Goal: Task Accomplishment & Management: Complete application form

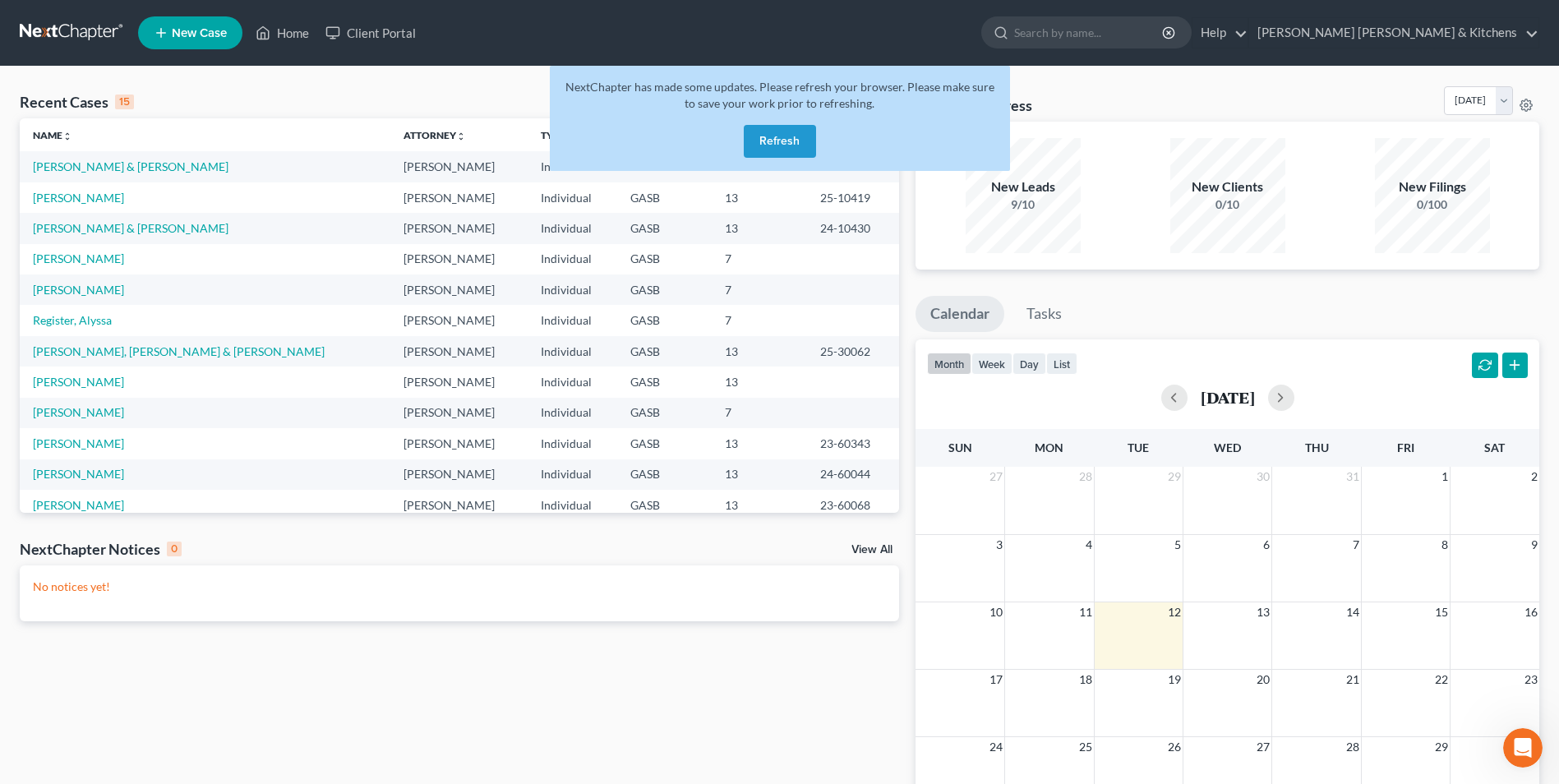
scroll to position [218, 0]
click at [773, 135] on button "Refresh" at bounding box center [780, 141] width 73 height 33
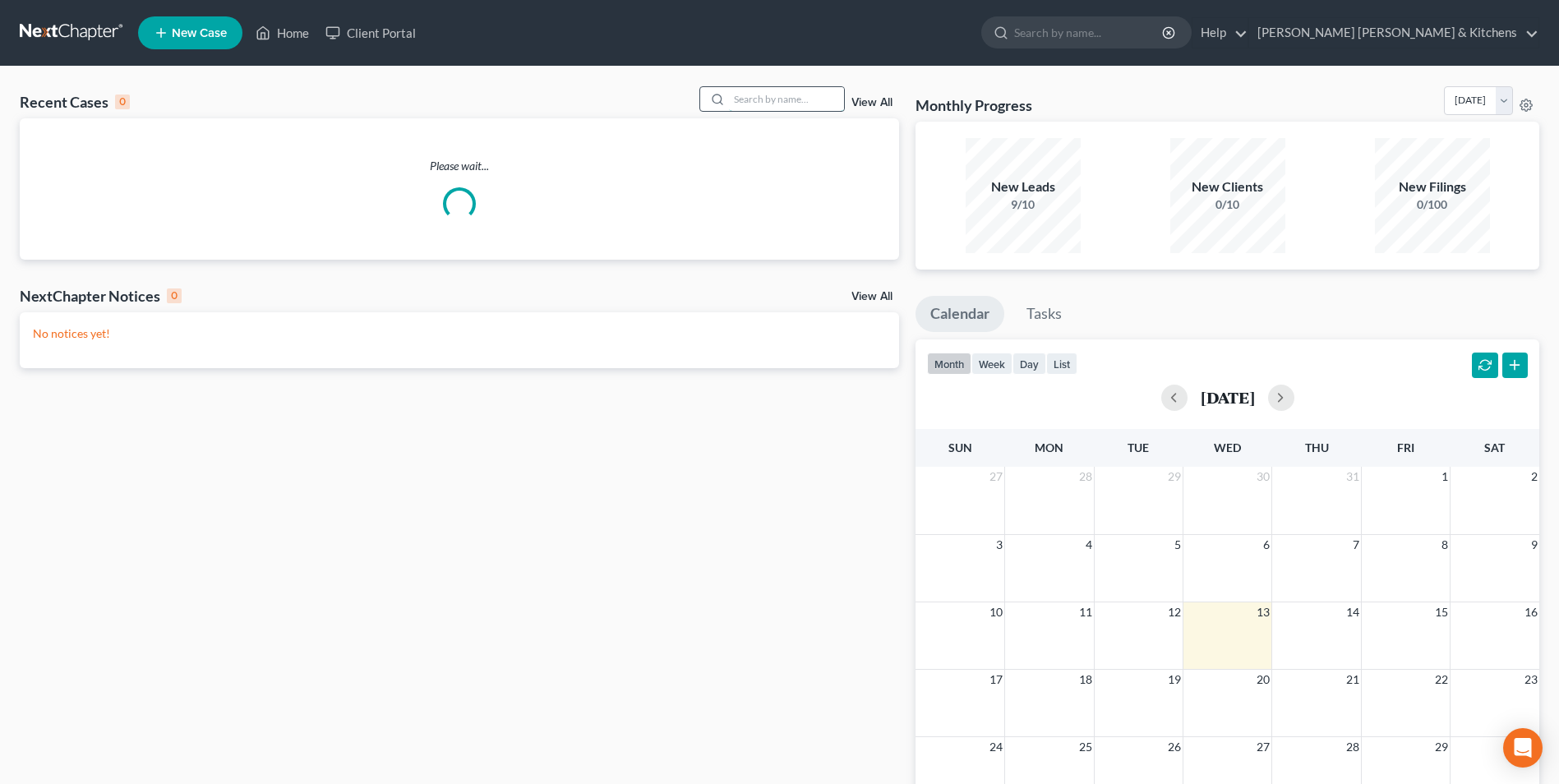
click at [764, 101] on input "search" at bounding box center [787, 99] width 115 height 24
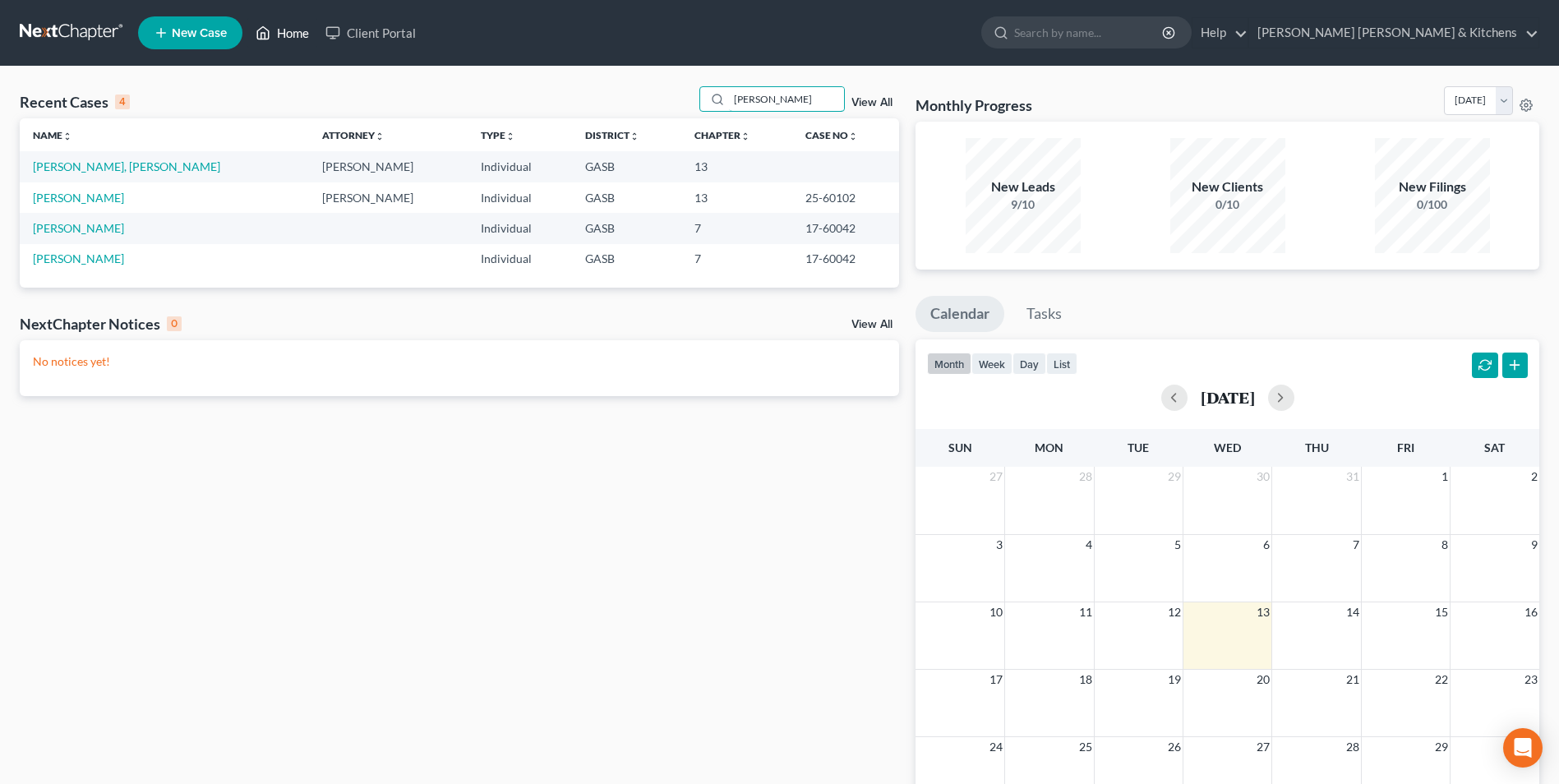
type input "[PERSON_NAME]"
click at [288, 40] on link "Home" at bounding box center [282, 32] width 70 height 30
click at [298, 39] on link "Home" at bounding box center [282, 32] width 70 height 30
click at [277, 32] on link "Home" at bounding box center [282, 32] width 70 height 30
drag, startPoint x: 774, startPoint y: 101, endPoint x: 686, endPoint y: 83, distance: 89.8
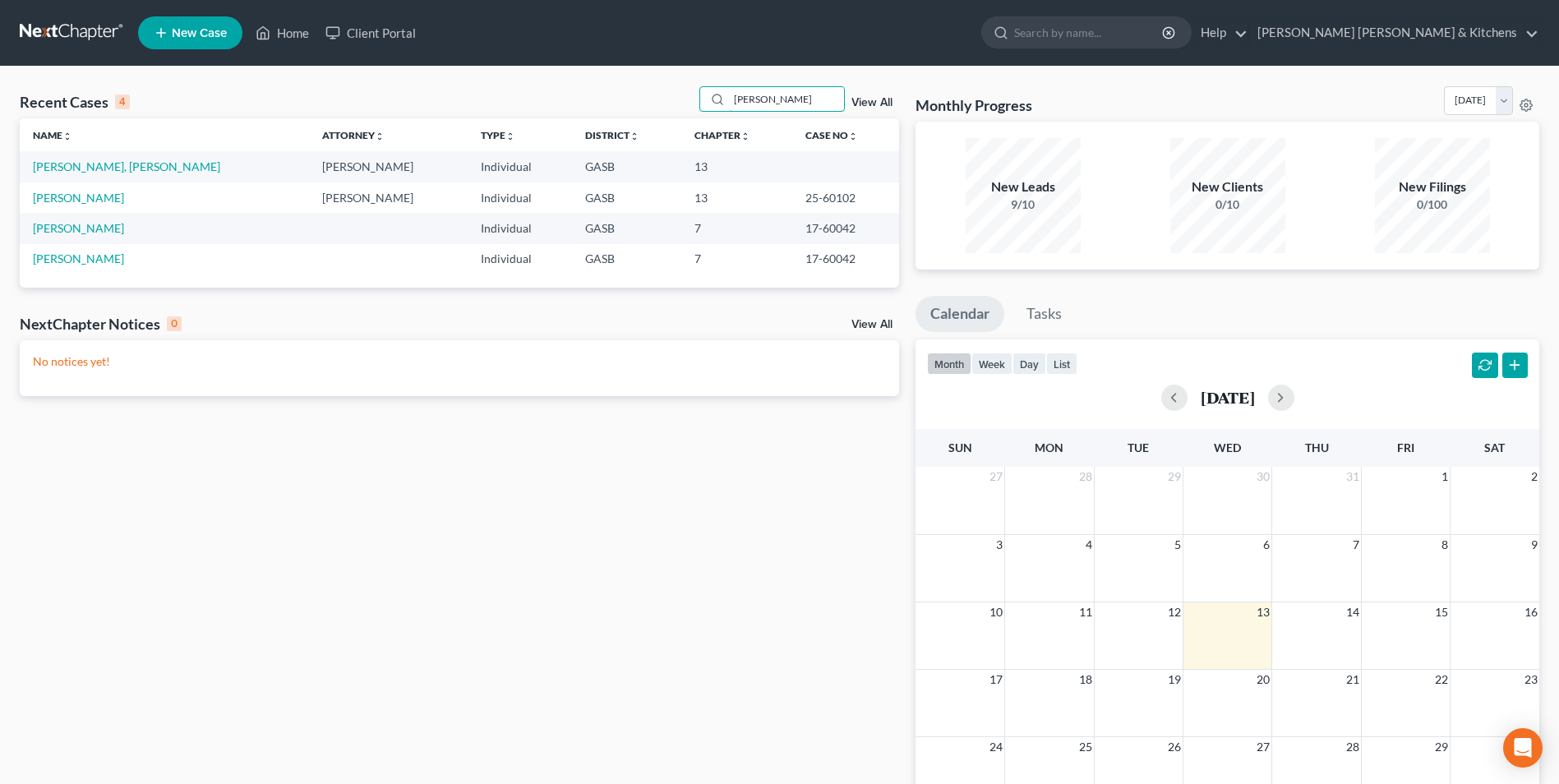
click at [692, 86] on div "Recent Cases 4 [PERSON_NAME] View All" at bounding box center [459, 102] width 879 height 32
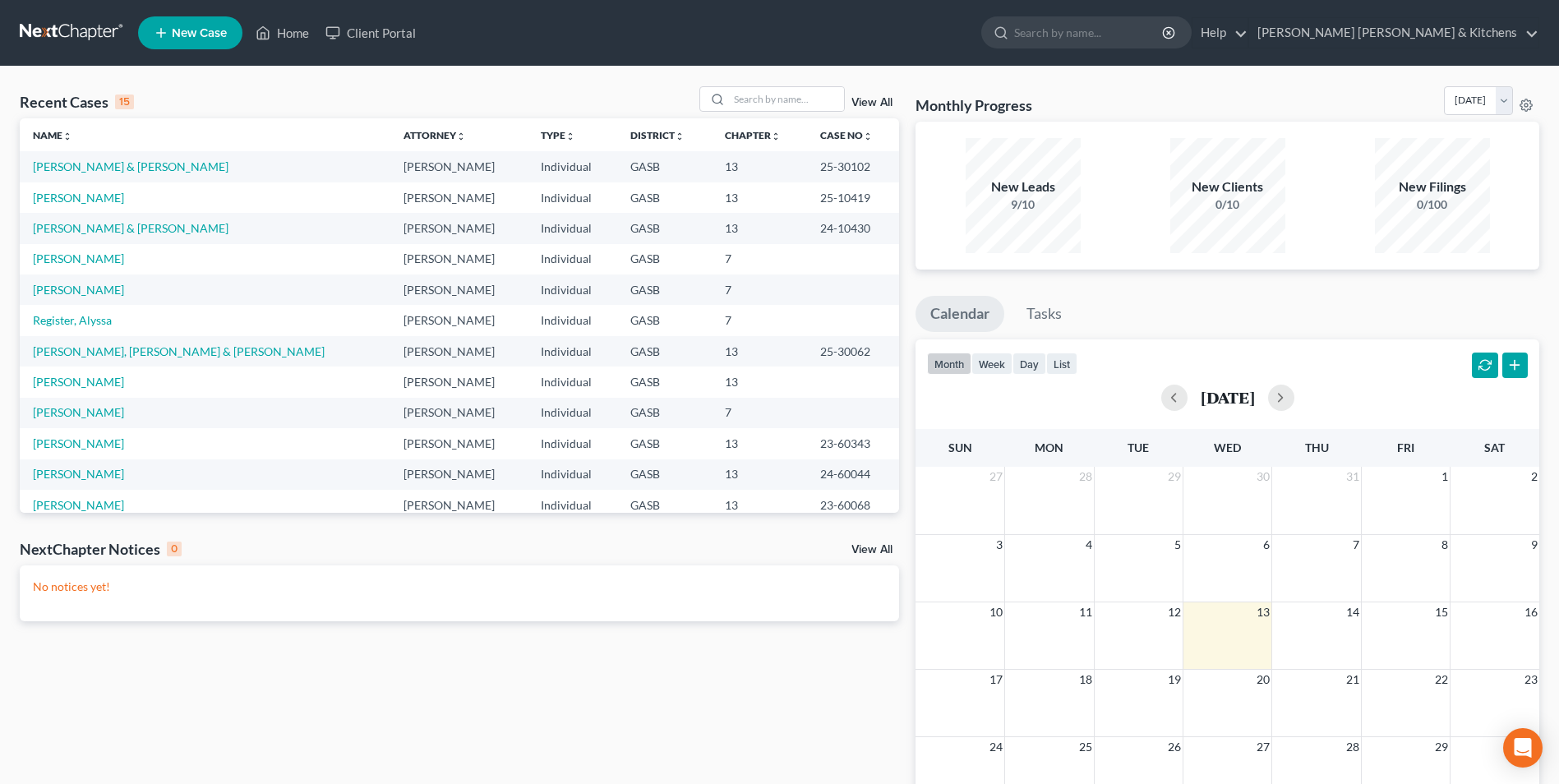
click at [480, 664] on div "Recent Cases 15 View All Name unfold_more expand_more expand_less Attorney unfo…" at bounding box center [460, 492] width 896 height 814
click at [766, 105] on input "search" at bounding box center [787, 99] width 115 height 24
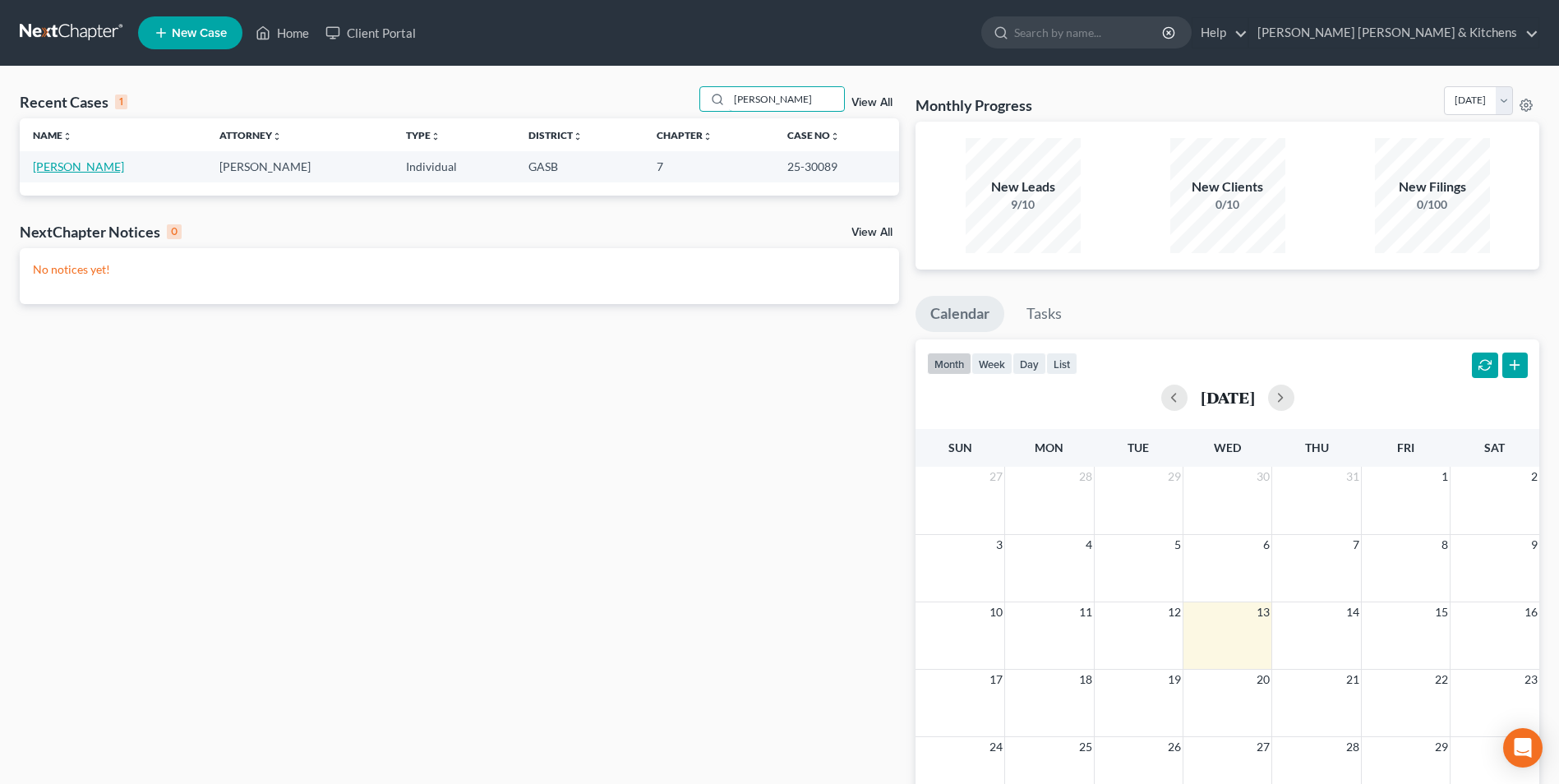
type input "[PERSON_NAME]"
click at [73, 168] on link "[PERSON_NAME]" at bounding box center [78, 166] width 91 height 14
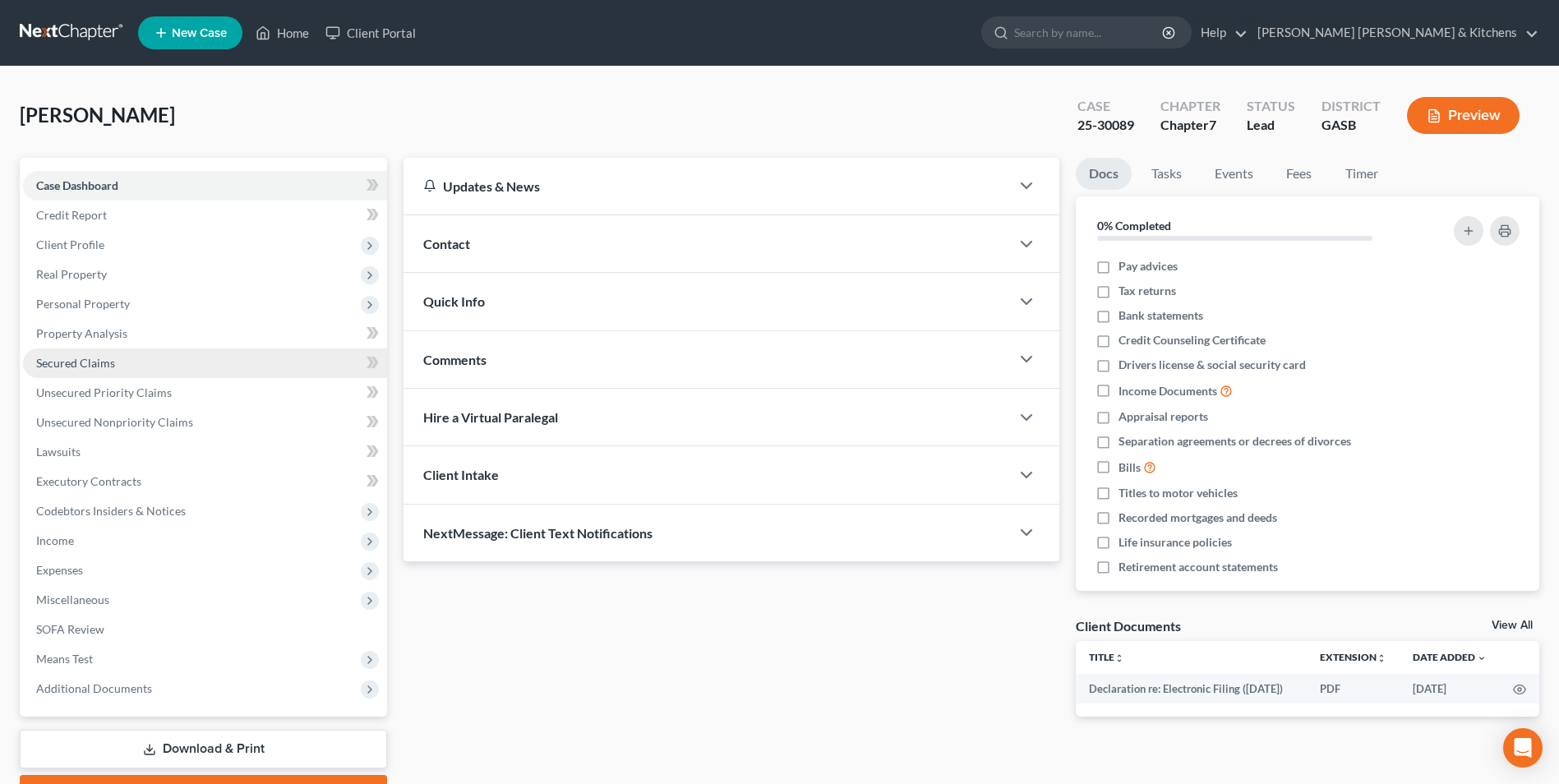
click at [99, 367] on span "Secured Claims" at bounding box center [76, 362] width 79 height 14
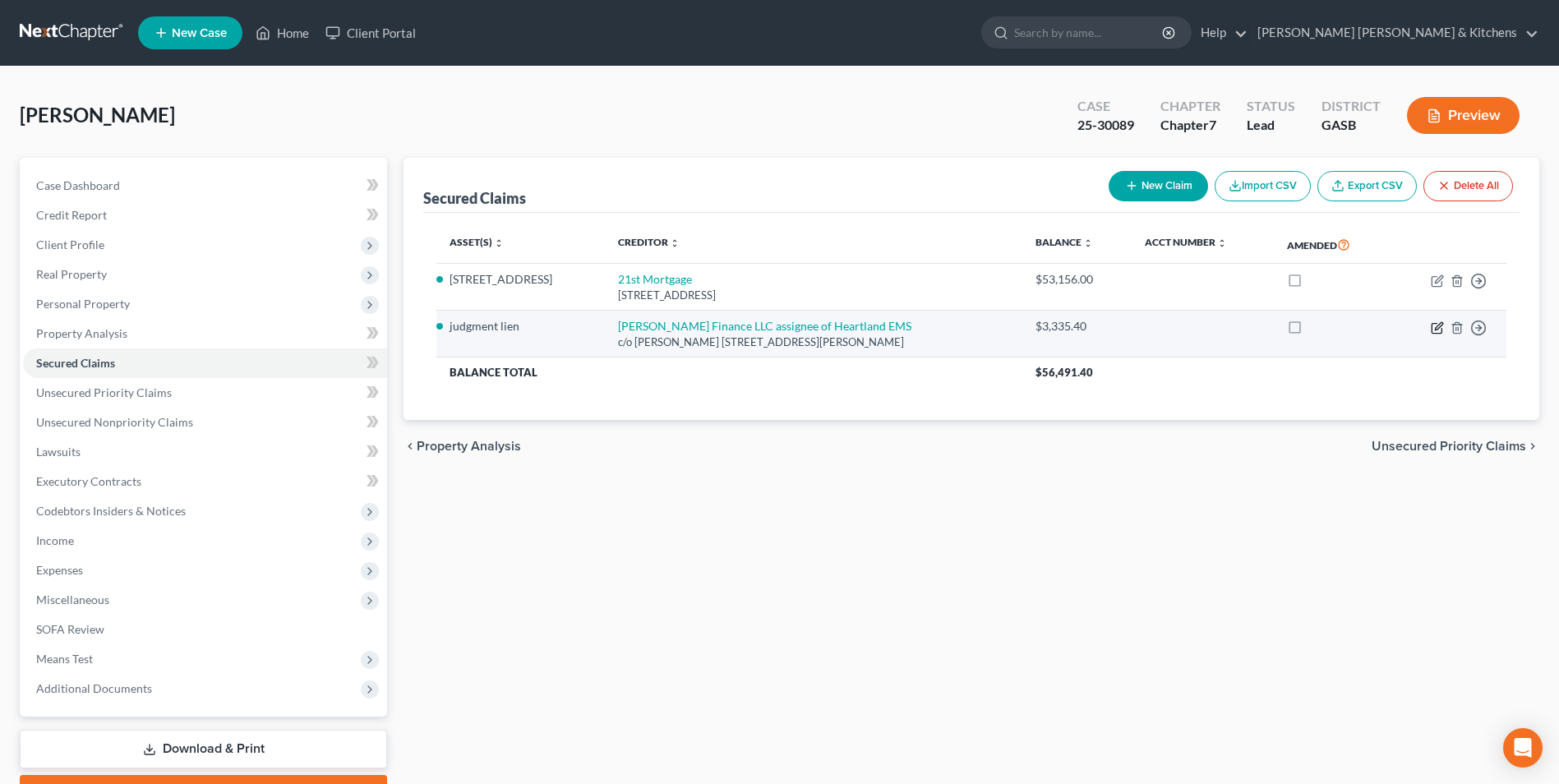
click at [1434, 330] on icon "button" at bounding box center [1438, 328] width 13 height 13
select select "10"
select select "4"
select select "0"
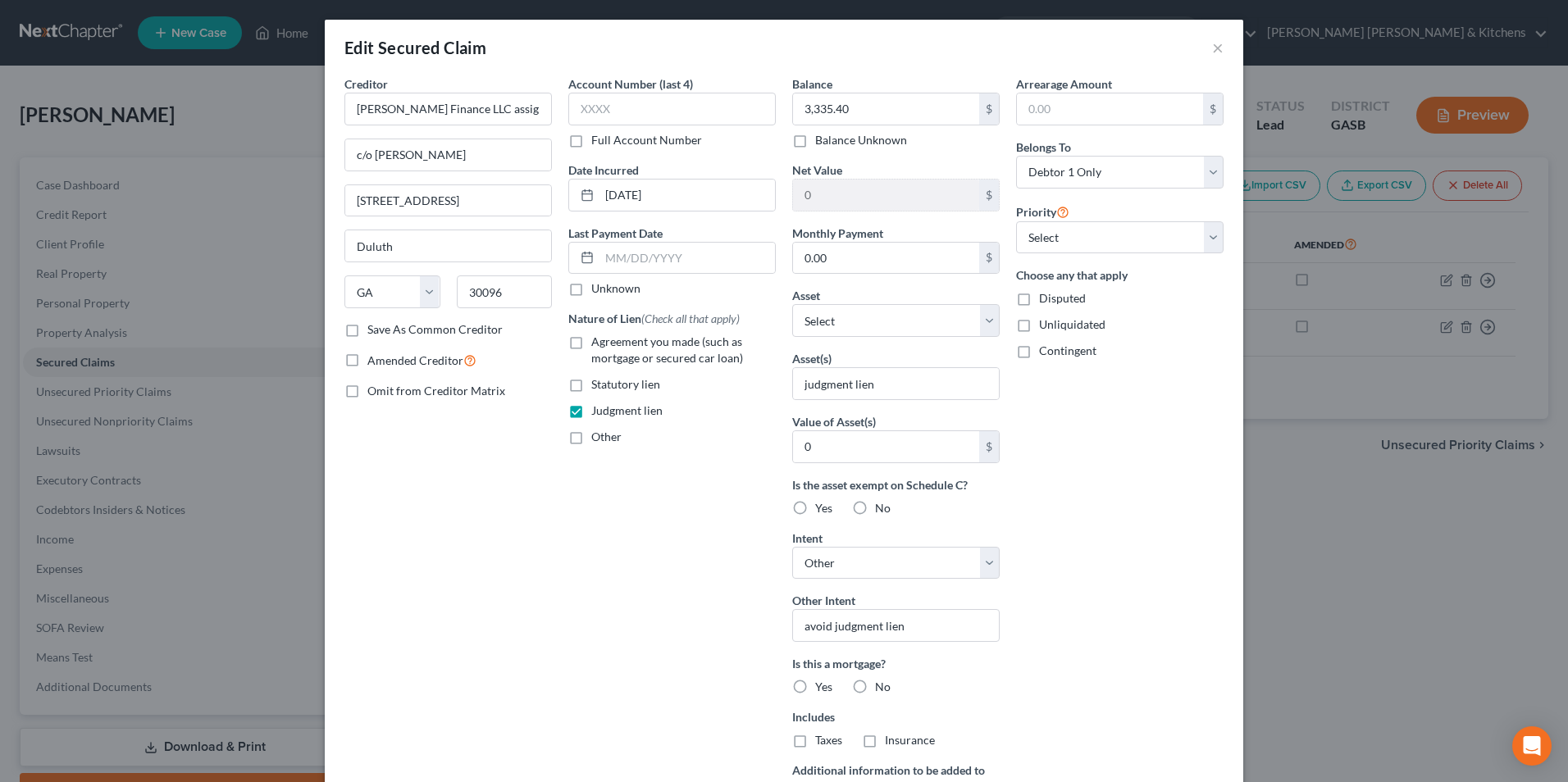
click at [1296, 708] on div "Edit Secured Claim × Creditor * [PERSON_NAME] Finance LLC assignee of Heartland…" at bounding box center [784, 391] width 1568 height 782
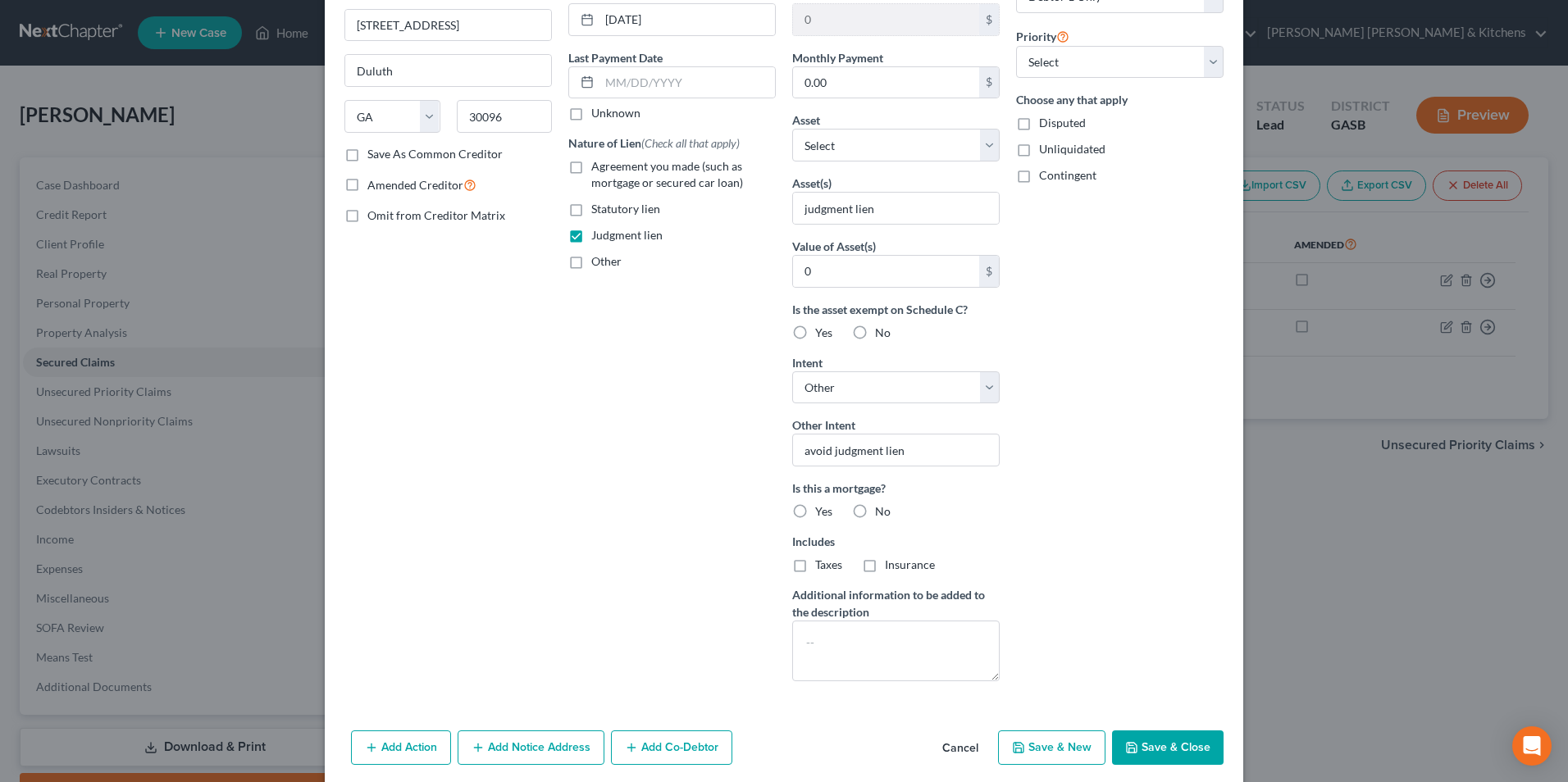
scroll to position [238, 0]
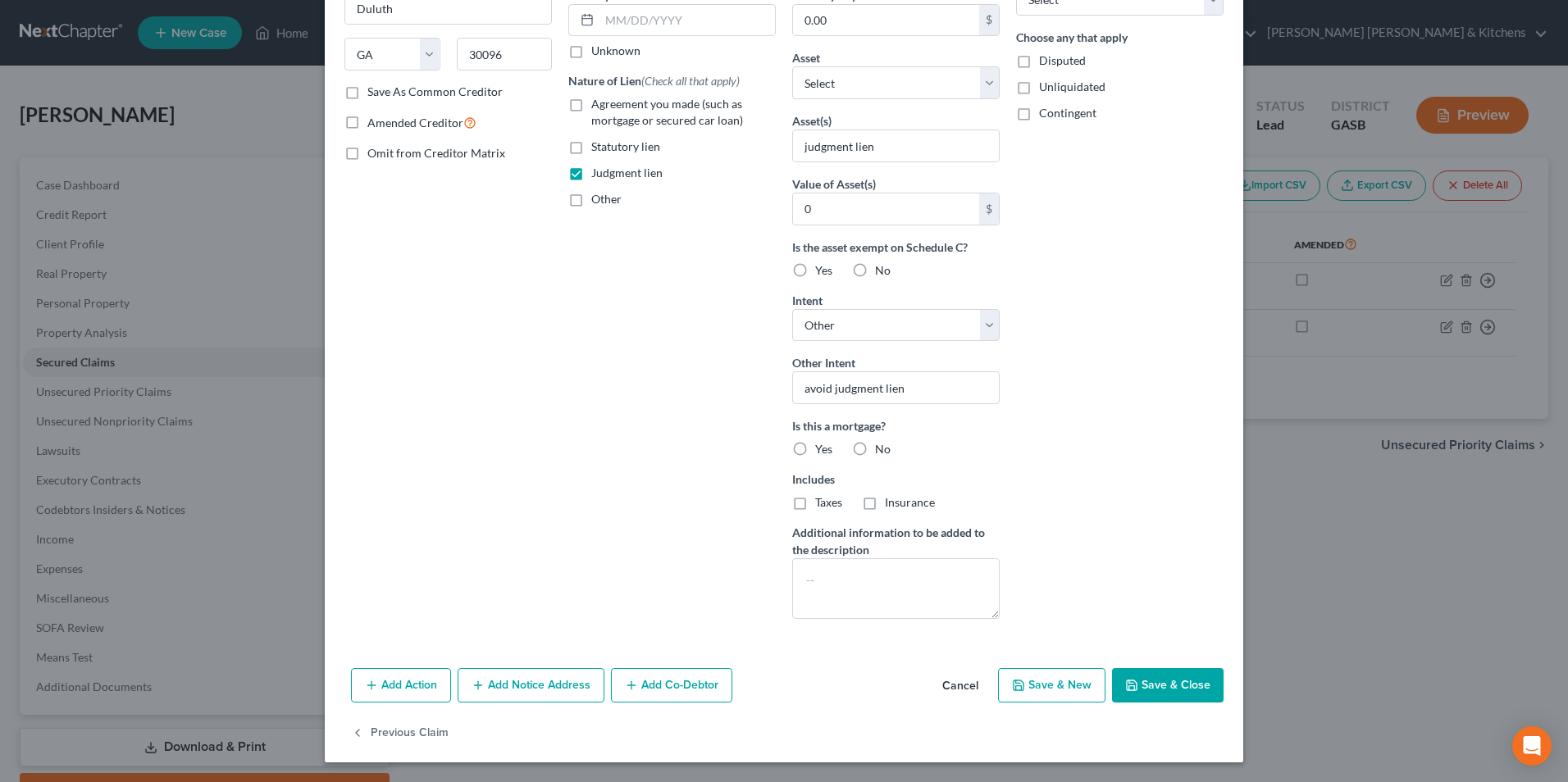
drag, startPoint x: 960, startPoint y: 692, endPoint x: 747, endPoint y: 626, distance: 223.0
click at [959, 691] on button "Cancel" at bounding box center [960, 685] width 62 height 33
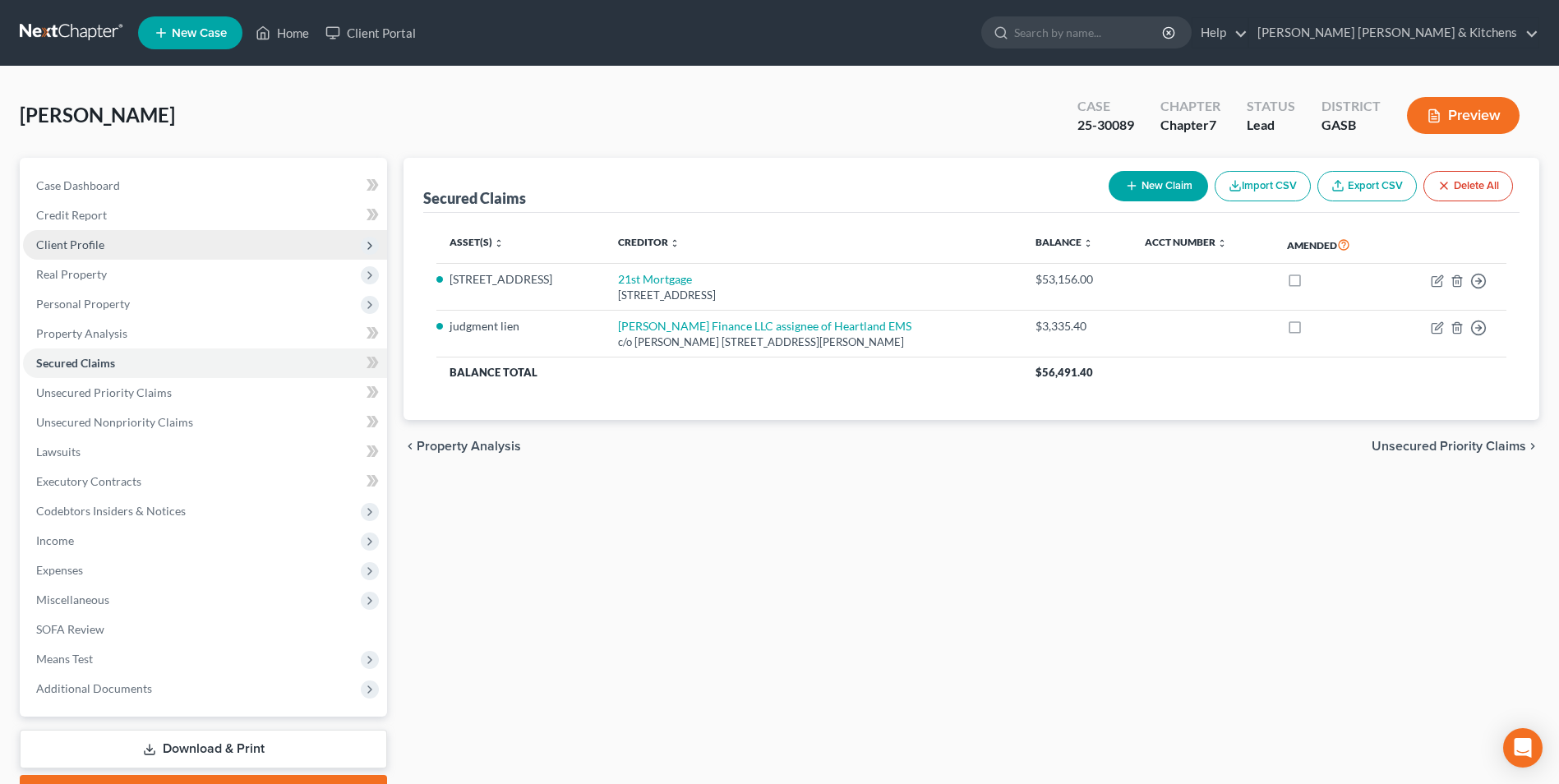
click at [62, 247] on span "Client Profile" at bounding box center [70, 244] width 68 height 14
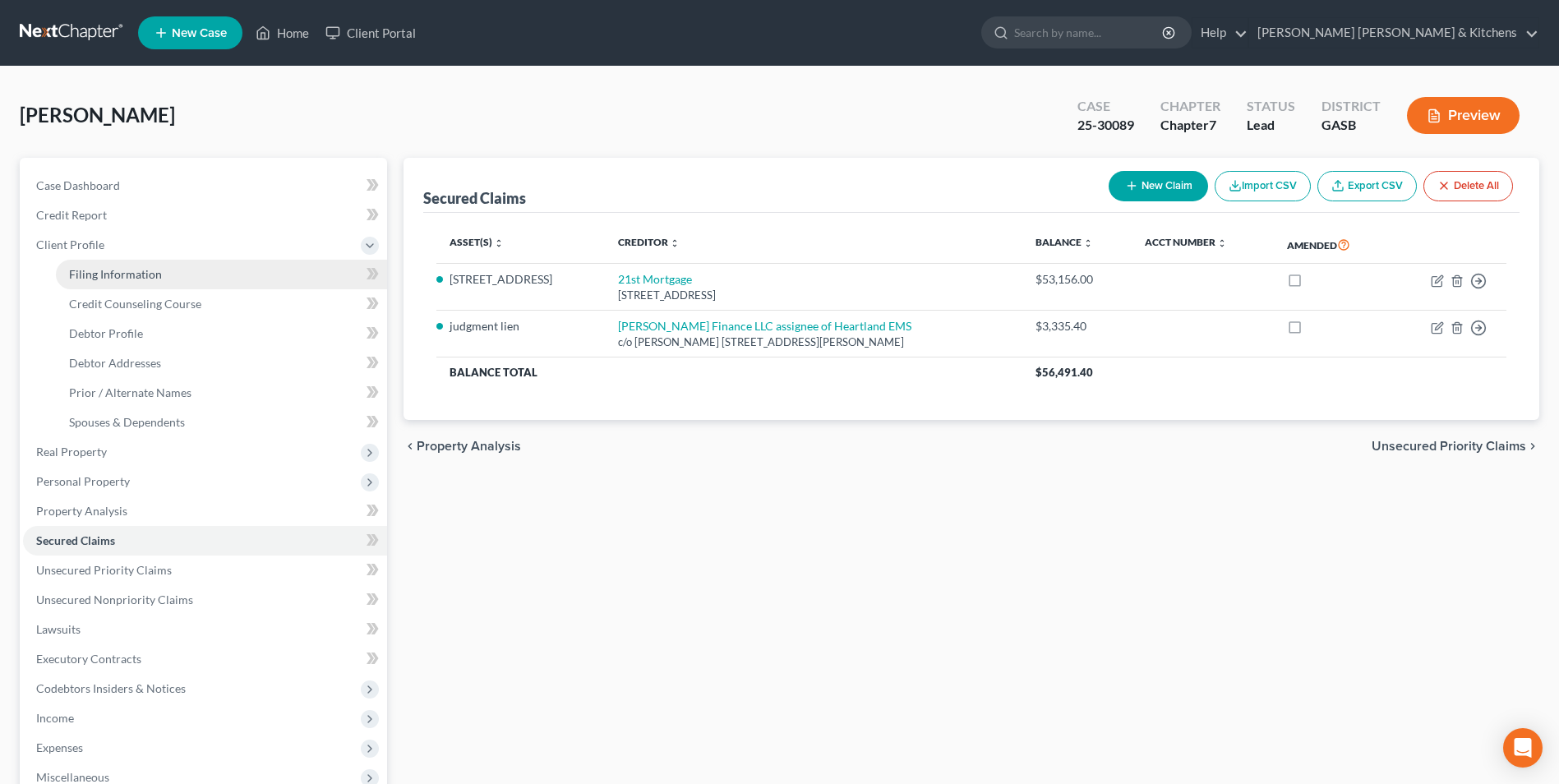
click at [75, 277] on span "Filing Information" at bounding box center [116, 274] width 93 height 14
select select "1"
select select "0"
select select "10"
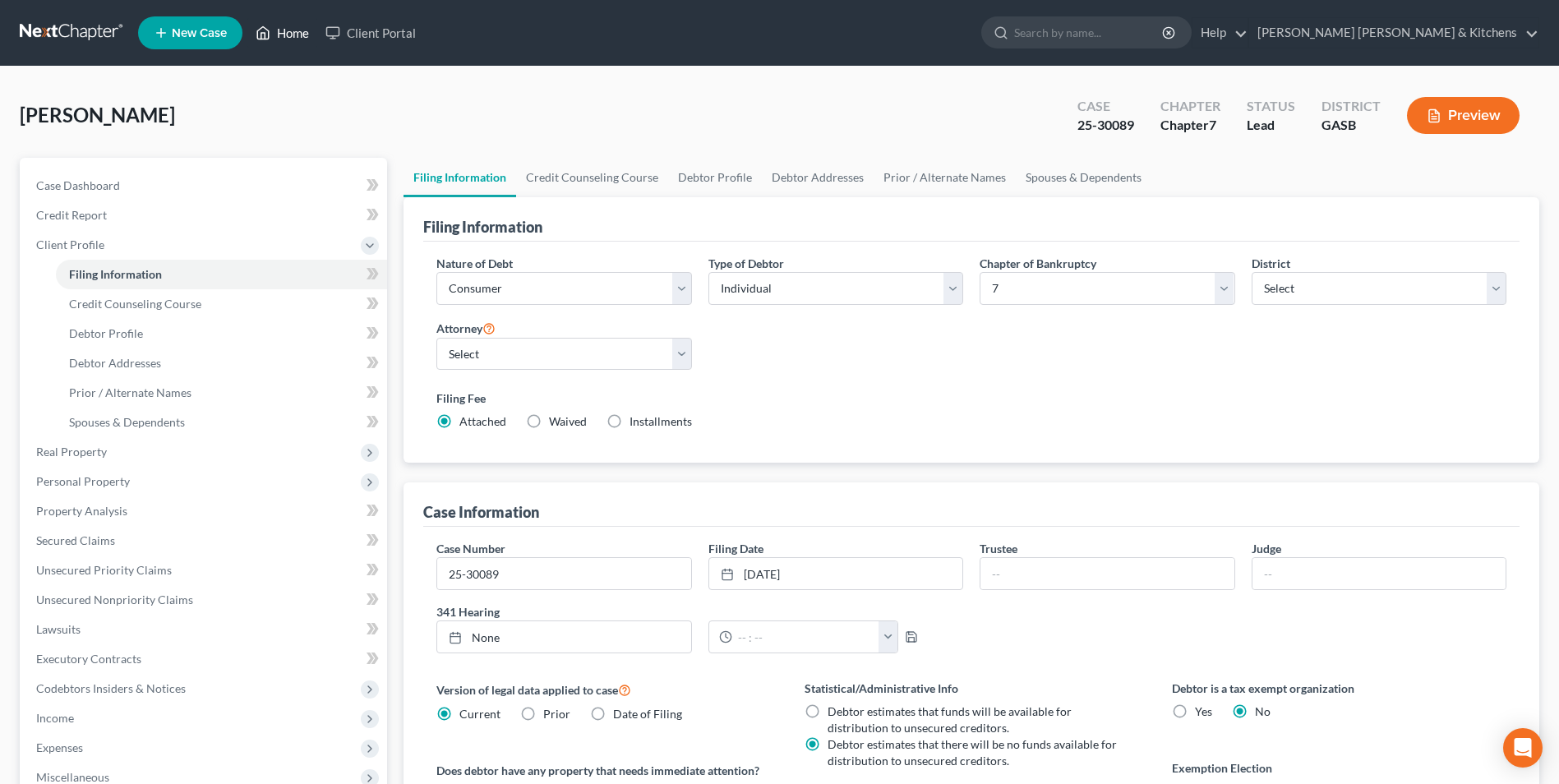
click at [287, 34] on link "Home" at bounding box center [282, 32] width 70 height 30
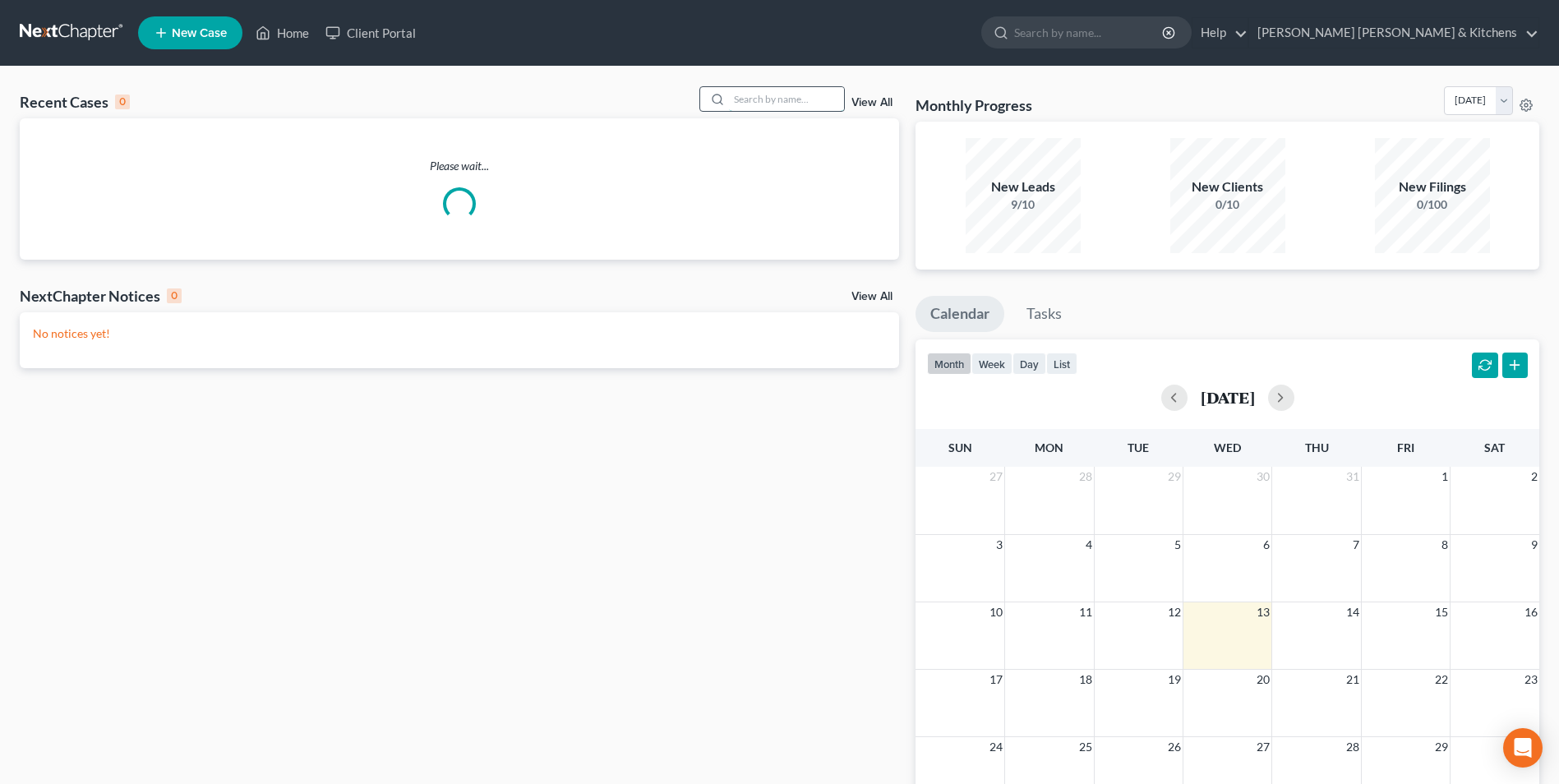
click at [790, 109] on input "search" at bounding box center [787, 99] width 115 height 24
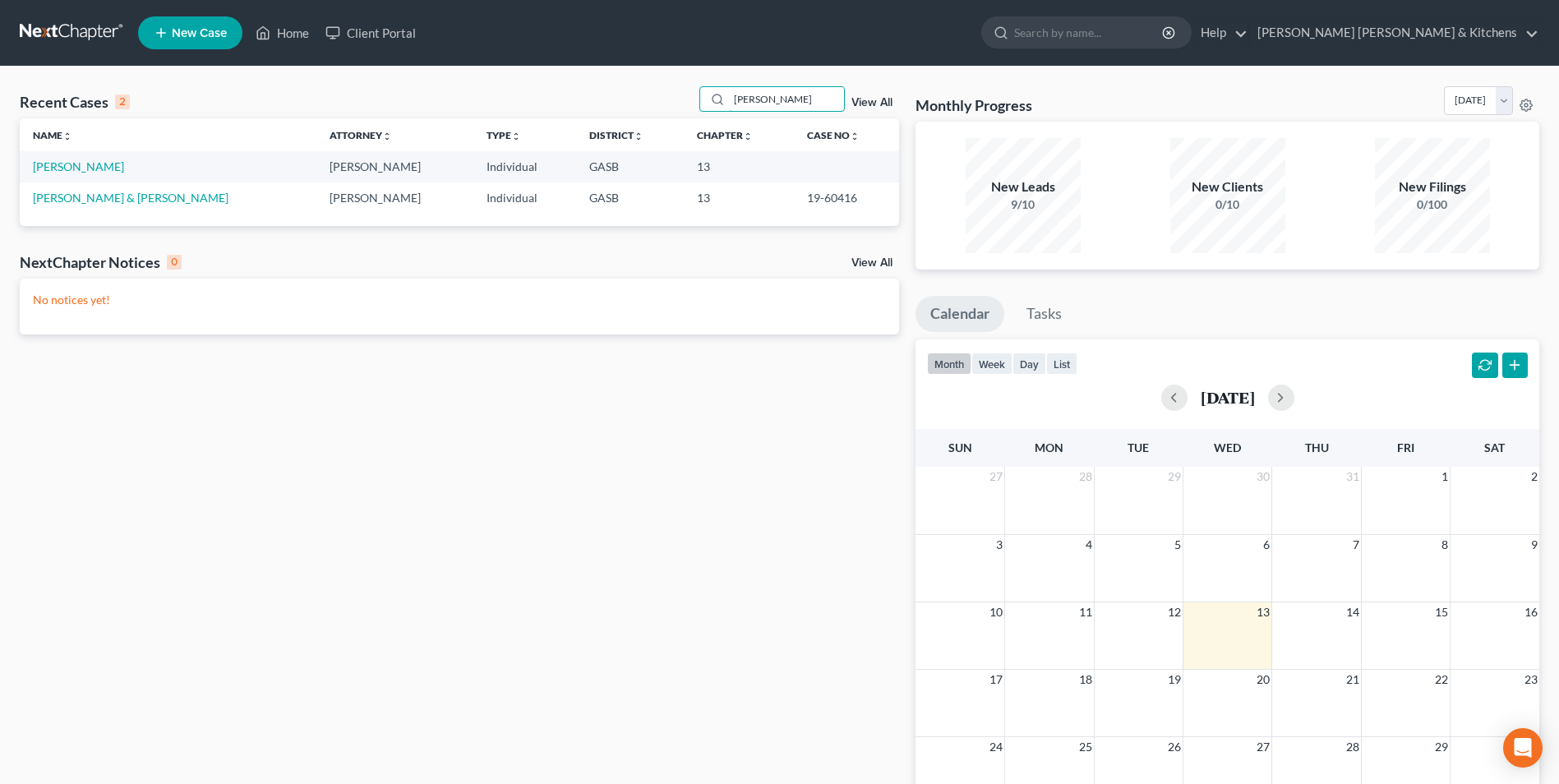
type input "[PERSON_NAME]"
click at [202, 30] on span "New Case" at bounding box center [199, 33] width 55 height 13
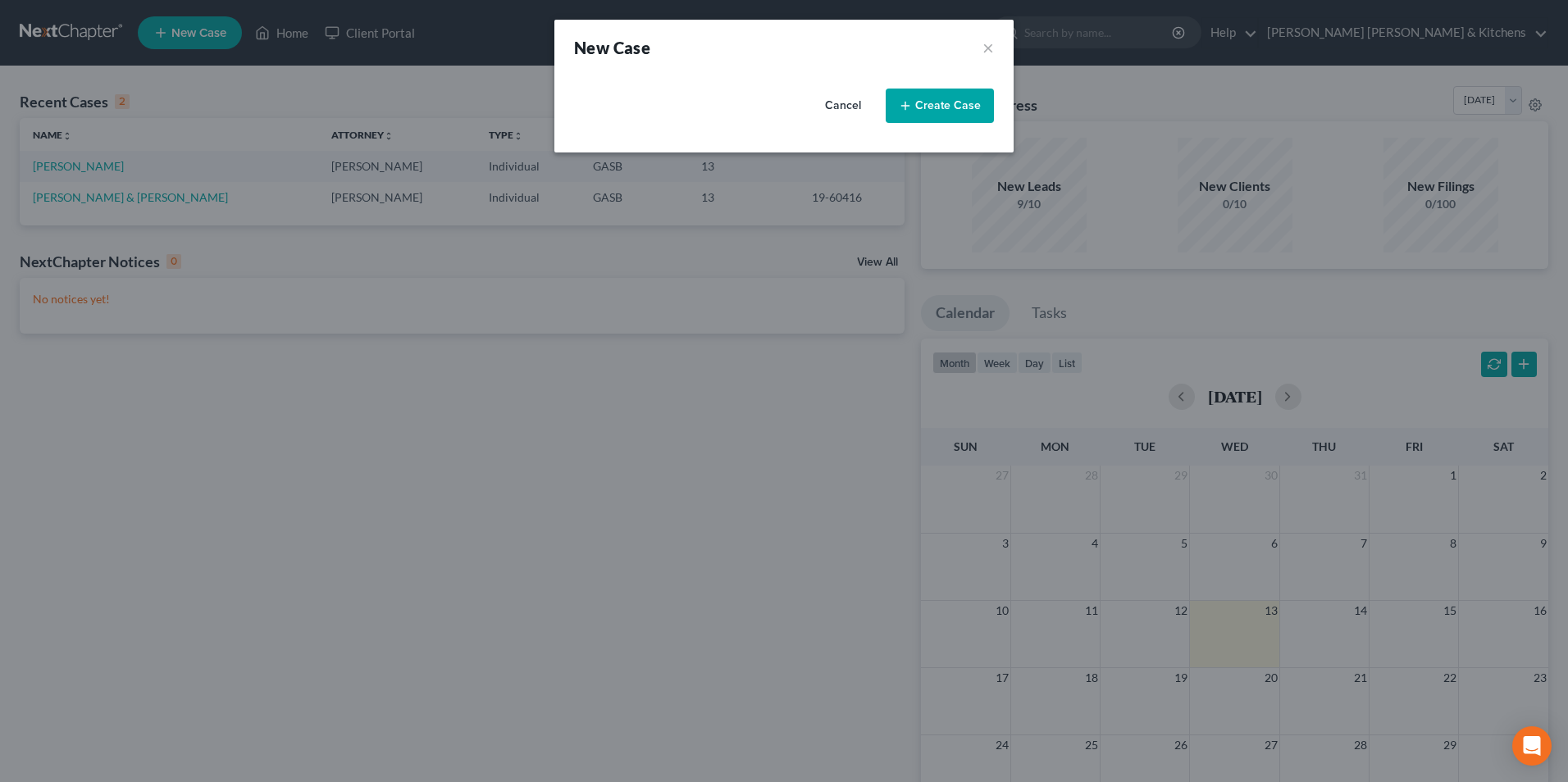
select select "20"
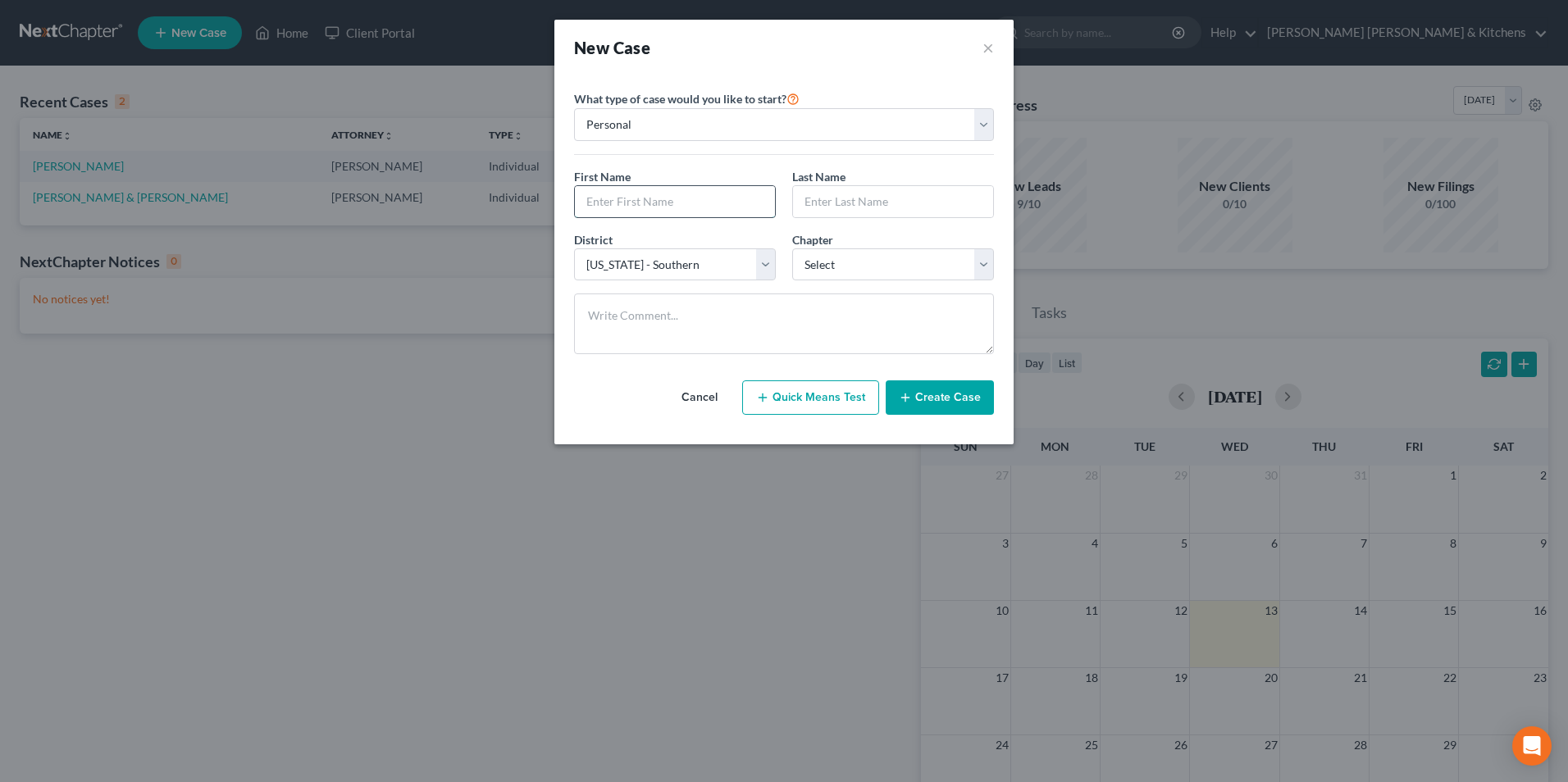
drag, startPoint x: 613, startPoint y: 205, endPoint x: 601, endPoint y: 203, distance: 12.2
click at [613, 205] on input "text" at bounding box center [675, 201] width 200 height 31
type input "[PERSON_NAME]"
click at [819, 256] on select "Select 7 11 12 13" at bounding box center [893, 264] width 202 height 33
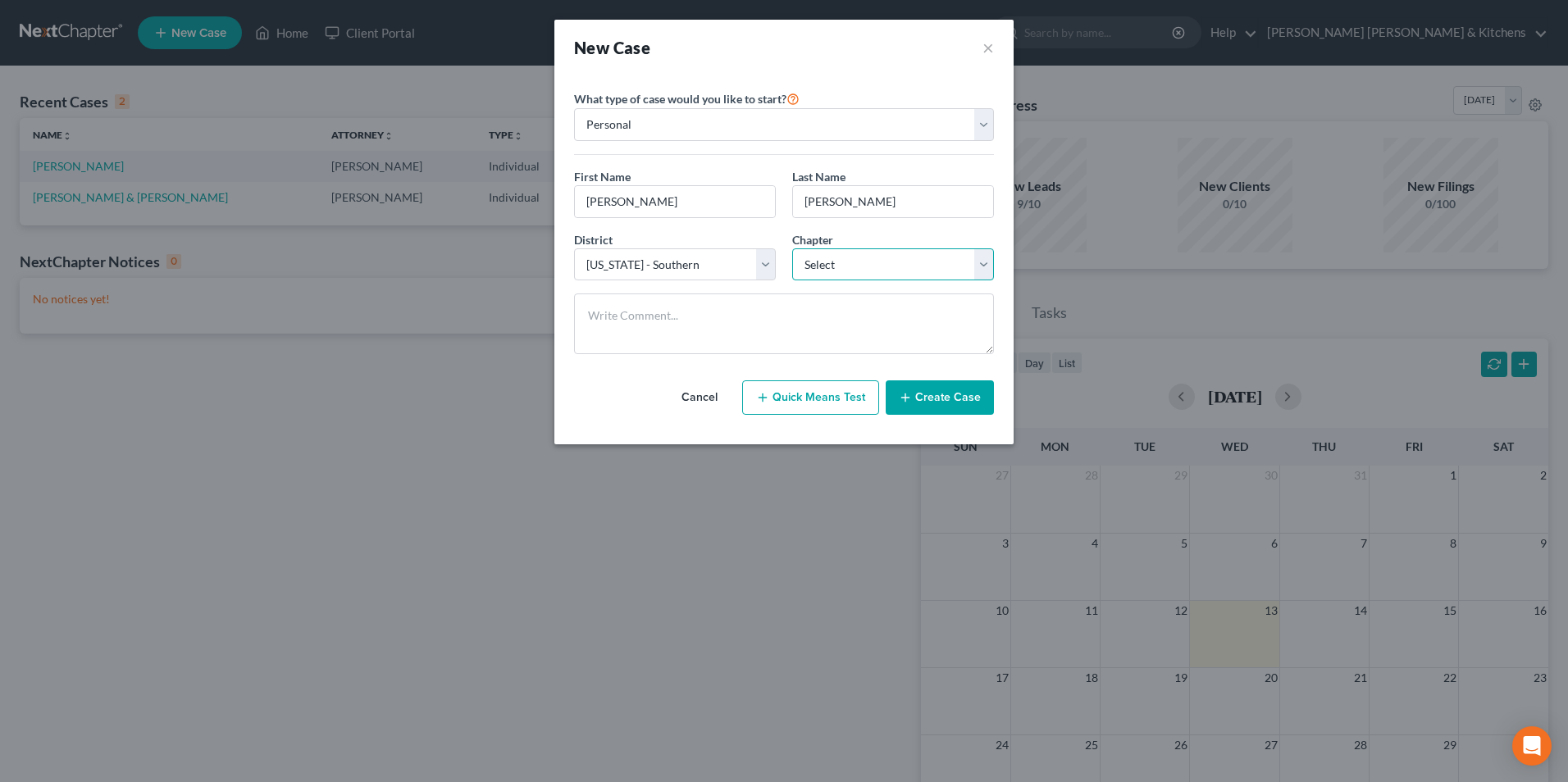
select select "3"
click at [792, 248] on select "Select 7 11 12 13" at bounding box center [893, 264] width 202 height 33
click at [958, 403] on button "Create Case" at bounding box center [940, 397] width 109 height 34
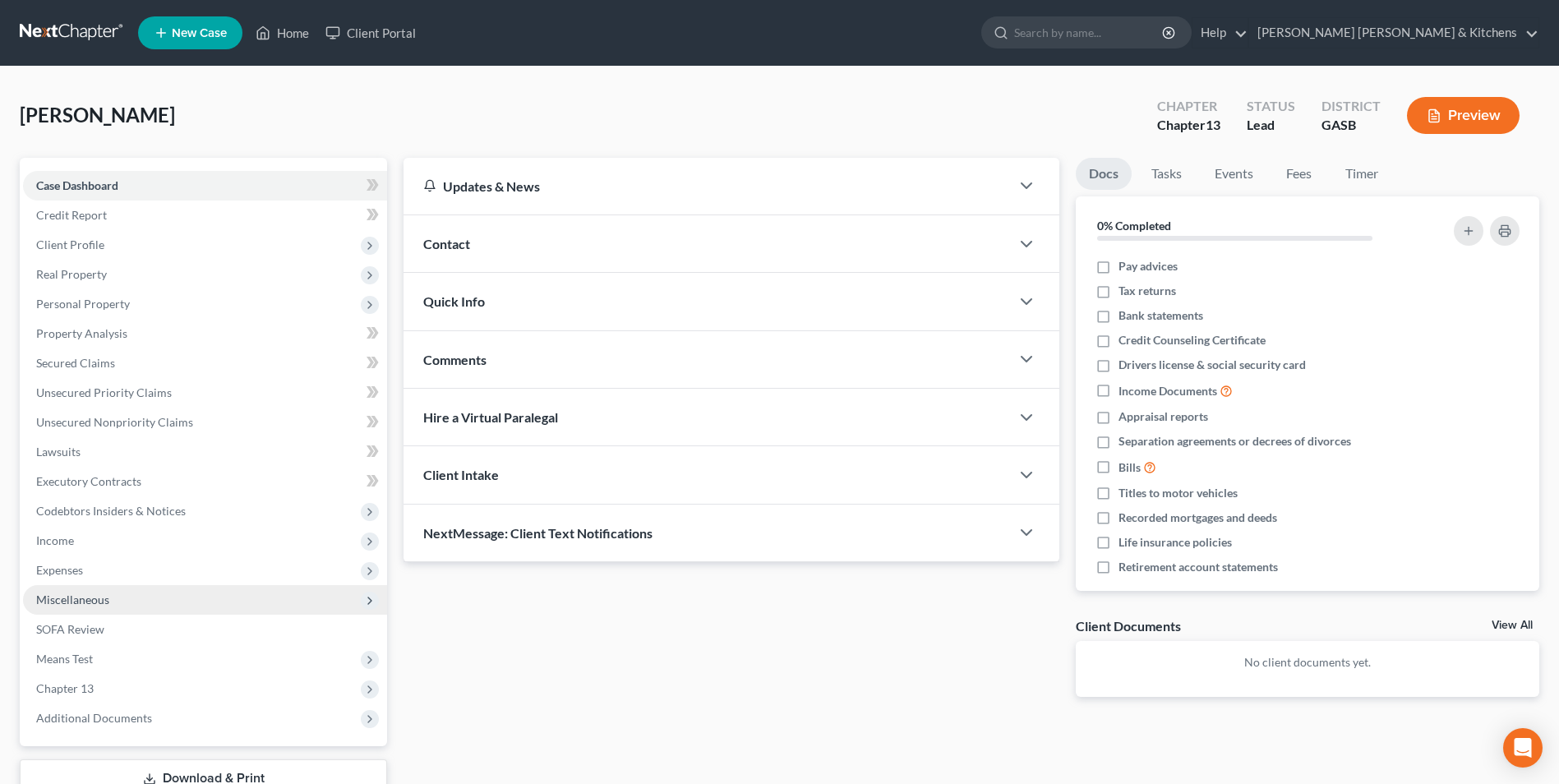
click at [75, 599] on span "Miscellaneous" at bounding box center [73, 599] width 73 height 14
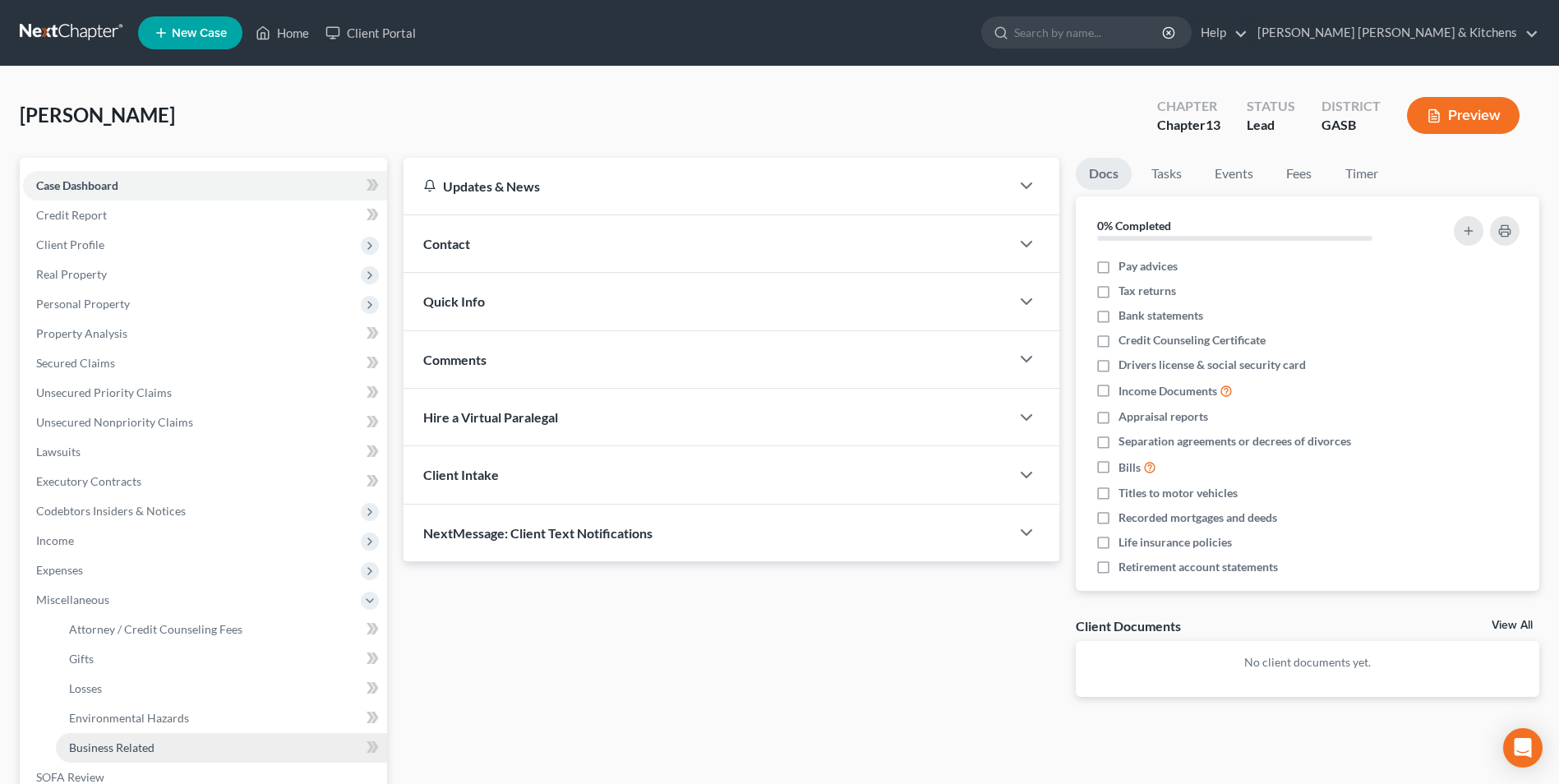
click at [116, 746] on span "Business Related" at bounding box center [111, 747] width 85 height 14
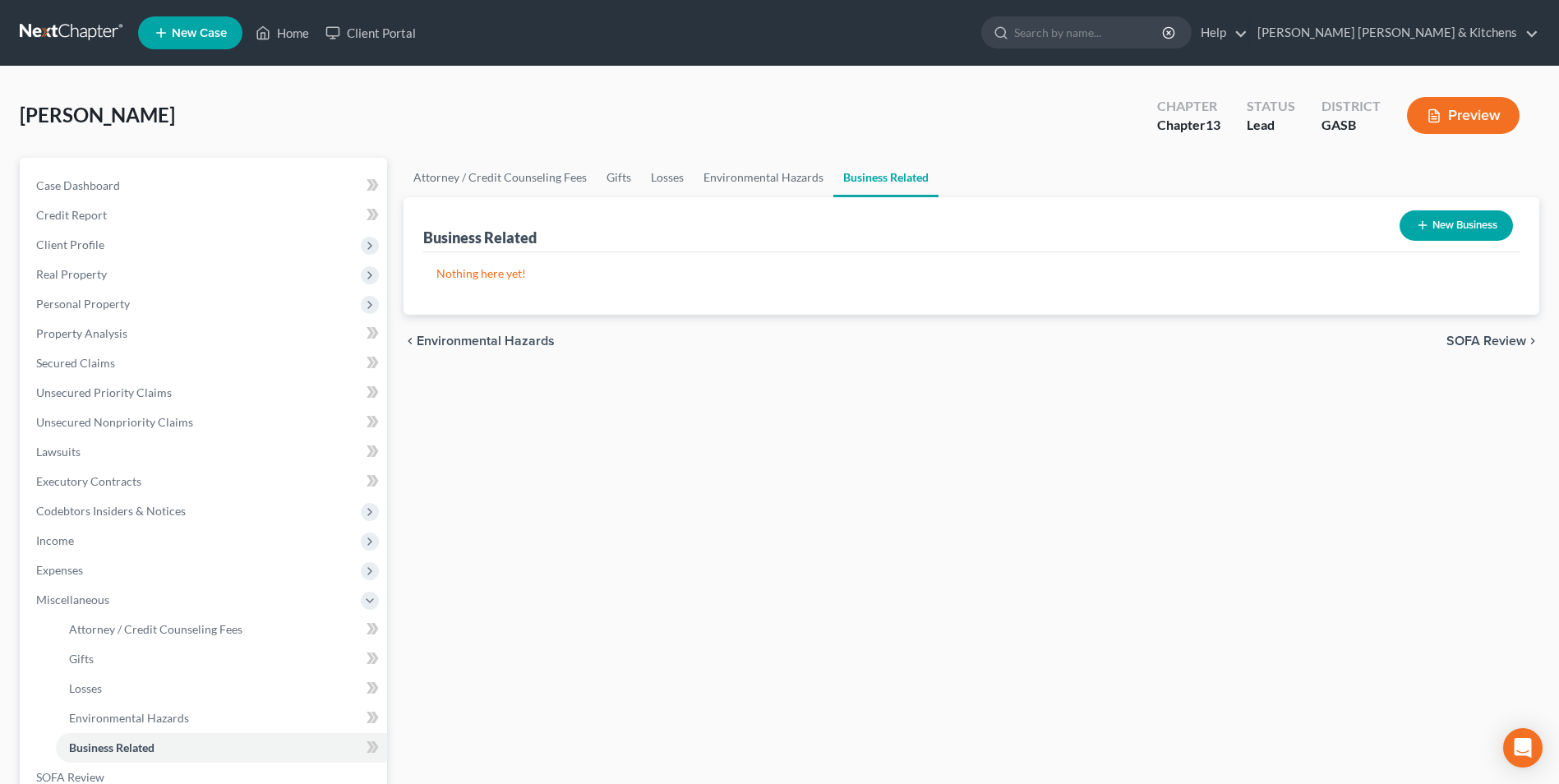
click at [1456, 222] on button "New Business" at bounding box center [1456, 226] width 114 height 30
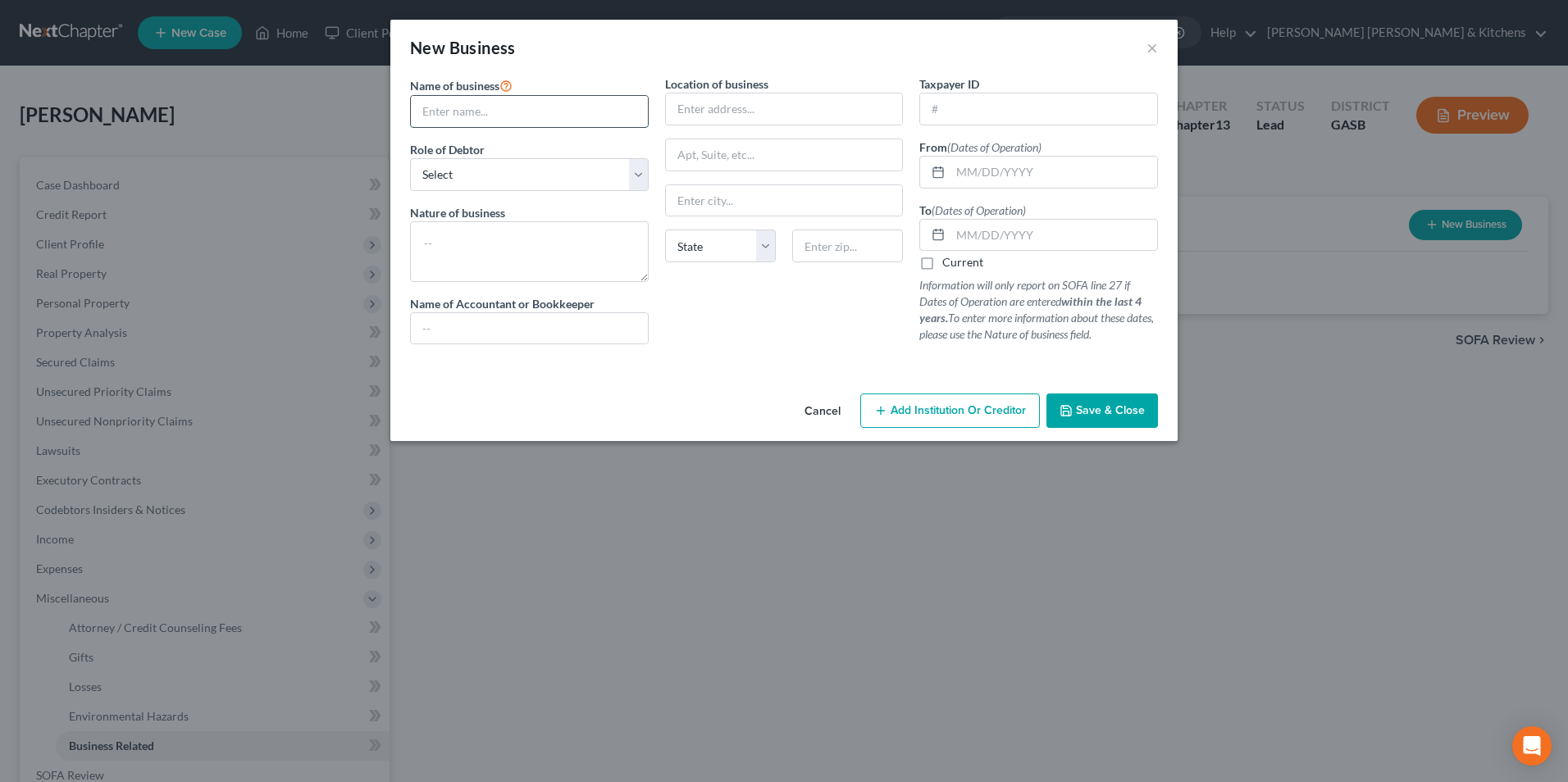
click at [505, 108] on input "text" at bounding box center [529, 111] width 237 height 31
type input "S&S Heating & Air"
click at [486, 175] on select "Select A member of a limited liability company (LLC) or limited liability partn…" at bounding box center [529, 174] width 239 height 33
select select "member"
click at [410, 158] on select "Select A member of a limited liability company (LLC) or limited liability partn…" at bounding box center [529, 174] width 239 height 33
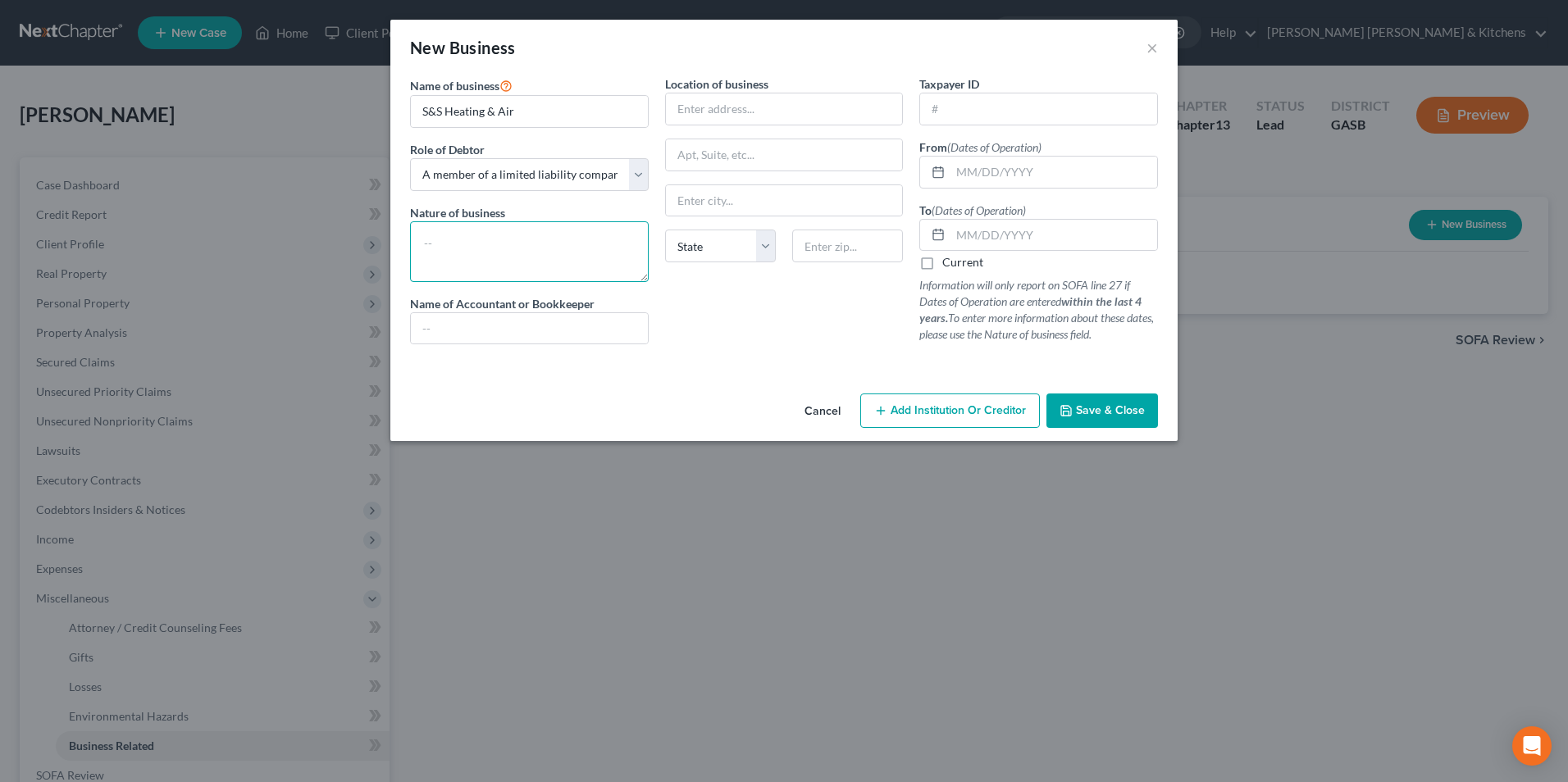
click at [486, 240] on textarea at bounding box center [529, 251] width 239 height 61
type textarea "heating & air"
click at [958, 178] on input "text" at bounding box center [1054, 172] width 207 height 31
type input "[DATE]"
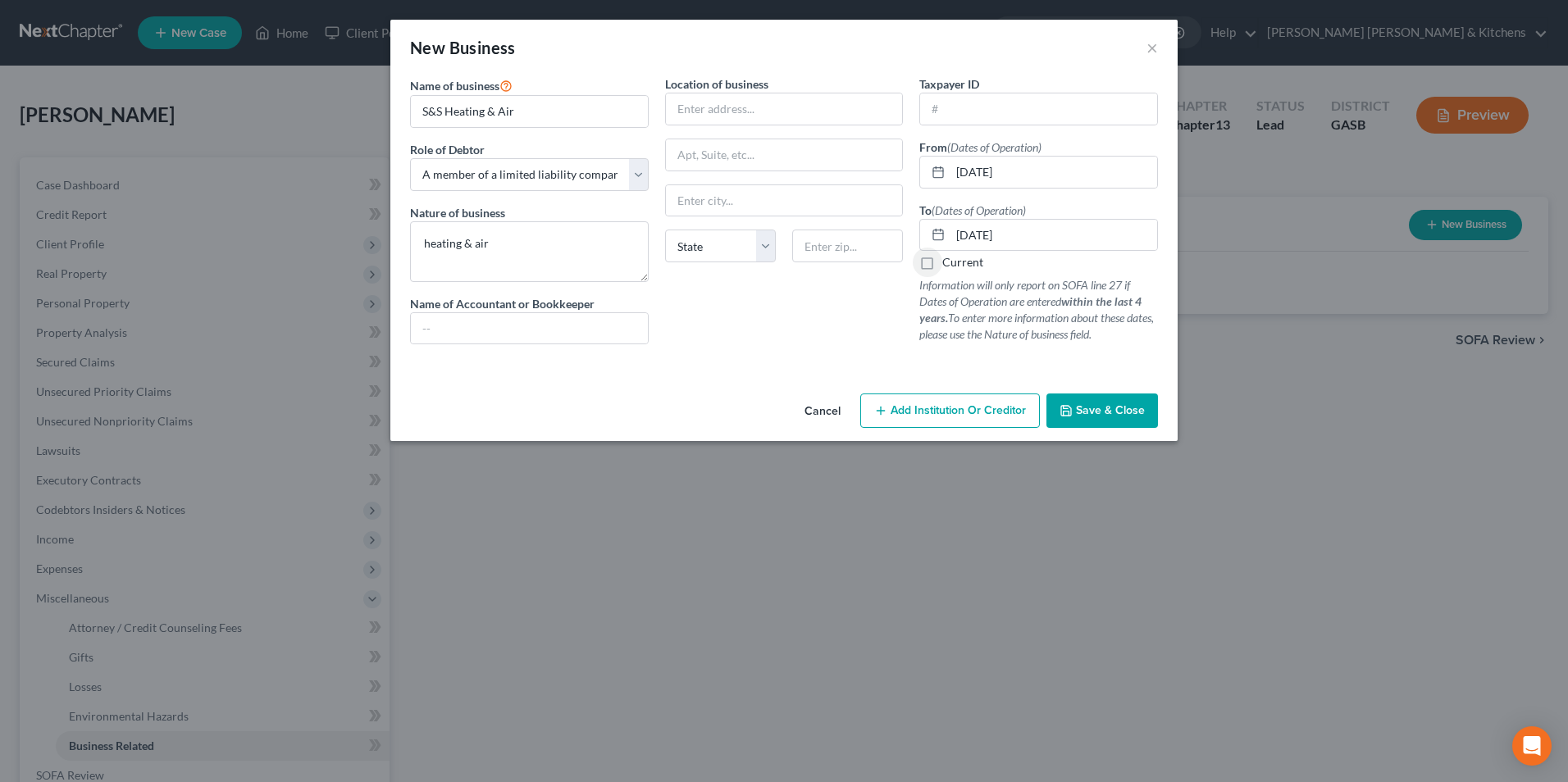
click at [1110, 420] on button "Save & Close" at bounding box center [1102, 410] width 112 height 34
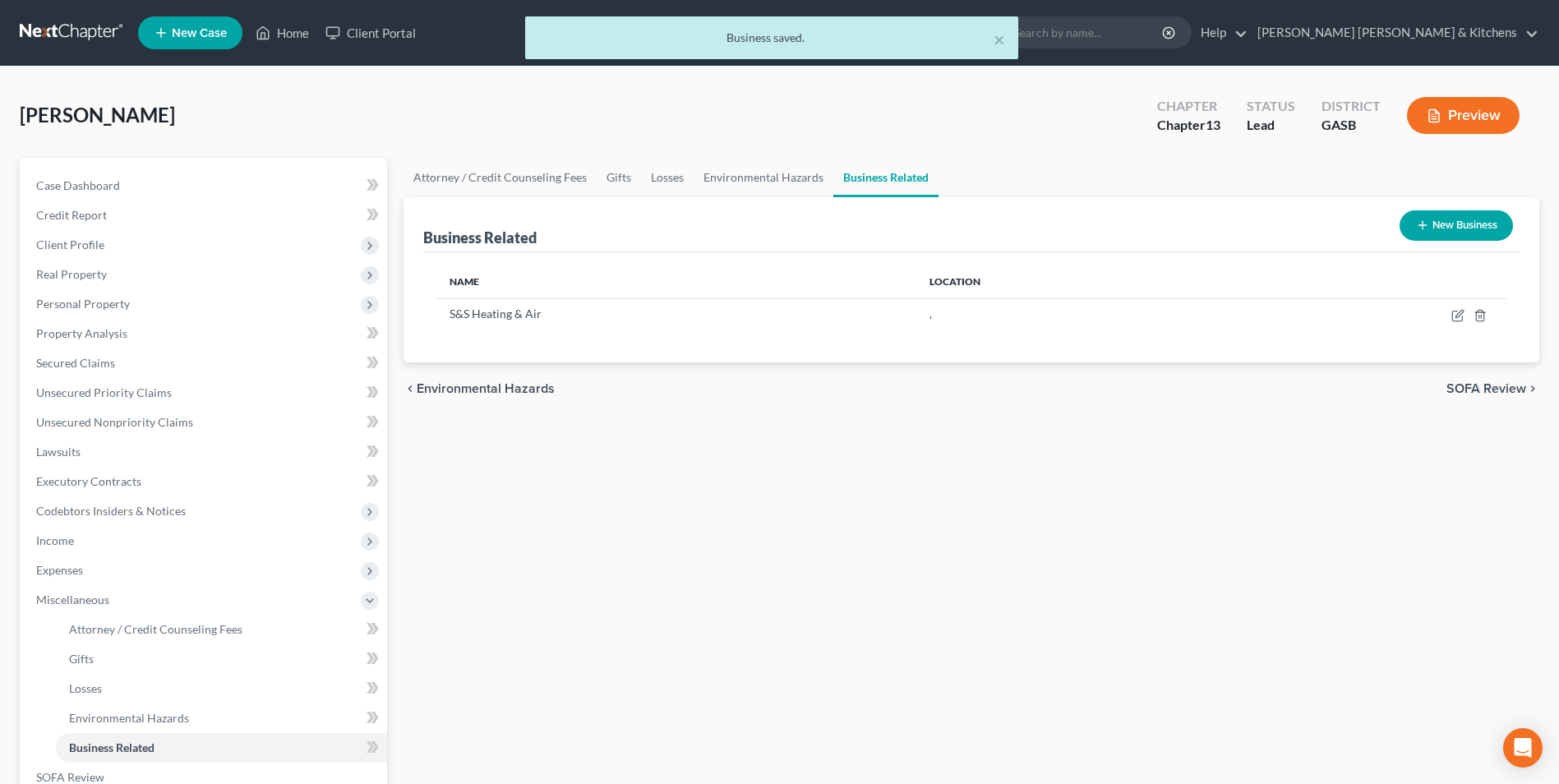
click at [1483, 121] on button "Preview" at bounding box center [1464, 115] width 113 height 37
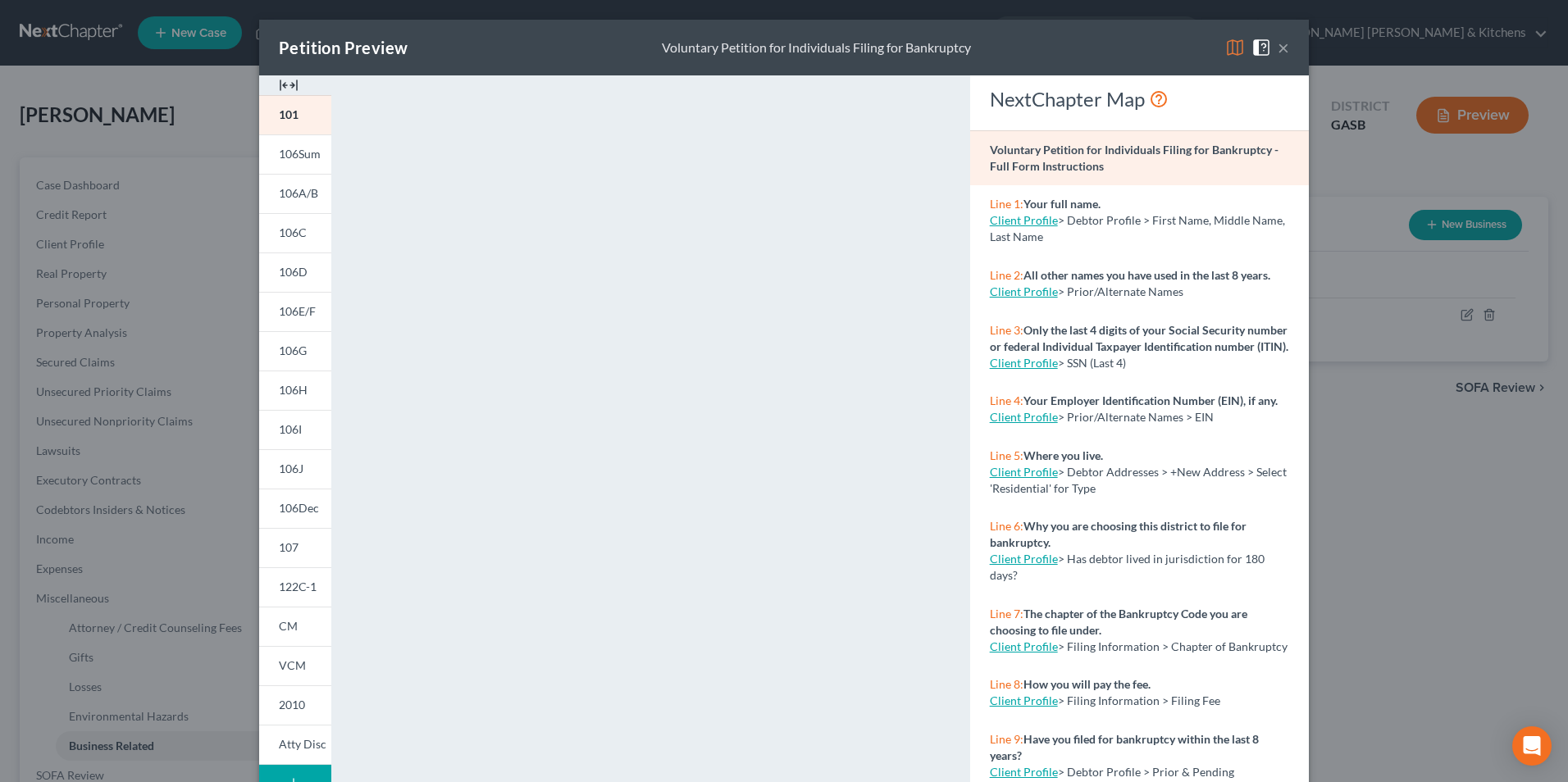
drag, startPoint x: 301, startPoint y: 547, endPoint x: 363, endPoint y: 589, distance: 74.9
click at [301, 547] on link "107" at bounding box center [295, 547] width 72 height 40
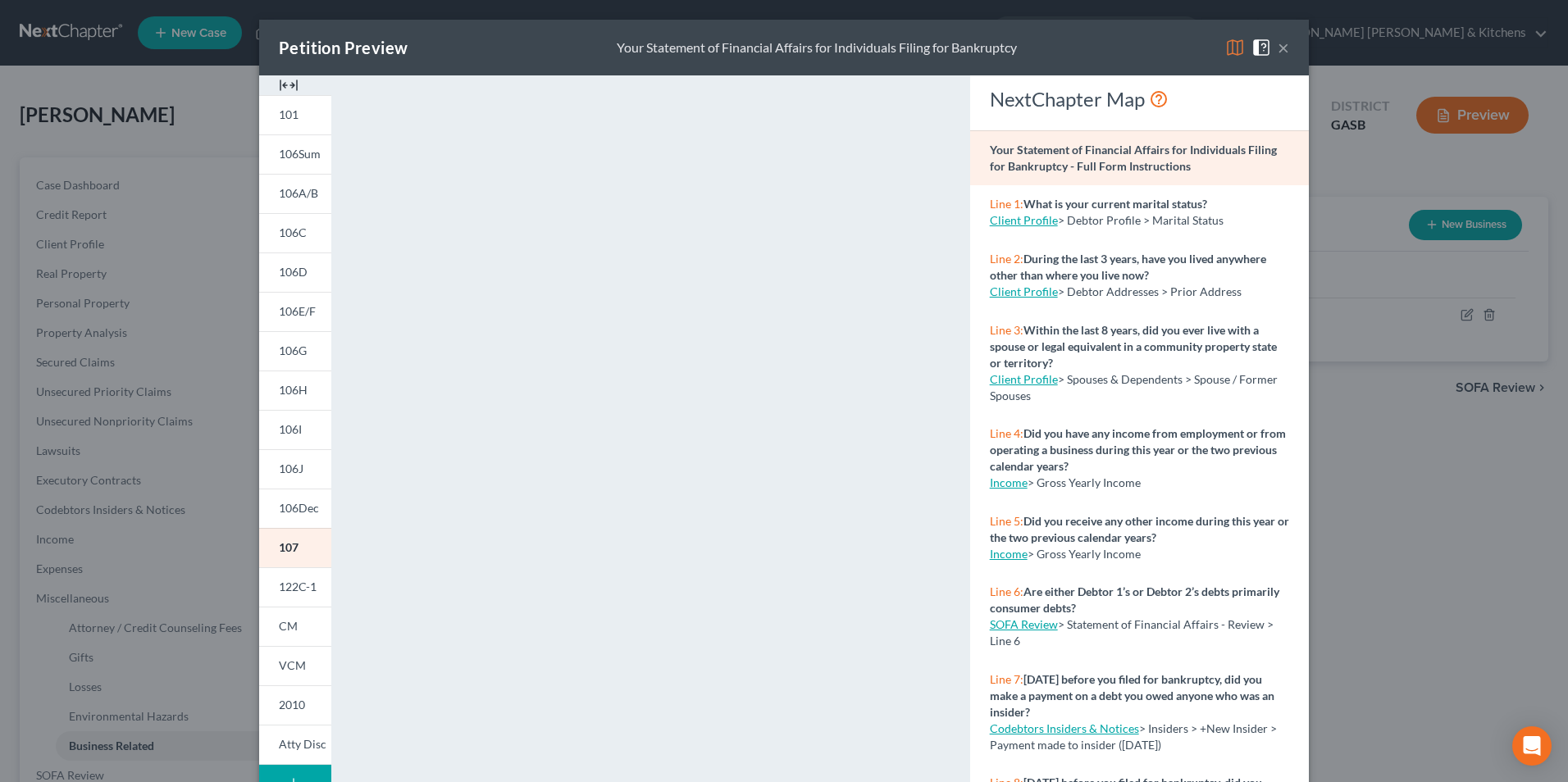
drag, startPoint x: 1464, startPoint y: 610, endPoint x: 1444, endPoint y: 582, distance: 34.4
click at [1459, 605] on div "Petition Preview Your Statement of Financial Affairs for Individuals Filing for…" at bounding box center [784, 391] width 1568 height 782
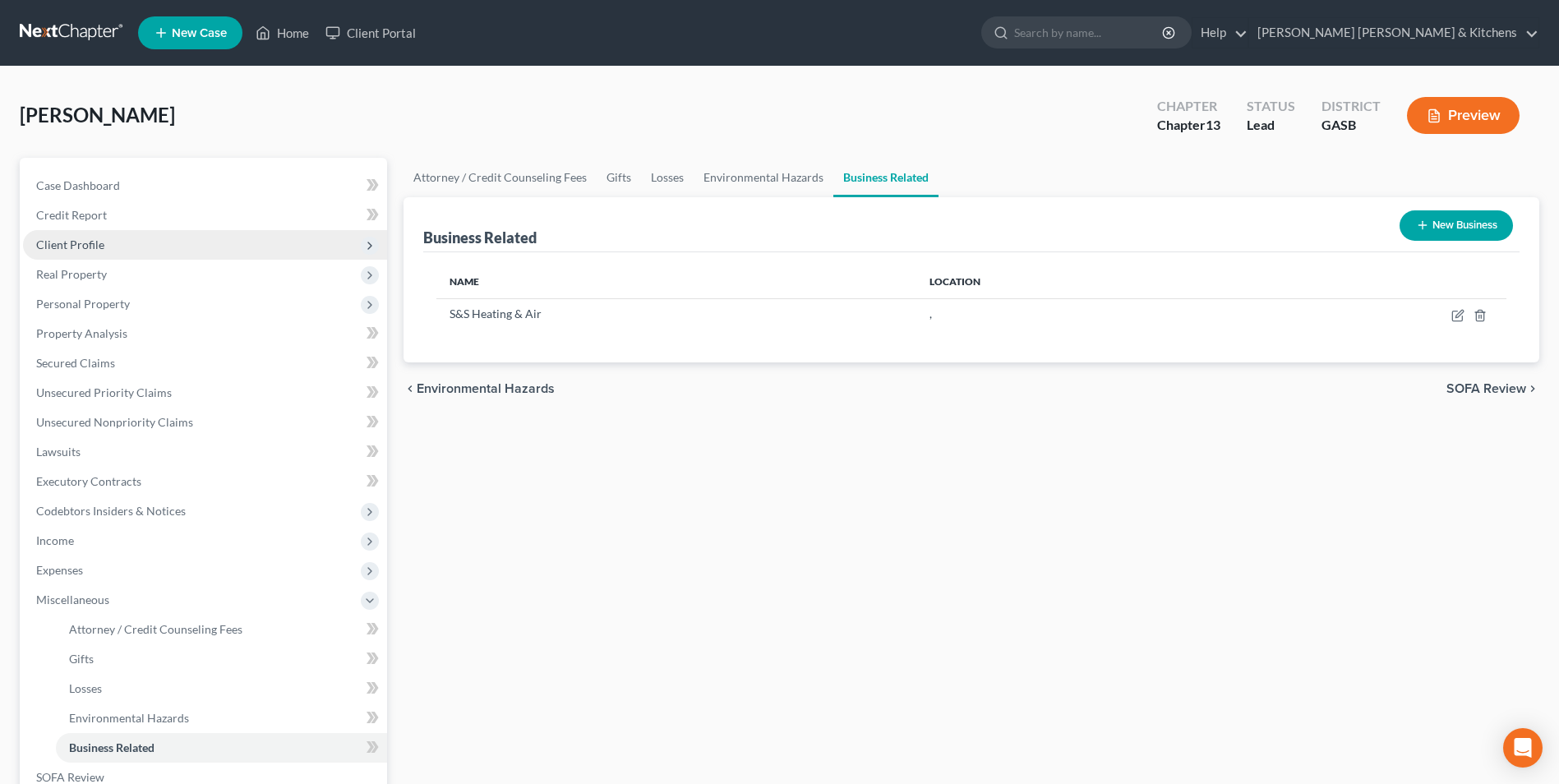
click at [46, 247] on span "Client Profile" at bounding box center [70, 244] width 68 height 14
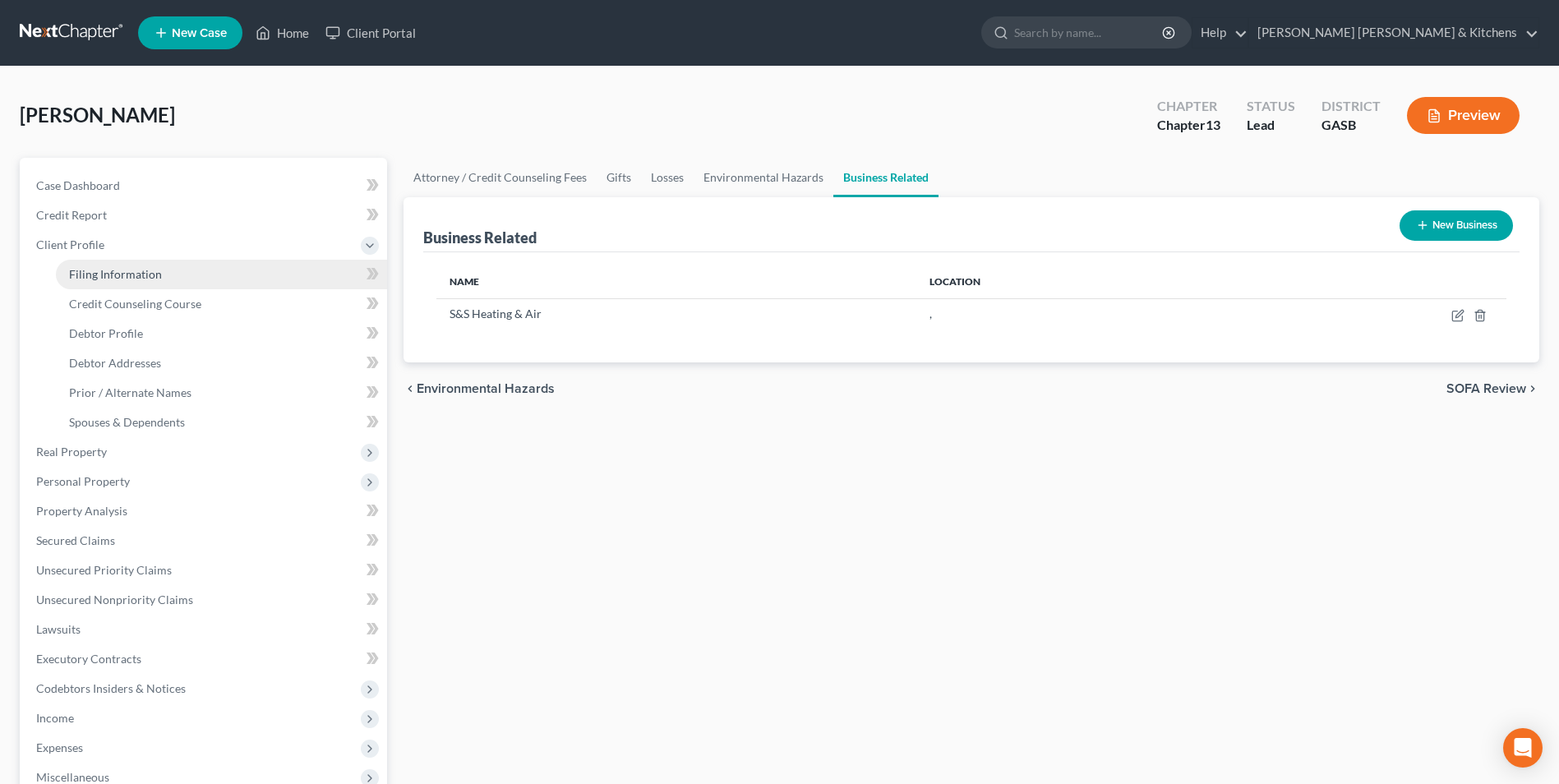
click at [96, 275] on span "Filing Information" at bounding box center [116, 274] width 93 height 14
select select "1"
select select "0"
select select "3"
select select "20"
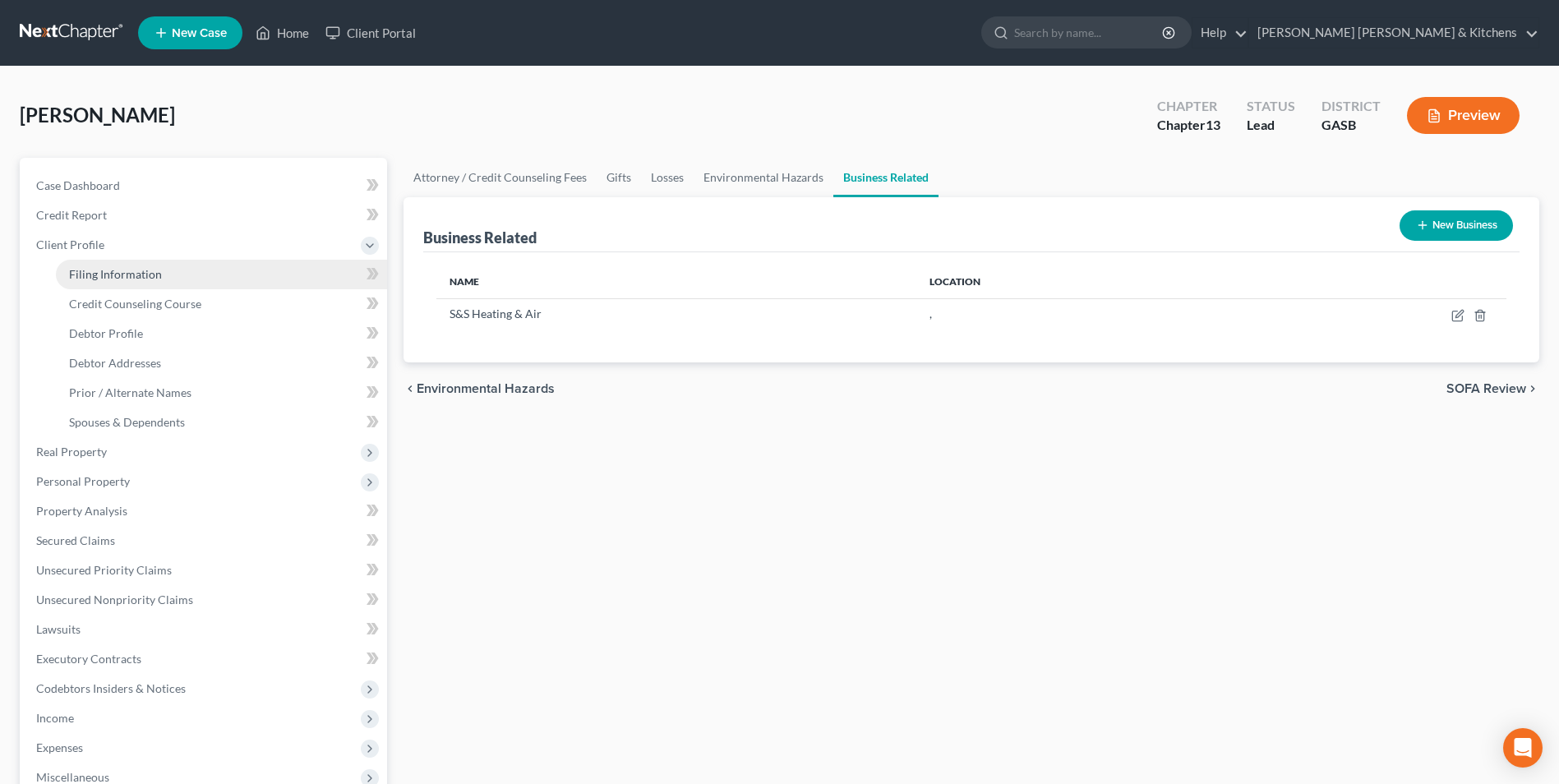
select select "0"
select select "10"
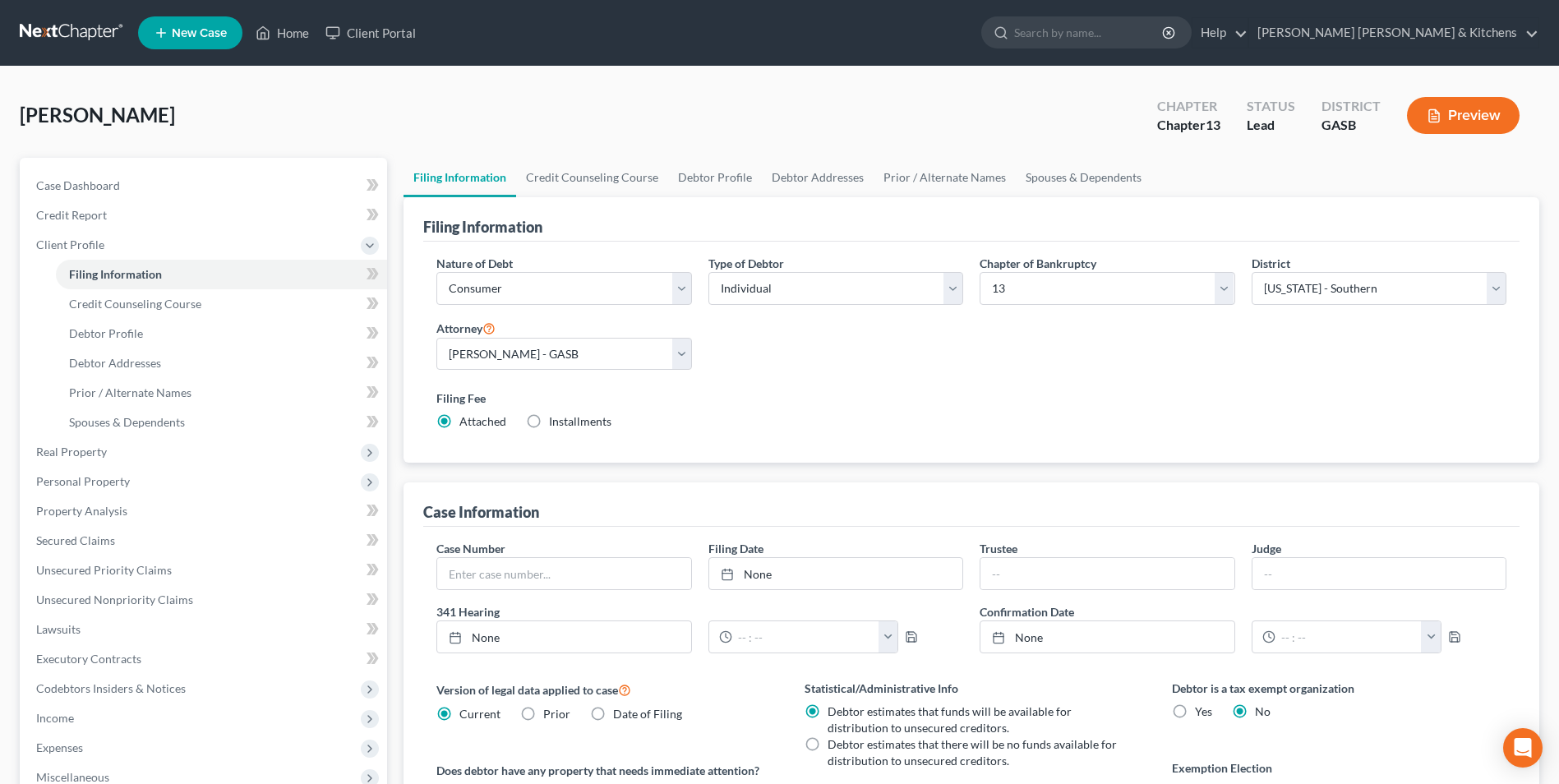
click at [549, 423] on label "Installments Installments" at bounding box center [580, 421] width 62 height 16
click at [556, 423] on input "Installments Installments" at bounding box center [561, 418] width 11 height 11
radio input "true"
radio input "false"
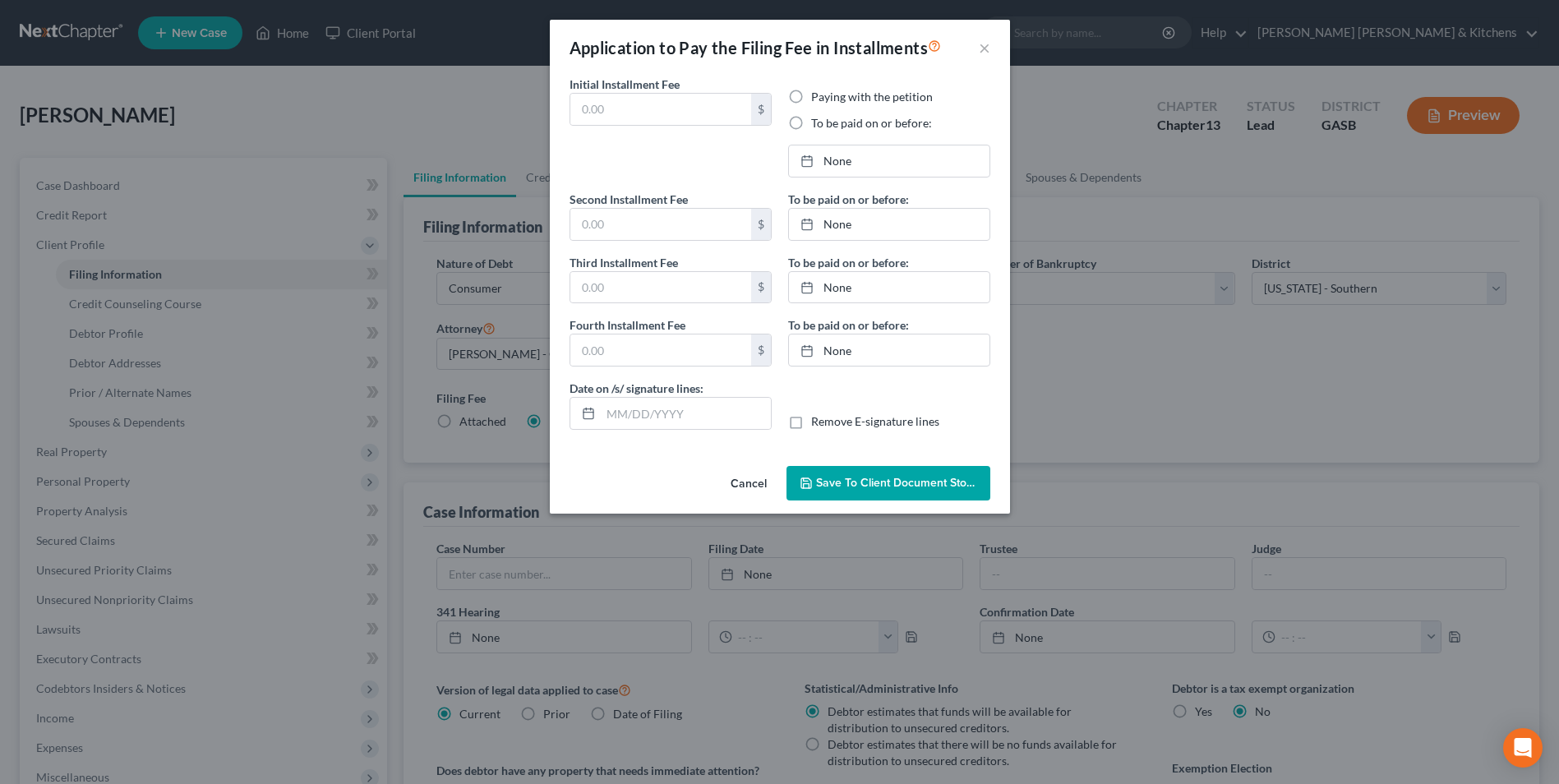
type input "0.00"
radio input "true"
type input "0.00"
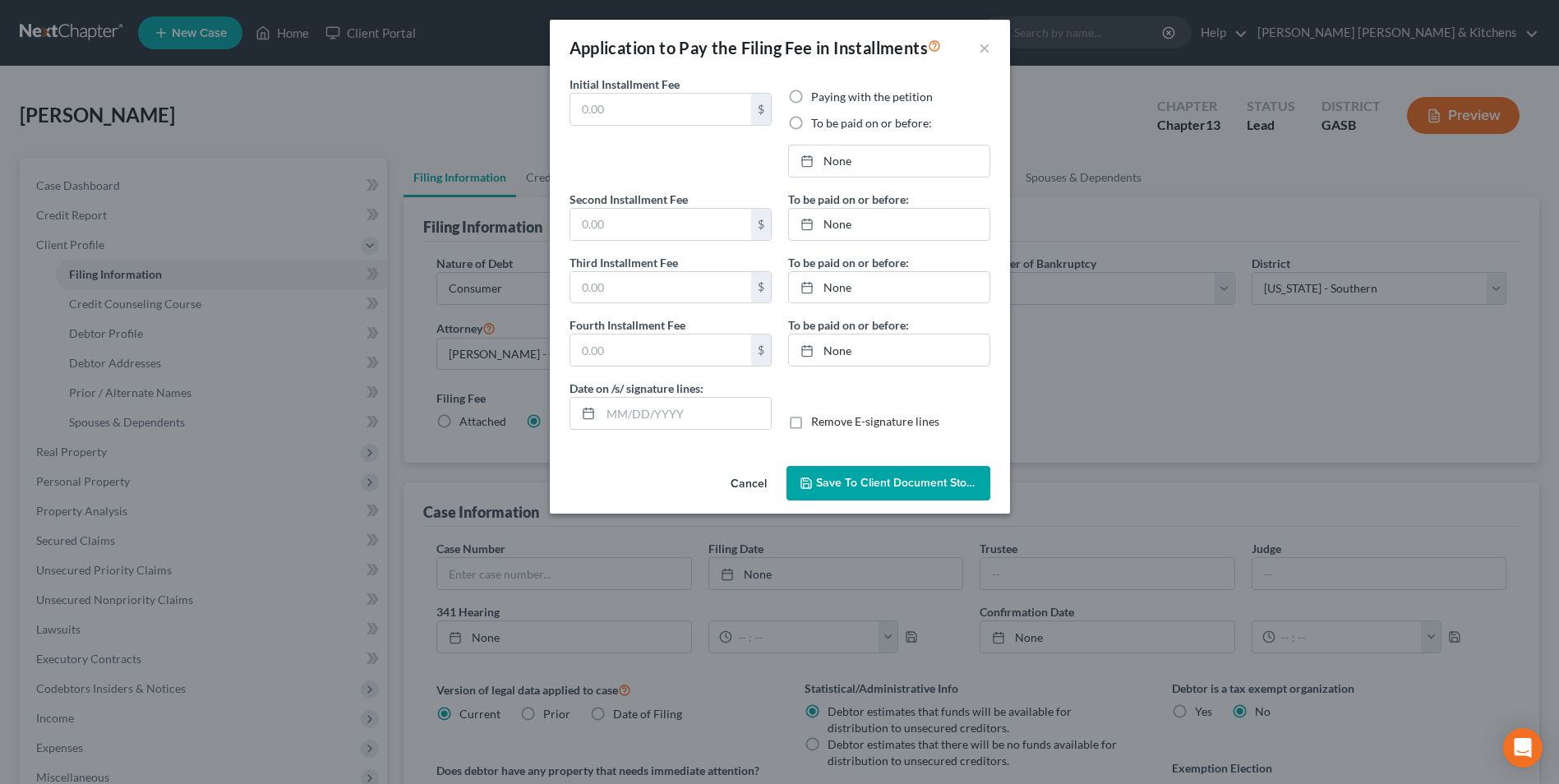
type input "[DATE]"
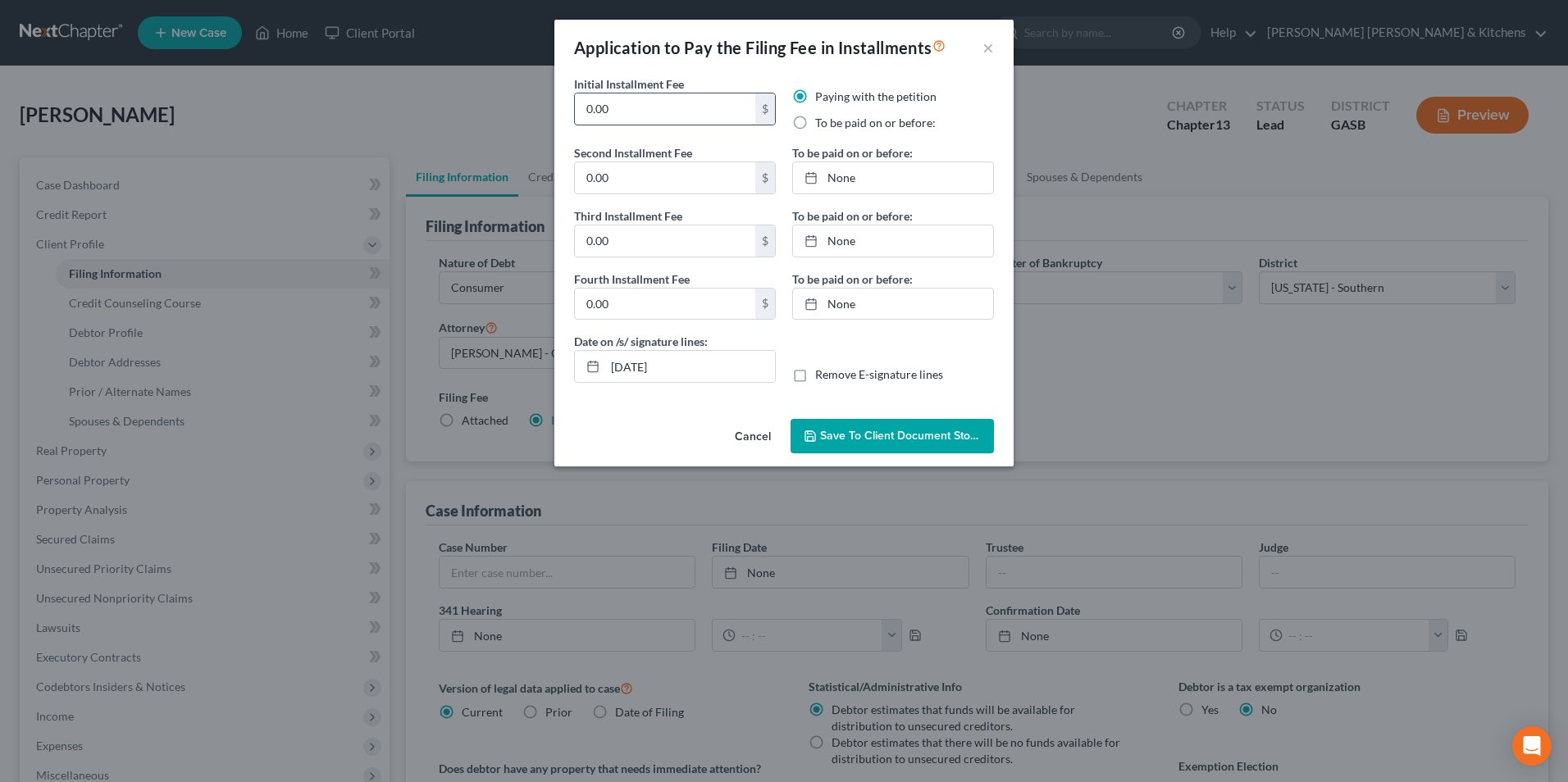
drag, startPoint x: 625, startPoint y: 114, endPoint x: 575, endPoint y: 96, distance: 53.1
click at [576, 97] on input "0.00" at bounding box center [665, 108] width 180 height 31
type input "313.00"
click at [815, 115] on label "To be paid on or before:" at bounding box center [875, 122] width 120 height 16
click at [822, 115] on input "To be paid on or before:" at bounding box center [827, 119] width 11 height 11
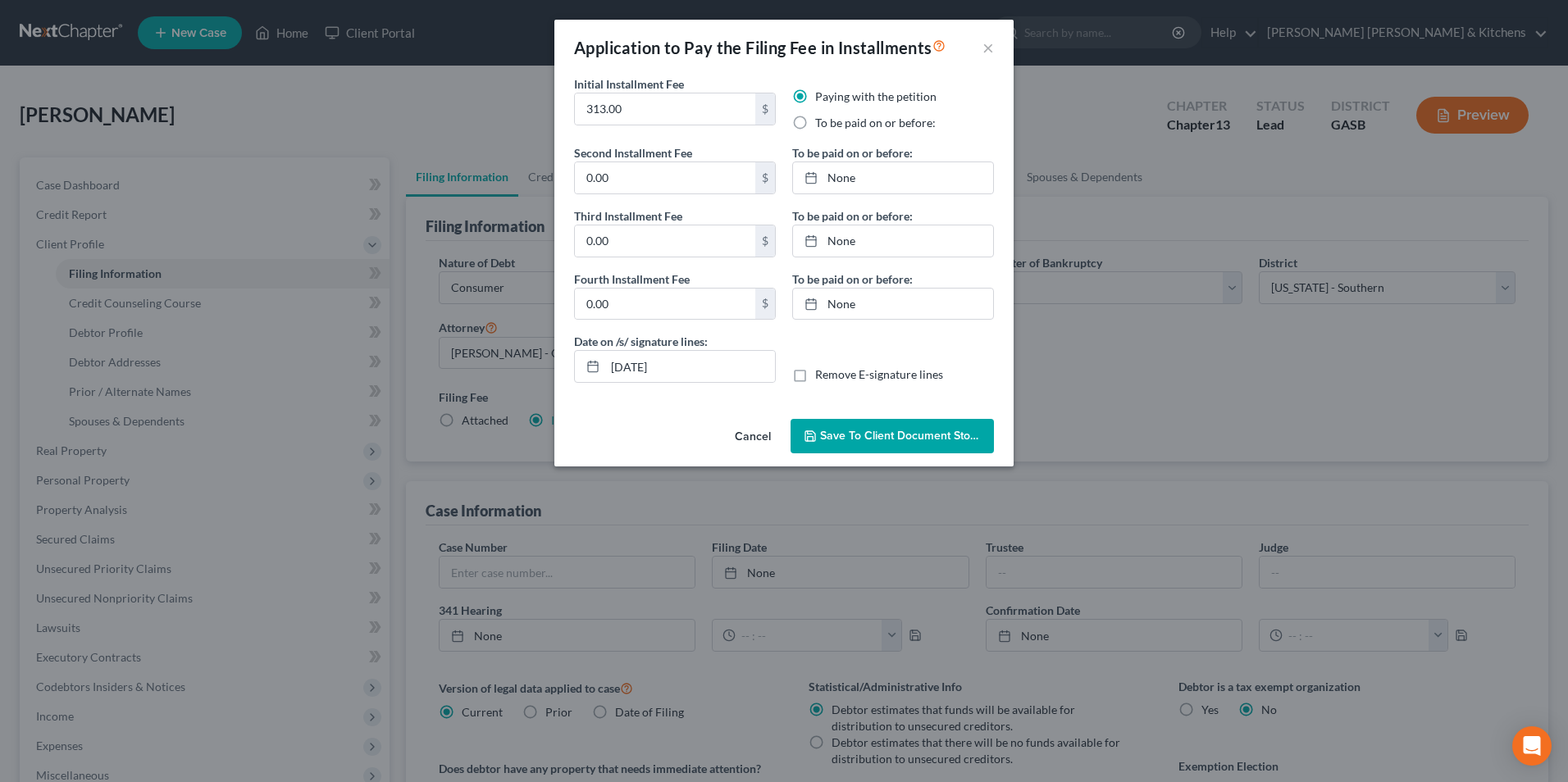
radio input "true"
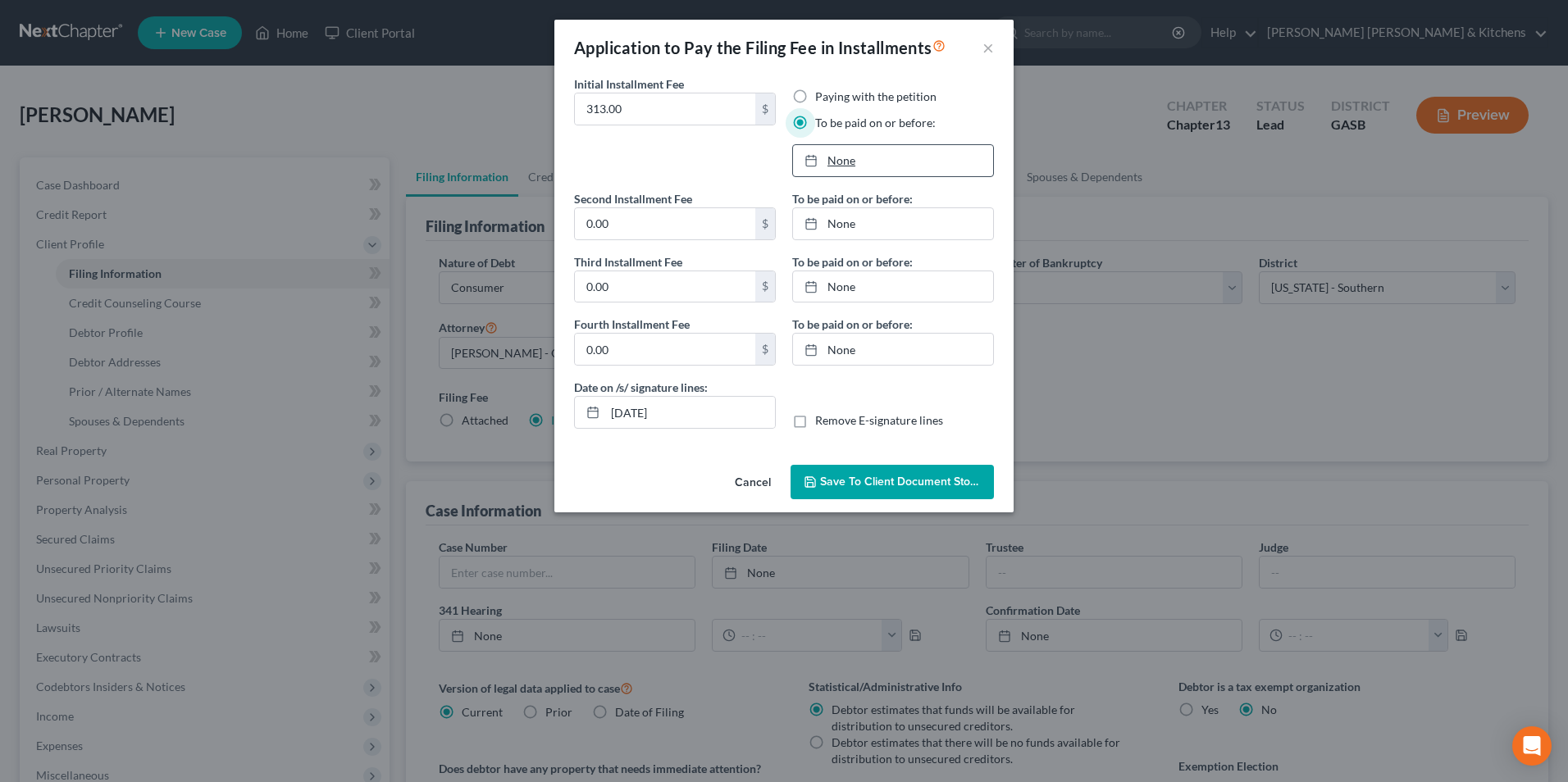
type input "[DATE]"
click at [836, 156] on link "None" at bounding box center [893, 161] width 200 height 31
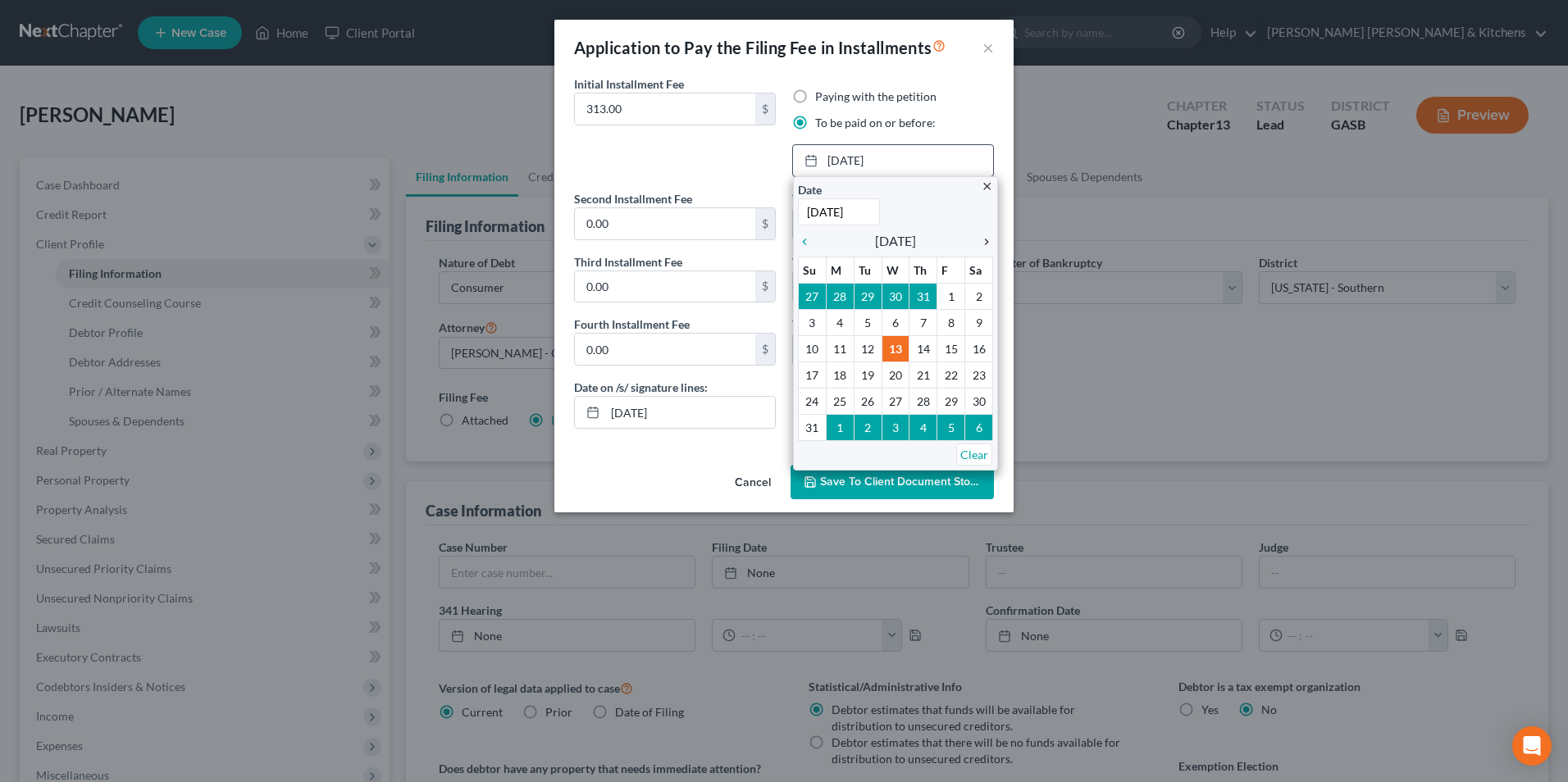
click at [986, 240] on icon "chevron_right" at bounding box center [982, 242] width 21 height 13
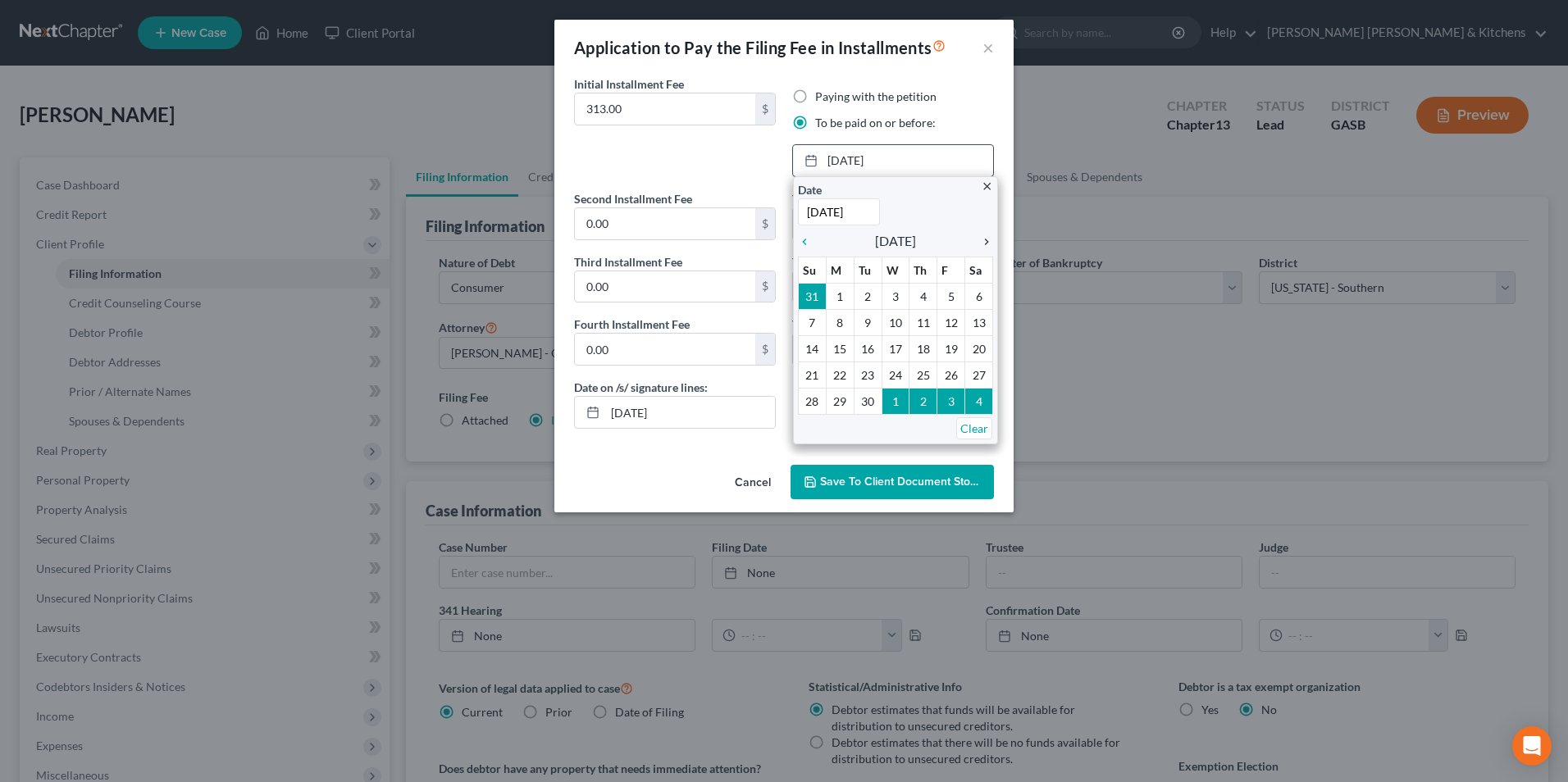
click at [986, 240] on icon "chevron_right" at bounding box center [982, 242] width 21 height 13
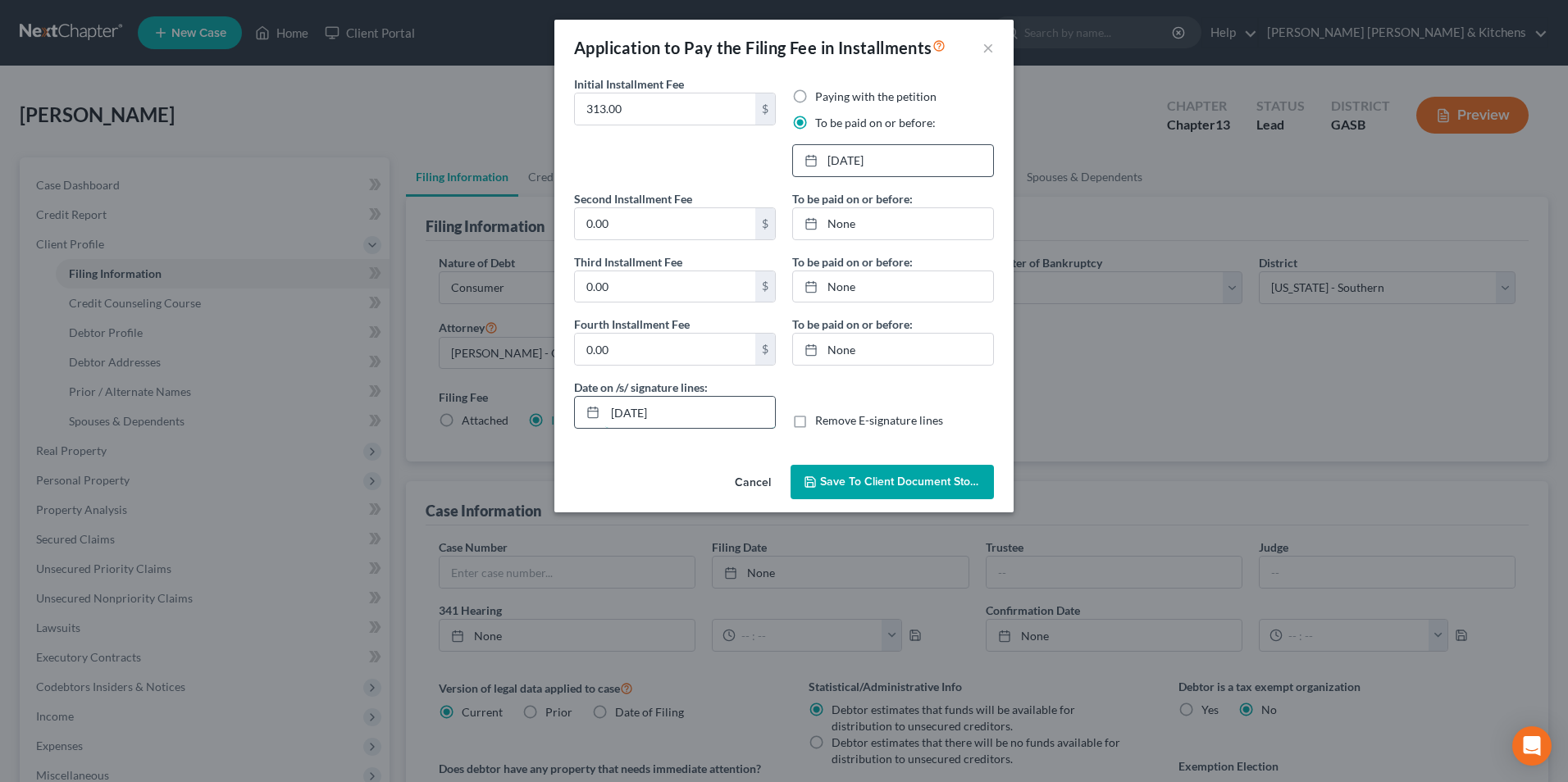
drag, startPoint x: 675, startPoint y: 413, endPoint x: 594, endPoint y: 413, distance: 81.0
click at [601, 413] on div "[DATE]" at bounding box center [675, 412] width 202 height 33
click at [815, 423] on label "Remove E-signature lines" at bounding box center [879, 420] width 128 height 16
click at [822, 423] on input "Remove E-signature lines" at bounding box center [827, 417] width 11 height 11
checkbox input "true"
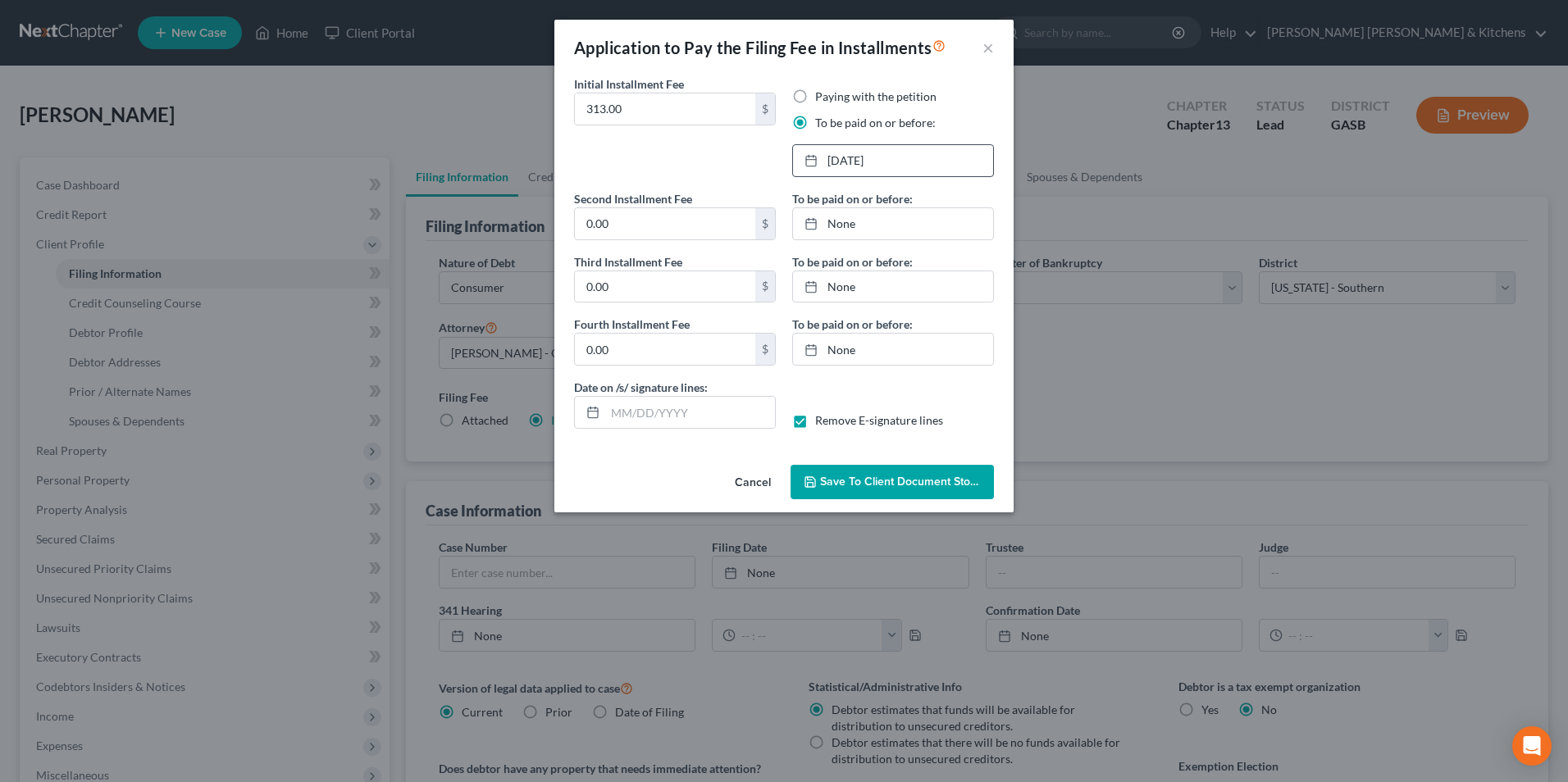
drag, startPoint x: 850, startPoint y: 477, endPoint x: 802, endPoint y: 576, distance: 110.0
click at [850, 485] on span "Save to Client Document Storage" at bounding box center [907, 481] width 174 height 14
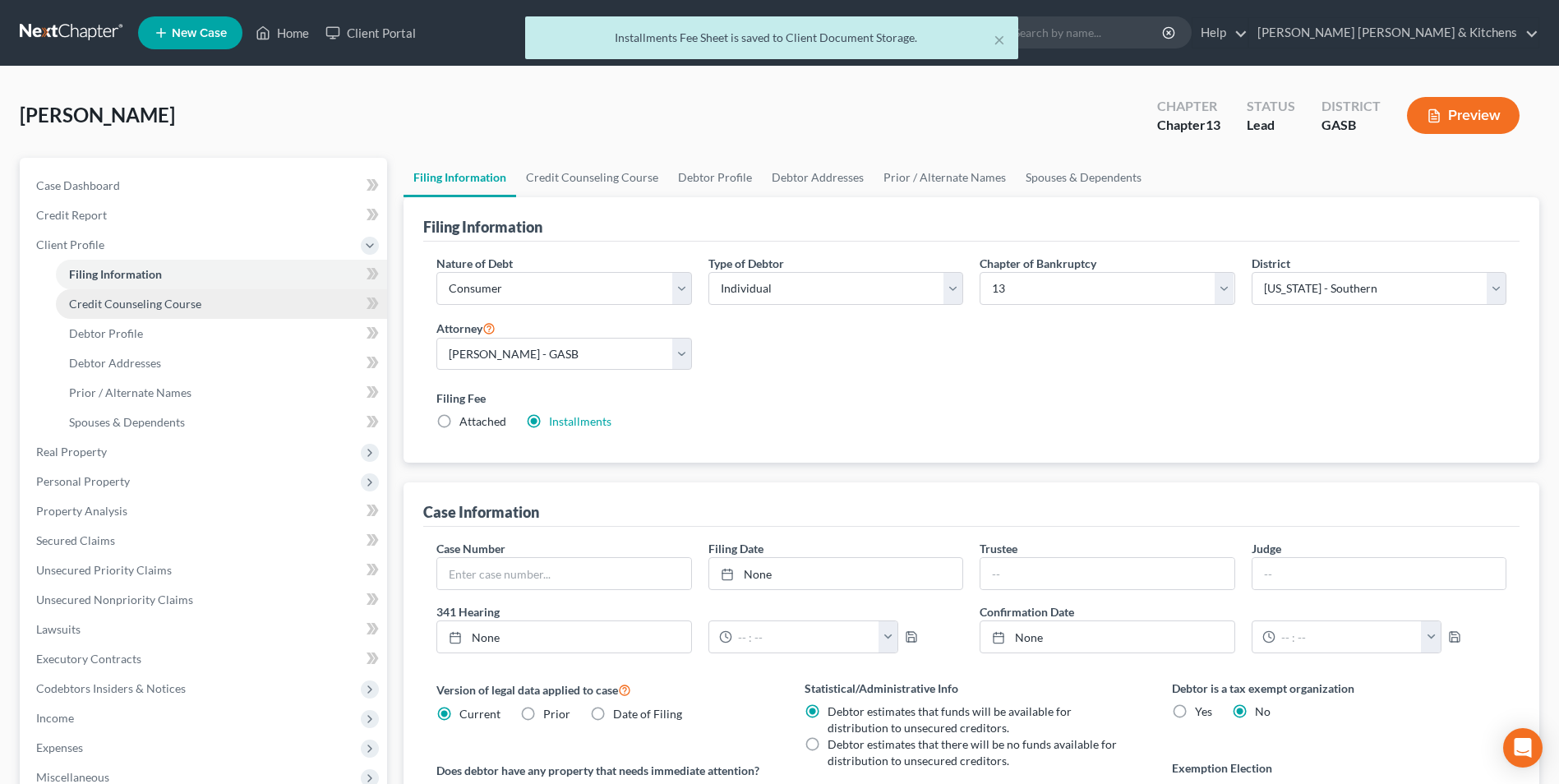
click at [121, 309] on span "Credit Counseling Course" at bounding box center [135, 303] width 132 height 14
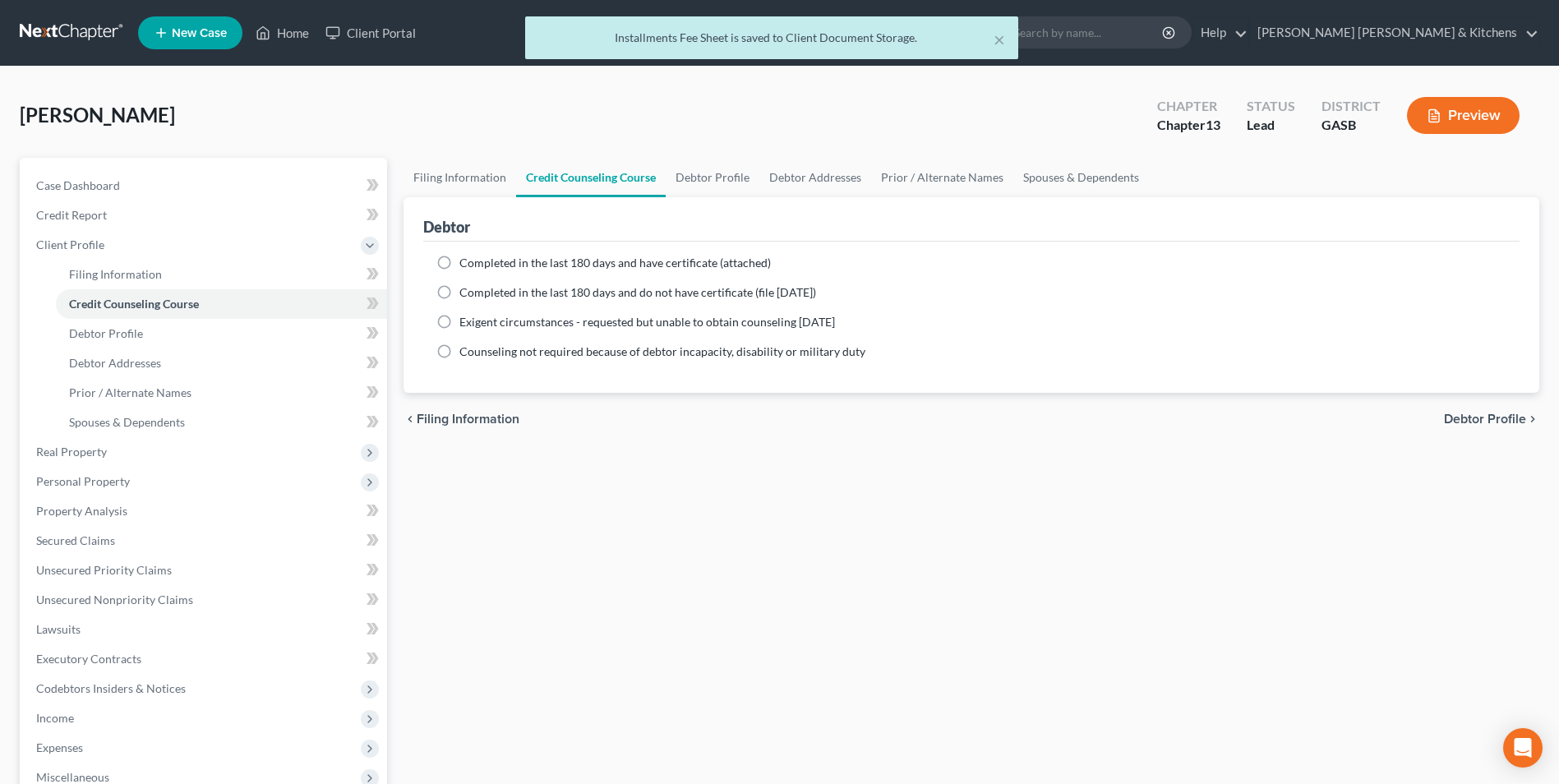
drag, startPoint x: 451, startPoint y: 258, endPoint x: 443, endPoint y: 264, distance: 10.0
click at [460, 260] on label "Completed in the last 180 days and have certificate (attached)" at bounding box center [615, 262] width 311 height 16
click at [466, 260] on input "Completed in the last 180 days and have certificate (attached)" at bounding box center [471, 260] width 11 height 11
radio input "true"
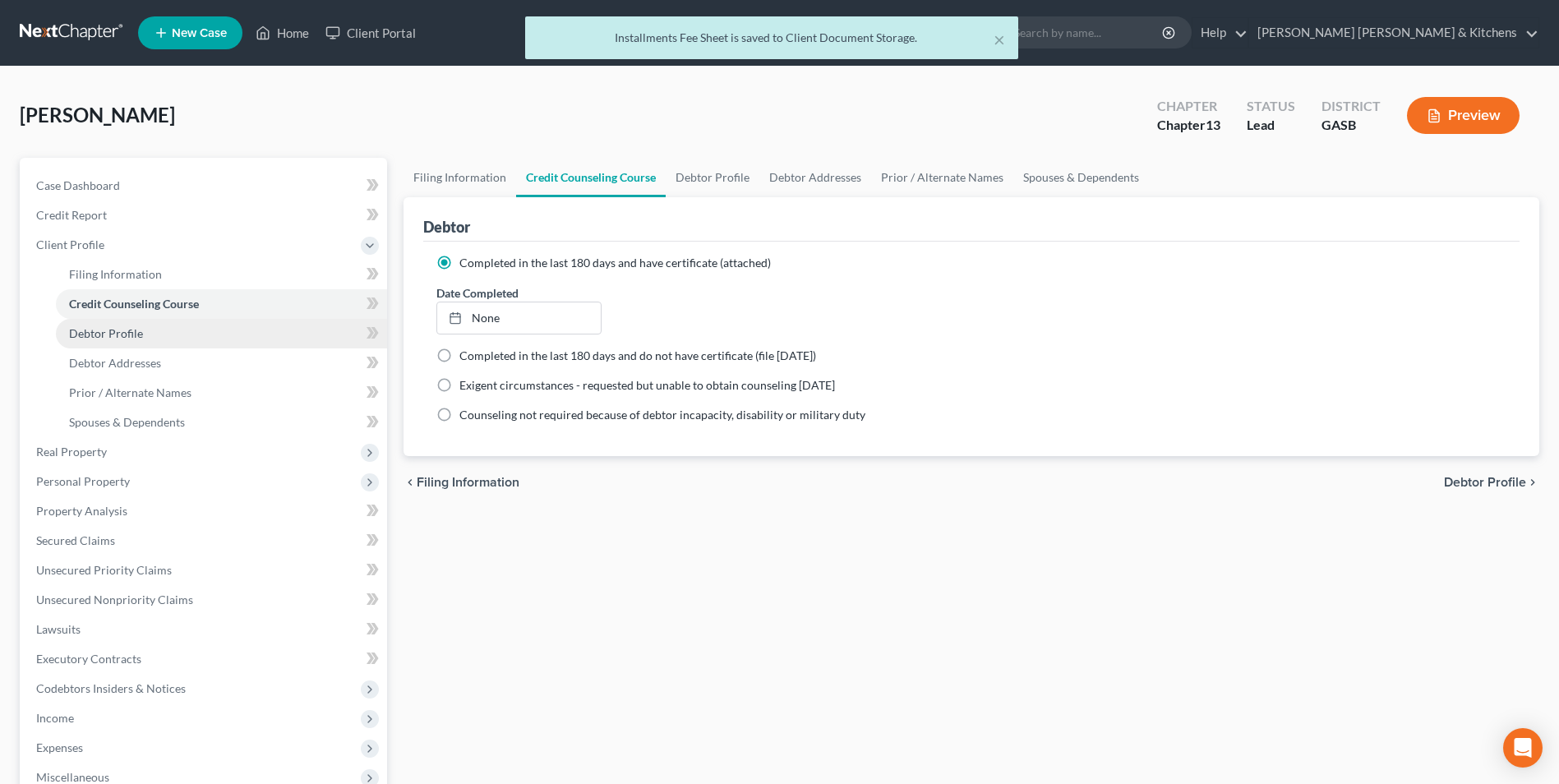
click at [83, 336] on span "Debtor Profile" at bounding box center [106, 333] width 74 height 14
select select "0"
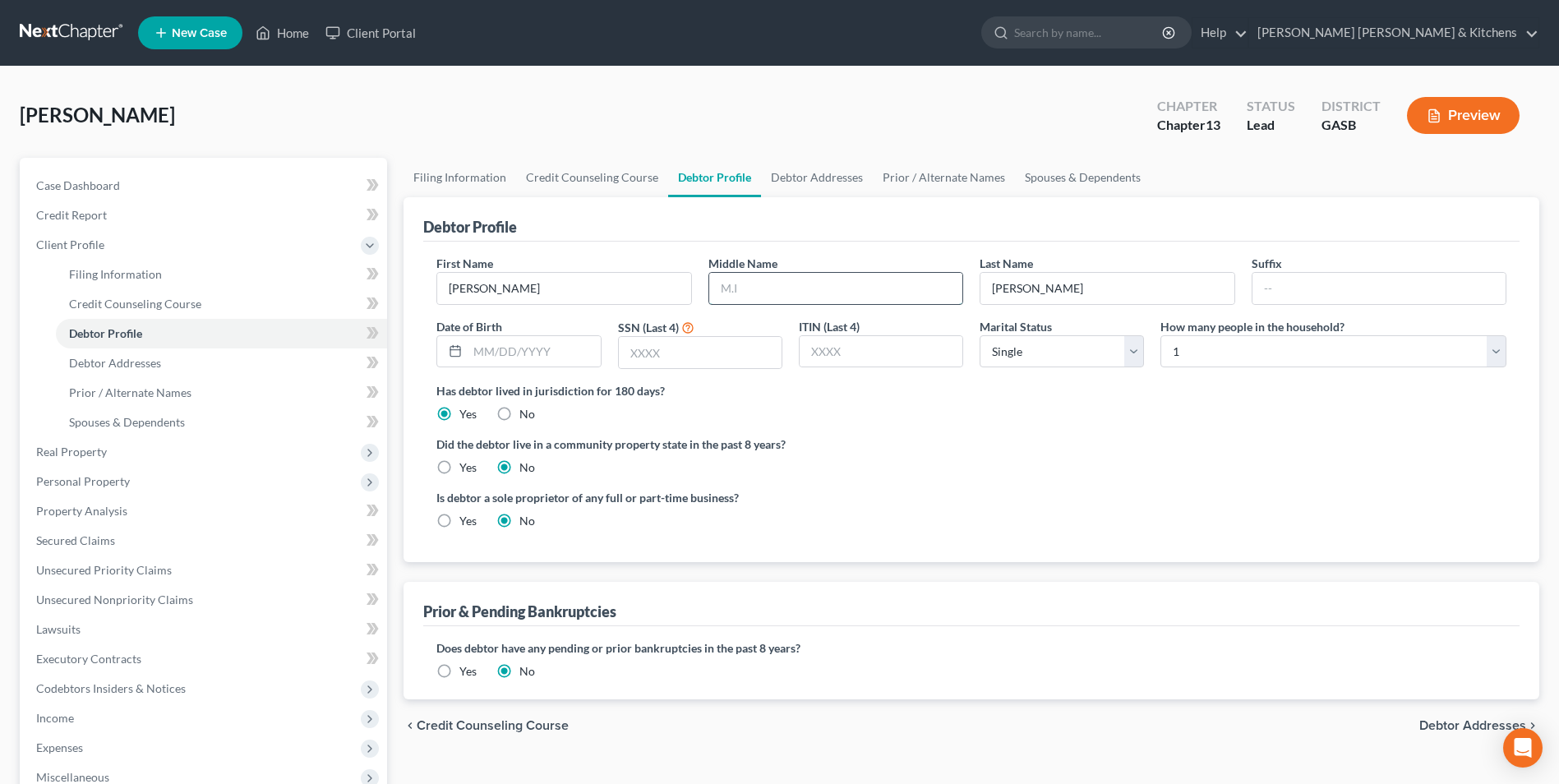
click at [750, 286] on input "text" at bounding box center [836, 288] width 253 height 31
type input "[PERSON_NAME]"
type input "[DATE]"
type input "3866"
click at [1177, 357] on select "Select 1 2 3 4 5 6 7 8 9 10 11 12 13 14 15 16 17 18 19 20" at bounding box center [1333, 352] width 346 height 33
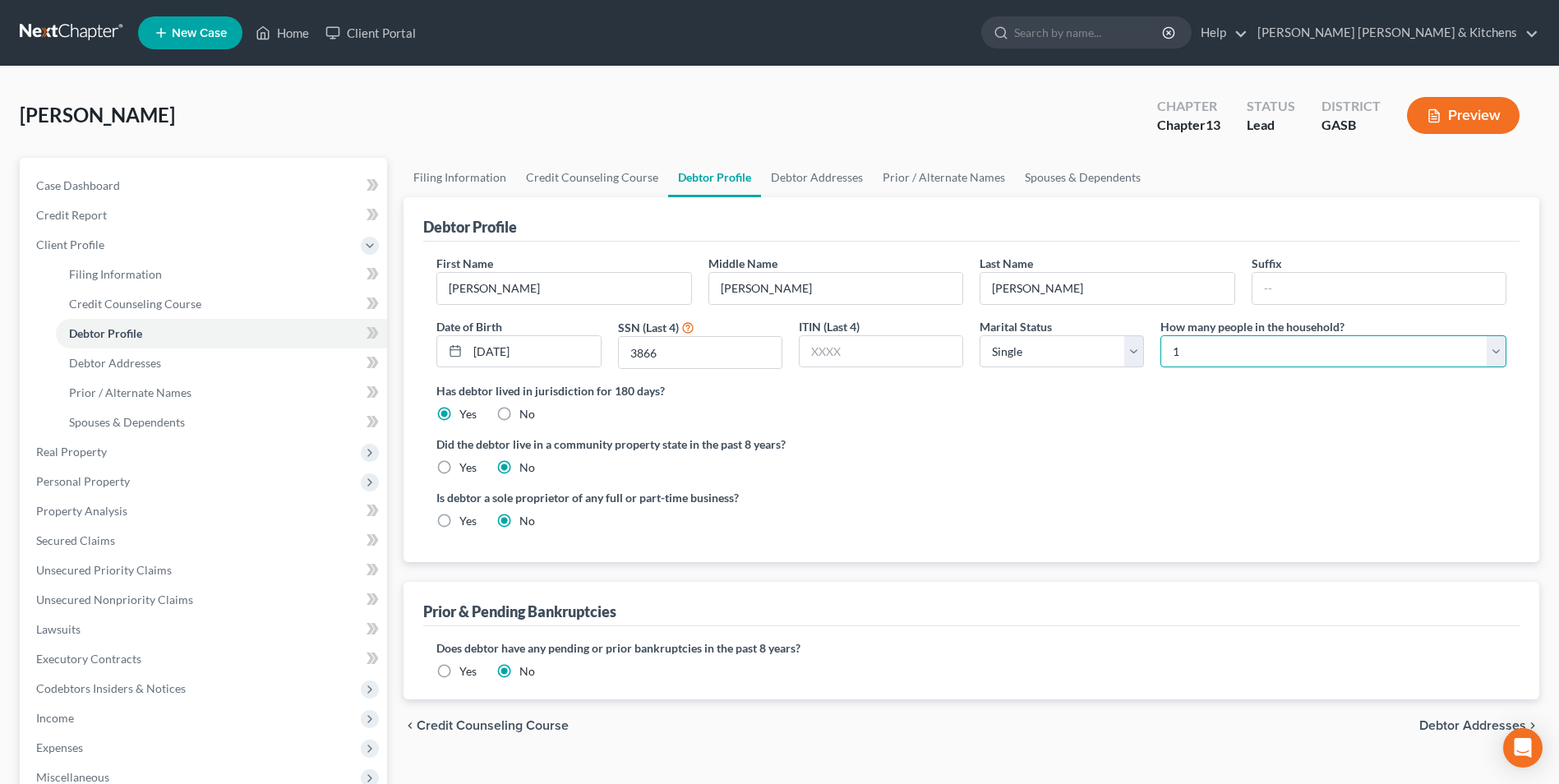
select select "1"
click at [1160, 336] on select "Select 1 2 3 4 5 6 7 8 9 10 11 12 13 14 15 16 17 18 19 20" at bounding box center [1333, 352] width 346 height 33
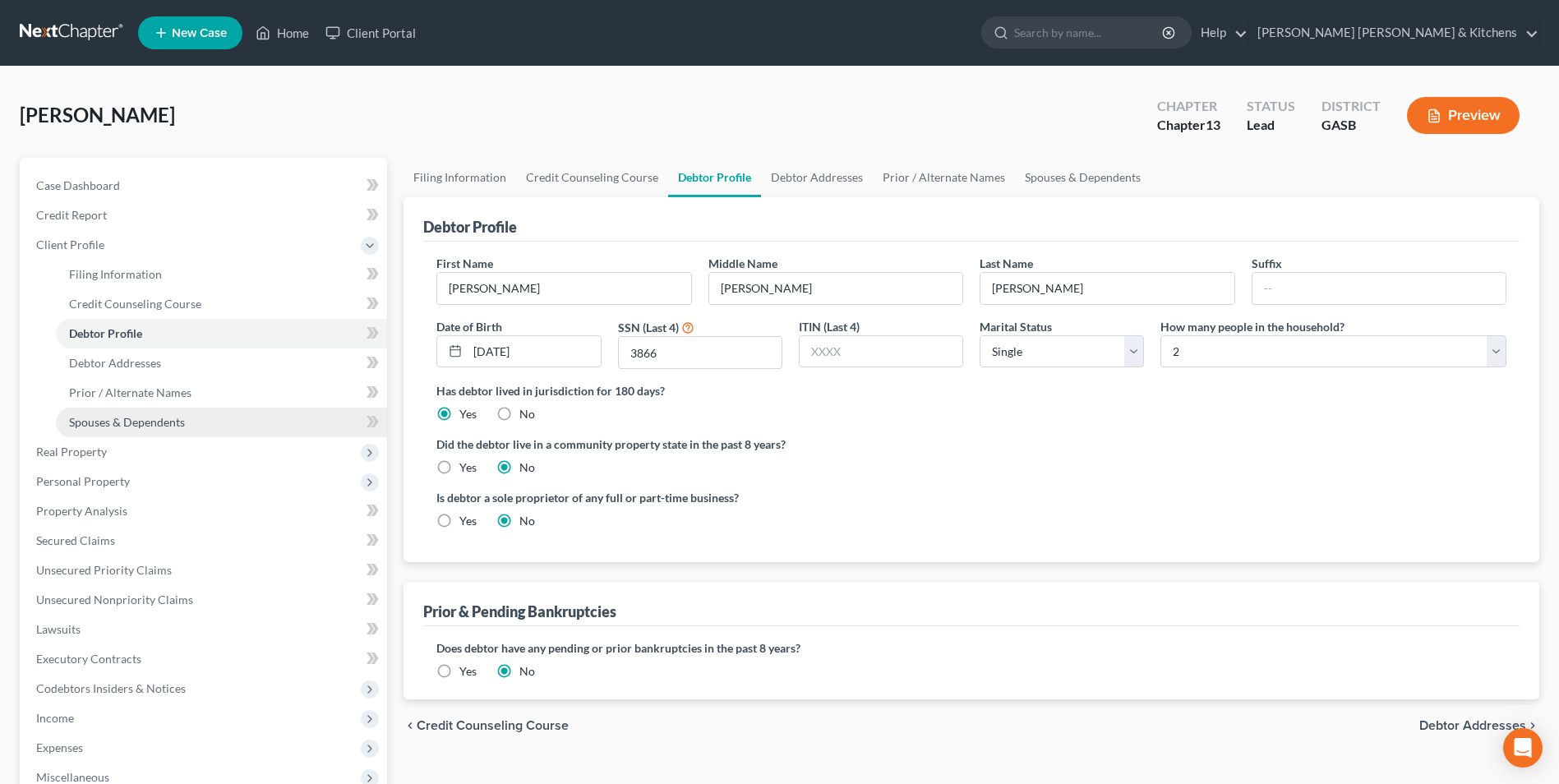
click at [83, 431] on link "Spouses & Dependents" at bounding box center [221, 422] width 331 height 30
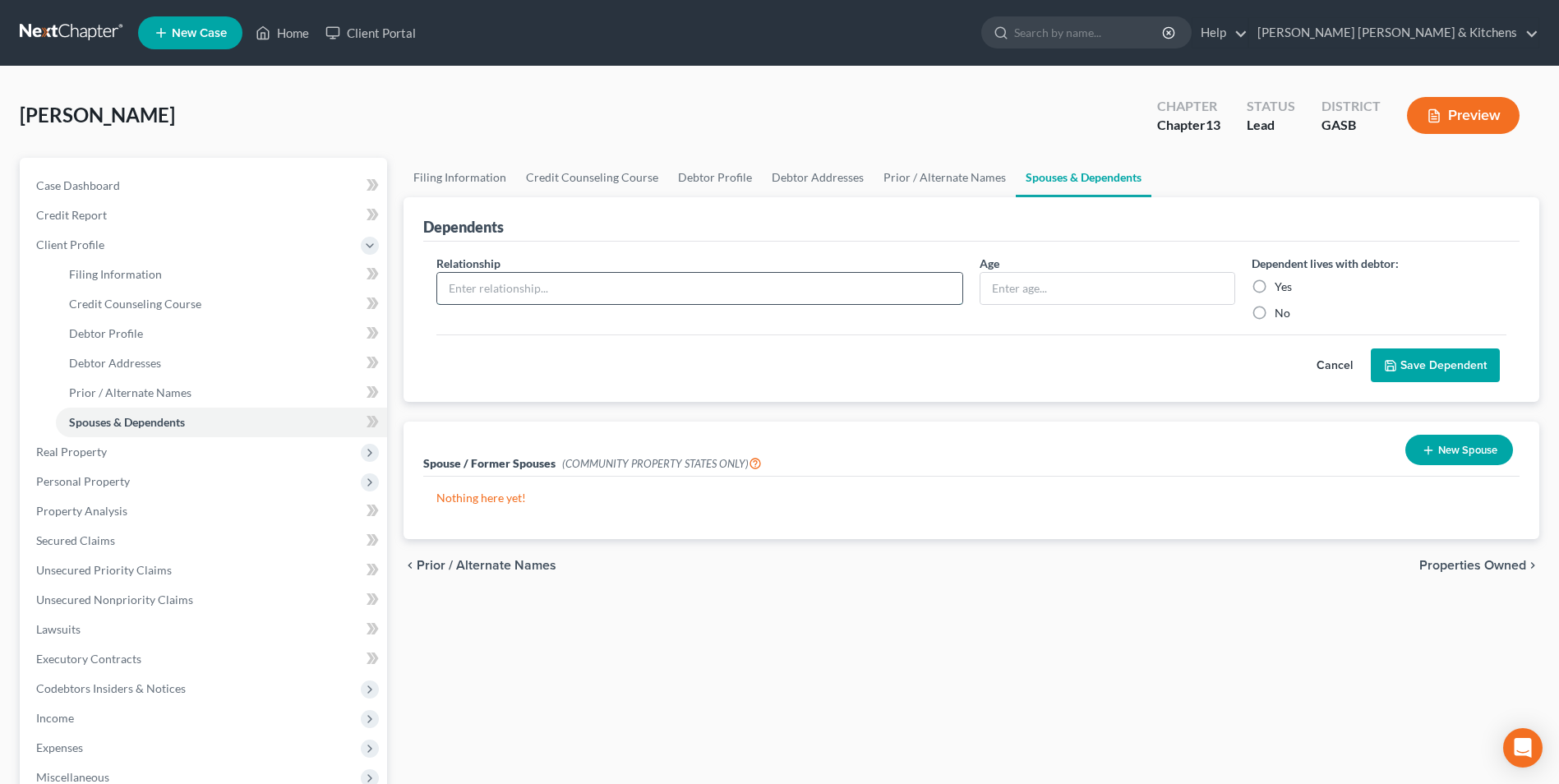
click at [482, 298] on input "text" at bounding box center [700, 288] width 525 height 31
type input "brother"
drag, startPoint x: 1259, startPoint y: 282, endPoint x: 1277, endPoint y: 293, distance: 21.1
click at [1275, 282] on label "Yes" at bounding box center [1283, 286] width 17 height 16
click at [1282, 282] on input "Yes" at bounding box center [1287, 283] width 11 height 11
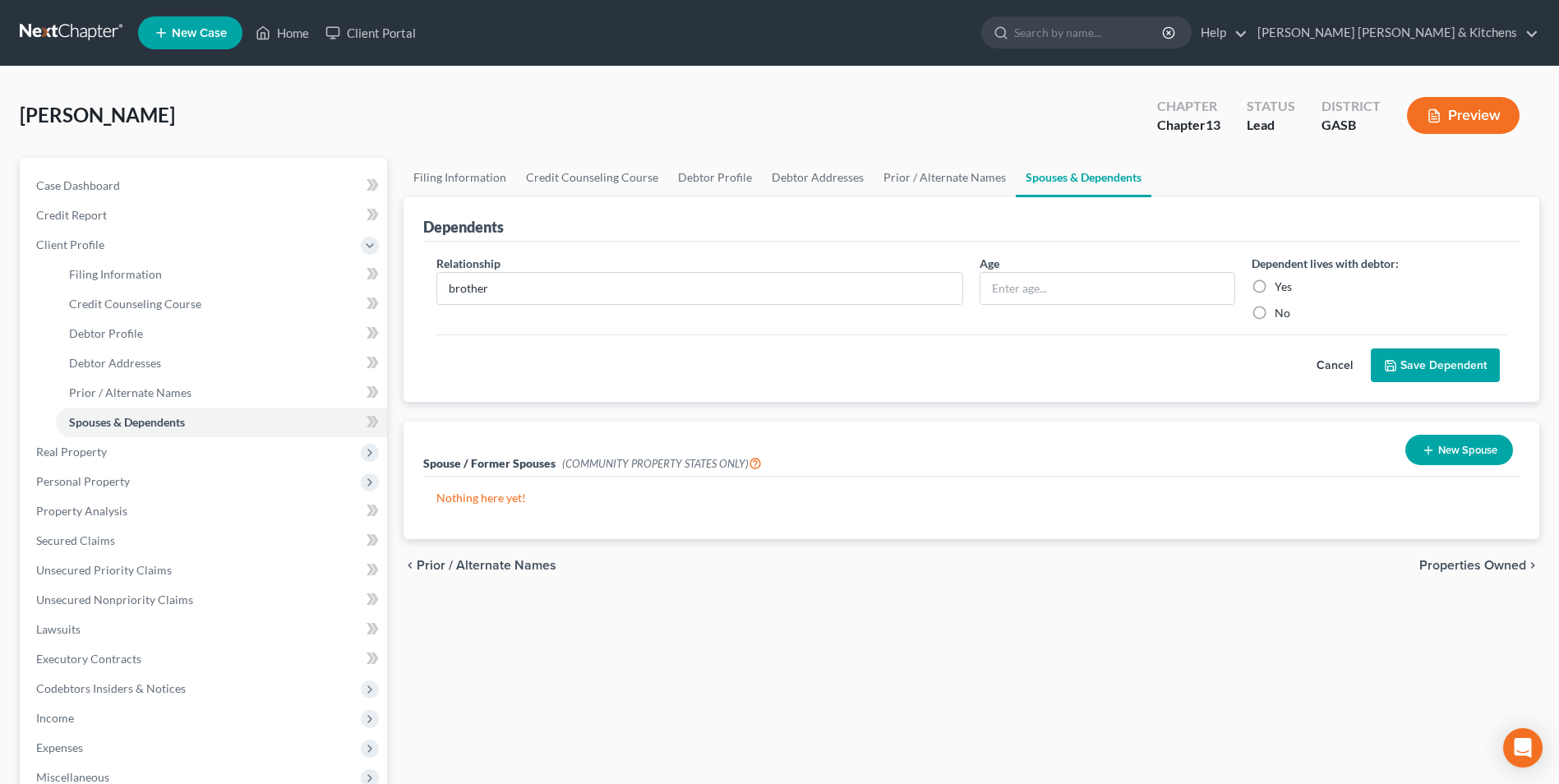
radio input "true"
click at [1439, 359] on button "Save Dependent" at bounding box center [1435, 365] width 129 height 35
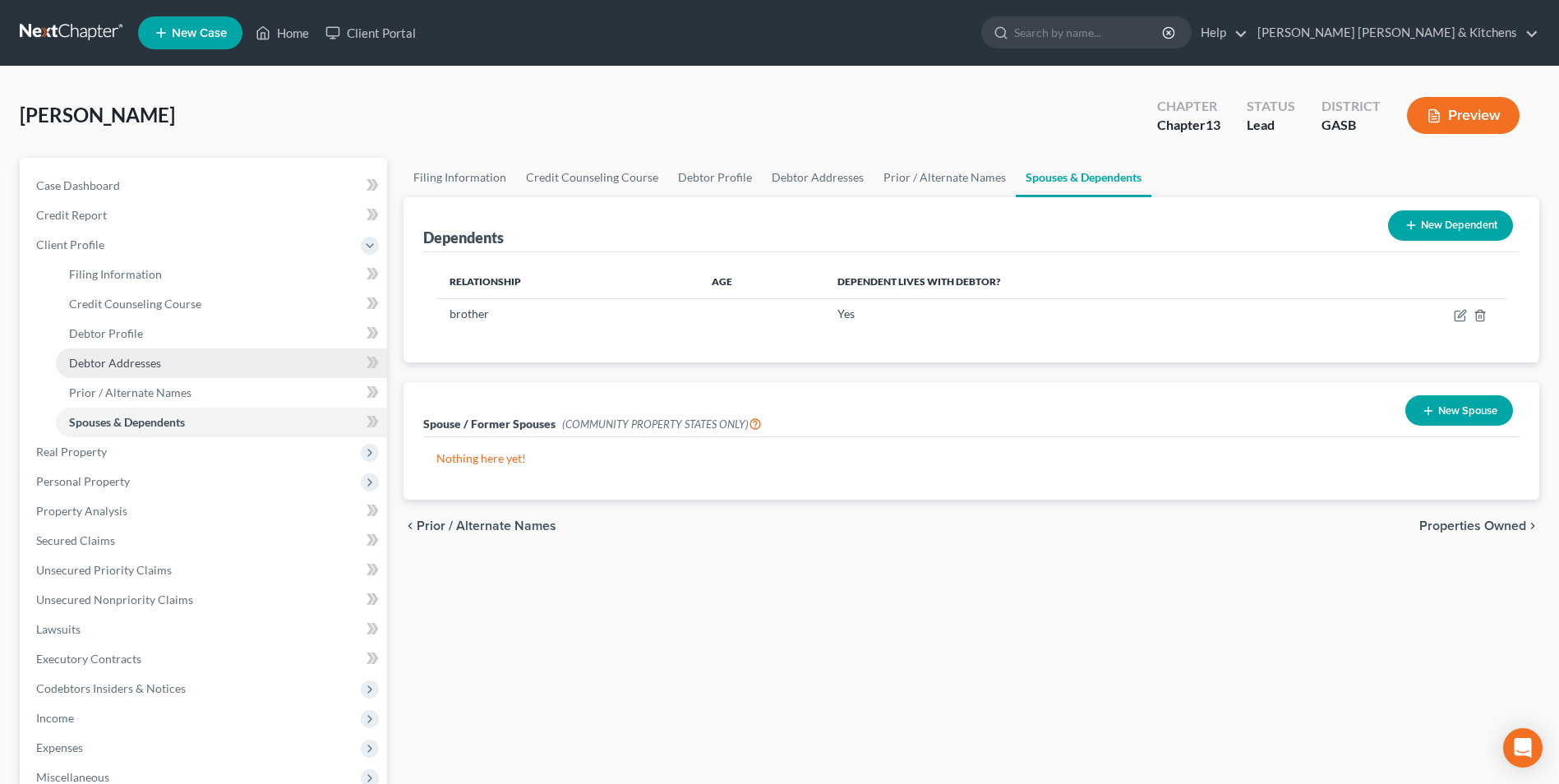
click at [104, 357] on span "Debtor Addresses" at bounding box center [115, 362] width 92 height 14
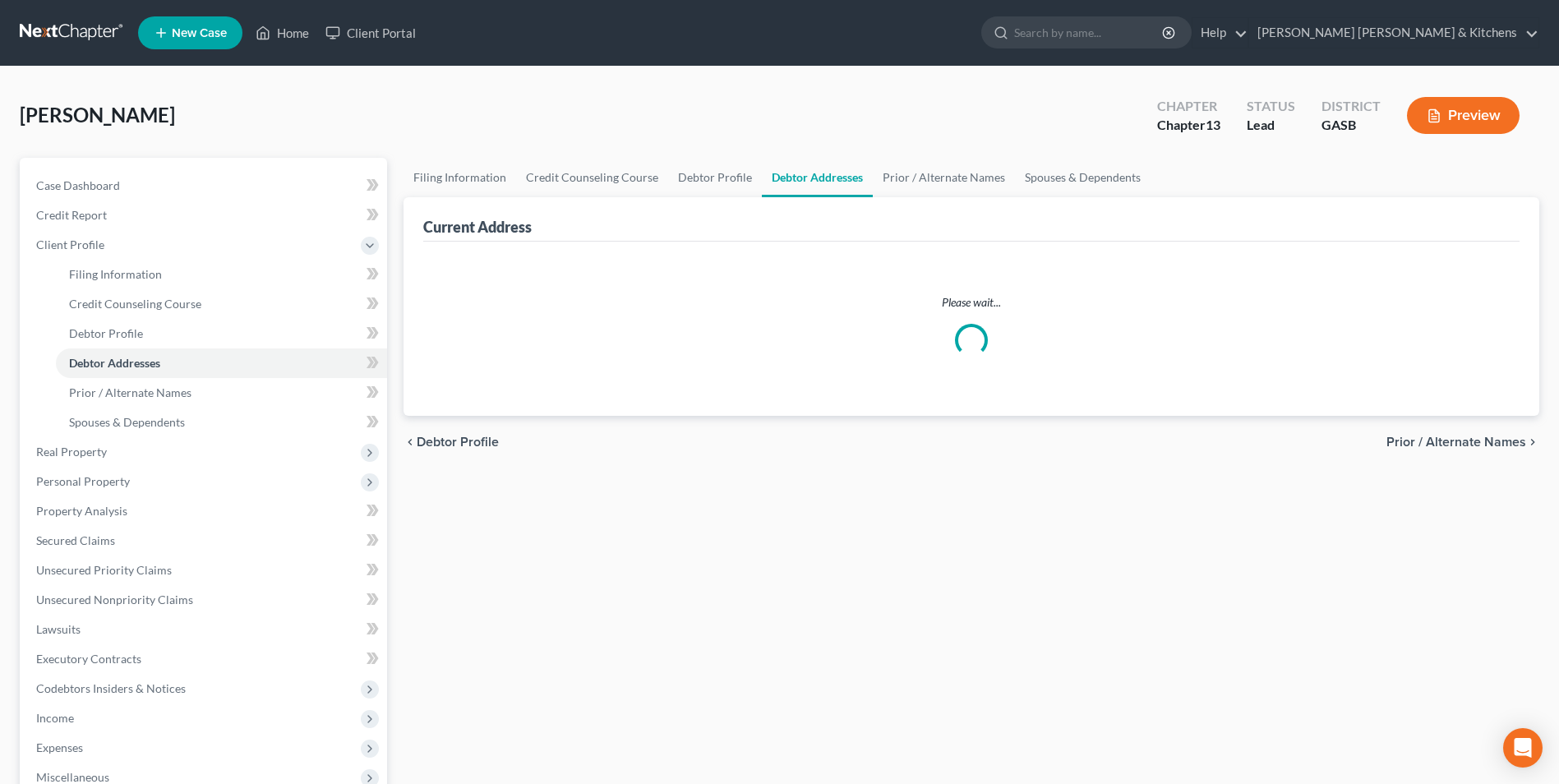
select select "0"
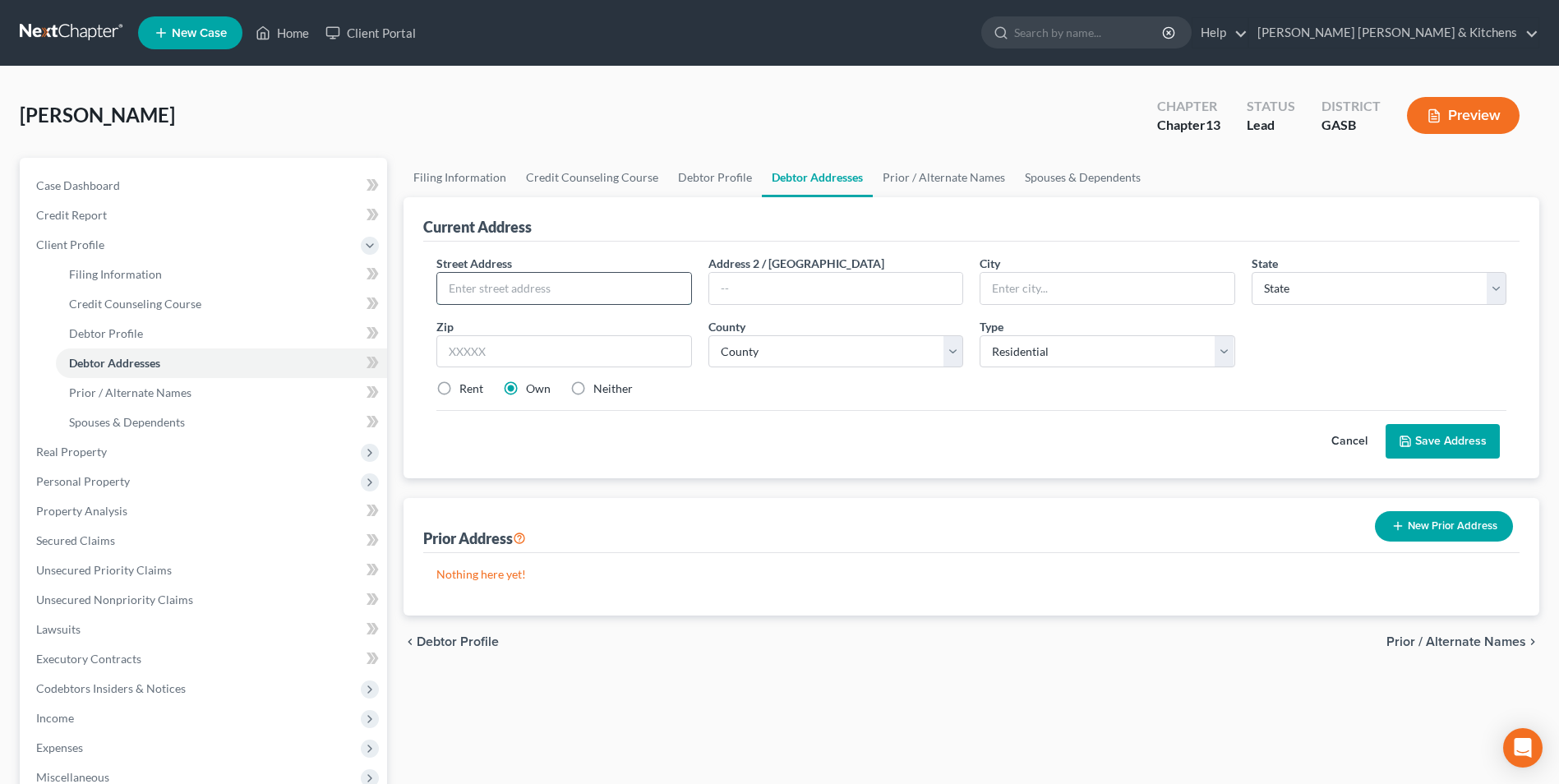
click at [550, 280] on input "text" at bounding box center [564, 288] width 253 height 31
type input "[STREET_ADDRESS]"
type input "30474"
type input "Vidalia"
select select "10"
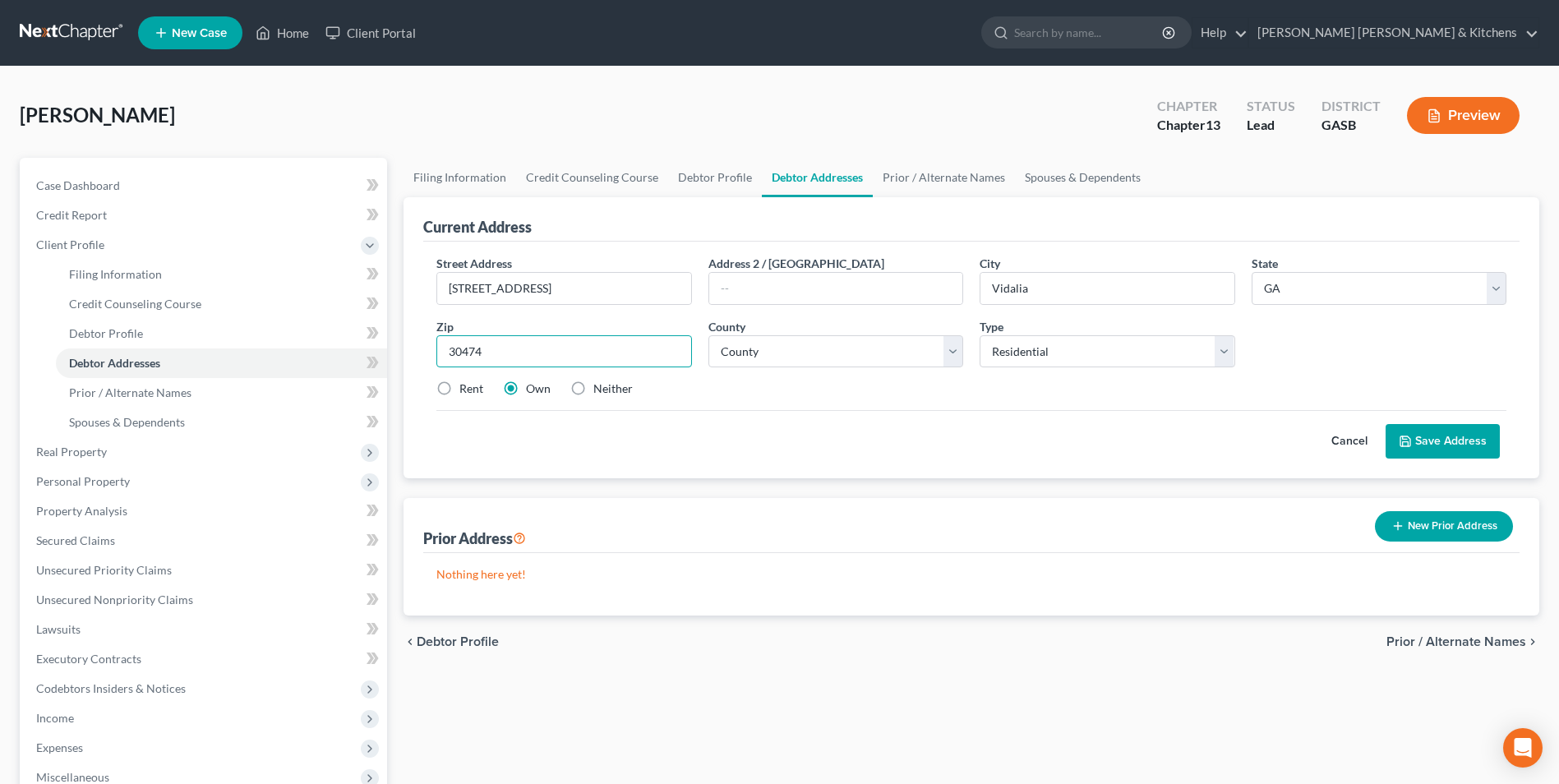
click at [540, 354] on input "30474" at bounding box center [564, 352] width 255 height 33
select select "137"
click at [1463, 442] on button "Save Address" at bounding box center [1443, 441] width 115 height 35
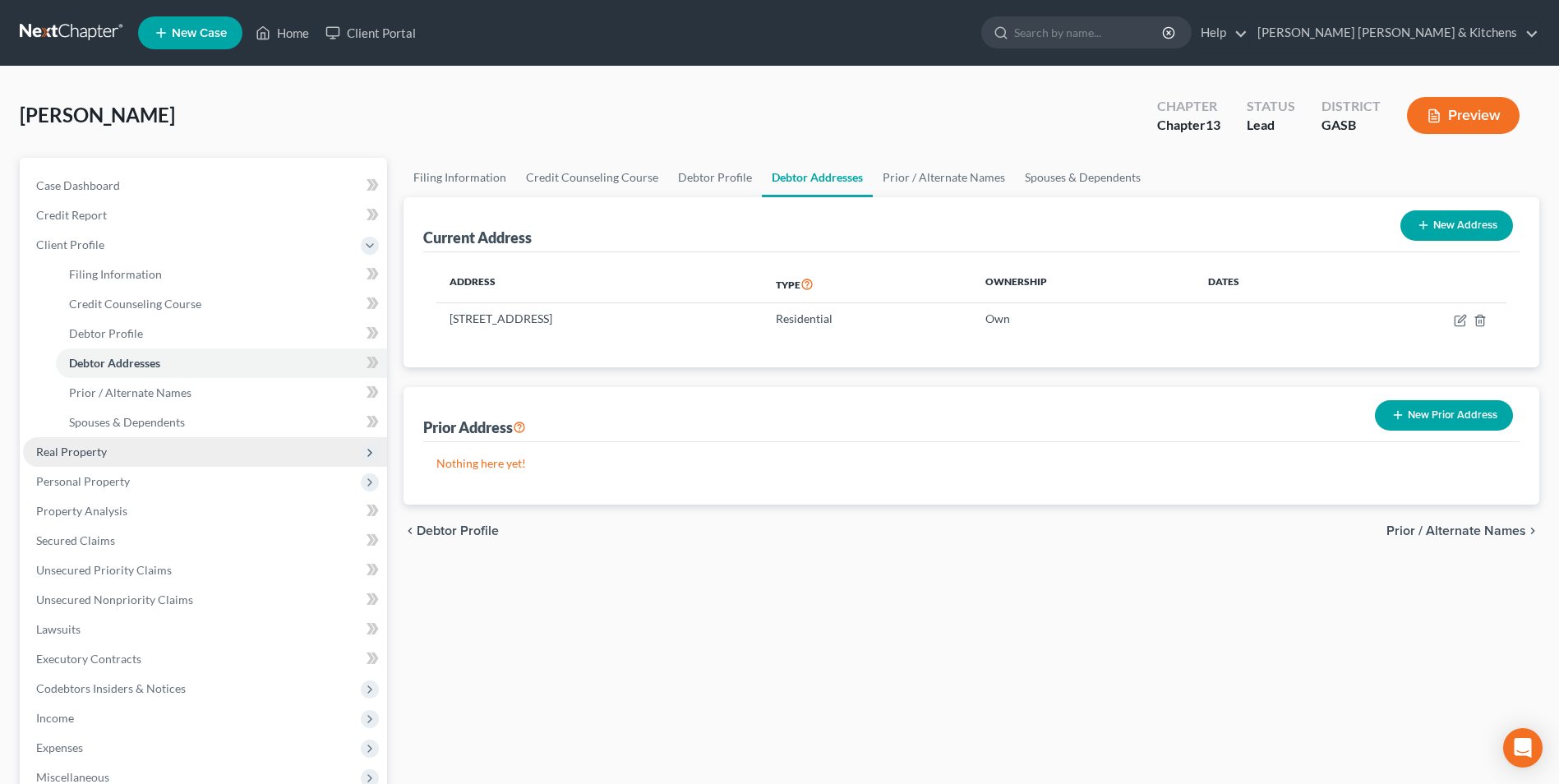
click at [86, 453] on span "Real Property" at bounding box center [72, 451] width 71 height 14
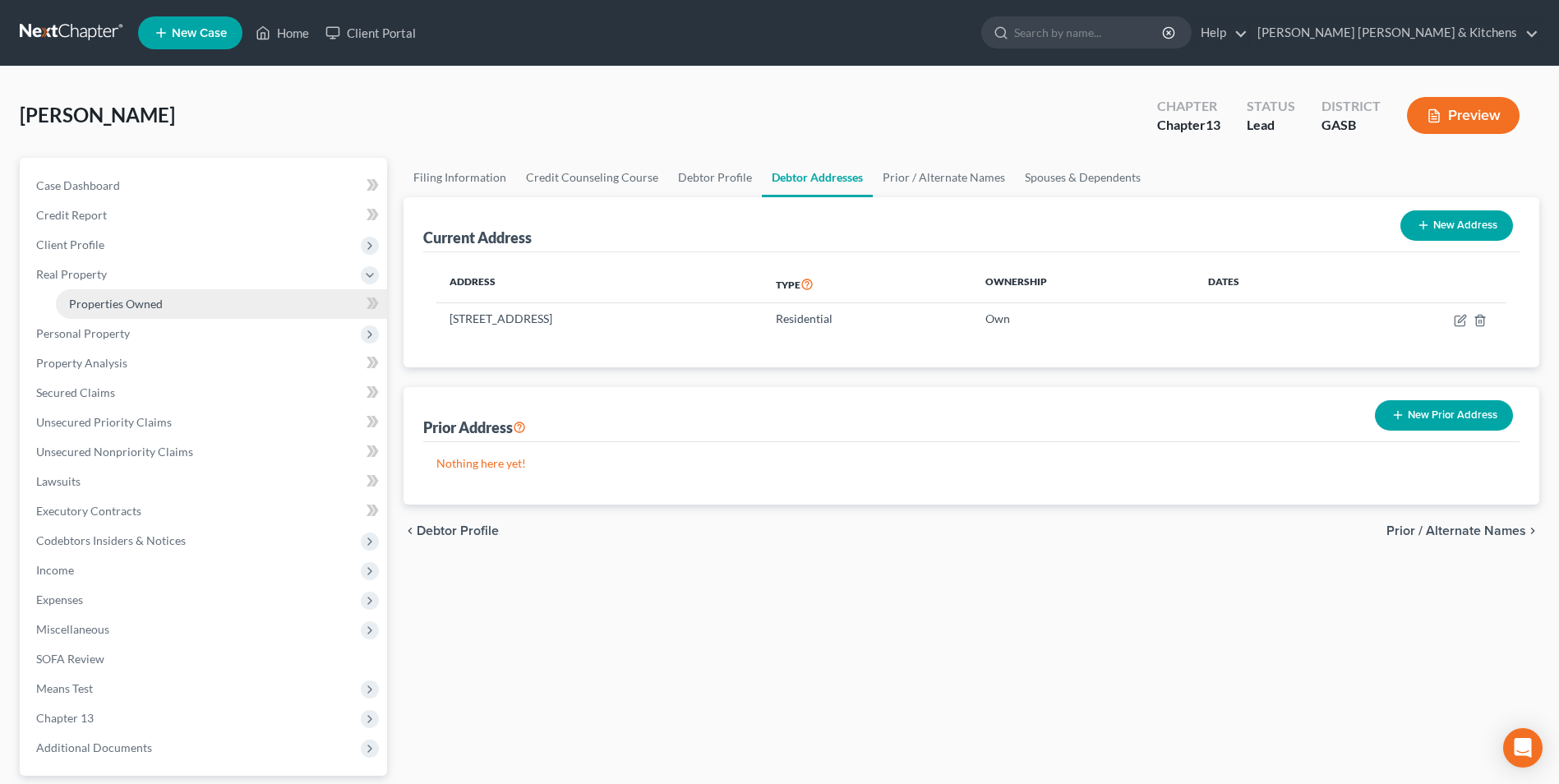
drag, startPoint x: 117, startPoint y: 303, endPoint x: 185, endPoint y: 316, distance: 69.2
click at [117, 303] on span "Properties Owned" at bounding box center [116, 303] width 94 height 14
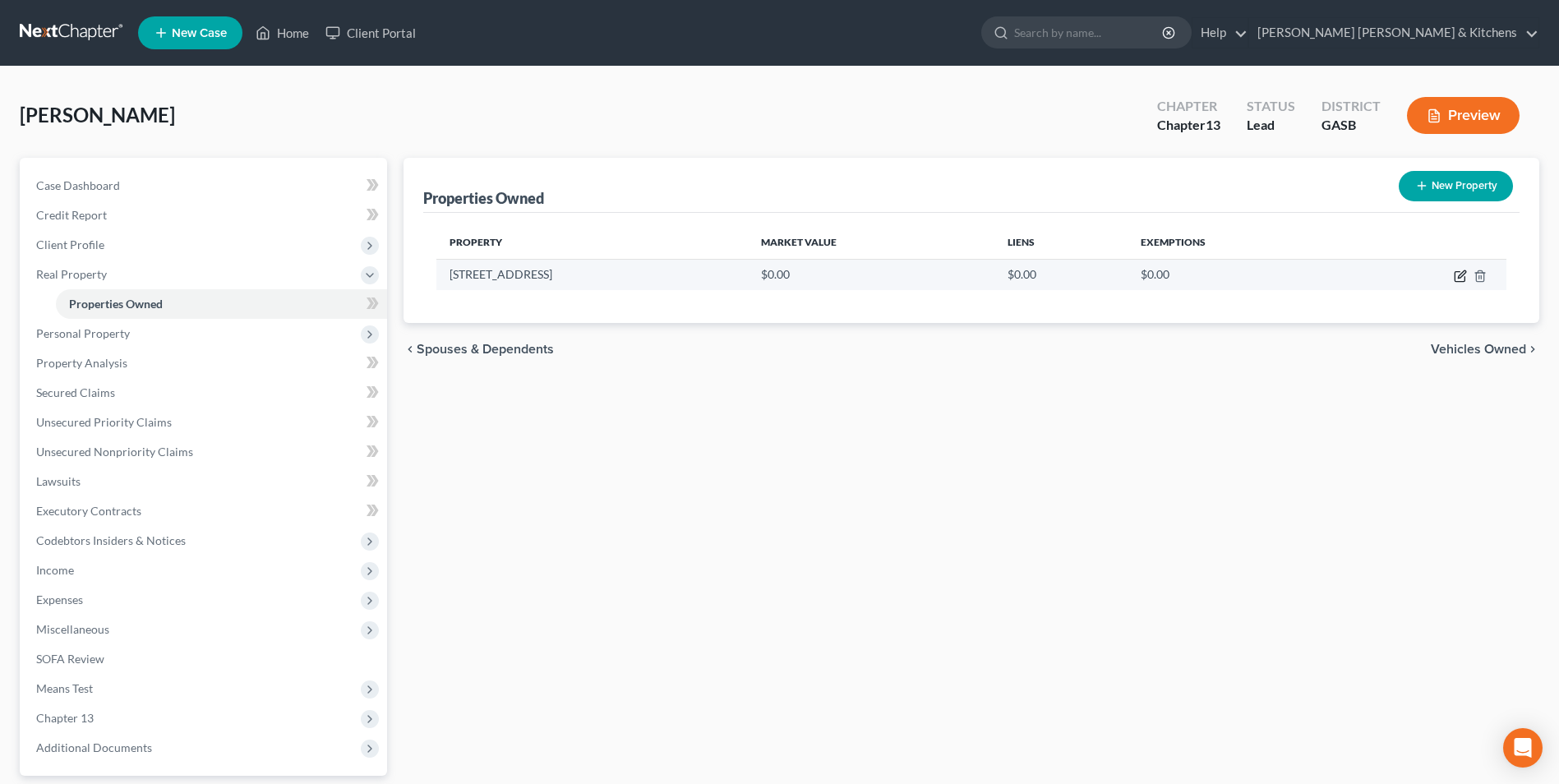
click at [1458, 277] on icon "button" at bounding box center [1460, 277] width 13 height 13
select select "10"
select select "137"
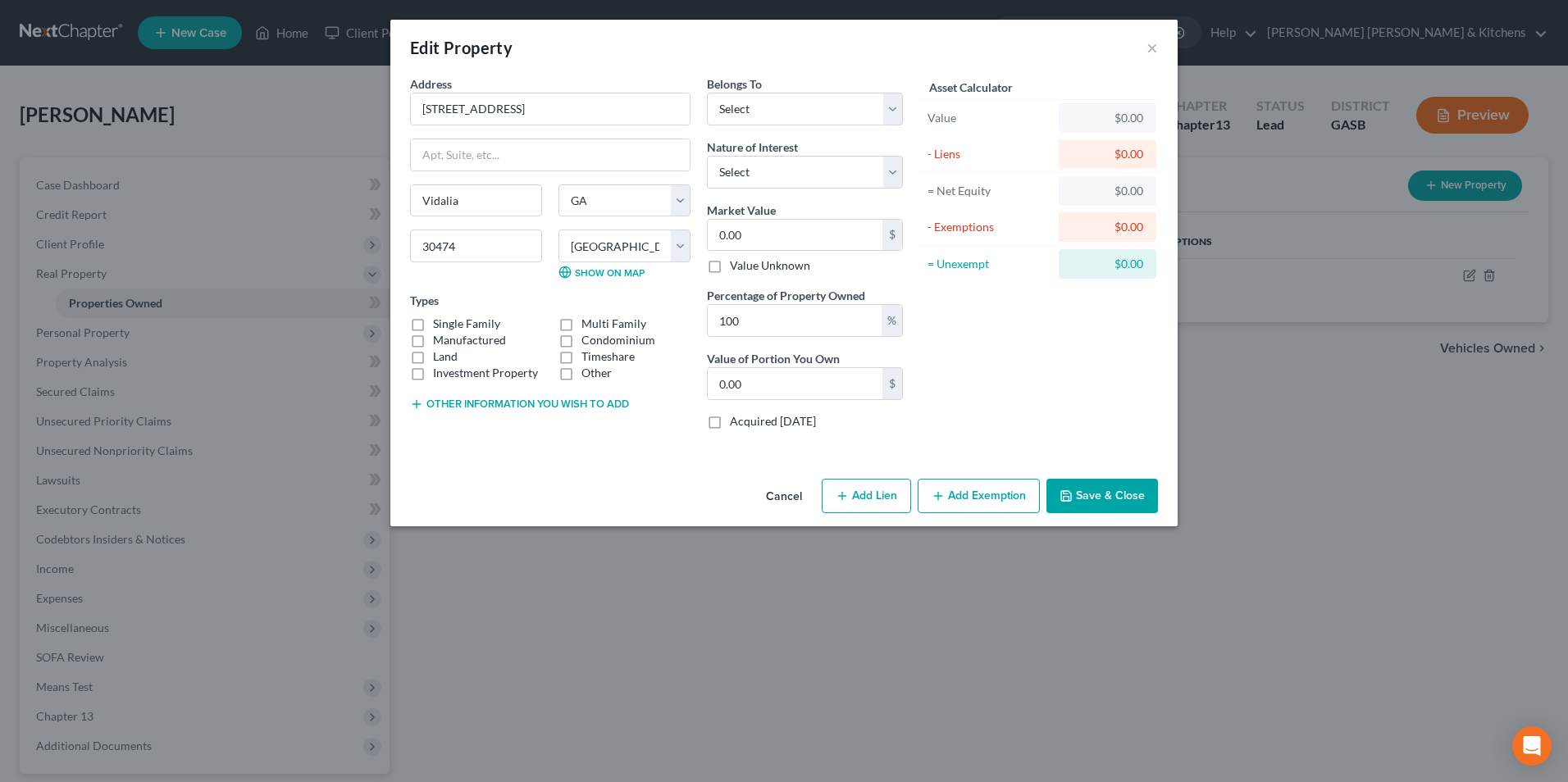
click at [433, 317] on label "Single Family" at bounding box center [467, 323] width 67 height 16
click at [440, 317] on input "Single Family" at bounding box center [445, 320] width 11 height 11
checkbox input "true"
click at [427, 396] on div "Other information you wish to add" at bounding box center [549, 402] width 280 height 16
click at [469, 404] on button "Other information you wish to add" at bounding box center [519, 404] width 219 height 13
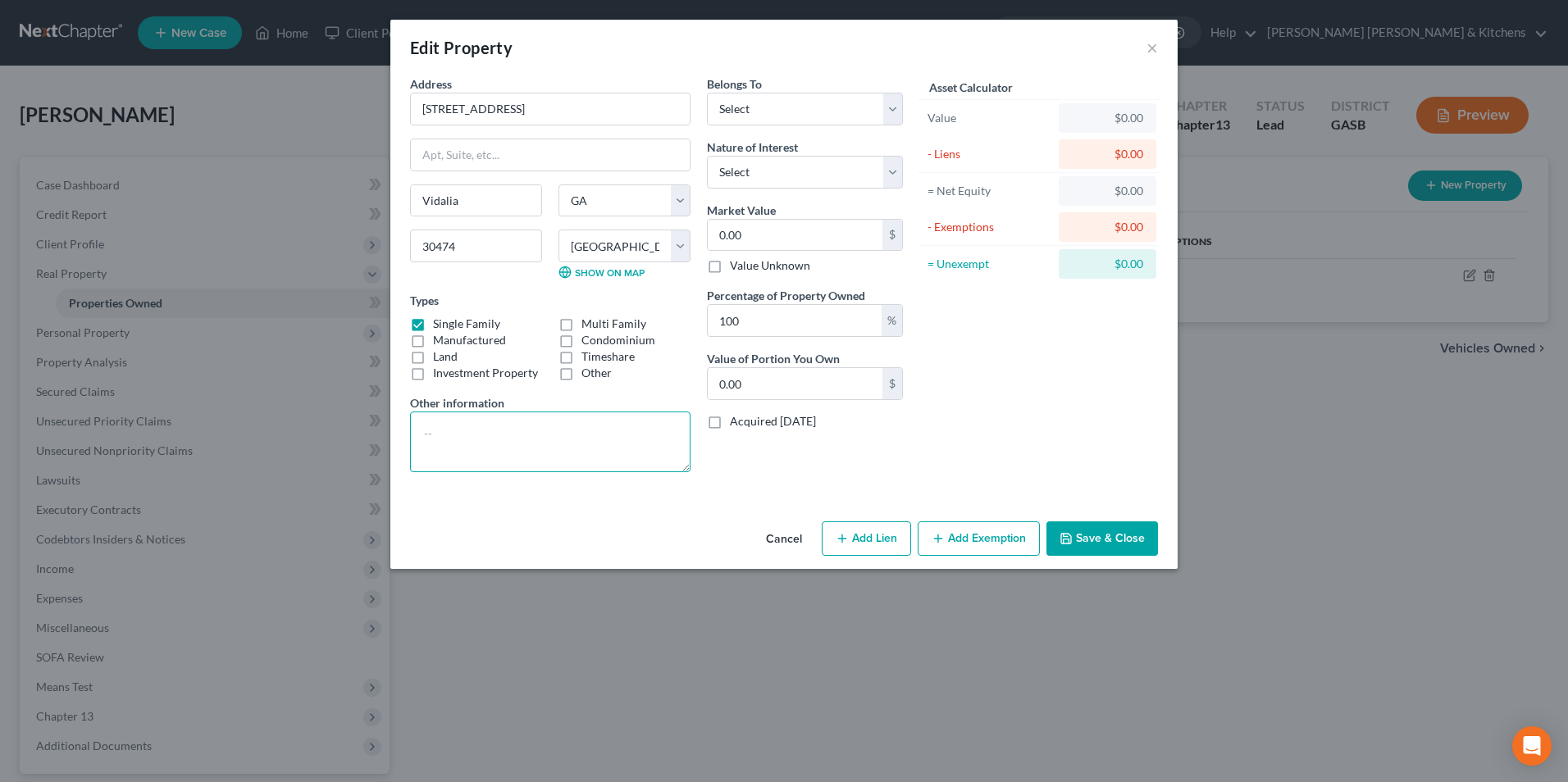
click at [467, 430] on textarea at bounding box center [549, 441] width 280 height 61
type textarea "Titled in [PERSON_NAME] (deceased mom) and [PERSON_NAME] (father) Residence, pa…"
click at [731, 111] on select "Select Debtor 1 Only Debtor 2 Only Debtor 1 And Debtor 2 Only At Least One Of T…" at bounding box center [804, 108] width 196 height 33
select select "3"
click at [707, 92] on select "Select Debtor 1 Only Debtor 2 Only Debtor 1 And Debtor 2 Only At Least One Of T…" at bounding box center [804, 108] width 196 height 33
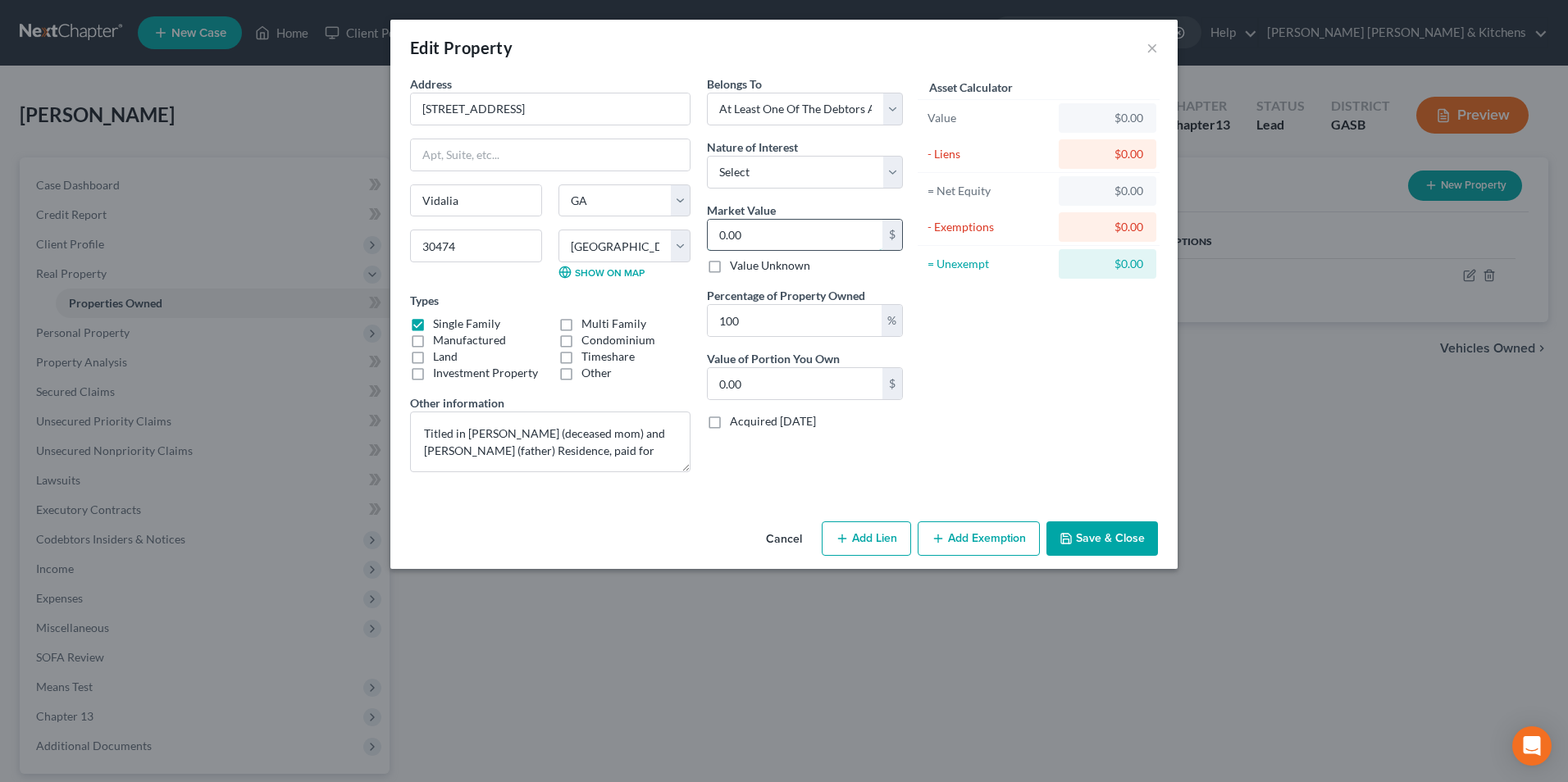
click at [766, 240] on input "0.00" at bounding box center [795, 235] width 175 height 31
type input "6"
type input "6.00"
type input "69"
type input "69.00"
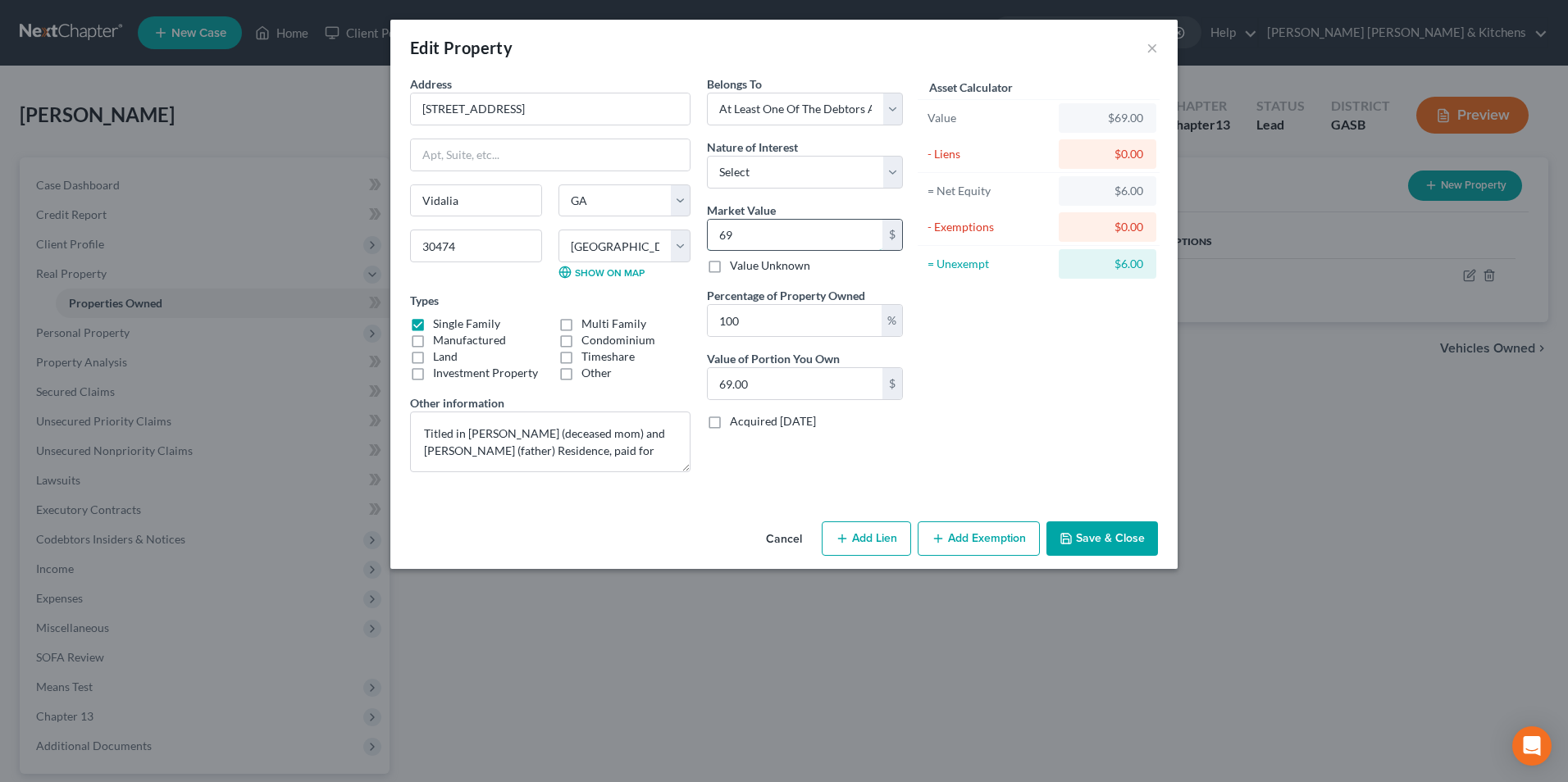
type input "697"
type input "697.00"
type input "6977"
type input "6,977.00"
type input "6,9773"
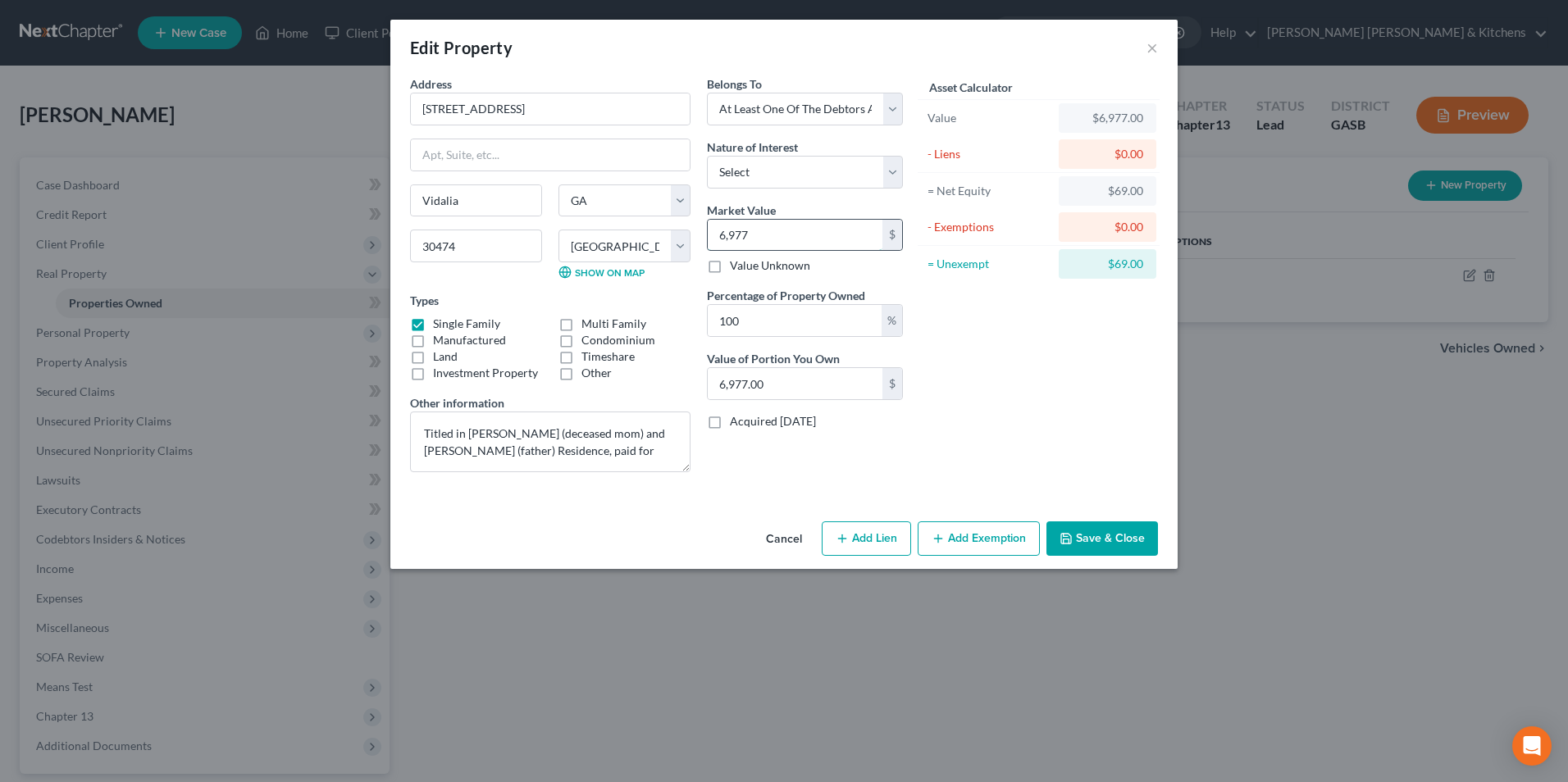
type input "69,773.00"
type input "69,773"
type input "0.00"
type input "3"
type input "0.04"
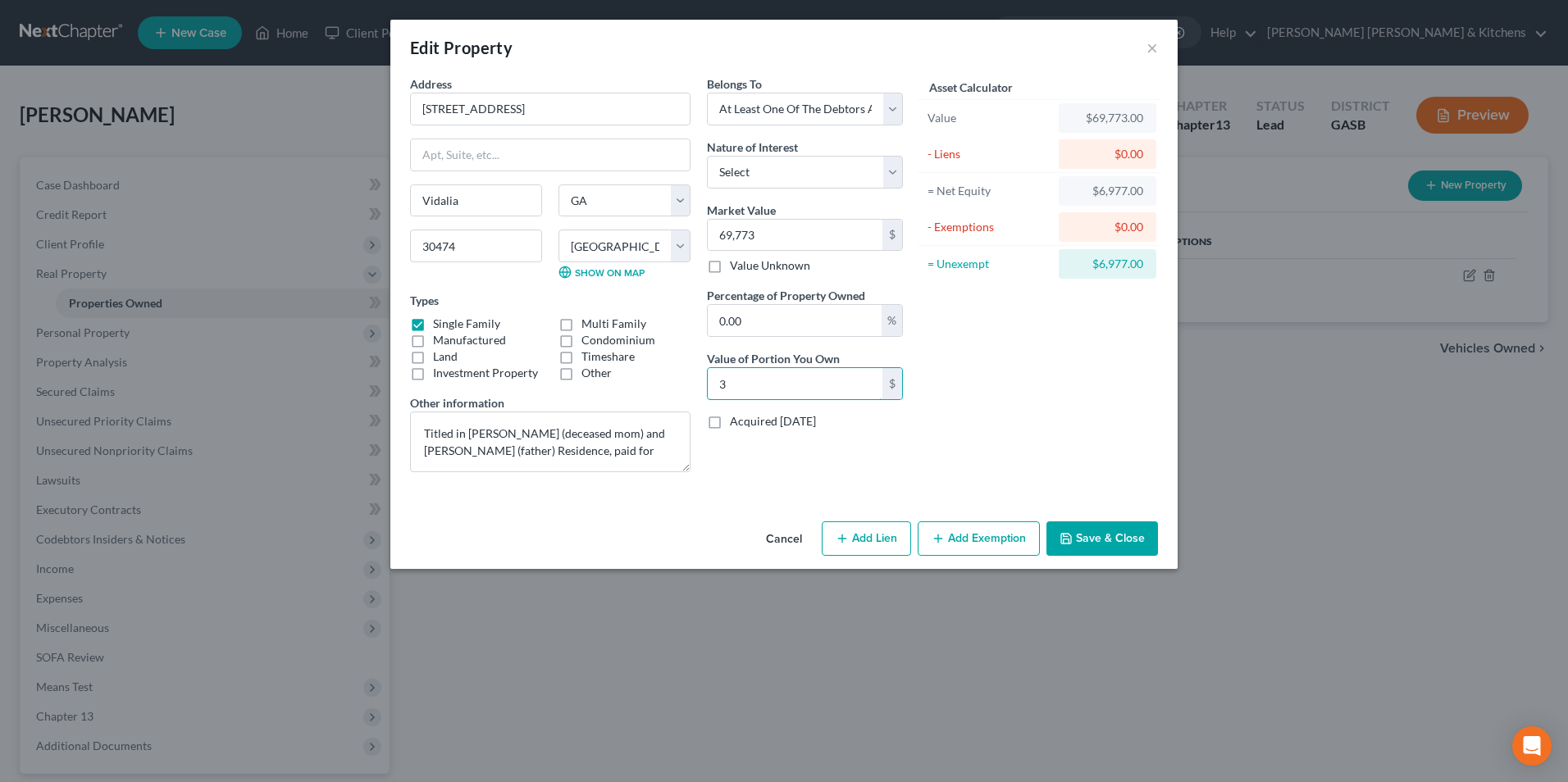
type input "31"
type input "0.45"
type input "313"
type input "4.50"
type input "3,139"
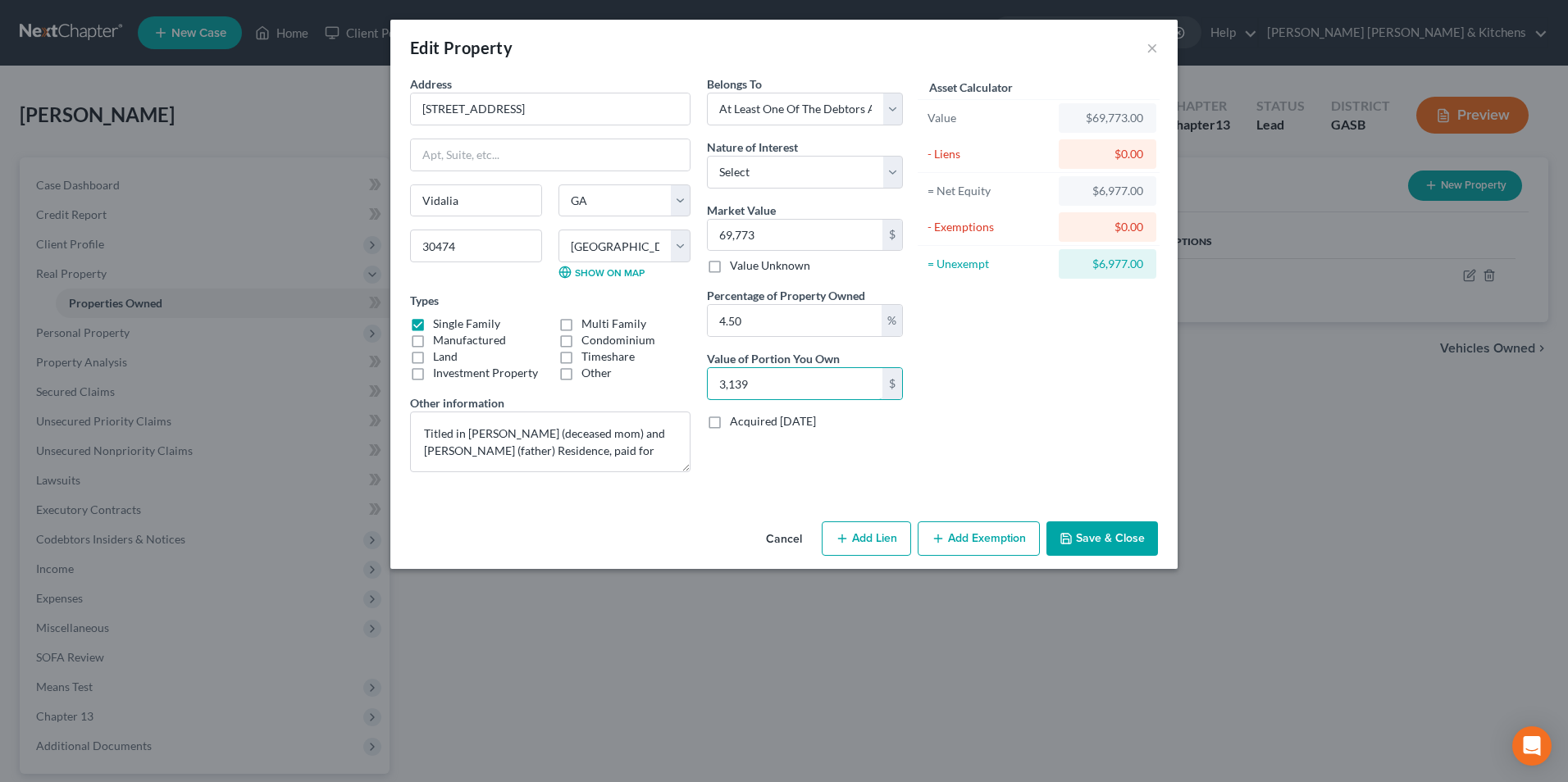
type input "45.00"
type input "31,396"
click at [979, 542] on button "Add Exemption" at bounding box center [978, 538] width 122 height 34
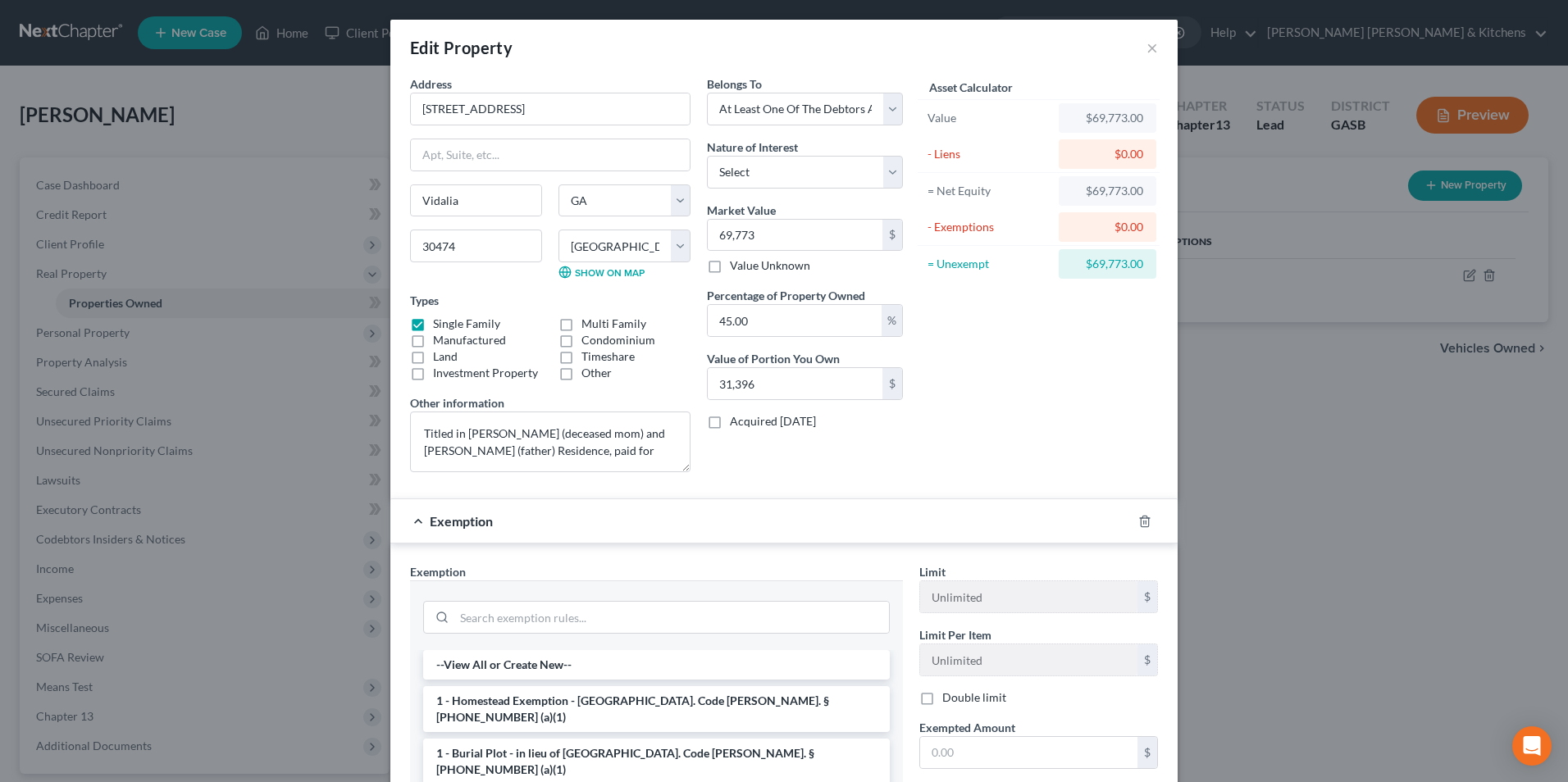
click at [476, 702] on li "1 - Homestead Exemption - [GEOGRAPHIC_DATA]. Code [PERSON_NAME]. § [PHONE_NUMBE…" at bounding box center [656, 709] width 467 height 46
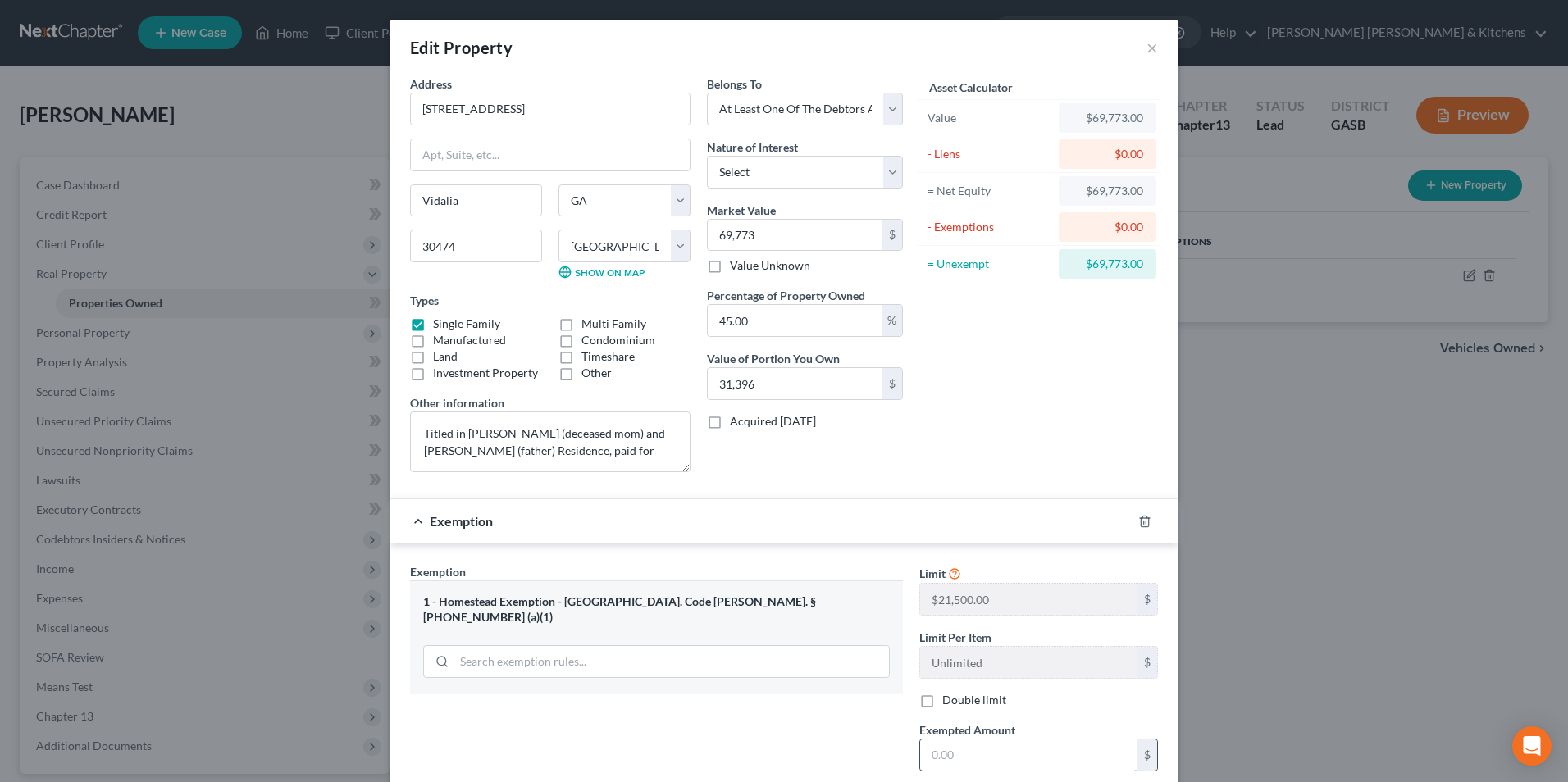
click at [980, 756] on input "text" at bounding box center [1029, 754] width 217 height 31
type input "21,500"
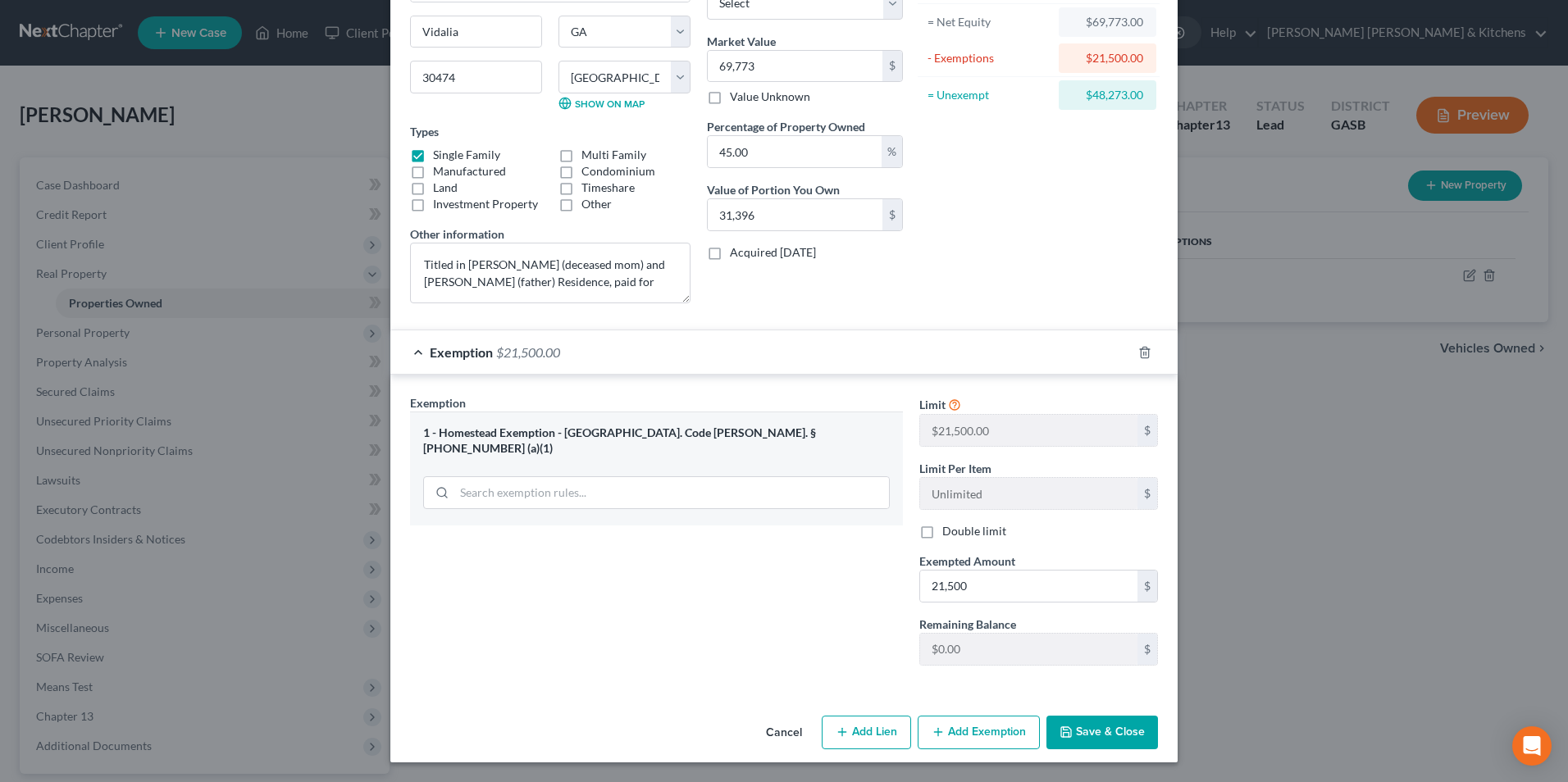
click at [1060, 735] on icon "button" at bounding box center [1066, 732] width 13 height 13
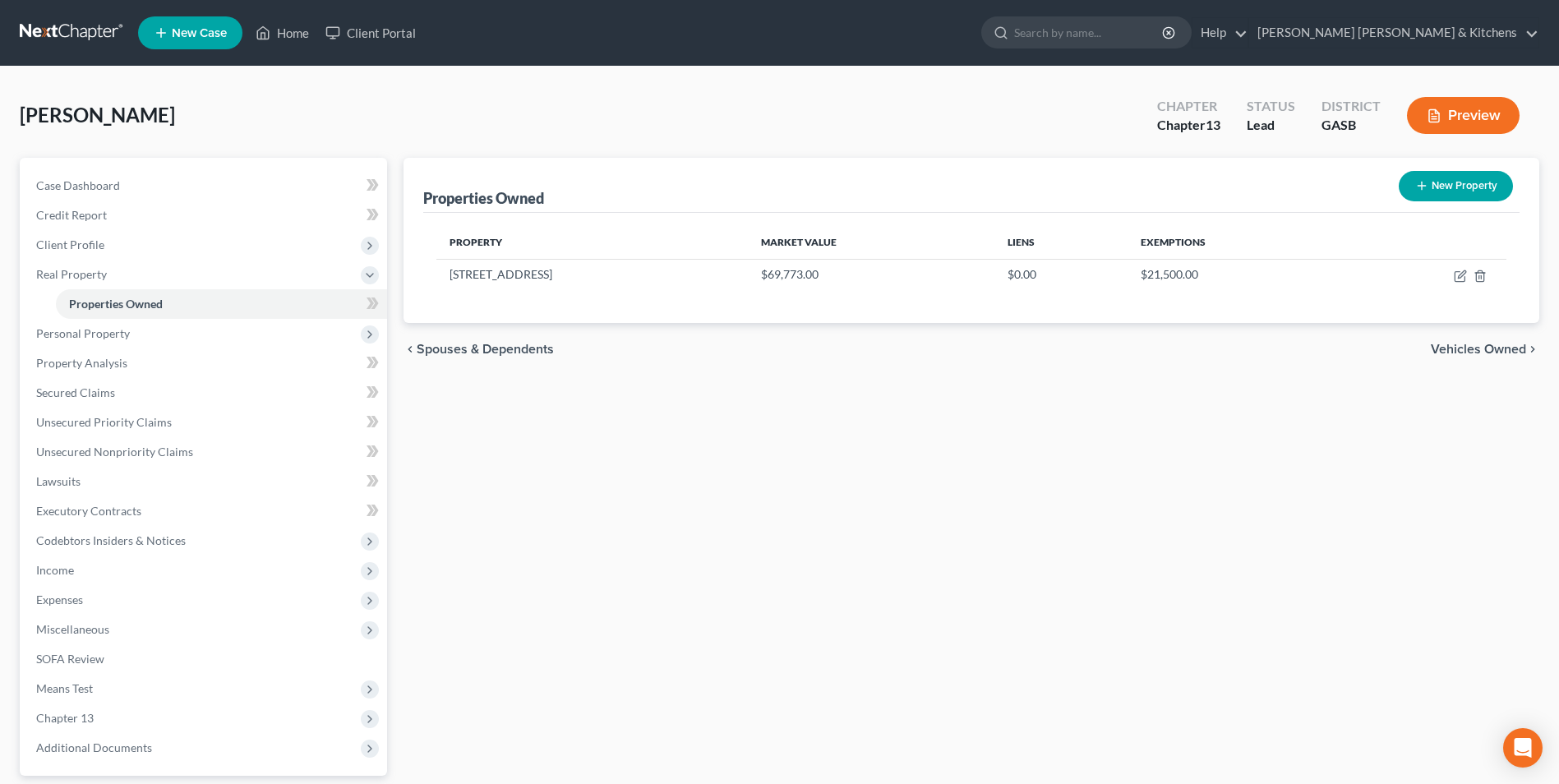
click at [1463, 191] on button "New Property" at bounding box center [1456, 186] width 115 height 30
select select "10"
select select "137"
select select "0"
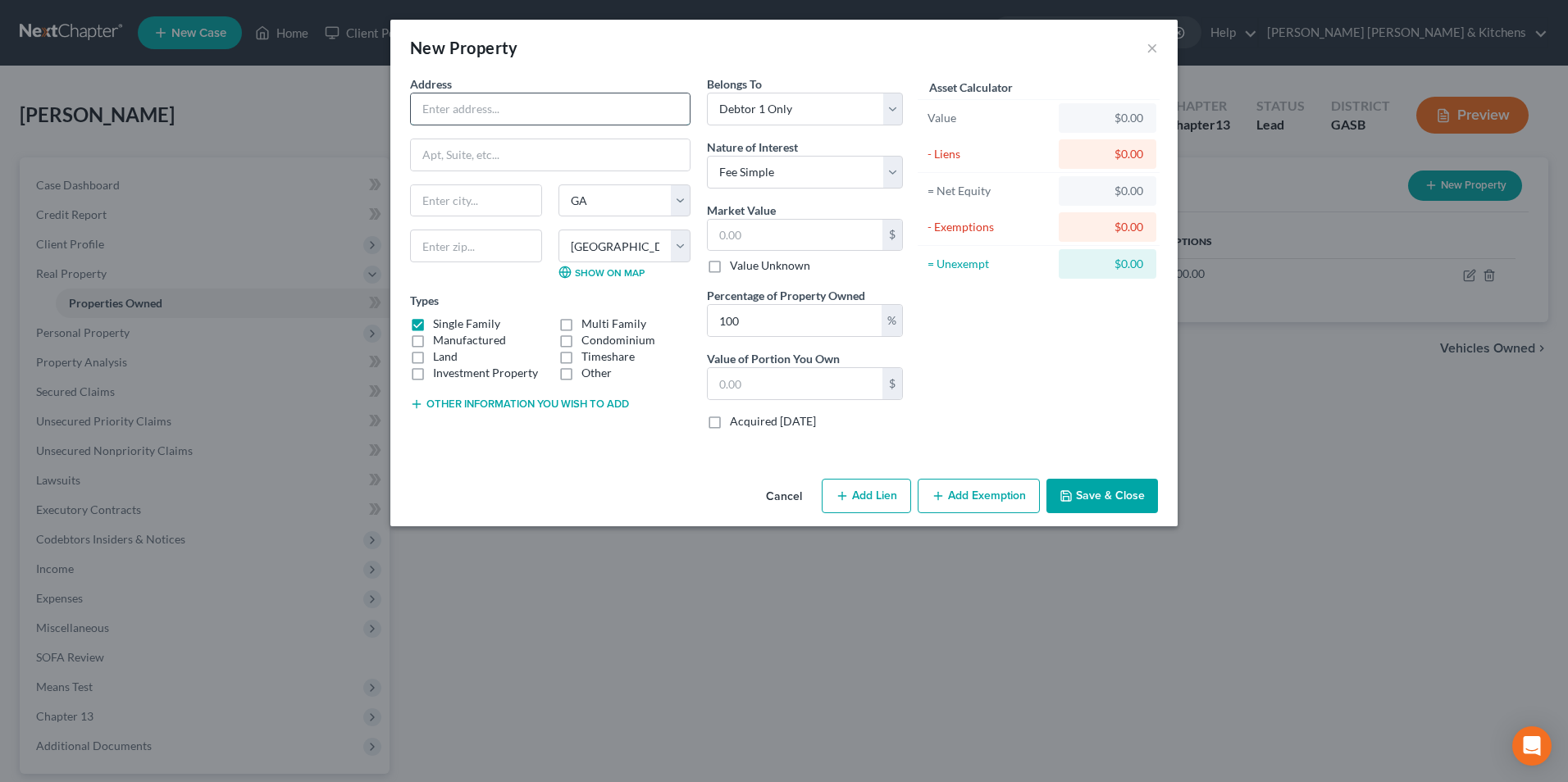
click at [516, 108] on input "text" at bounding box center [549, 108] width 278 height 31
type input "[GEOGRAPHIC_DATA]"
click at [581, 359] on label "Timeshare" at bounding box center [607, 356] width 53 height 16
click at [588, 359] on input "Timeshare" at bounding box center [593, 353] width 11 height 11
checkbox input "true"
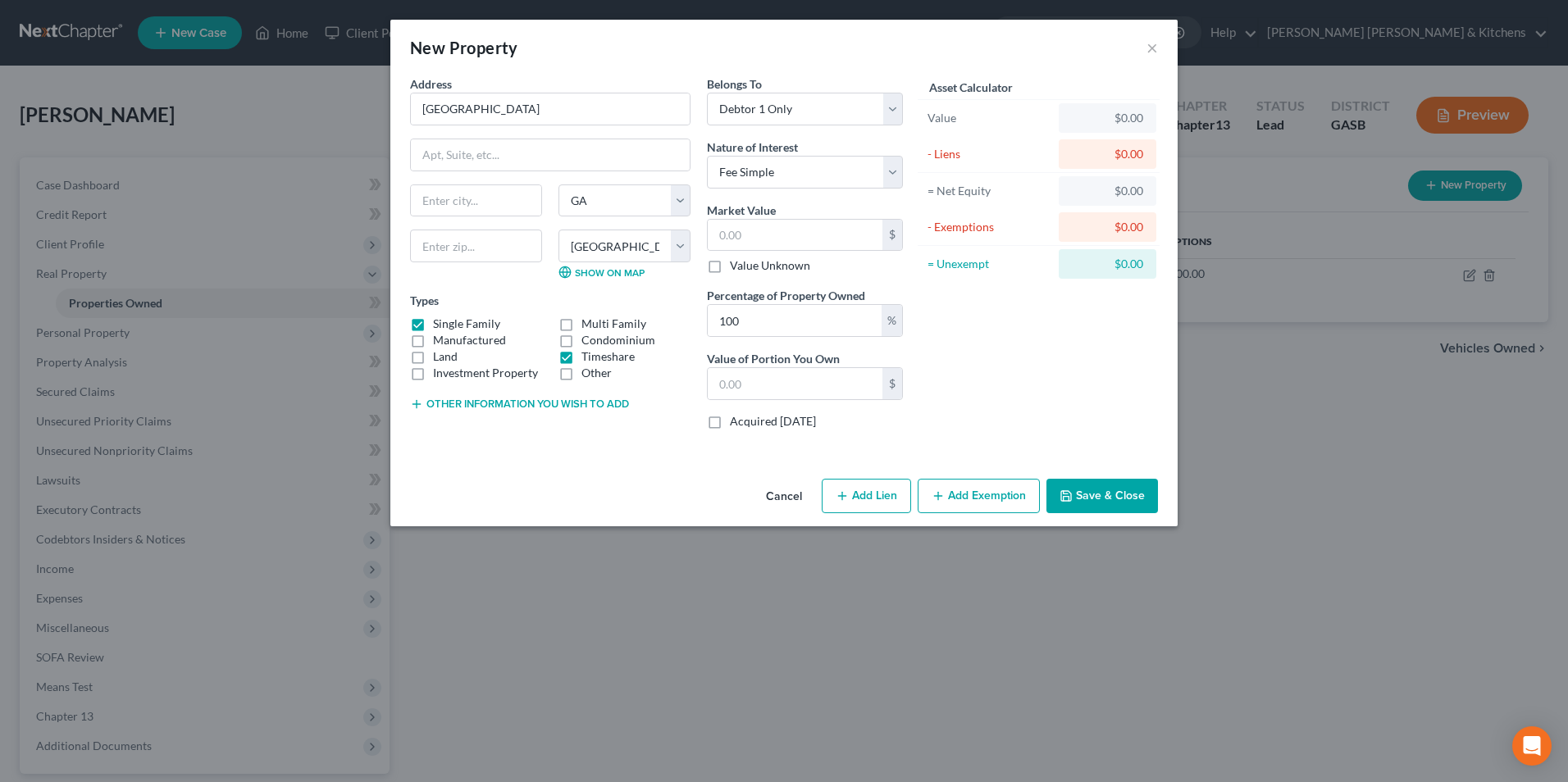
click at [433, 323] on label "Single Family" at bounding box center [467, 323] width 67 height 16
click at [440, 323] on input "Single Family" at bounding box center [445, 320] width 11 height 11
checkbox input "false"
click at [446, 398] on button "Other information you wish to add" at bounding box center [519, 404] width 219 height 13
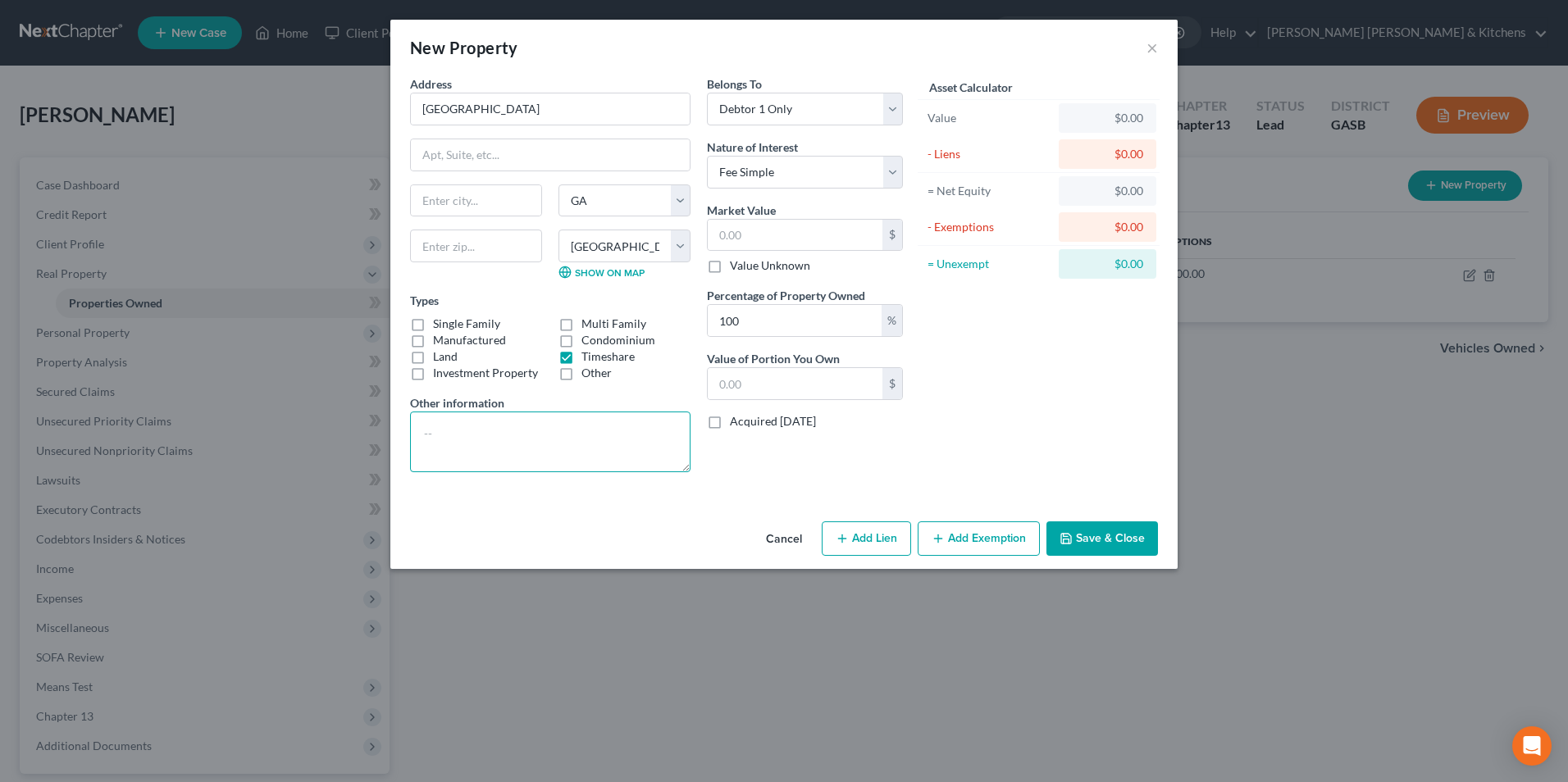
drag, startPoint x: 454, startPoint y: 446, endPoint x: 458, endPoint y: 440, distance: 7.2
click at [454, 446] on textarea at bounding box center [549, 441] width 280 height 61
type textarea "surrender"
click at [848, 230] on input "text" at bounding box center [795, 235] width 175 height 31
type input "3"
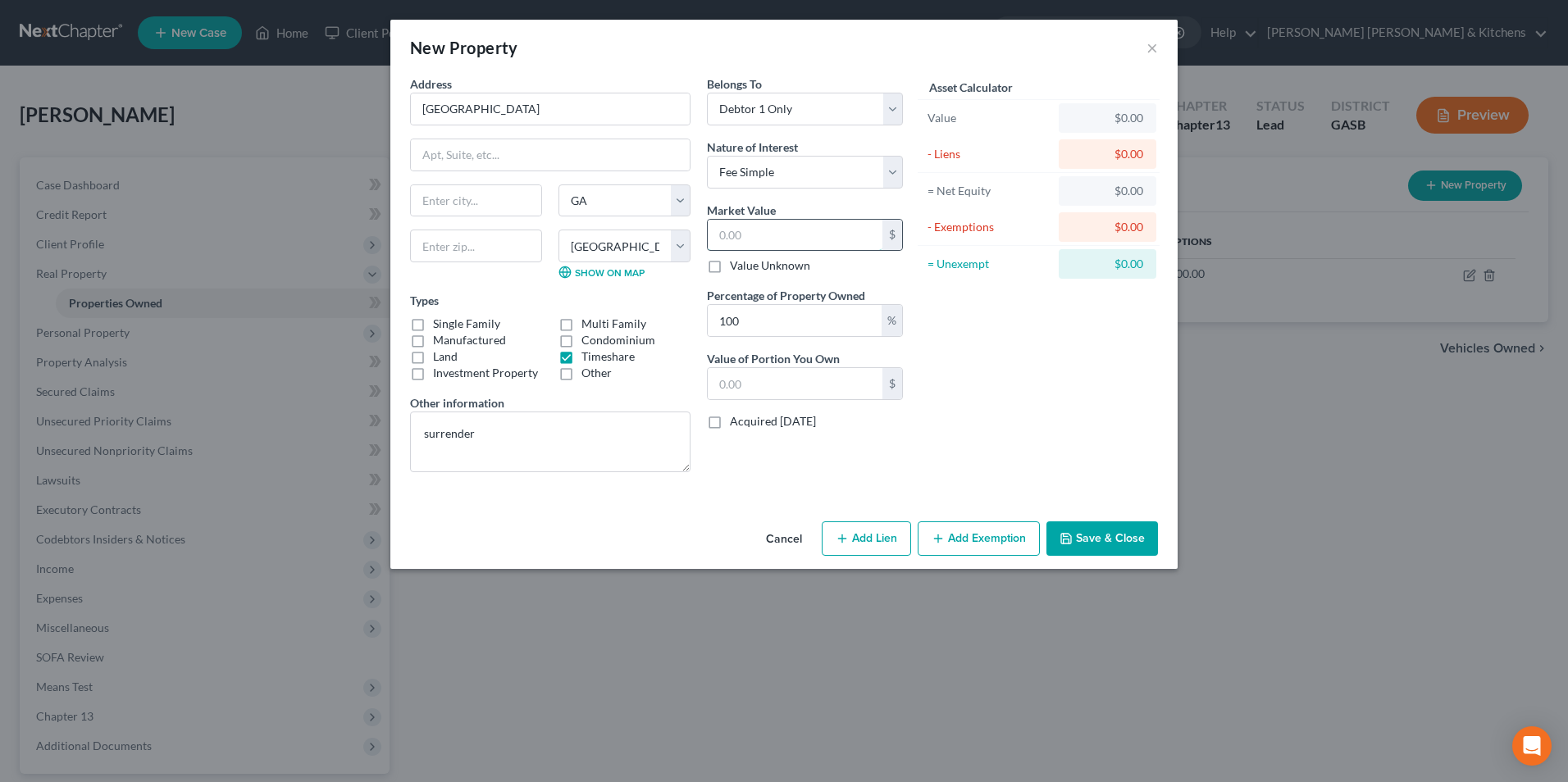
type input "3.00"
type input "30"
type input "30.00"
type input "300"
type input "300.00"
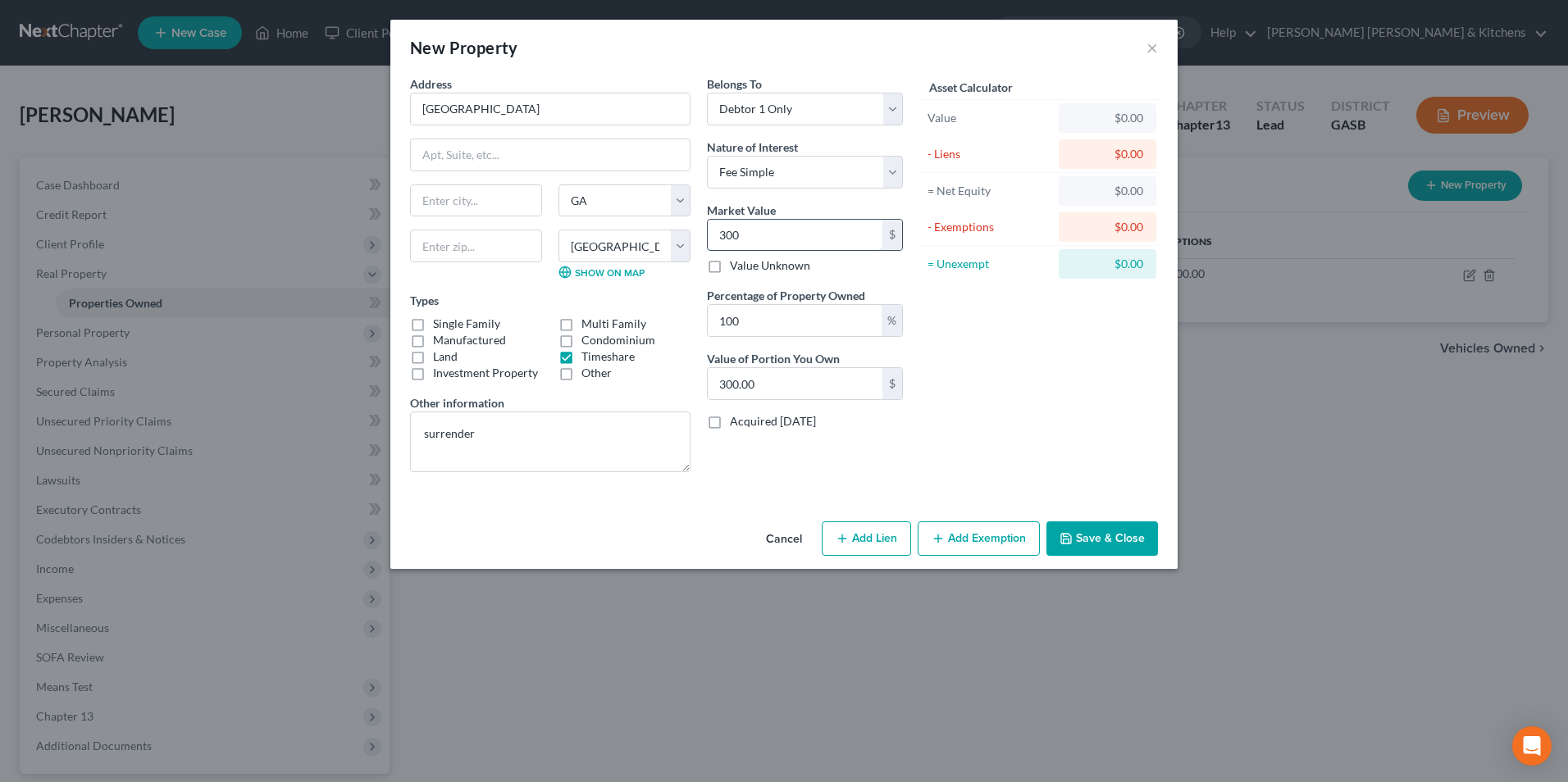
type input "3000"
type input "3,000.00"
type input "3,000"
click at [893, 539] on button "Add Lien" at bounding box center [866, 538] width 89 height 34
select select "0"
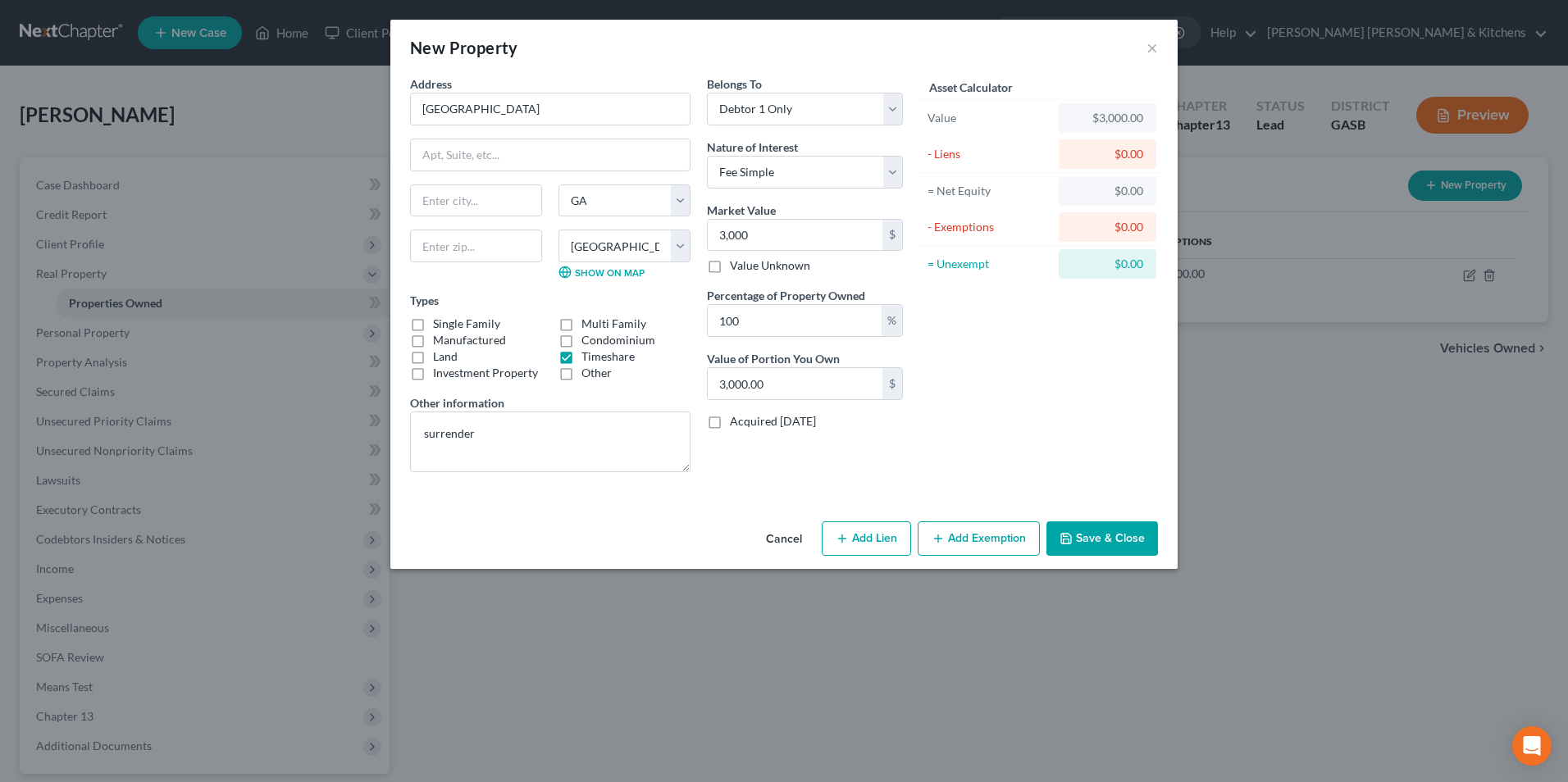
select select "0"
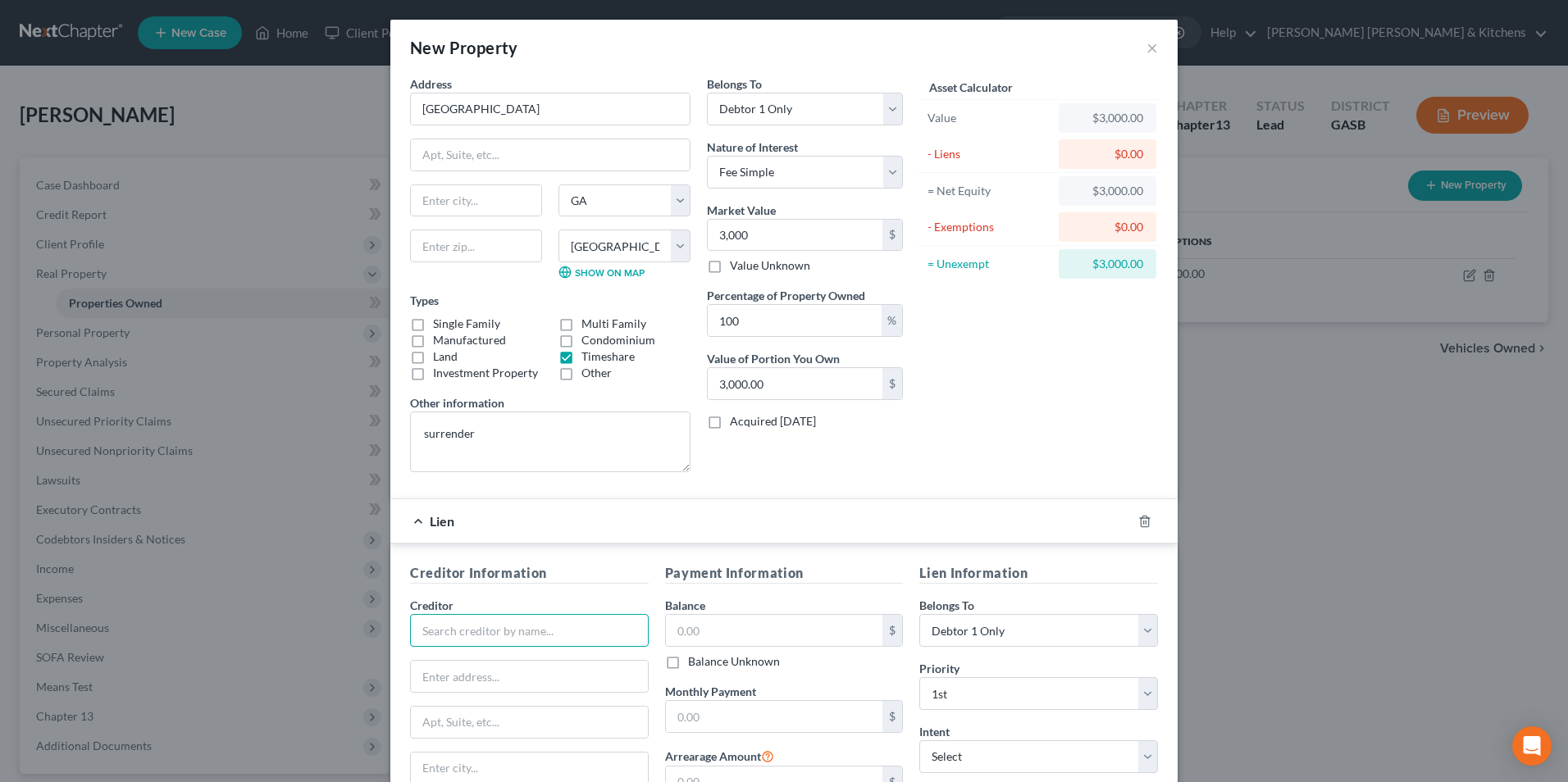
click at [461, 644] on input "text" at bounding box center [529, 630] width 239 height 33
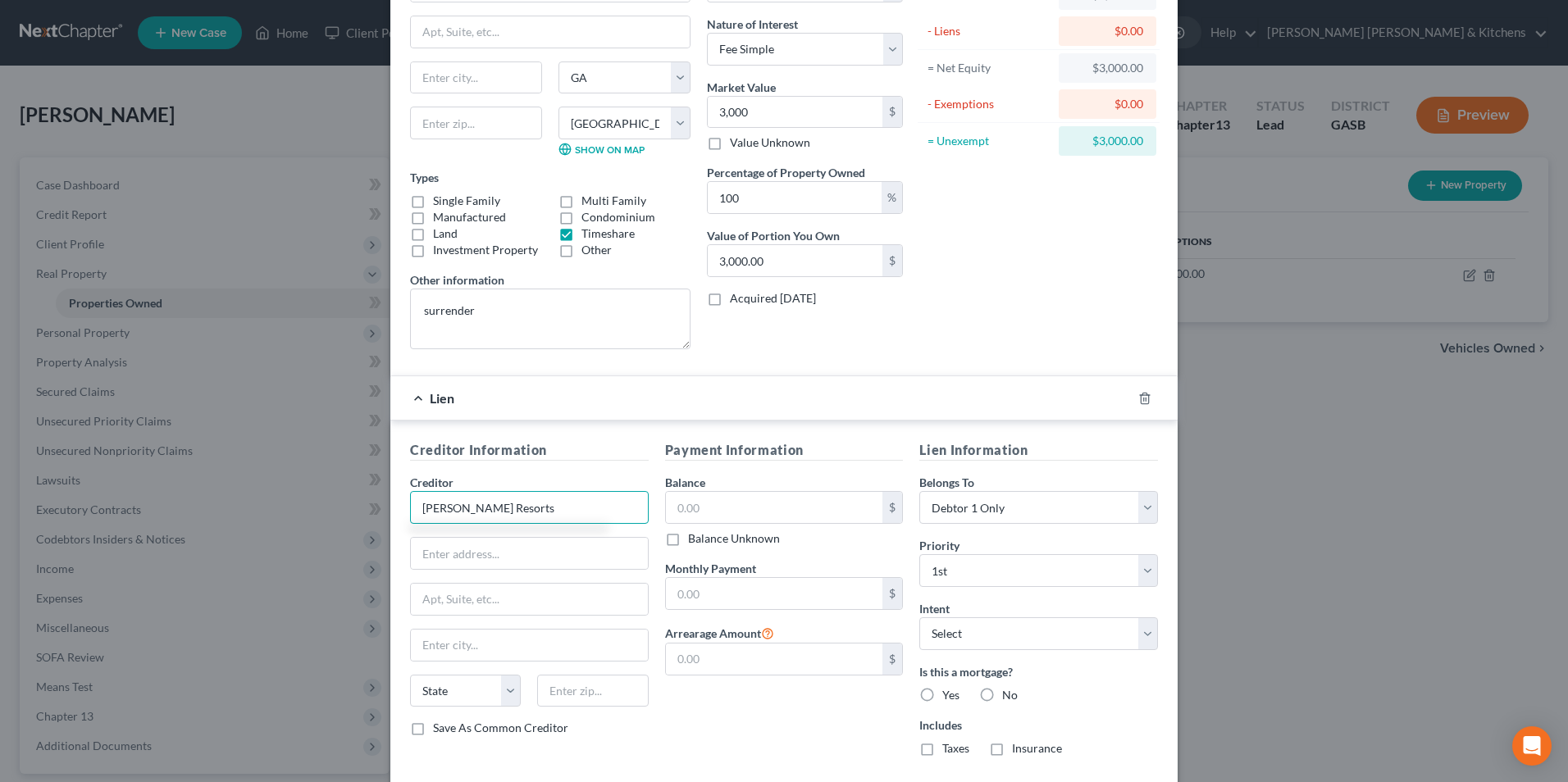
scroll to position [213, 0]
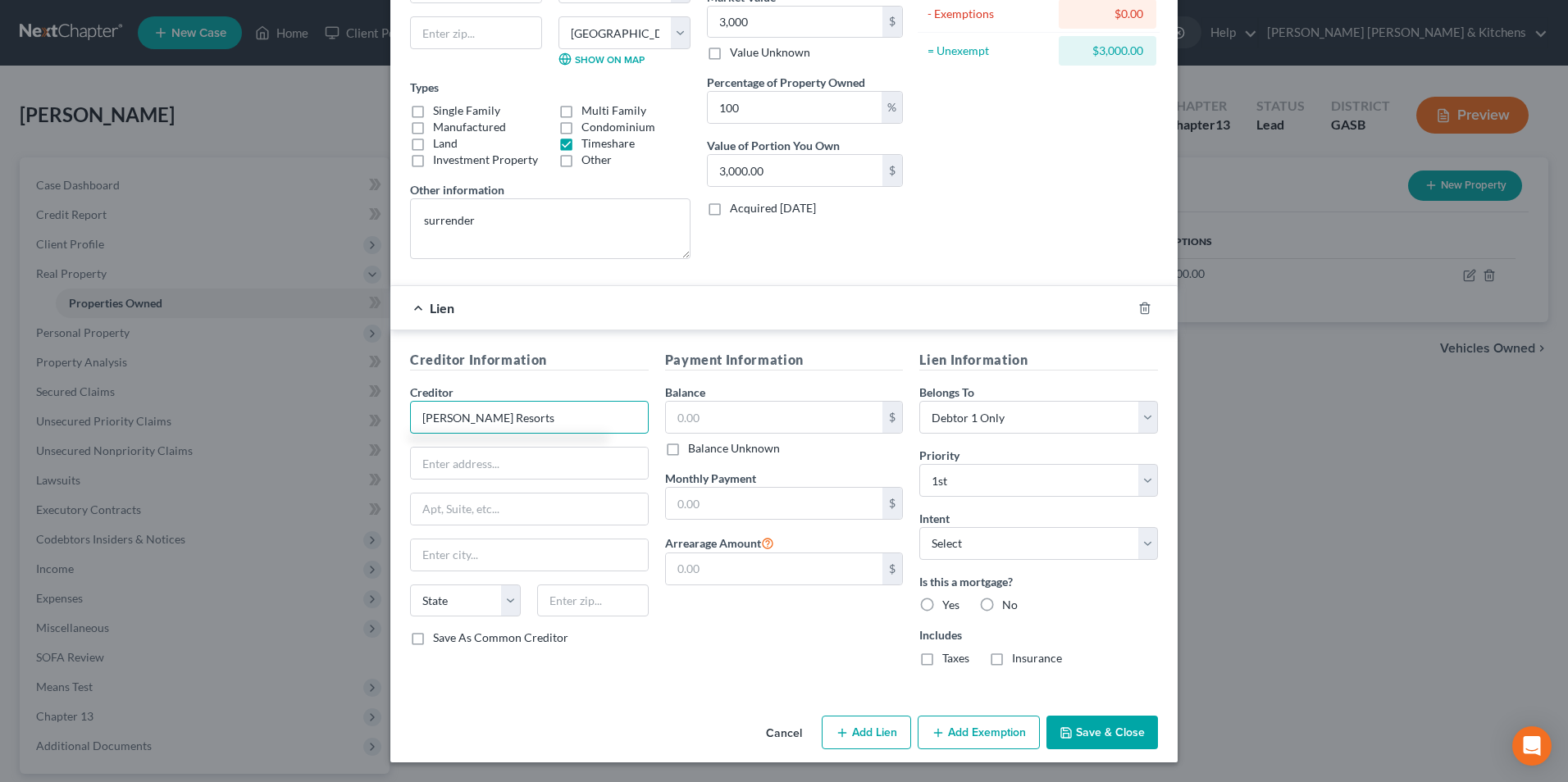
type input "[PERSON_NAME] Resorts"
click at [1098, 735] on button "Save & Close" at bounding box center [1102, 732] width 112 height 34
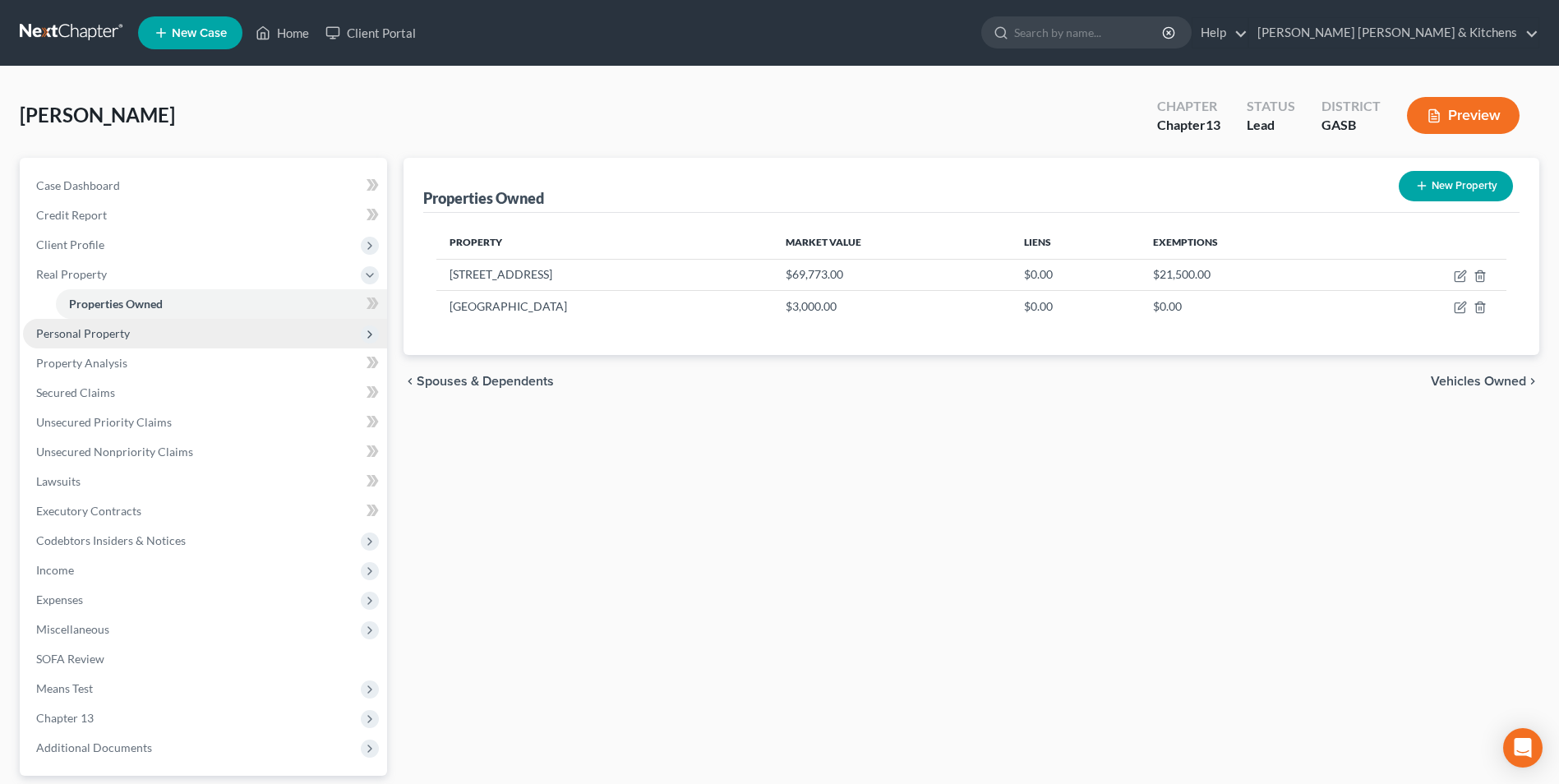
click at [50, 341] on span "Personal Property" at bounding box center [205, 333] width 364 height 30
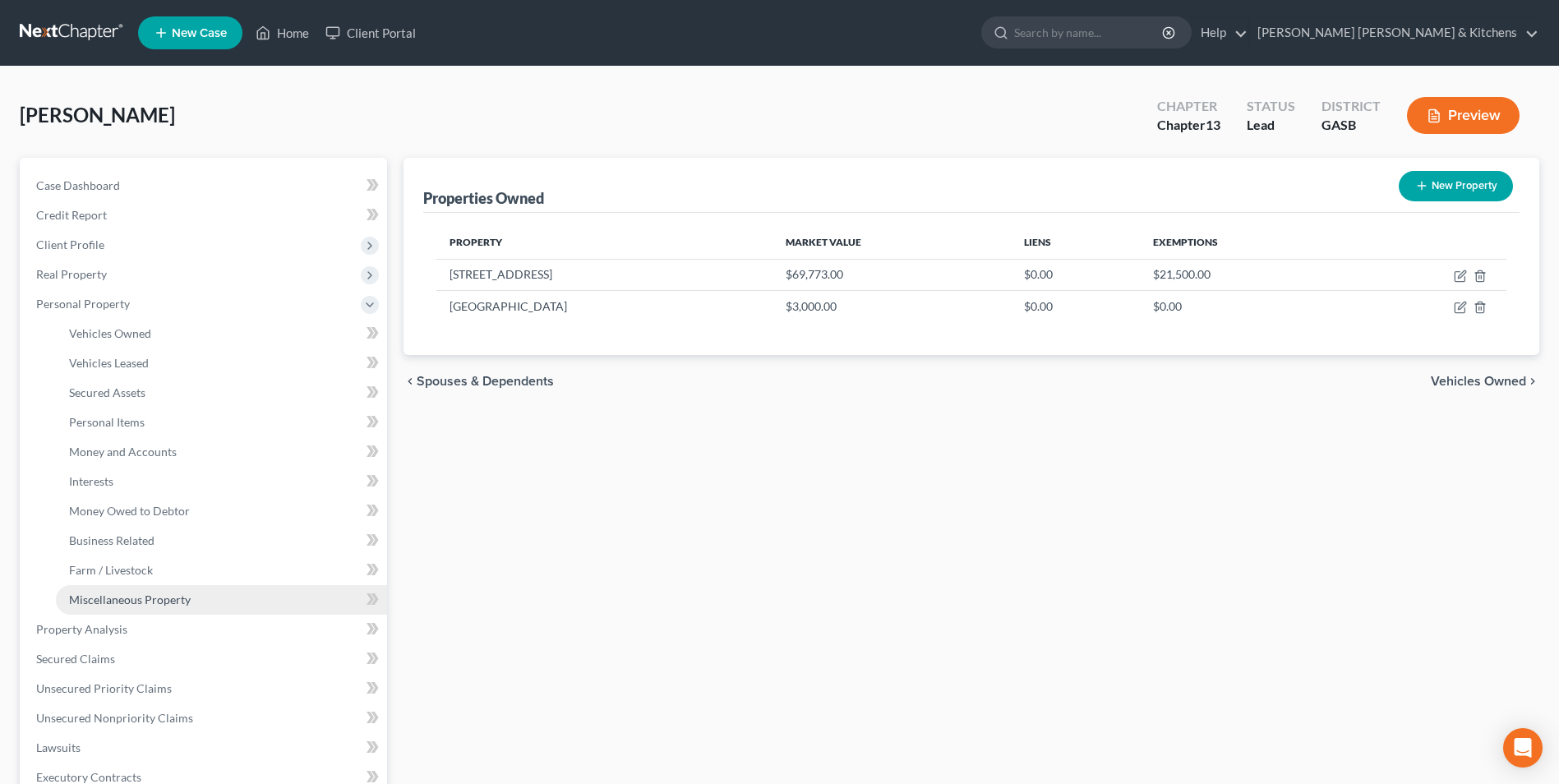
click at [137, 601] on span "Miscellaneous Property" at bounding box center [130, 599] width 121 height 14
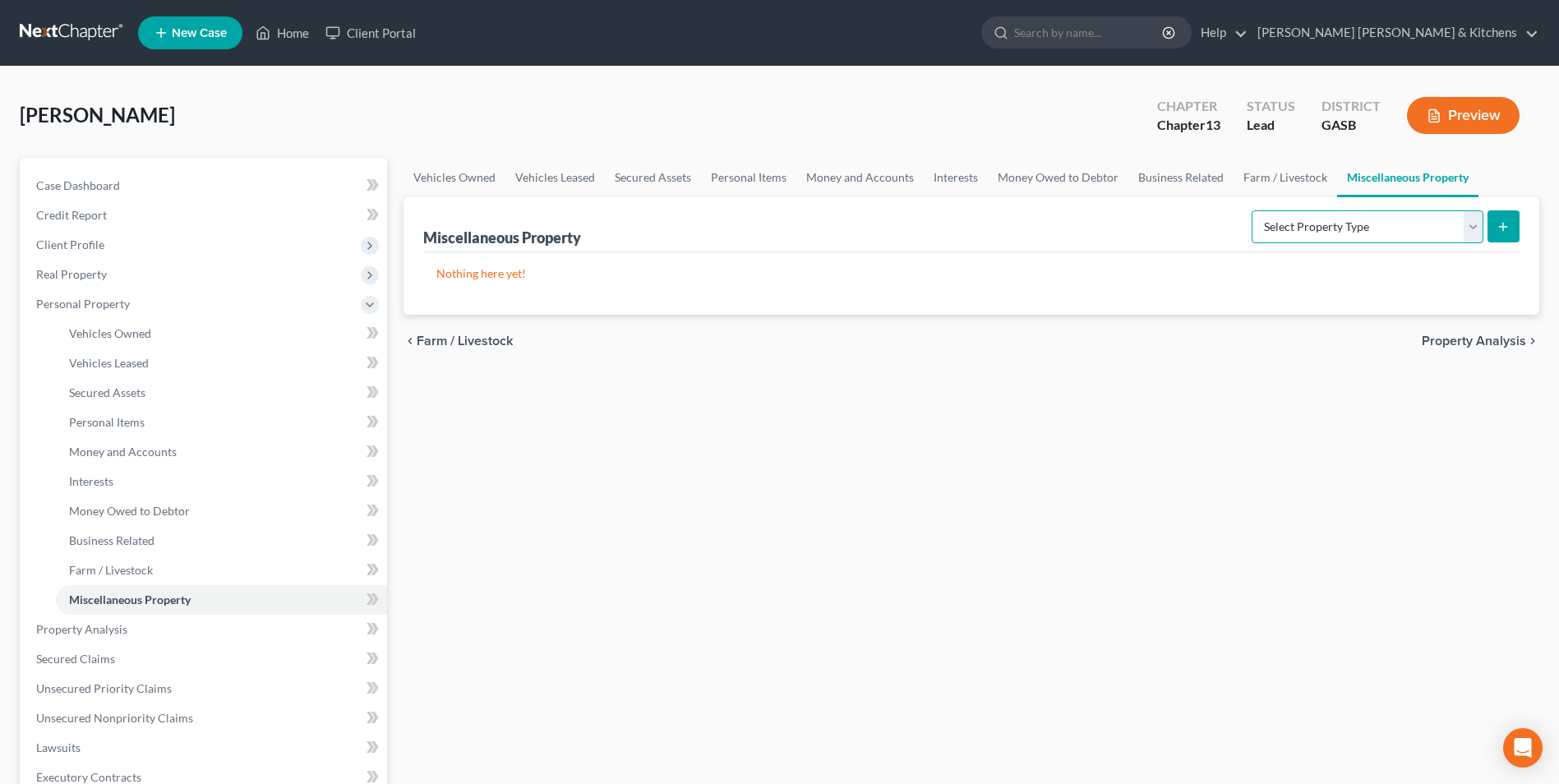
click at [1341, 232] on select "Select Property Type Assigned for Creditor Benefit [DATE] Holding for Another N…" at bounding box center [1368, 227] width 232 height 33
select select "transferred"
click at [1252, 211] on select "Select Property Type Assigned for Creditor Benefit [DATE] Holding for Another N…" at bounding box center [1368, 227] width 232 height 33
click at [1511, 222] on button "submit" at bounding box center [1503, 227] width 32 height 32
select select "Ordinary ([DATE])"
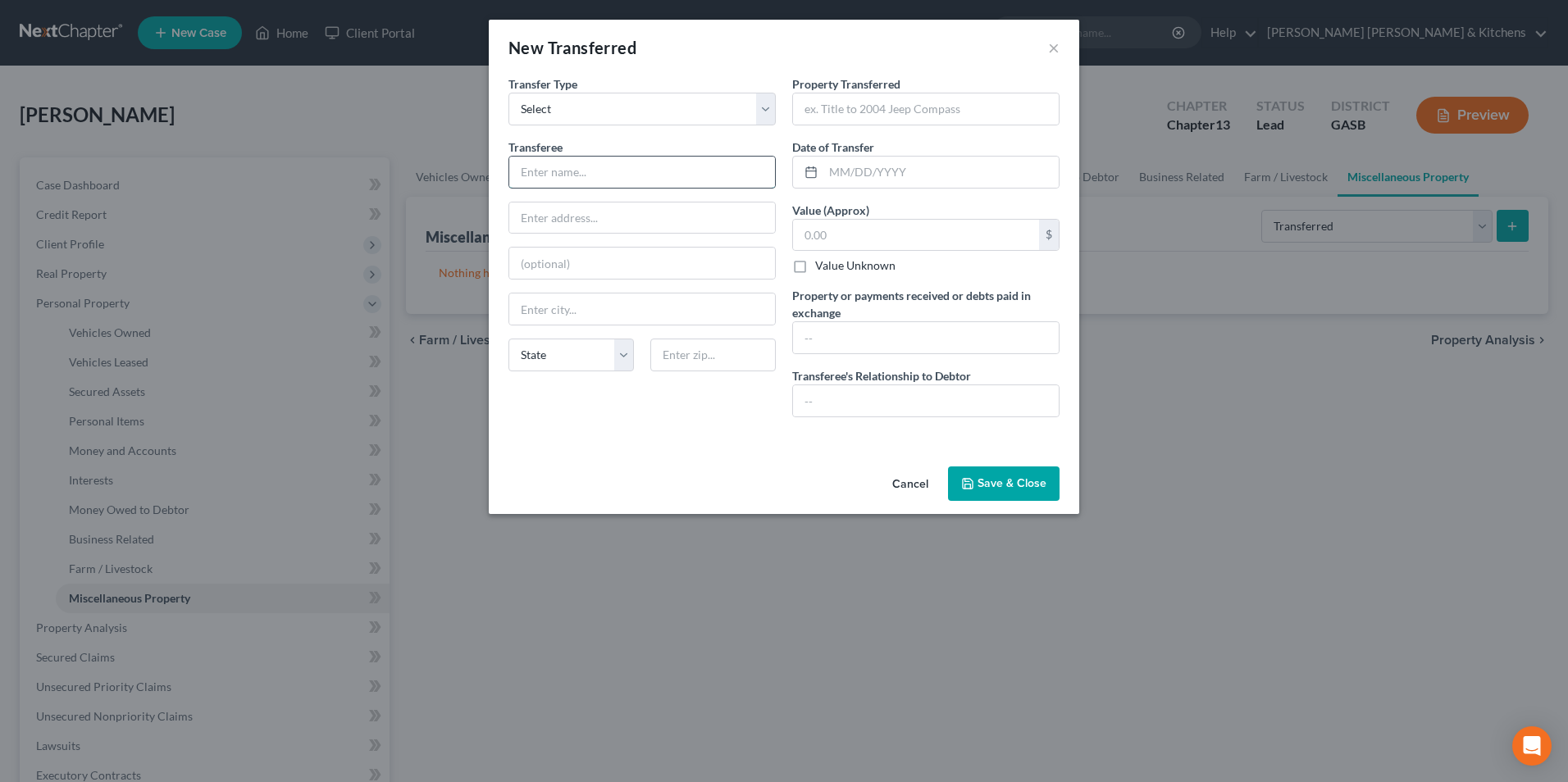
click at [681, 179] on input "text" at bounding box center [642, 172] width 266 height 31
type input "3rd party"
click at [844, 121] on input "text" at bounding box center [926, 108] width 266 height 31
type input "2014 Honda Accort"
type input "[DATE]"
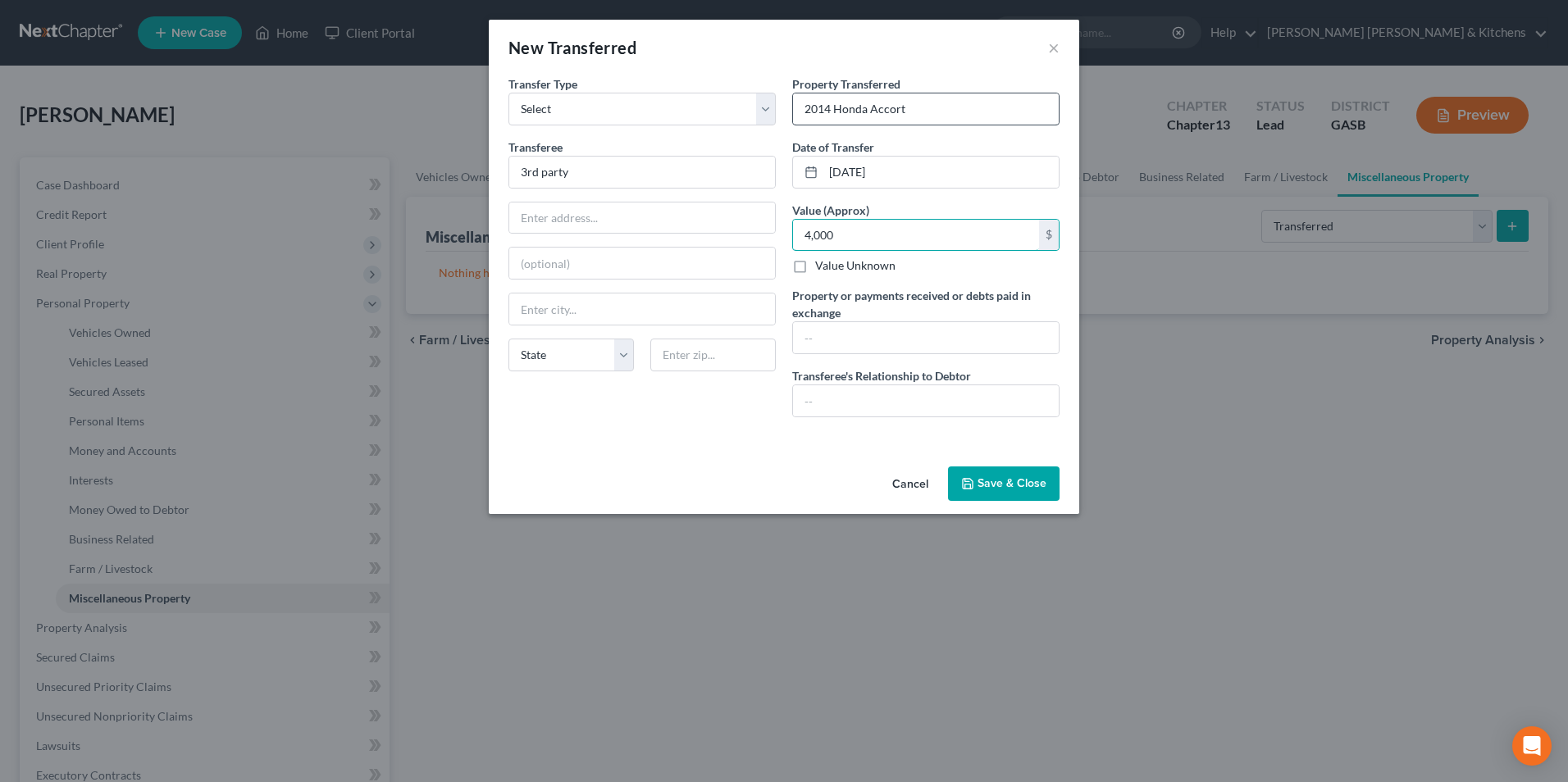
type input "4,000"
type input "2014"
click at [918, 108] on input "2014 Honda Accort" at bounding box center [926, 108] width 266 height 31
type input "2014 Honda Accord"
click at [895, 327] on input "2014" at bounding box center [926, 337] width 266 height 31
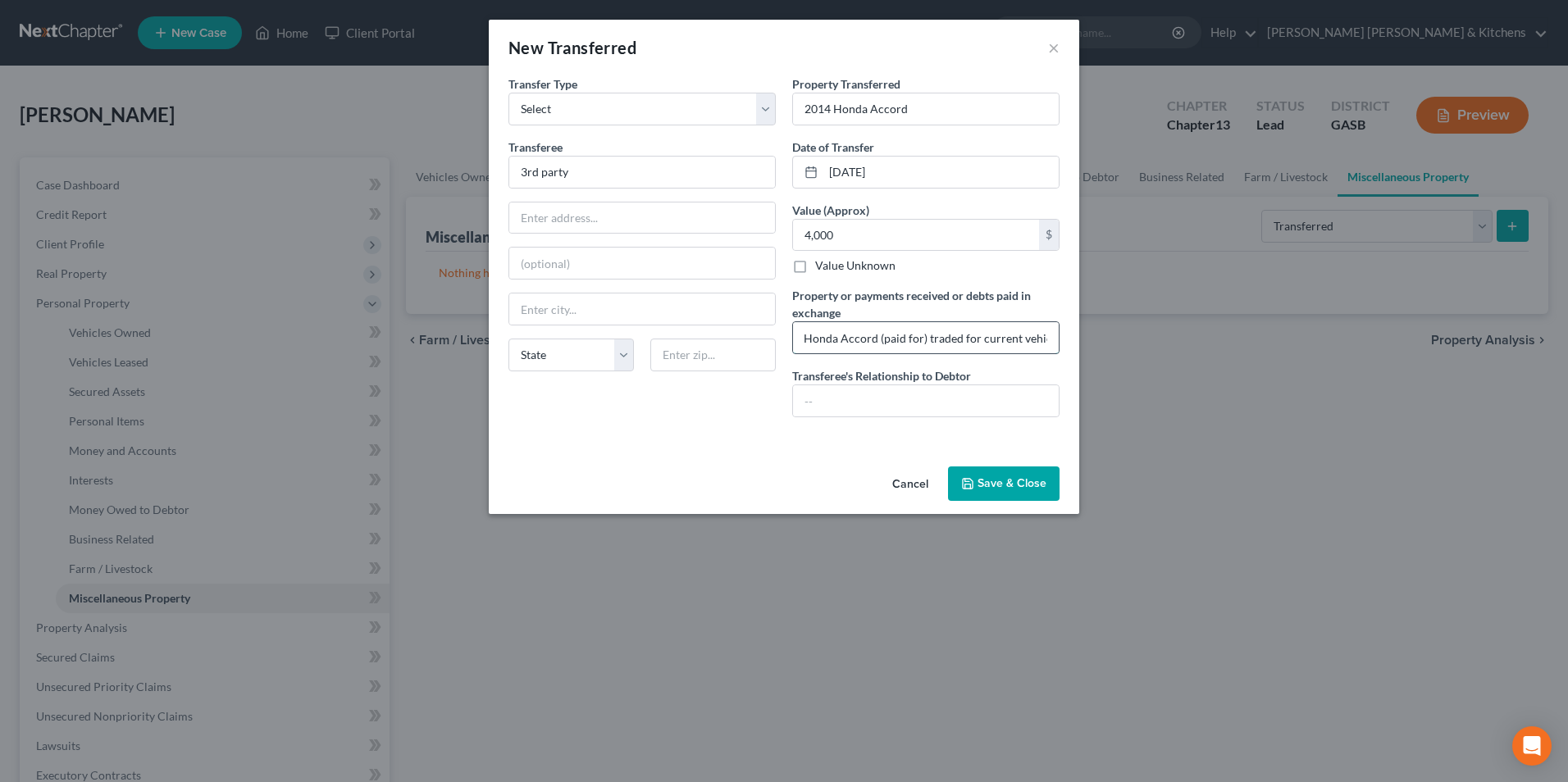
scroll to position [0, 35]
type input "2014 Honda Accord (paid for) traded for current vehicle"
type input "none"
click at [1028, 477] on button "Save & Close" at bounding box center [1004, 483] width 112 height 34
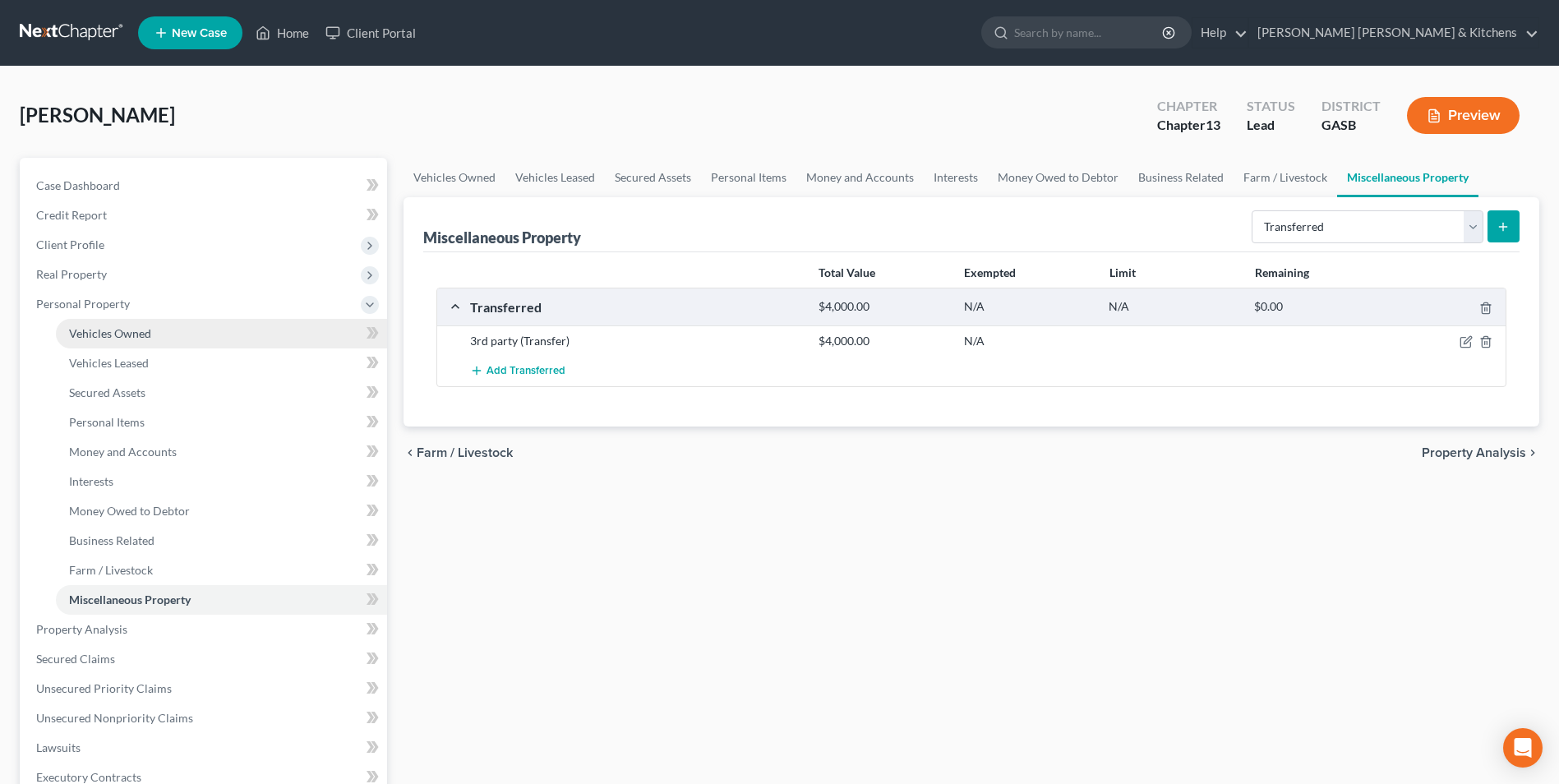
click at [117, 326] on span "Vehicles Owned" at bounding box center [110, 333] width 82 height 14
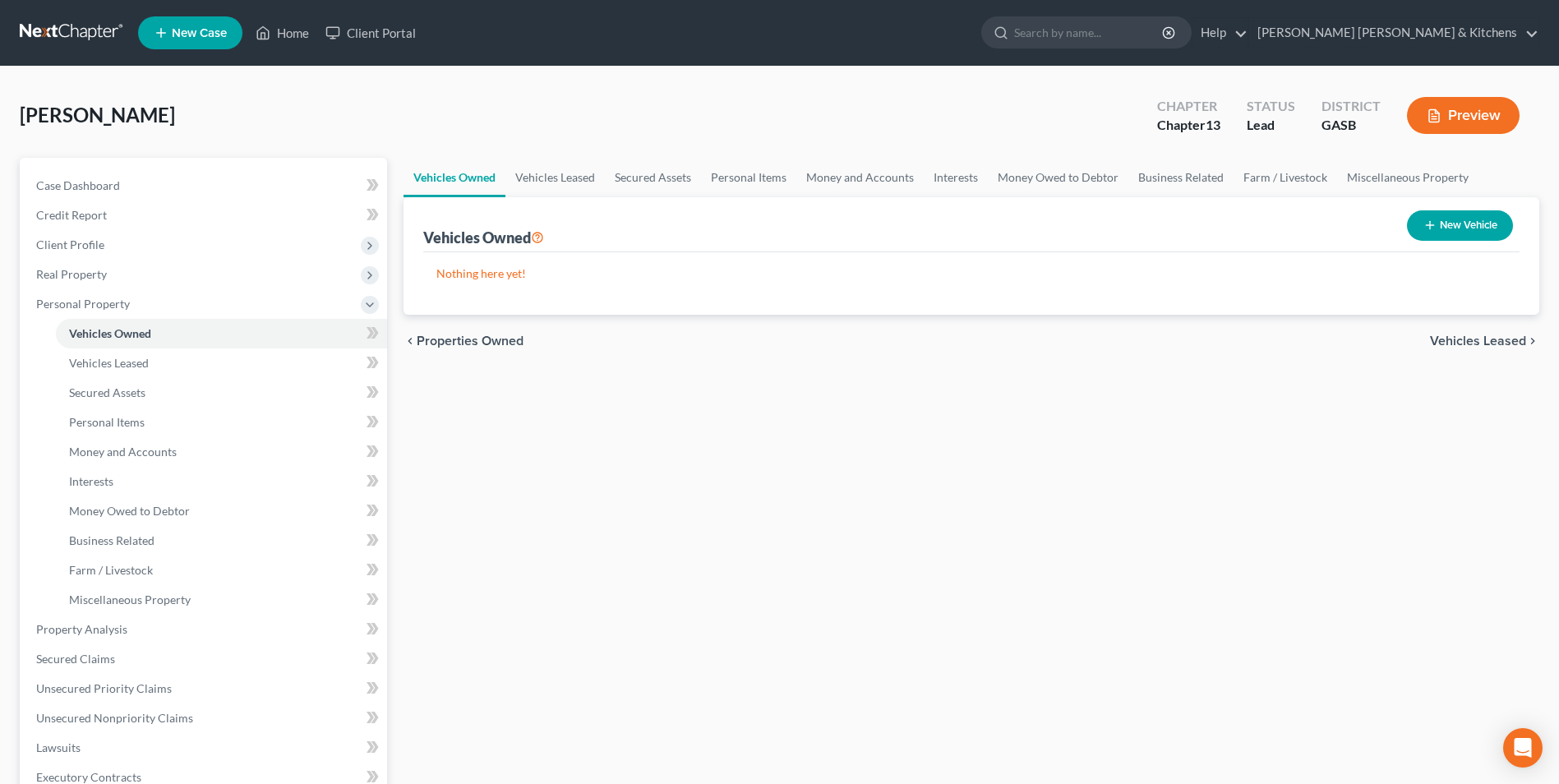
click at [1470, 221] on button "New Vehicle" at bounding box center [1460, 226] width 106 height 30
select select "0"
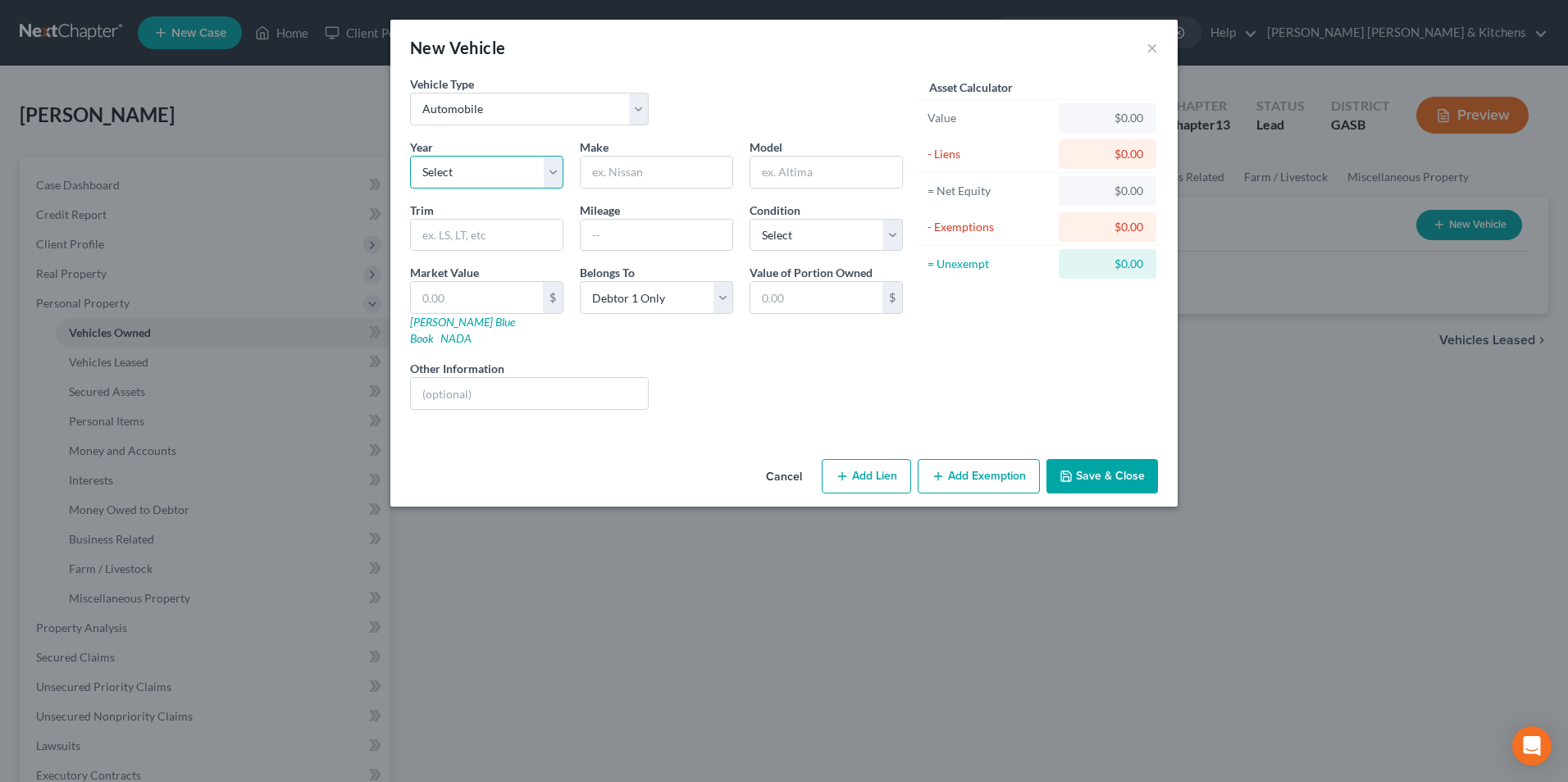
click at [455, 177] on select "Select 2026 2025 2024 2023 2022 2021 2020 2019 2018 2017 2016 2015 2014 2013 20…" at bounding box center [486, 172] width 153 height 33
select select "2"
click at [410, 156] on select "Select 2026 2025 2024 2023 2022 2021 2020 2019 2018 2017 2016 2015 2014 2013 20…" at bounding box center [486, 172] width 153 height 33
click at [617, 173] on input "text" at bounding box center [656, 172] width 151 height 31
type input "Honda"
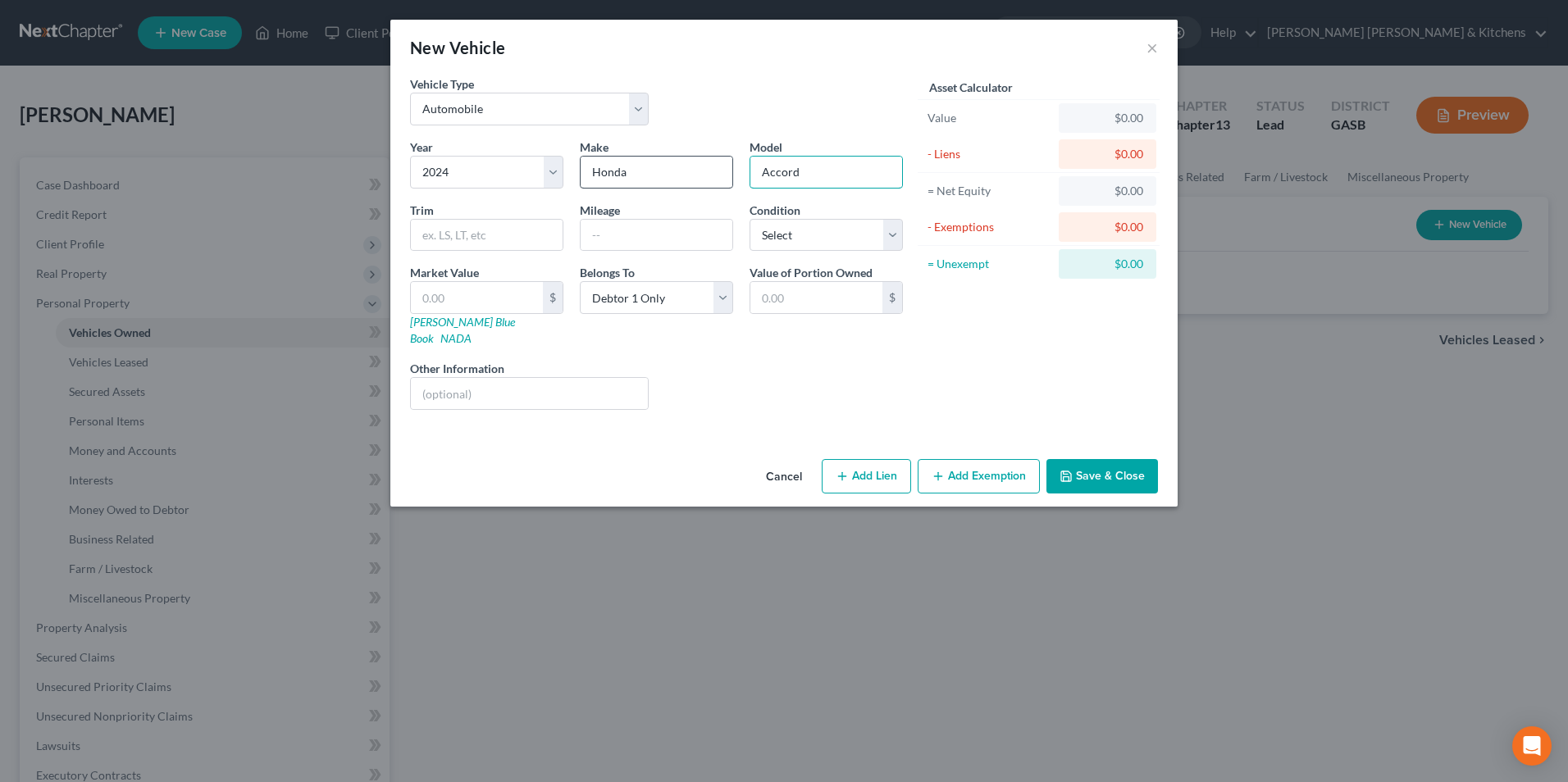
type input "Accord"
type input "26,000"
type input "3"
type input "3.00"
type input "30"
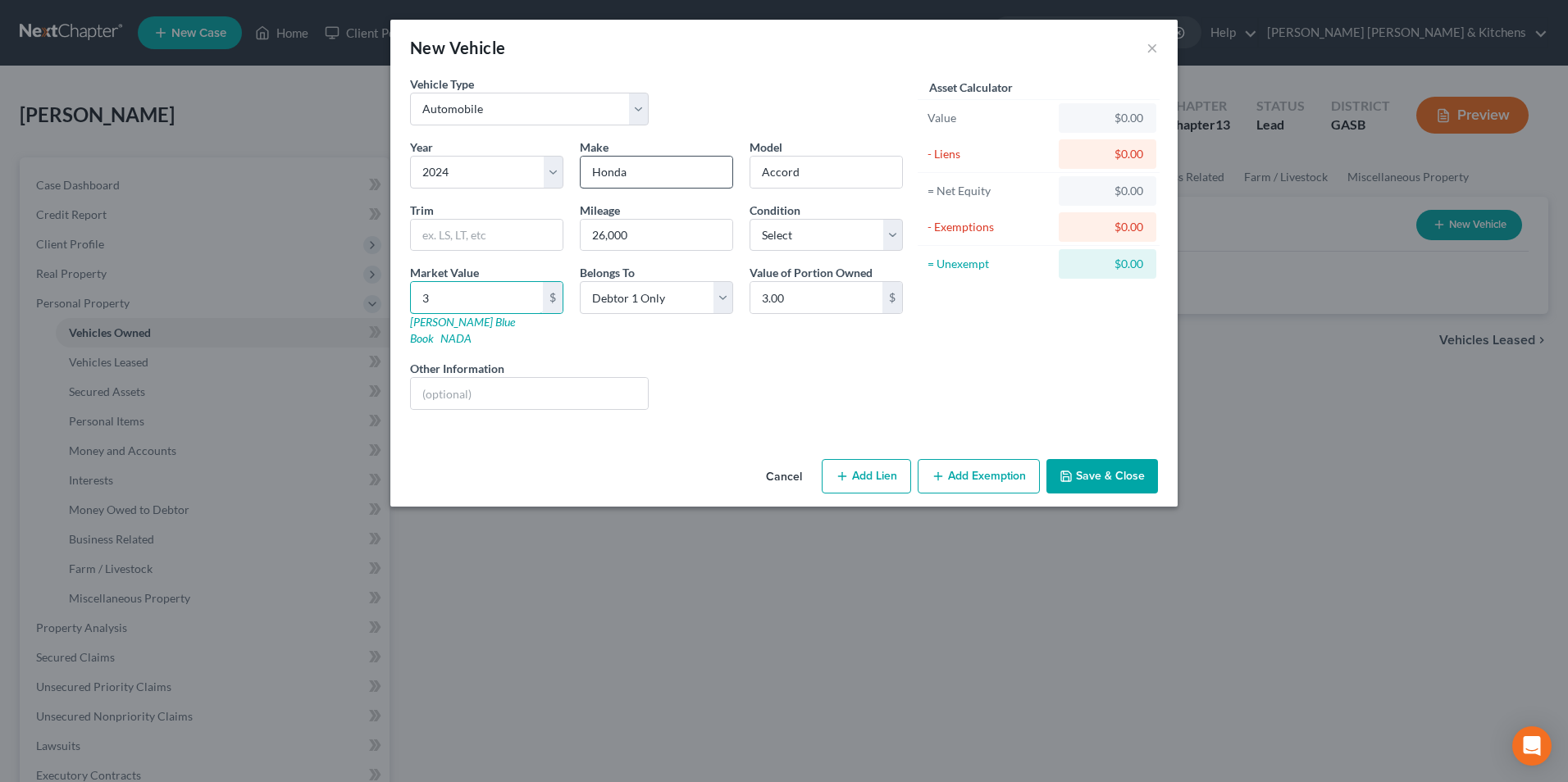
type input "30.00"
type input "302"
type input "302.00"
type input "3020"
type input "3,020.00"
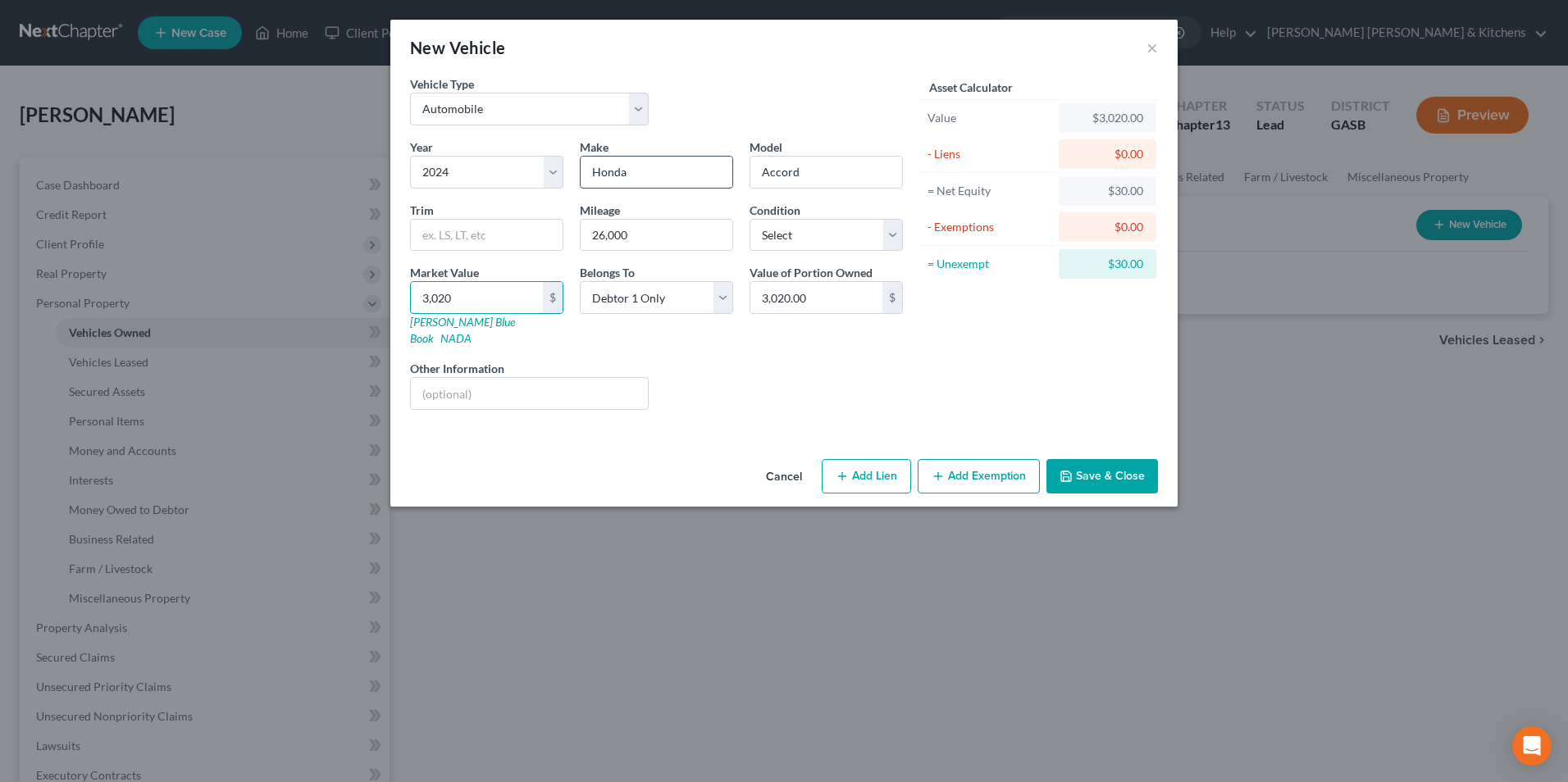
type input "3,0203"
type input "30,203.00"
type input "30,203"
click at [559, 378] on input "text" at bounding box center [529, 393] width 237 height 31
drag, startPoint x: 557, startPoint y: 382, endPoint x: 741, endPoint y: 322, distance: 193.5
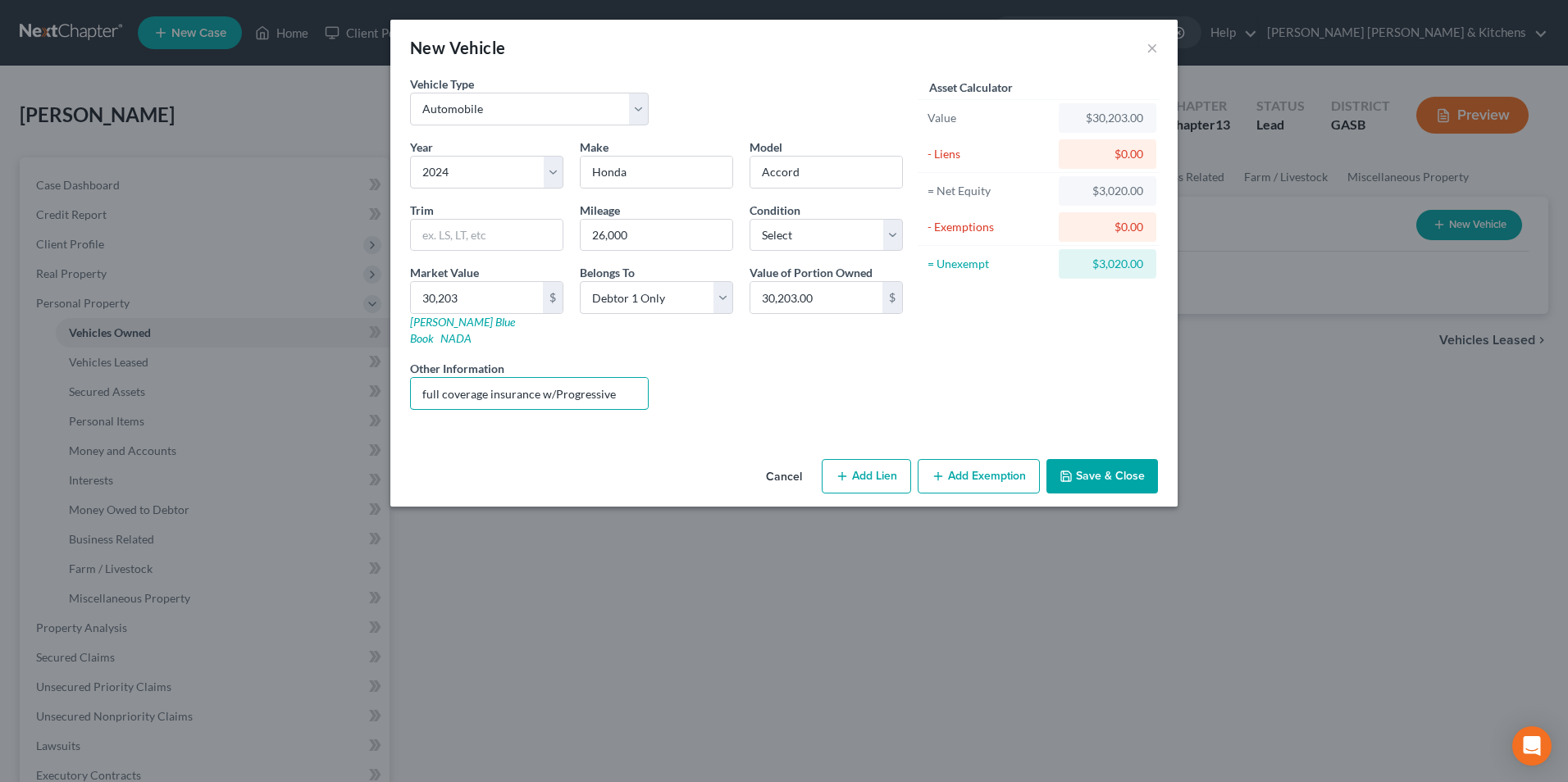
click at [661, 373] on div "Year Select 2026 2025 2024 2023 2022 2021 2020 2019 2018 2017 2016 2015 2014 20…" at bounding box center [656, 281] width 509 height 284
type input "full coverage insurance w/Amica"
click at [884, 459] on button "Add Lien" at bounding box center [866, 476] width 89 height 34
select select "0"
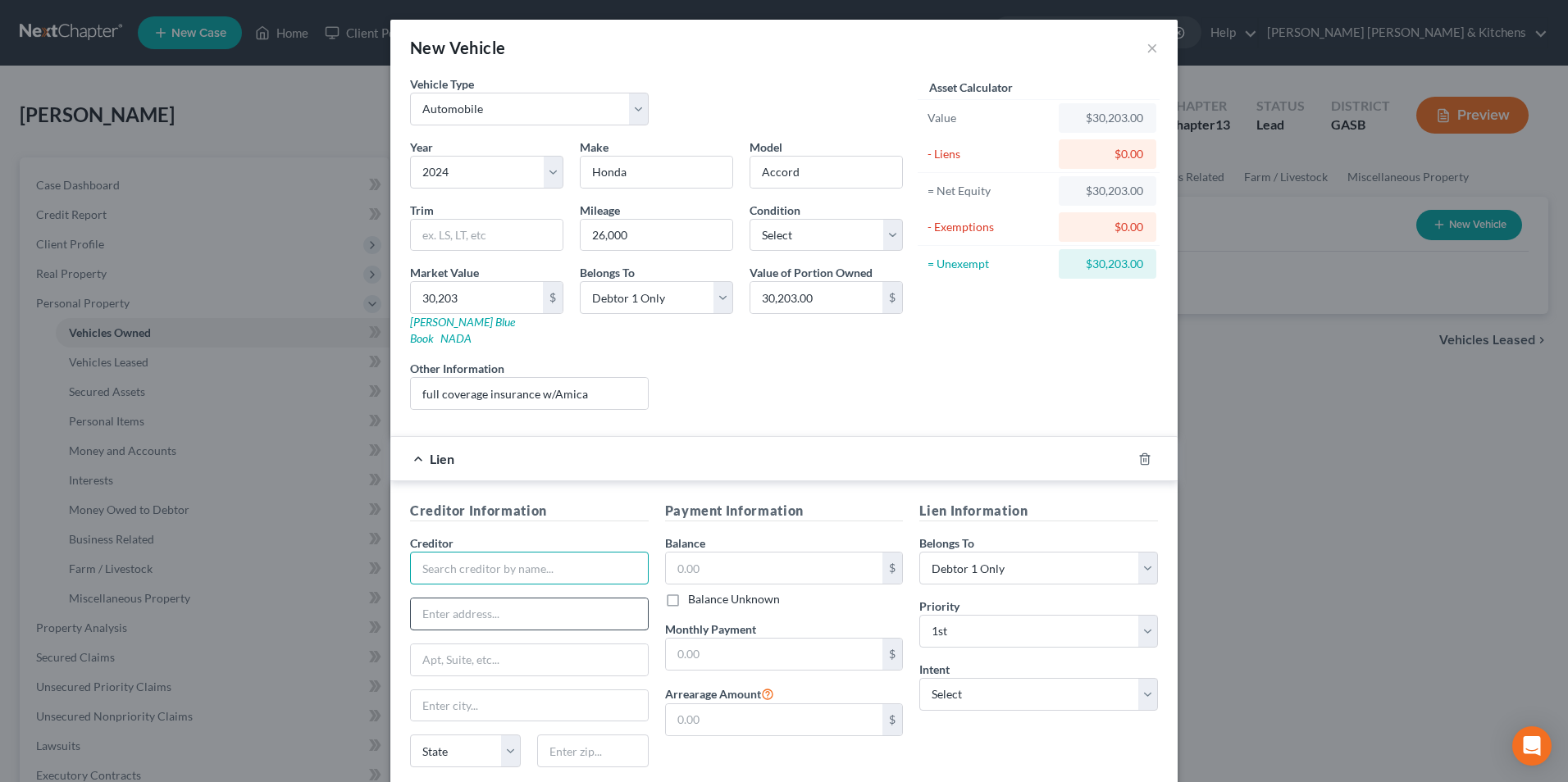
click at [580, 563] on input "text" at bounding box center [529, 568] width 239 height 33
click at [548, 589] on div "Arivo Acceptance" at bounding box center [508, 596] width 171 height 16
type input "Arivo Acceptance"
type input "[STREET_ADDRESS]"
type input "[GEOGRAPHIC_DATA]"
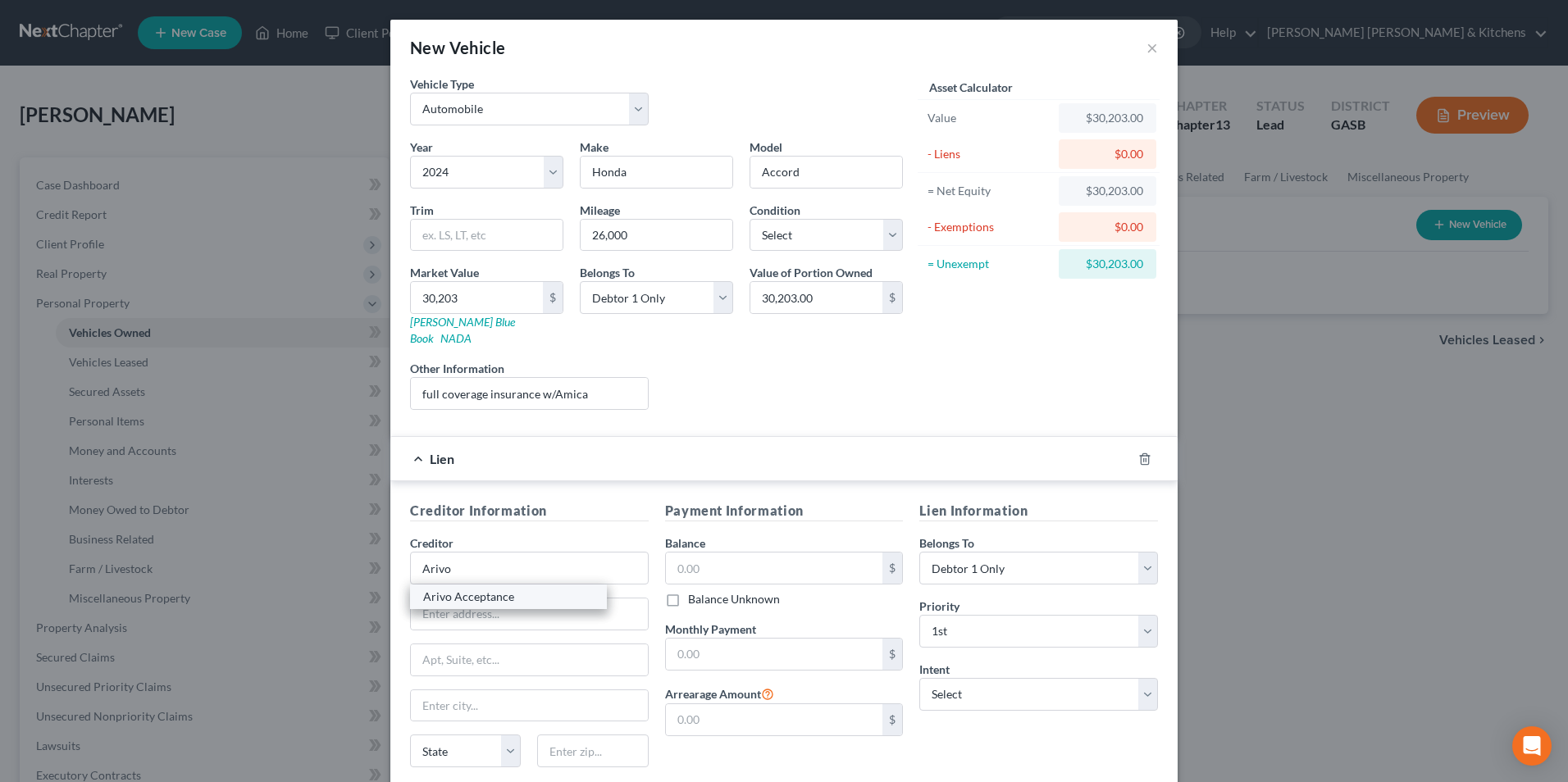
select select "46"
type input "84118"
click at [754, 552] on input "text" at bounding box center [775, 568] width 217 height 31
type input "0"
type input "30,000"
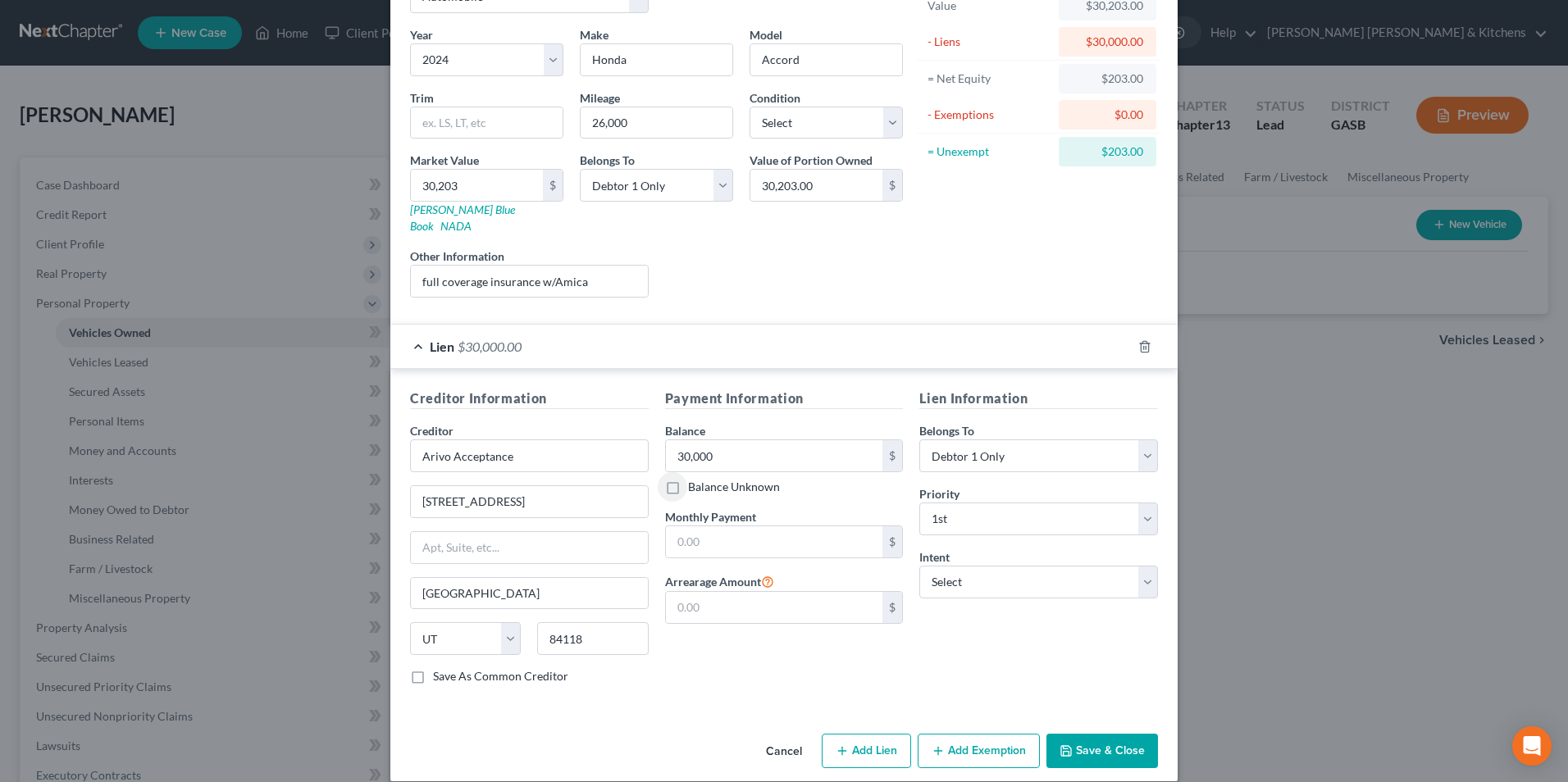
scroll to position [114, 0]
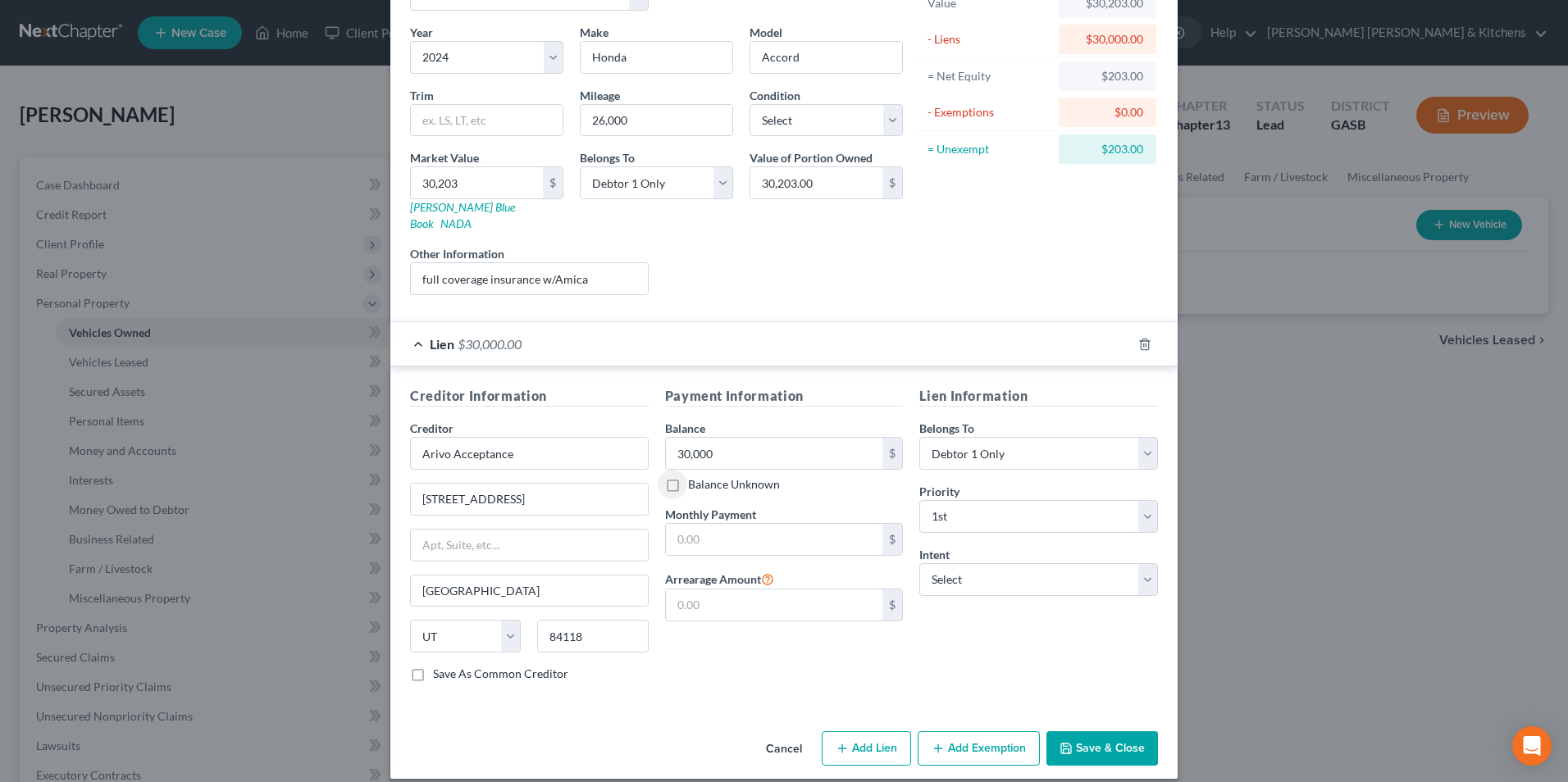
click at [949, 734] on button "Add Exemption" at bounding box center [978, 748] width 122 height 34
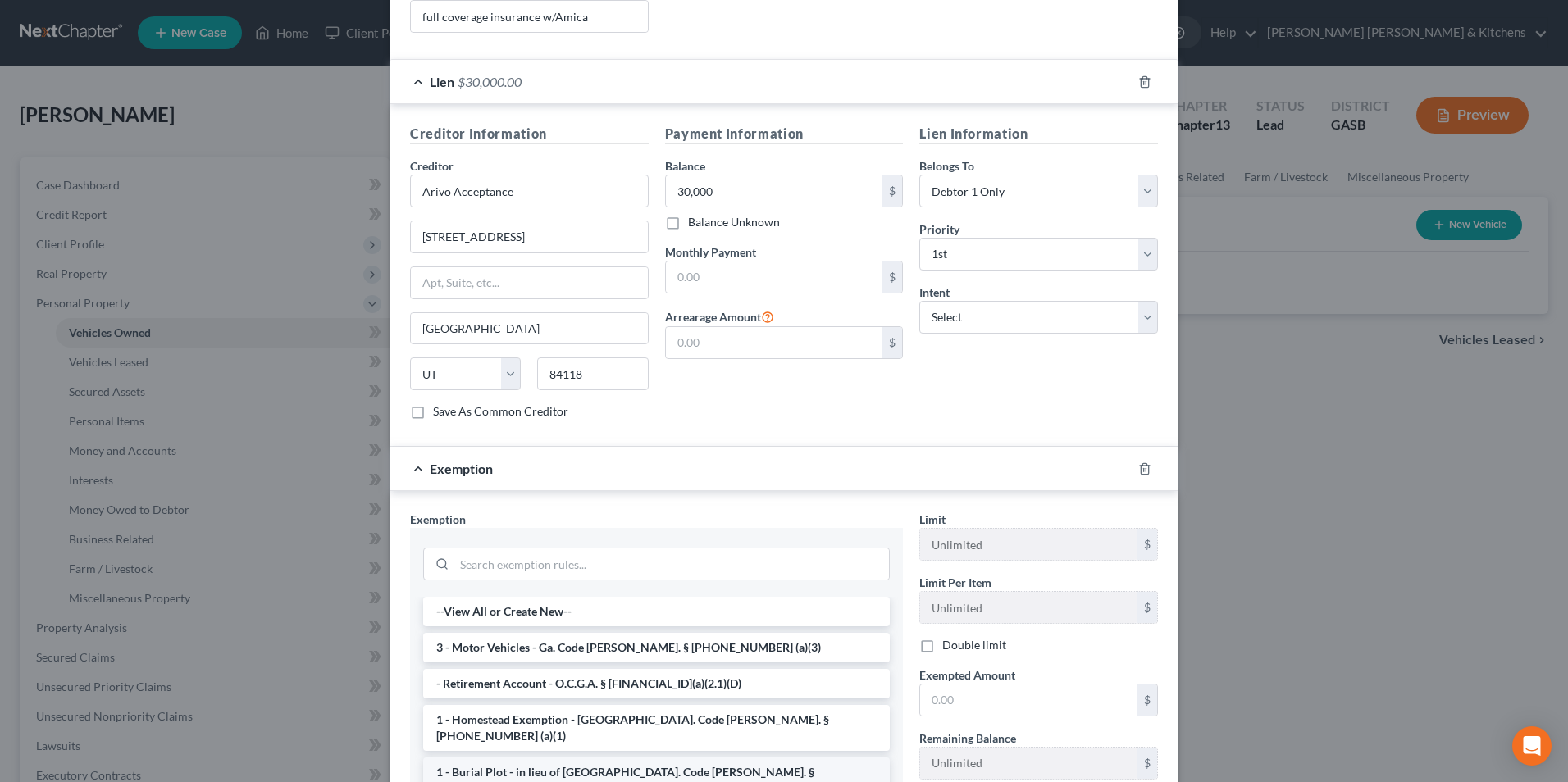
scroll to position [442, 0]
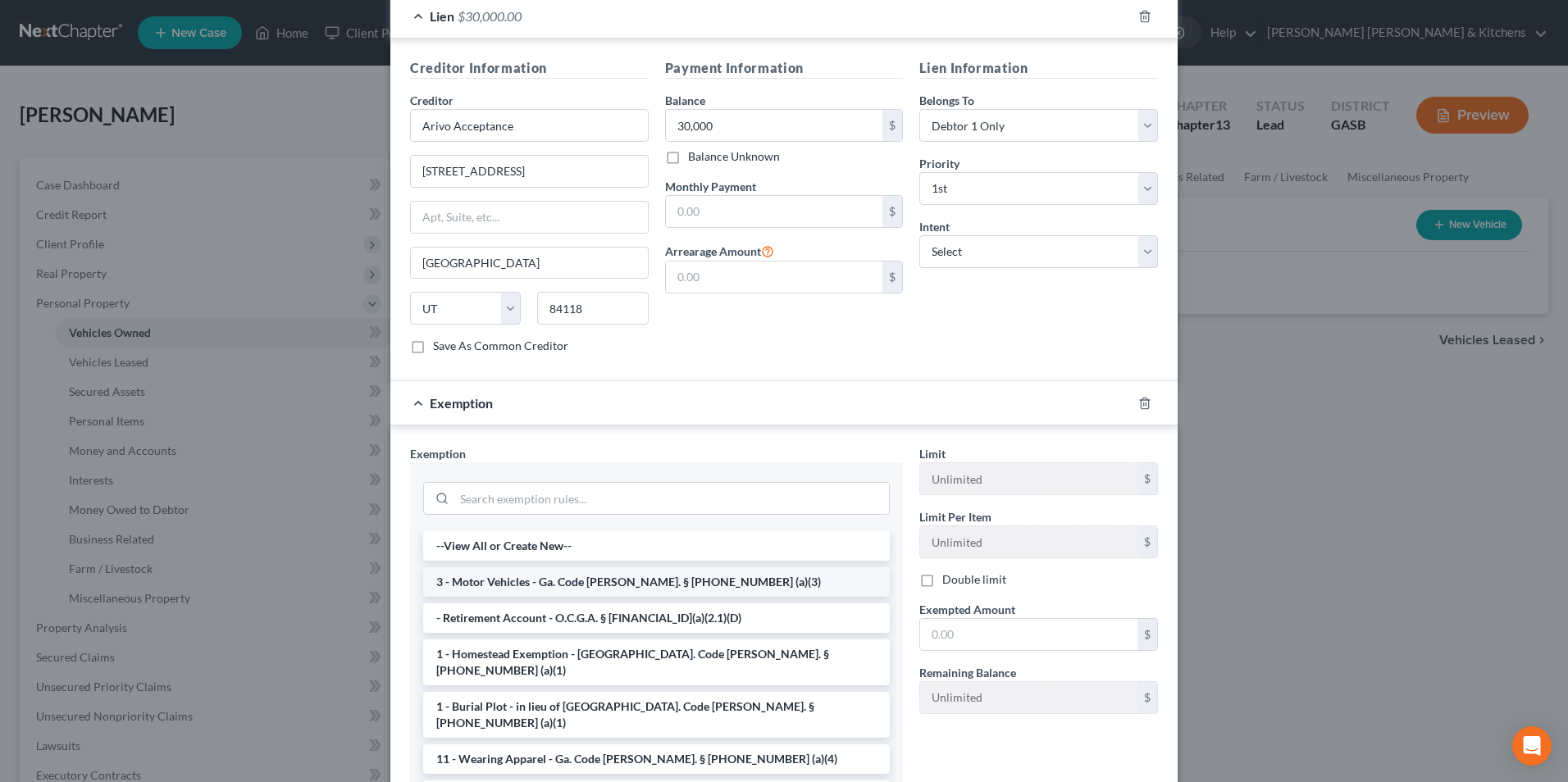
click at [571, 568] on li "3 - Motor Vehicles - Ga. Code [PERSON_NAME]. § [PHONE_NUMBER] (a)(3)" at bounding box center [656, 582] width 467 height 29
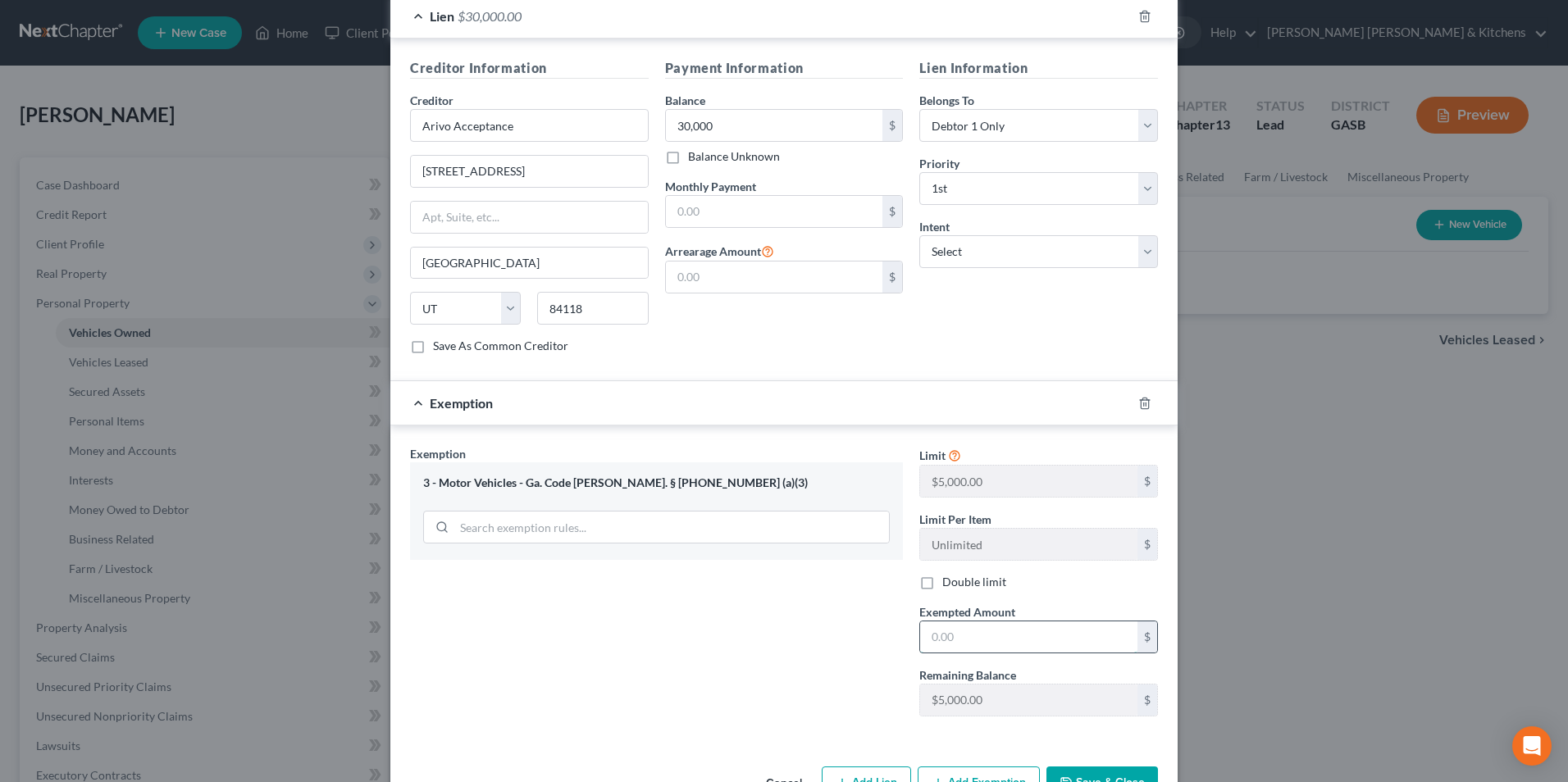
drag, startPoint x: 1009, startPoint y: 624, endPoint x: 1004, endPoint y: 616, distance: 9.4
click at [1009, 624] on input "text" at bounding box center [1029, 637] width 217 height 31
click at [948, 603] on span "Exempted Amount" at bounding box center [967, 610] width 96 height 14
click at [960, 628] on input "2,023" at bounding box center [1029, 635] width 217 height 31
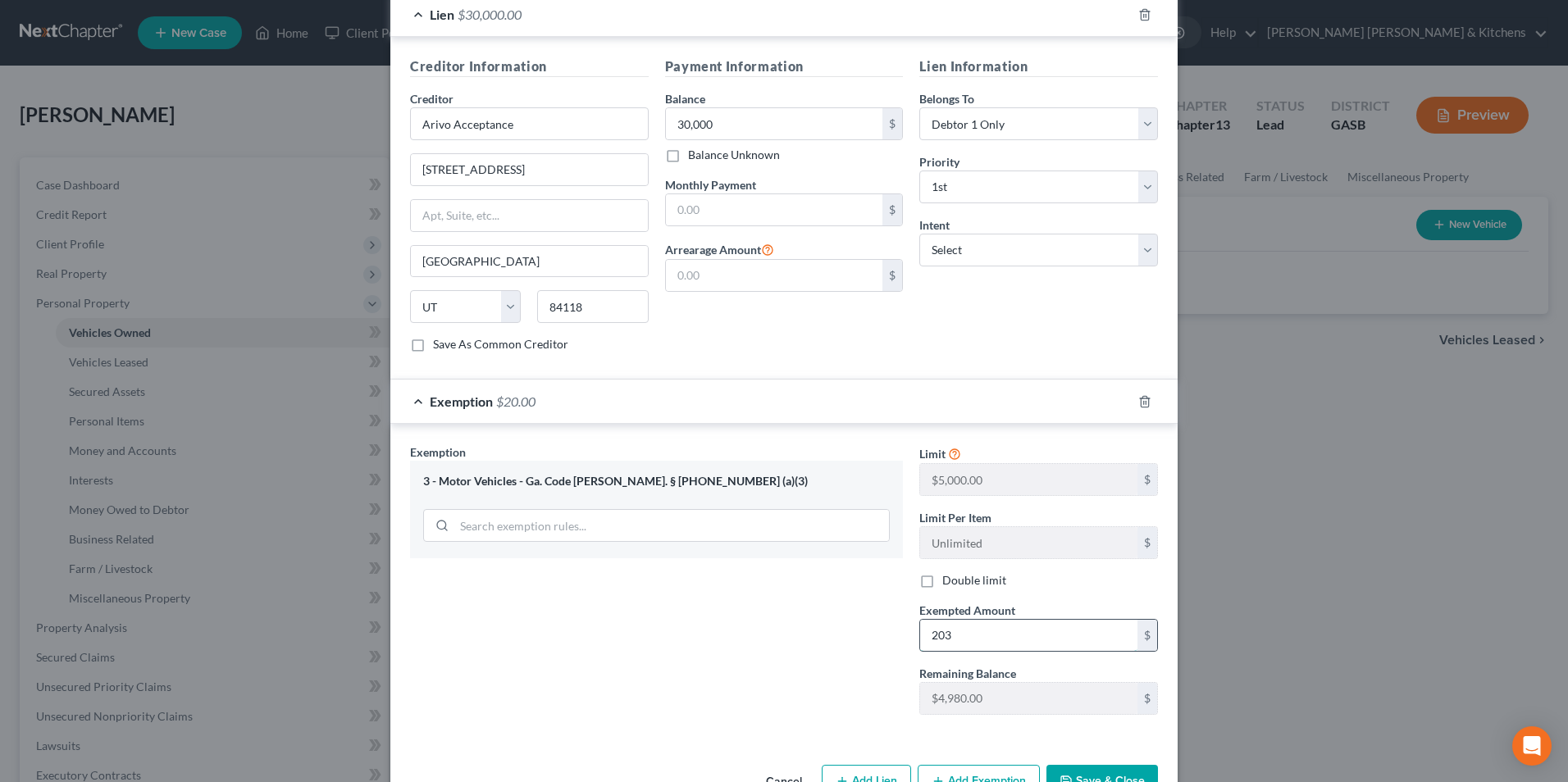
type input "203"
click at [1120, 765] on button "Save & Close" at bounding box center [1102, 782] width 112 height 34
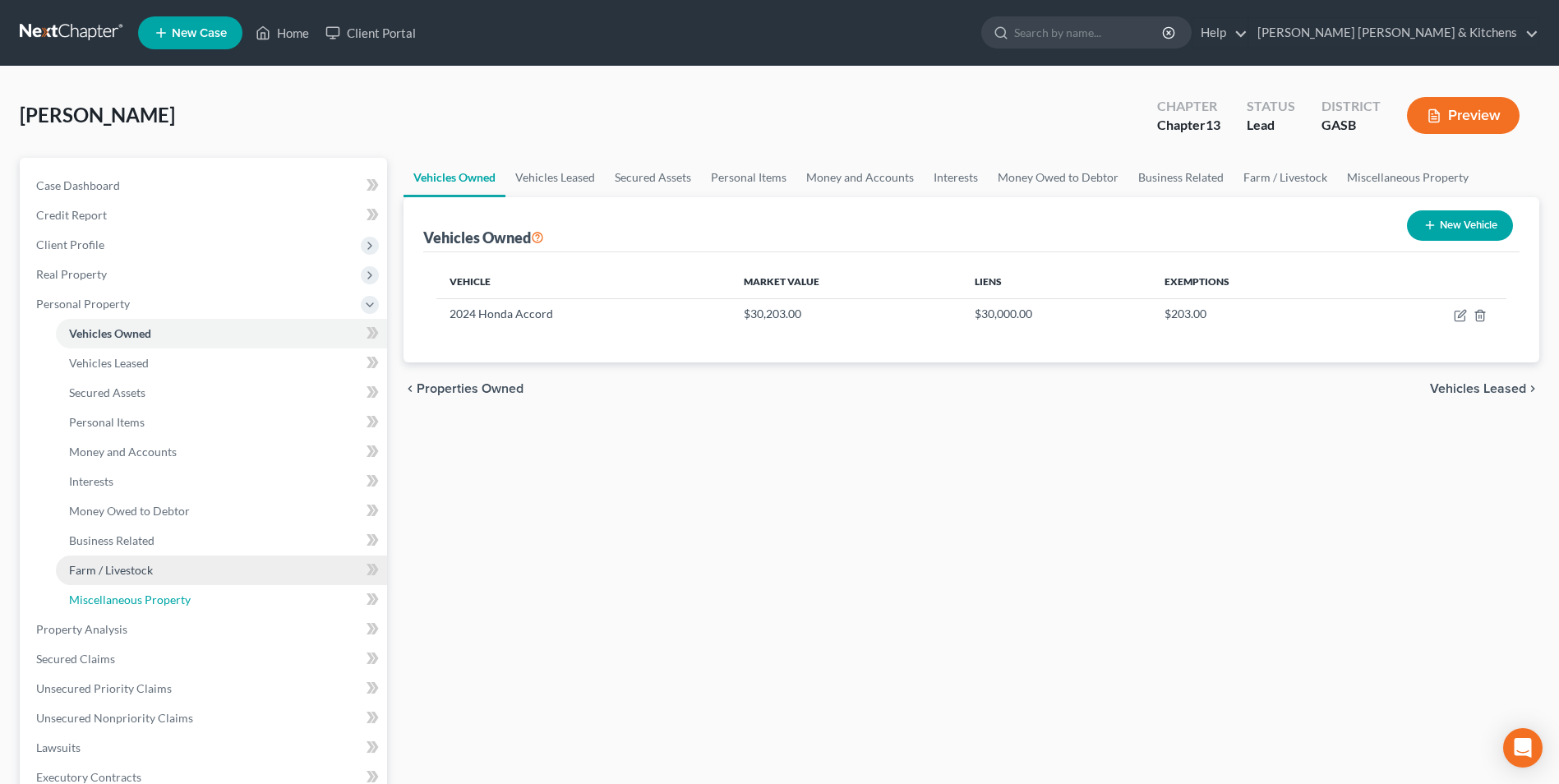
drag, startPoint x: 106, startPoint y: 593, endPoint x: 215, endPoint y: 564, distance: 112.8
click at [106, 593] on span "Miscellaneous Property" at bounding box center [130, 599] width 121 height 14
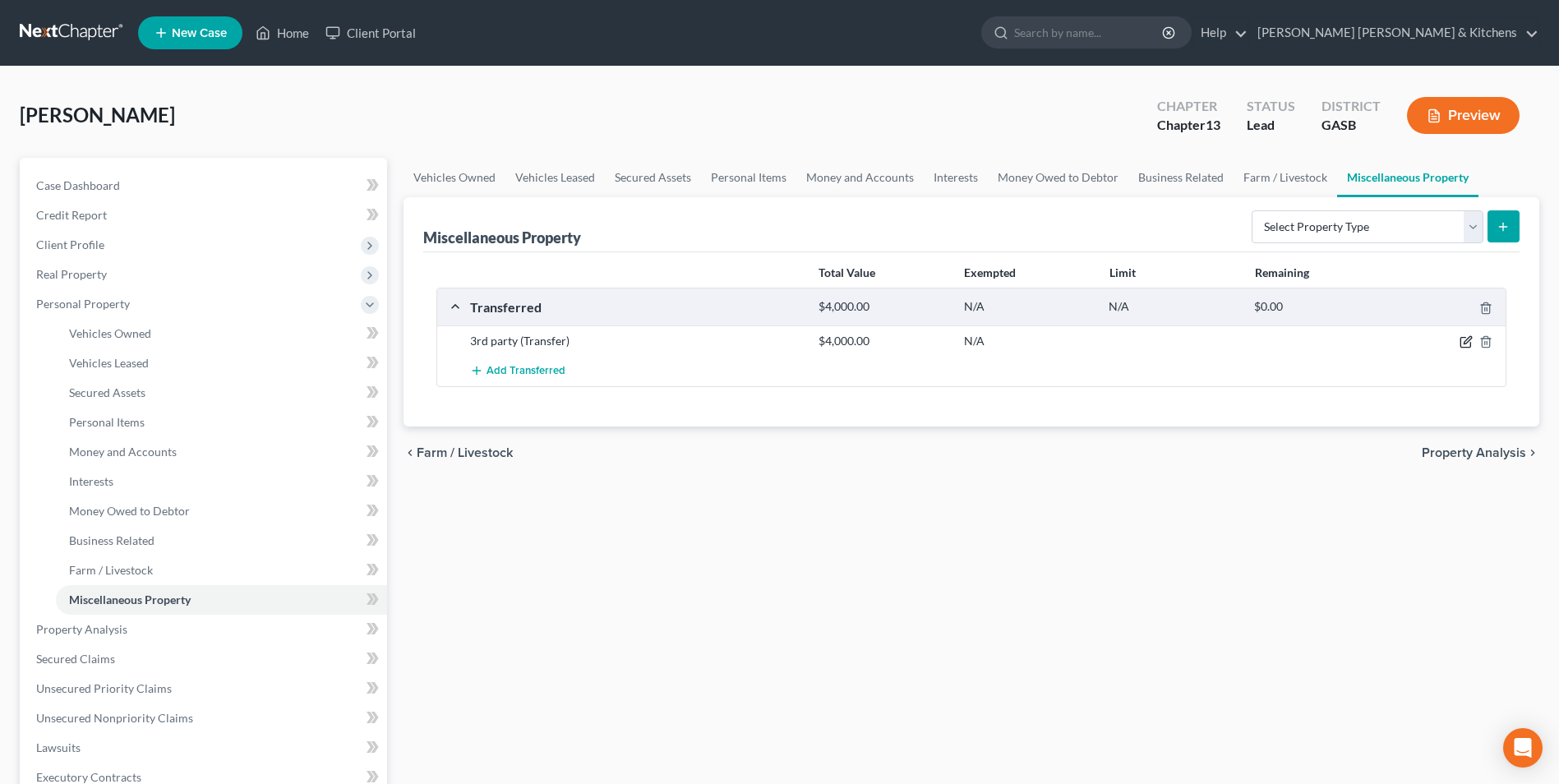
click at [1467, 341] on icon "button" at bounding box center [1467, 341] width 8 height 8
select select "Ordinary ([DATE])"
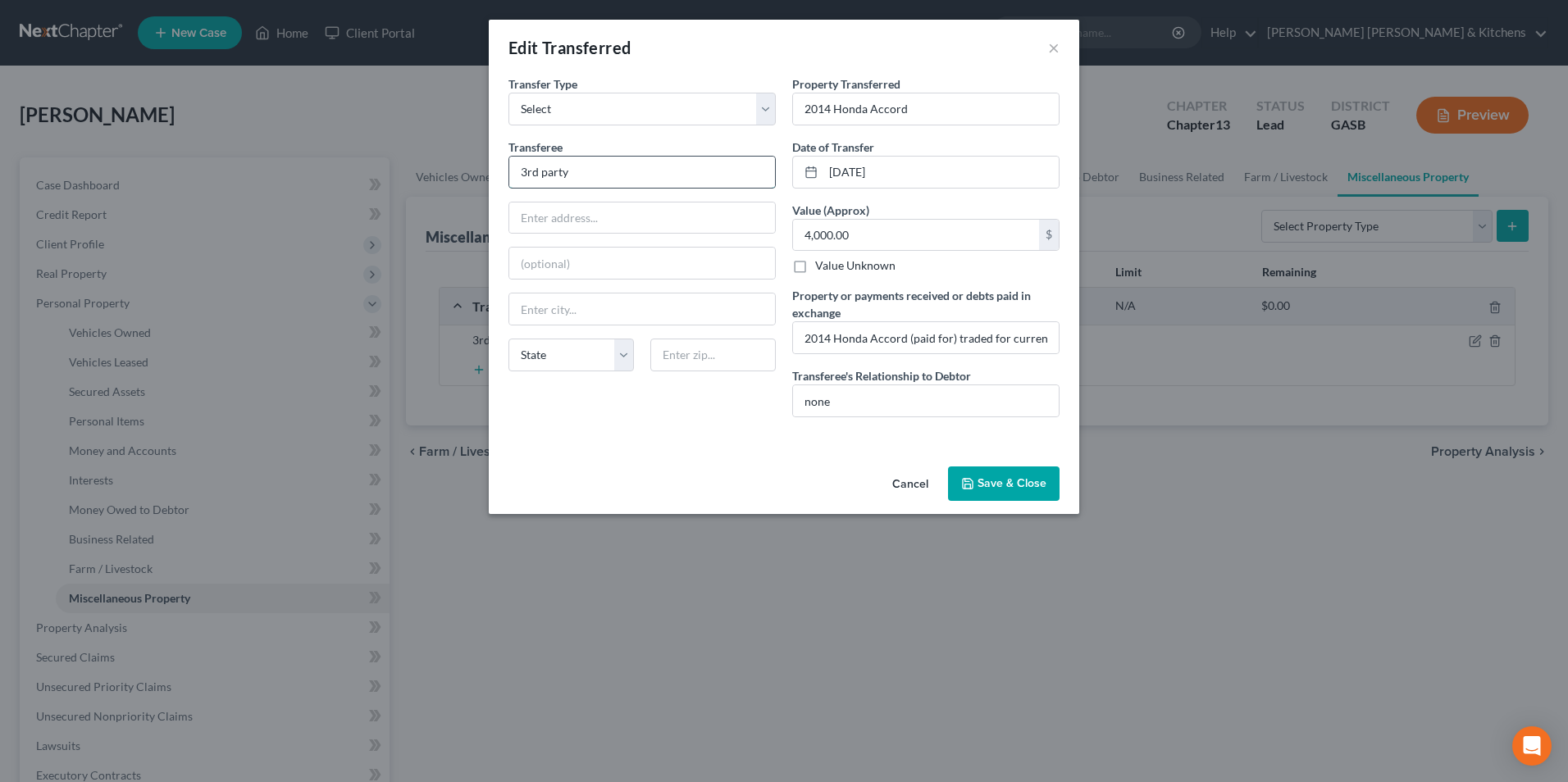
click at [524, 174] on input "3rd party" at bounding box center [642, 172] width 266 height 31
type input "Southway Honda 3rd party"
type input "[PERSON_NAME]"
select select "10"
drag, startPoint x: 650, startPoint y: 230, endPoint x: 649, endPoint y: 212, distance: 18.0
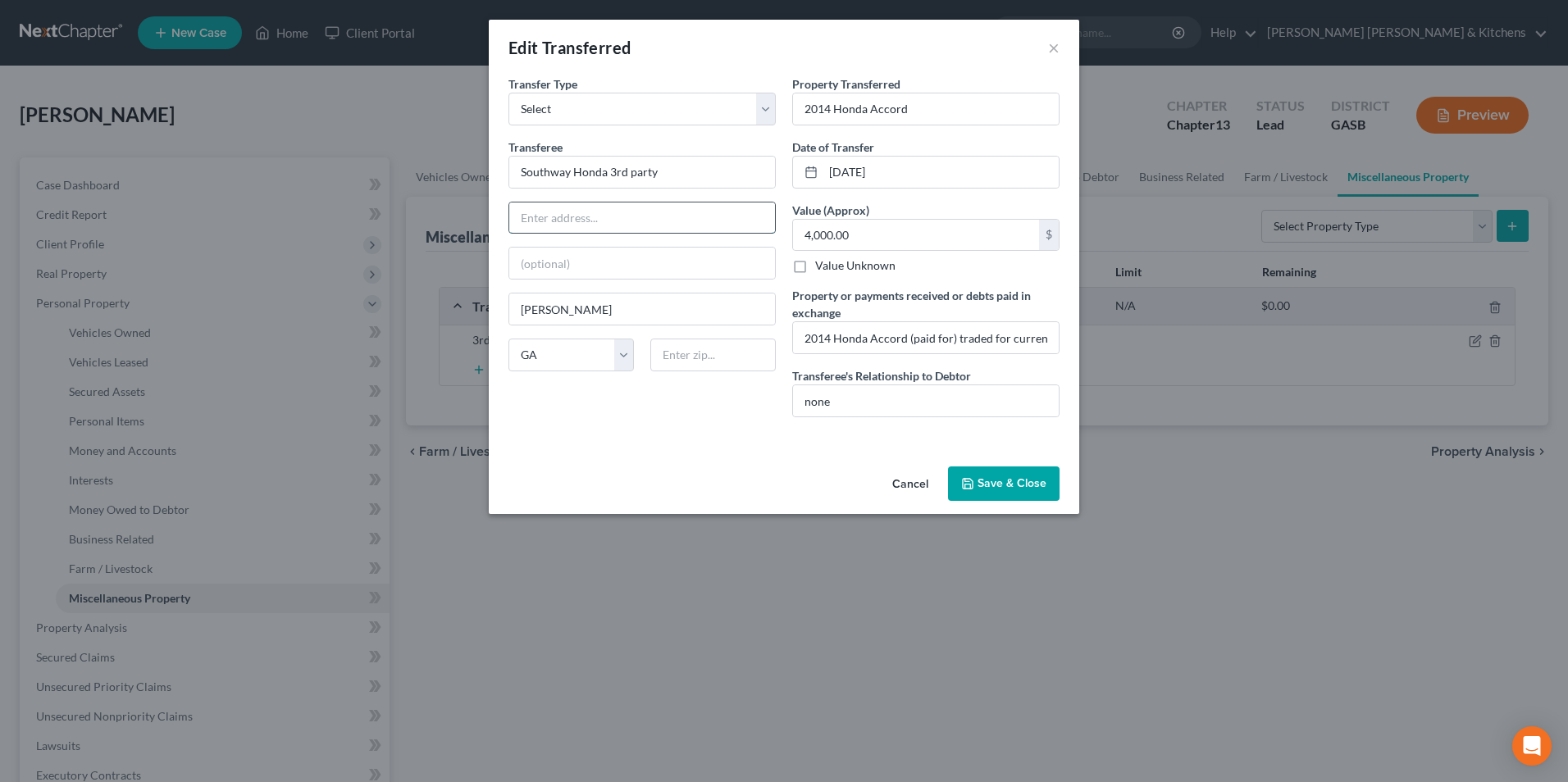
click at [650, 230] on input "text" at bounding box center [642, 218] width 266 height 31
click at [603, 169] on input "Southway Honda 3rd party" at bounding box center [642, 172] width 266 height 31
type input "Southway Honda ( 3rd party)"
click at [986, 487] on button "Save & Close" at bounding box center [1004, 483] width 112 height 34
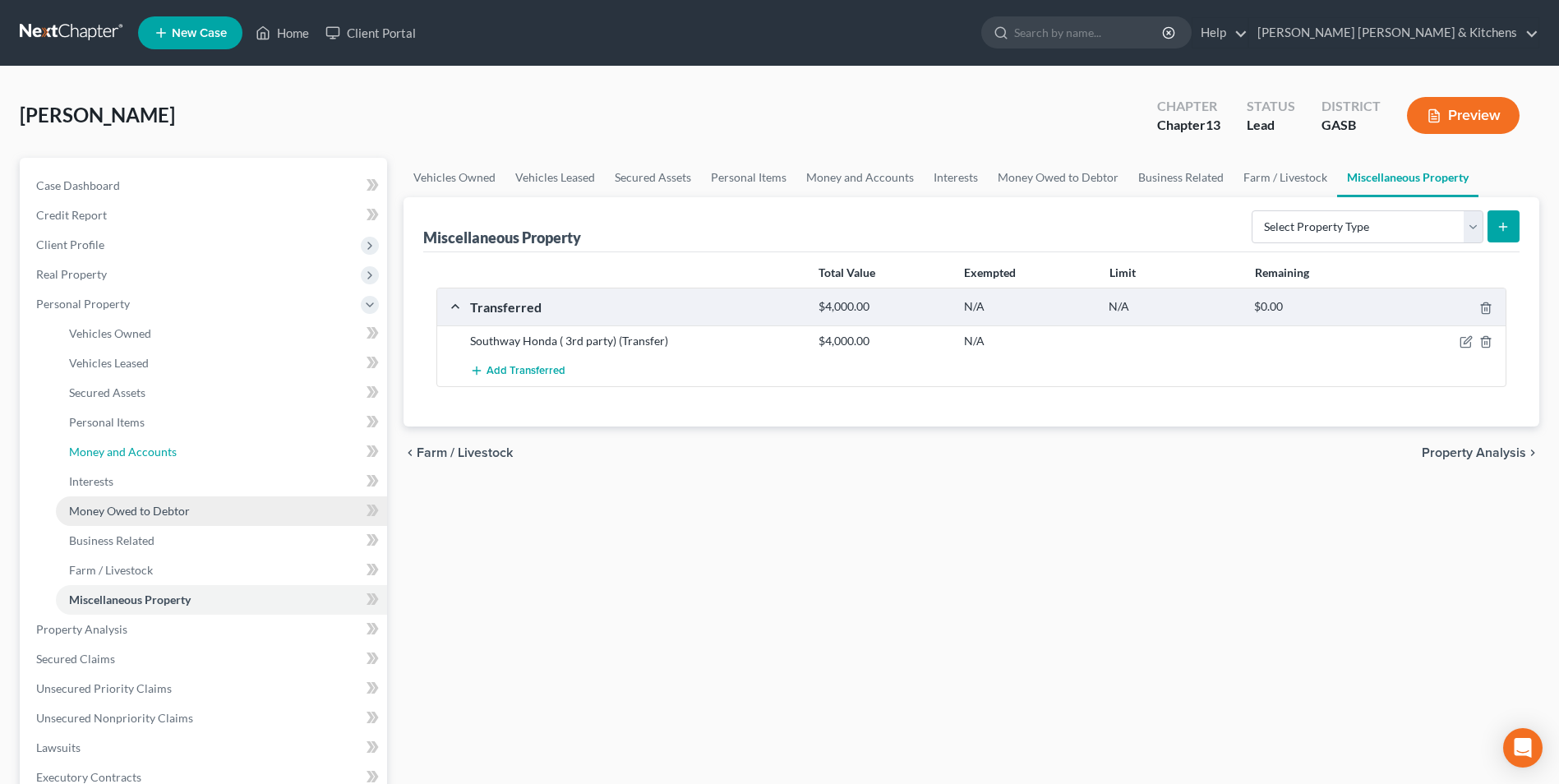
drag, startPoint x: 90, startPoint y: 449, endPoint x: 286, endPoint y: 501, distance: 202.8
click at [90, 449] on span "Money and Accounts" at bounding box center [123, 451] width 108 height 14
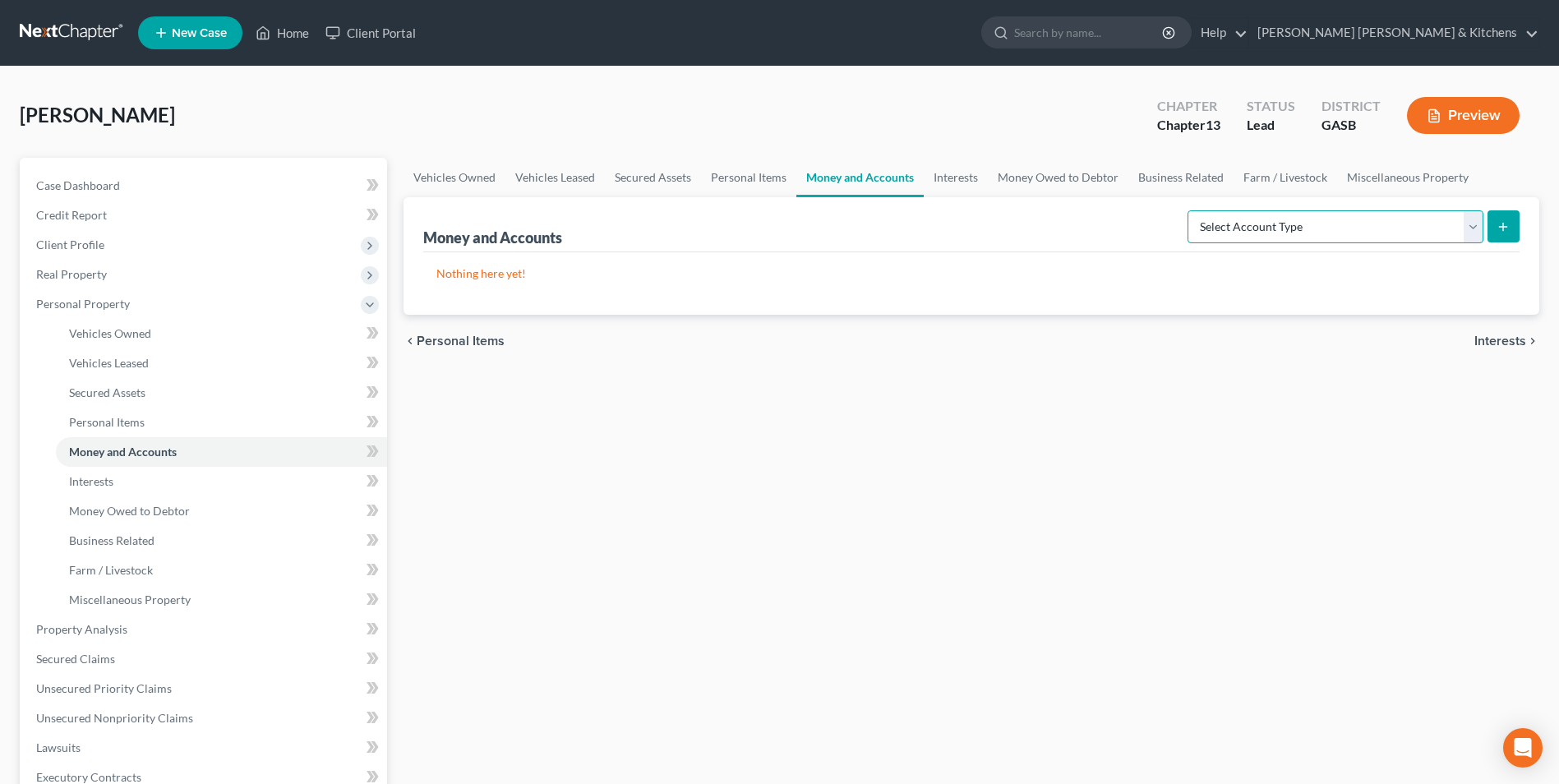
click at [1357, 230] on select "Select Account Type Brokerage Cash on Hand Certificates of Deposit Checking Acc…" at bounding box center [1336, 227] width 296 height 33
select select "checking"
click at [1191, 211] on select "Select Account Type Brokerage Cash on Hand Certificates of Deposit Checking Acc…" at bounding box center [1336, 227] width 296 height 33
click at [1505, 227] on line "submit" at bounding box center [1503, 227] width 8 height 0
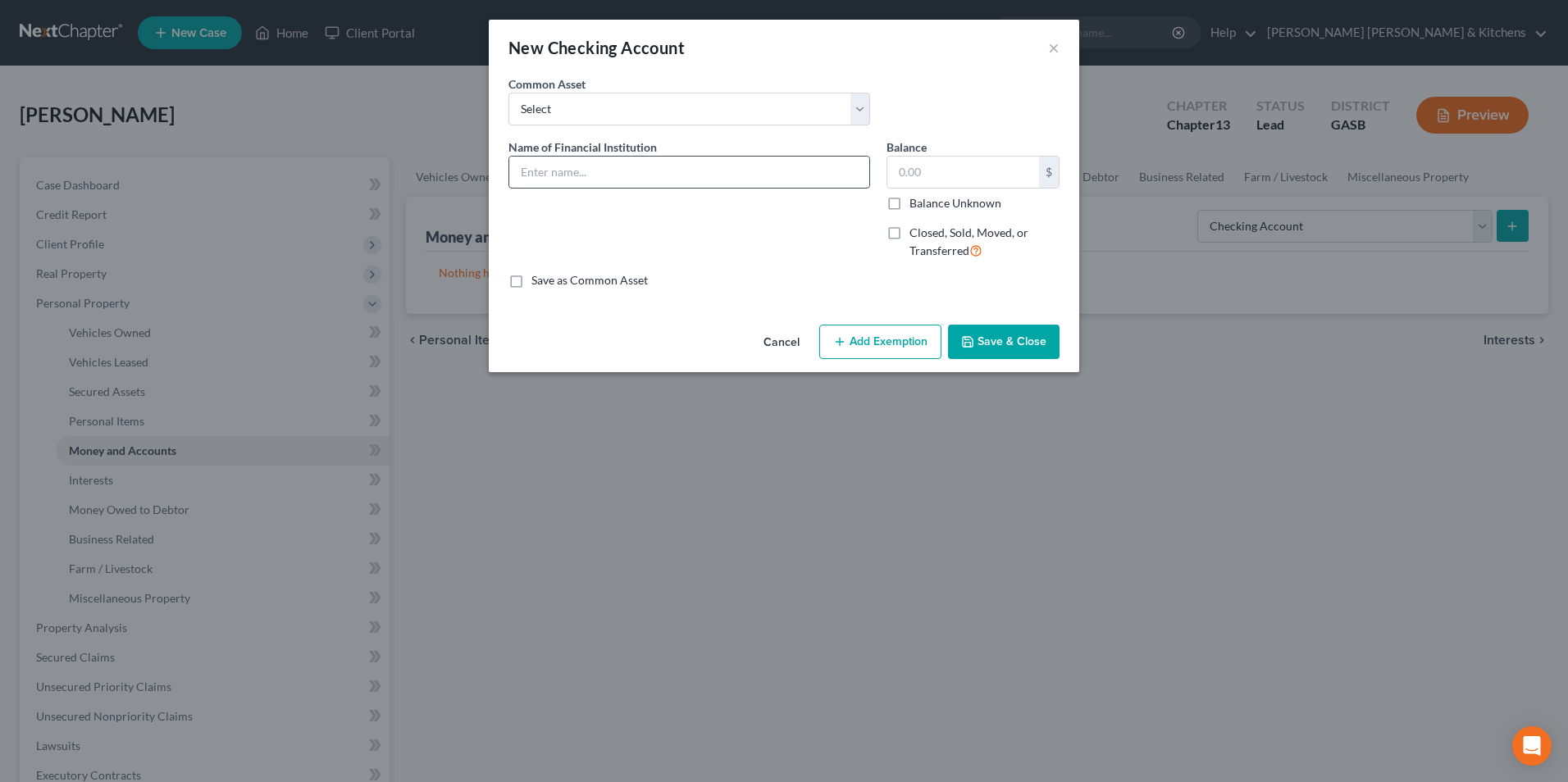
click at [633, 171] on input "text" at bounding box center [689, 172] width 360 height 31
type input "[PERSON_NAME] Fargo"
type input "700"
click at [876, 342] on button "Add Exemption" at bounding box center [880, 341] width 122 height 34
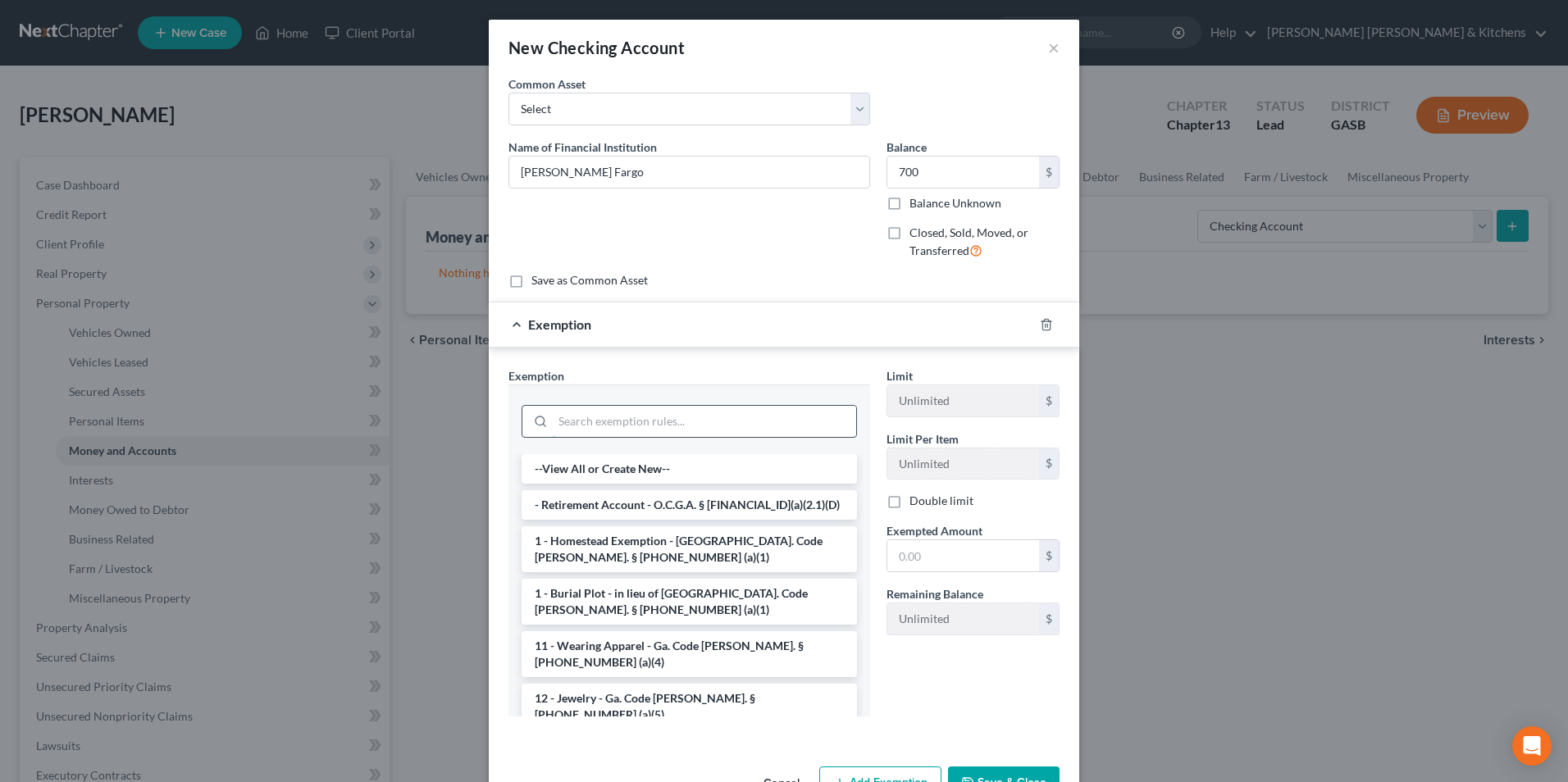
click at [615, 426] on input "search" at bounding box center [704, 421] width 304 height 31
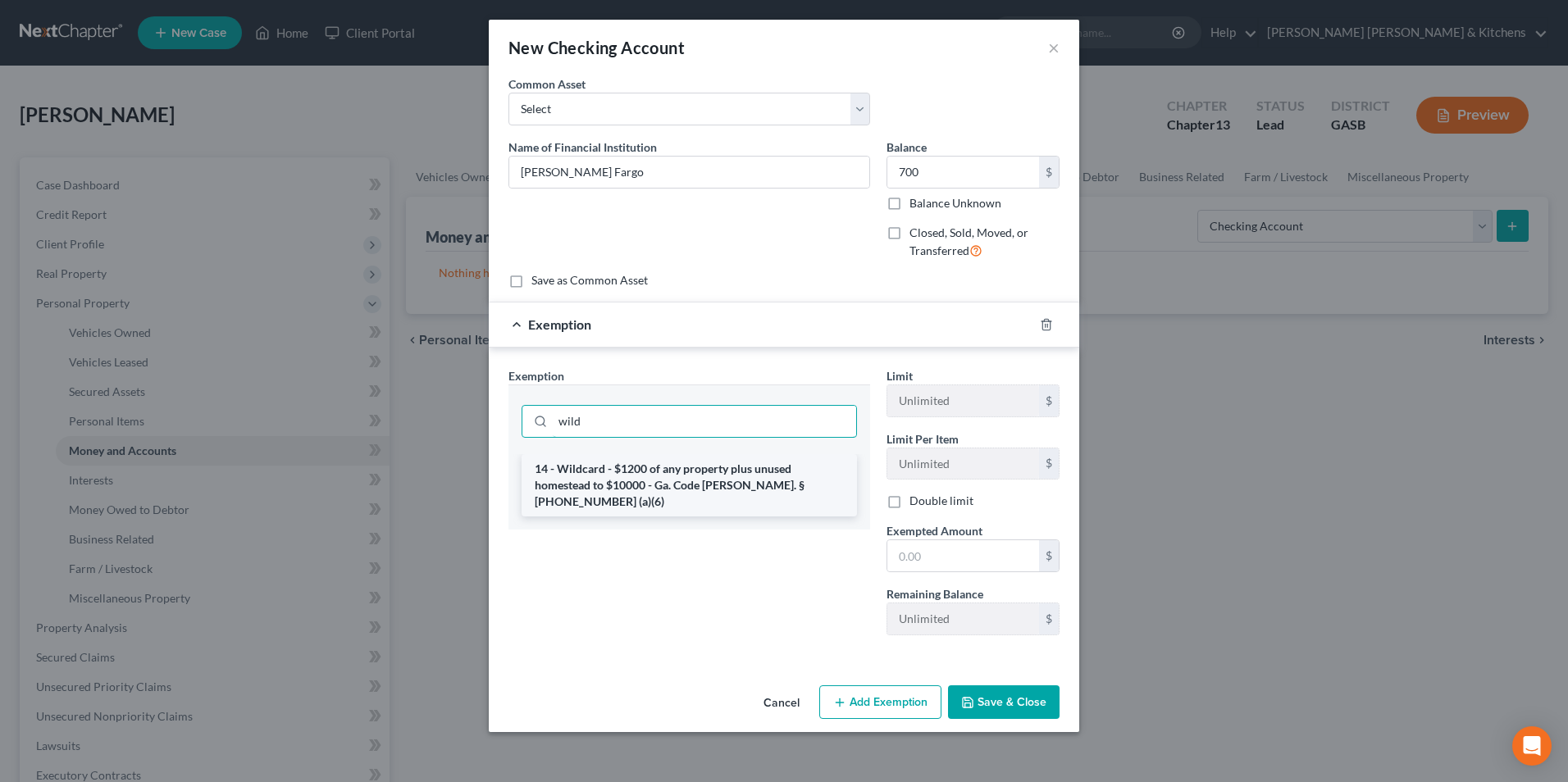
type input "wild"
click at [661, 463] on li "14 - Wildcard - $1200 of any property plus unused homestead to $10000 - Ga. Cod…" at bounding box center [689, 485] width 336 height 62
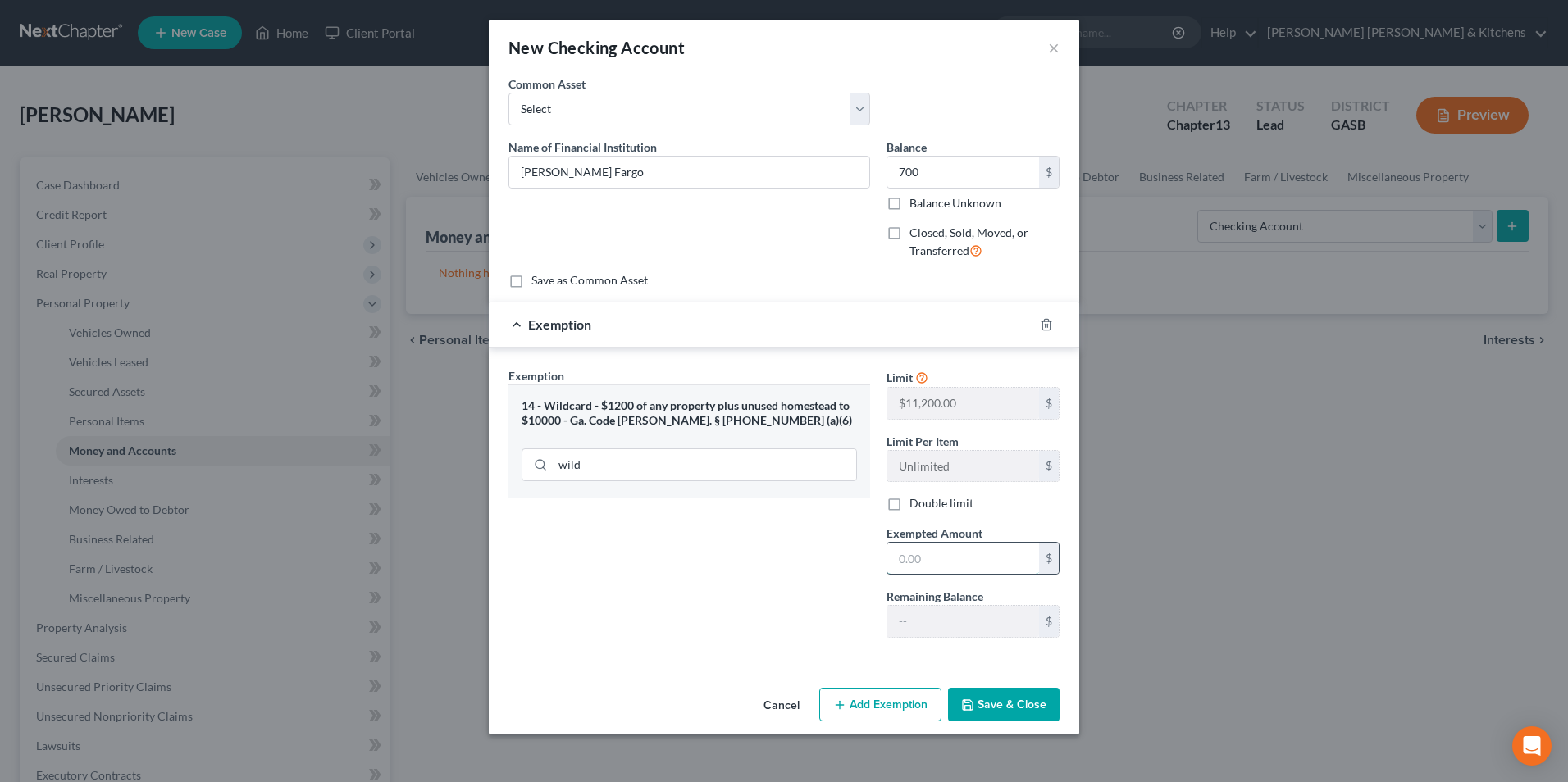
click at [929, 559] on input "text" at bounding box center [963, 557] width 151 height 31
type input "700"
click at [1004, 700] on button "Save & Close" at bounding box center [1004, 705] width 112 height 34
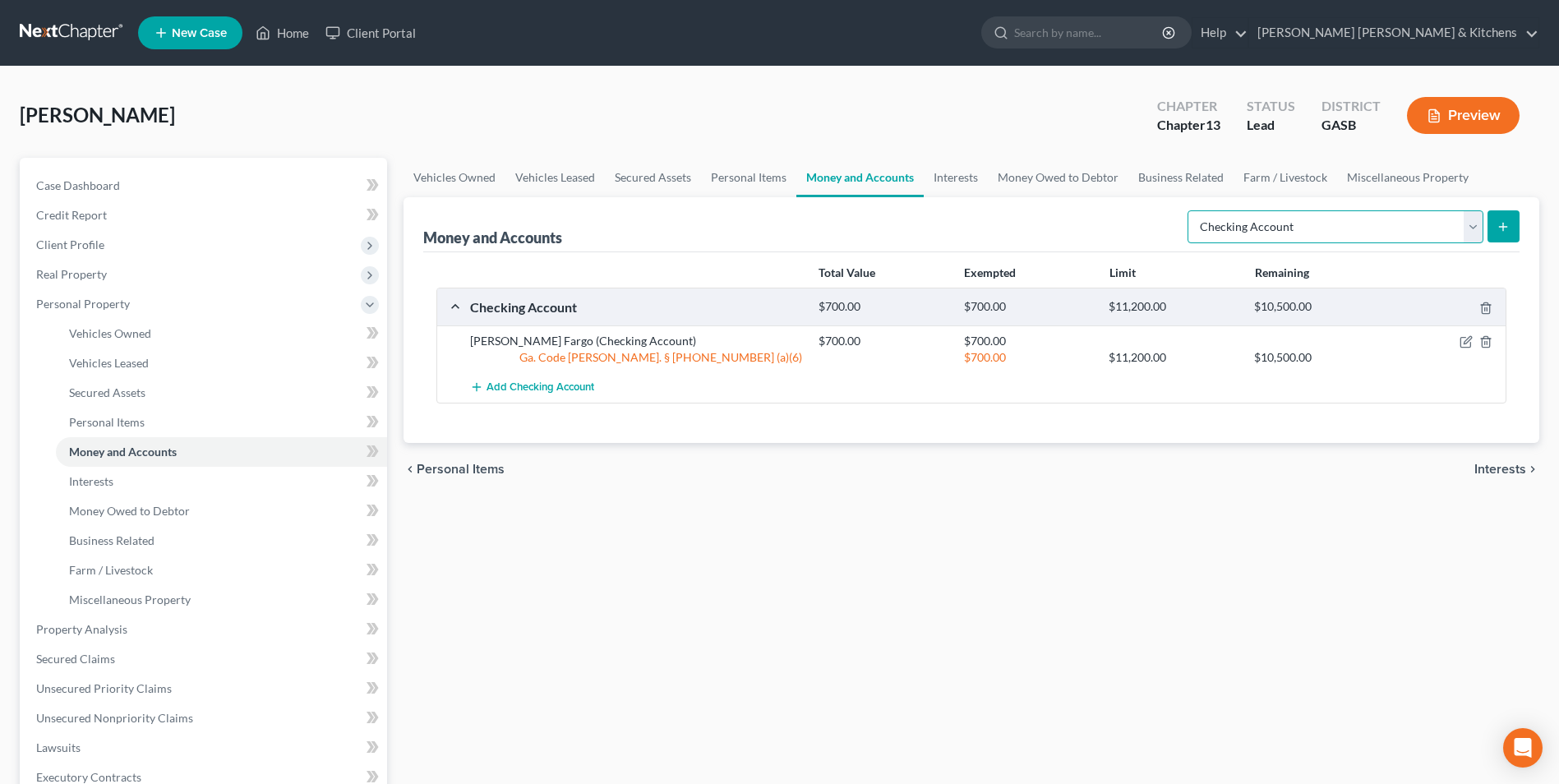
click at [1255, 237] on select "Select Account Type Brokerage Cash on Hand Certificates of Deposit Checking Acc…" at bounding box center [1336, 227] width 296 height 33
select select "other"
click at [1191, 211] on select "Select Account Type Brokerage Cash on Hand Certificates of Deposit Checking Acc…" at bounding box center [1336, 227] width 296 height 33
click at [1496, 236] on button "submit" at bounding box center [1503, 227] width 32 height 32
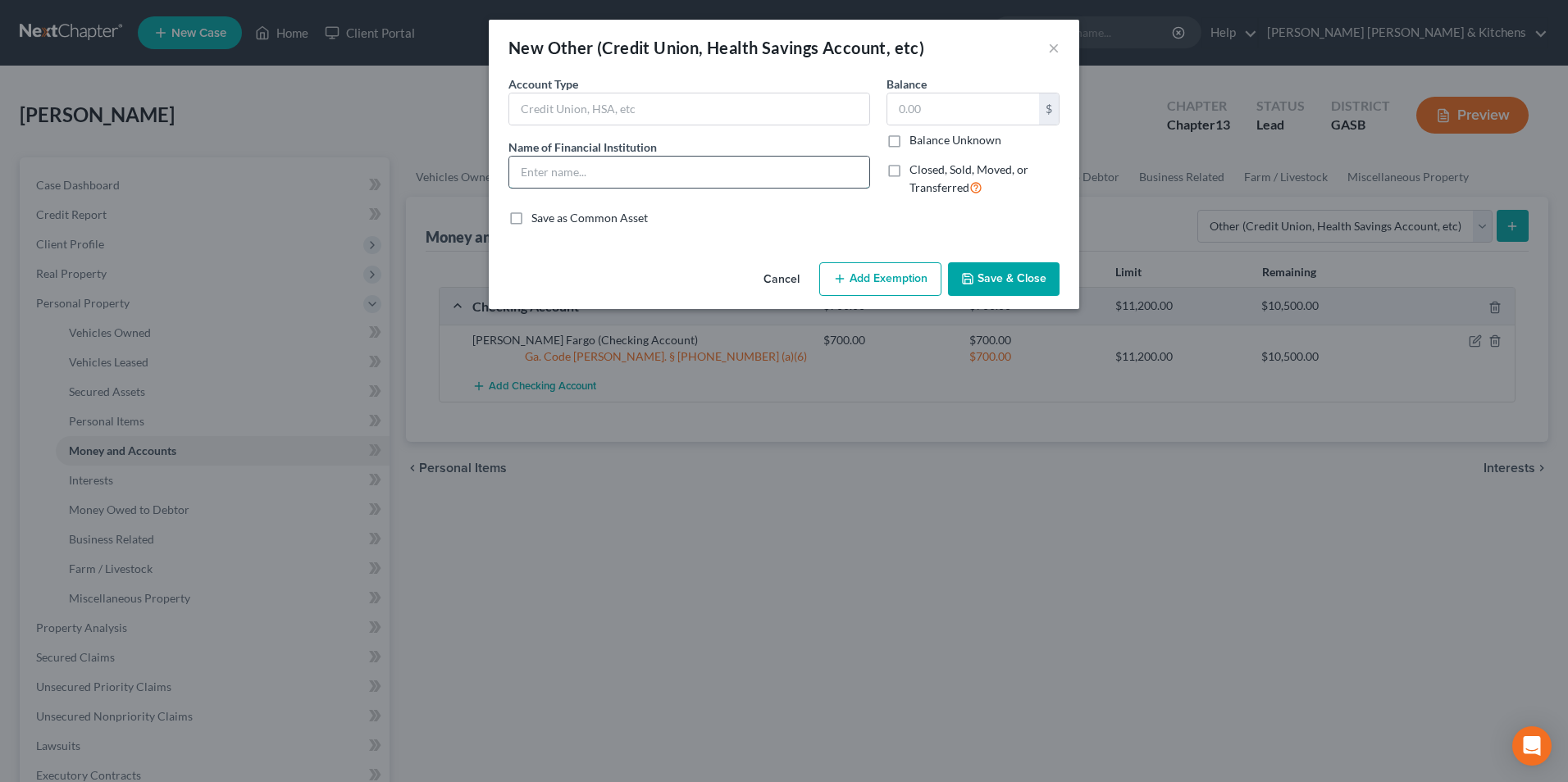
click at [574, 172] on input "text" at bounding box center [689, 172] width 360 height 31
type input "cash app"
click at [1005, 98] on input "text" at bounding box center [963, 108] width 151 height 31
type input "0.00"
click at [1009, 277] on button "Save & Close" at bounding box center [1004, 279] width 112 height 34
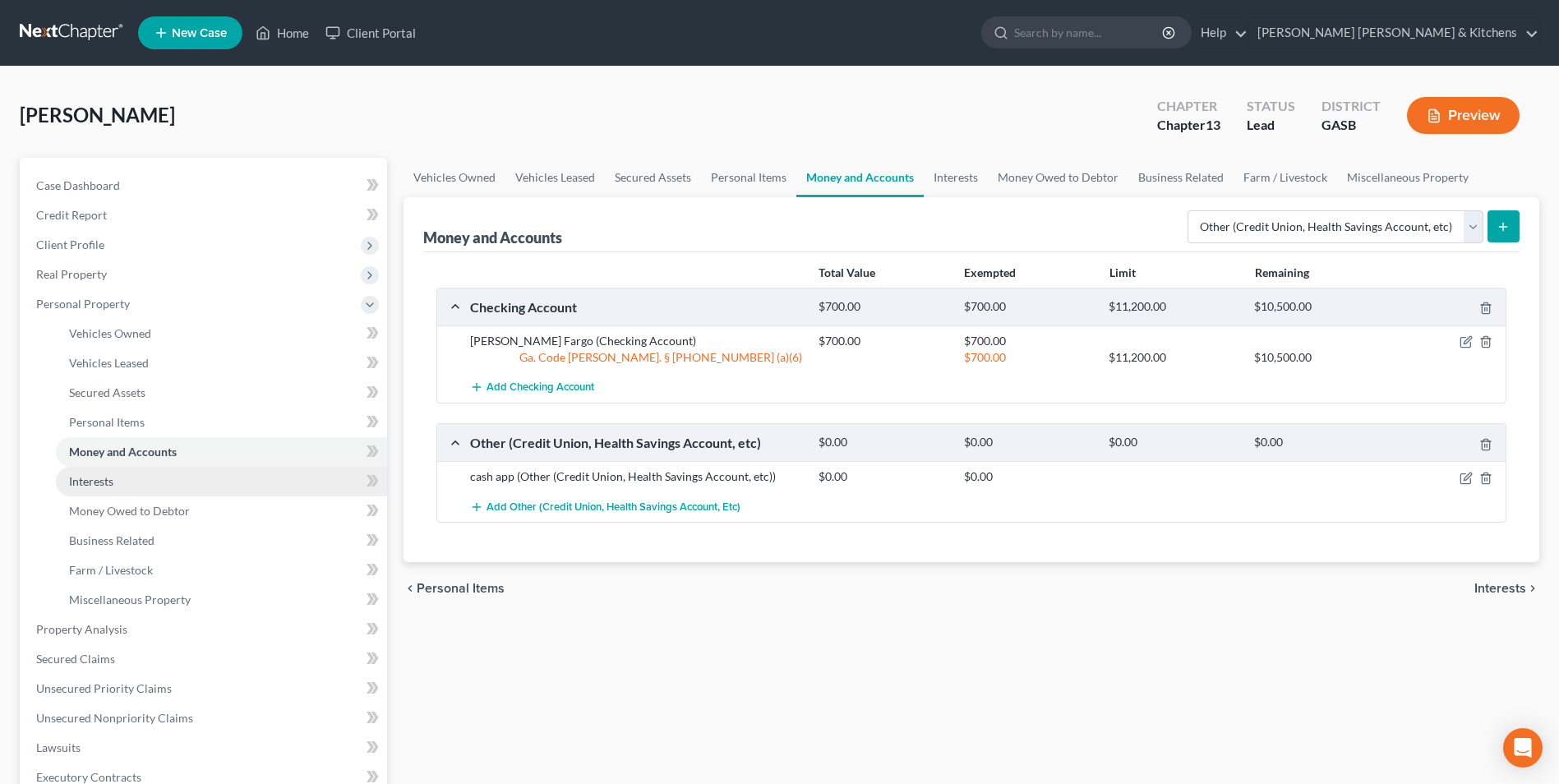
click at [105, 476] on span "Interests" at bounding box center [91, 481] width 45 height 14
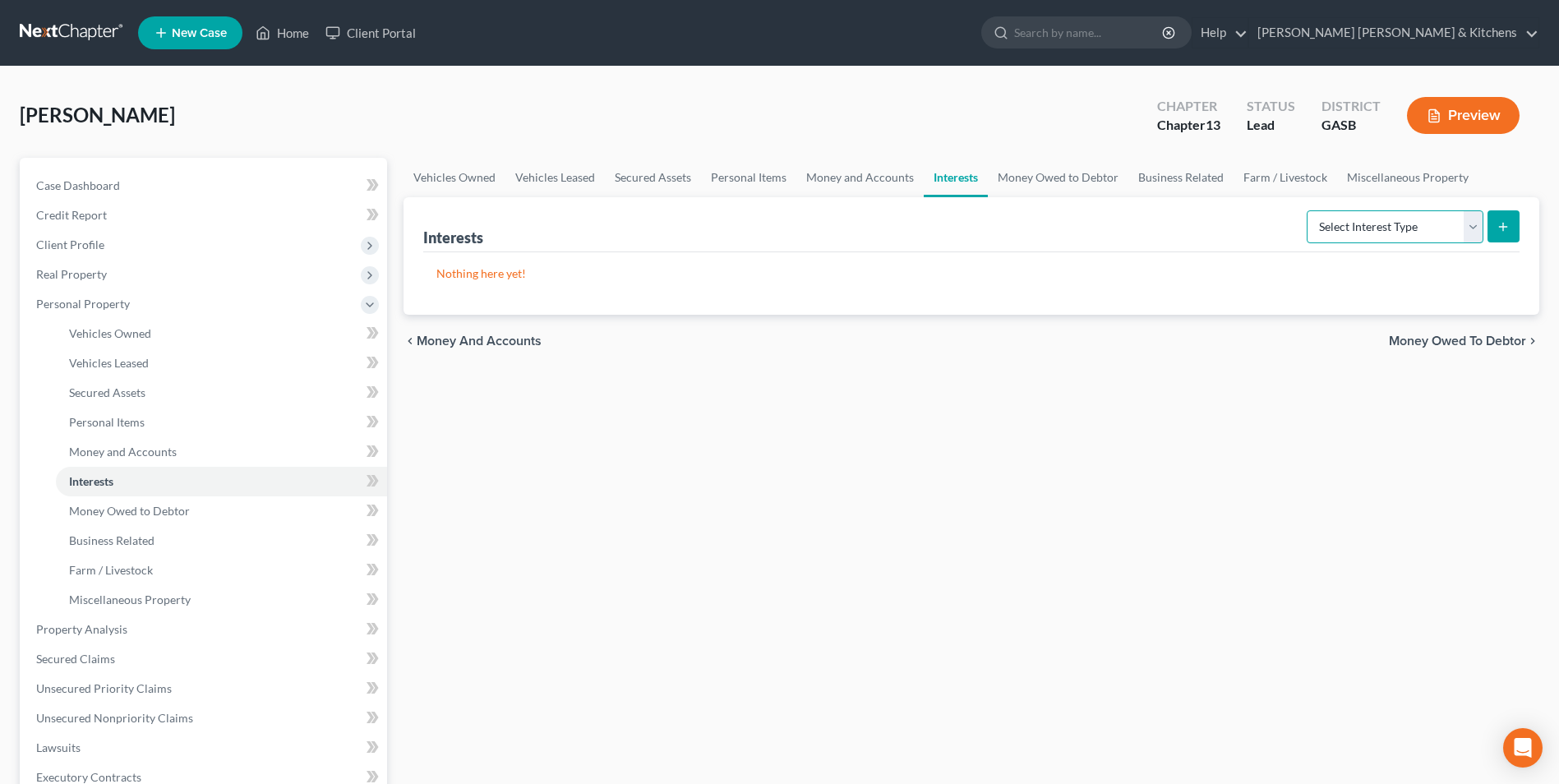
click at [1375, 227] on select "Select Interest Type 401K Annuity Bond Education IRA Government Bond Government…" at bounding box center [1395, 227] width 177 height 33
select select "term_life_insurance"
click at [1309, 211] on select "Select Interest Type 401K Annuity Bond Education IRA Government Bond Government…" at bounding box center [1395, 227] width 177 height 33
click at [1507, 228] on icon "submit" at bounding box center [1503, 227] width 13 height 13
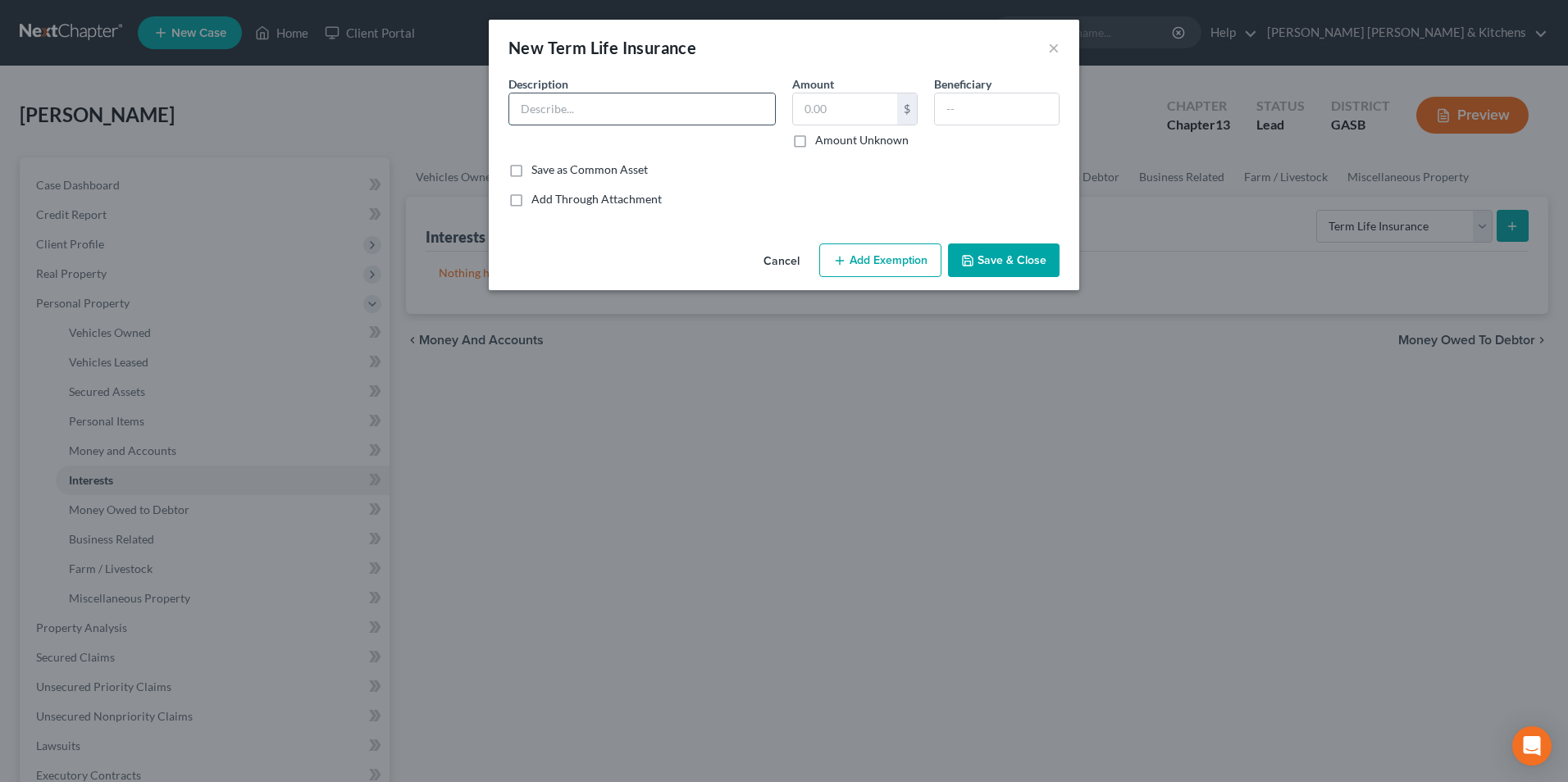
click at [589, 112] on input "text" at bounding box center [642, 108] width 266 height 31
type input "Franklin Financial"
type input "0.00"
click at [966, 119] on input "text" at bounding box center [996, 108] width 124 height 31
type input "family"
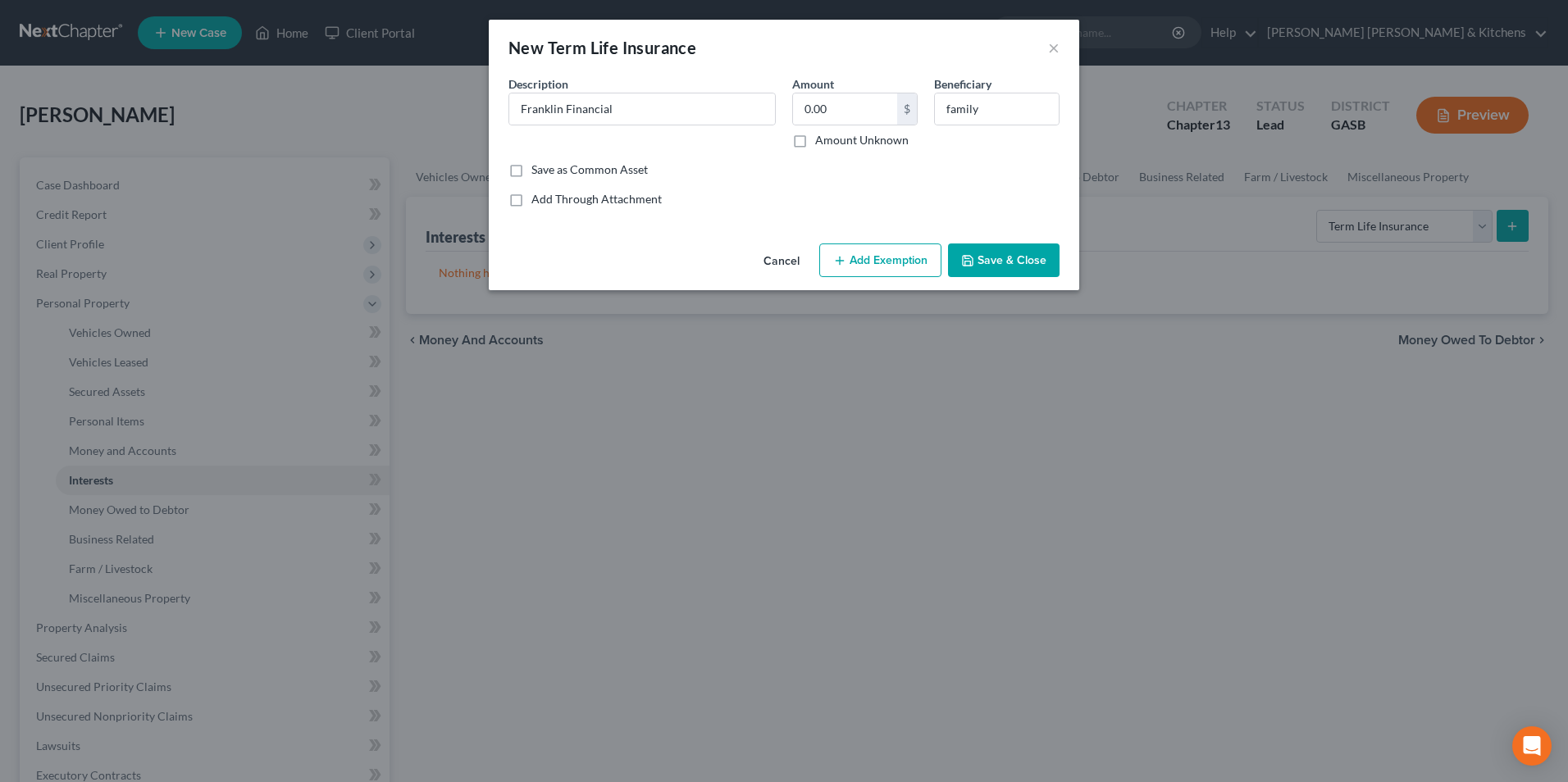
click at [998, 264] on button "Save & Close" at bounding box center [1004, 261] width 112 height 34
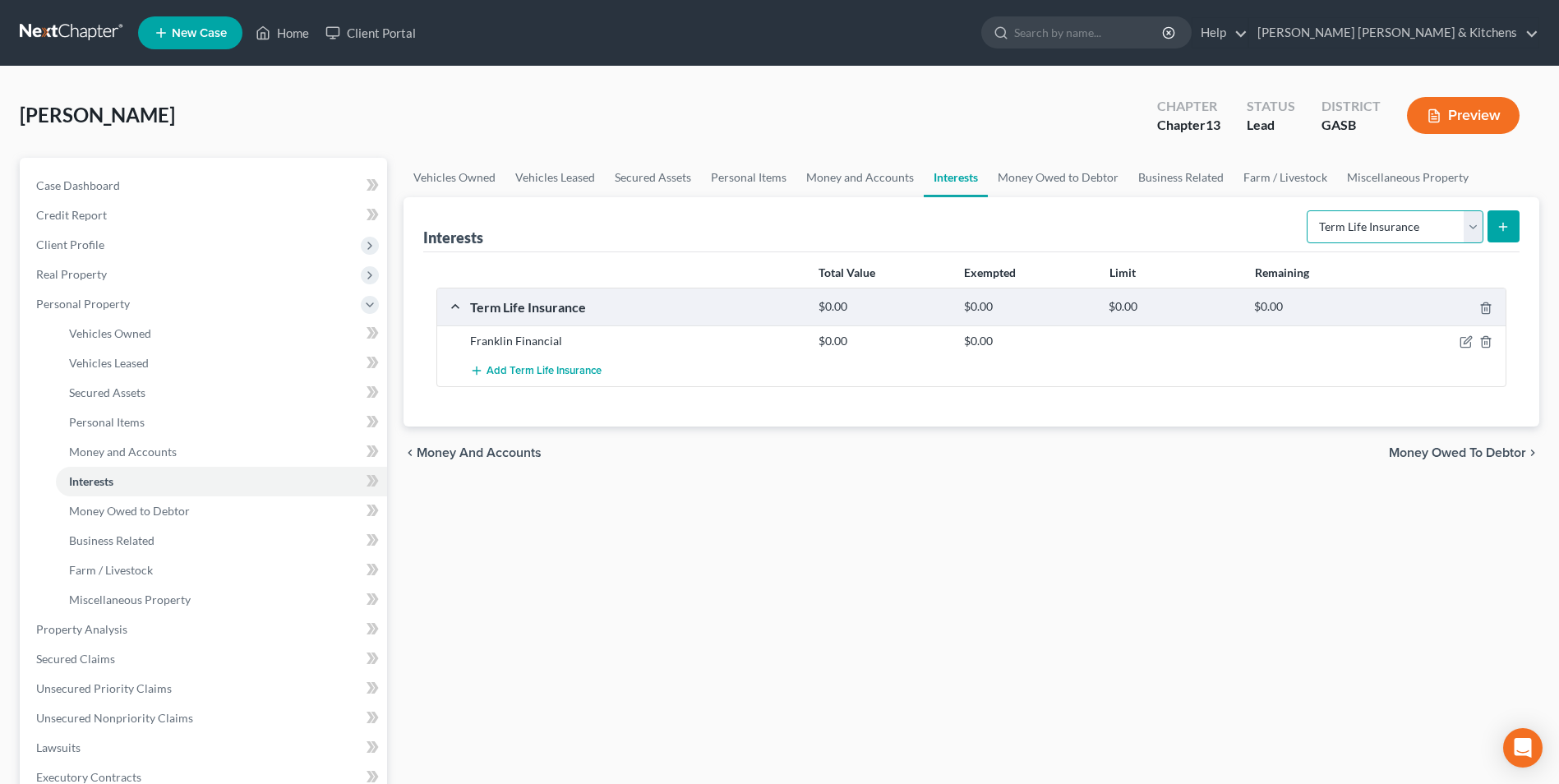
click at [1347, 230] on select "Select Interest Type 401K Annuity Bond Education IRA Government Bond Government…" at bounding box center [1395, 227] width 177 height 33
select select "401k"
click at [1309, 211] on select "Select Interest Type 401K Annuity Bond Education IRA Government Bond Government…" at bounding box center [1395, 227] width 177 height 33
click at [1508, 228] on icon "submit" at bounding box center [1503, 227] width 13 height 13
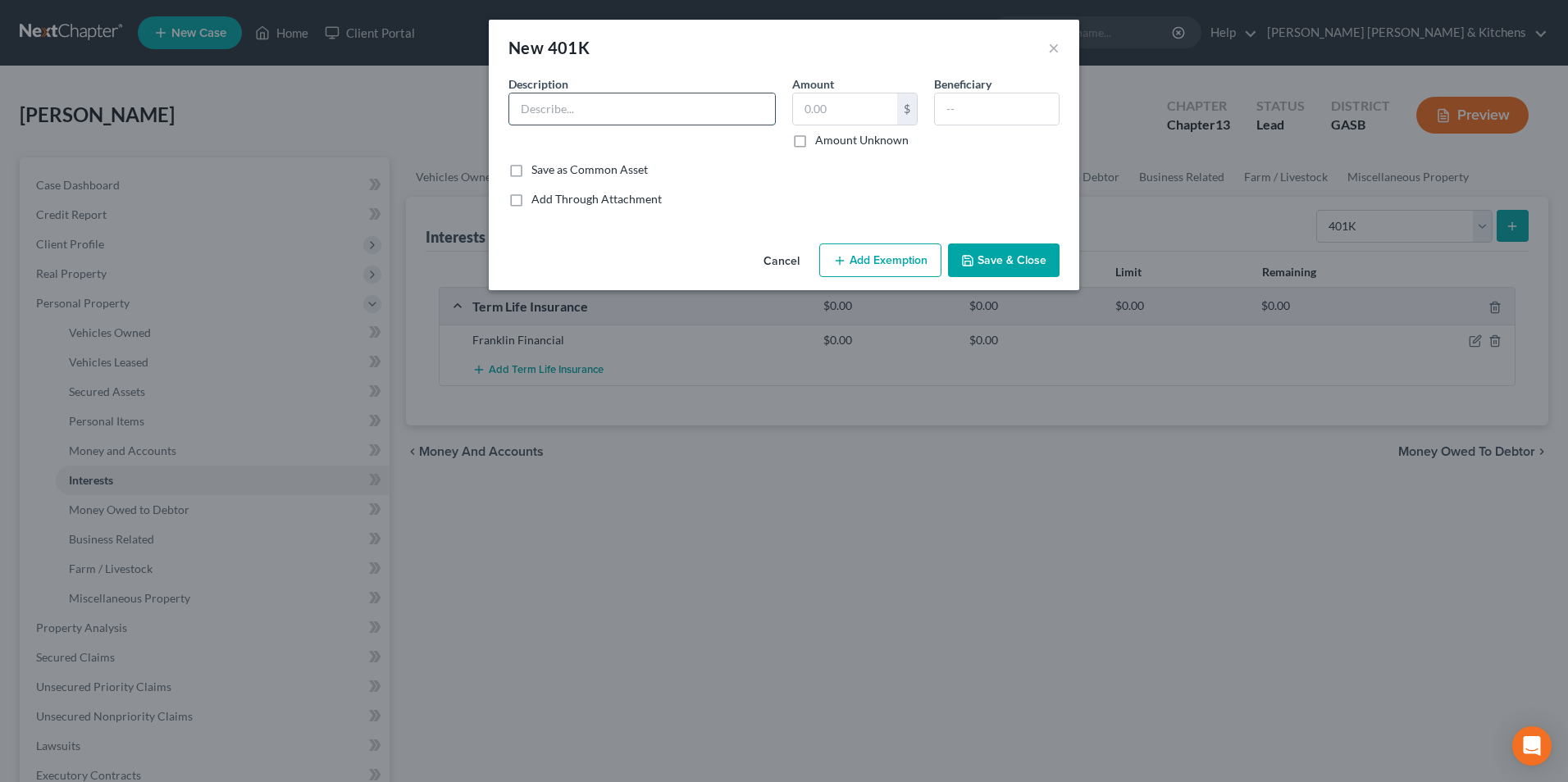
drag, startPoint x: 636, startPoint y: 96, endPoint x: 630, endPoint y: 112, distance: 17.1
click at [634, 102] on input "text" at bounding box center [642, 108] width 266 height 31
type input "retirement"
click at [839, 114] on input "text" at bounding box center [845, 108] width 104 height 31
type input "13,000"
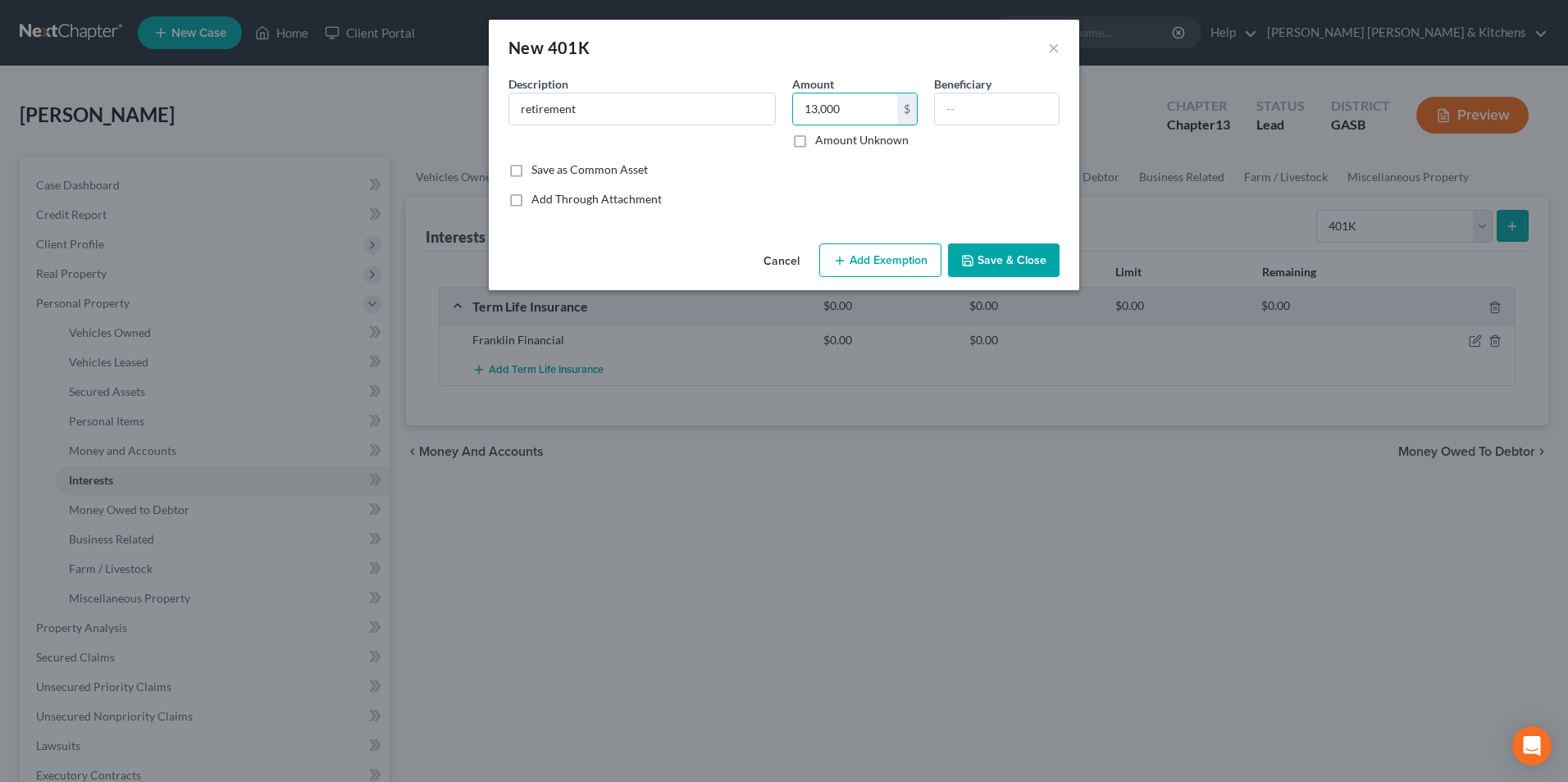
click at [865, 263] on button "Add Exemption" at bounding box center [880, 261] width 122 height 34
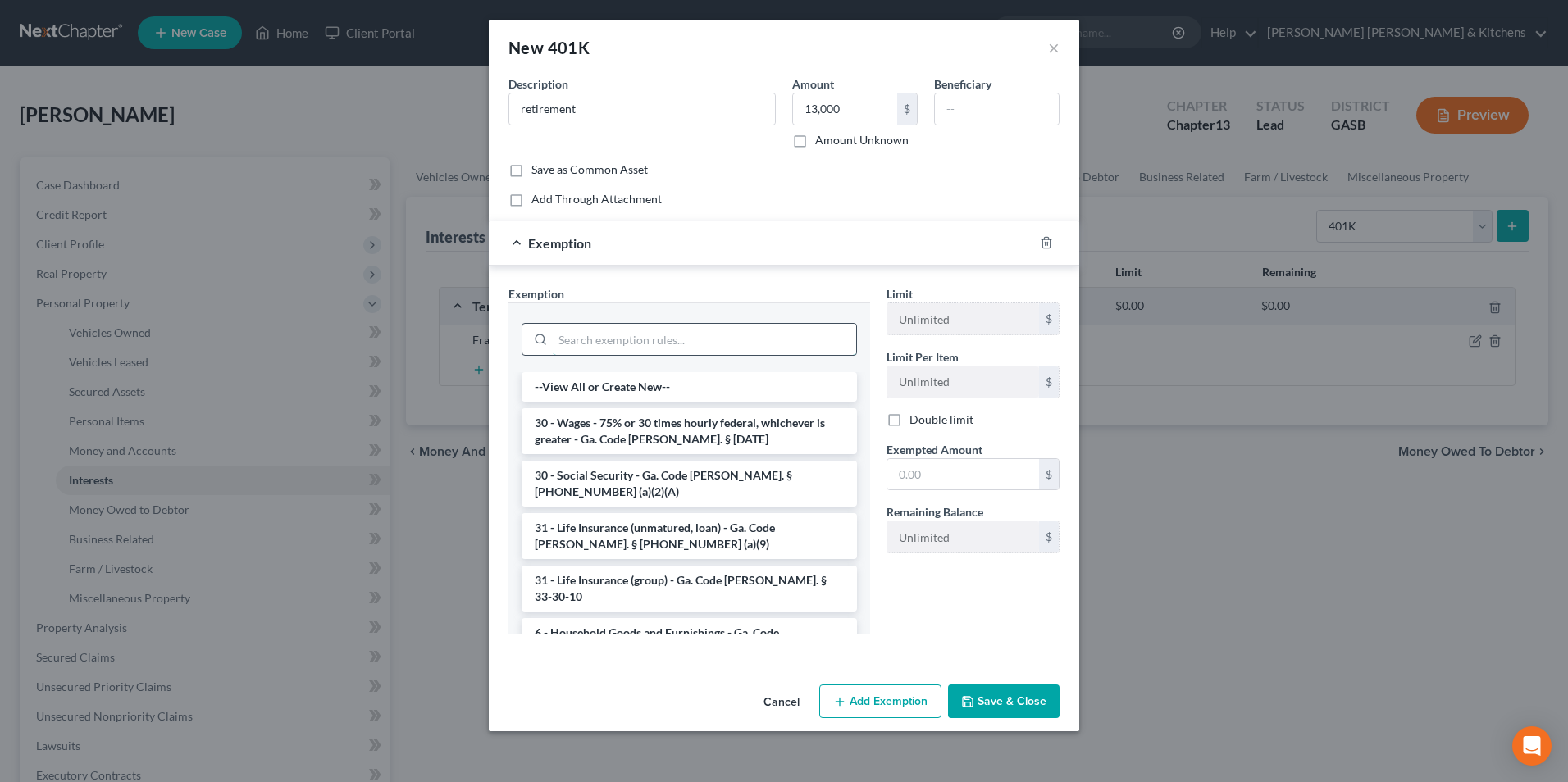
click at [658, 342] on input "search" at bounding box center [704, 339] width 304 height 31
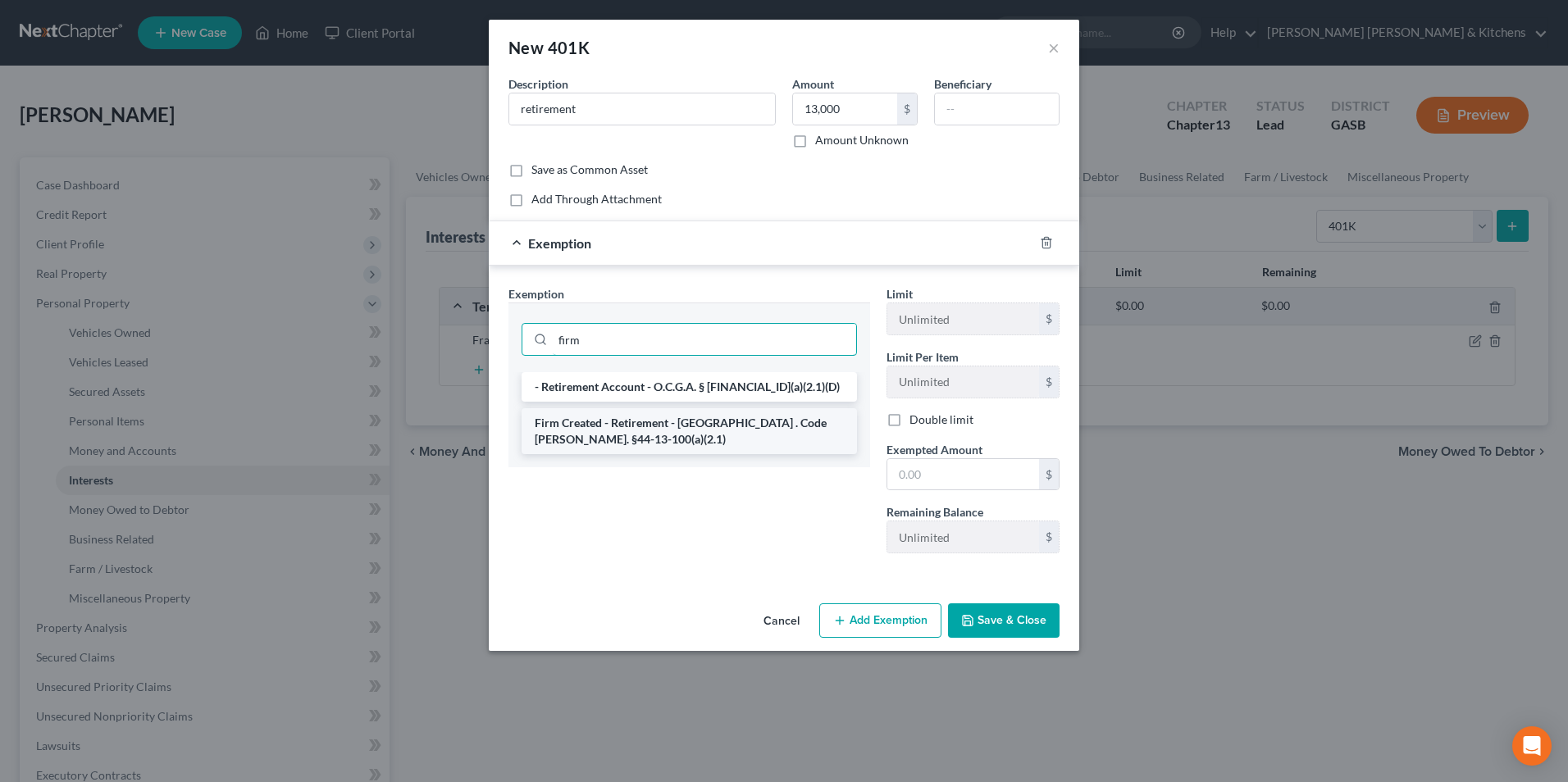
type input "firm"
click at [607, 438] on li "Firm Created - Retirement - [GEOGRAPHIC_DATA] . Code [PERSON_NAME]. §44-13-100(…" at bounding box center [689, 431] width 336 height 46
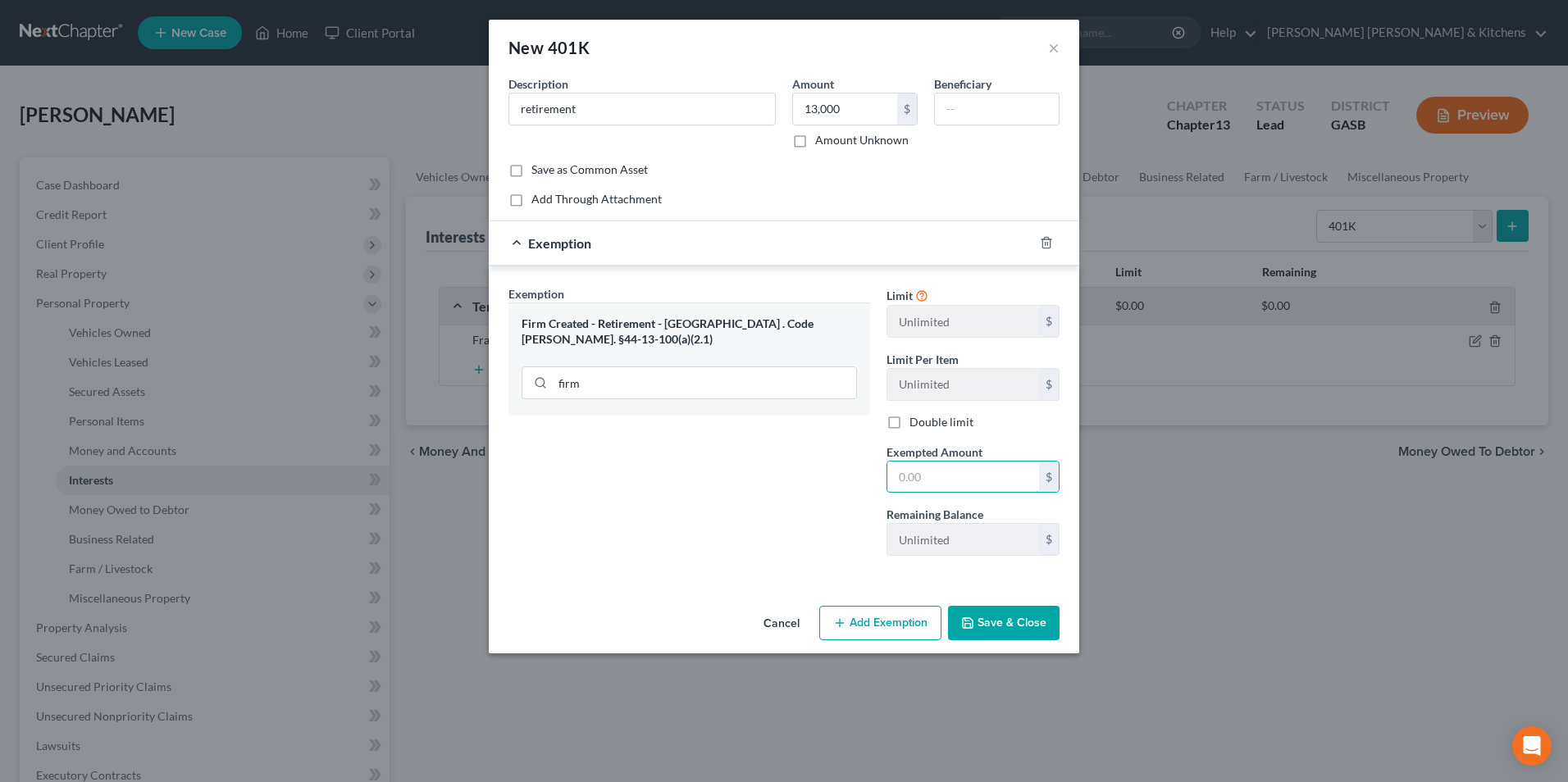
drag, startPoint x: 909, startPoint y: 474, endPoint x: 917, endPoint y: 456, distance: 19.7
click at [912, 474] on input "text" at bounding box center [963, 477] width 151 height 31
type input "13,000"
click at [1019, 616] on button "Save & Close" at bounding box center [1004, 622] width 112 height 34
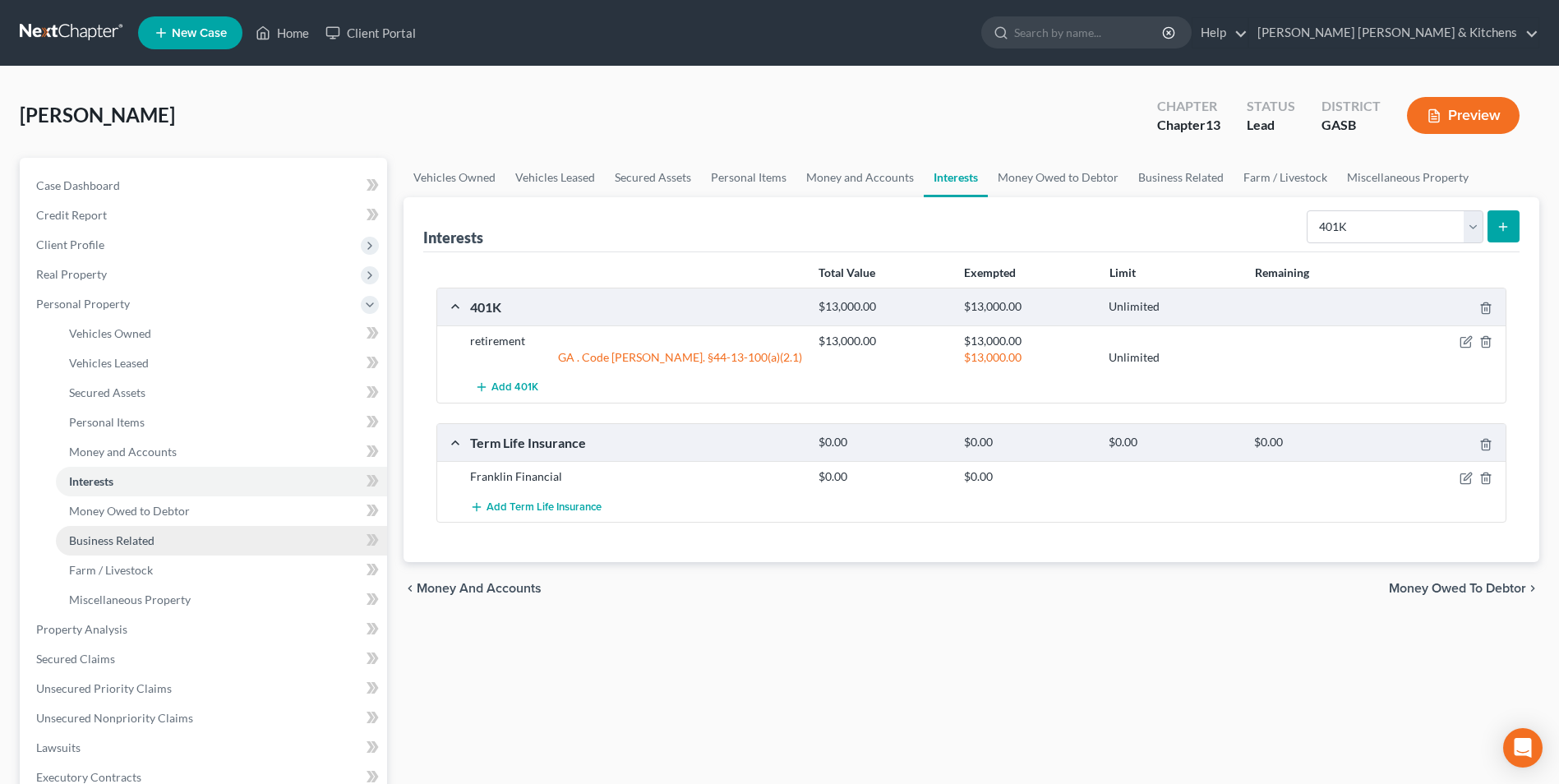
click at [93, 546] on span "Business Related" at bounding box center [111, 540] width 85 height 14
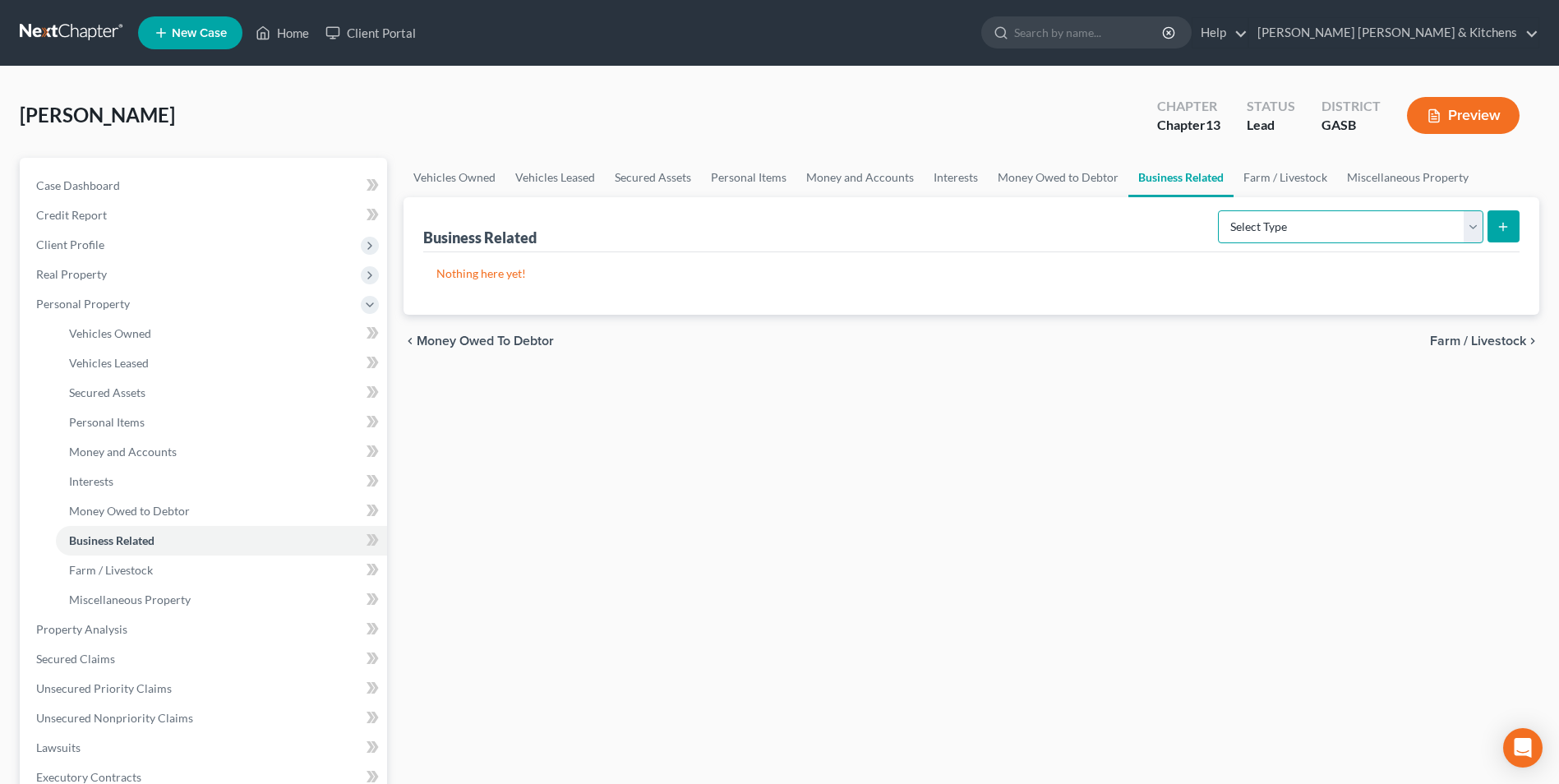
click at [1249, 239] on select "Select Type Customer Lists Franchises Inventory Licenses Machinery Office Equip…" at bounding box center [1351, 227] width 266 height 33
select select "license"
click at [1219, 211] on select "Select Type Customer Lists Franchises Inventory Licenses Machinery Office Equip…" at bounding box center [1351, 227] width 266 height 33
click at [1497, 231] on icon "submit" at bounding box center [1503, 227] width 13 height 13
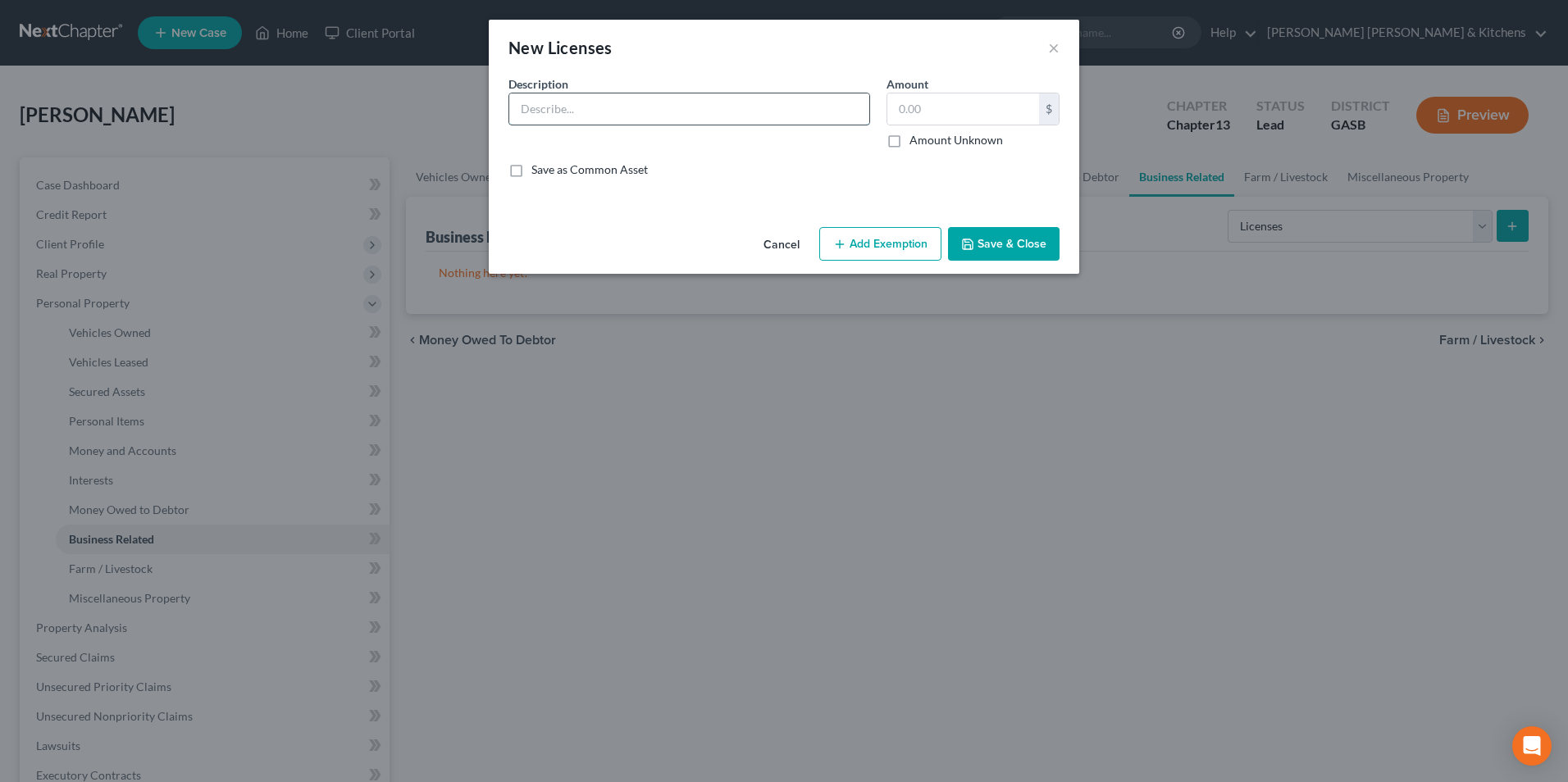
click at [559, 112] on input "text" at bounding box center [689, 108] width 360 height 31
type input "heating & air license"
type input "0.00"
drag, startPoint x: 1016, startPoint y: 235, endPoint x: 1025, endPoint y: 172, distance: 63.6
click at [1017, 235] on button "Save & Close" at bounding box center [1004, 244] width 112 height 34
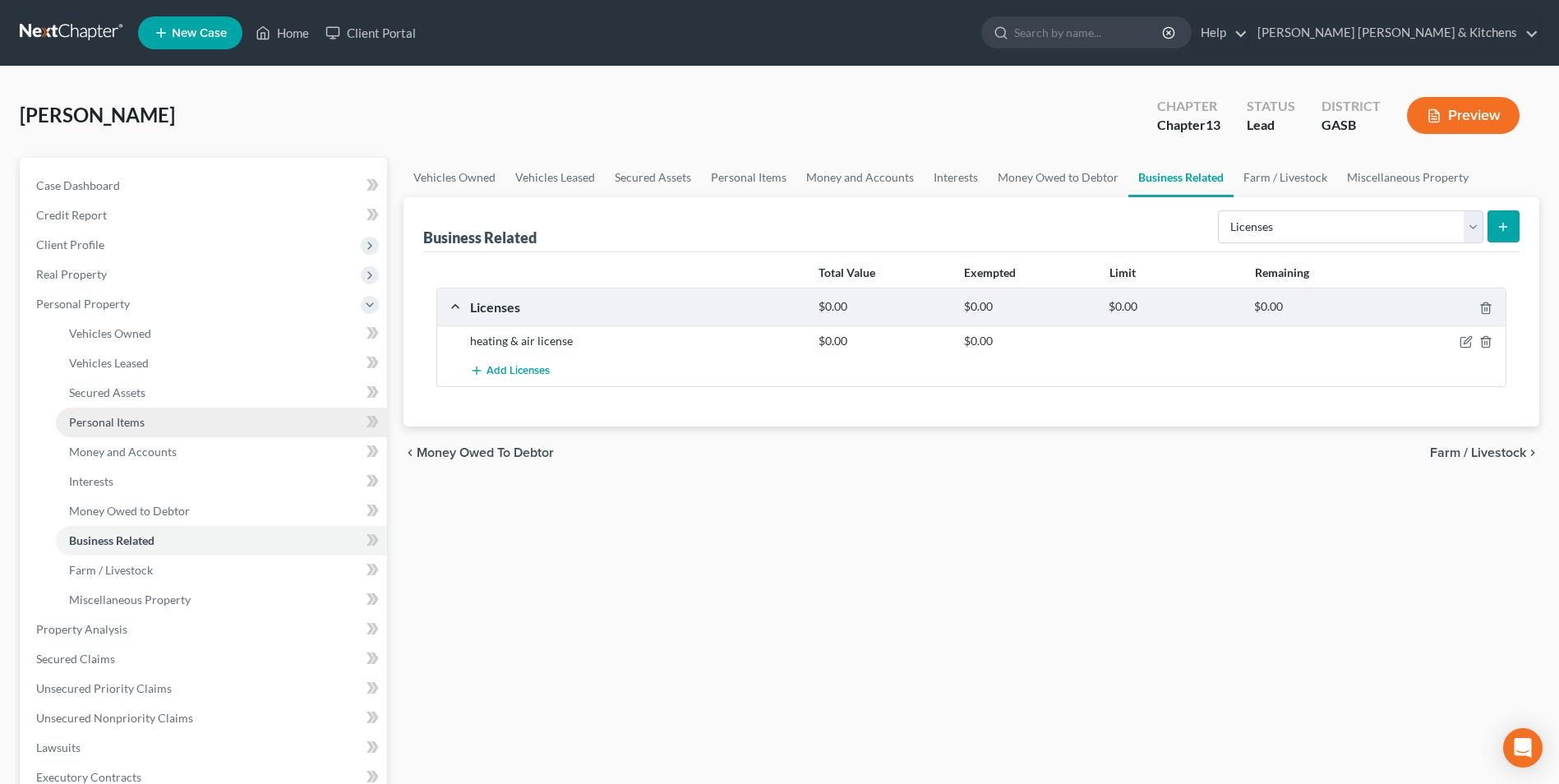
click at [127, 416] on span "Personal Items" at bounding box center [107, 422] width 76 height 14
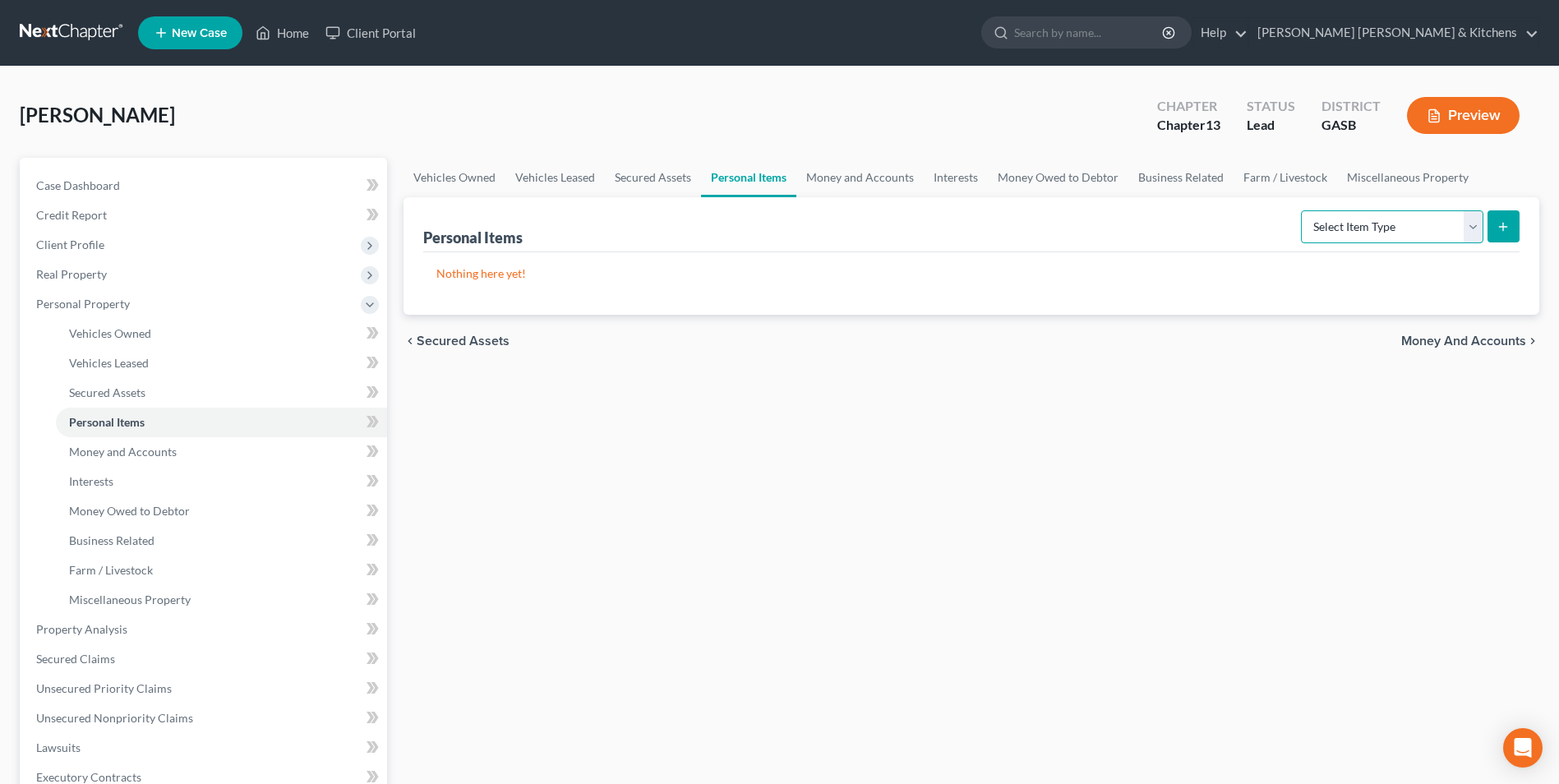
click at [1350, 237] on select "Select Item Type Clothing Collectibles Of Value Electronics Firearms Household …" at bounding box center [1392, 227] width 182 height 33
select select "clothing"
click at [1303, 211] on select "Select Item Type Clothing Collectibles Of Value Electronics Firearms Household …" at bounding box center [1392, 227] width 182 height 33
click at [1492, 227] on button "submit" at bounding box center [1503, 227] width 32 height 32
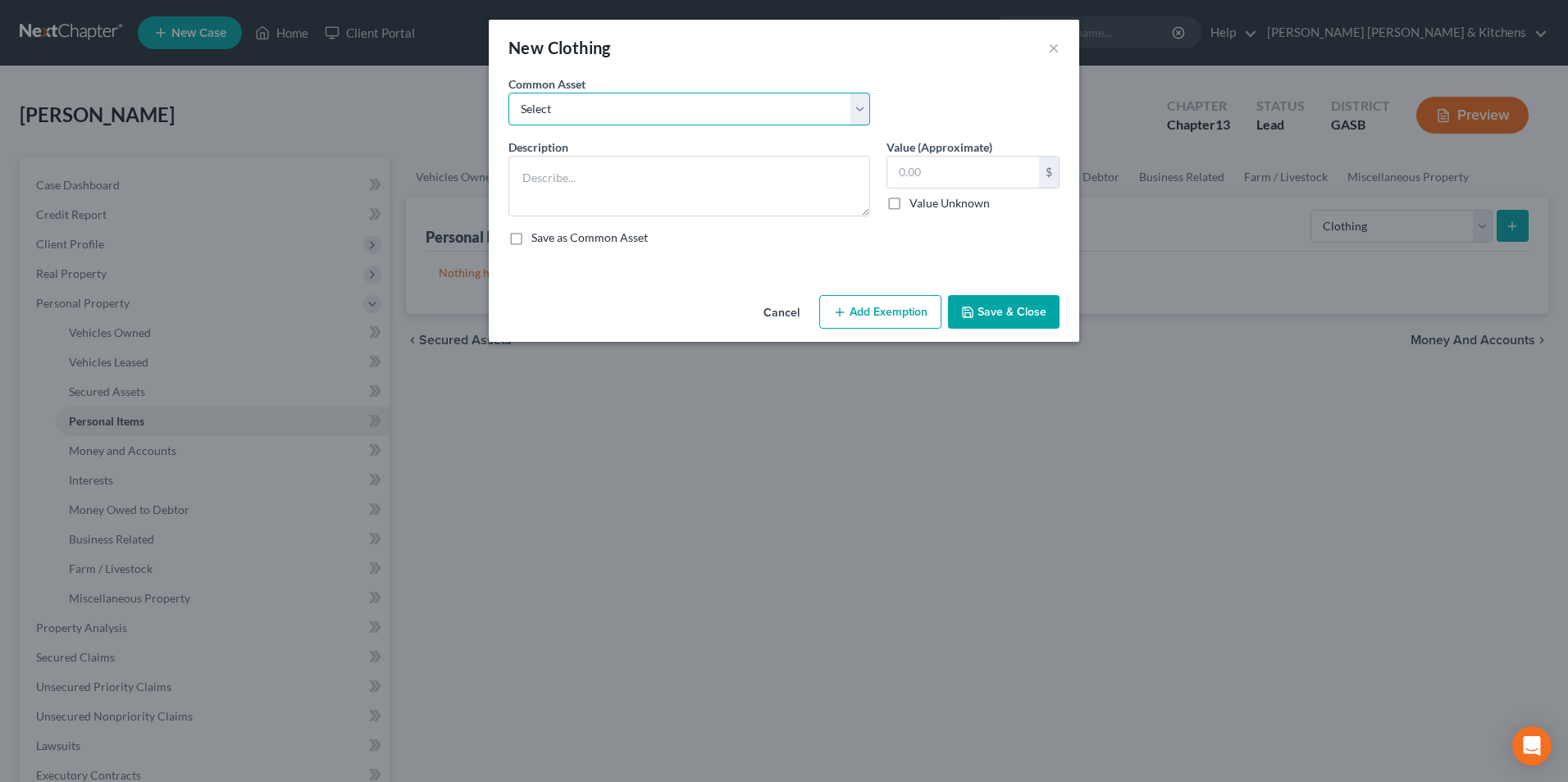
drag, startPoint x: 627, startPoint y: 112, endPoint x: 620, endPoint y: 127, distance: 16.6
click at [627, 112] on select "Select misc wearing apparel on person & at residence" at bounding box center [689, 108] width 362 height 33
select select "0"
click at [508, 92] on select "Select misc wearing apparel on person & at residence" at bounding box center [689, 108] width 362 height 33
type textarea "misc wearing apparel on person & at residence"
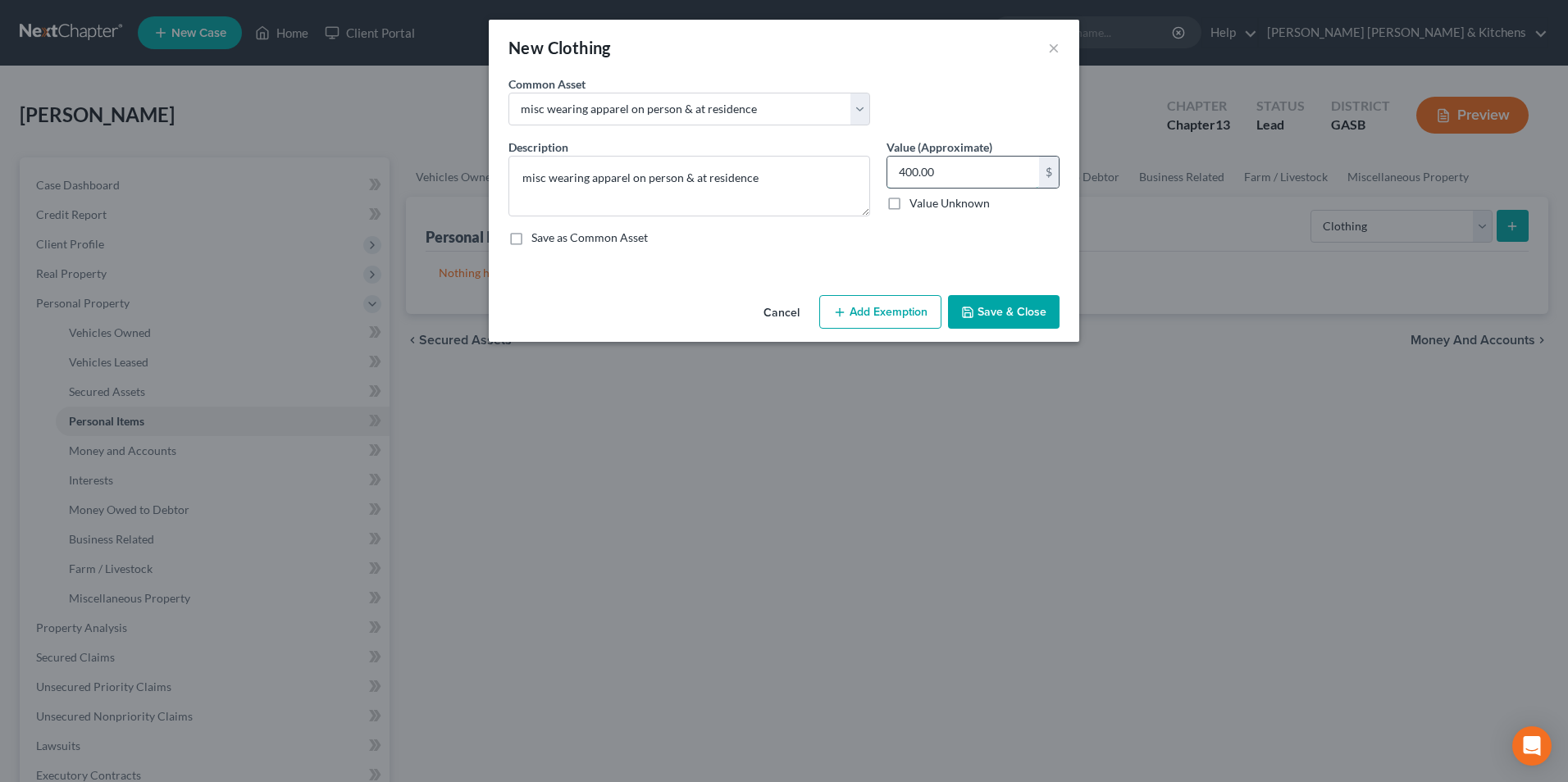
click at [942, 177] on input "400.00" at bounding box center [963, 172] width 151 height 31
type input "200"
click at [863, 309] on button "Add Exemption" at bounding box center [880, 312] width 122 height 34
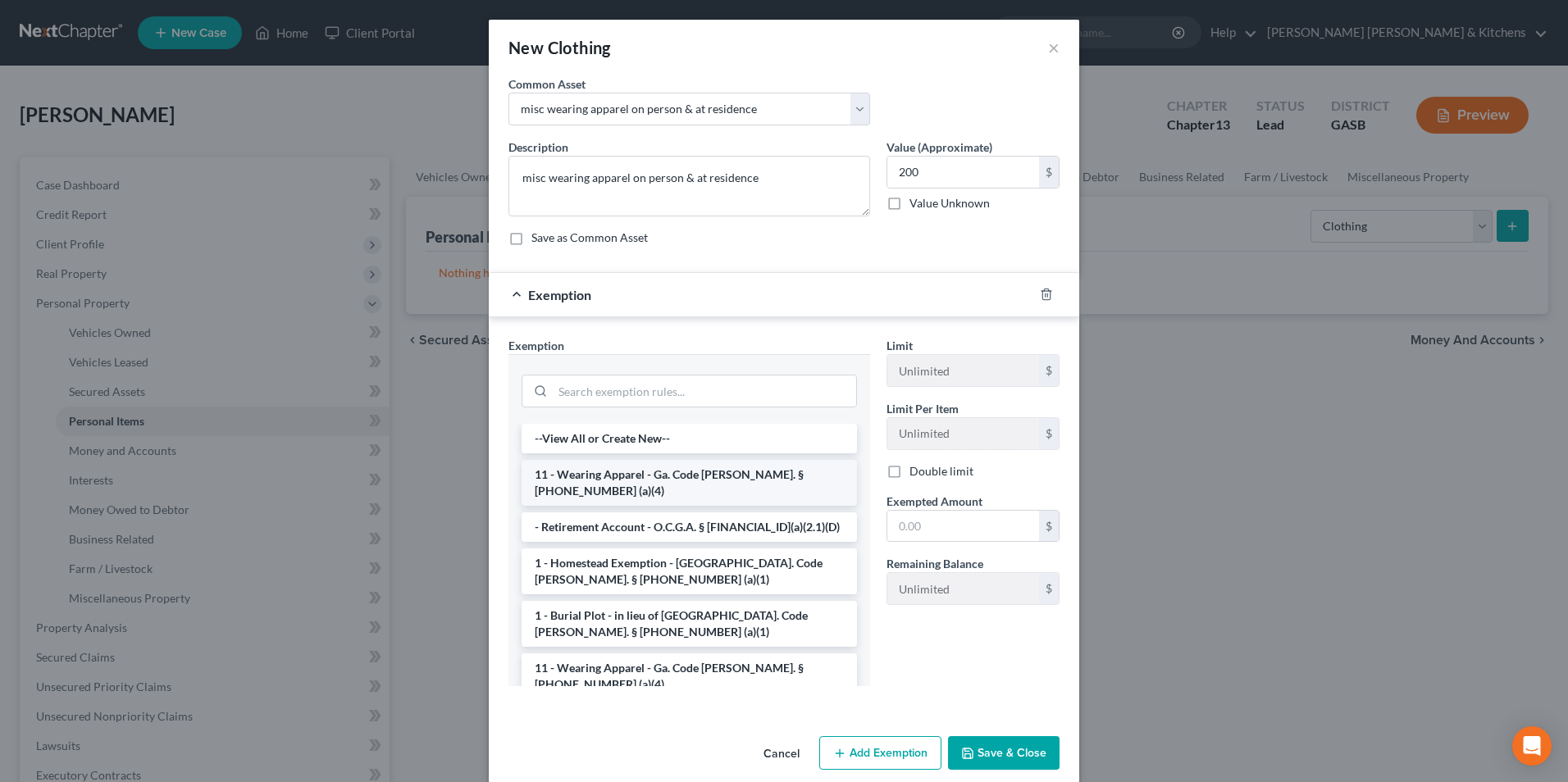
click at [654, 467] on li "11 - Wearing Apparel - Ga. Code [PERSON_NAME]. § [PHONE_NUMBER] (a)(4)" at bounding box center [689, 483] width 336 height 46
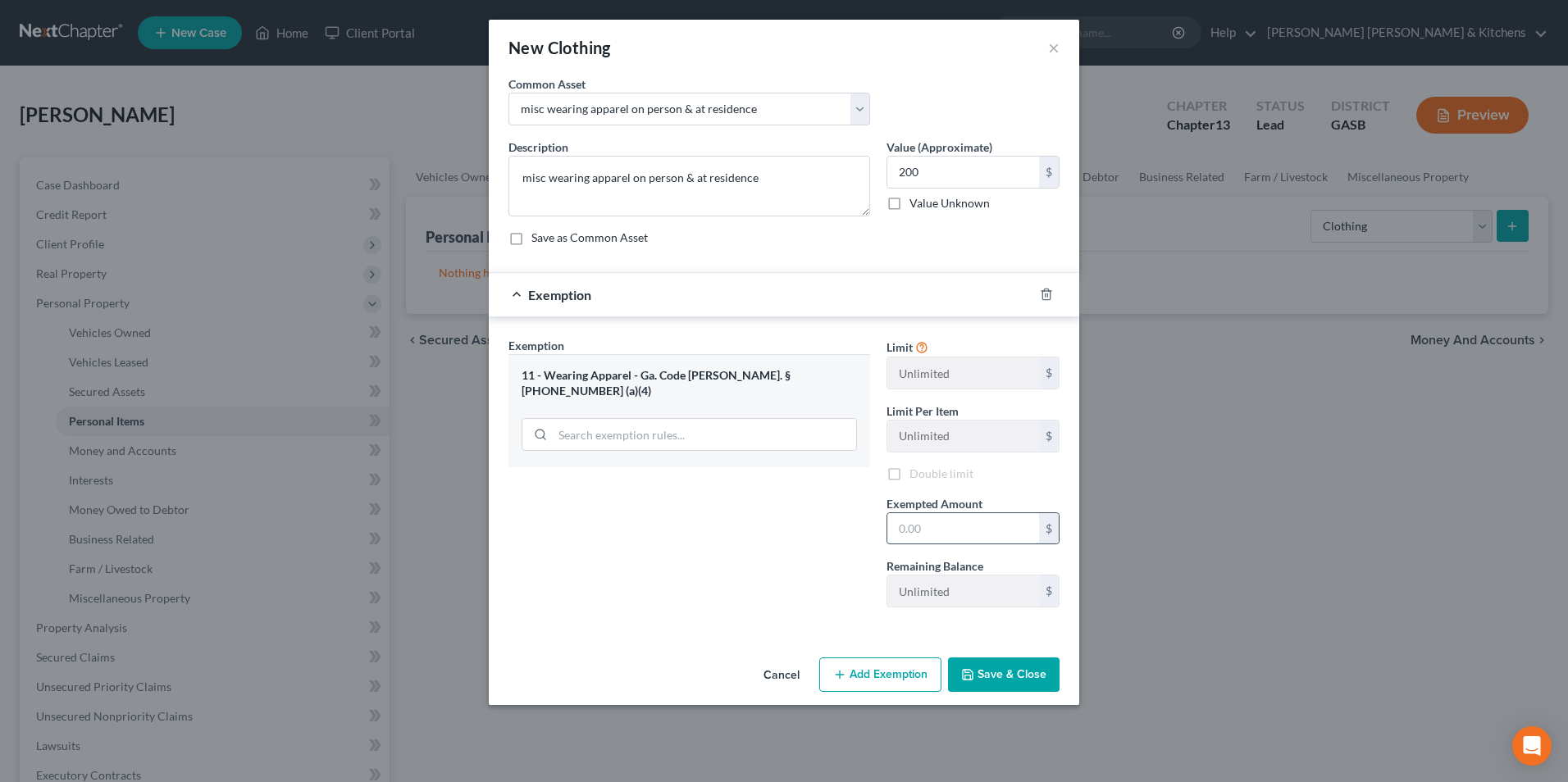
click at [983, 532] on input "text" at bounding box center [963, 528] width 151 height 31
type input "200"
click at [1026, 679] on button "Save & Close" at bounding box center [1004, 674] width 112 height 34
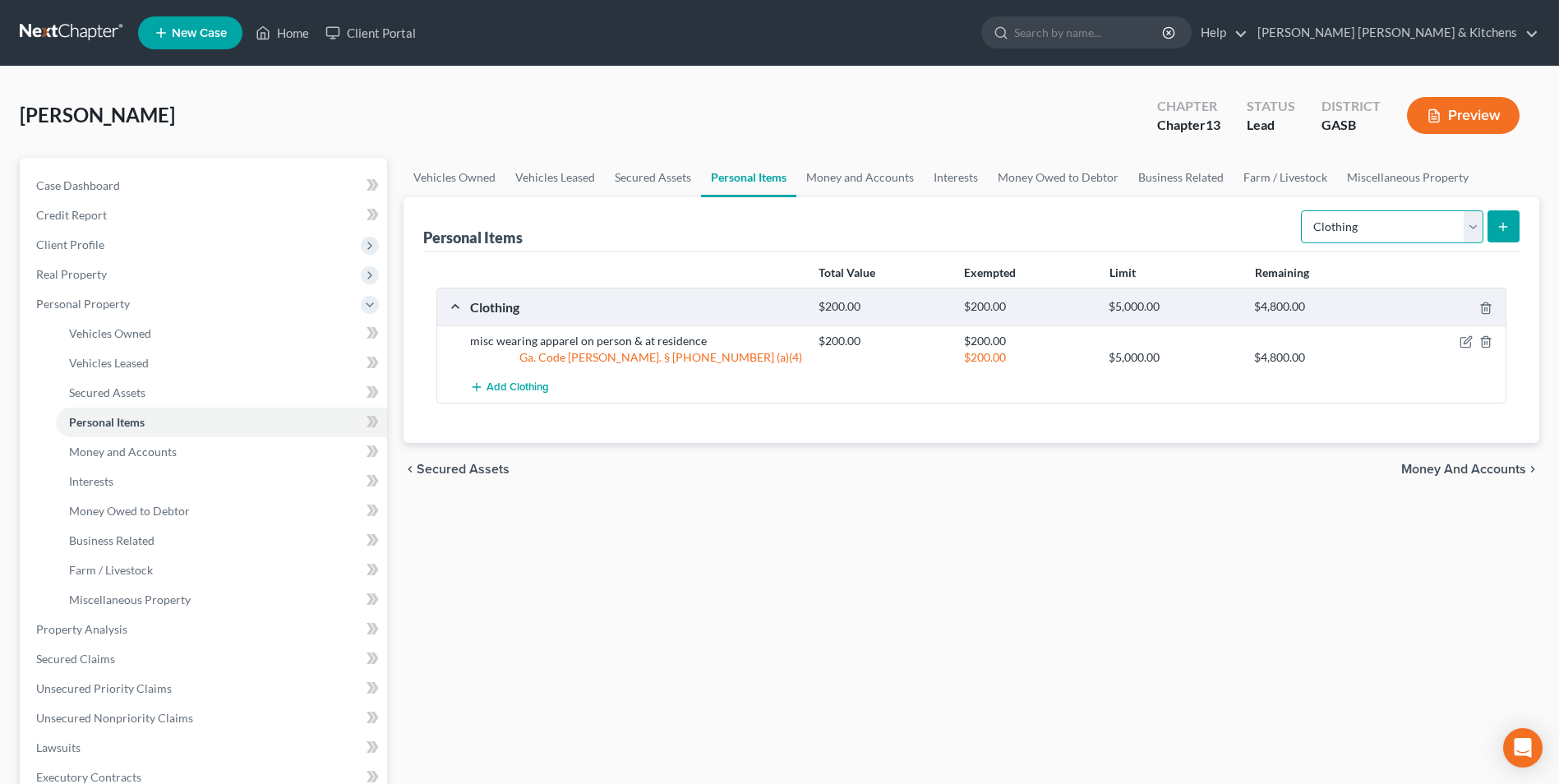
drag, startPoint x: 1388, startPoint y: 231, endPoint x: 1371, endPoint y: 245, distance: 22.0
click at [1385, 231] on select "Select Item Type Clothing Collectibles Of Value Electronics Firearms Household …" at bounding box center [1392, 227] width 182 height 33
select select "electronics"
click at [1303, 211] on select "Select Item Type Clothing Collectibles Of Value Electronics Firearms Household …" at bounding box center [1392, 227] width 182 height 33
click at [1494, 232] on button "submit" at bounding box center [1503, 227] width 32 height 32
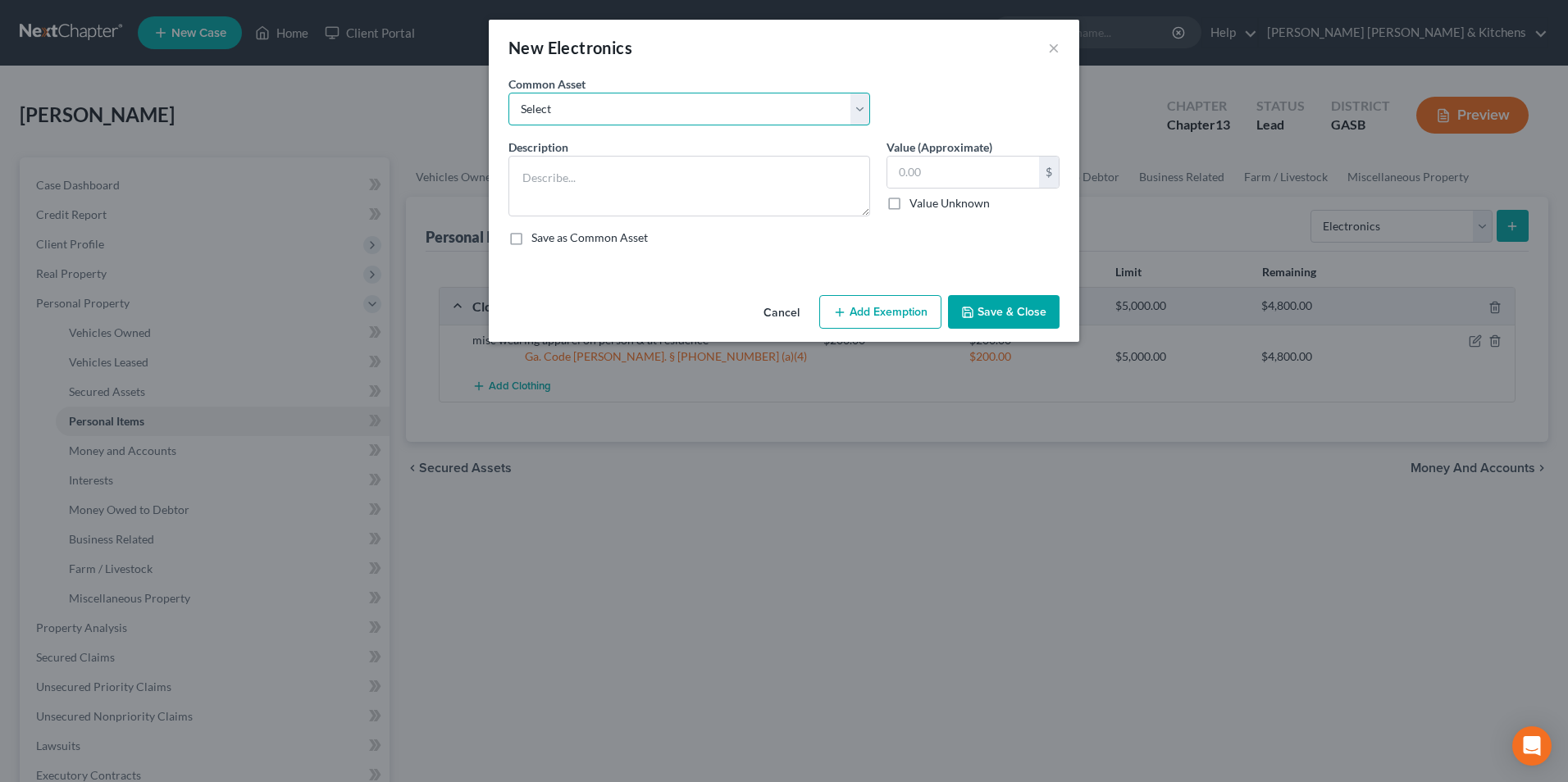
drag, startPoint x: 596, startPoint y: 109, endPoint x: 580, endPoint y: 127, distance: 24.1
click at [596, 109] on select "Select misc electronics located at residence 1/2 interest w/spouse - misc elect…" at bounding box center [689, 108] width 362 height 33
select select "2"
click at [508, 92] on select "Select misc electronics located at residence 1/2 interest w/spouse - misc elect…" at bounding box center [689, 108] width 362 height 33
type textarea "misc electronics located at residence (no single item value more than $300)"
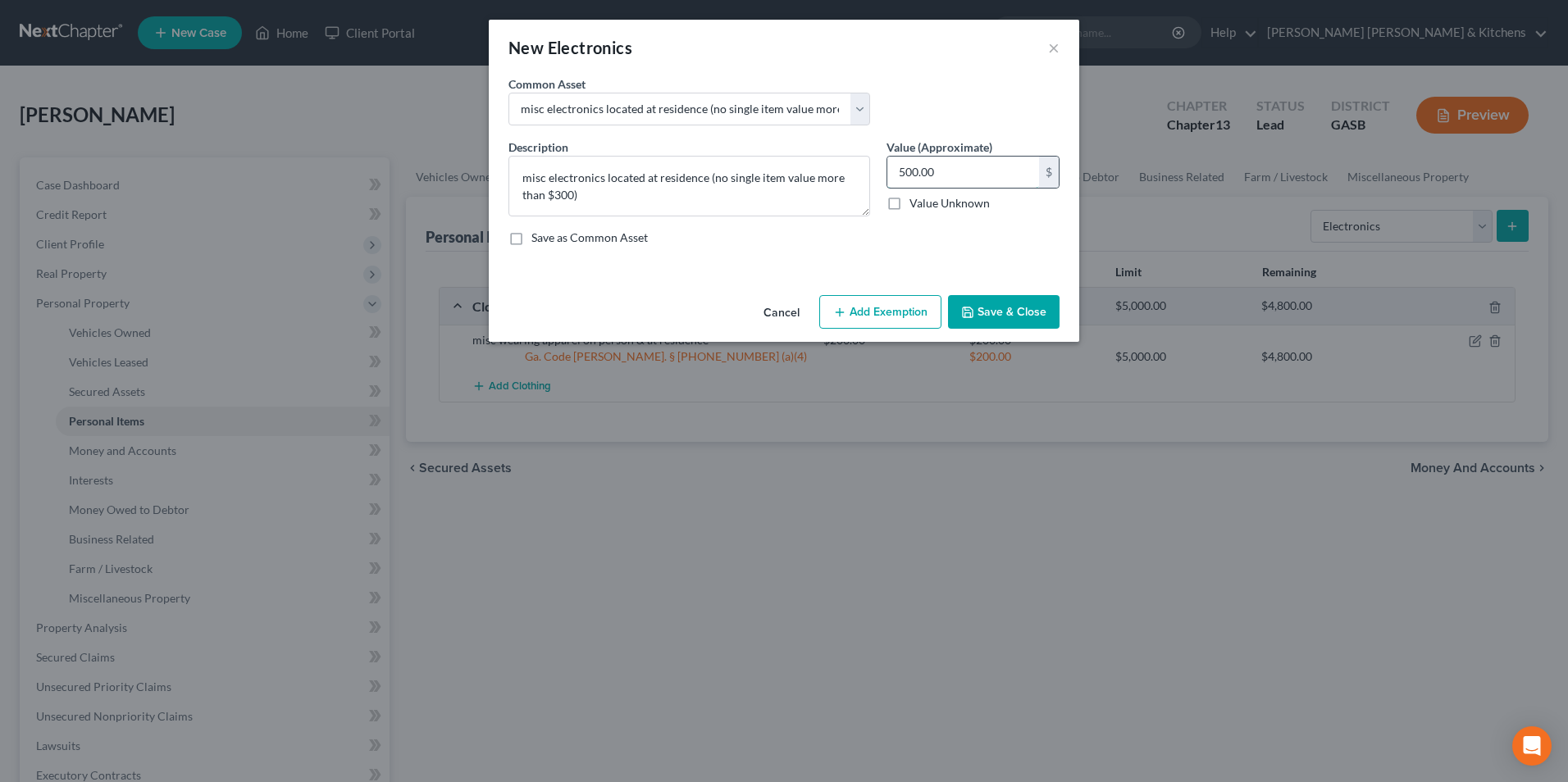
click at [961, 166] on input "500.00" at bounding box center [963, 172] width 151 height 31
type input "400"
click at [864, 318] on button "Add Exemption" at bounding box center [880, 312] width 122 height 34
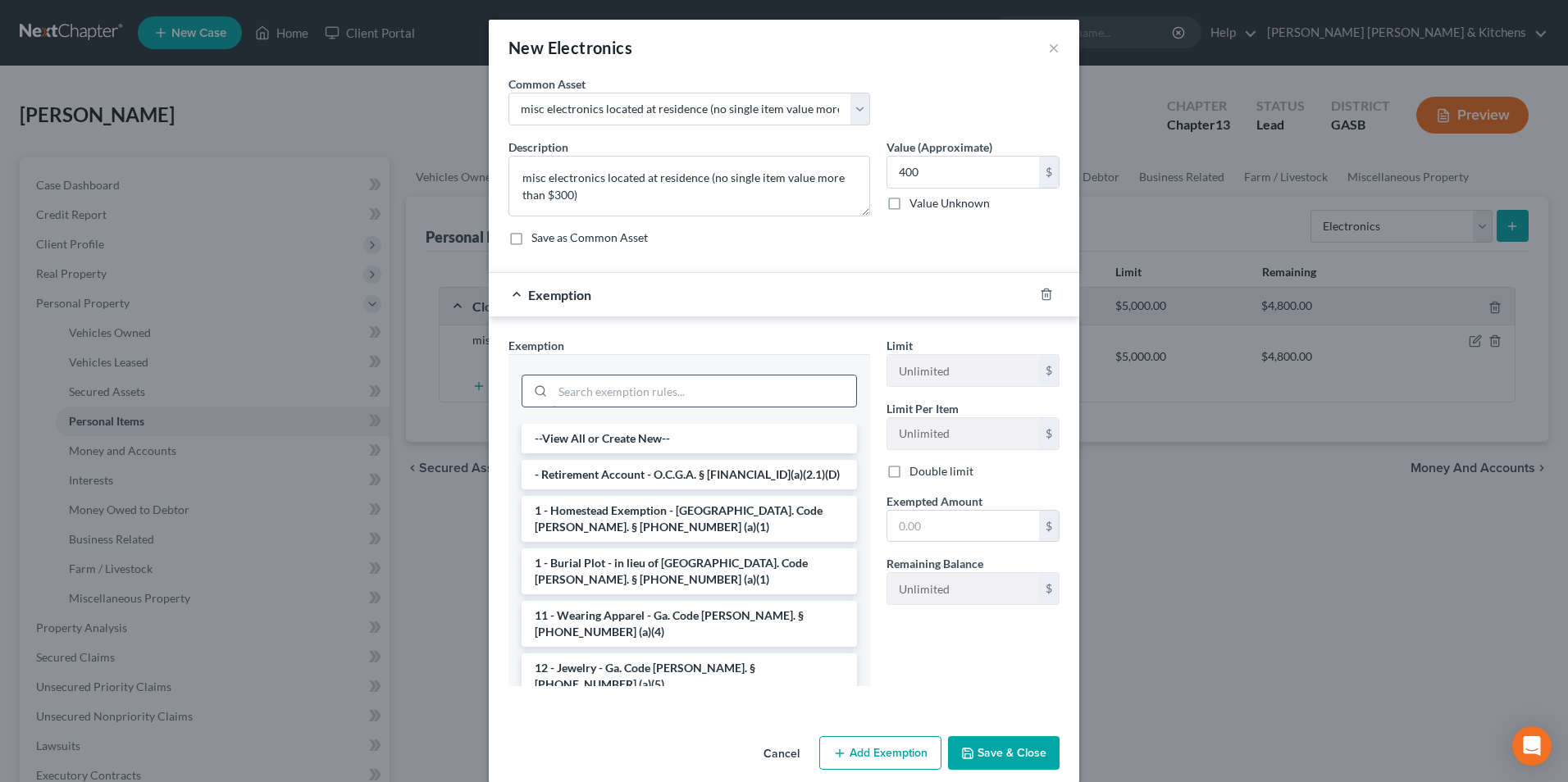
click at [577, 390] on input "search" at bounding box center [704, 390] width 304 height 31
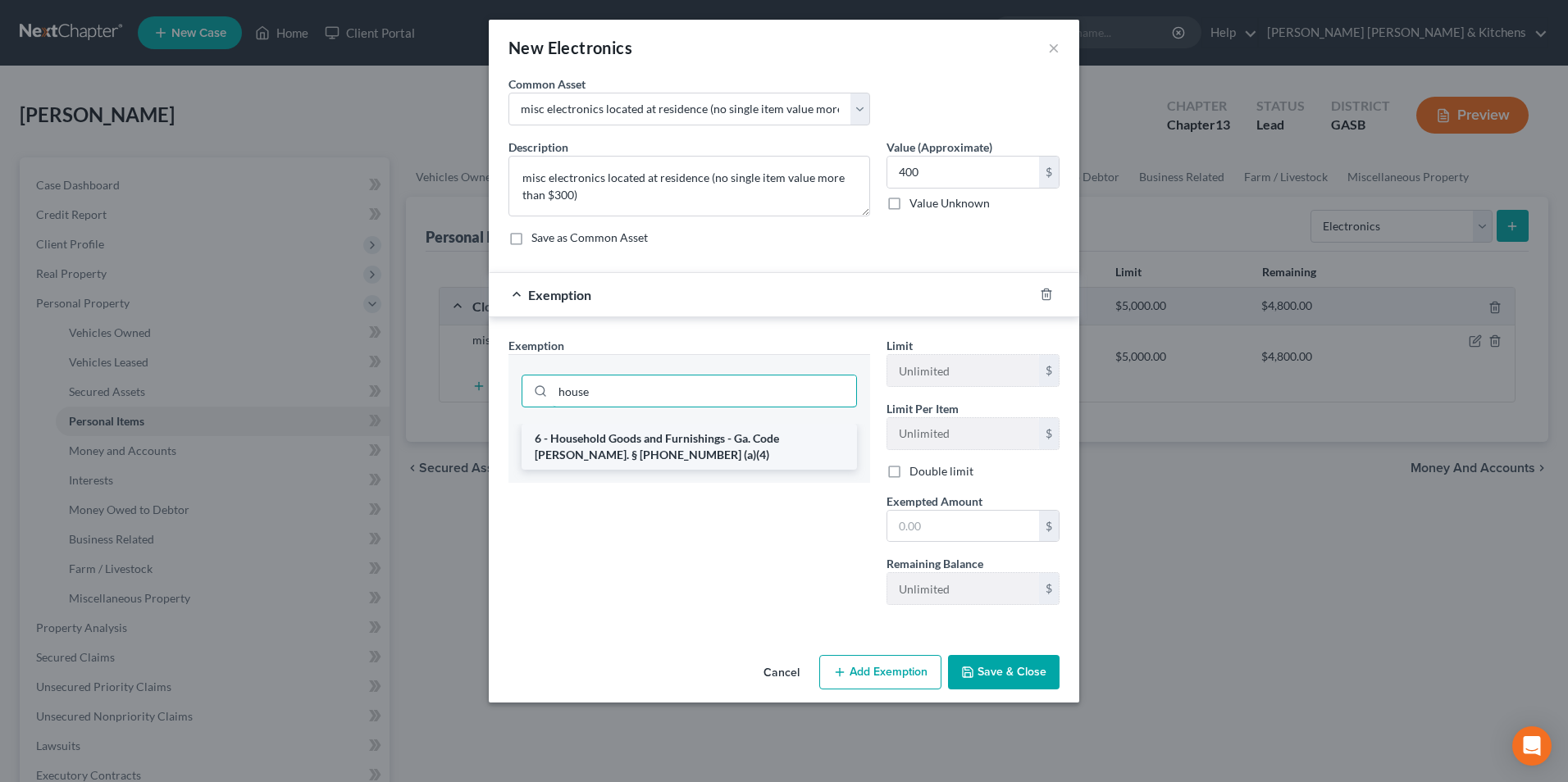
type input "house"
click at [601, 452] on li "6 - Household Goods and Furnishings - Ga. Code [PERSON_NAME]. § [PHONE_NUMBER] …" at bounding box center [689, 446] width 336 height 46
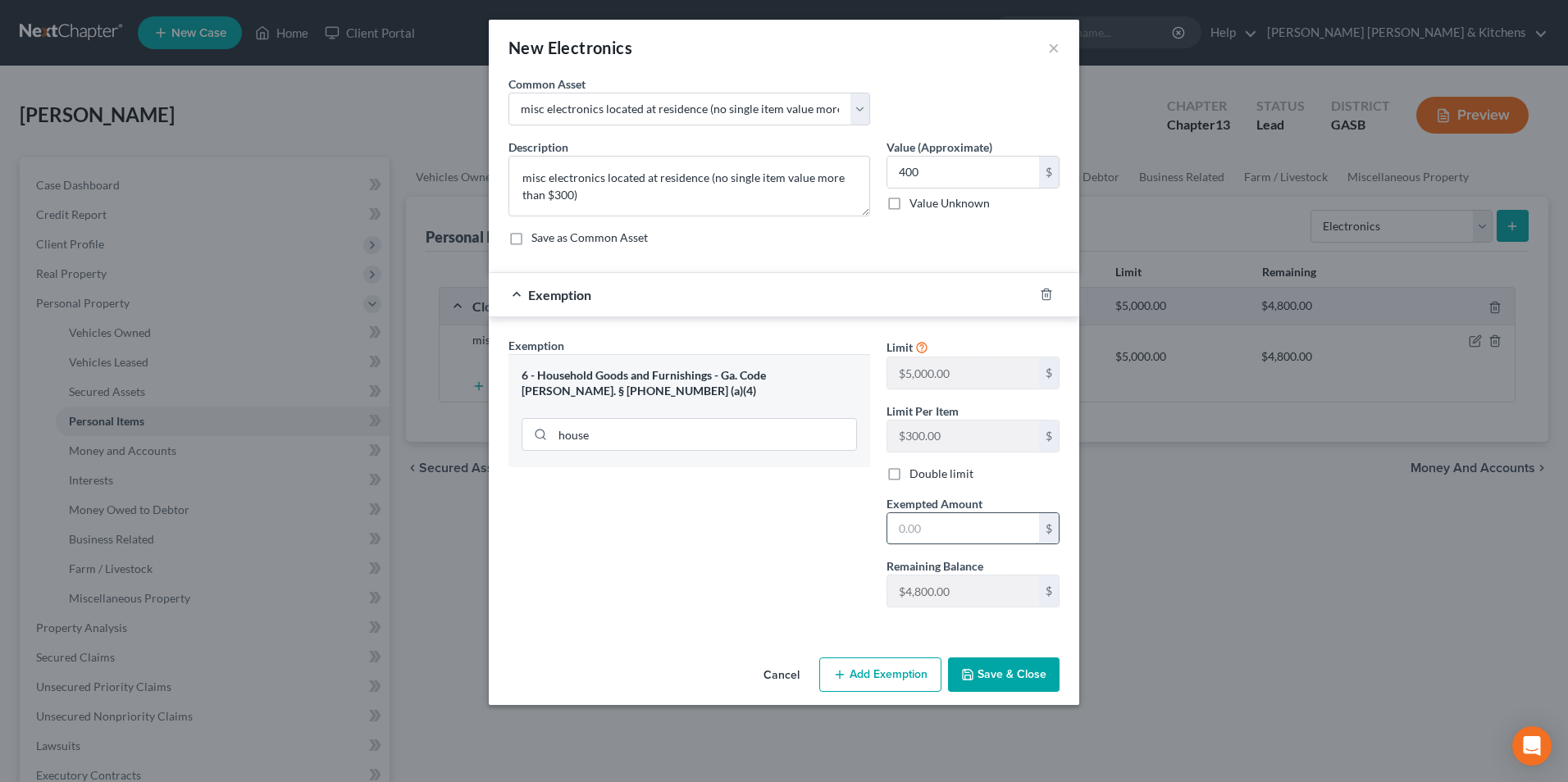
click at [976, 532] on input "text" at bounding box center [963, 528] width 151 height 31
type input "400"
click at [1013, 683] on button "Save & Close" at bounding box center [1004, 674] width 112 height 34
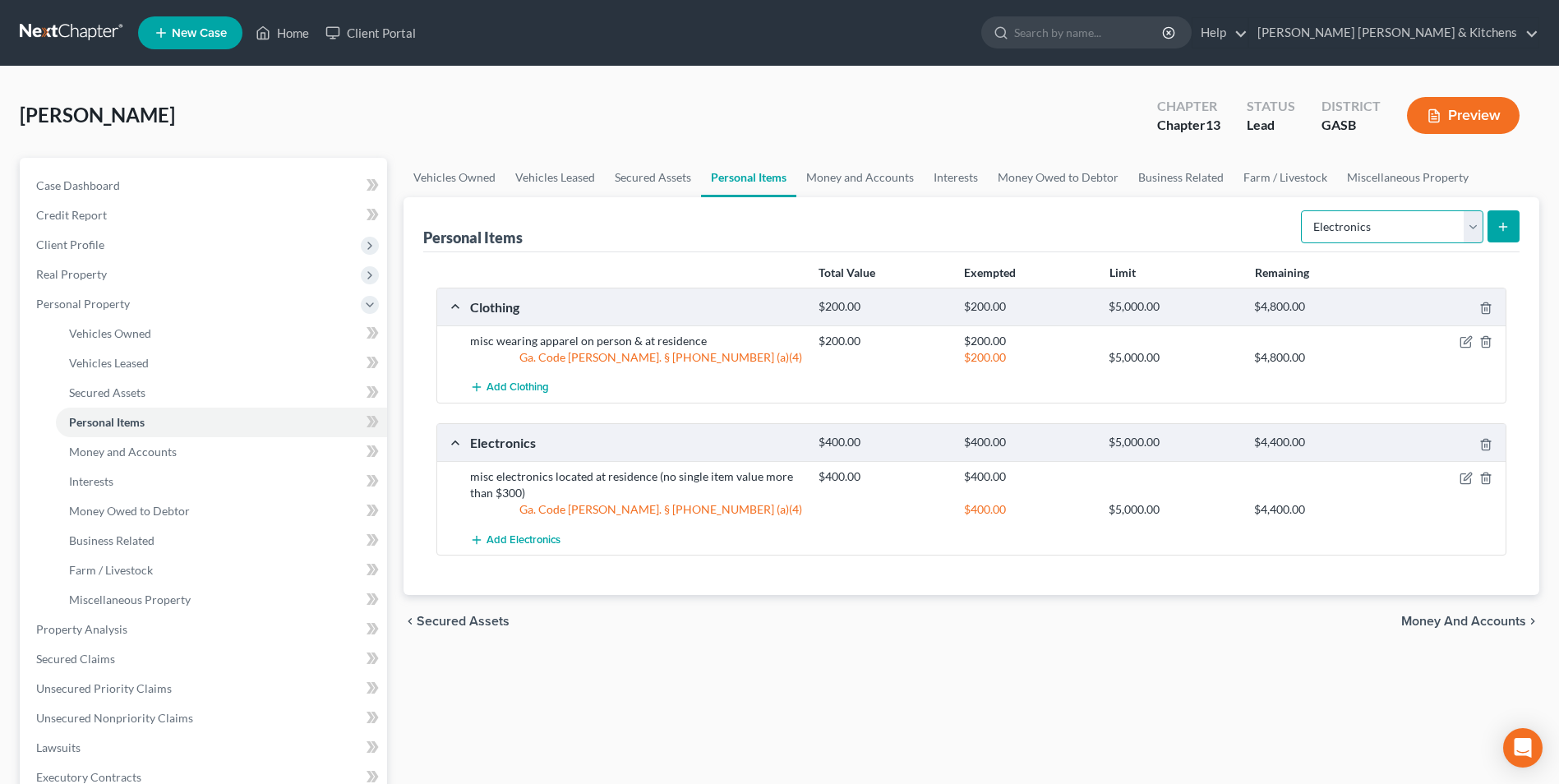
click at [1344, 234] on select "Select Item Type Clothing Collectibles Of Value Electronics Firearms Household …" at bounding box center [1392, 227] width 182 height 33
select select "household_goods"
click at [1303, 211] on select "Select Item Type Clothing Collectibles Of Value Electronics Firearms Household …" at bounding box center [1392, 227] width 182 height 33
click at [1508, 228] on icon "submit" at bounding box center [1503, 227] width 13 height 13
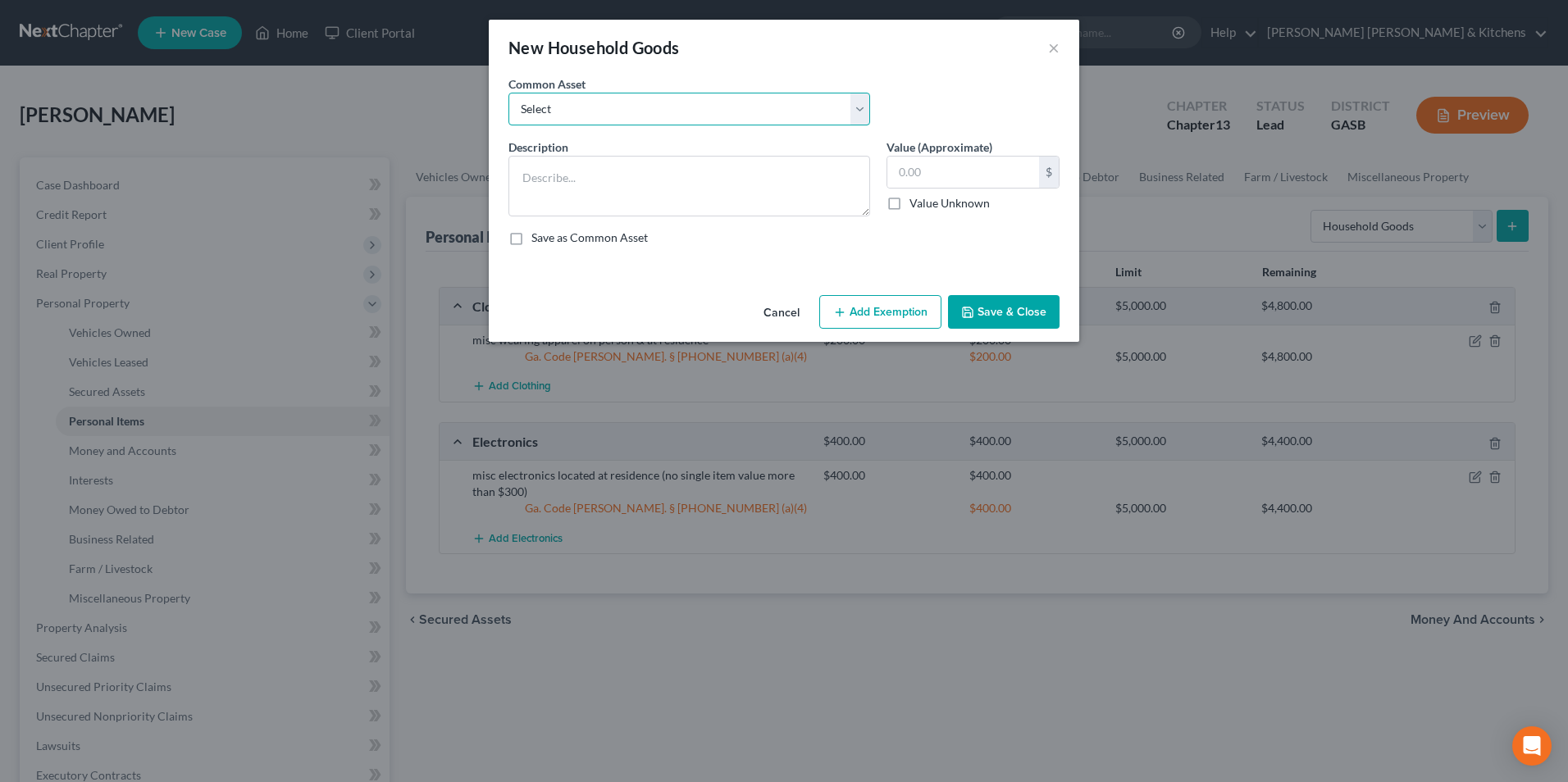
click at [545, 117] on select "Select misc furnishings & appliances at residence misc furnishings & appliances…" at bounding box center [689, 108] width 362 height 33
select select "1"
click at [508, 92] on select "Select misc furnishings & appliances at residence misc furnishings & appliances…" at bounding box center [689, 108] width 362 height 33
type textarea "misc furnishings & appliances at residence (no single item valued over $300)"
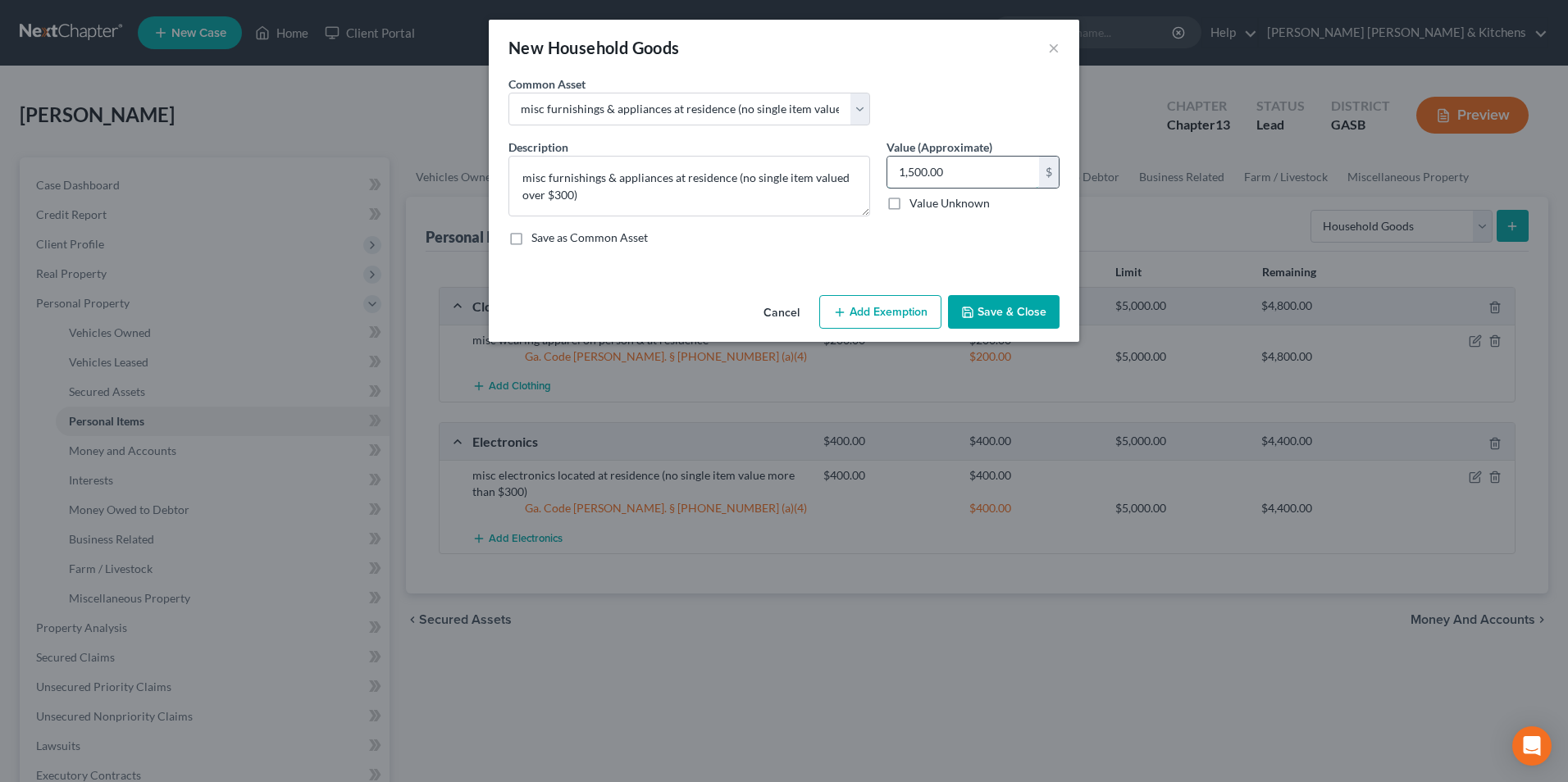
click at [1002, 182] on input "1,500.00" at bounding box center [963, 172] width 151 height 31
type input "1,200"
click at [881, 309] on button "Add Exemption" at bounding box center [880, 312] width 122 height 34
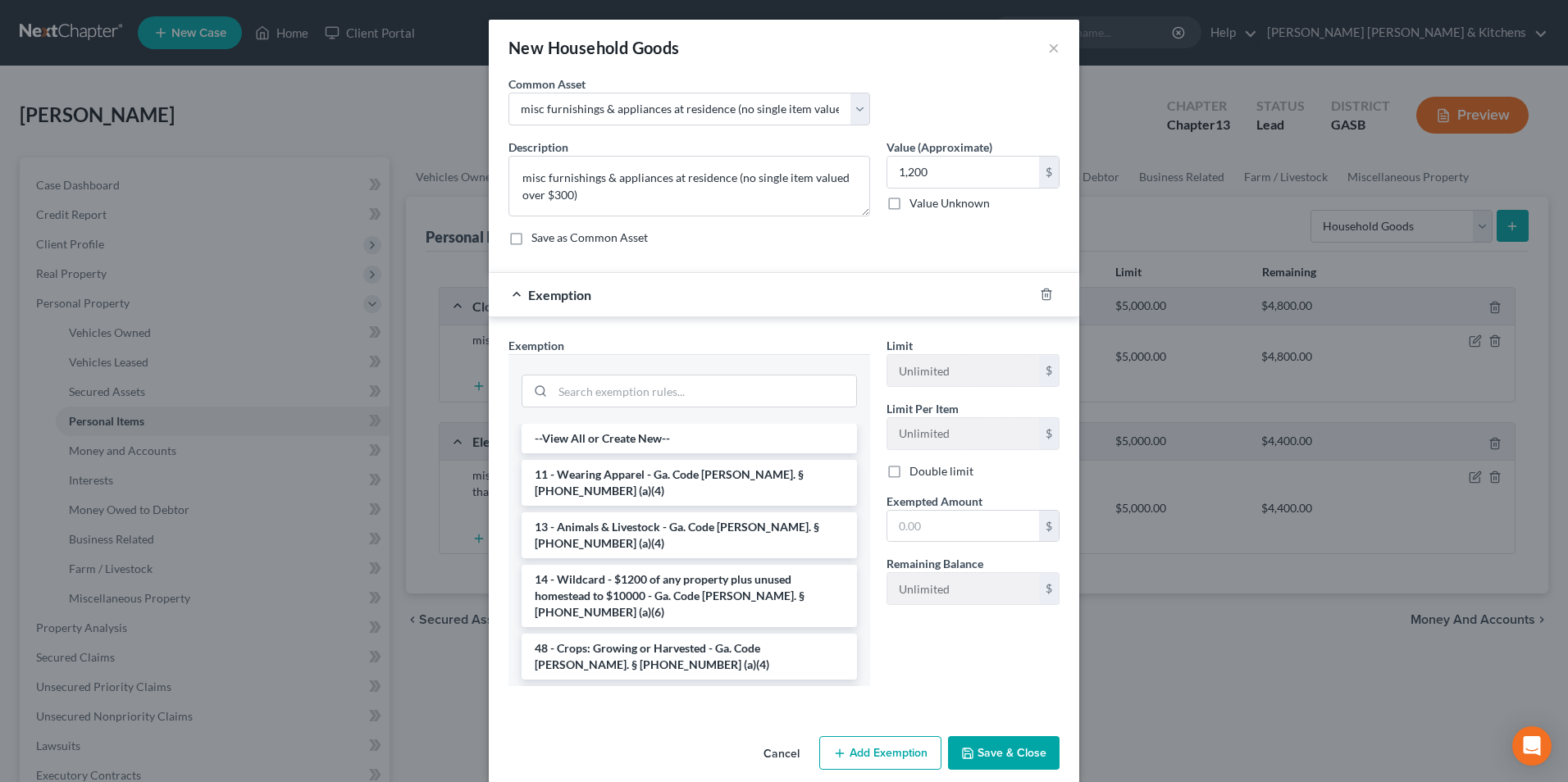
click at [640, 686] on li "6 - Household Goods and Furnishings - Ga. Code [PERSON_NAME]. § [PHONE_NUMBER] …" at bounding box center [689, 709] width 336 height 46
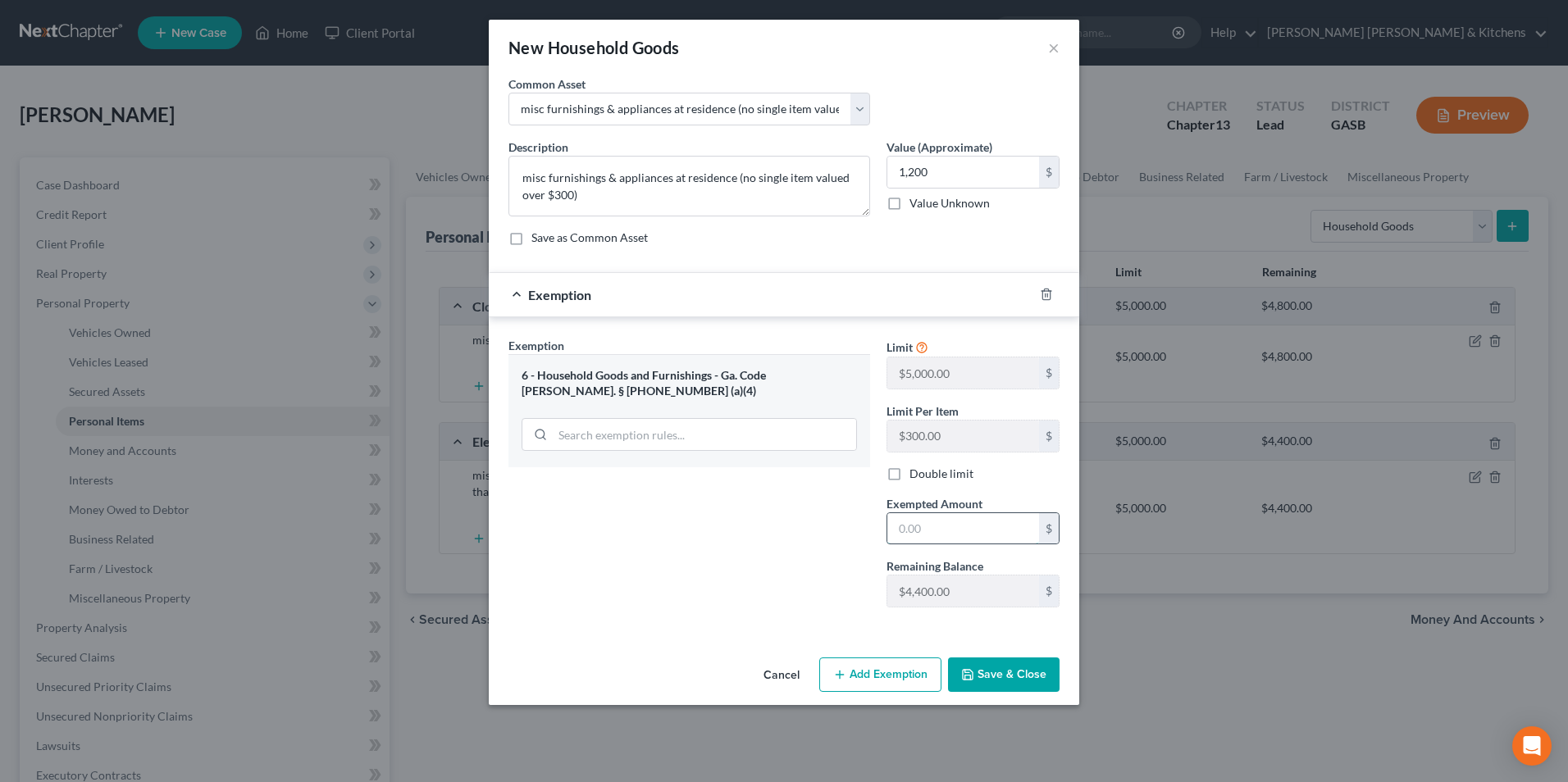
click at [927, 526] on input "text" at bounding box center [963, 528] width 151 height 31
type input "1,200"
click at [1004, 672] on button "Save & Close" at bounding box center [1004, 674] width 112 height 34
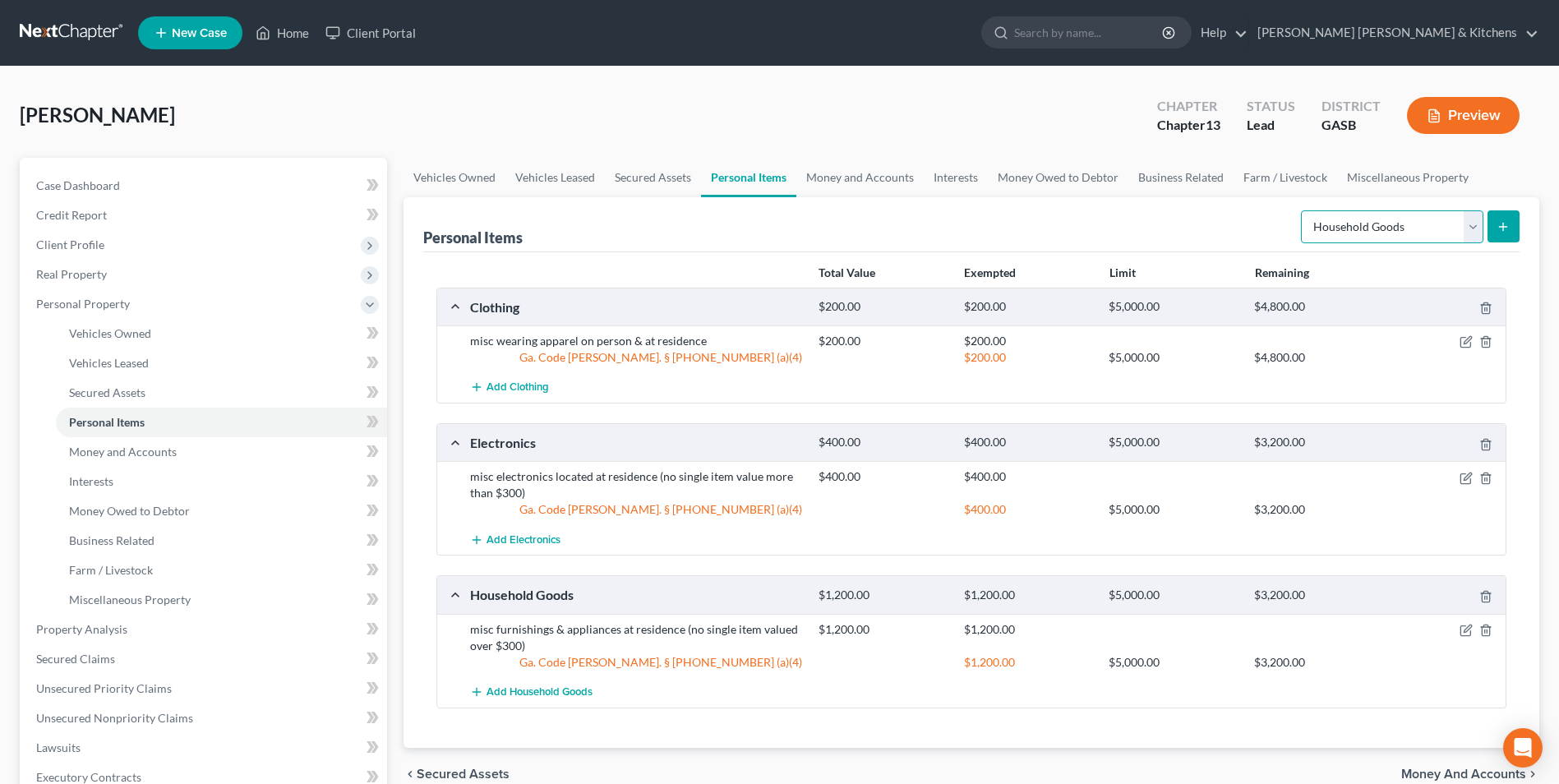
click at [1322, 243] on select "Select Item Type Clothing Collectibles Of Value Electronics Firearms Household …" at bounding box center [1392, 227] width 182 height 33
select select "jewelry"
click at [1303, 211] on select "Select Item Type Clothing Collectibles Of Value Electronics Firearms Household …" at bounding box center [1392, 227] width 182 height 33
click at [1506, 220] on icon "submit" at bounding box center [1503, 227] width 13 height 13
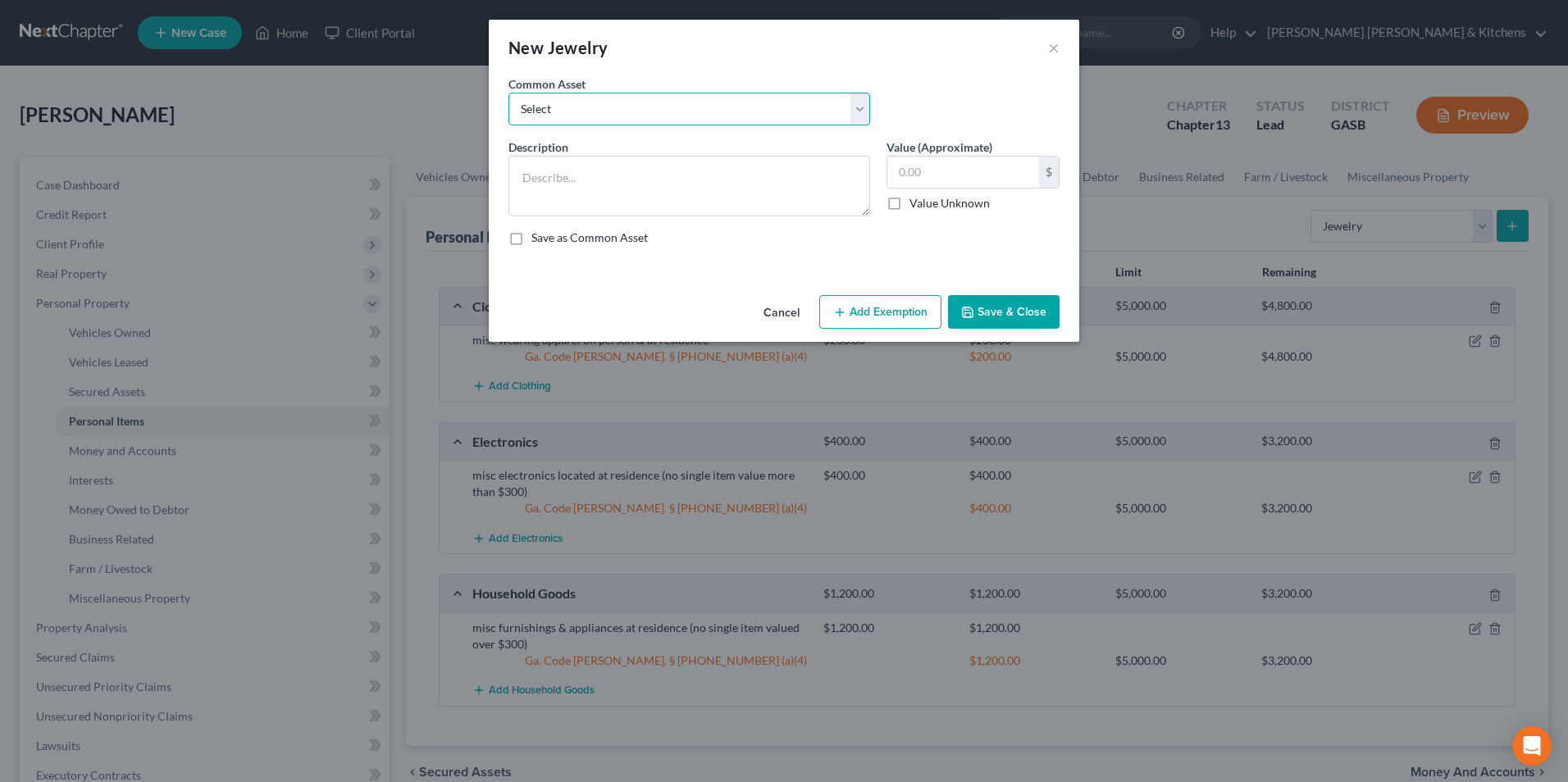
click at [612, 117] on select "Select misc jewelry on person & at residence" at bounding box center [689, 108] width 362 height 33
select select "0"
click at [508, 92] on select "Select misc jewelry on person & at residence" at bounding box center [689, 108] width 362 height 33
type textarea "misc jewelry on person & at residence"
click at [956, 164] on input "100.00" at bounding box center [963, 172] width 151 height 31
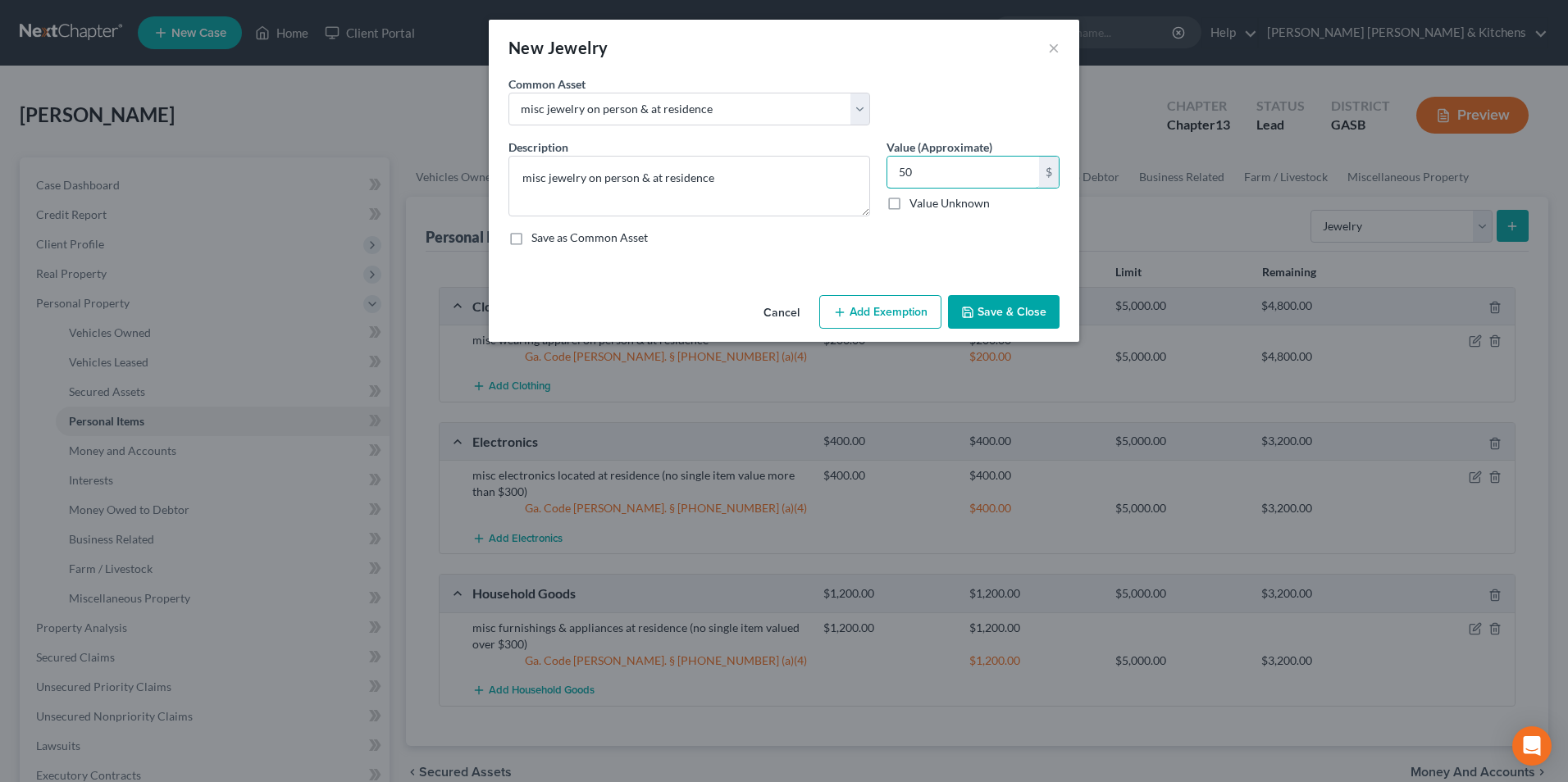
type input "50"
click at [882, 299] on button "Add Exemption" at bounding box center [880, 312] width 122 height 34
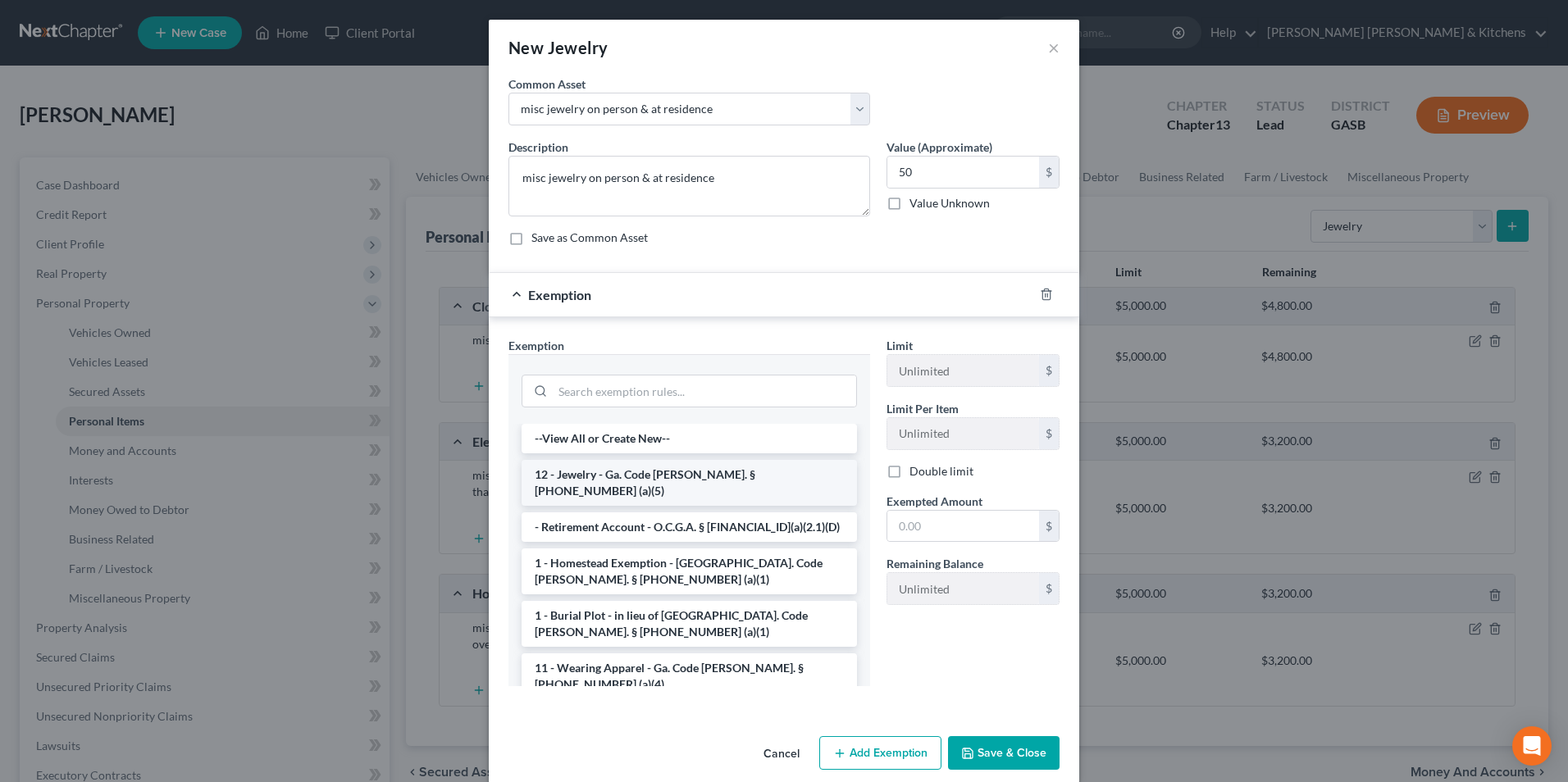
click at [600, 477] on li "12 - Jewelry - Ga. Code [PERSON_NAME]. § [PHONE_NUMBER] (a)(5)" at bounding box center [689, 483] width 336 height 46
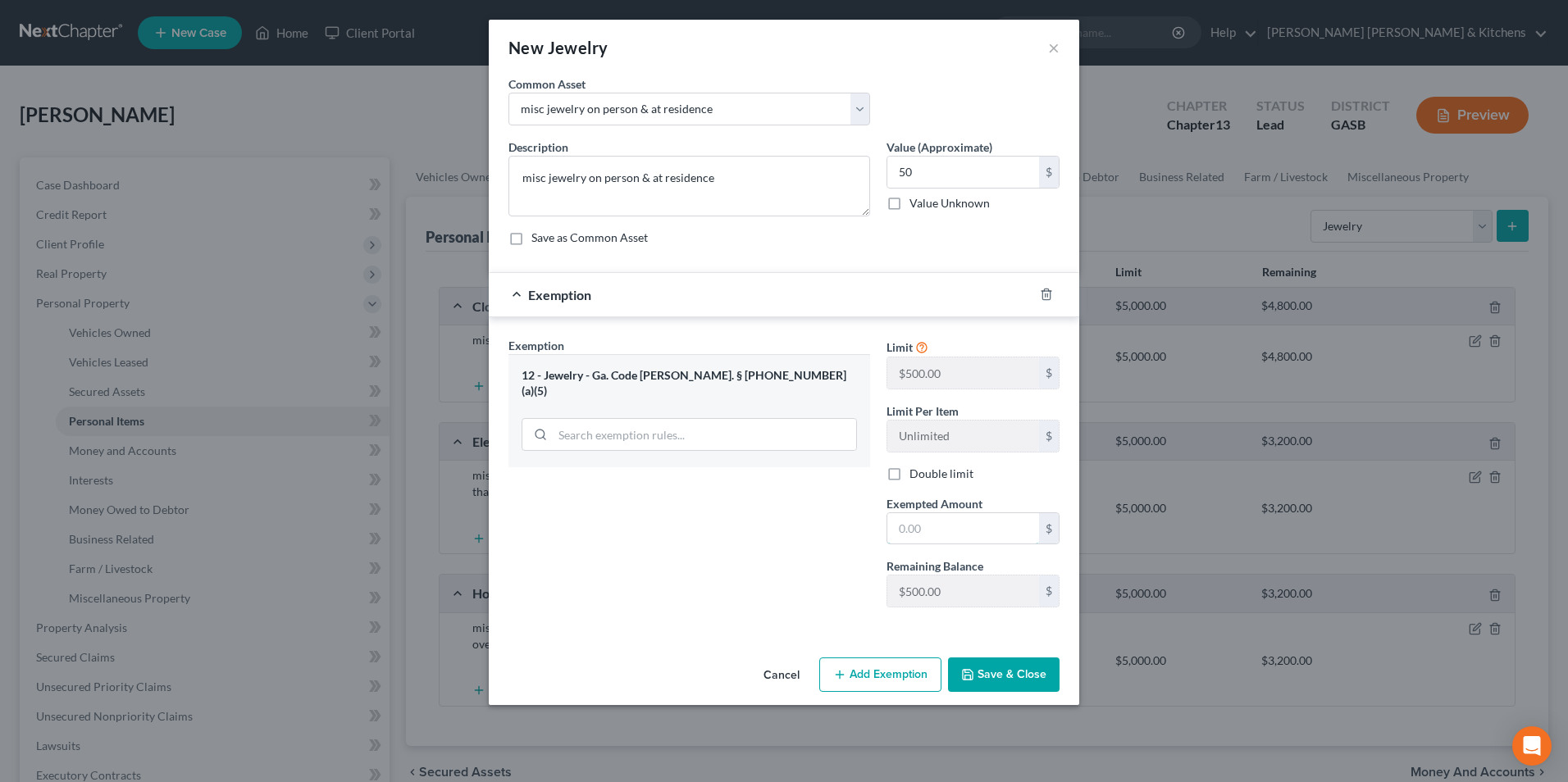
click at [940, 537] on input "text" at bounding box center [963, 528] width 151 height 31
type input "50"
drag, startPoint x: 996, startPoint y: 676, endPoint x: 976, endPoint y: 623, distance: 56.6
click at [996, 677] on button "Save & Close" at bounding box center [1004, 674] width 112 height 34
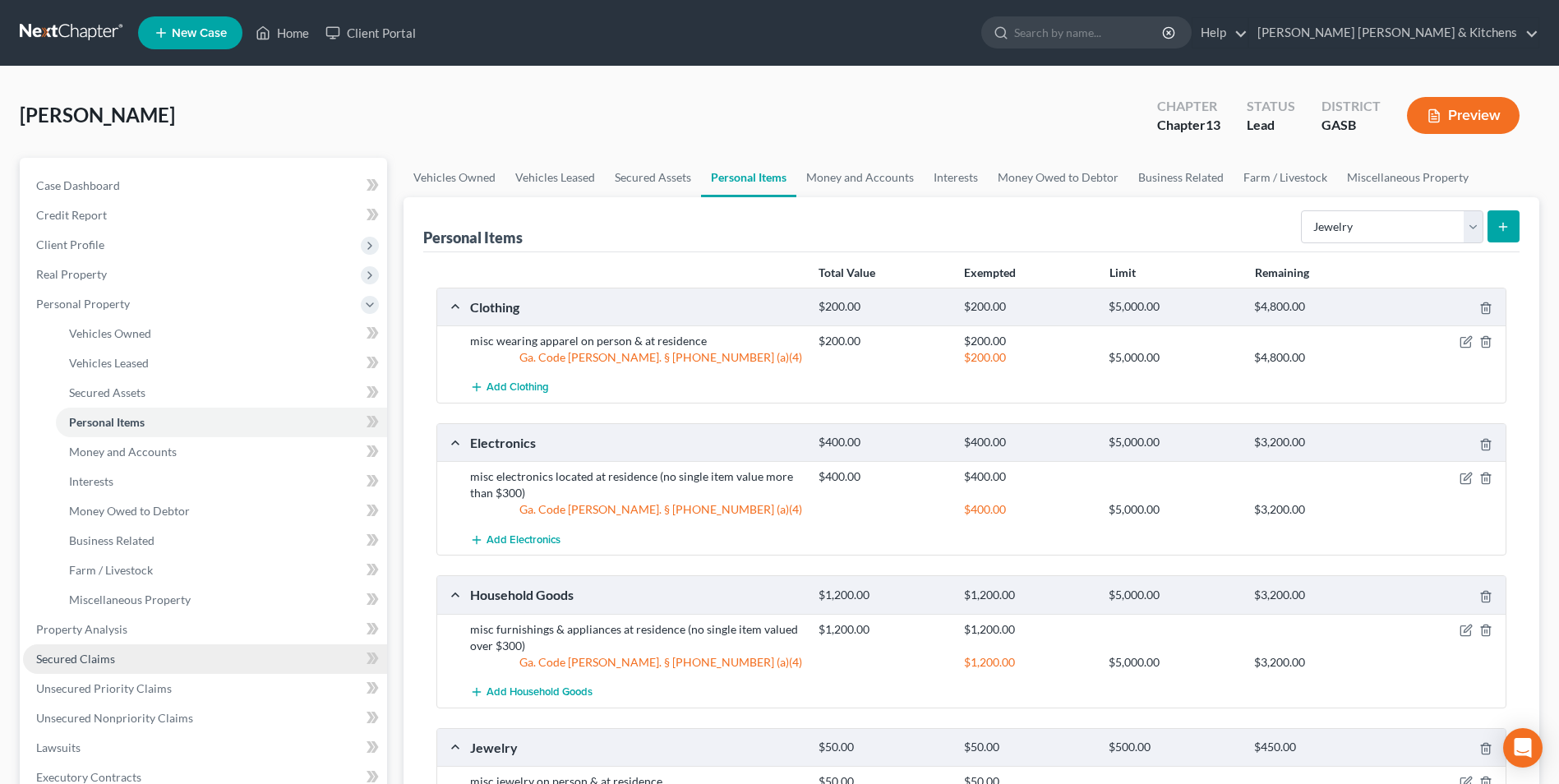
click at [84, 667] on link "Secured Claims" at bounding box center [205, 658] width 364 height 30
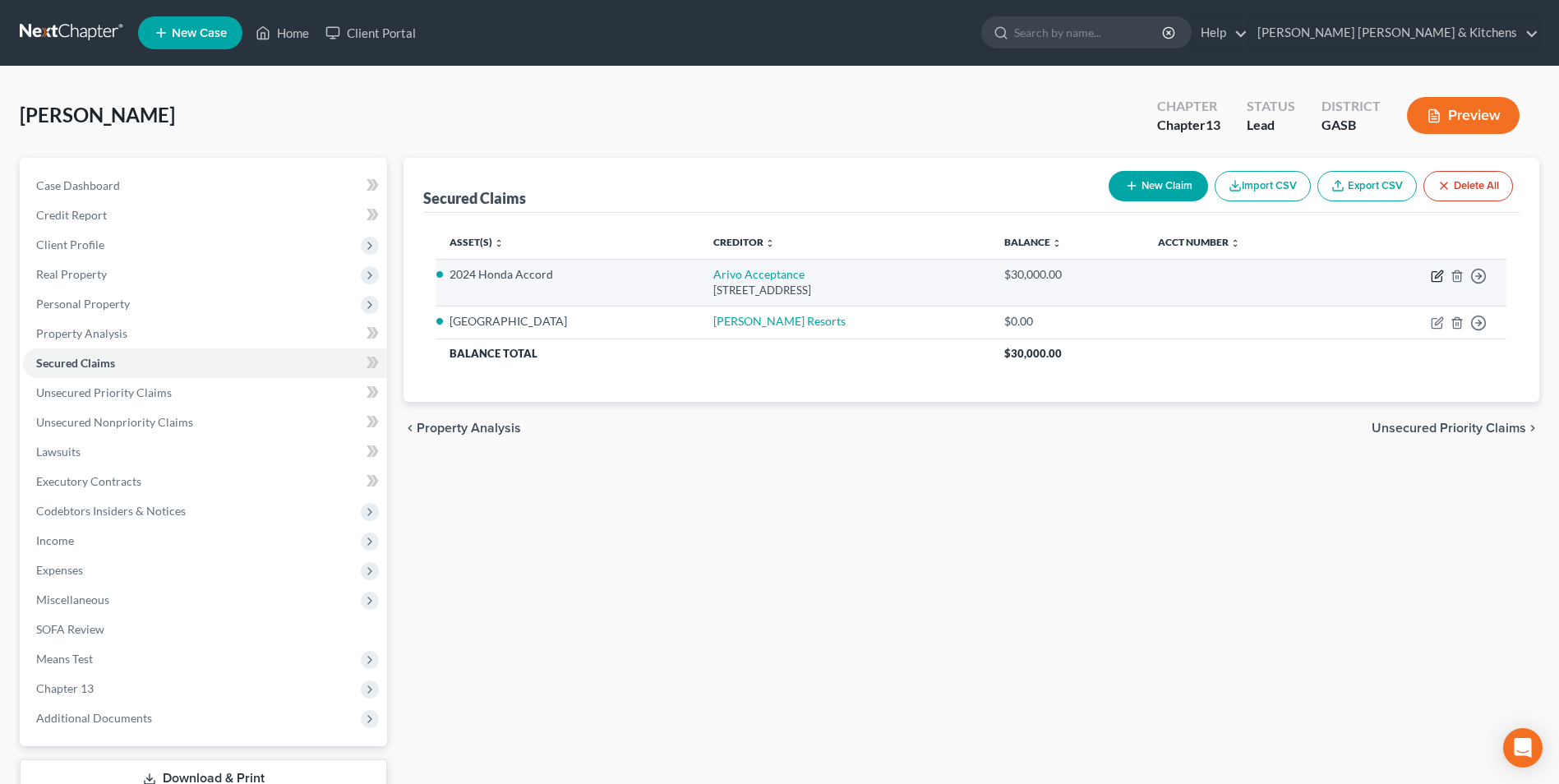
click at [1437, 276] on icon "button" at bounding box center [1438, 274] width 8 height 8
select select "46"
select select "0"
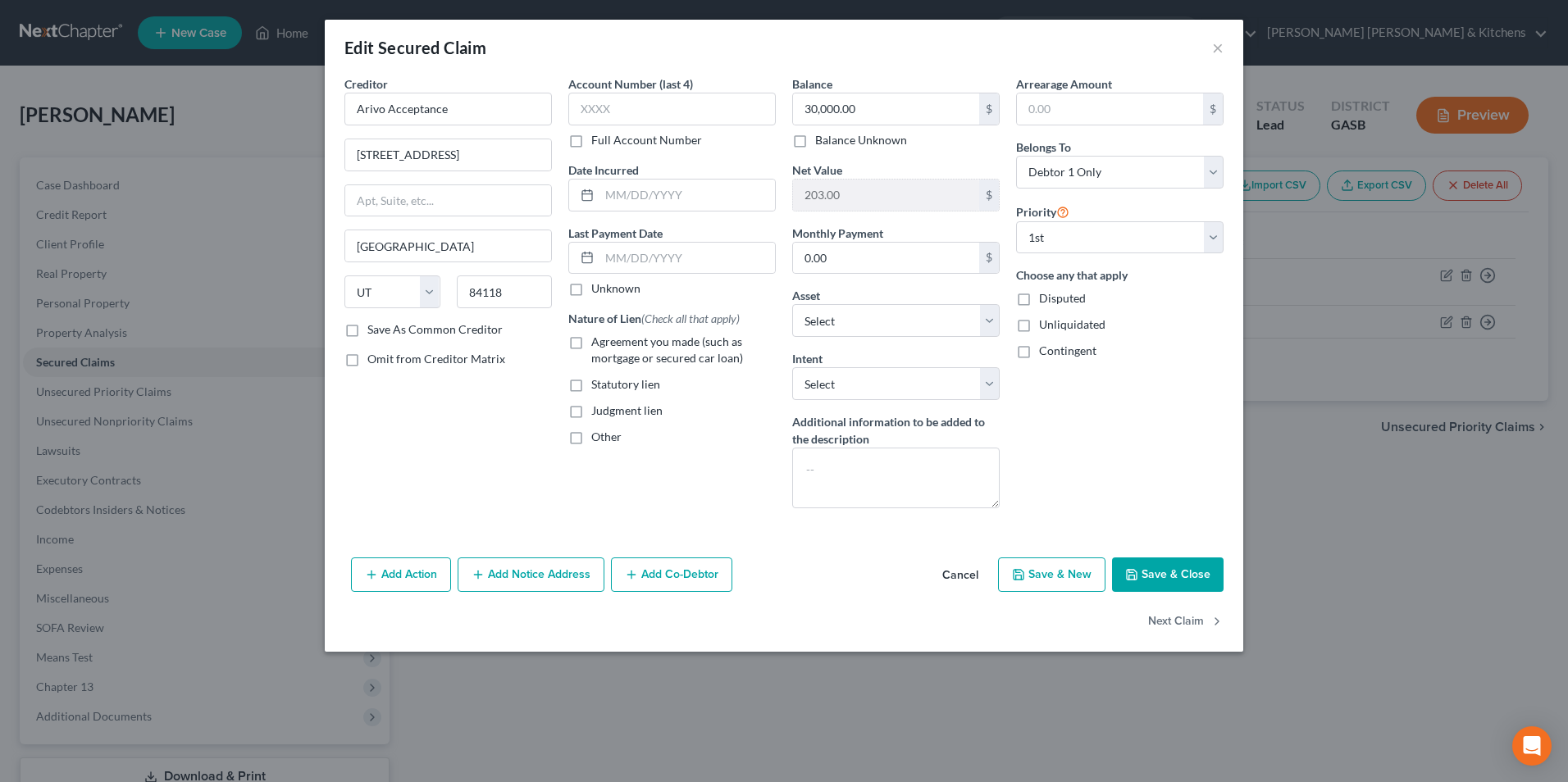
click at [591, 346] on label "Agreement you made (such as mortgage or secured car loan)" at bounding box center [683, 350] width 184 height 33
click at [598, 344] on input "Agreement you made (such as mortgage or secured car loan)" at bounding box center [603, 339] width 11 height 11
checkbox input "true"
click at [633, 262] on input "text" at bounding box center [687, 258] width 176 height 31
type input "[DATE]"
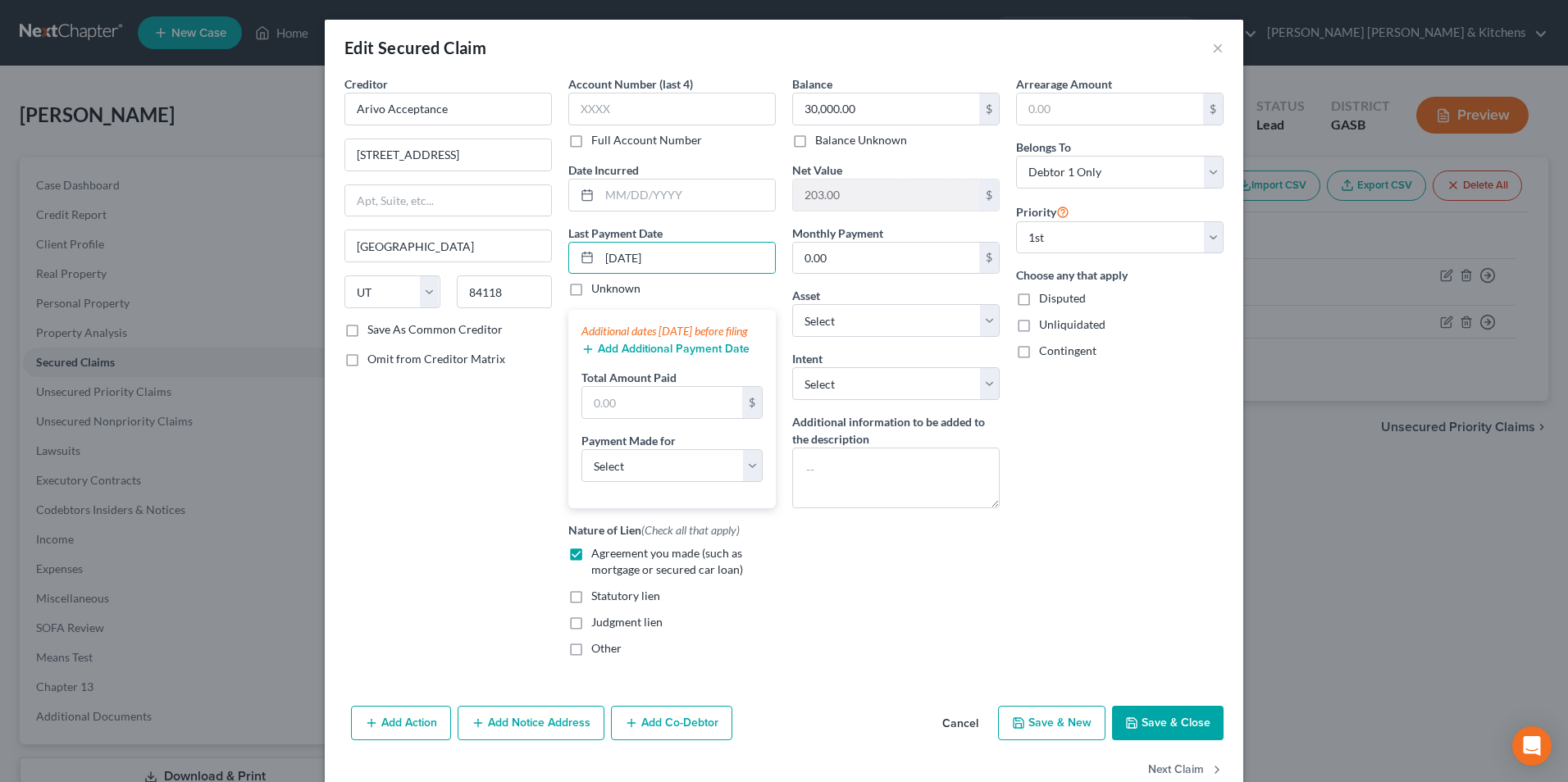
click at [581, 356] on icon "button" at bounding box center [588, 349] width 13 height 13
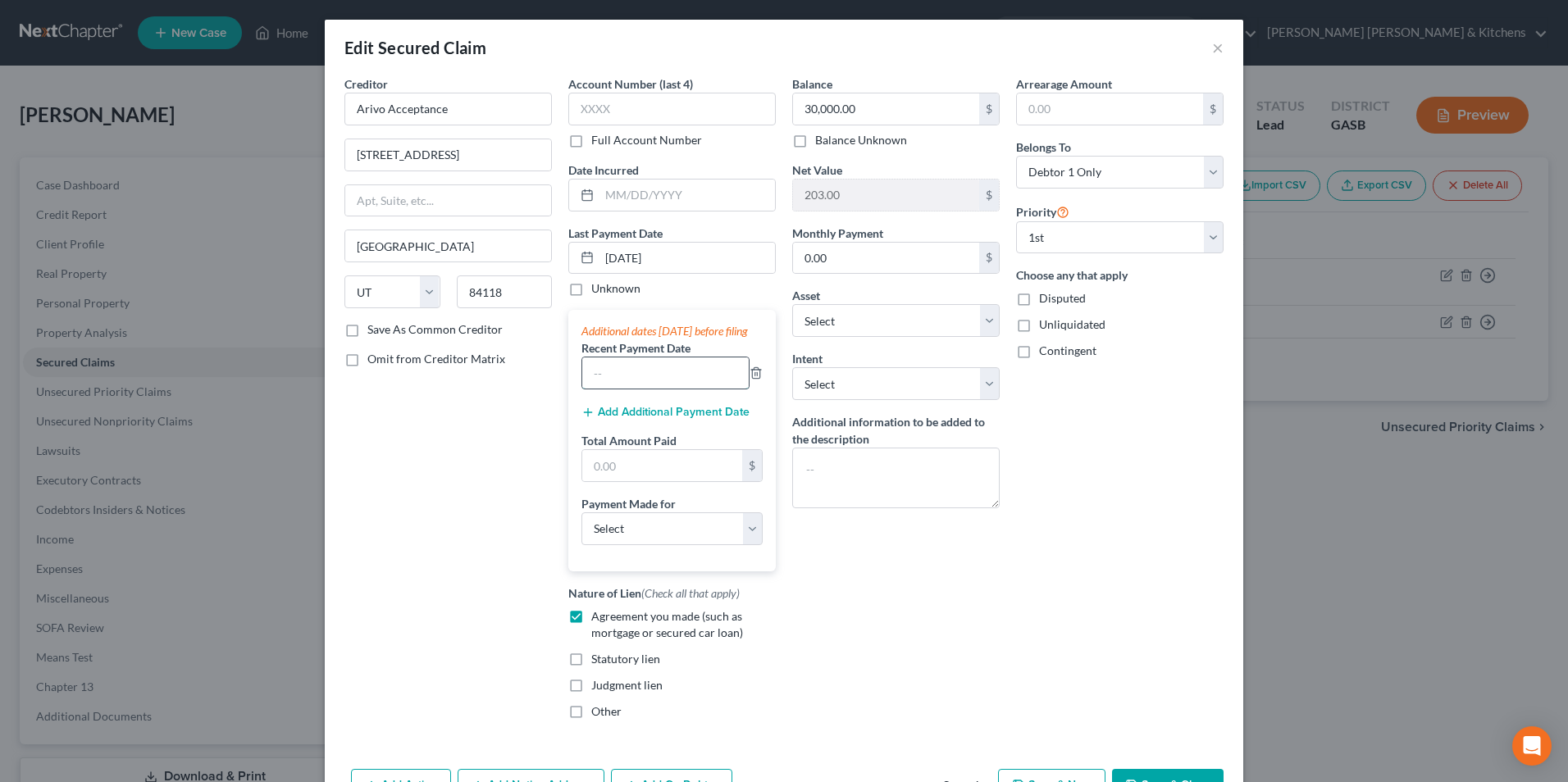
click at [594, 383] on input "text" at bounding box center [665, 373] width 167 height 31
type input "[DATE]"
click at [608, 419] on button "Add Additional Payment Date" at bounding box center [665, 413] width 168 height 13
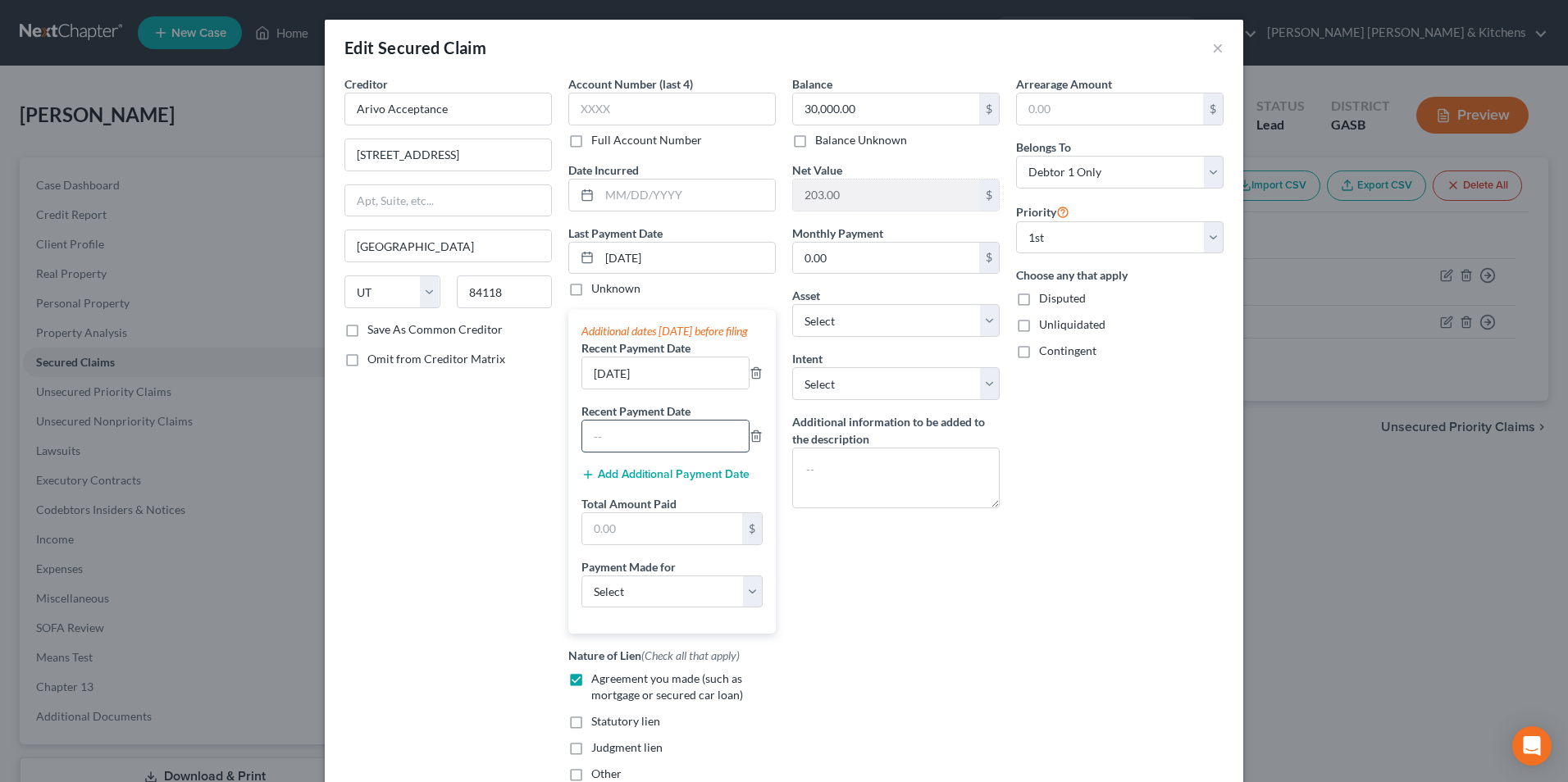
click at [607, 452] on input "text" at bounding box center [665, 436] width 167 height 31
type input "[DATE]"
click at [633, 543] on input "text" at bounding box center [662, 528] width 160 height 31
type input "2,100"
click at [658, 597] on select "Select Car Credit Card Loan Repayment Mortgage Other Suppliers Or Vendors" at bounding box center [671, 591] width 181 height 33
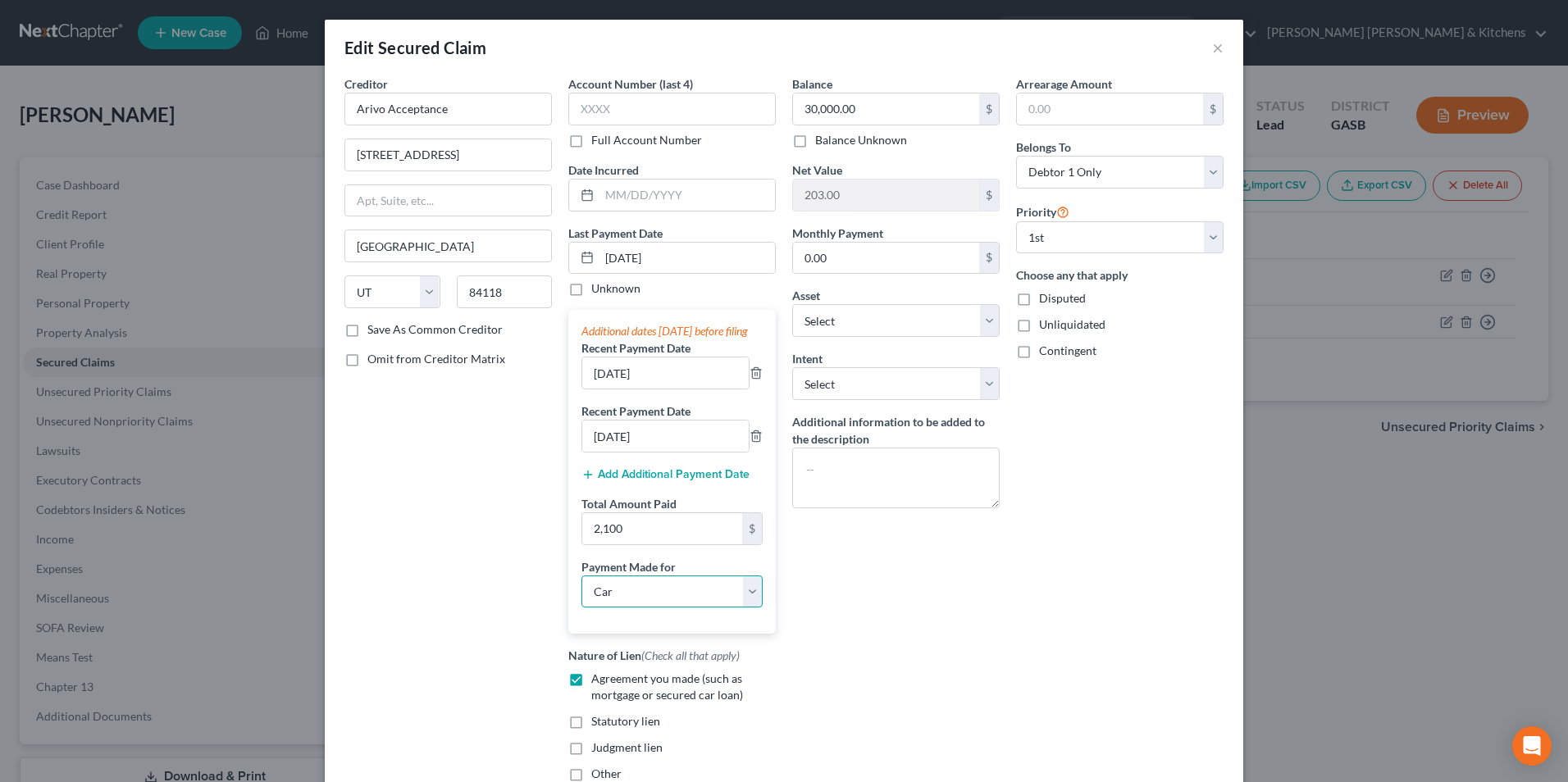
click at [581, 591] on select "Select Car Credit Card Loan Repayment Mortgage Other Suppliers Or Vendors" at bounding box center [671, 591] width 181 height 33
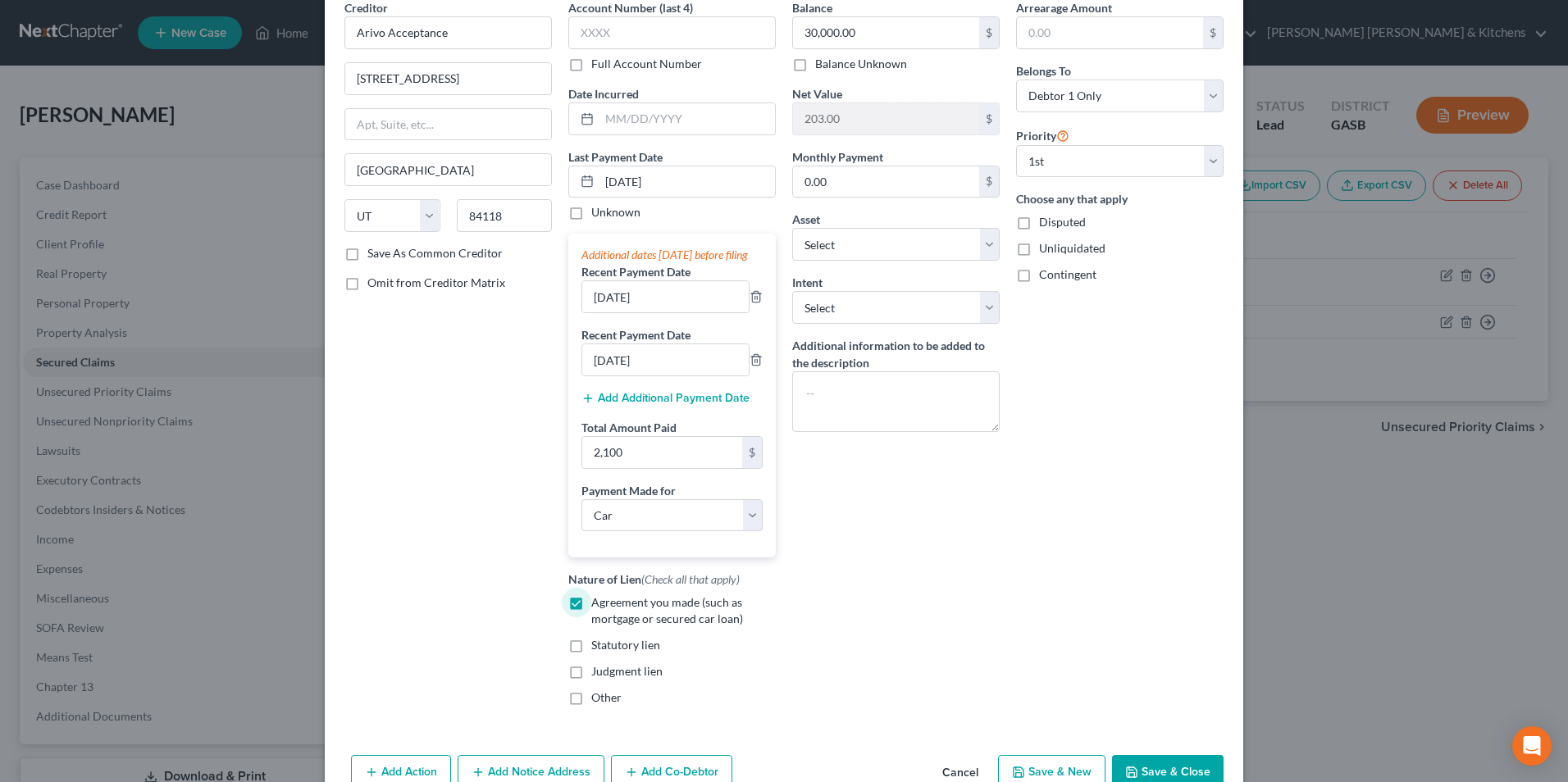
scroll to position [180, 0]
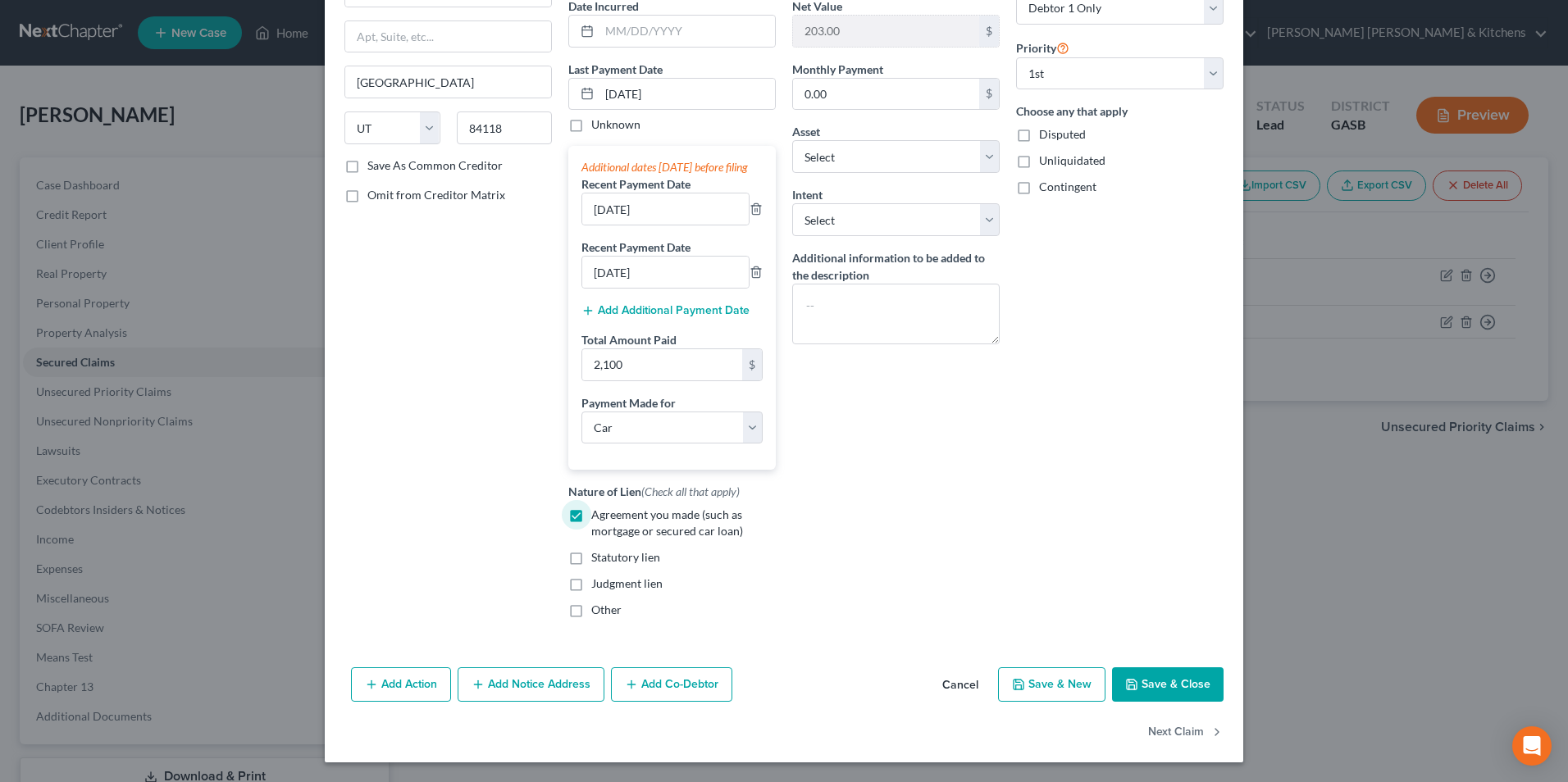
click at [1164, 672] on button "Save & Close" at bounding box center [1168, 684] width 112 height 34
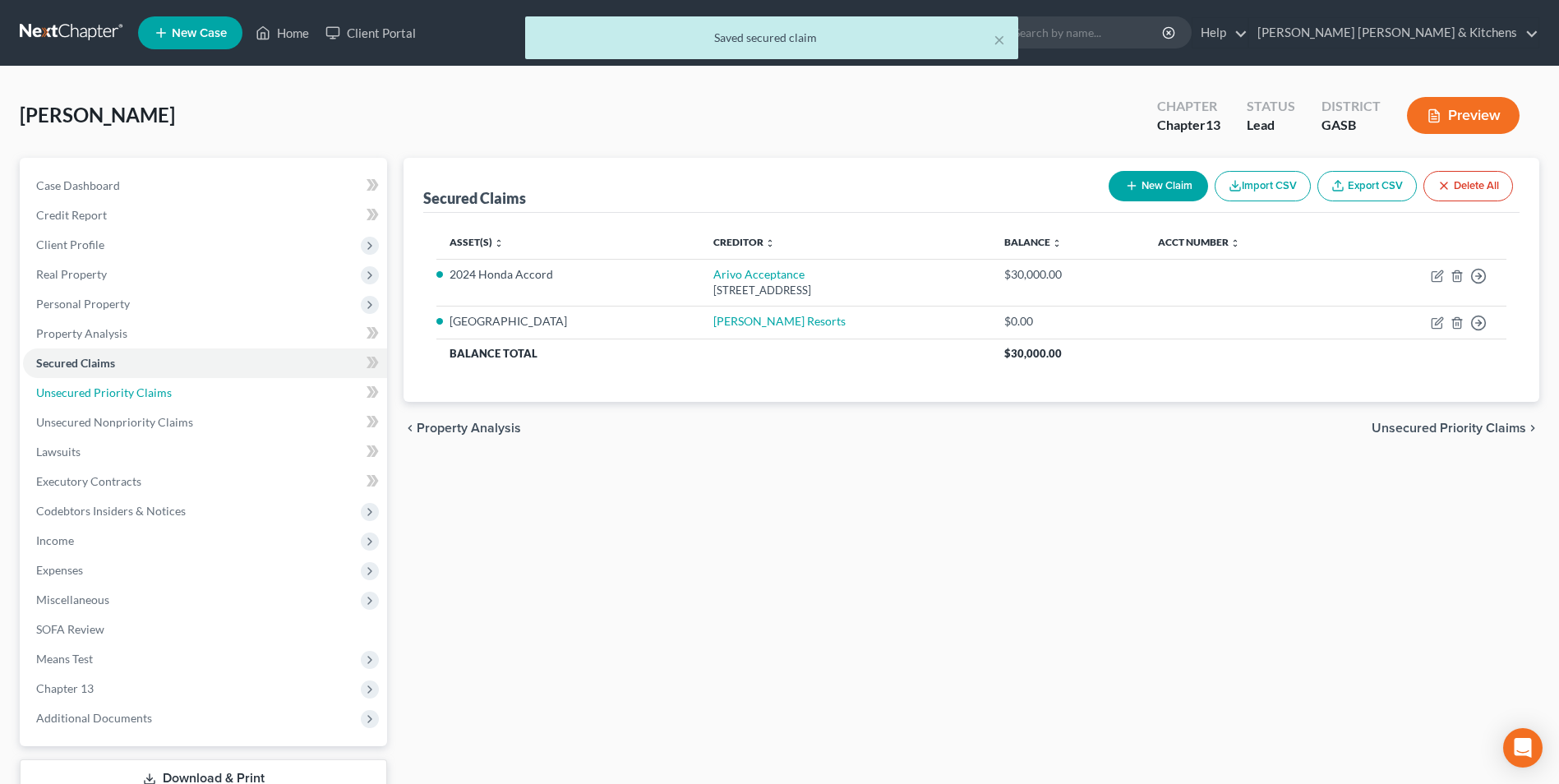
drag, startPoint x: 126, startPoint y: 395, endPoint x: 364, endPoint y: 405, distance: 238.2
click at [126, 395] on span "Unsecured Priority Claims" at bounding box center [104, 392] width 136 height 14
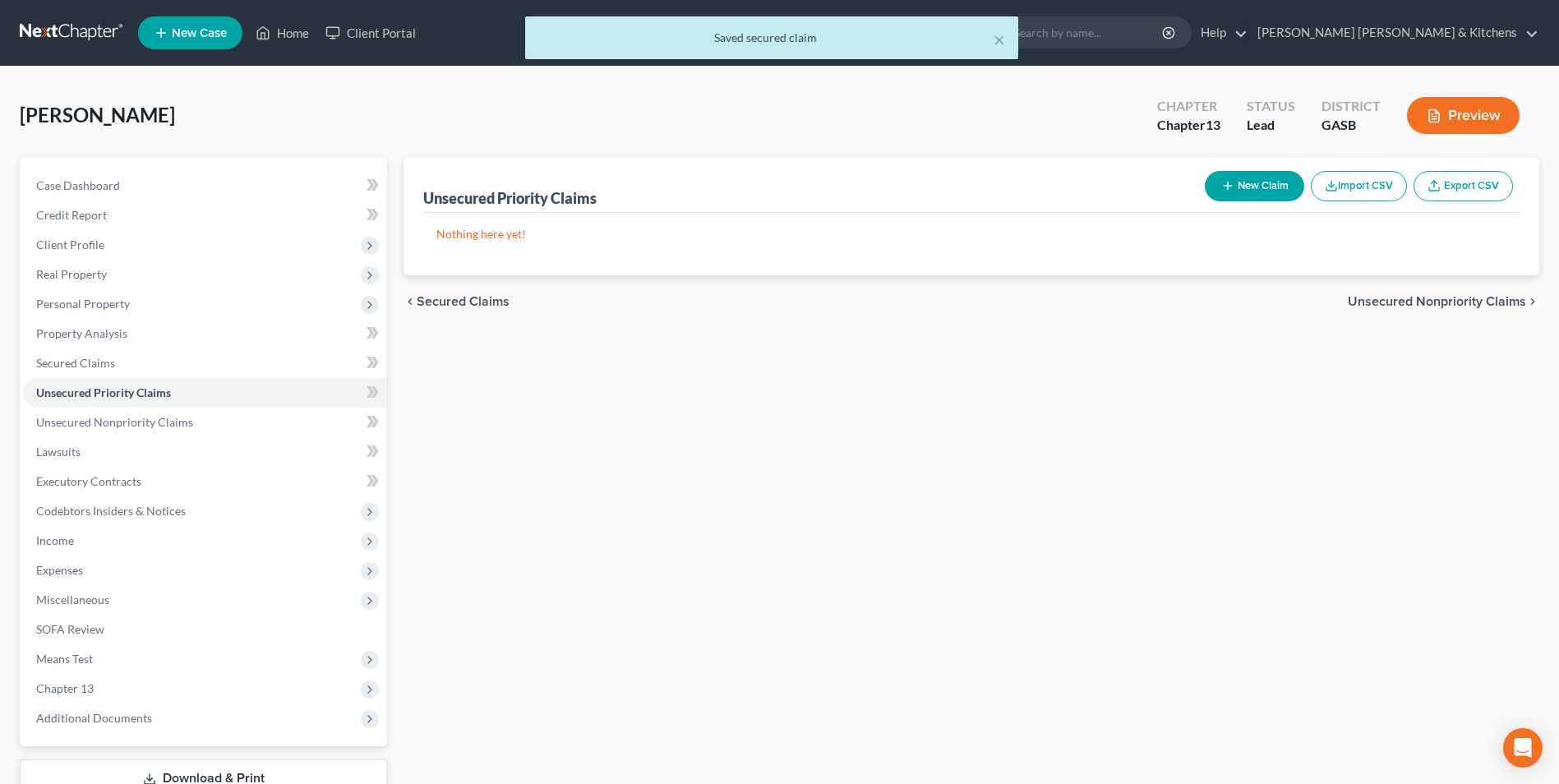
click at [1251, 194] on button "New Claim" at bounding box center [1255, 186] width 99 height 30
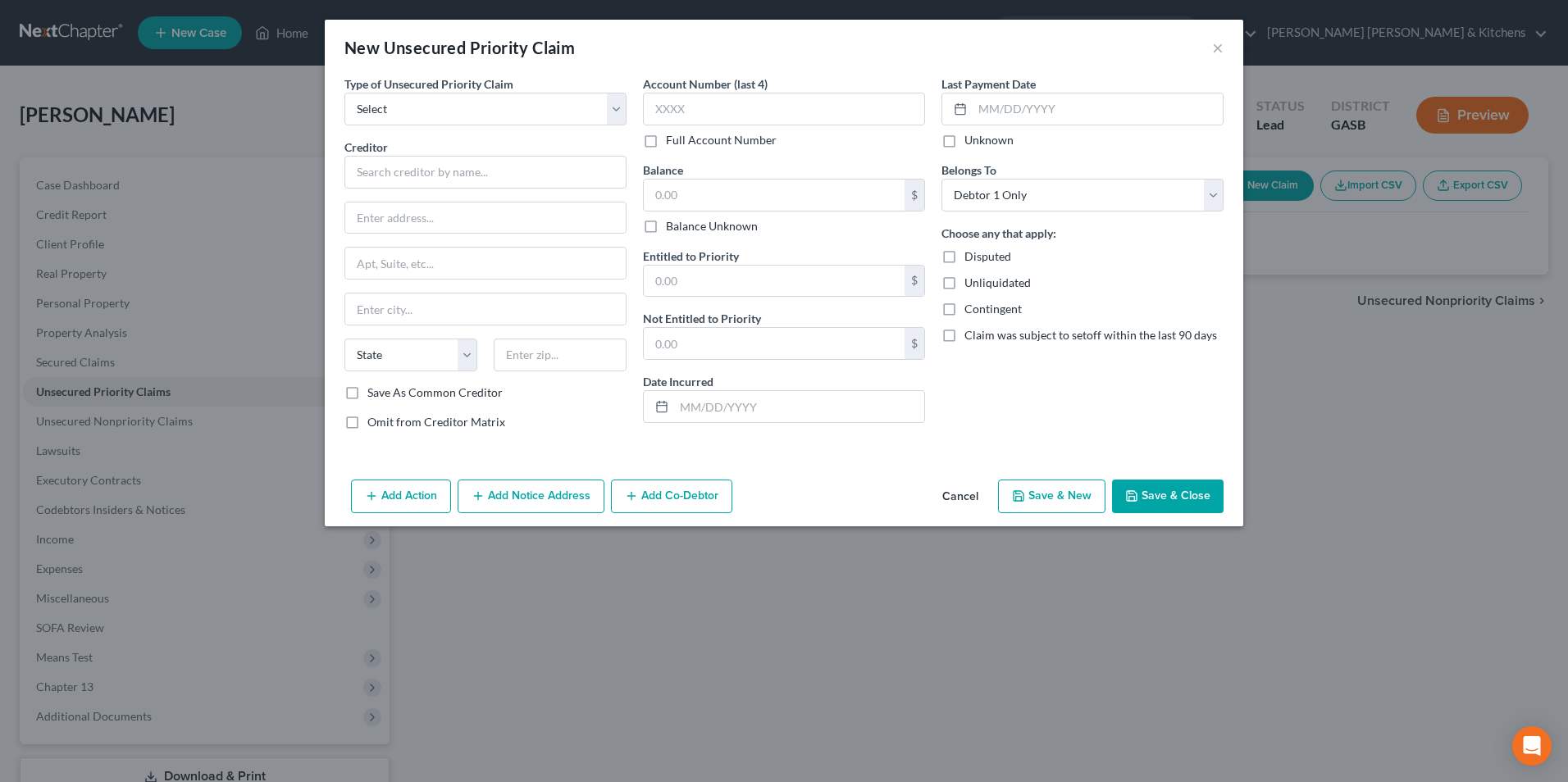
click at [411, 127] on div "Type of Unsecured Priority Claim * Select Taxes & Other Government Units Domest…" at bounding box center [485, 260] width 299 height 368
click at [406, 113] on select "Select Taxes & Other Government Units Domestic Support Obligations Extensions o…" at bounding box center [485, 108] width 282 height 33
click at [344, 92] on select "Select Taxes & Other Government Units Domestic Support Obligations Extensions o…" at bounding box center [485, 108] width 282 height 33
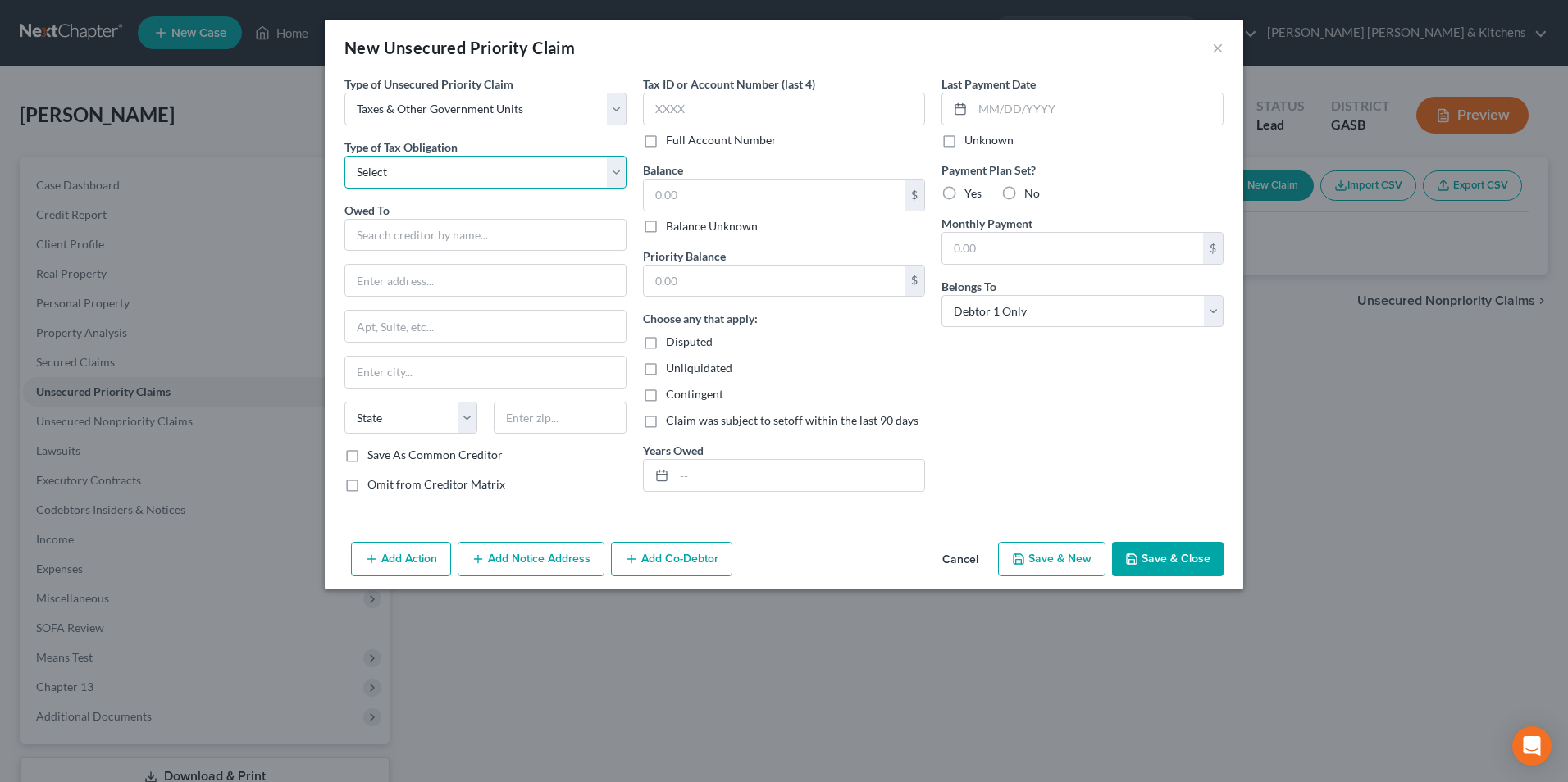
drag, startPoint x: 407, startPoint y: 176, endPoint x: 406, endPoint y: 186, distance: 10.0
click at [407, 176] on select "Select Federal City State Franchise Tax Board Other" at bounding box center [485, 172] width 282 height 33
click at [344, 156] on select "Select Federal City State Franchise Tax Board Other" at bounding box center [485, 172] width 282 height 33
click at [403, 235] on input "text" at bounding box center [485, 235] width 282 height 33
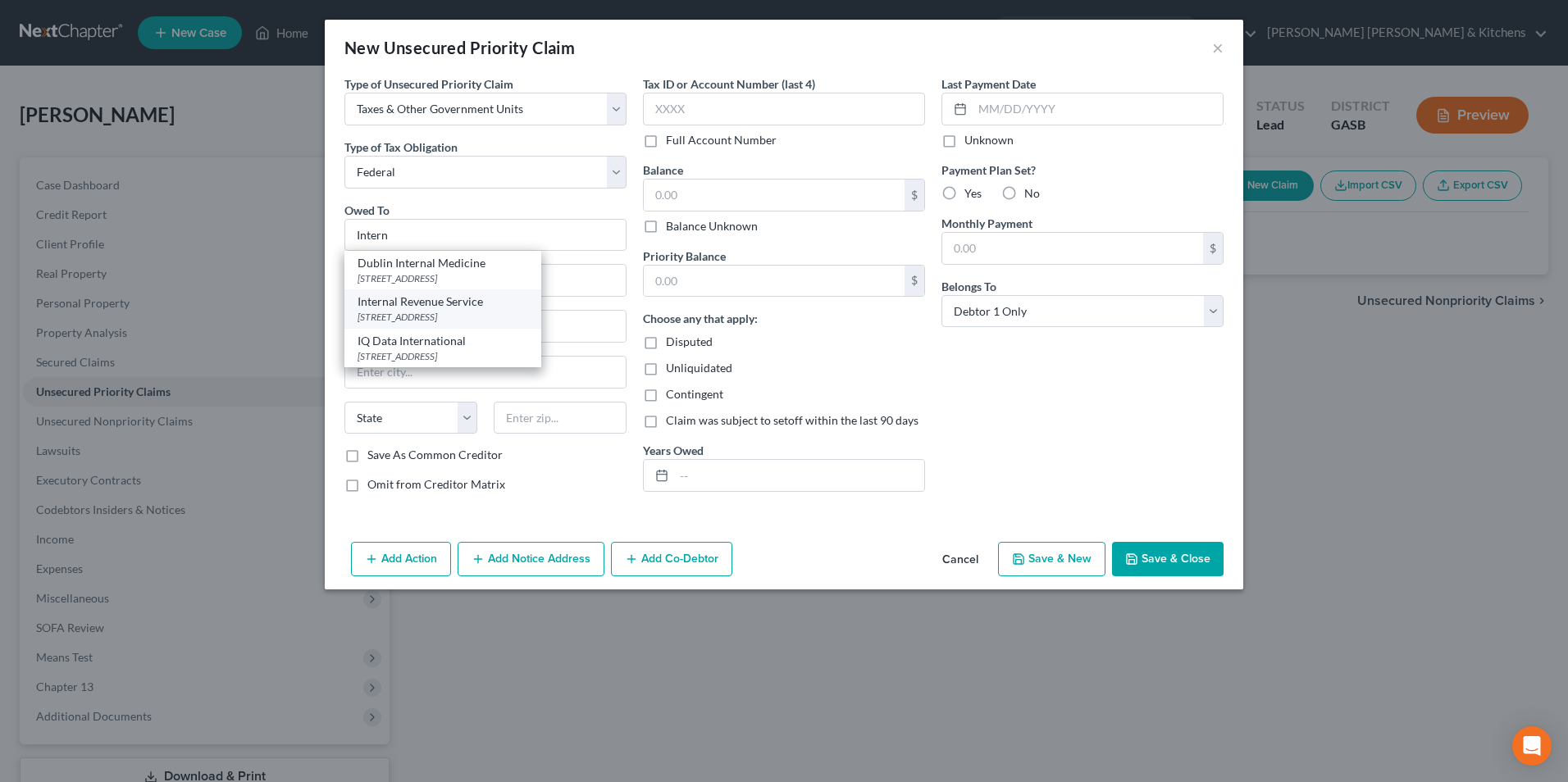
click at [405, 300] on div "Internal Revenue Service" at bounding box center [442, 301] width 171 height 16
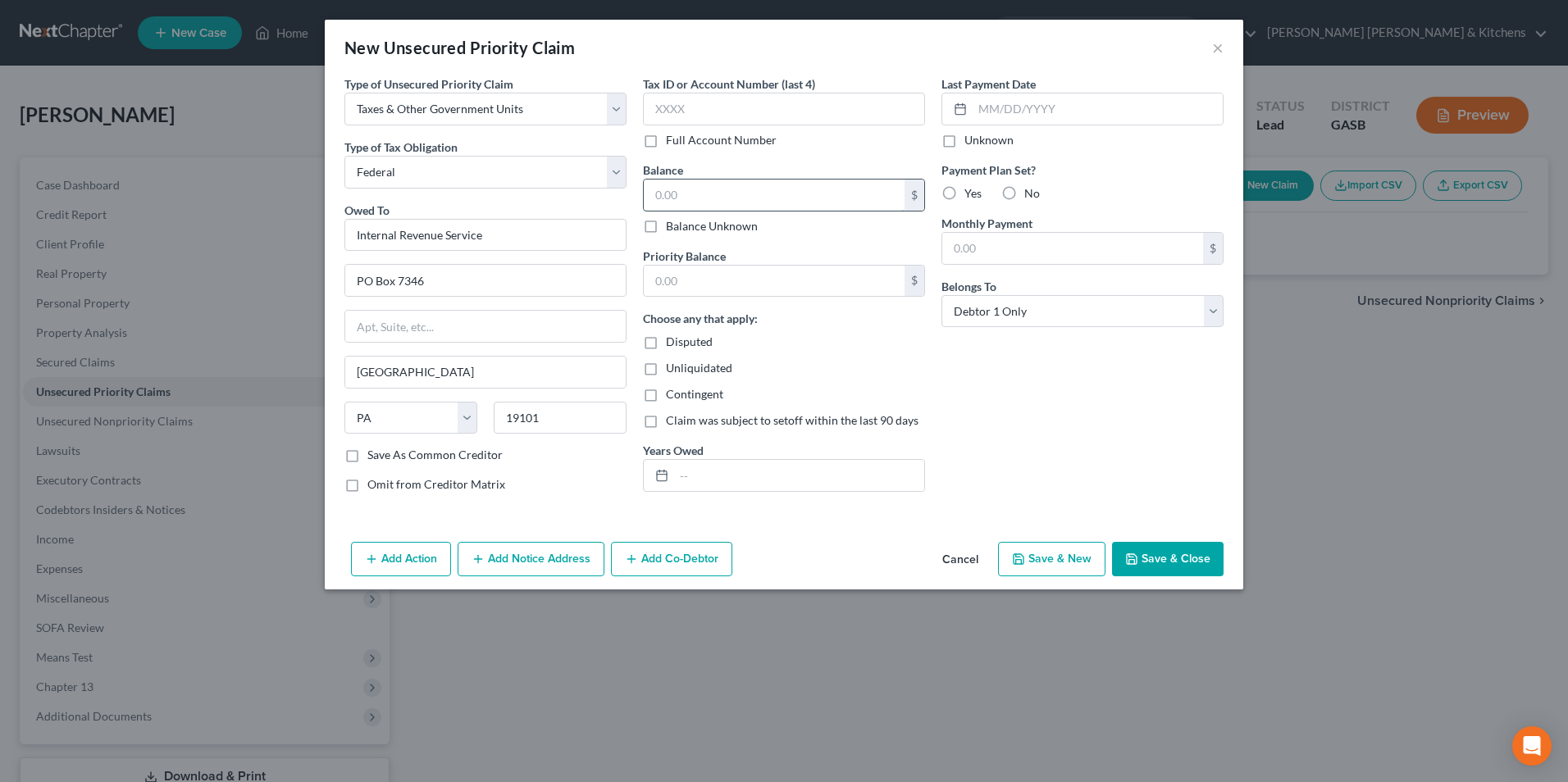
click at [724, 195] on input "text" at bounding box center [774, 194] width 261 height 31
click at [755, 287] on input "text" at bounding box center [774, 281] width 261 height 31
click at [733, 488] on input "text" at bounding box center [798, 475] width 250 height 31
click at [1073, 560] on button "Save & New" at bounding box center [1052, 558] width 108 height 34
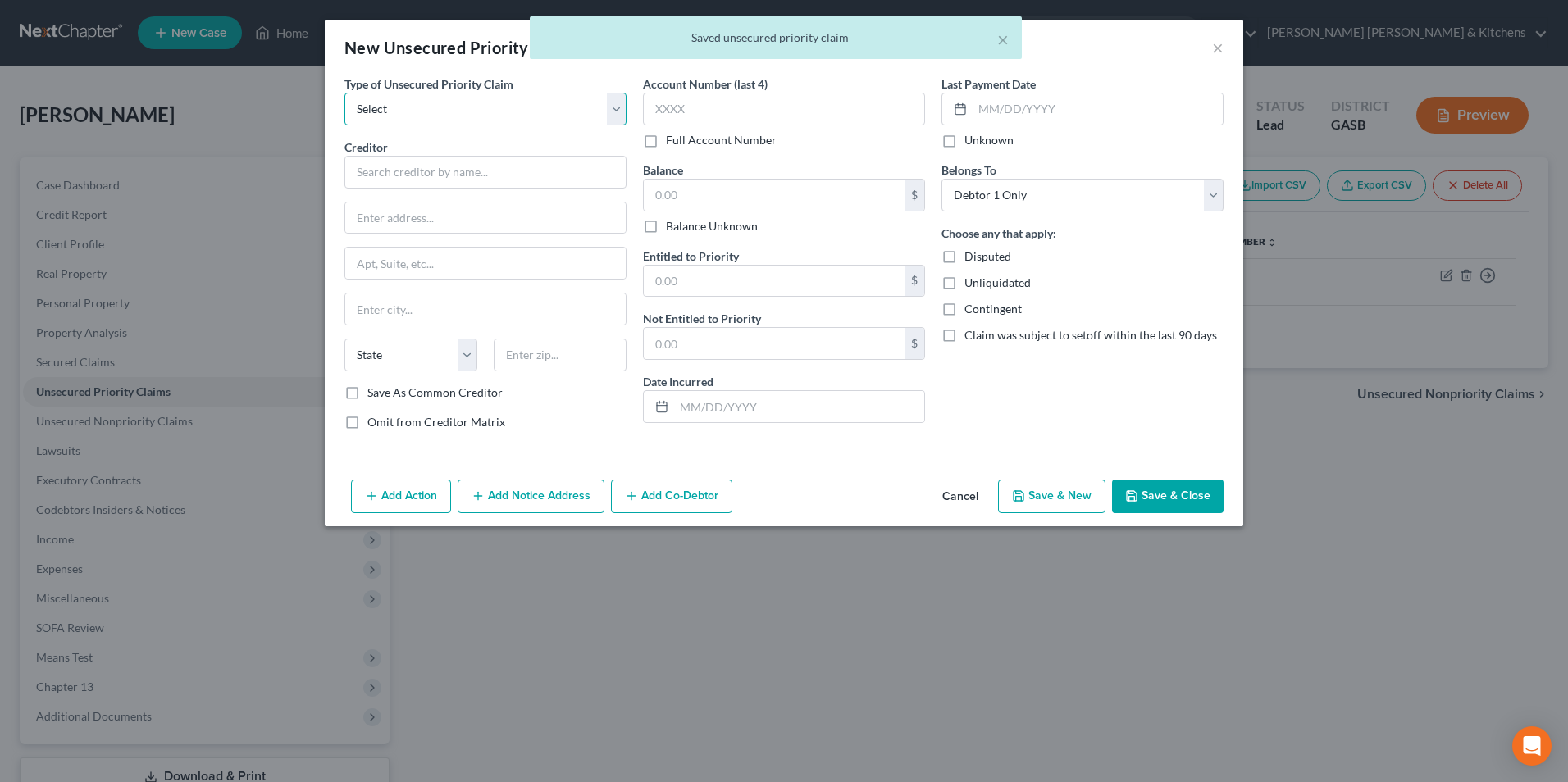
click at [361, 114] on select "Select Taxes & Other Government Units Domestic Support Obligations Extensions o…" at bounding box center [485, 108] width 282 height 33
click at [344, 92] on select "Select Taxes & Other Government Units Domestic Support Obligations Extensions o…" at bounding box center [485, 108] width 282 height 33
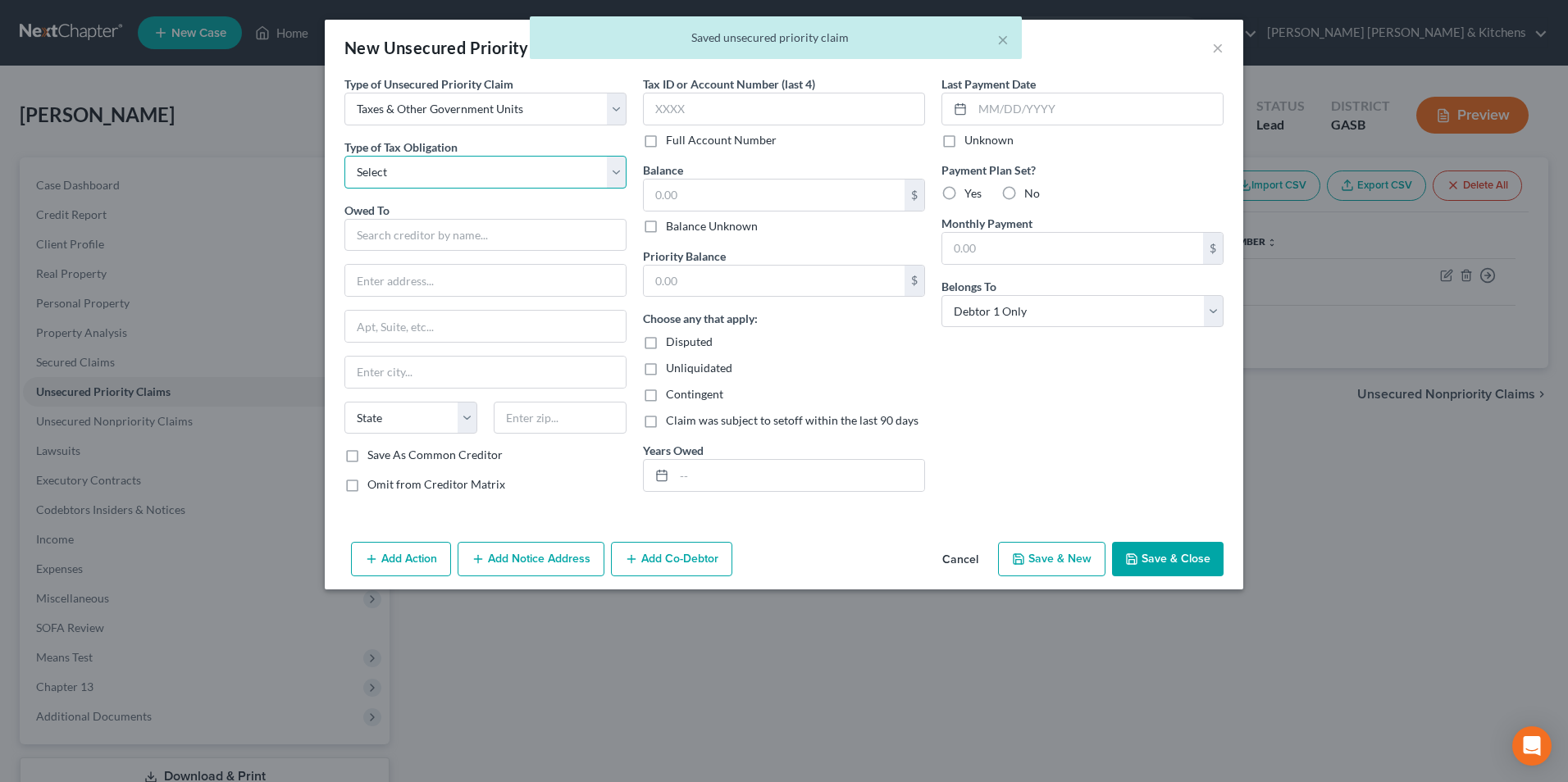
click at [379, 168] on select "Select Federal City State Franchise Tax Board Other" at bounding box center [485, 172] width 282 height 33
click at [344, 156] on select "Select Federal City State Franchise Tax Board Other" at bounding box center [485, 172] width 282 height 33
drag, startPoint x: 389, startPoint y: 232, endPoint x: 395, endPoint y: 244, distance: 13.4
click at [395, 244] on input "text" at bounding box center [485, 235] width 282 height 33
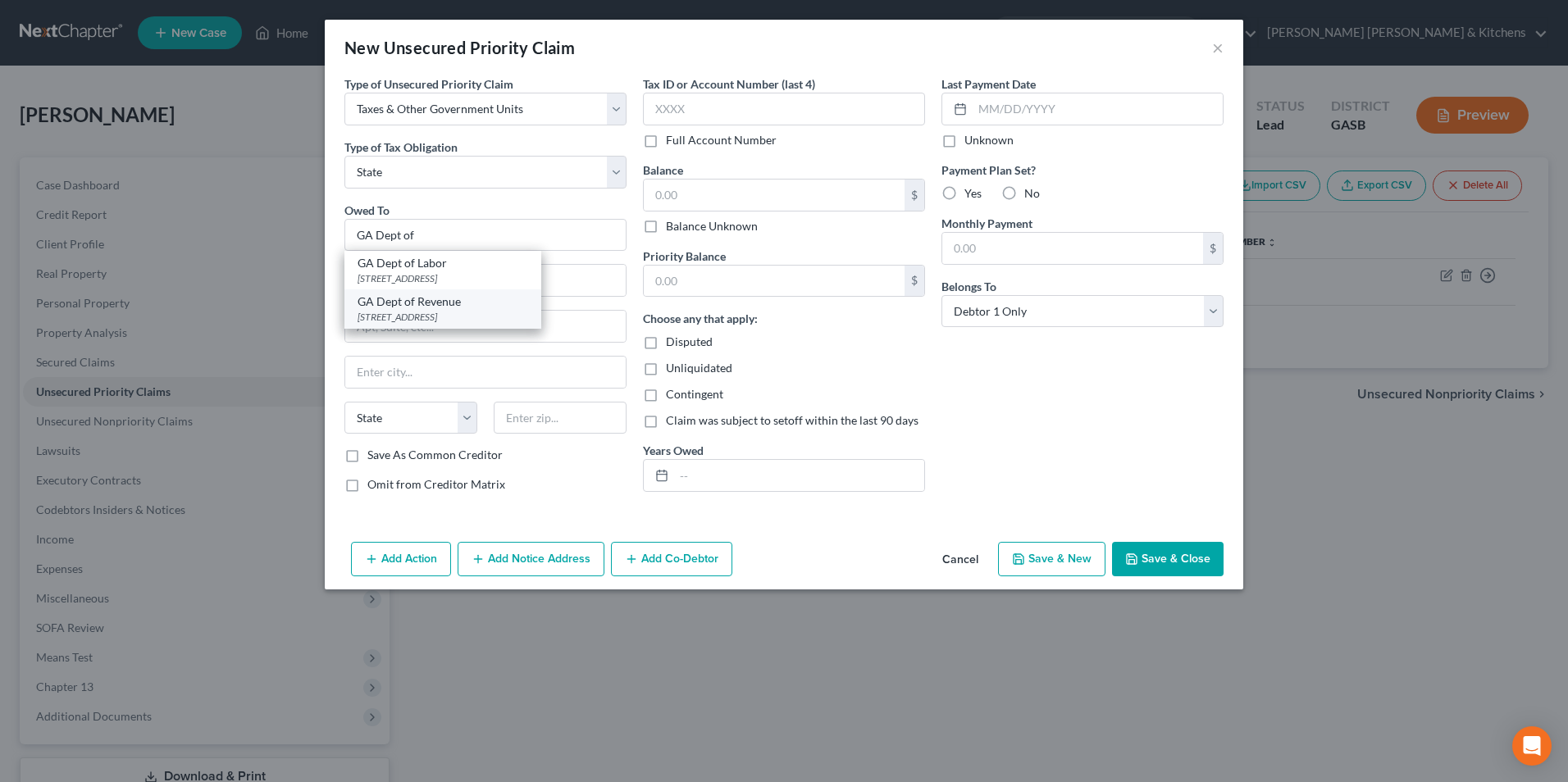
click at [431, 299] on div "GA Dept of Revenue" at bounding box center [442, 301] width 171 height 16
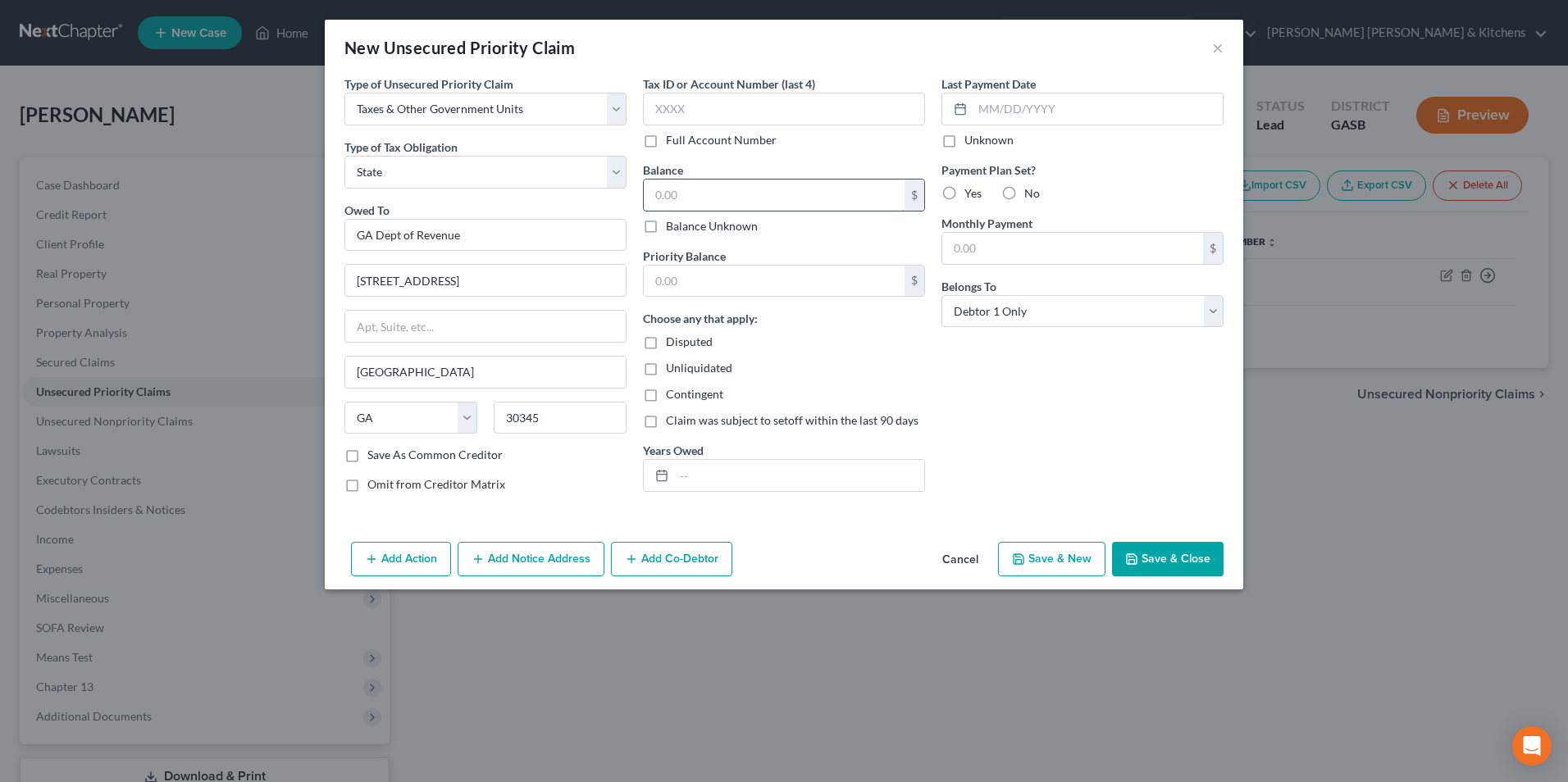
drag, startPoint x: 679, startPoint y: 203, endPoint x: 669, endPoint y: 182, distance: 23.3
click at [679, 203] on input "text" at bounding box center [774, 194] width 261 height 31
click at [697, 280] on input "text" at bounding box center [774, 281] width 261 height 31
click at [701, 471] on input "text" at bounding box center [798, 475] width 250 height 31
click at [1201, 562] on button "Save & Close" at bounding box center [1168, 558] width 112 height 34
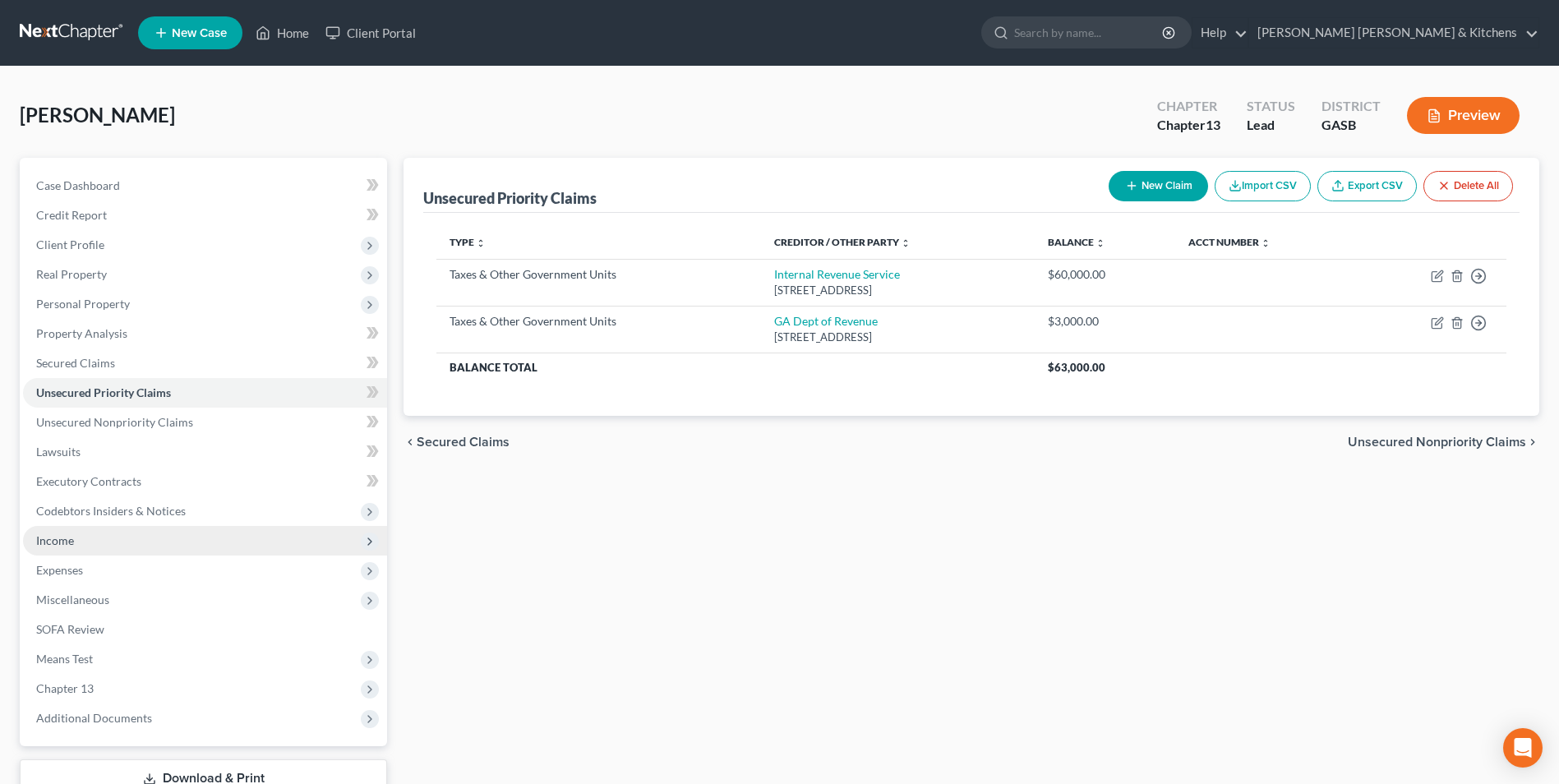
click at [83, 542] on span "Income" at bounding box center [205, 540] width 364 height 30
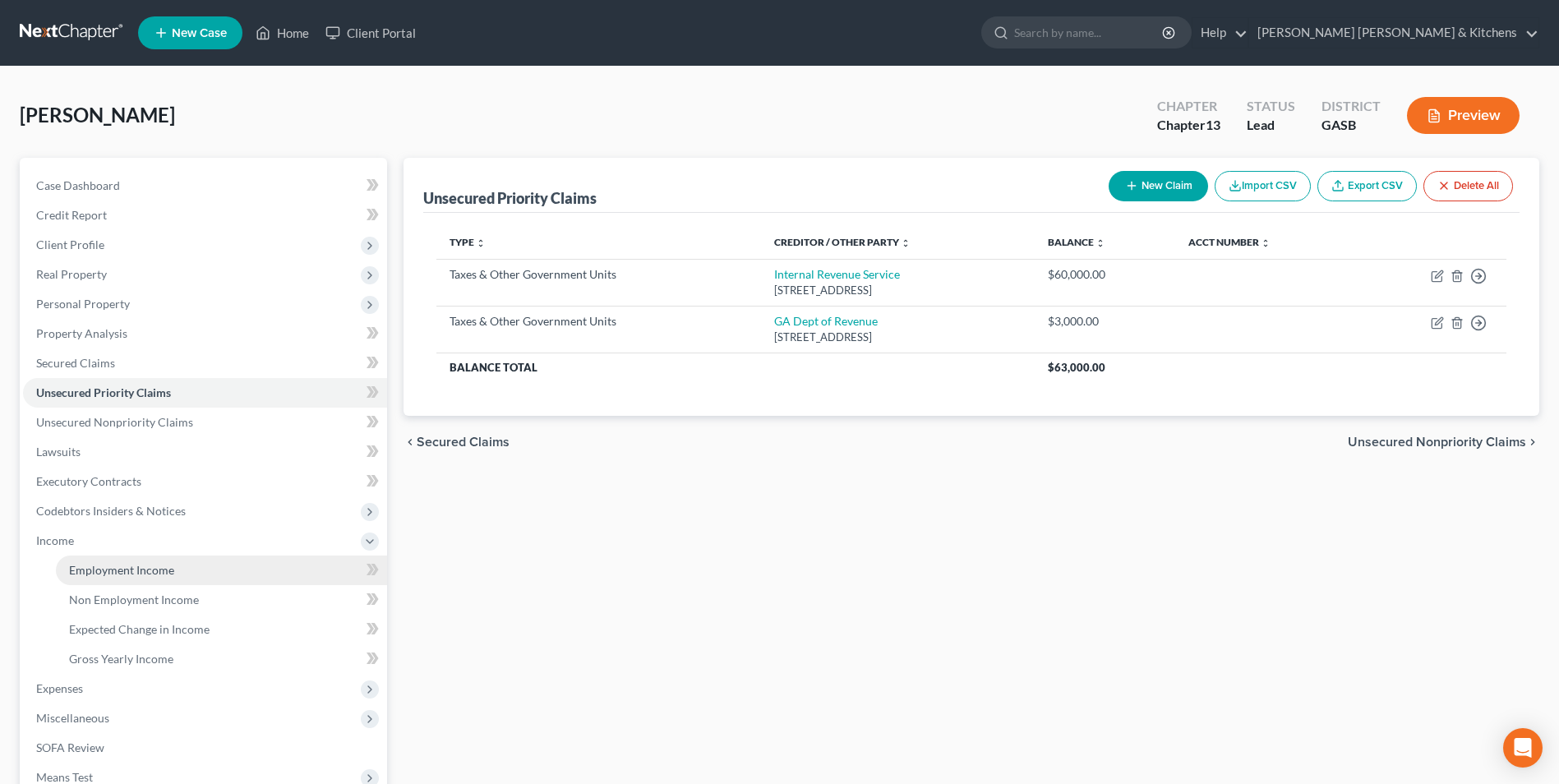
click at [96, 573] on span "Employment Income" at bounding box center [121, 570] width 105 height 14
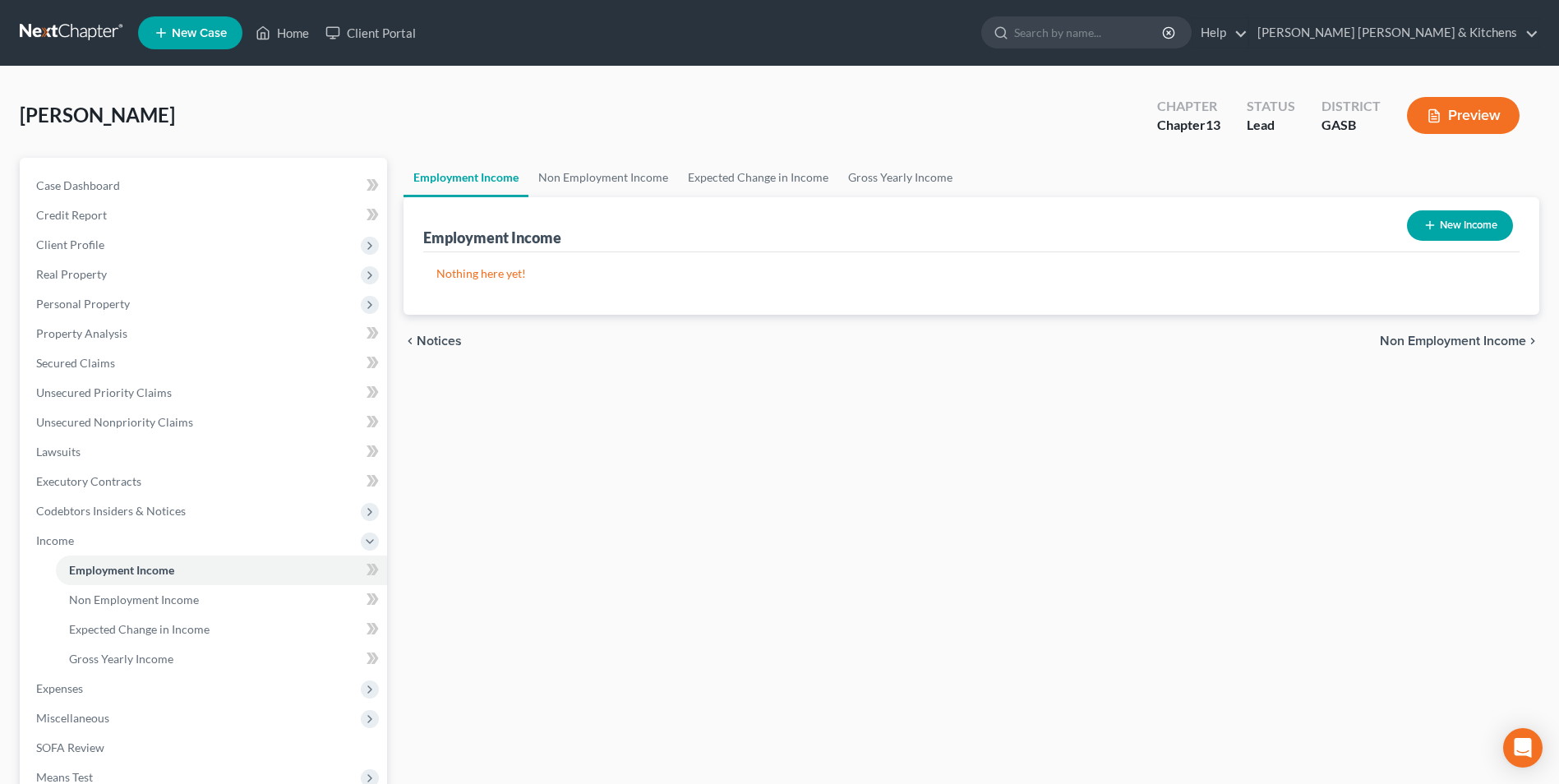
click at [1449, 236] on button "New Income" at bounding box center [1460, 226] width 106 height 30
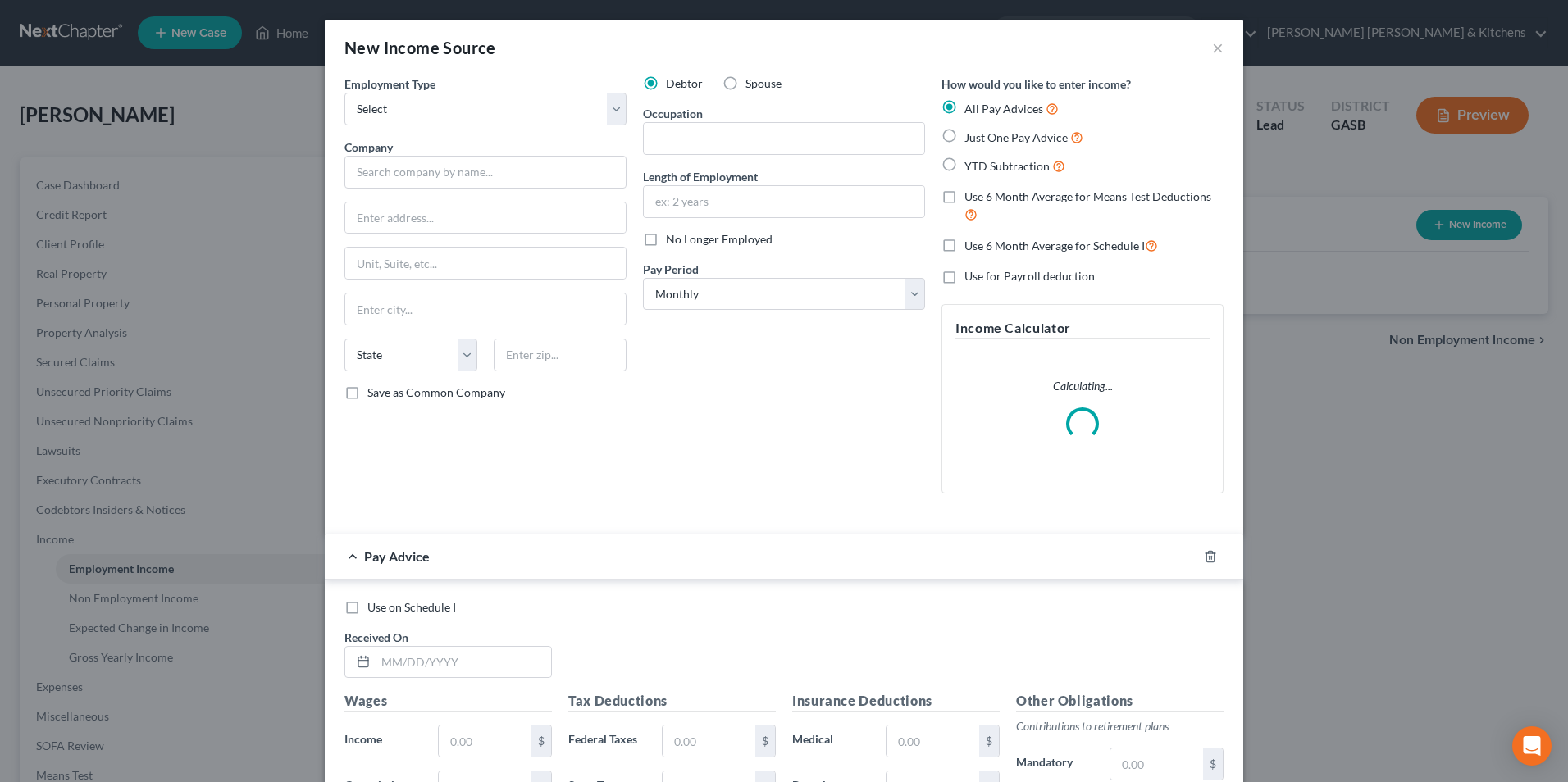
click at [964, 172] on label "YTD Subtraction" at bounding box center [1014, 166] width 101 height 18
click at [971, 167] on input "YTD Subtraction" at bounding box center [976, 161] width 11 height 11
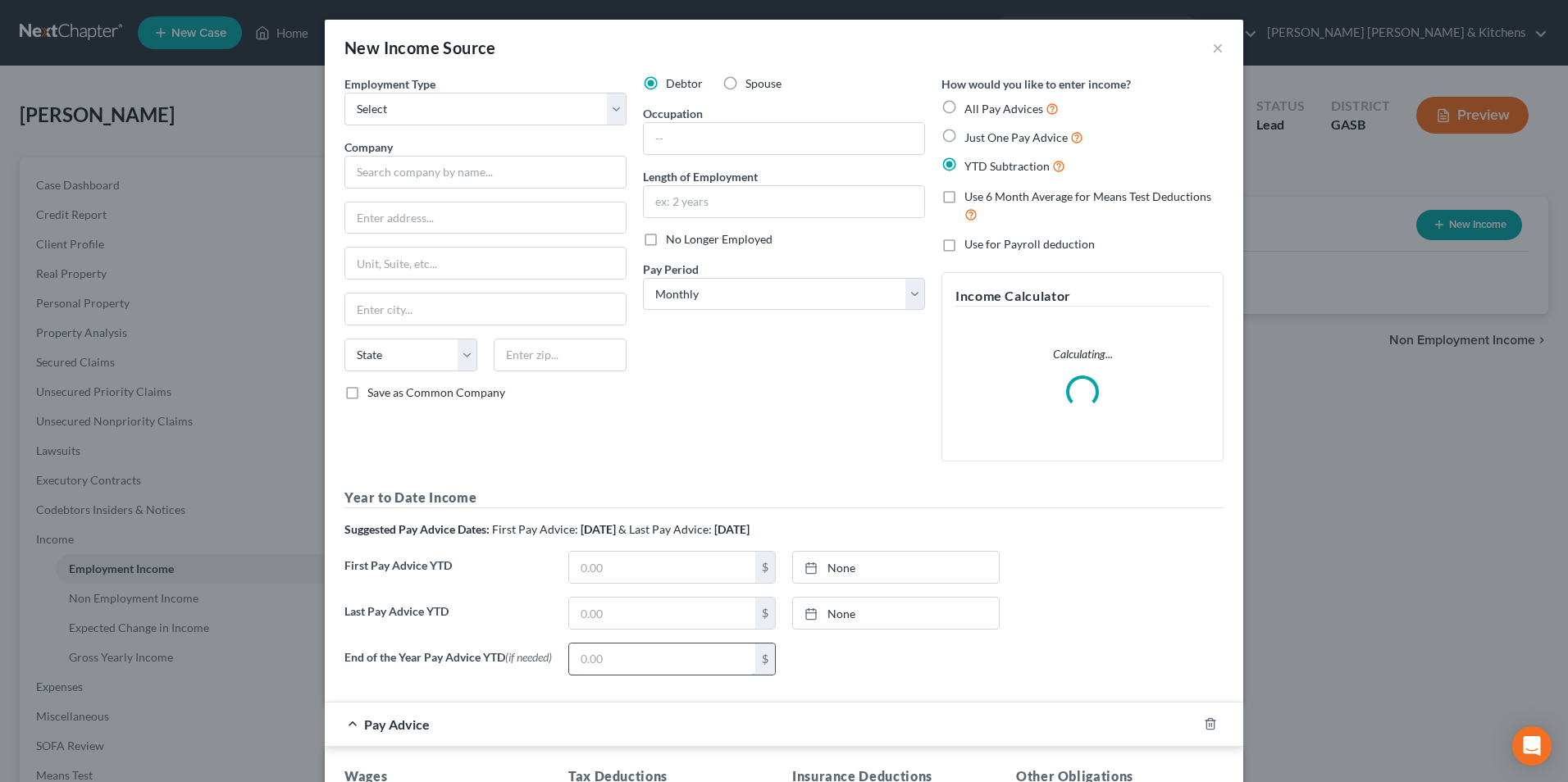
click at [631, 668] on input "text" at bounding box center [662, 658] width 186 height 31
click at [371, 119] on select "Select Full or [DEMOGRAPHIC_DATA] Employment Self Employment" at bounding box center [485, 108] width 282 height 33
click at [344, 92] on select "Select Full or [DEMOGRAPHIC_DATA] Employment Self Employment" at bounding box center [485, 108] width 282 height 33
click at [414, 177] on input "text" at bounding box center [485, 172] width 282 height 33
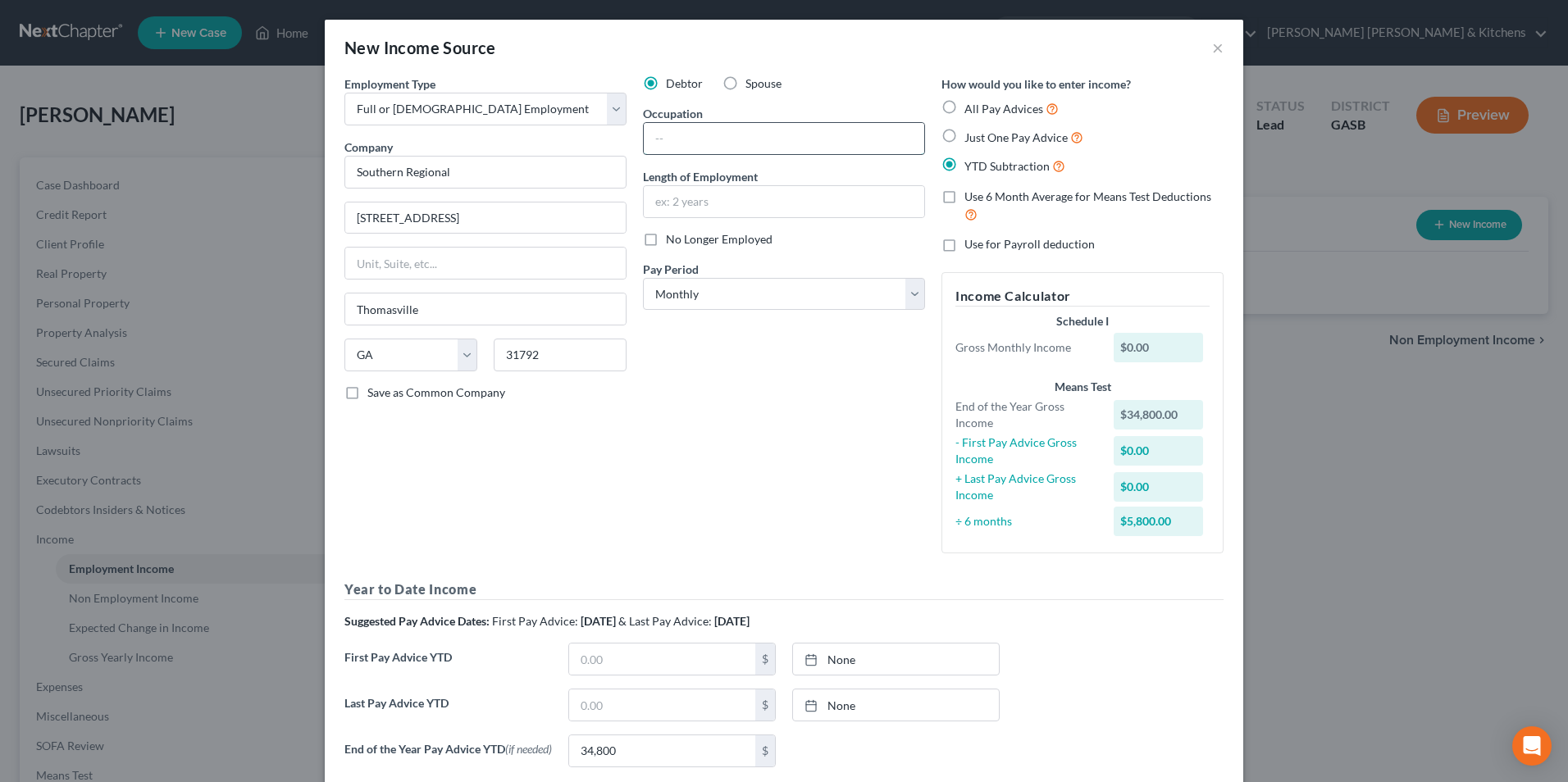
click at [661, 142] on input "text" at bounding box center [783, 138] width 280 height 31
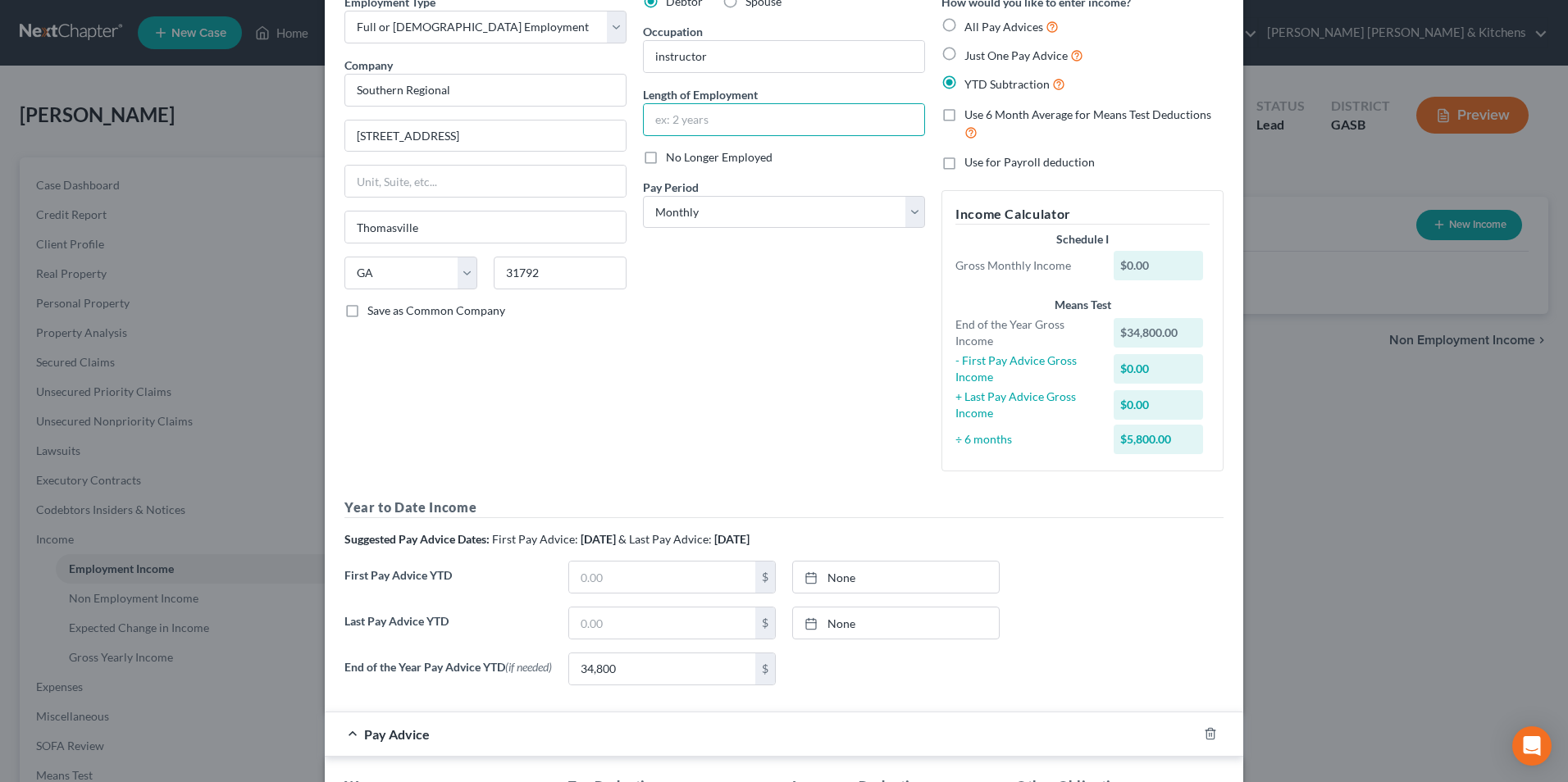
scroll to position [164, 0]
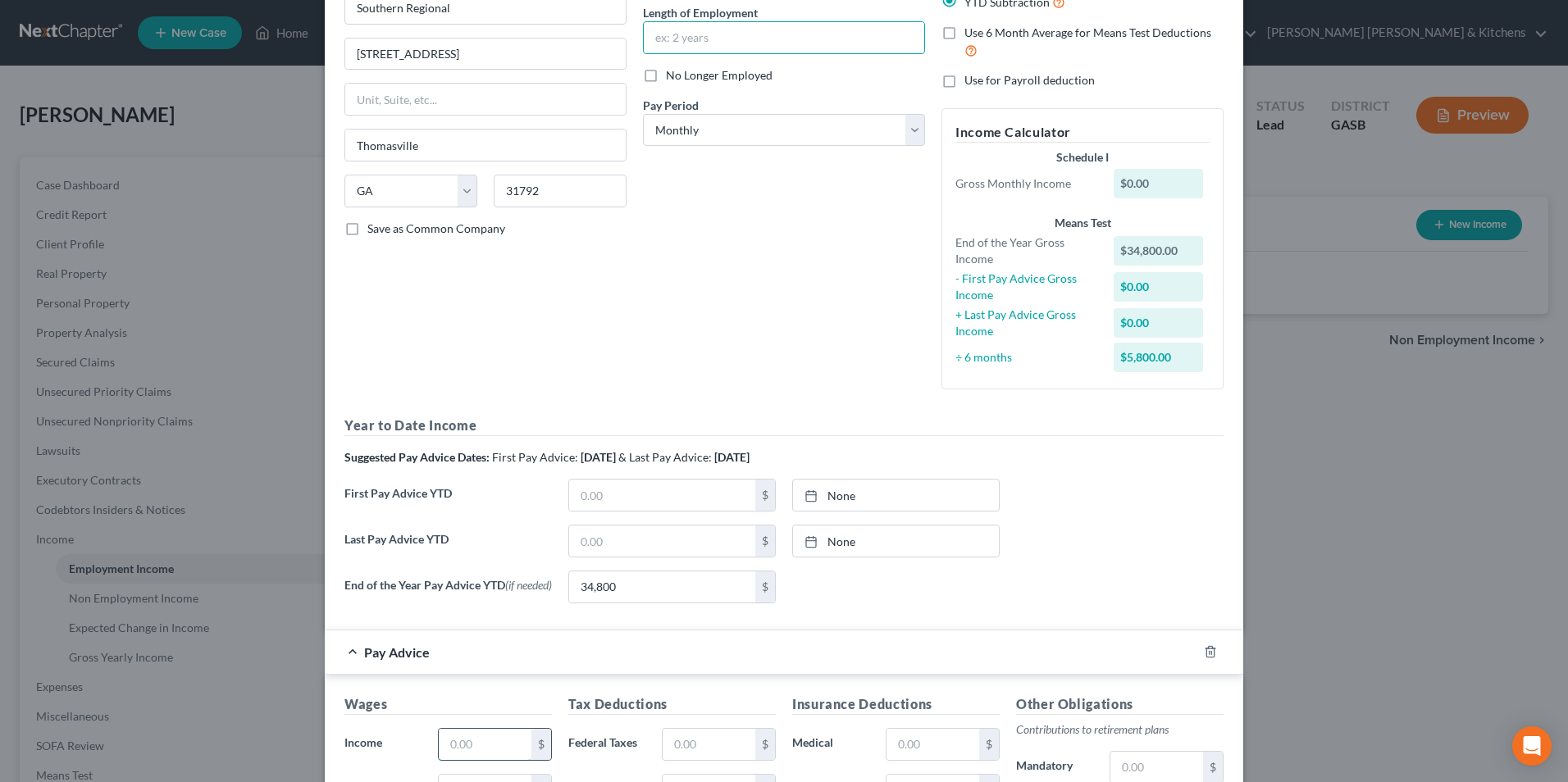
drag, startPoint x: 487, startPoint y: 754, endPoint x: 487, endPoint y: 738, distance: 16.0
click at [487, 754] on input "text" at bounding box center [485, 744] width 93 height 31
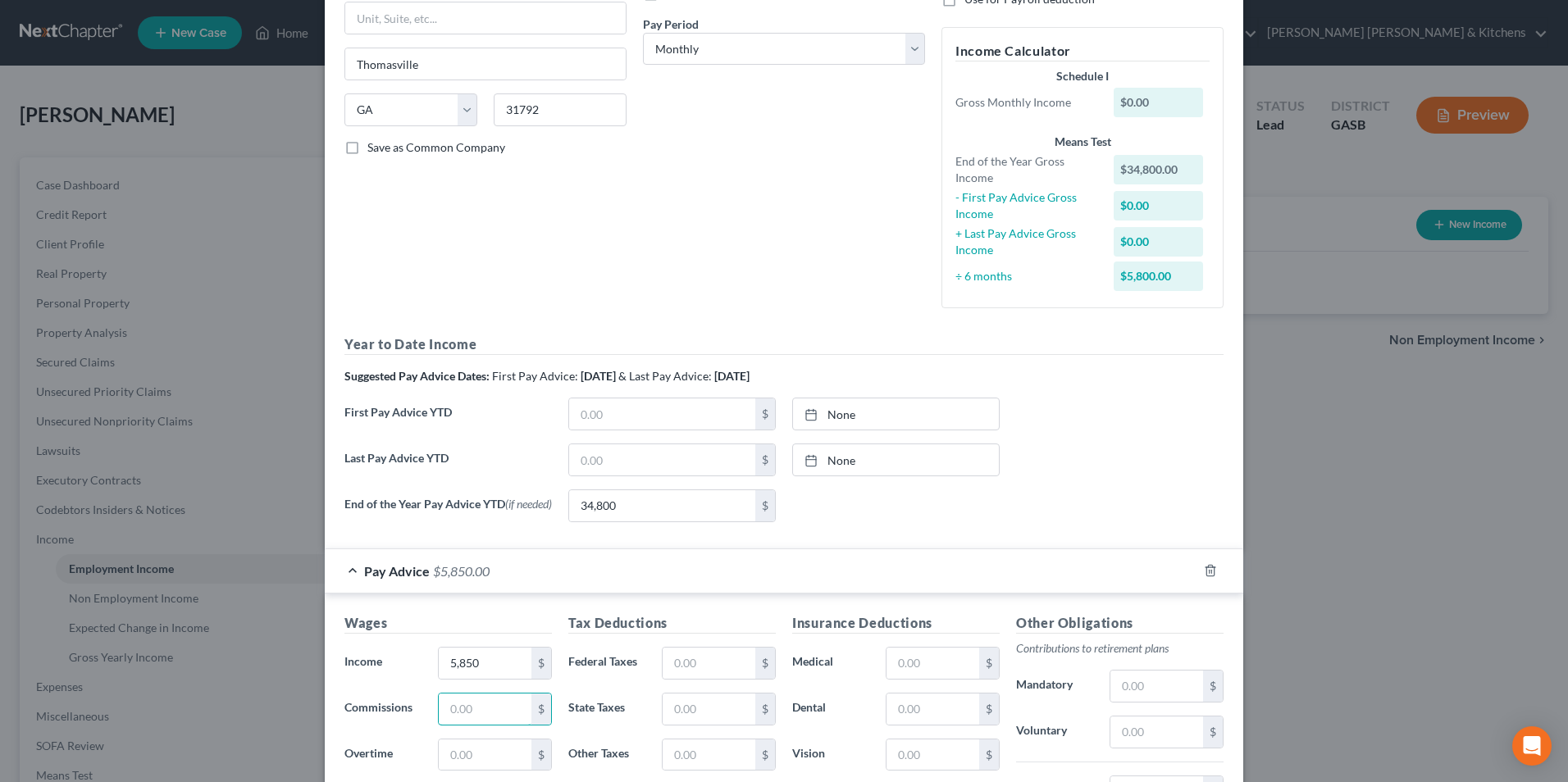
scroll to position [273, 0]
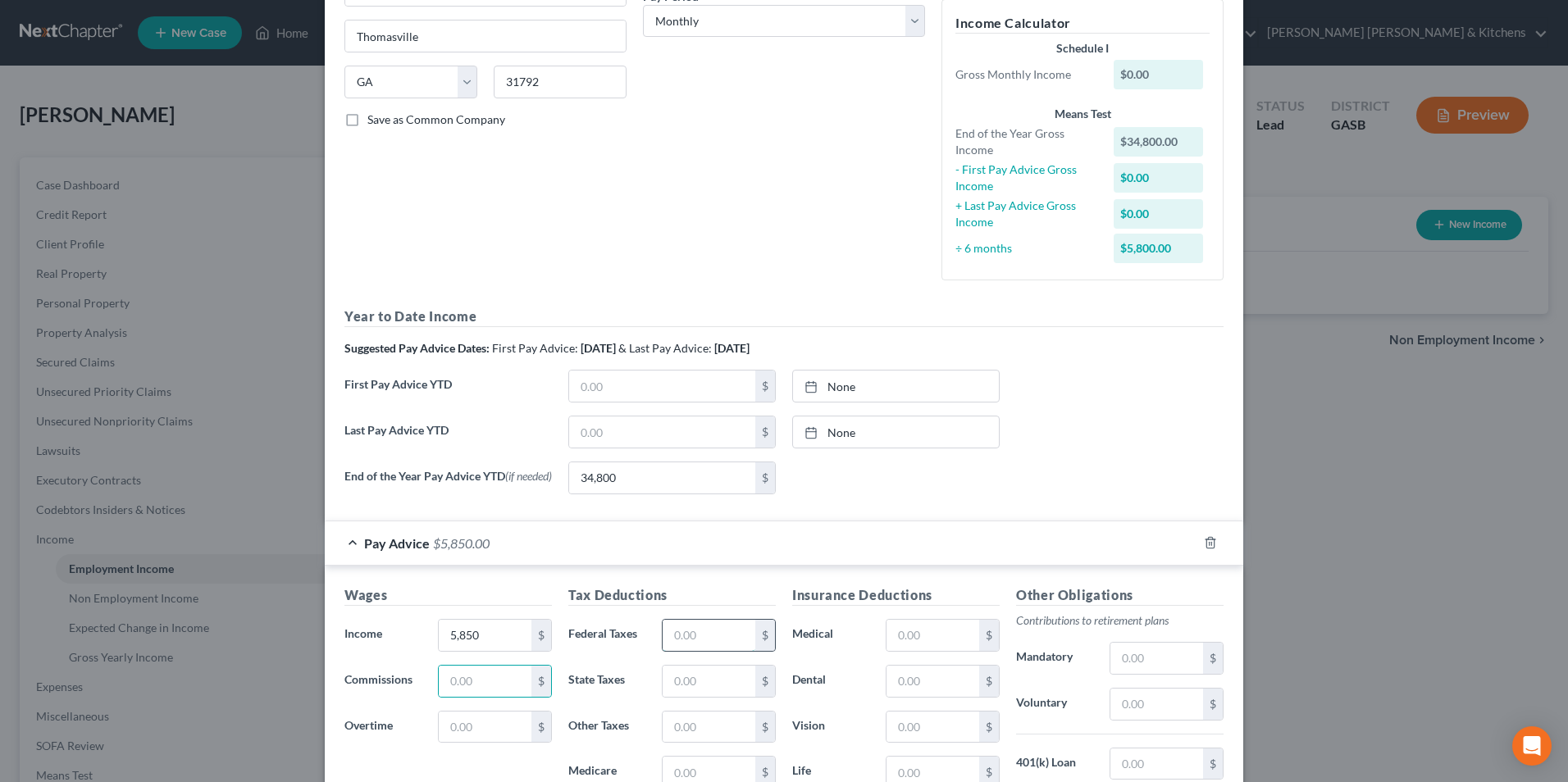
click at [721, 642] on input "text" at bounding box center [709, 635] width 93 height 31
click at [928, 636] on input "text" at bounding box center [933, 635] width 93 height 31
click at [1115, 712] on input "text" at bounding box center [1157, 704] width 93 height 31
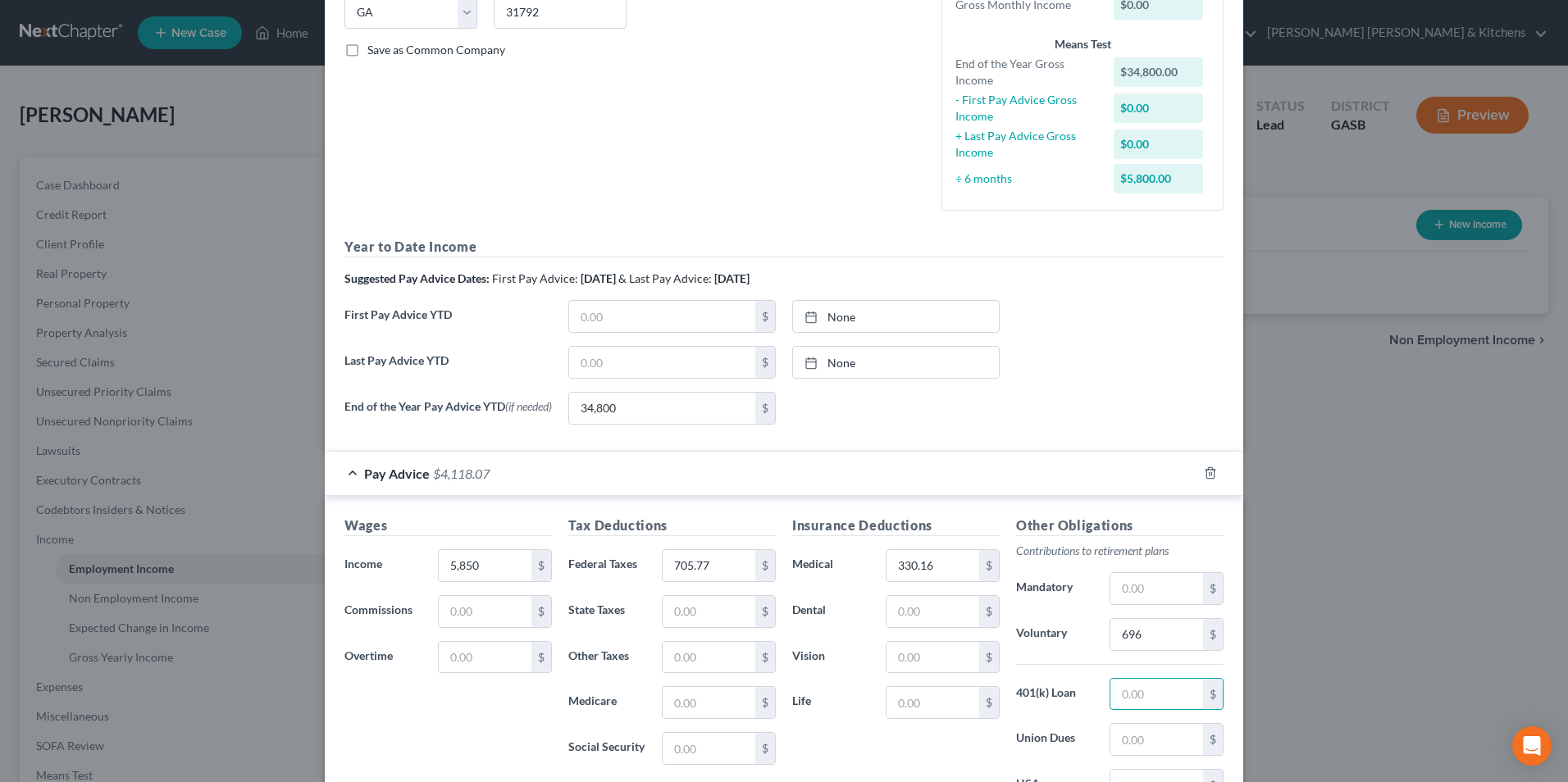
scroll to position [438, 0]
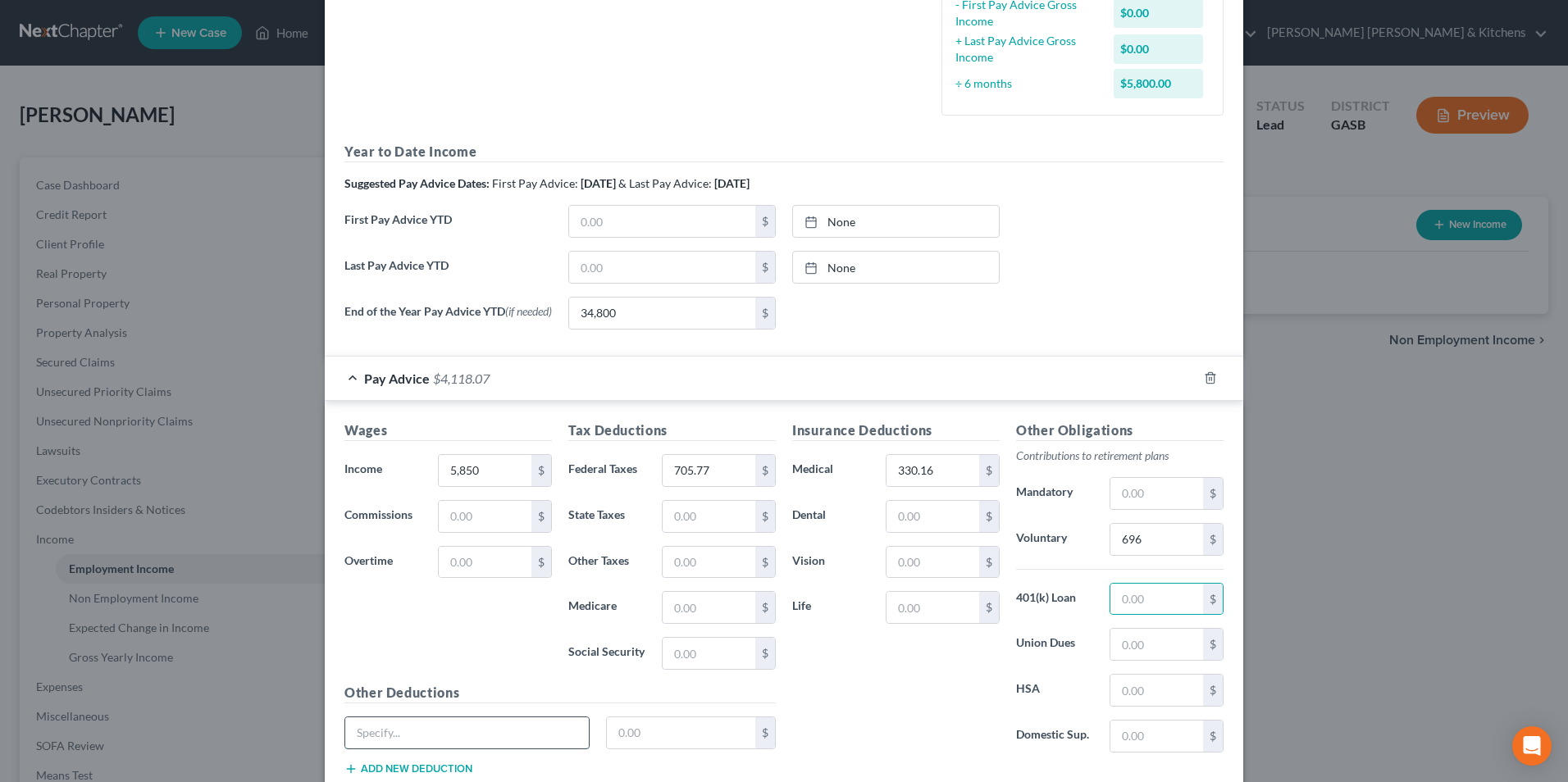
click at [420, 732] on input "text" at bounding box center [467, 732] width 244 height 31
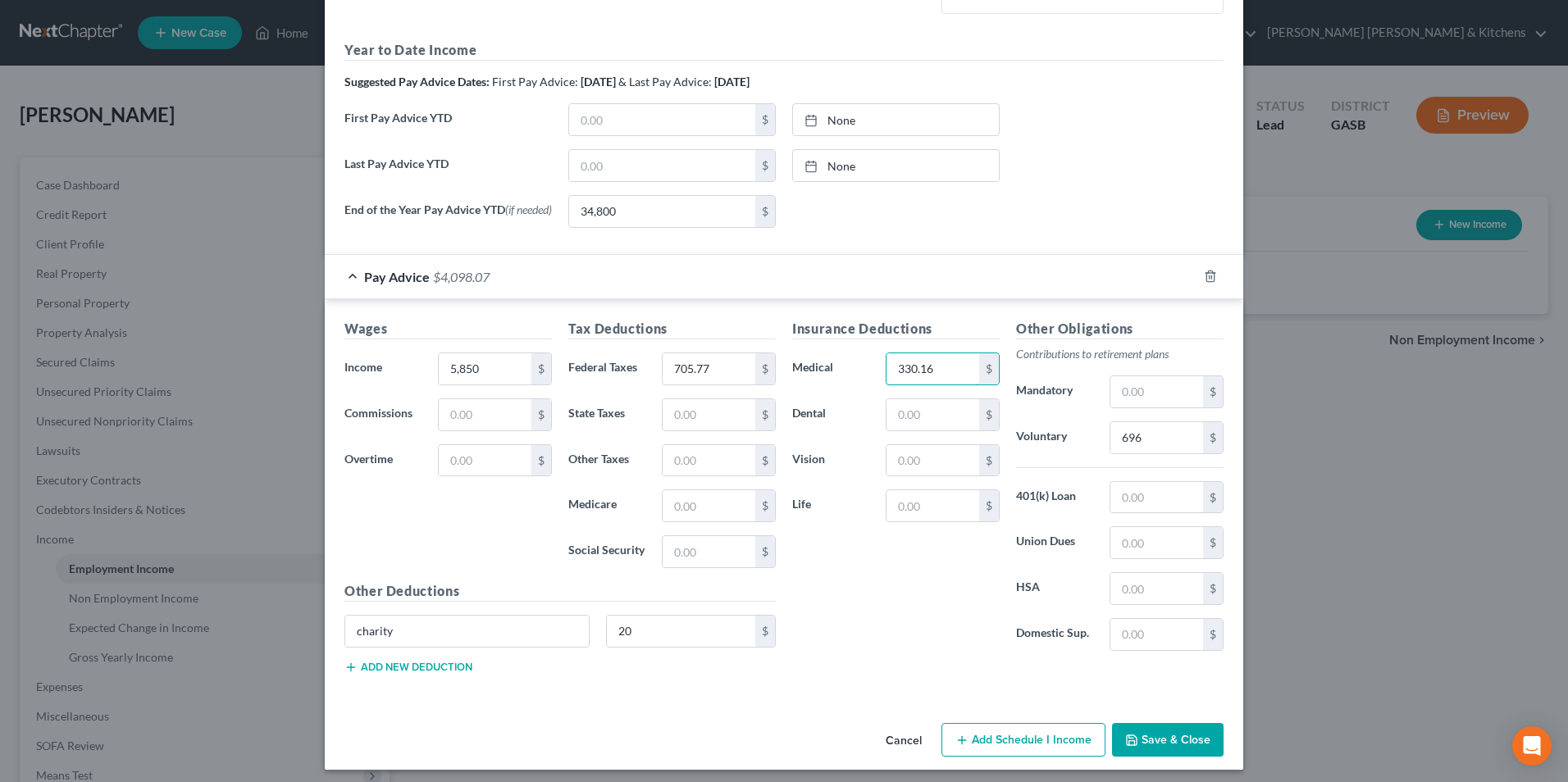
scroll to position [551, 0]
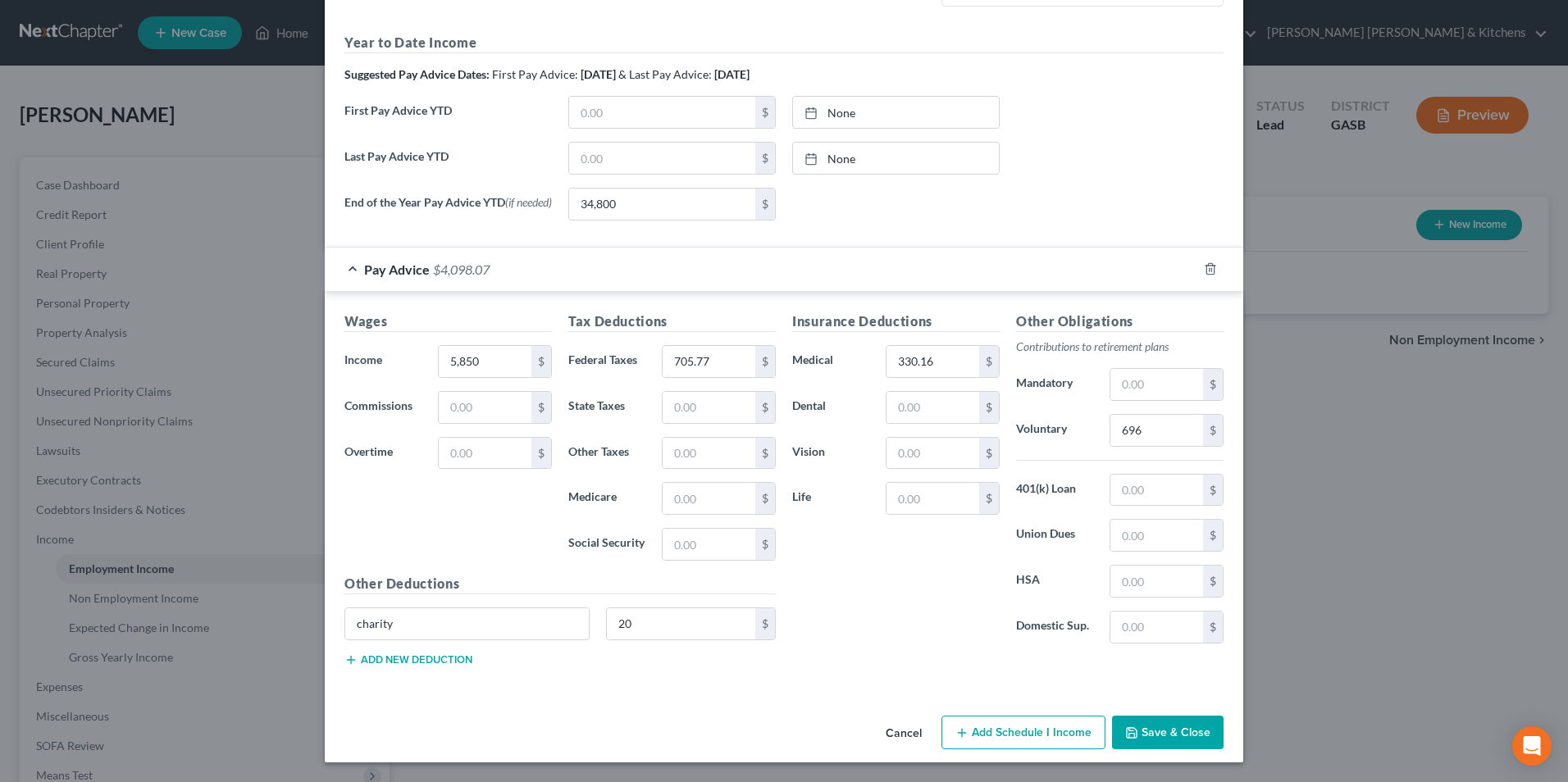
click at [1171, 729] on button "Save & Close" at bounding box center [1168, 732] width 112 height 34
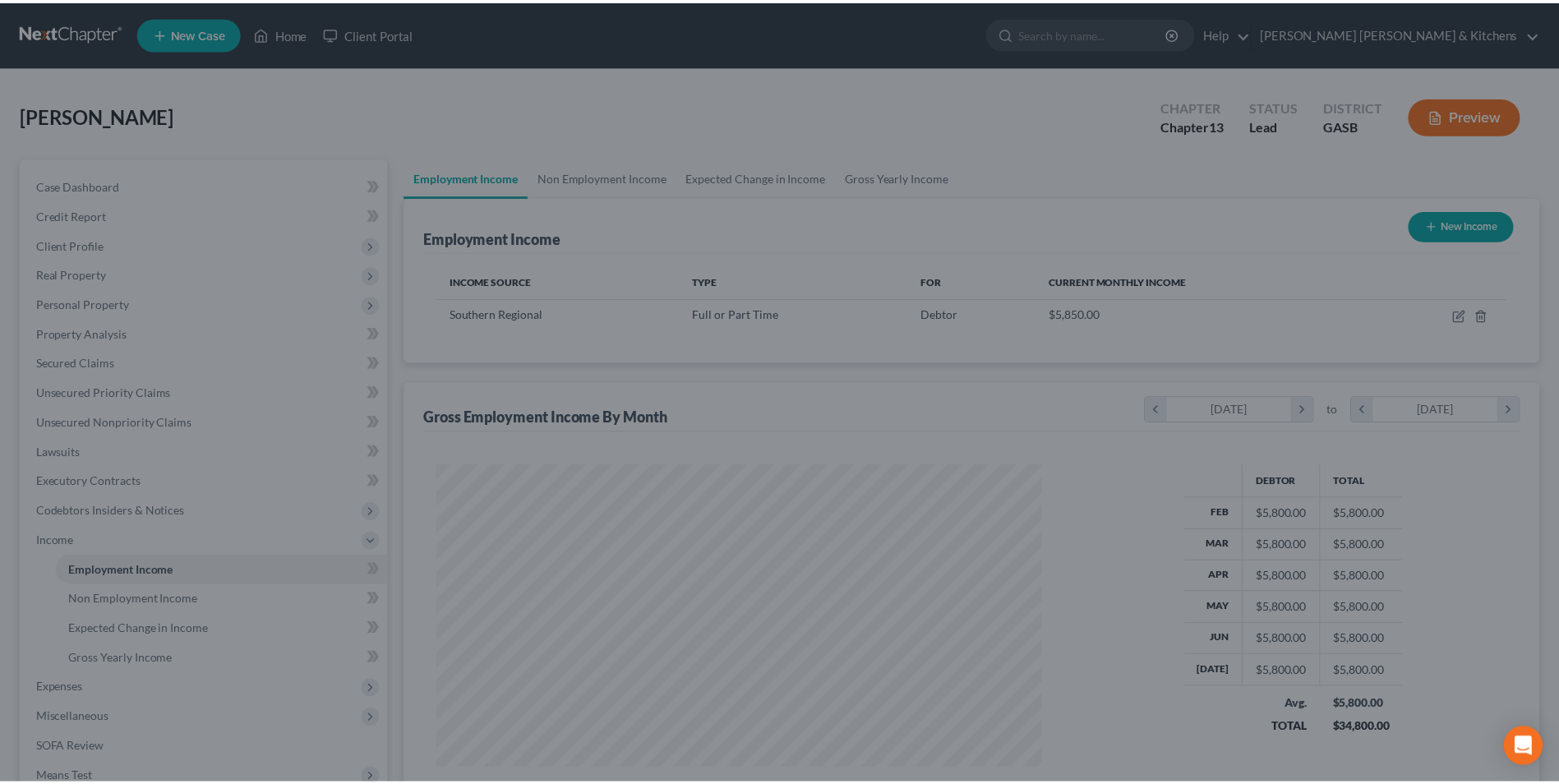
scroll to position [821490, 821296]
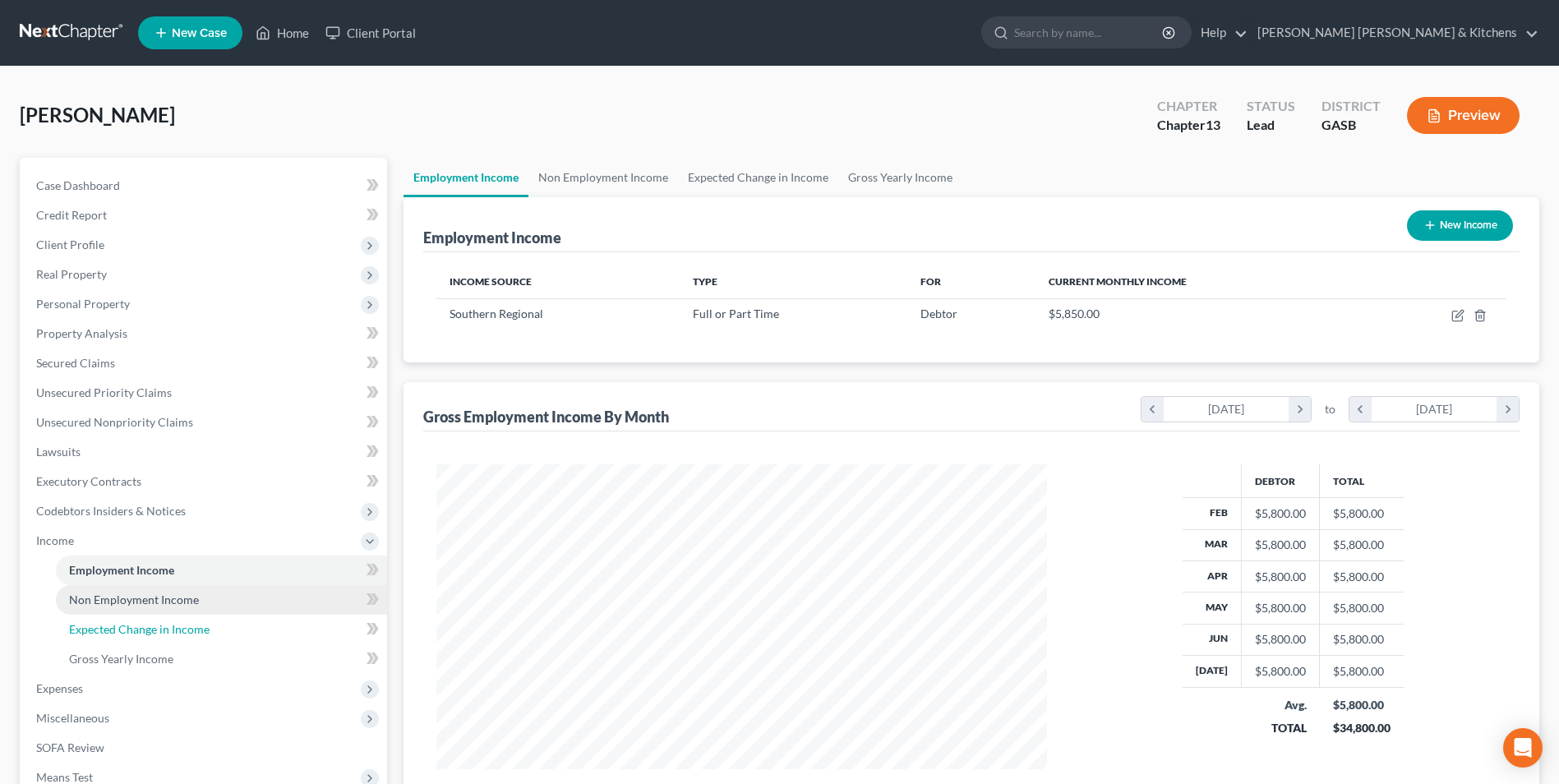
drag, startPoint x: 72, startPoint y: 625, endPoint x: 148, endPoint y: 610, distance: 77.5
click at [72, 625] on span "Expected Change in Income" at bounding box center [139, 629] width 141 height 14
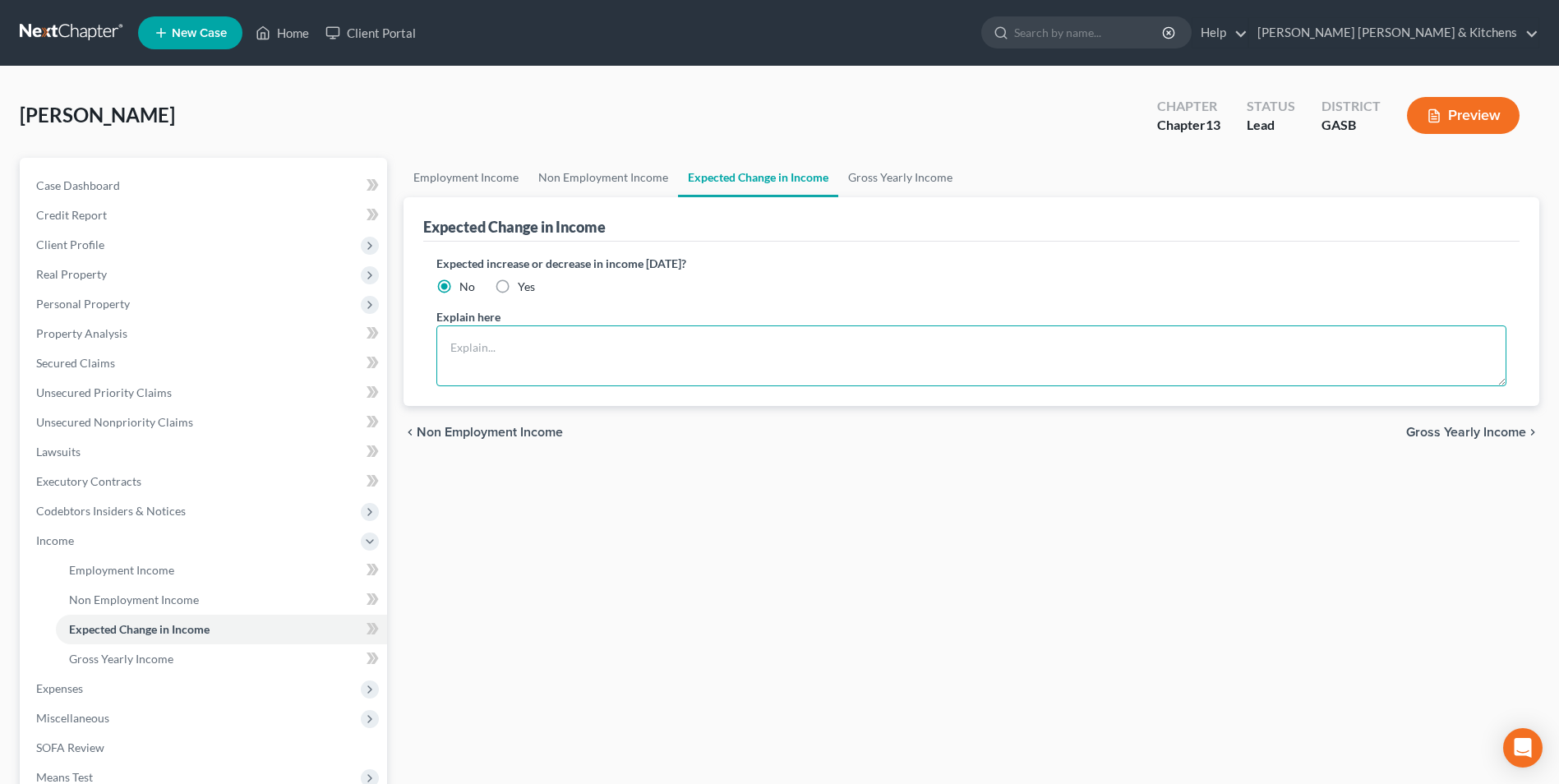
click at [456, 359] on textarea at bounding box center [971, 356] width 1070 height 61
click at [874, 351] on textarea "Debtor paid monthly. [PERSON_NAME] resides with elderly father and brother (rec…" at bounding box center [971, 356] width 1070 height 61
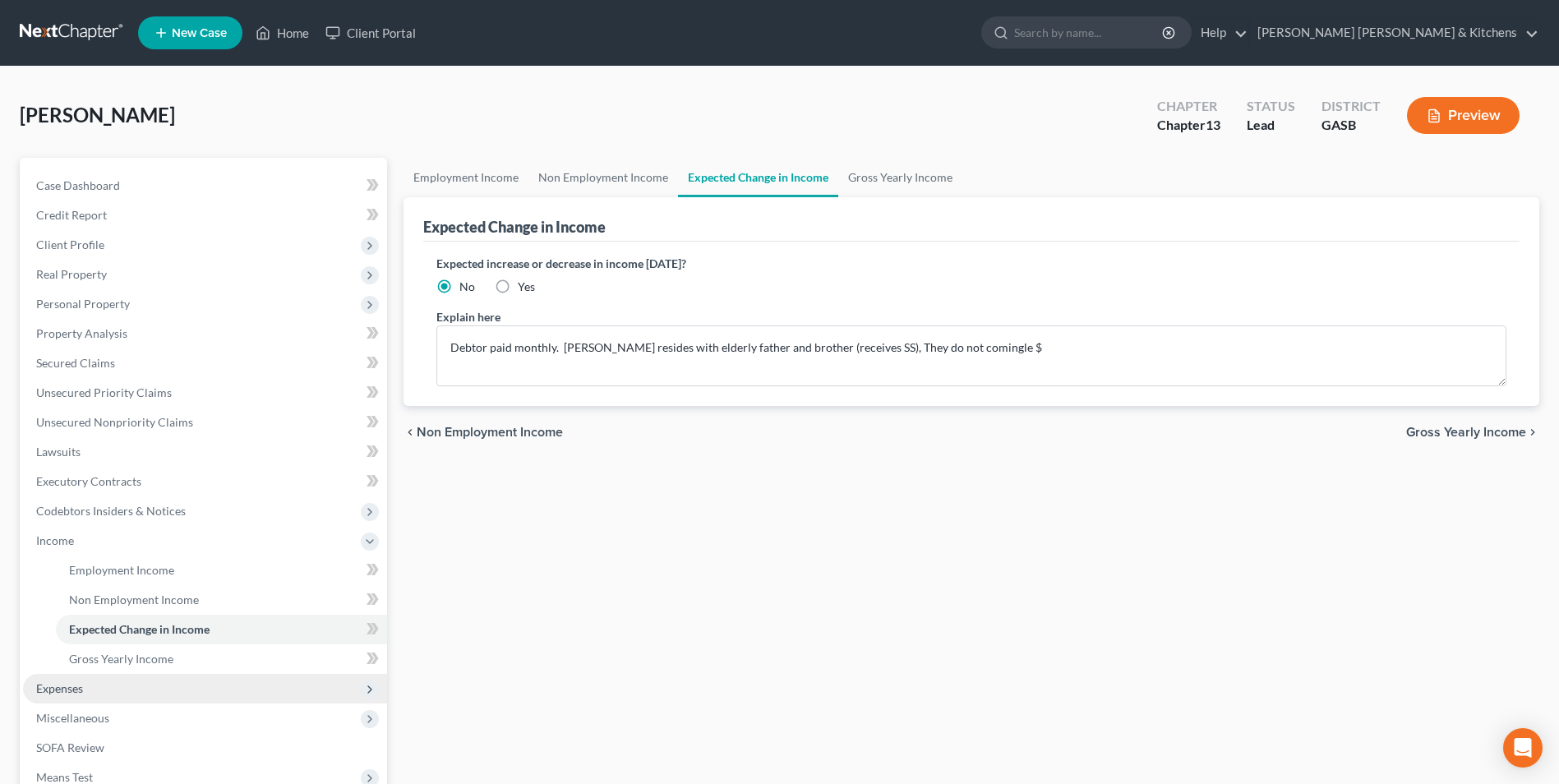
click at [78, 687] on span "Expenses" at bounding box center [60, 688] width 47 height 14
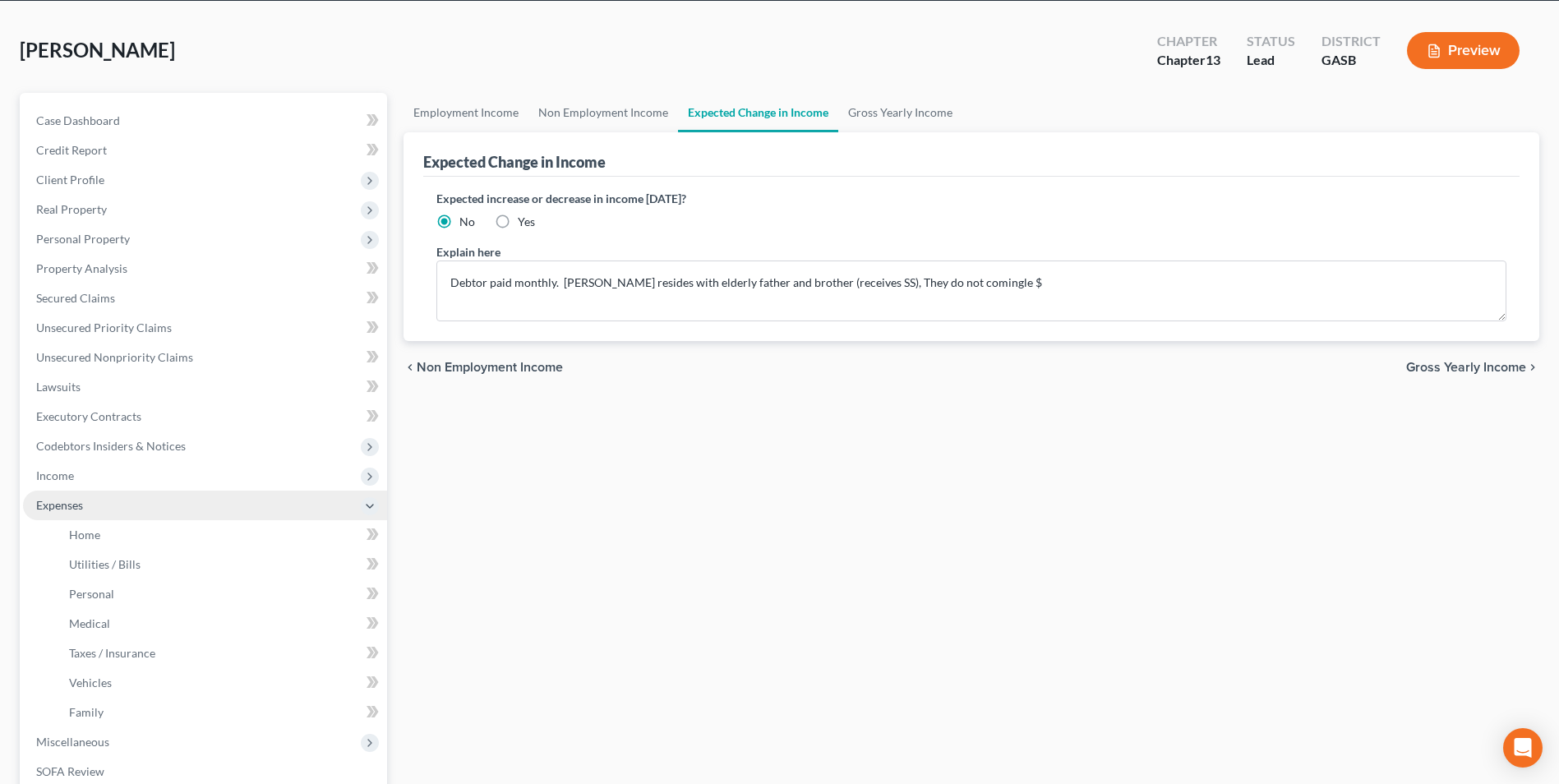
scroll to position [246, 0]
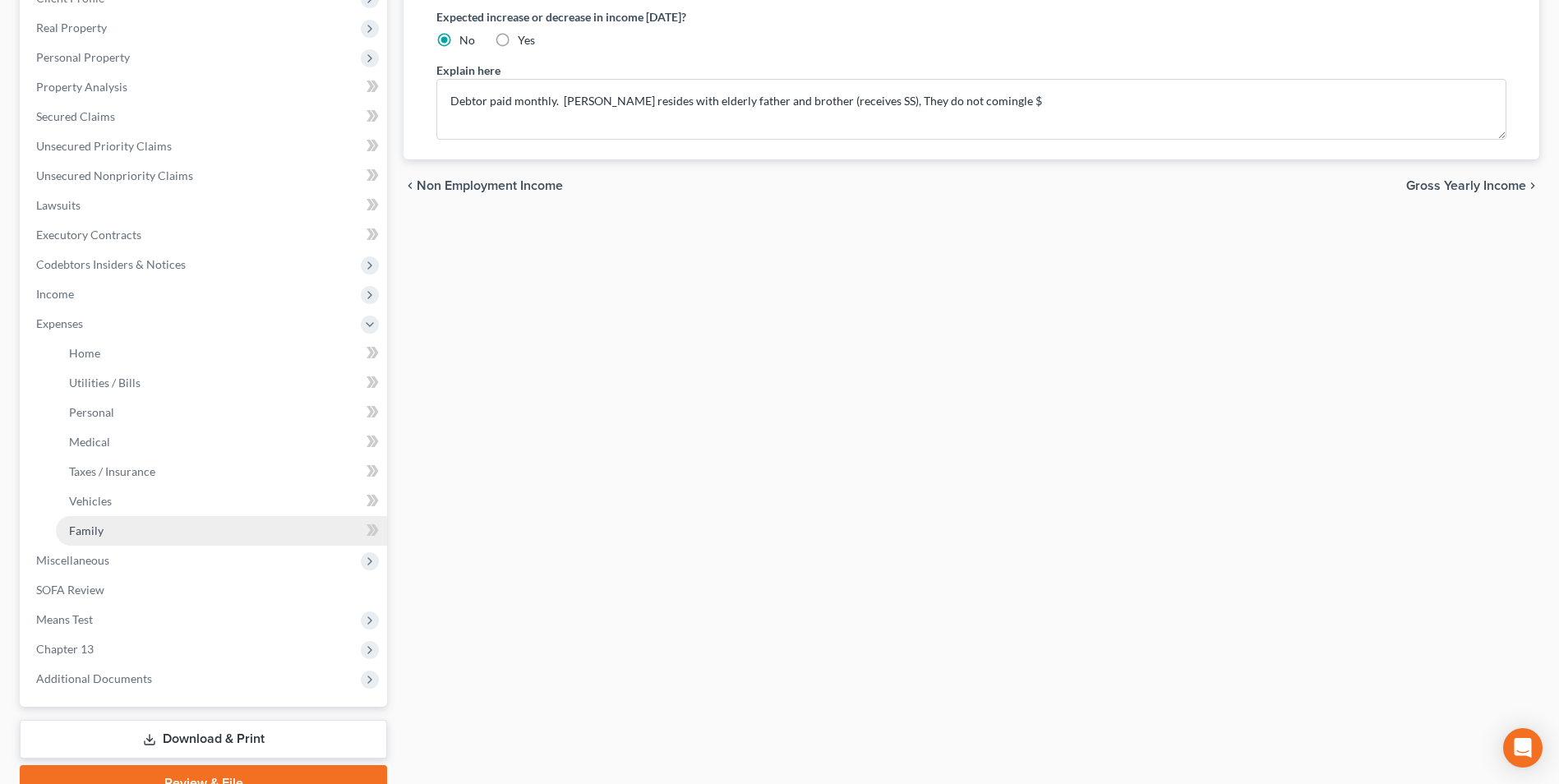
click at [83, 539] on link "Family" at bounding box center [221, 530] width 331 height 30
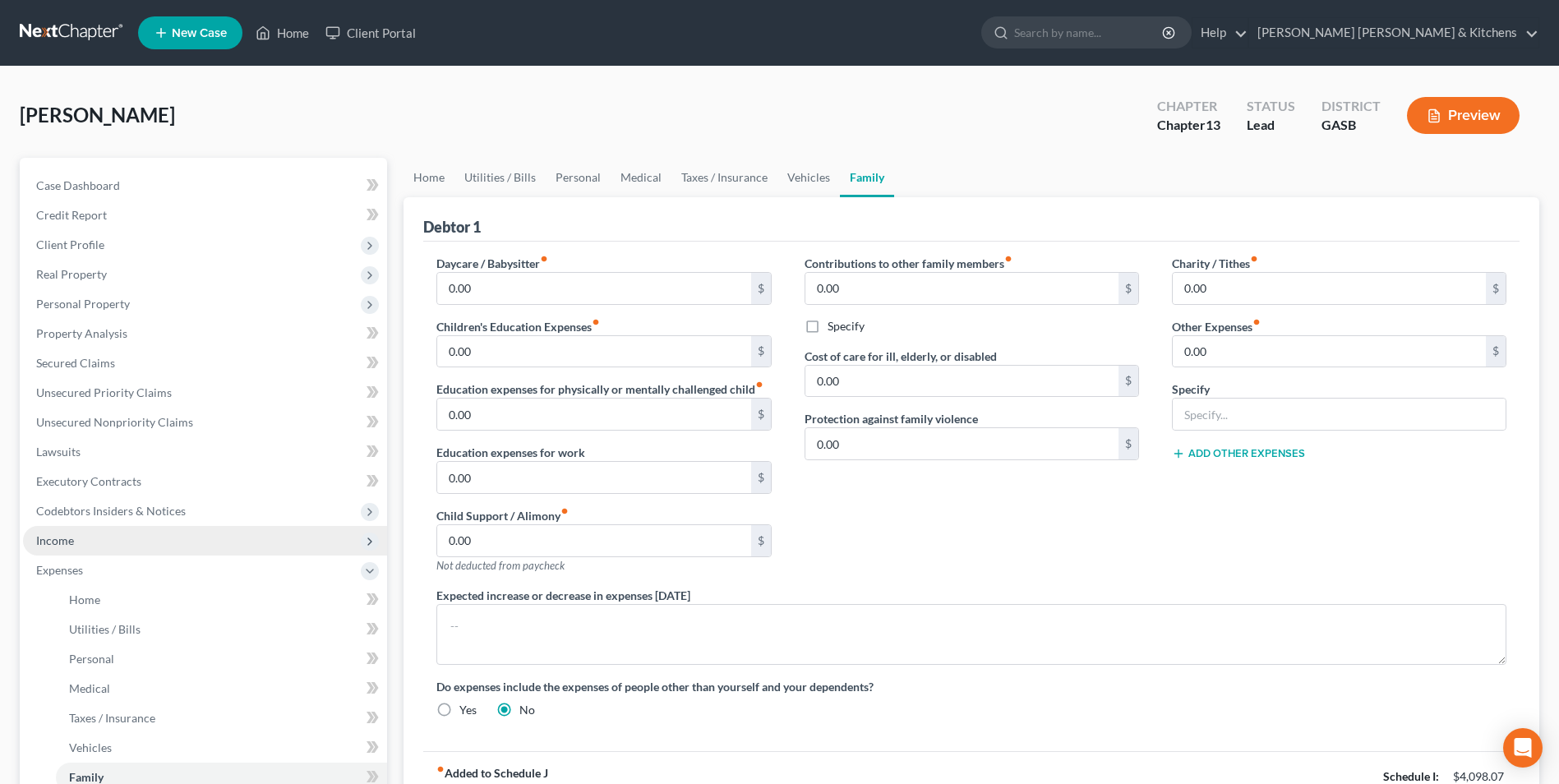
click at [69, 547] on span "Income" at bounding box center [205, 540] width 364 height 30
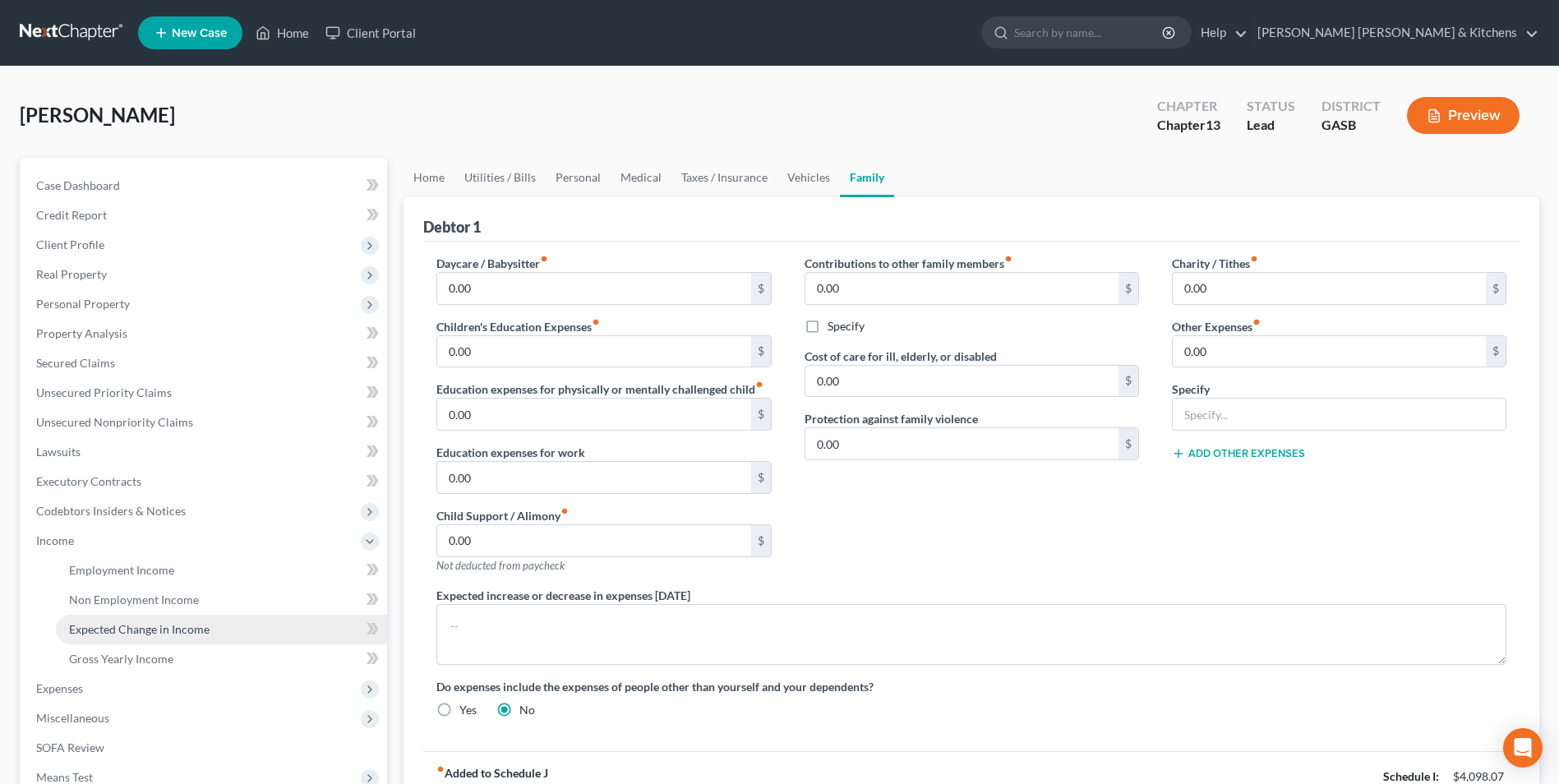
click at [152, 618] on link "Expected Change in Income" at bounding box center [221, 629] width 331 height 30
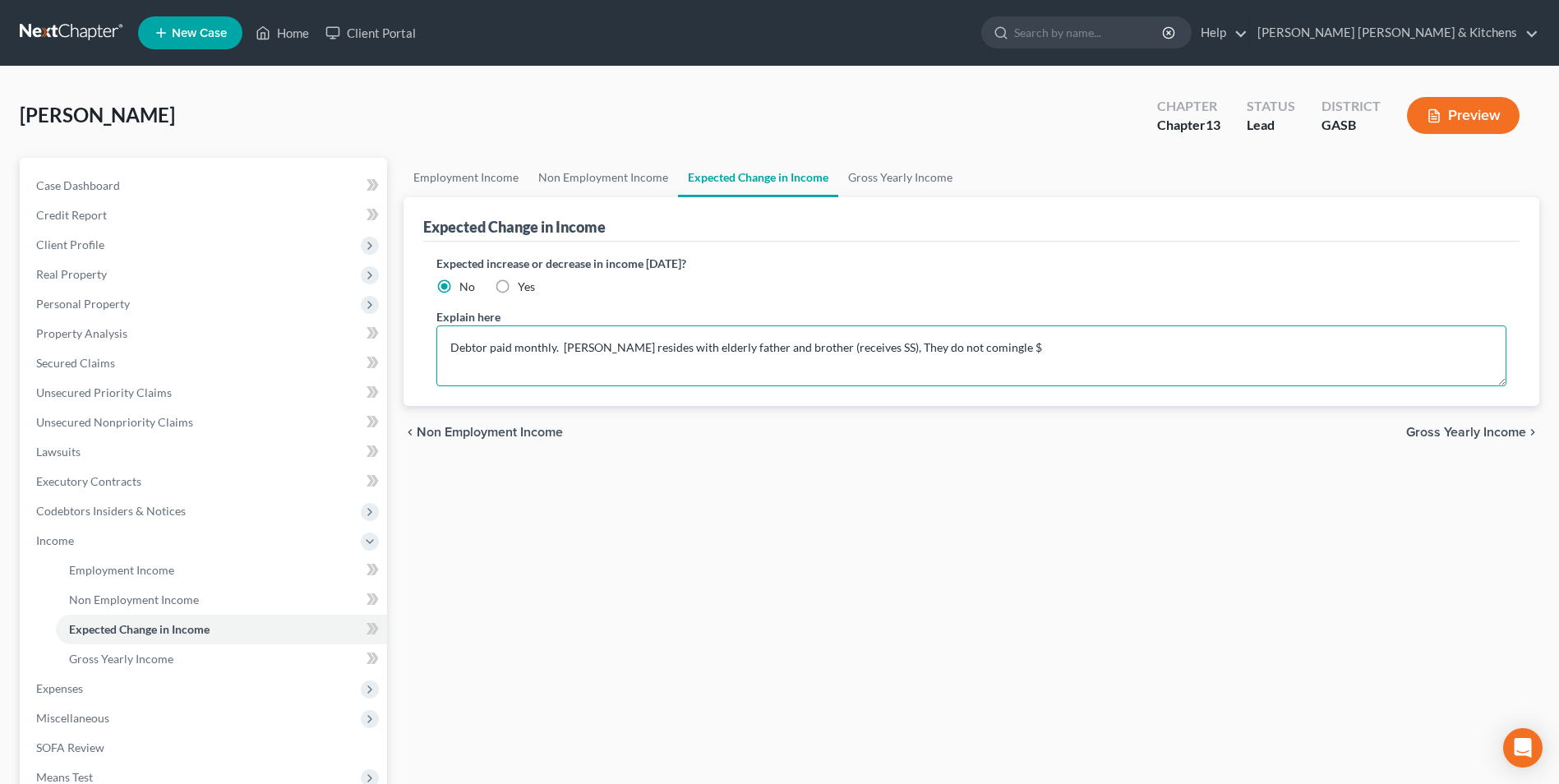
click at [995, 355] on textarea "Debtor paid monthly. [PERSON_NAME] resides with elderly father and brother (rec…" at bounding box center [971, 356] width 1070 height 61
click at [50, 685] on span "Expenses" at bounding box center [60, 688] width 47 height 14
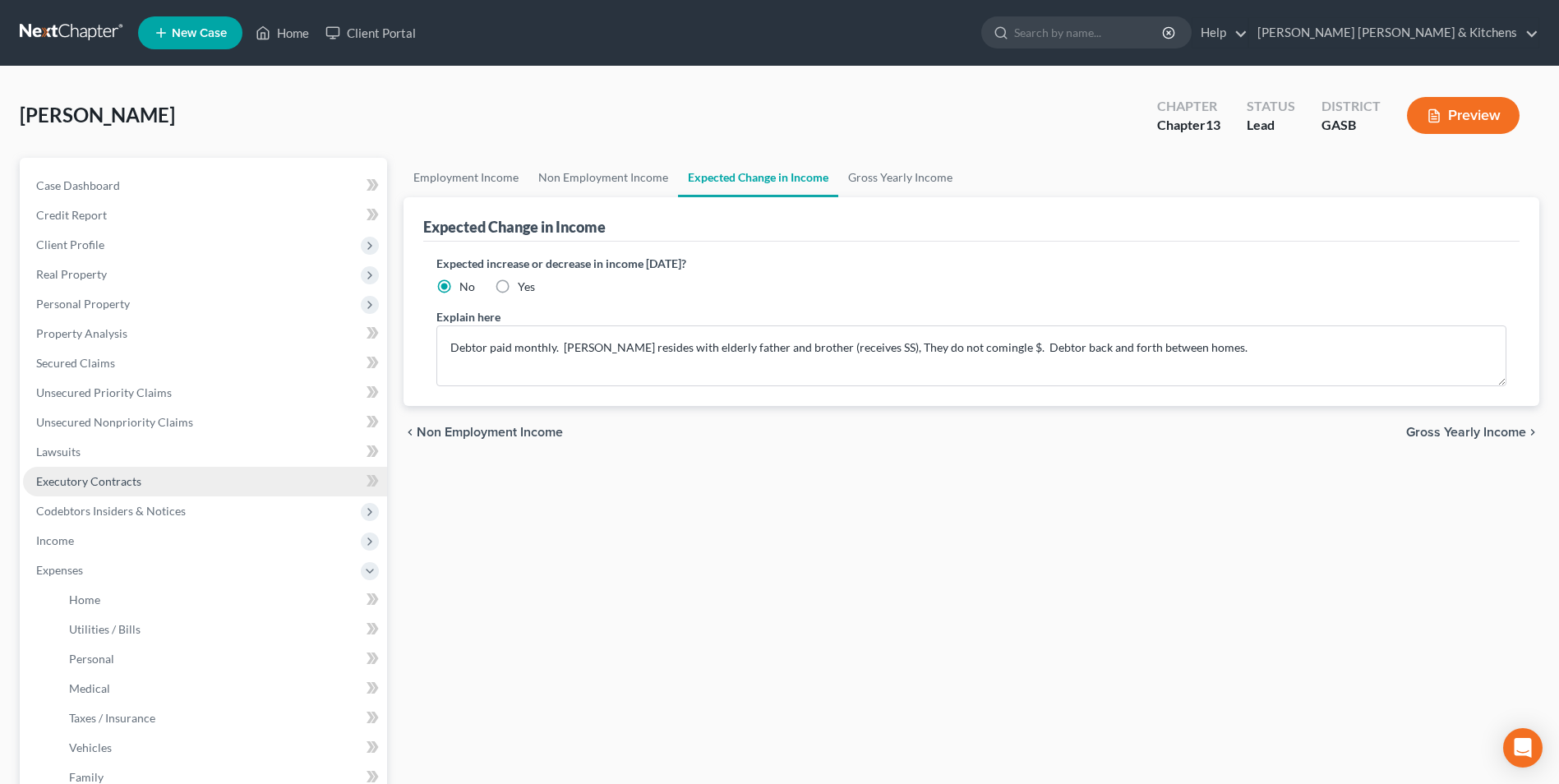
click at [85, 483] on span "Executory Contracts" at bounding box center [89, 481] width 105 height 14
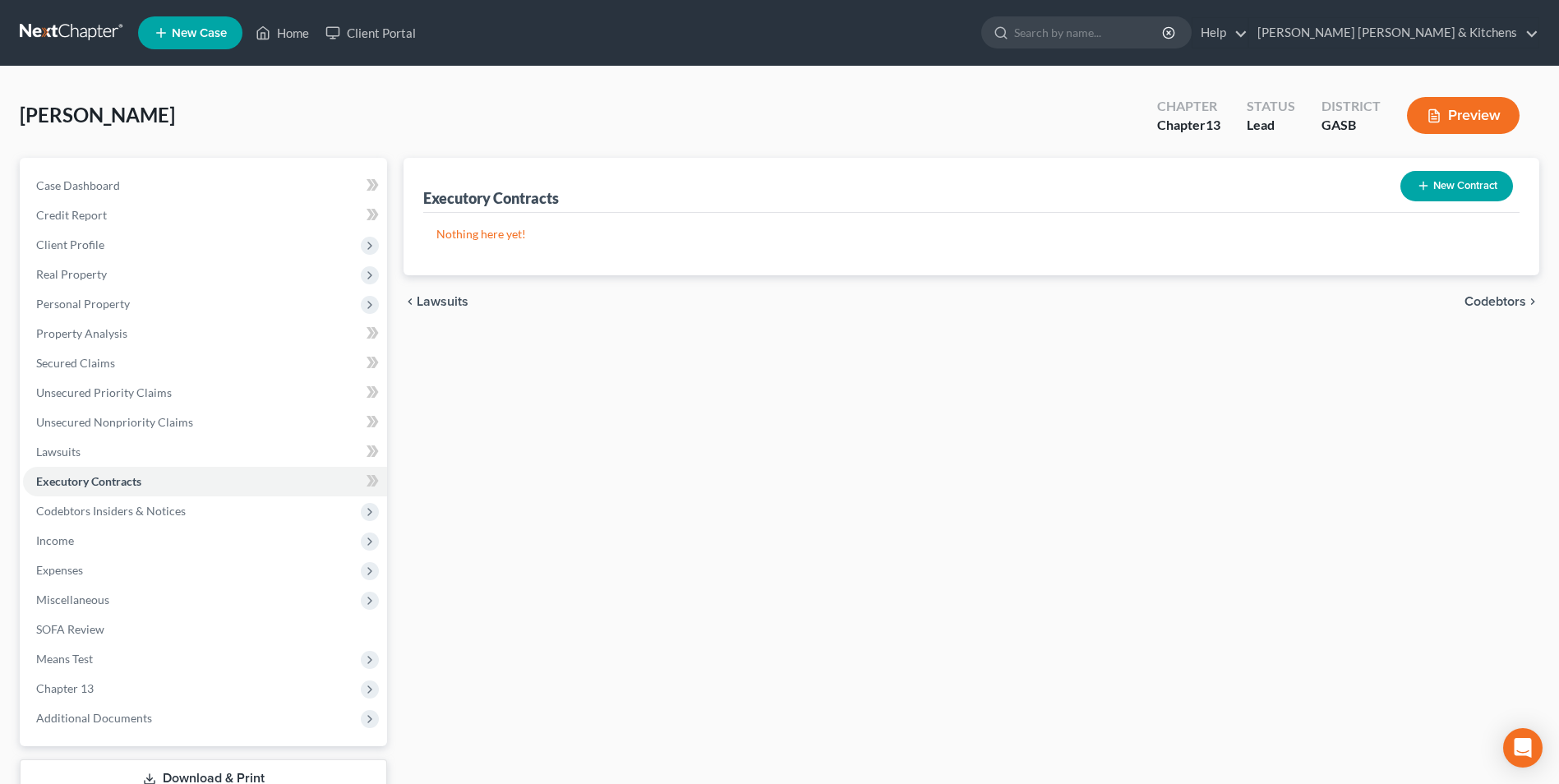
click at [1439, 185] on button "New Contract" at bounding box center [1457, 186] width 113 height 30
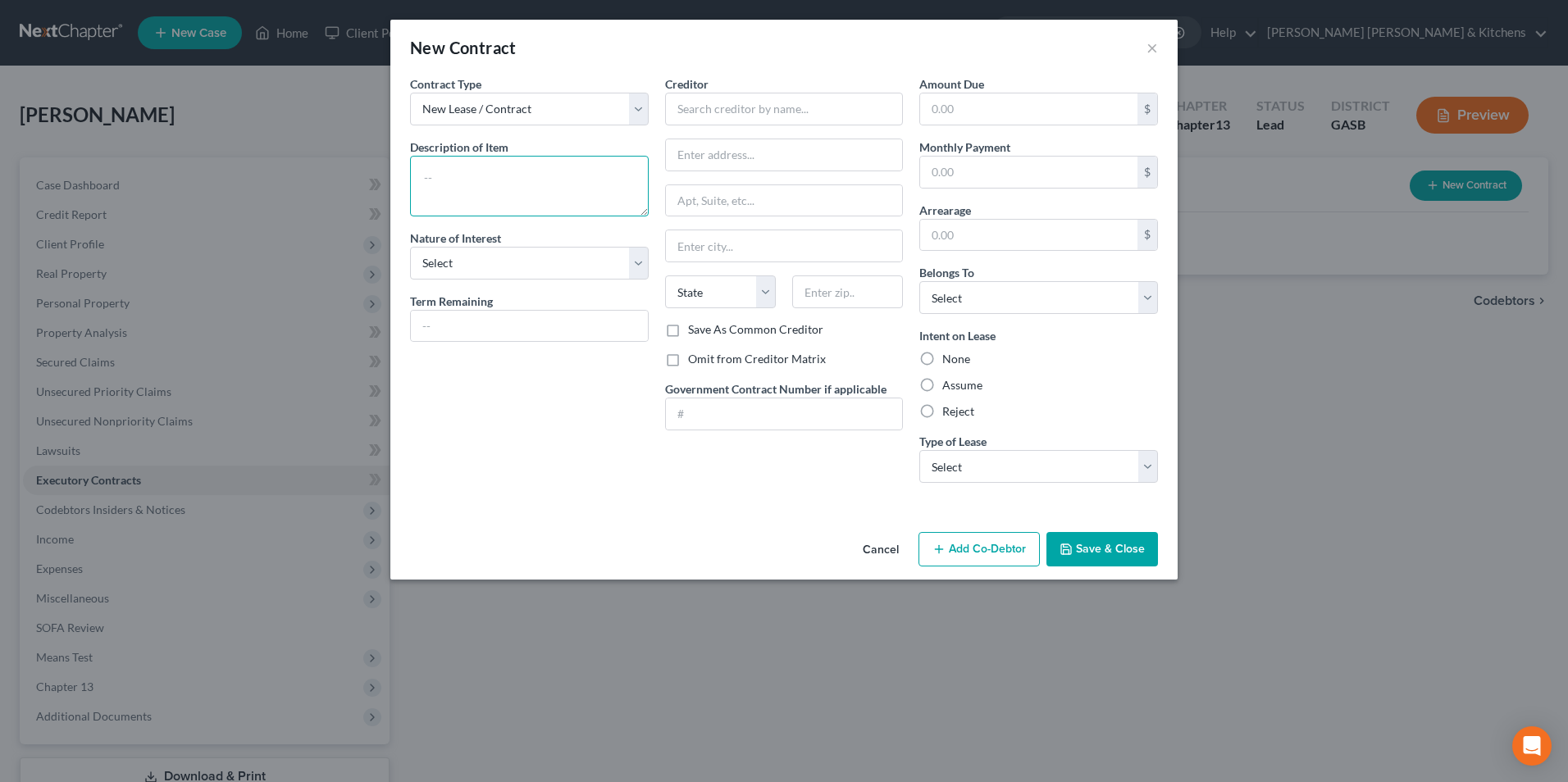
drag, startPoint x: 546, startPoint y: 182, endPoint x: 532, endPoint y: 193, distance: 17.8
click at [545, 182] on textarea at bounding box center [529, 186] width 239 height 61
click at [710, 123] on input "text" at bounding box center [785, 108] width 239 height 33
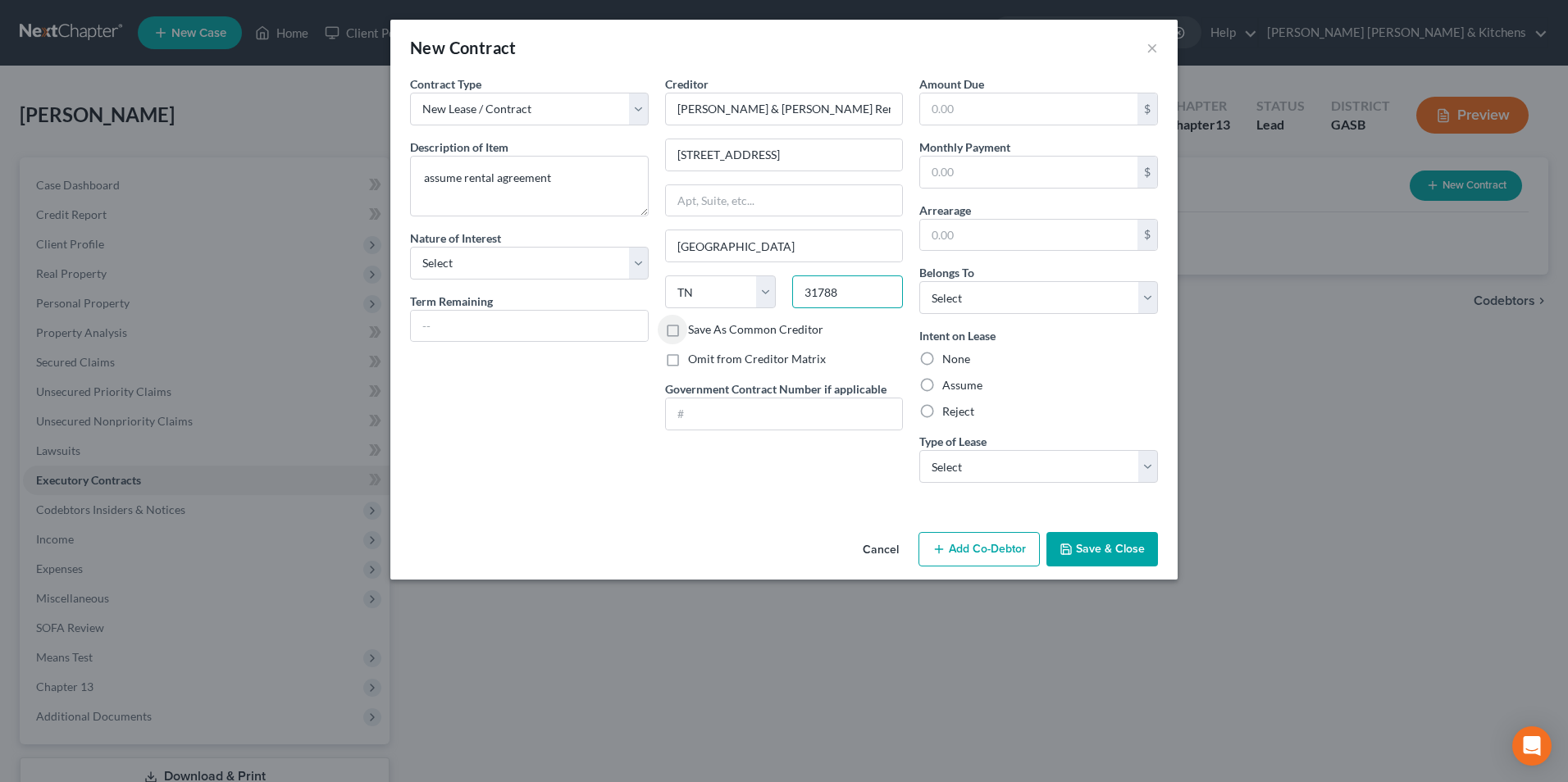
click at [855, 296] on input "31788" at bounding box center [848, 292] width 111 height 33
click at [950, 305] on select "Select Debtor 1 Only Debtor 2 Only Debtor 1 And Debtor 2 Only At Least One Of T…" at bounding box center [1039, 297] width 239 height 33
click at [919, 281] on select "Select Debtor 1 Only Debtor 2 Only Debtor 1 And Debtor 2 Only At Least One Of T…" at bounding box center [1039, 297] width 239 height 33
click at [942, 383] on label "Assume" at bounding box center [962, 384] width 40 height 16
click at [949, 383] on input "Assume" at bounding box center [954, 382] width 11 height 11
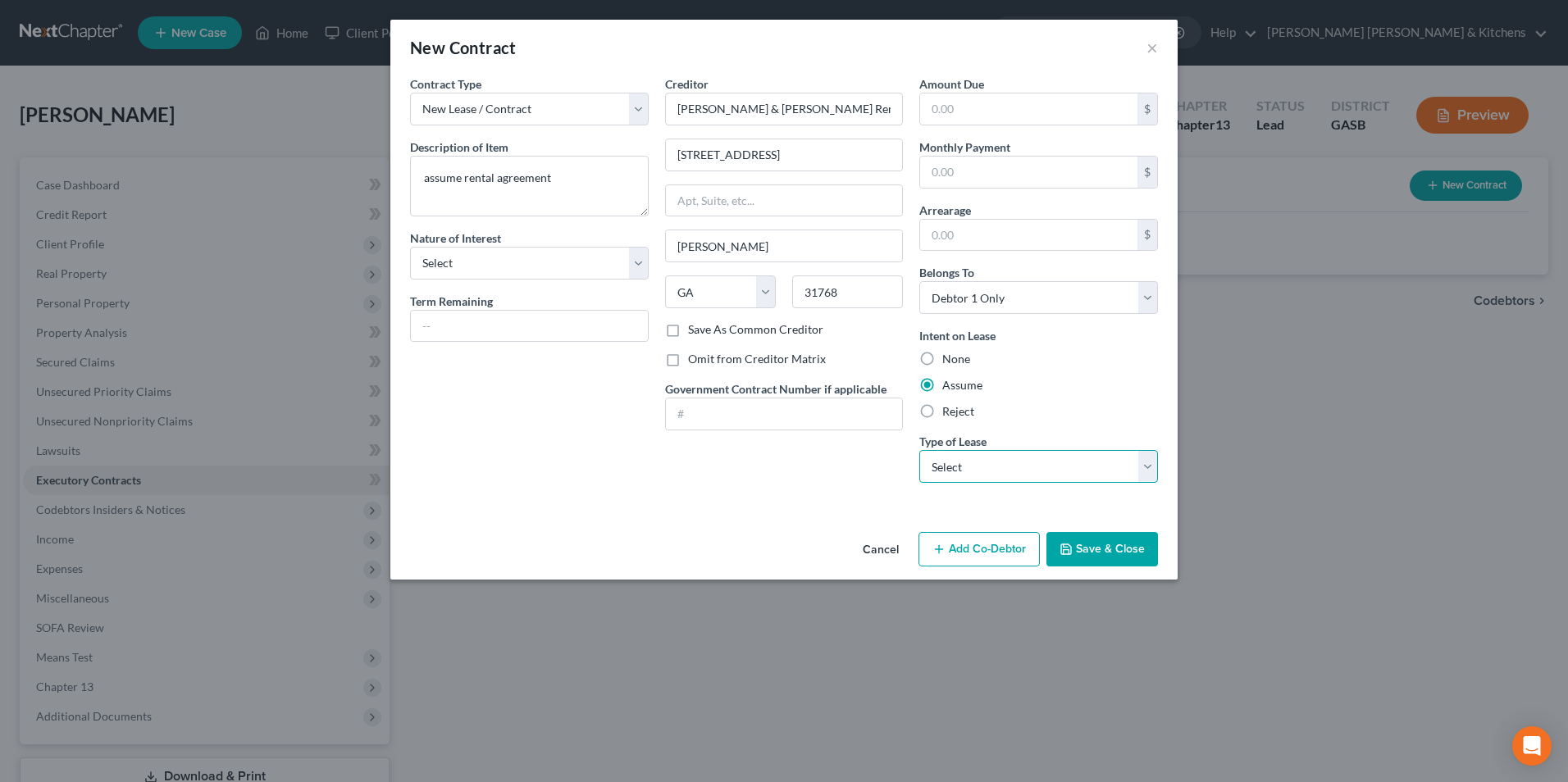
drag, startPoint x: 938, startPoint y: 473, endPoint x: 943, endPoint y: 482, distance: 10.3
click at [943, 482] on select "Select Real Estate Car Other" at bounding box center [1039, 466] width 239 height 33
click at [919, 450] on select "Select Real Estate Car Other" at bounding box center [1039, 466] width 239 height 33
click at [1125, 550] on button "Save & Close" at bounding box center [1102, 549] width 112 height 34
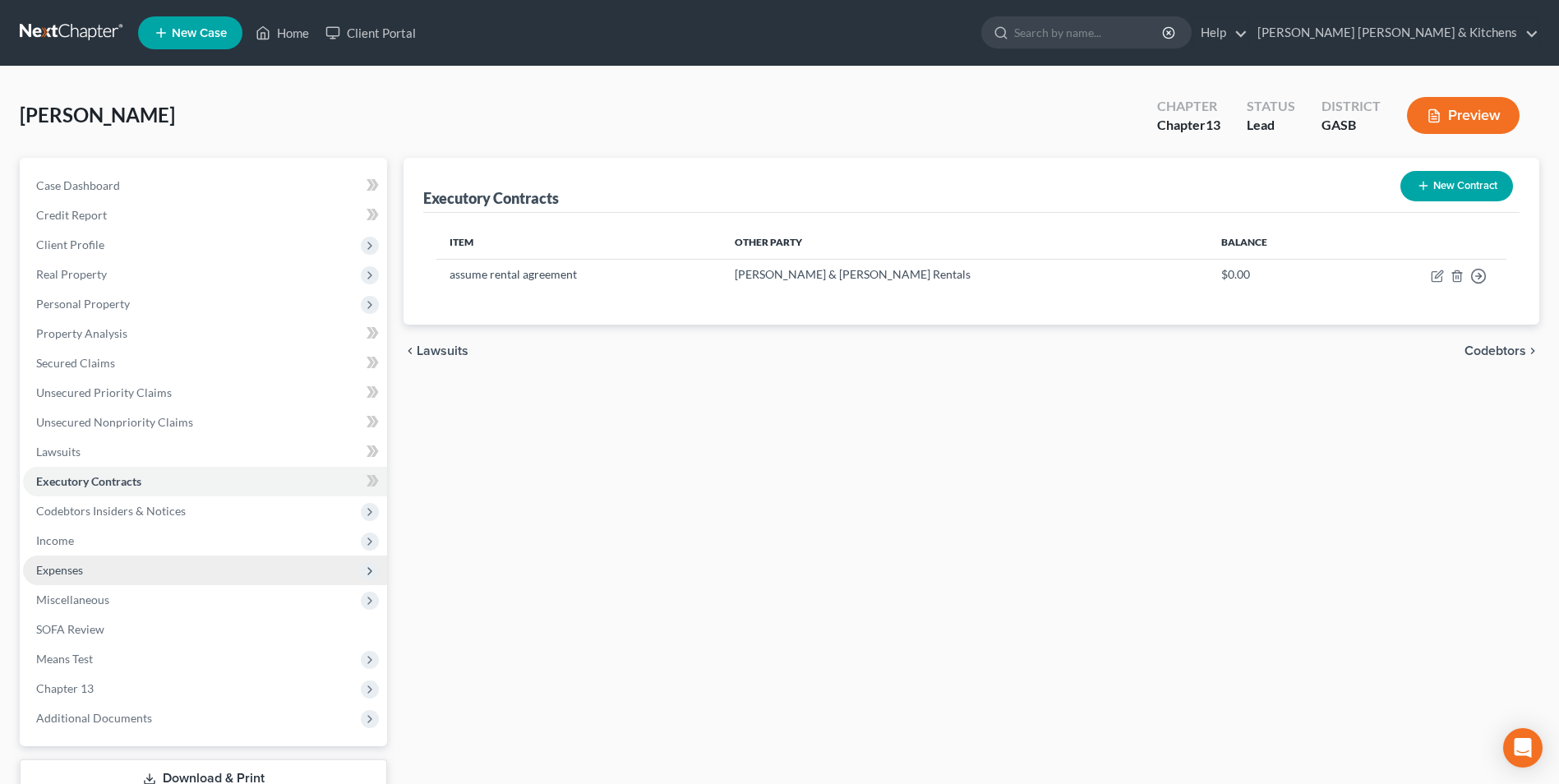
click at [56, 574] on span "Expenses" at bounding box center [60, 570] width 47 height 14
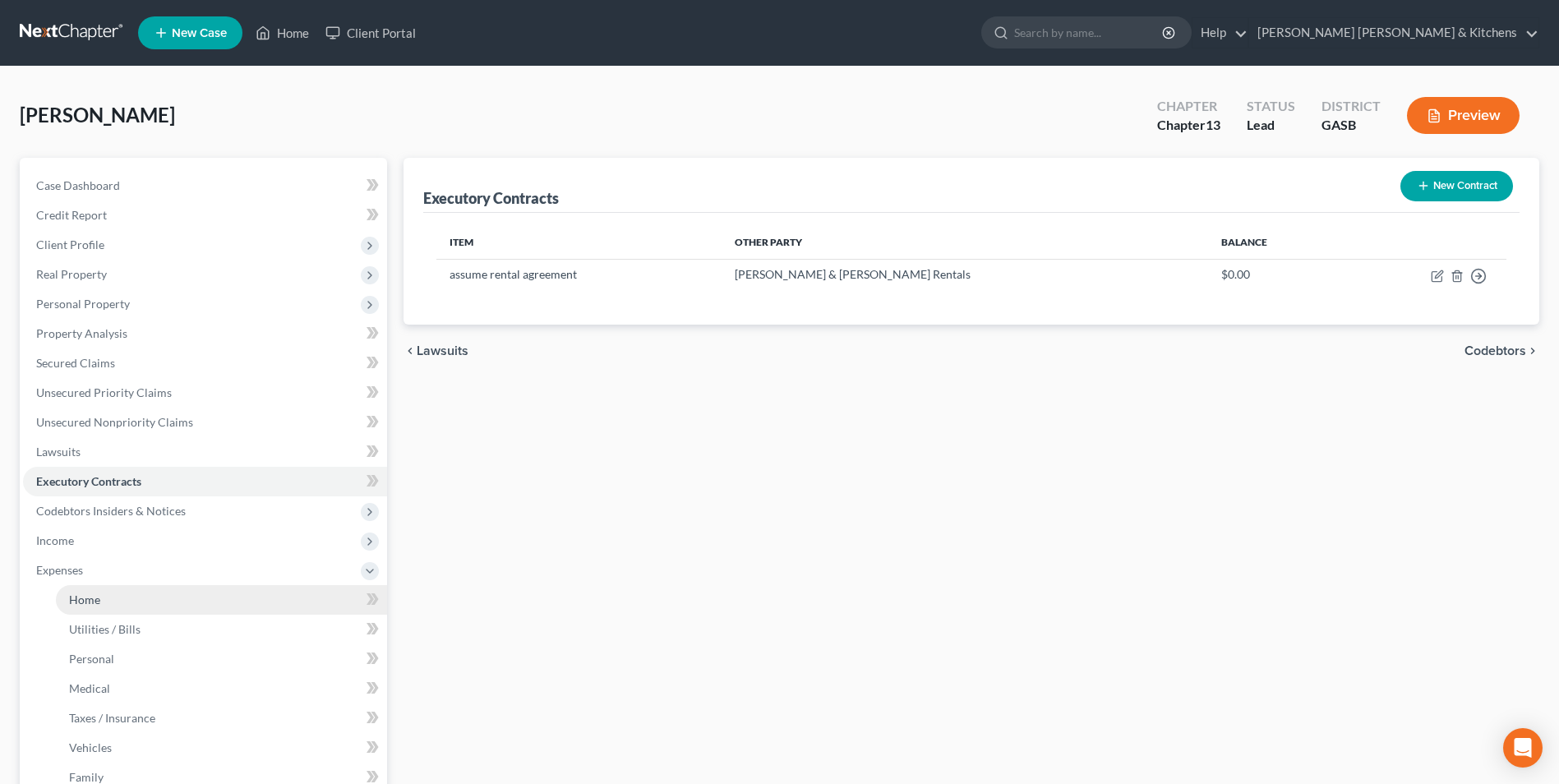
click at [79, 588] on link "Home" at bounding box center [221, 599] width 331 height 30
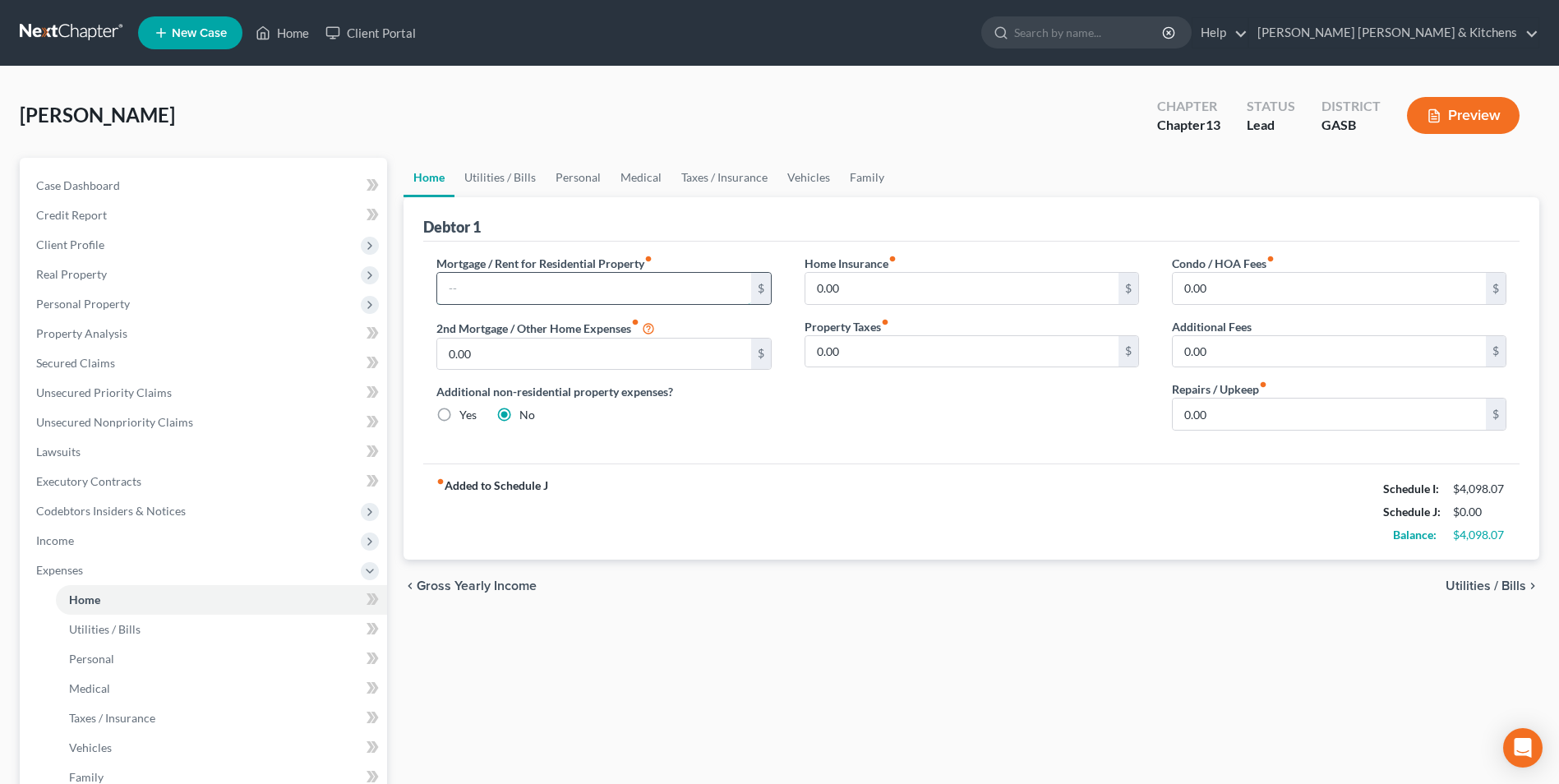
click at [449, 282] on input "text" at bounding box center [594, 288] width 313 height 31
click at [1482, 589] on span "Utilities / Bills" at bounding box center [1486, 586] width 81 height 13
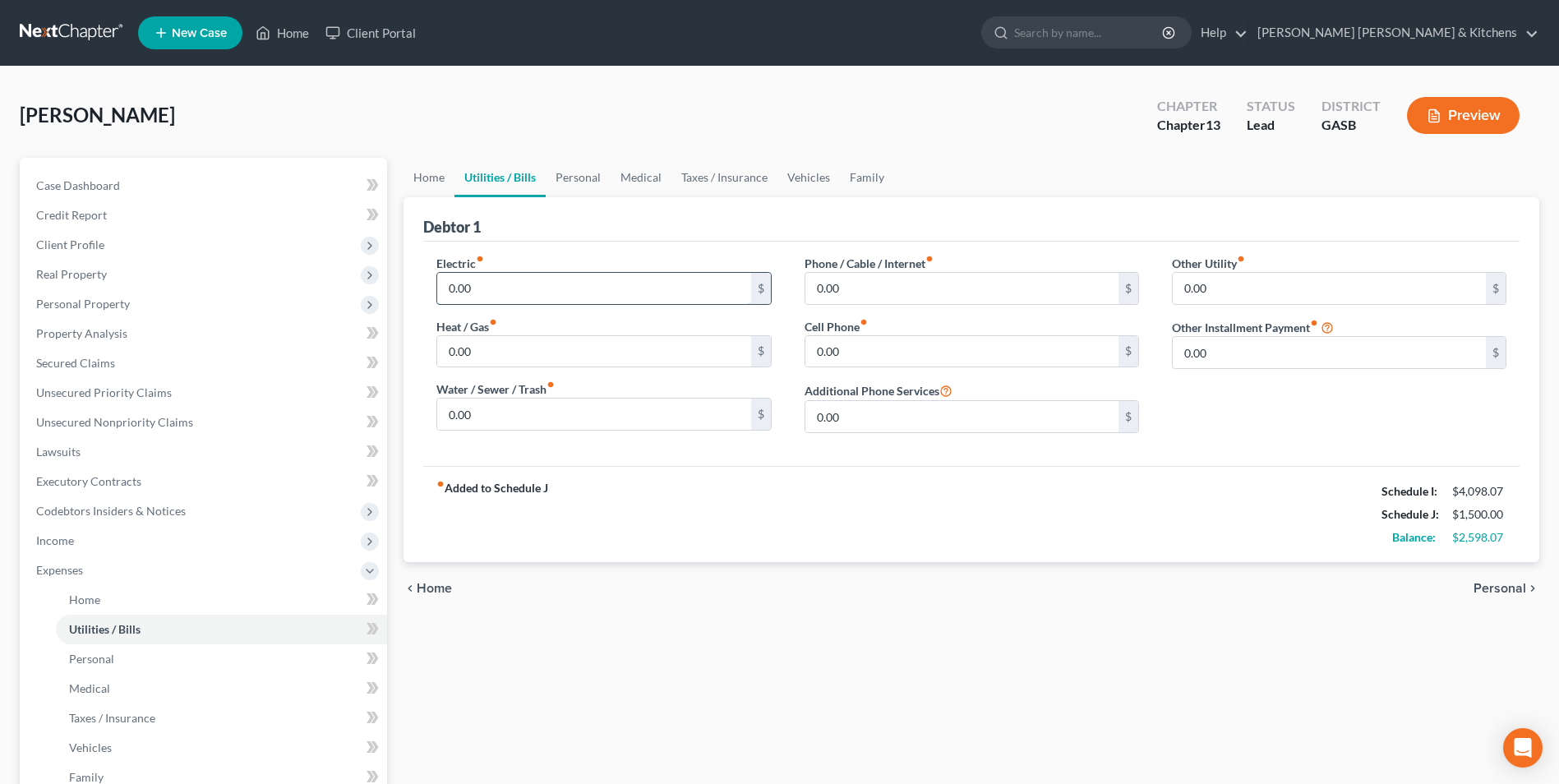
click at [480, 294] on input "0.00" at bounding box center [594, 288] width 313 height 31
click at [912, 286] on input "150" at bounding box center [961, 288] width 313 height 31
click at [1510, 589] on span "Personal" at bounding box center [1500, 588] width 52 height 13
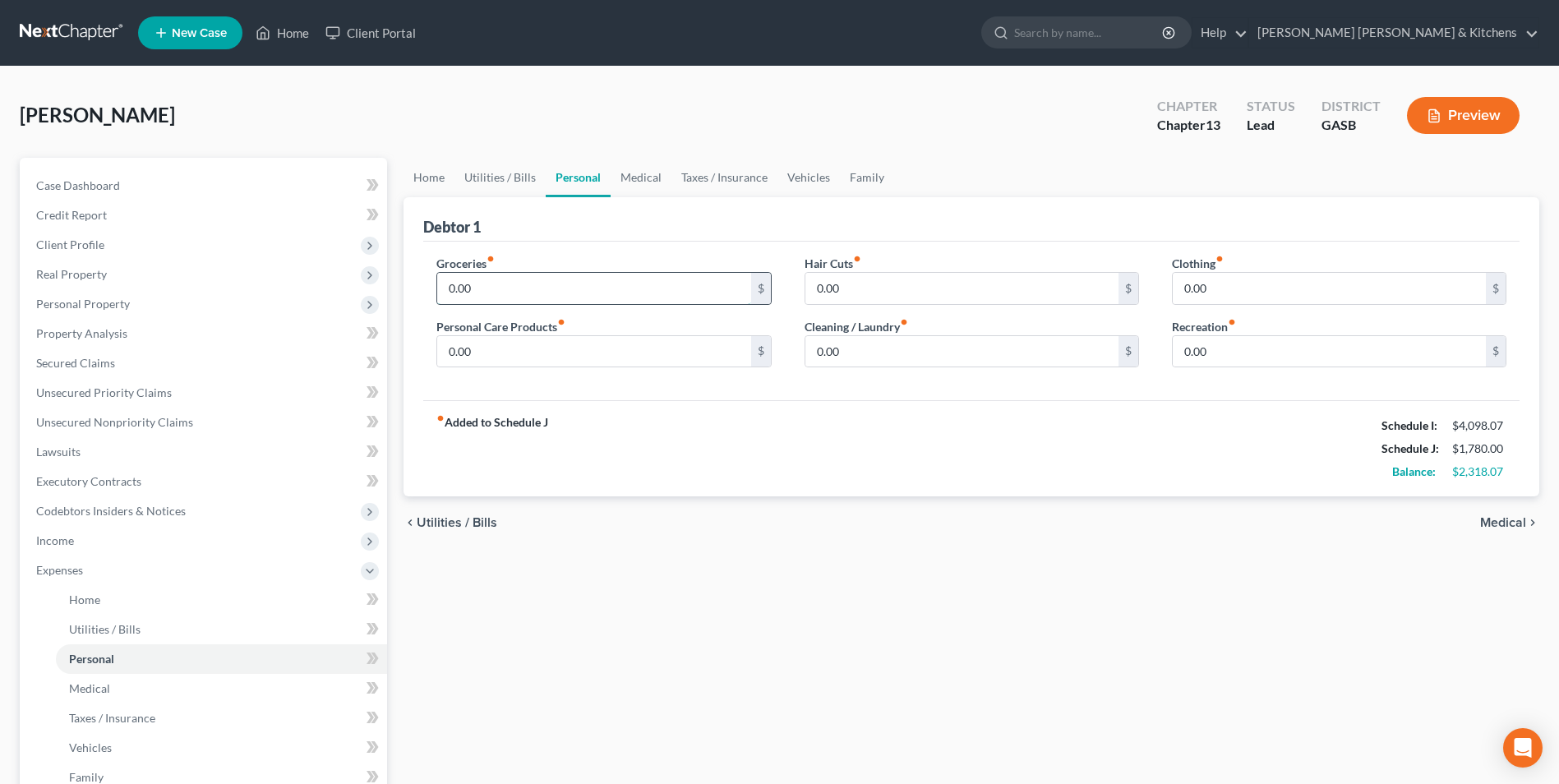
click at [521, 300] on input "0.00" at bounding box center [594, 288] width 313 height 31
click at [1497, 526] on span "Medical" at bounding box center [1503, 523] width 46 height 13
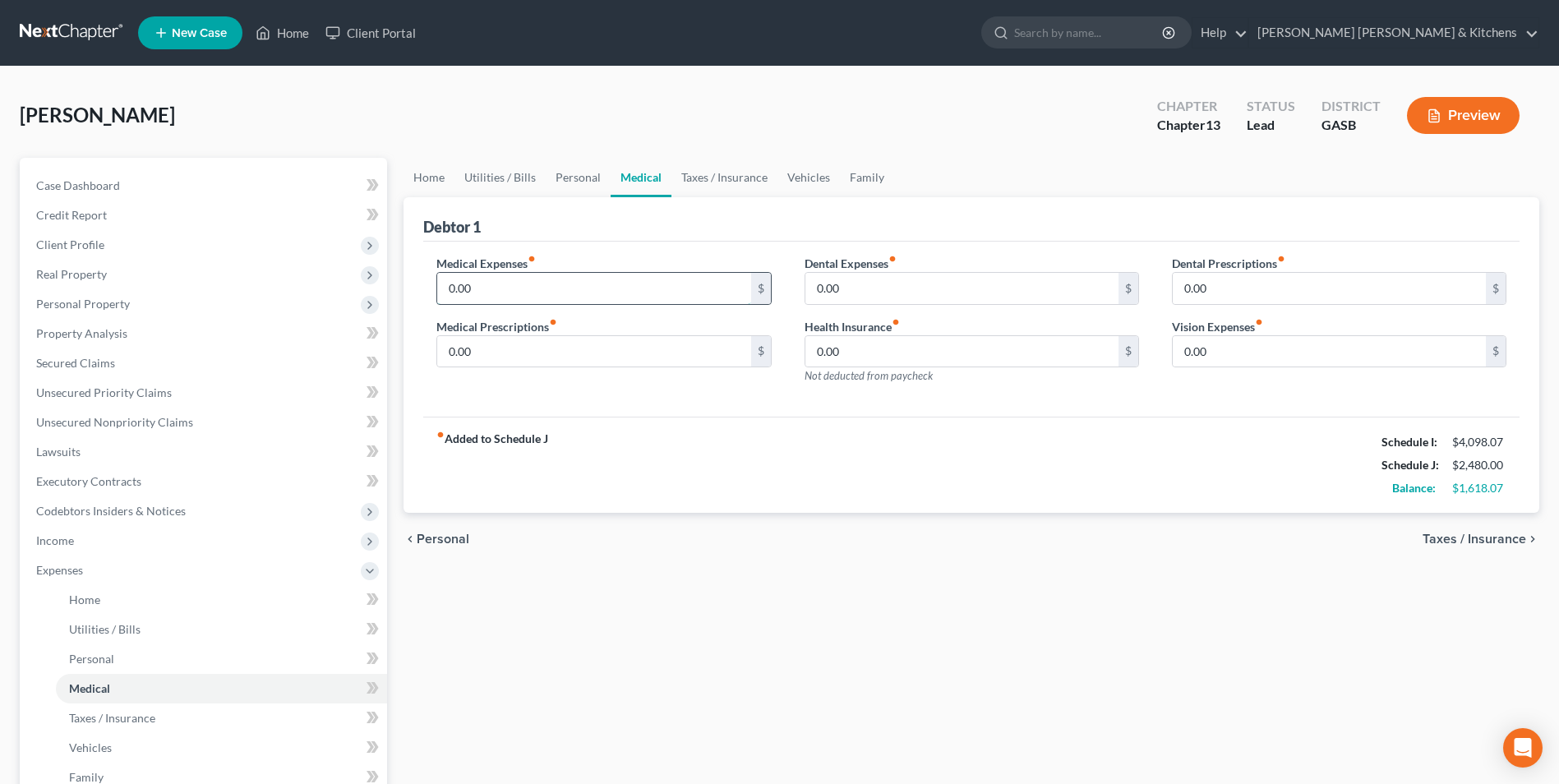
click at [542, 292] on input "0.00" at bounding box center [594, 288] width 313 height 31
click at [1492, 542] on span "Taxes / Insurance" at bounding box center [1474, 540] width 104 height 13
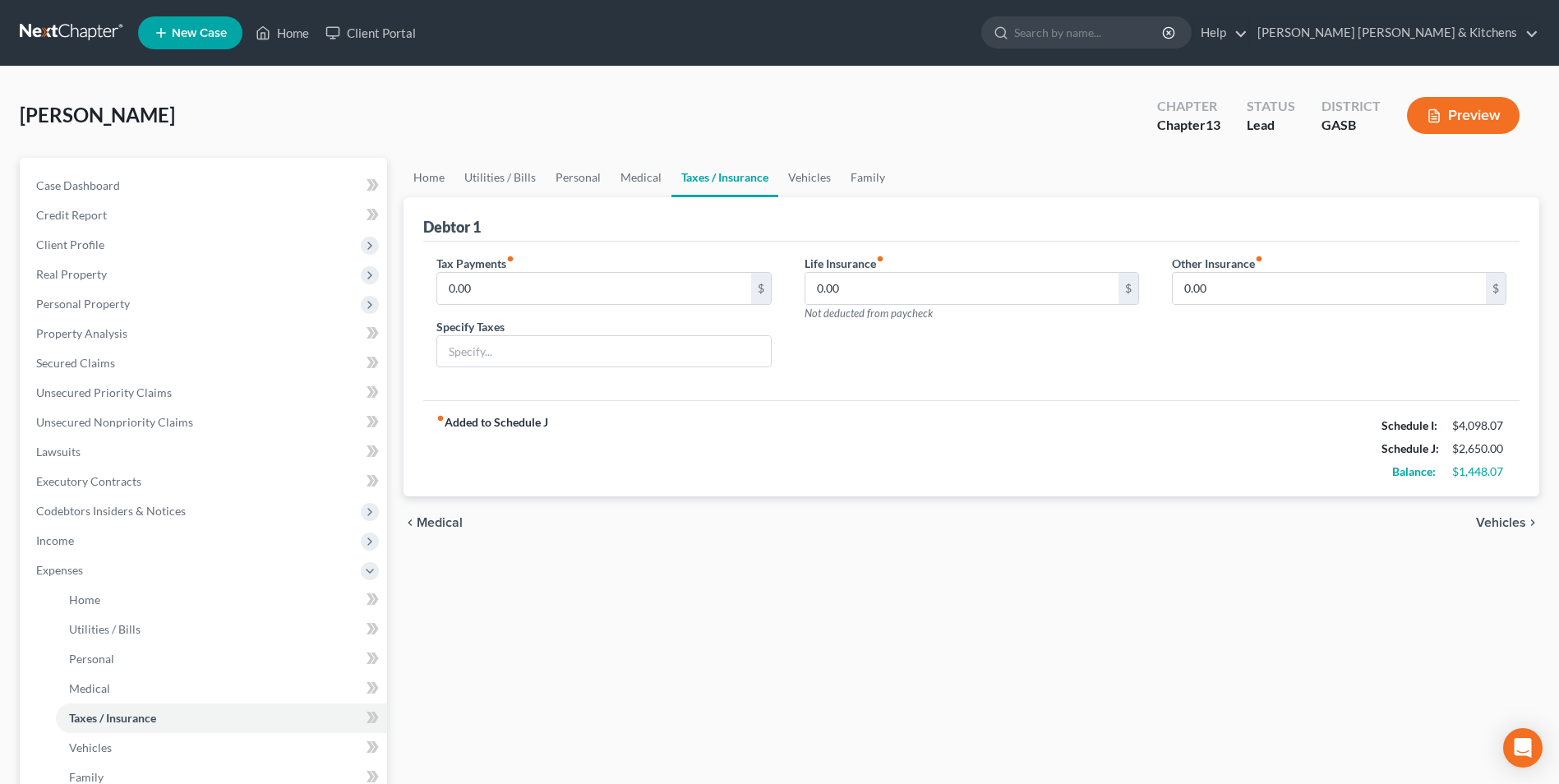
click at [1492, 542] on div "chevron_left Medical Vehicles chevron_right" at bounding box center [971, 523] width 1136 height 52
click at [536, 293] on input "0.00" at bounding box center [594, 288] width 313 height 31
click at [1515, 520] on span "Vehicles" at bounding box center [1501, 523] width 50 height 13
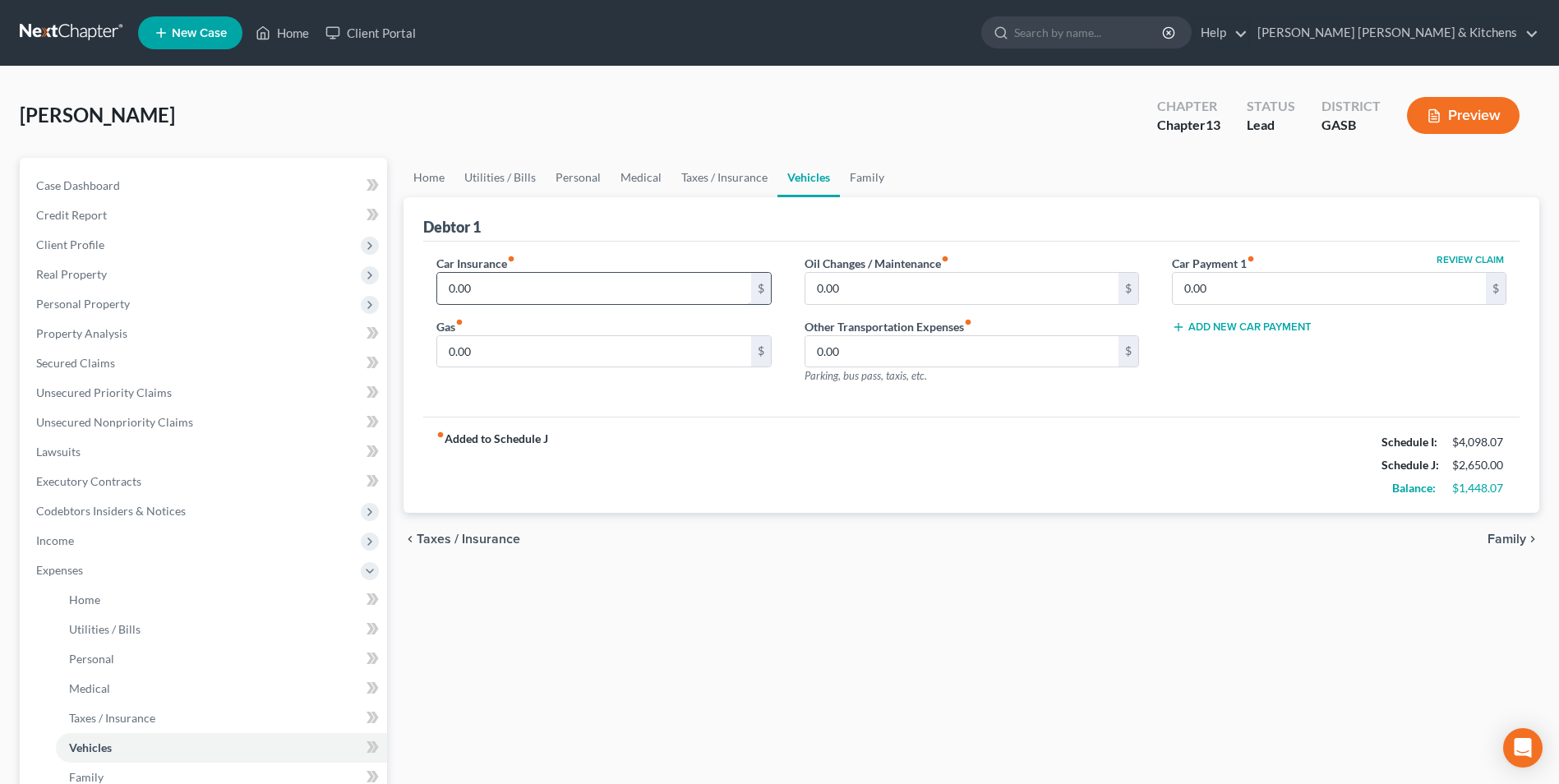
click at [500, 294] on input "0.00" at bounding box center [594, 288] width 313 height 31
click at [51, 545] on span "Income" at bounding box center [55, 540] width 38 height 14
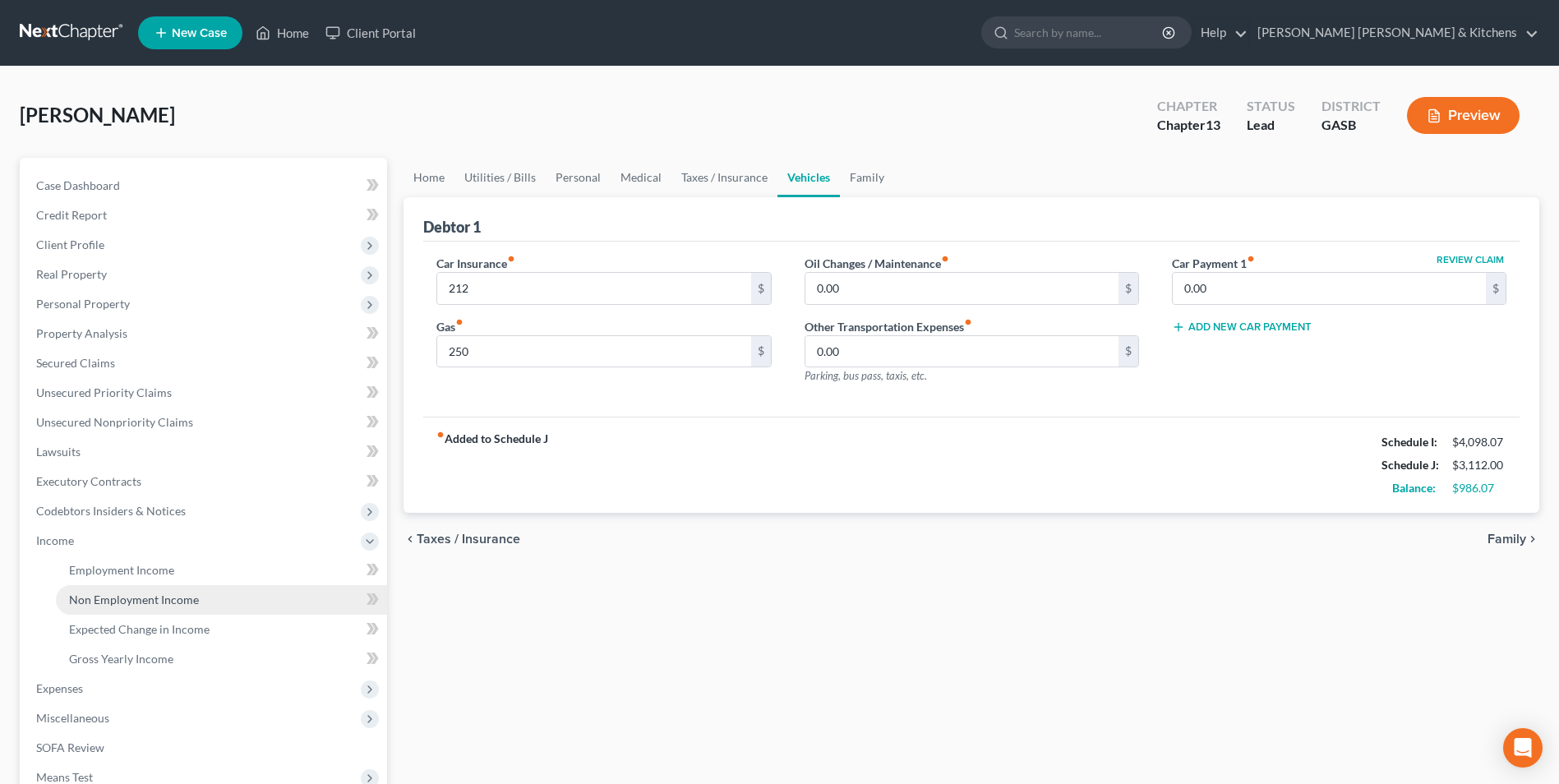
click at [110, 603] on span "Non Employment Income" at bounding box center [134, 599] width 130 height 14
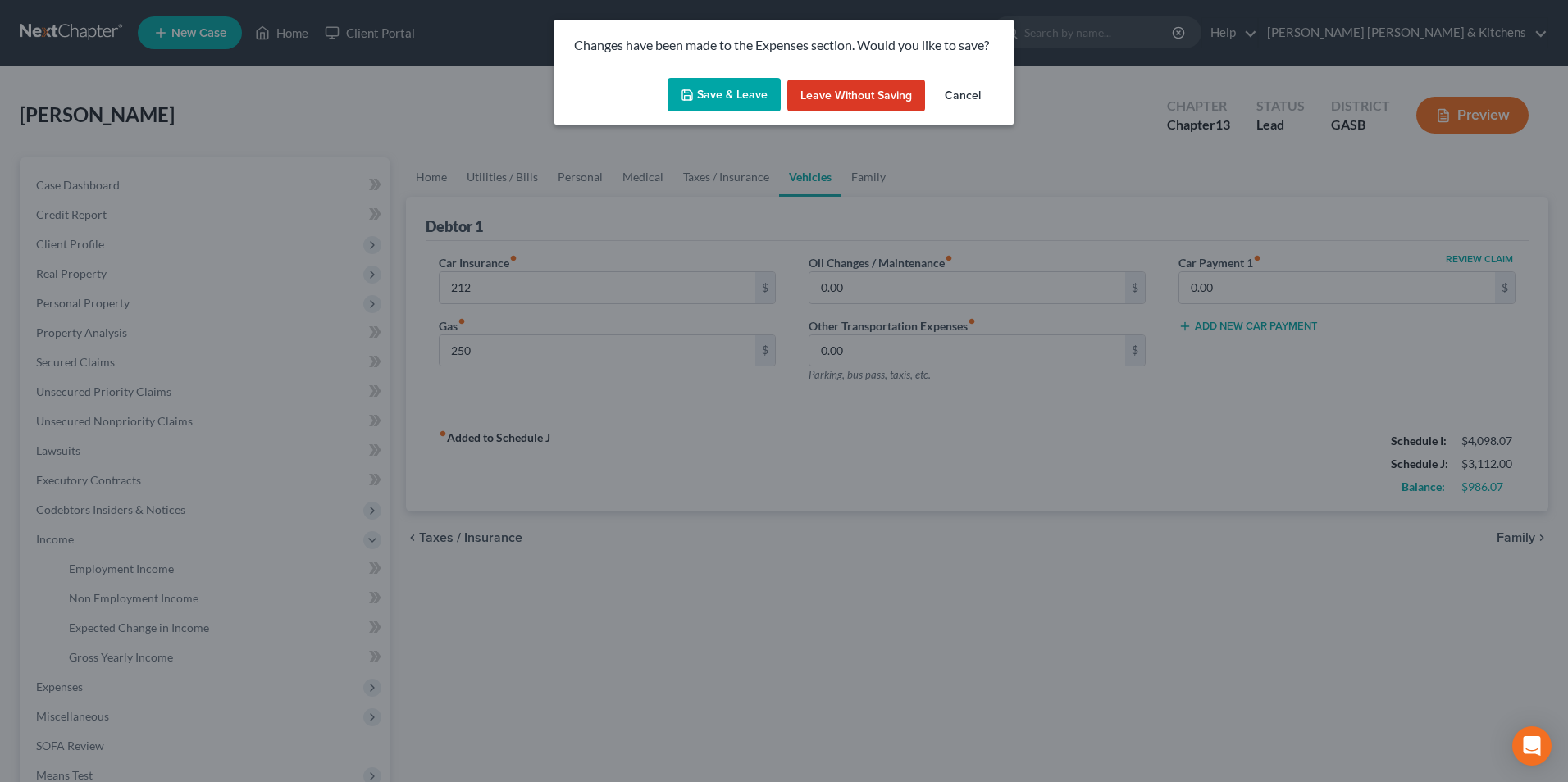
click at [680, 108] on button "Save & Leave" at bounding box center [724, 95] width 114 height 34
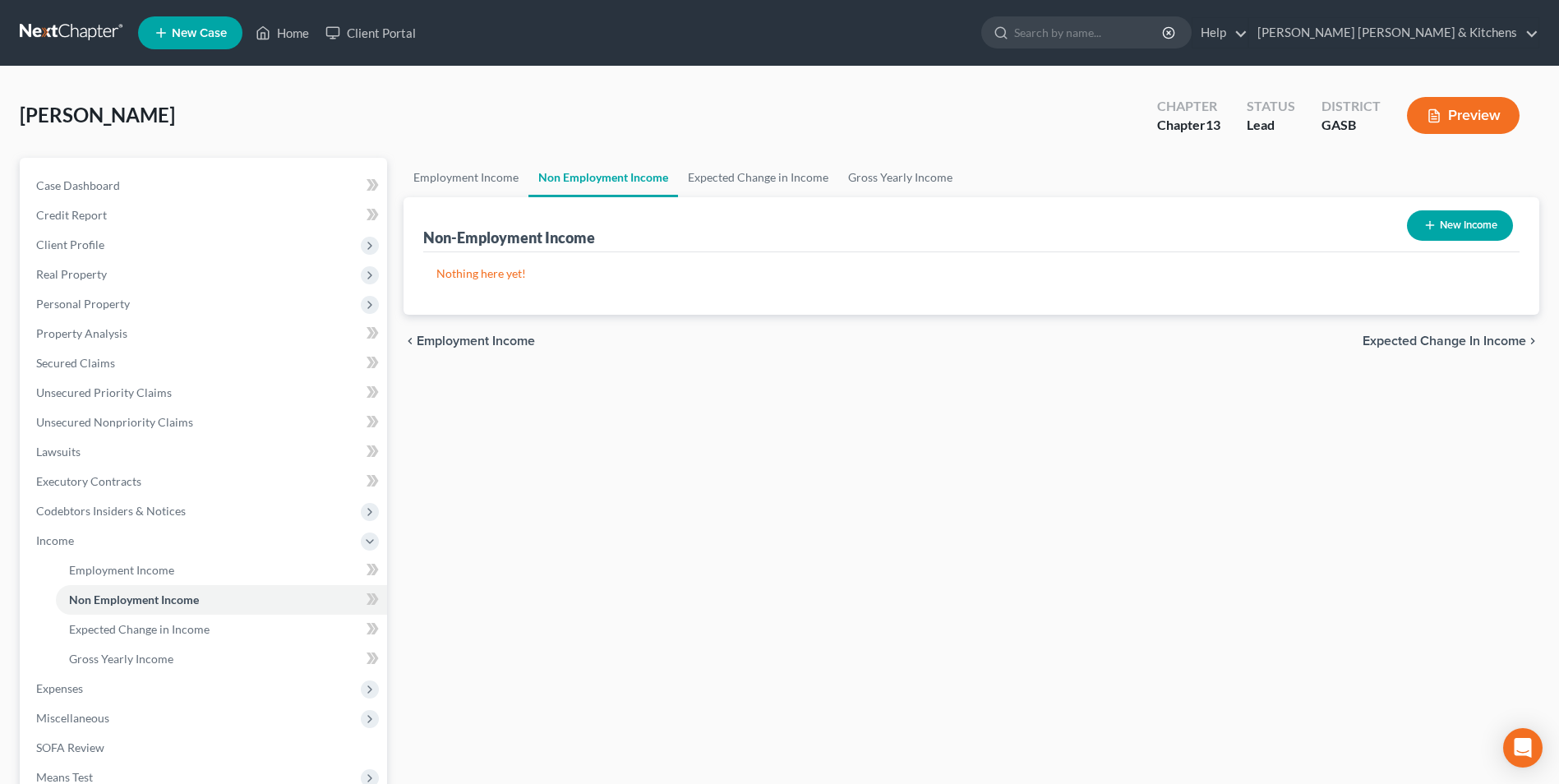
click at [1483, 228] on button "New Income" at bounding box center [1460, 226] width 106 height 30
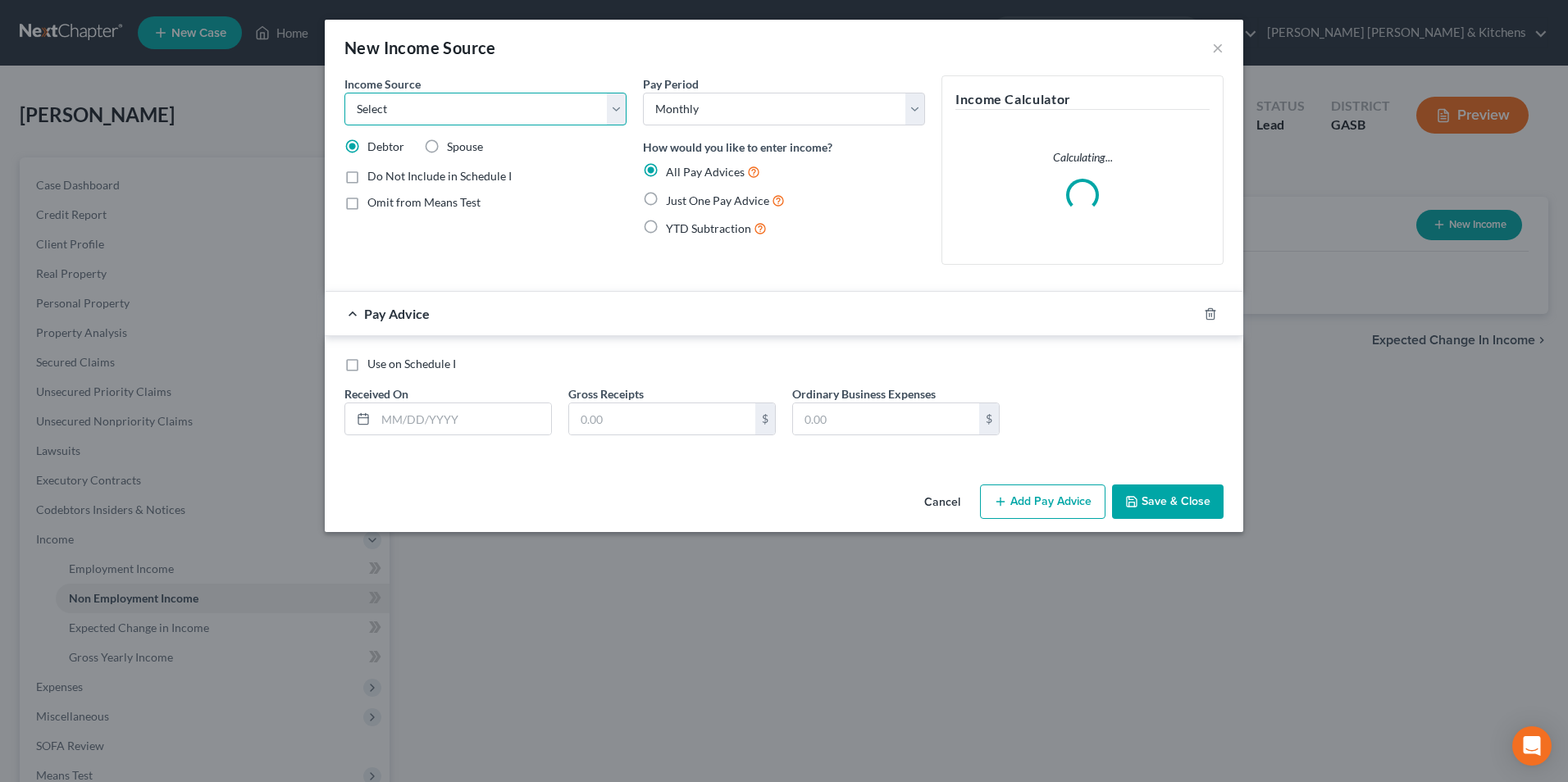
click at [480, 107] on select "Select Unemployment Disability (from employer) Pension Retirement Social Securi…" at bounding box center [485, 108] width 282 height 33
click at [344, 92] on select "Select Unemployment Disability (from employer) Pension Retirement Social Securi…" at bounding box center [485, 108] width 282 height 33
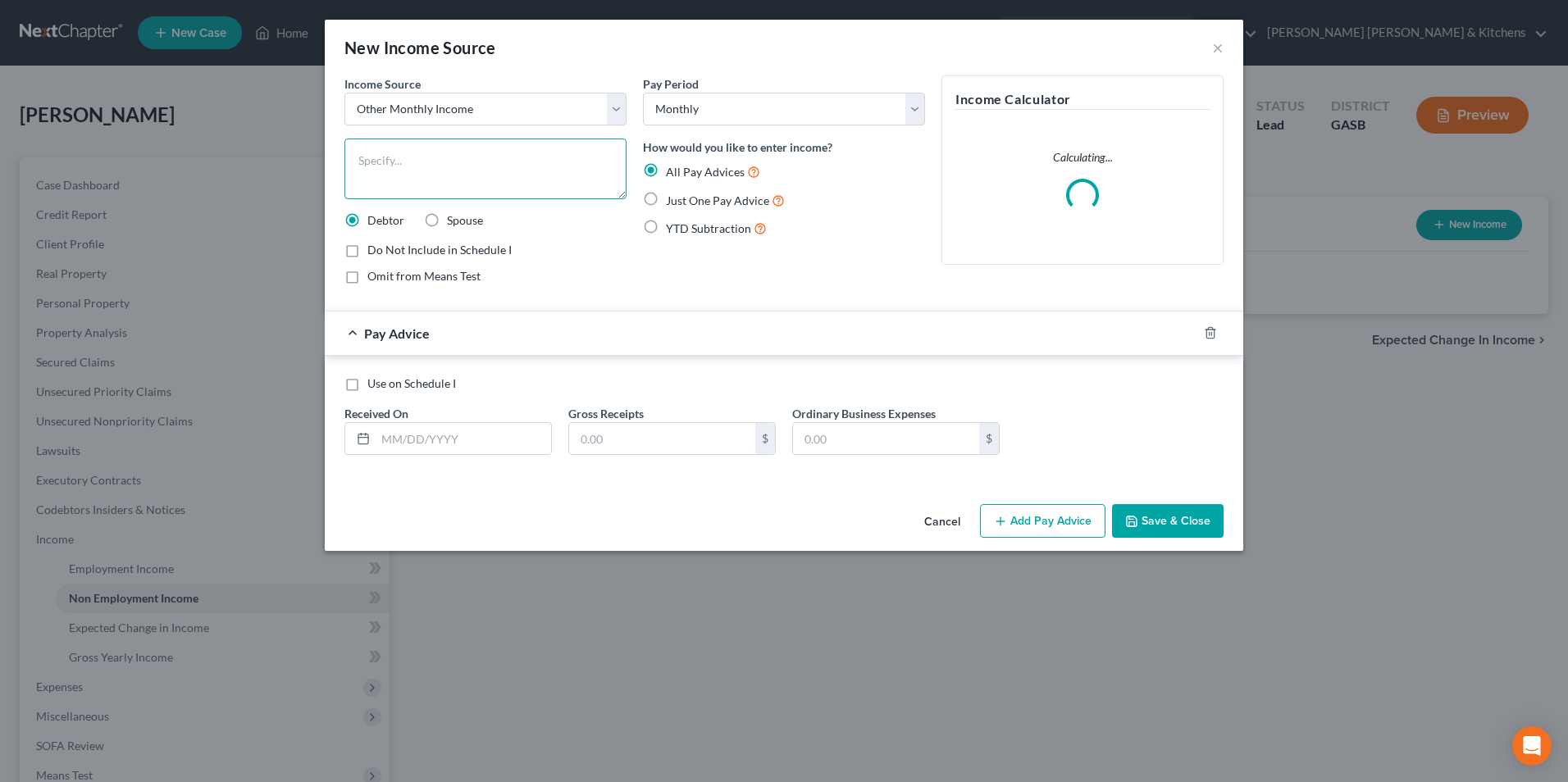
click at [408, 152] on textarea at bounding box center [485, 169] width 282 height 61
click at [666, 203] on label "Just One Pay Advice" at bounding box center [725, 200] width 119 height 18
click at [672, 202] on input "Just One Pay Advice" at bounding box center [677, 196] width 11 height 11
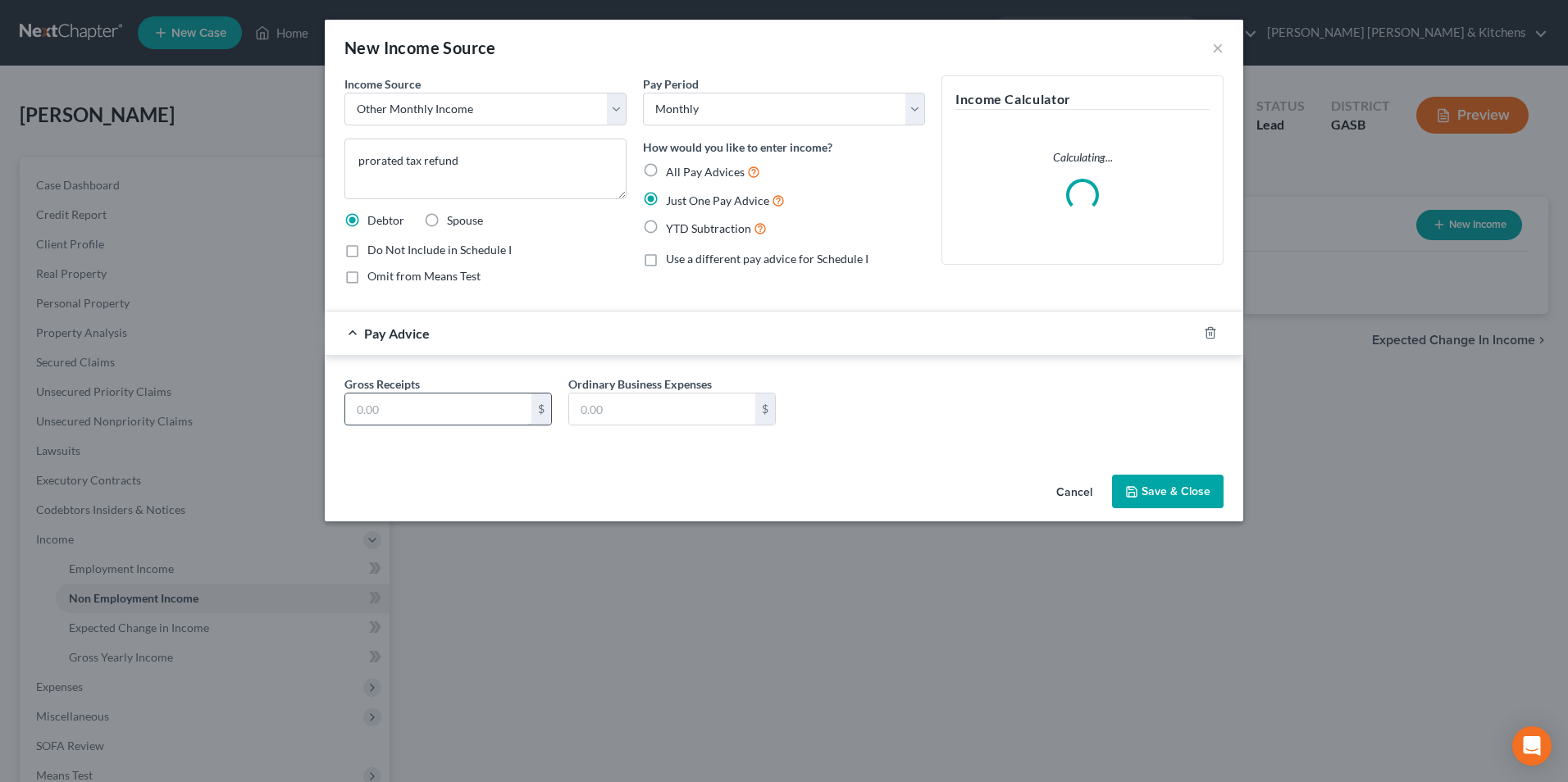
click at [509, 406] on input "text" at bounding box center [437, 409] width 186 height 31
click at [1150, 483] on button "Save & Close" at bounding box center [1168, 491] width 112 height 34
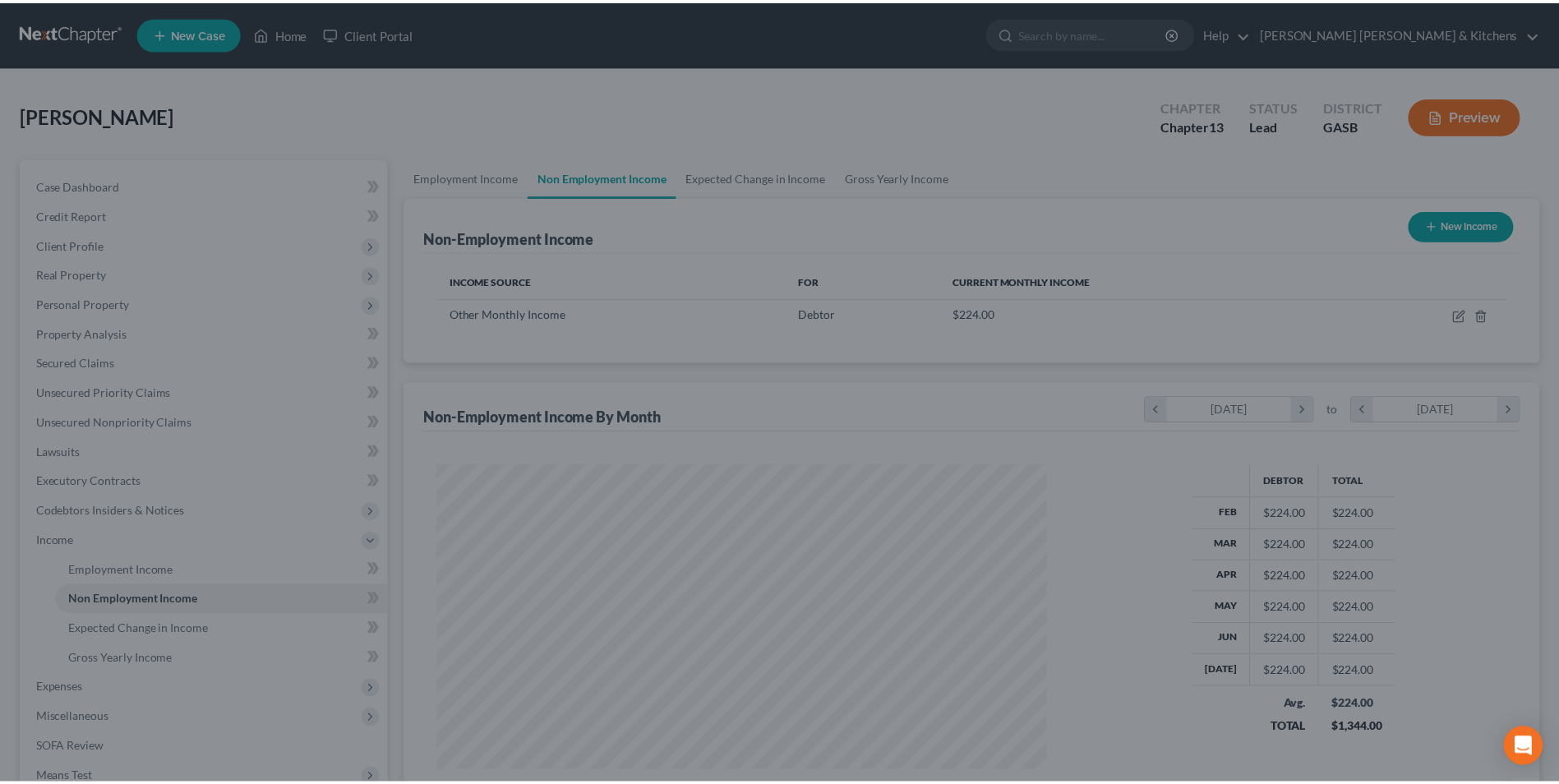
scroll to position [305, 642]
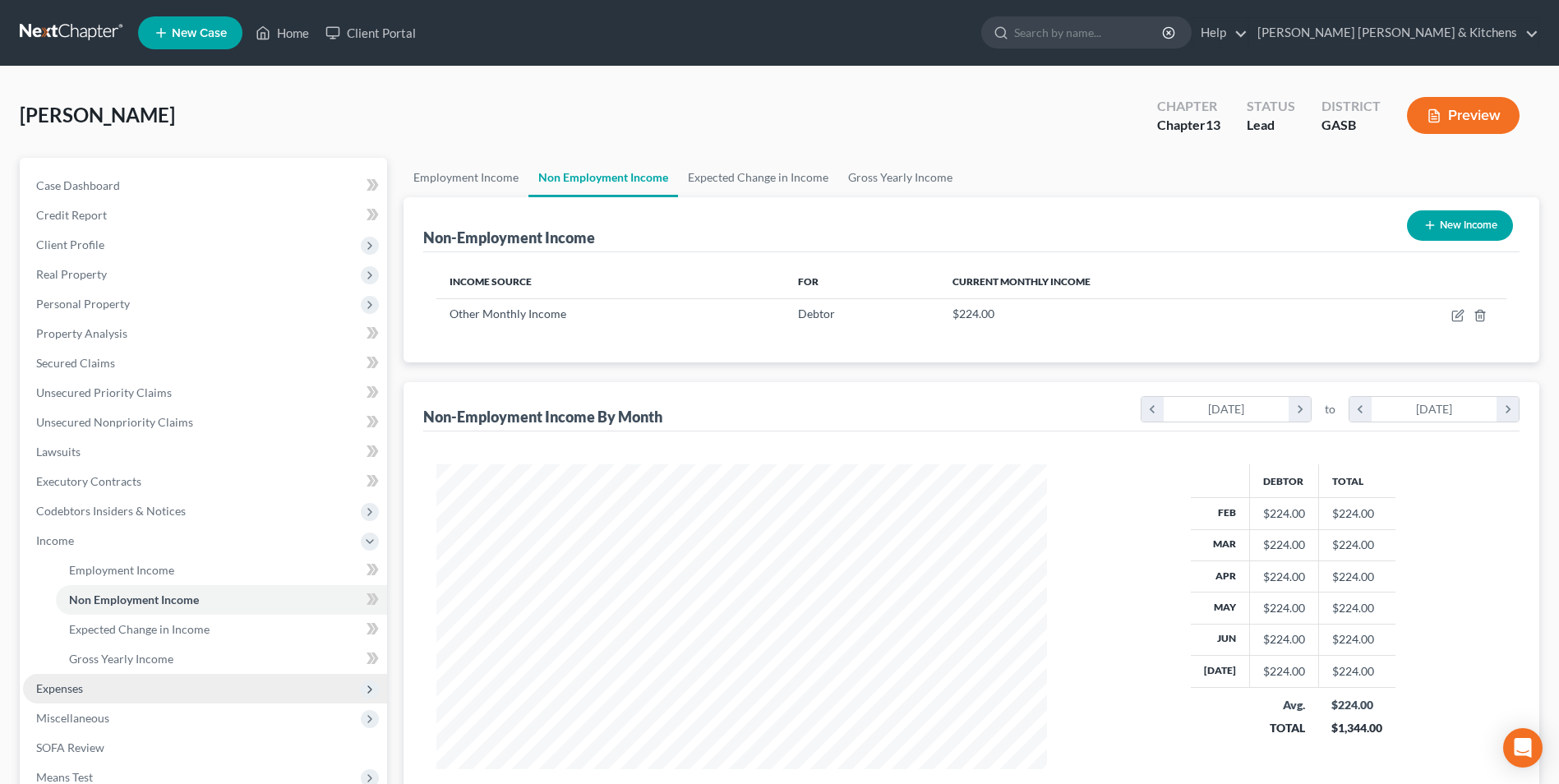
click at [82, 684] on span "Expenses" at bounding box center [60, 688] width 47 height 14
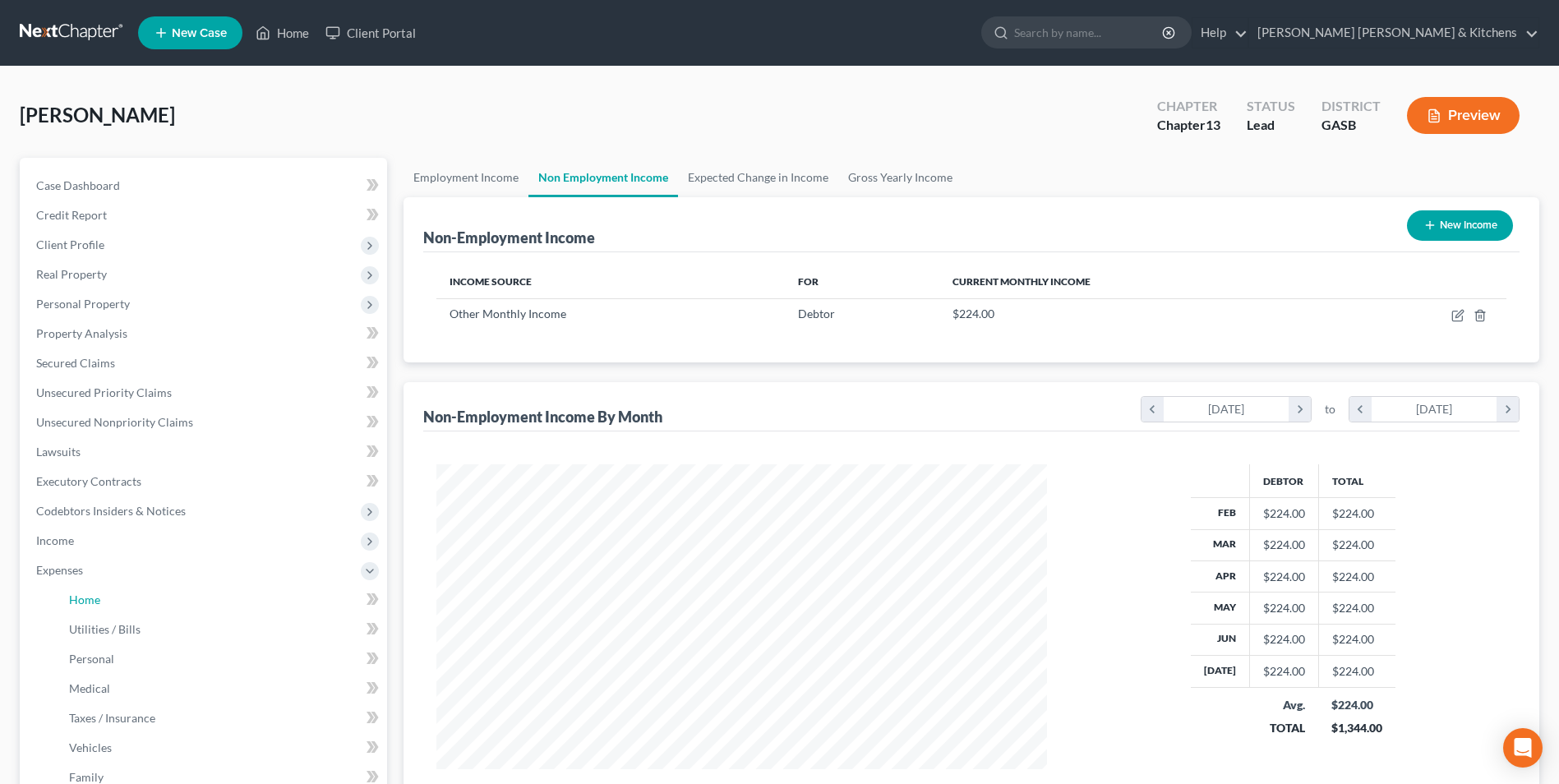
drag, startPoint x: 87, startPoint y: 600, endPoint x: 368, endPoint y: 620, distance: 281.7
click at [88, 599] on span "Home" at bounding box center [84, 599] width 31 height 14
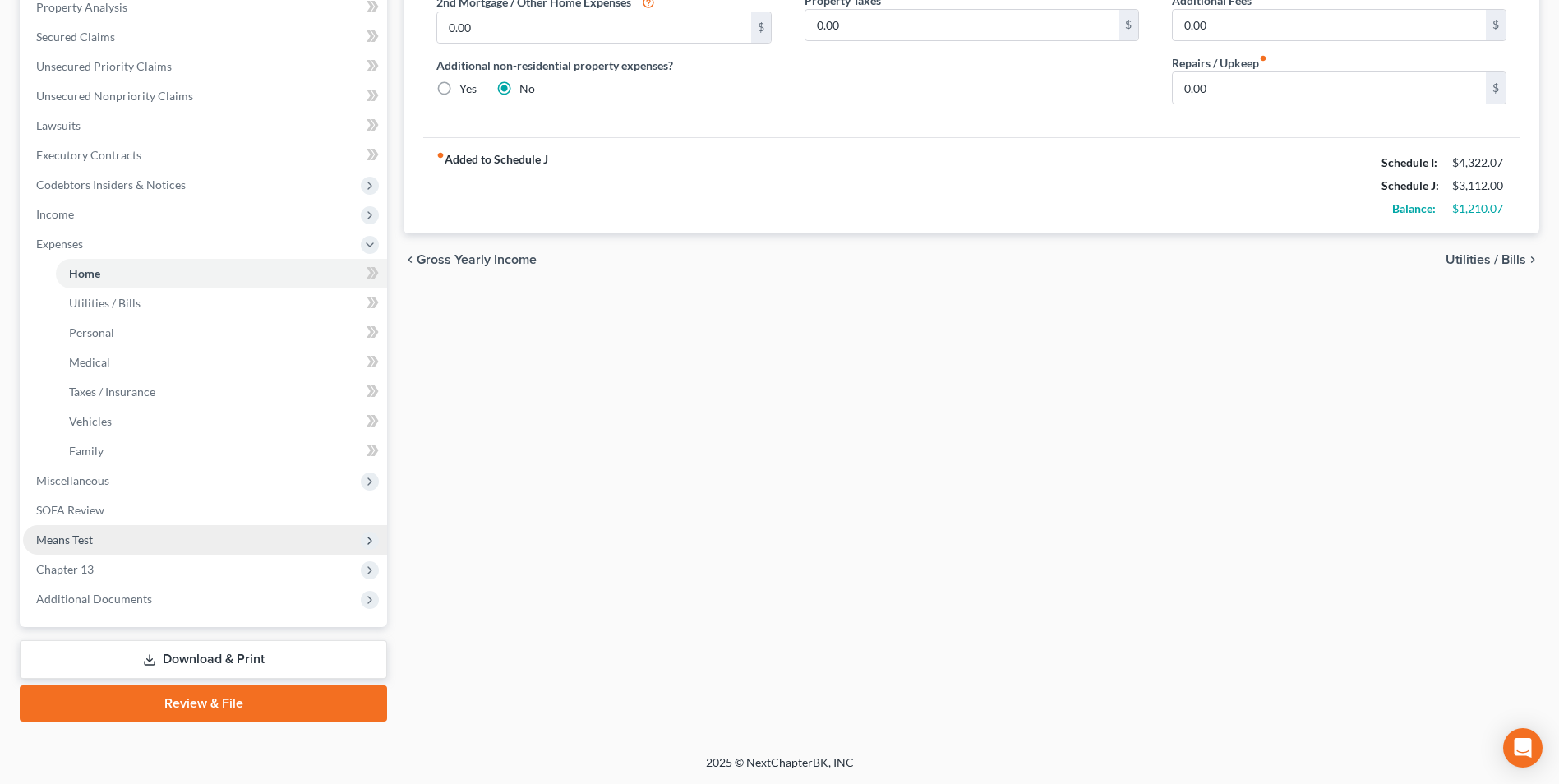
click at [68, 535] on span "Means Test" at bounding box center [64, 540] width 56 height 14
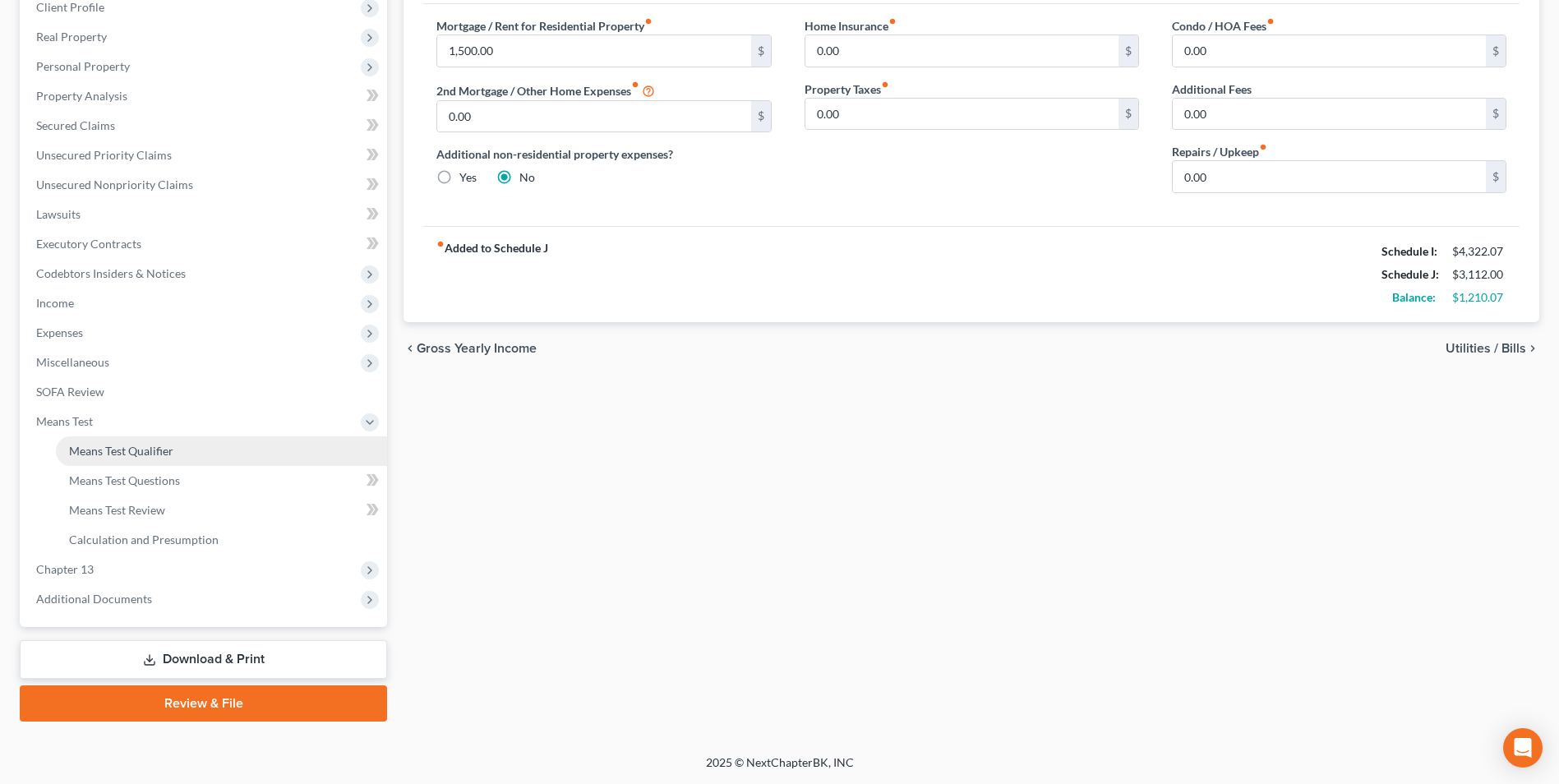
click at [83, 453] on span "Means Test Qualifier" at bounding box center [121, 450] width 105 height 14
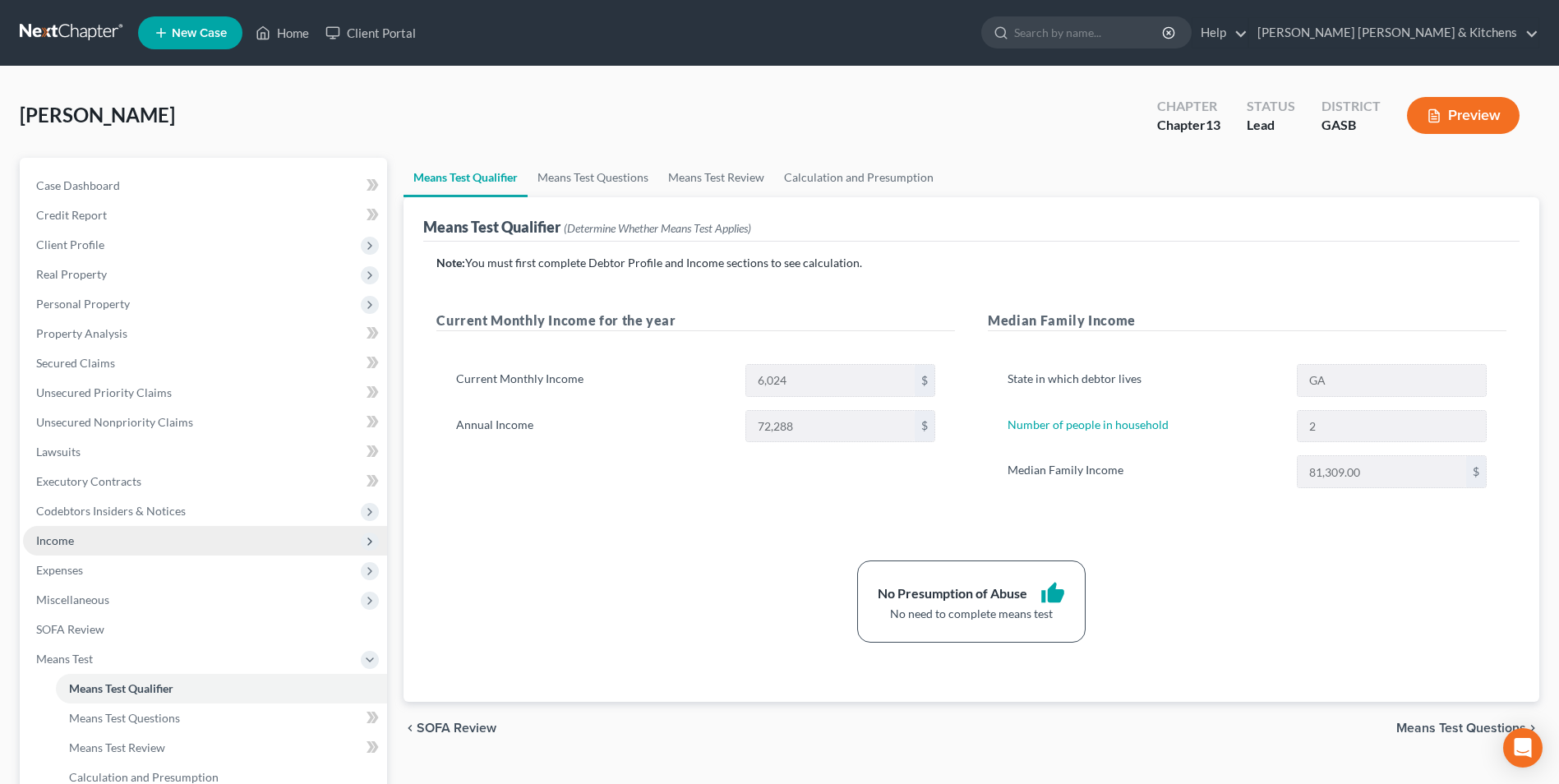
click at [46, 543] on span "Income" at bounding box center [55, 540] width 38 height 14
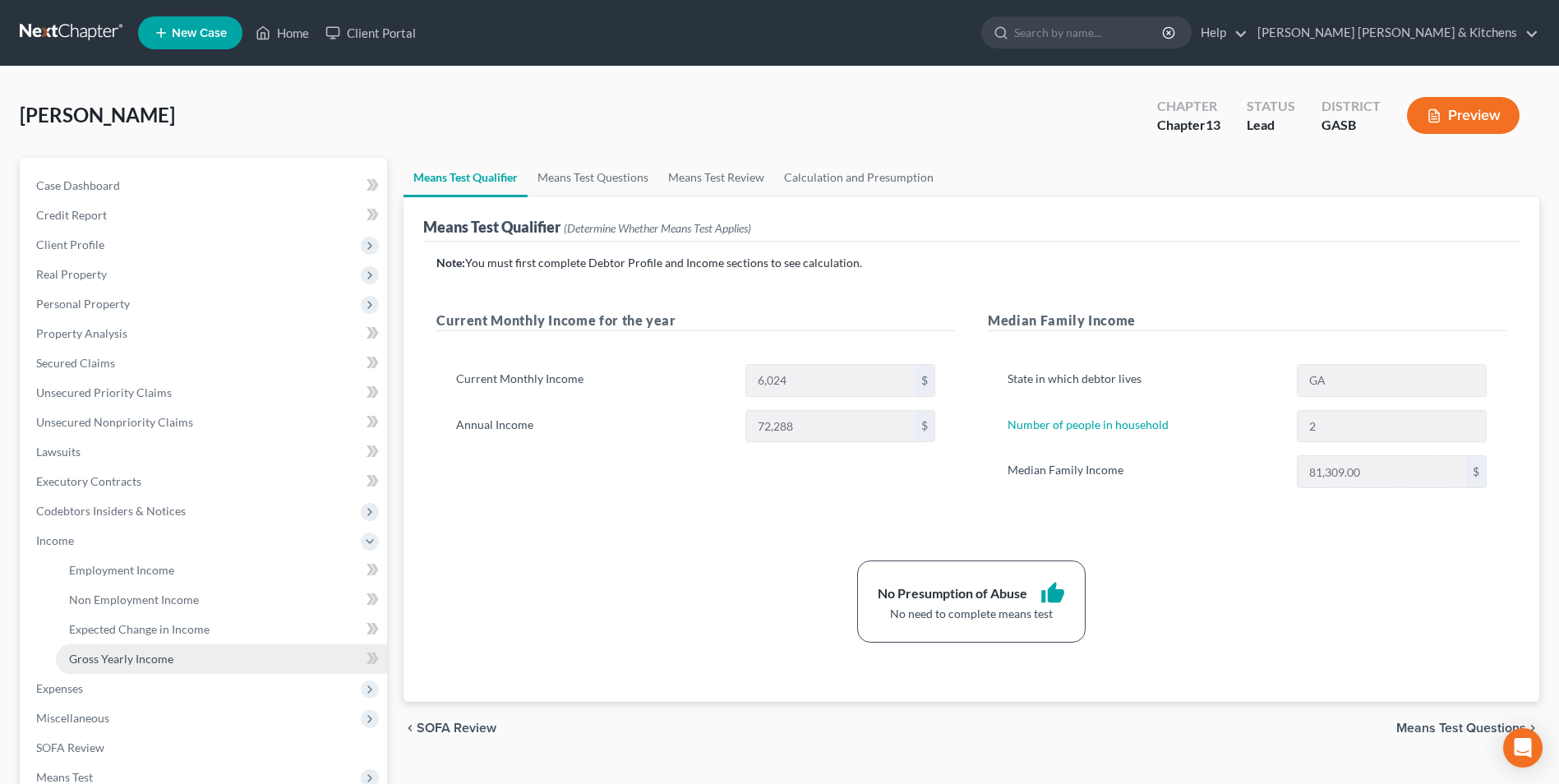
click at [98, 667] on link "Gross Yearly Income" at bounding box center [221, 658] width 331 height 30
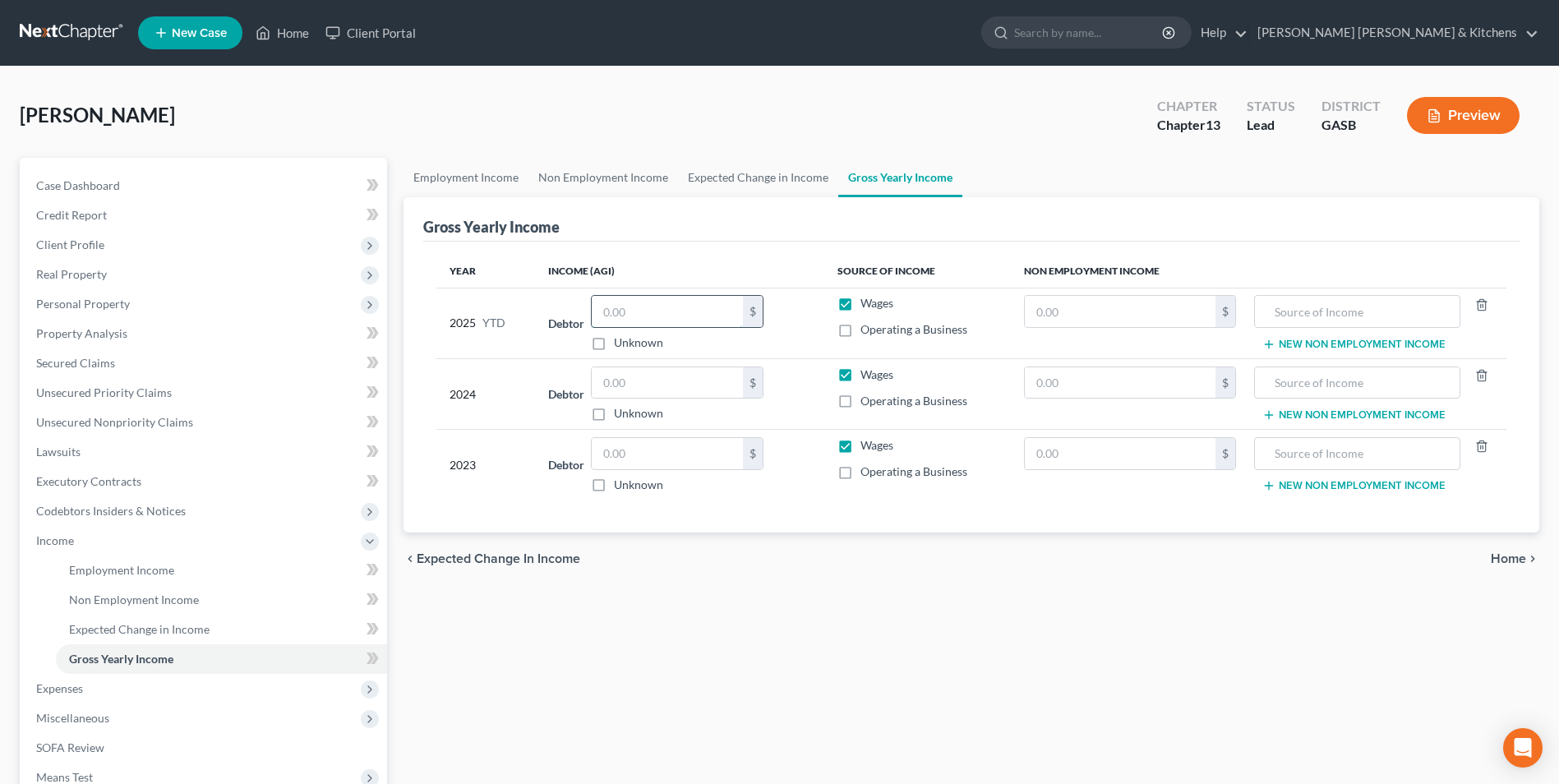
click at [675, 310] on input "text" at bounding box center [667, 311] width 151 height 31
click at [1075, 326] on input "text" at bounding box center [1121, 311] width 191 height 31
click at [1313, 319] on input "text" at bounding box center [1357, 311] width 188 height 31
click at [702, 460] on input "text" at bounding box center [667, 454] width 151 height 31
click at [629, 374] on input "text" at bounding box center [667, 383] width 151 height 31
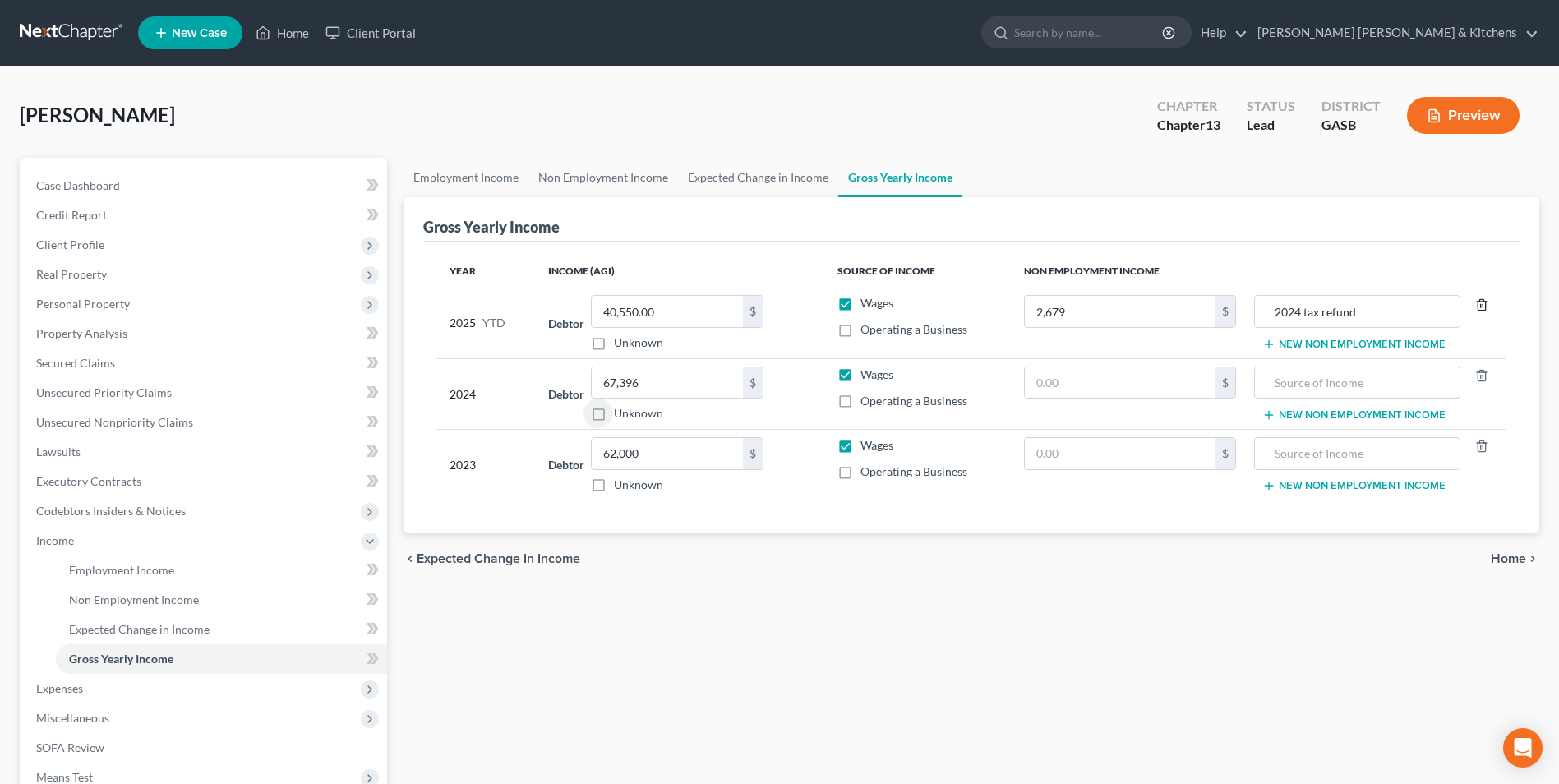
click at [1480, 305] on icon "button" at bounding box center [1482, 305] width 13 height 13
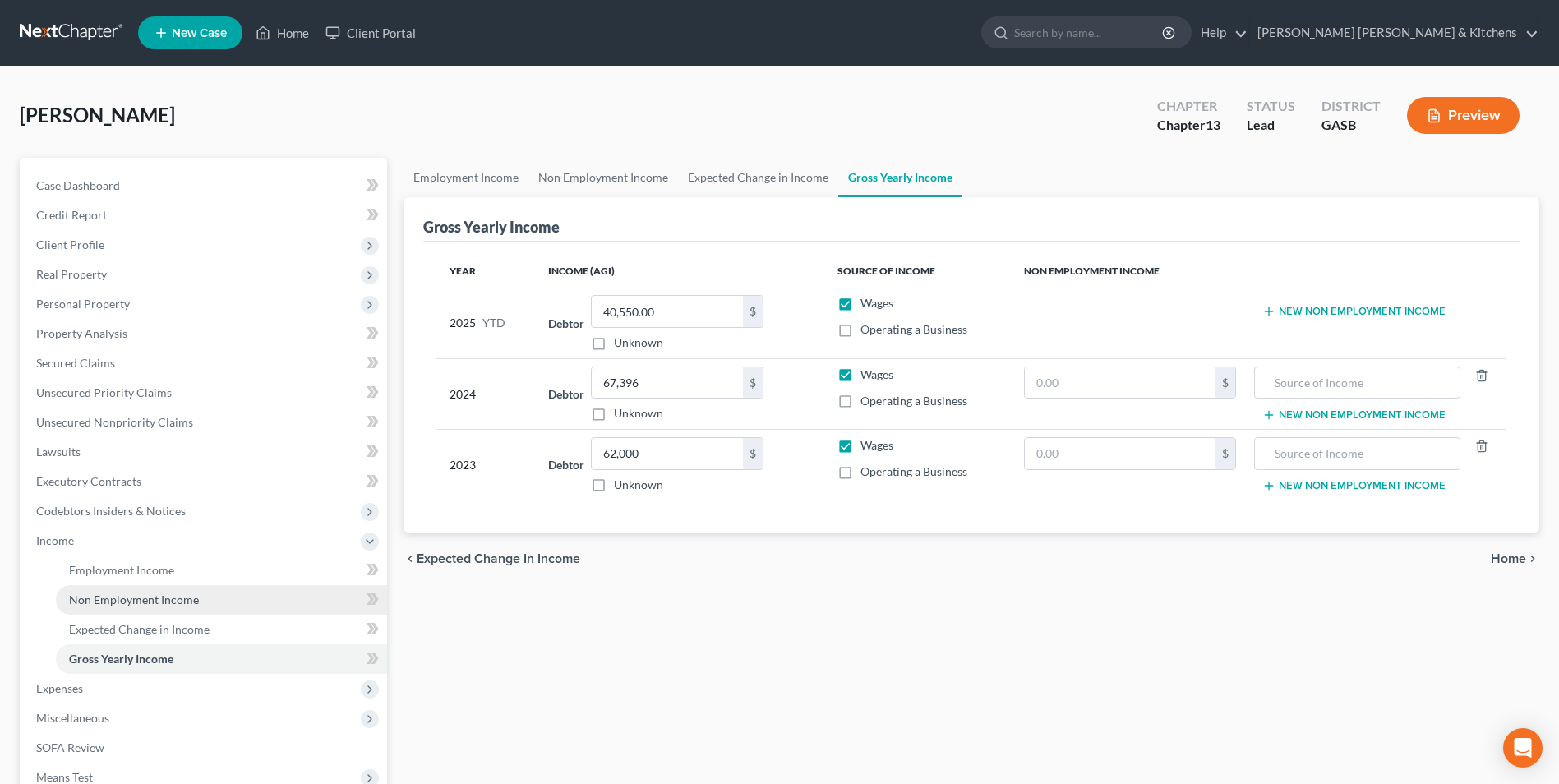
drag, startPoint x: 159, startPoint y: 598, endPoint x: 175, endPoint y: 598, distance: 16.0
click at [159, 598] on span "Non Employment Income" at bounding box center [134, 599] width 130 height 14
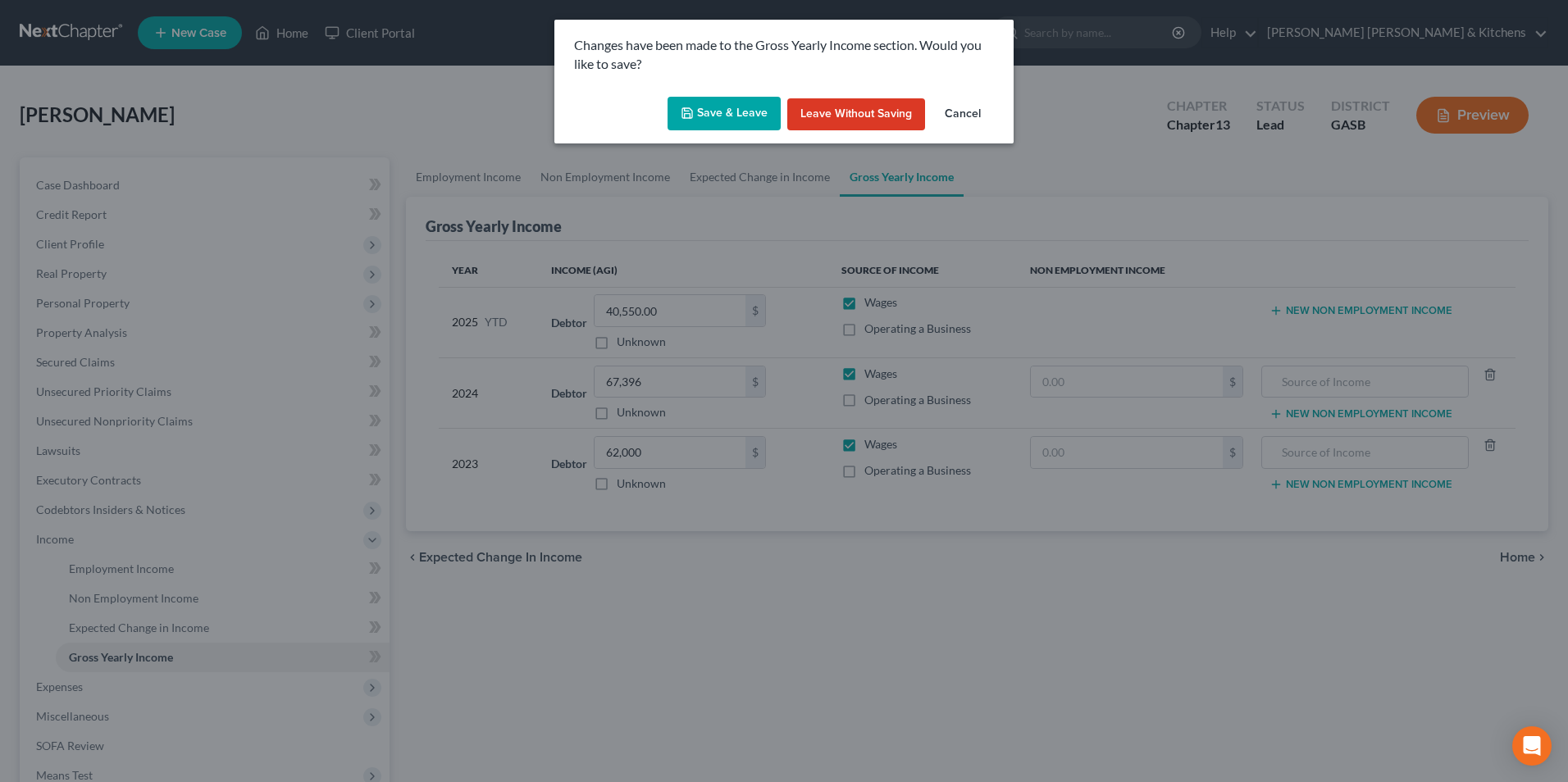
click at [718, 113] on button "Save & Leave" at bounding box center [724, 114] width 114 height 34
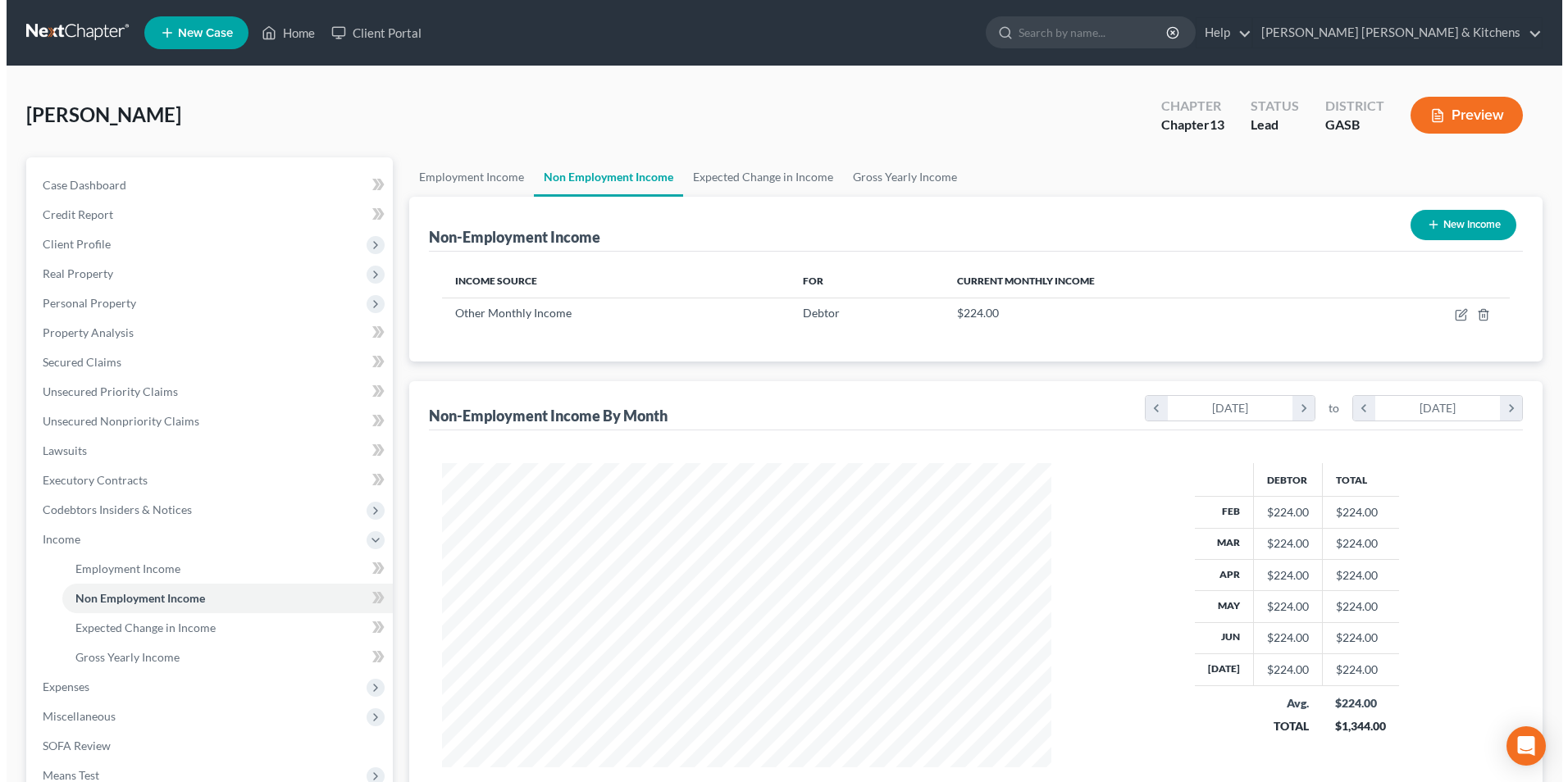
scroll to position [304, 641]
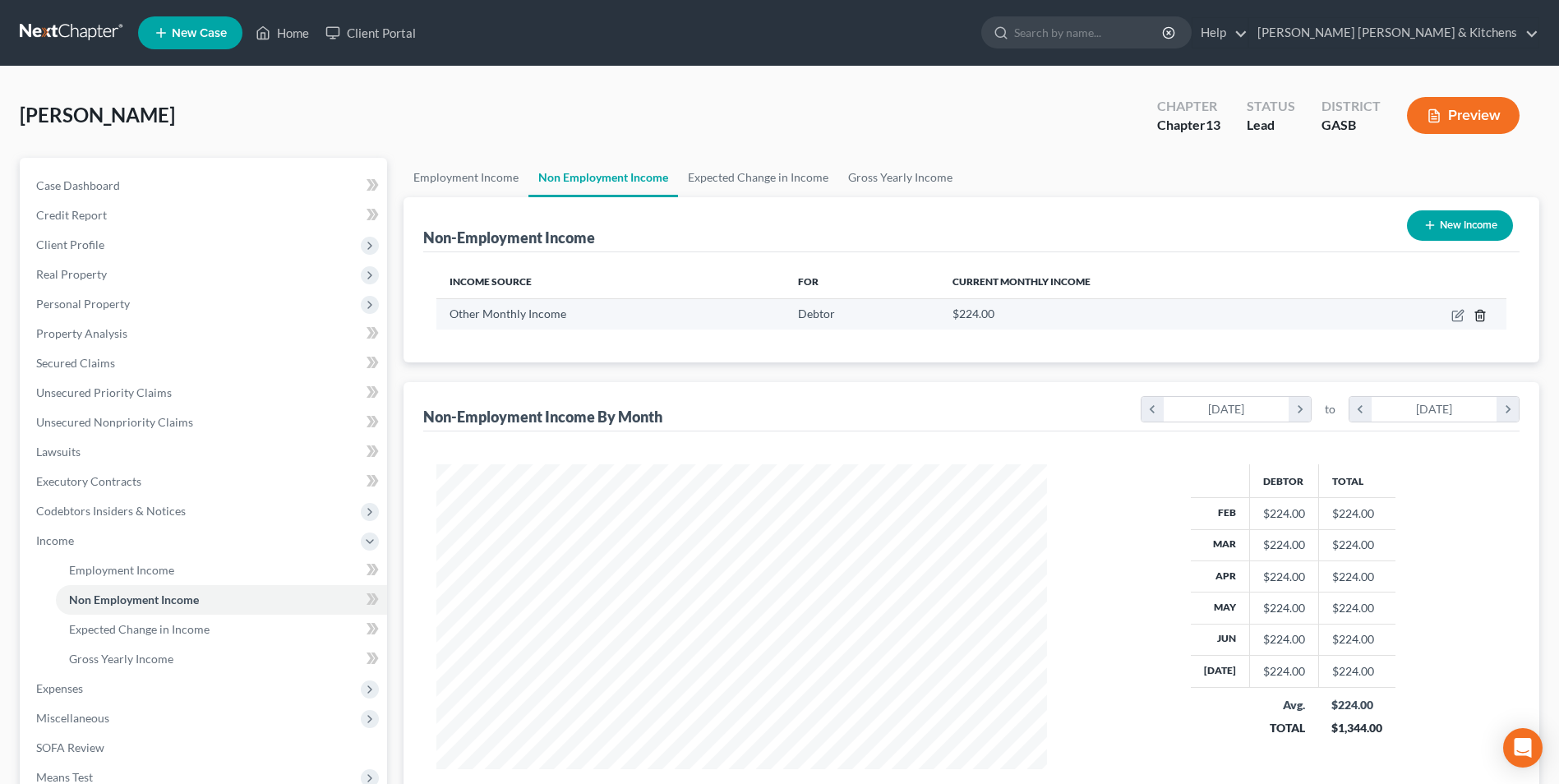
click at [1486, 314] on icon "button" at bounding box center [1481, 316] width 13 height 13
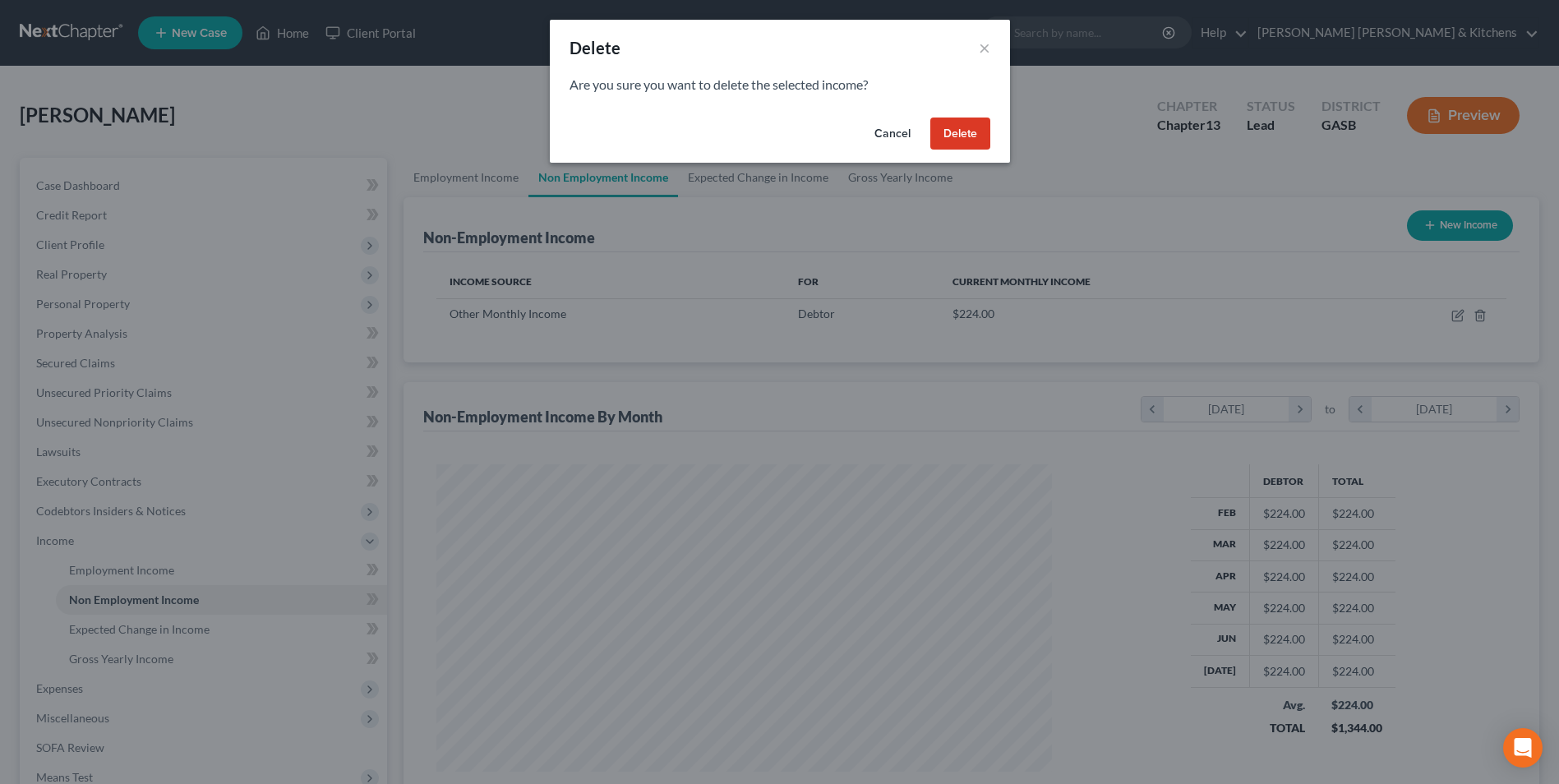
scroll to position [308, 649]
click at [965, 144] on button "Delete" at bounding box center [965, 133] width 60 height 33
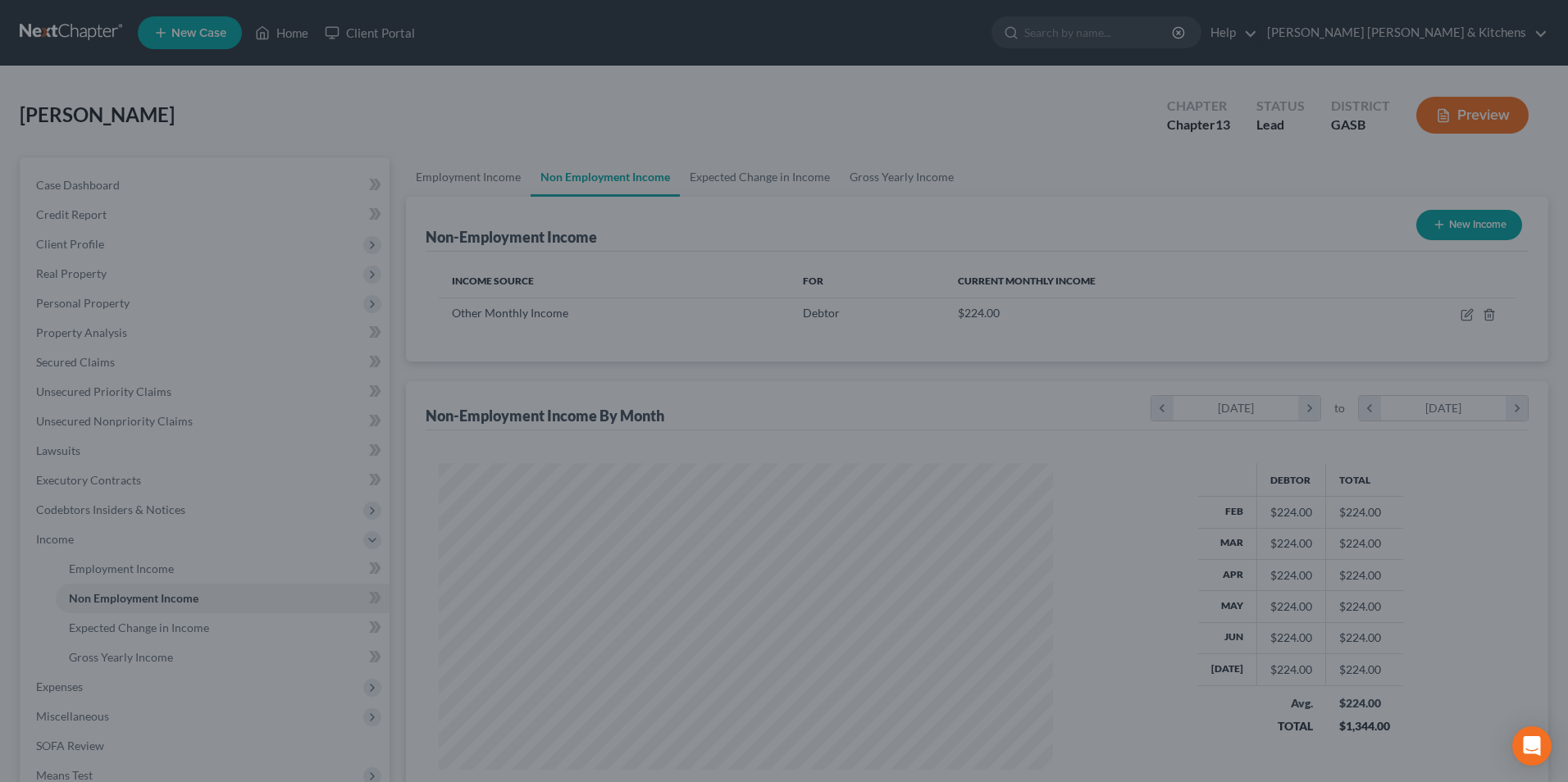
scroll to position [819395, 819390]
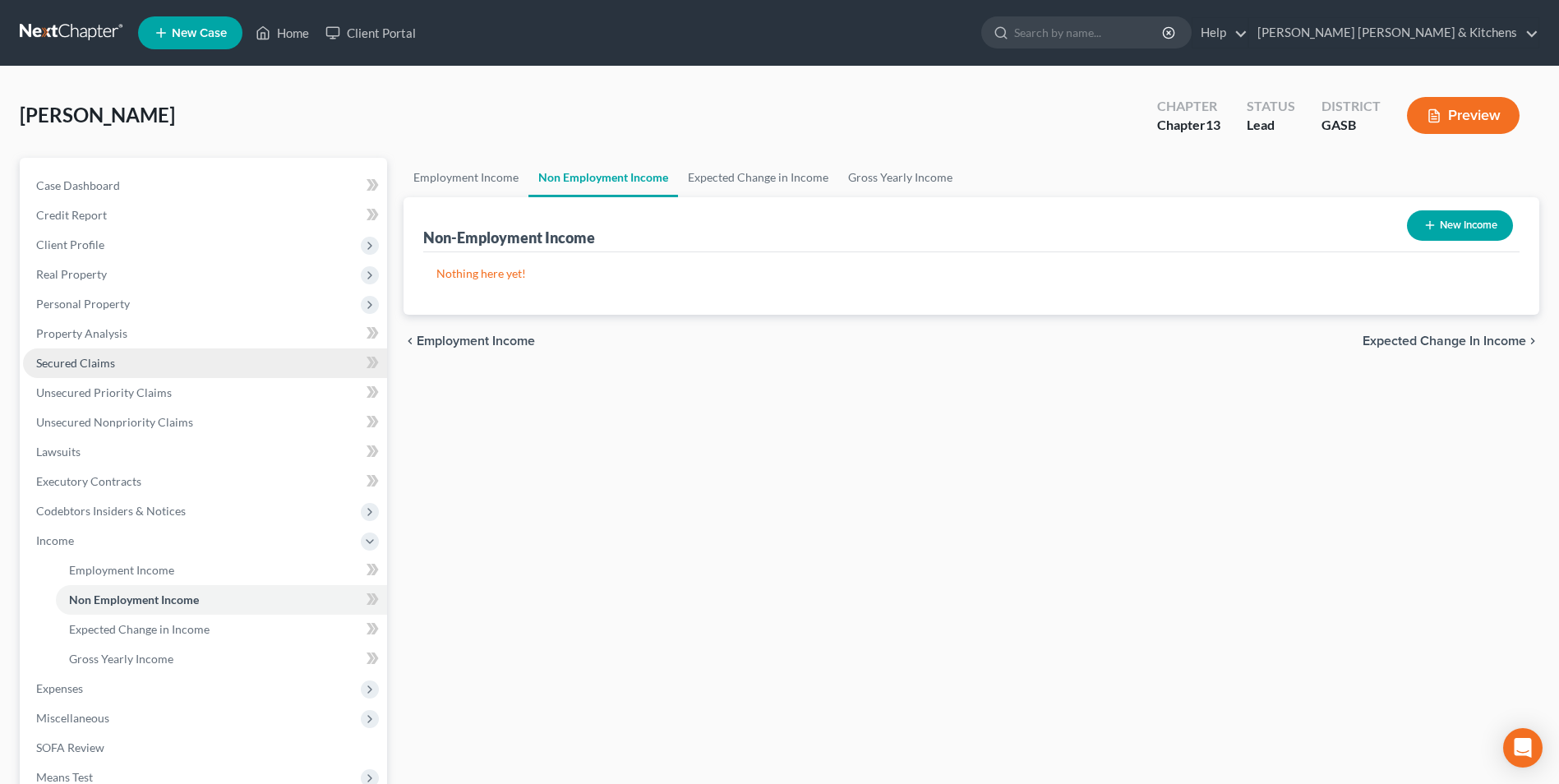
click at [52, 364] on span "Secured Claims" at bounding box center [76, 362] width 79 height 14
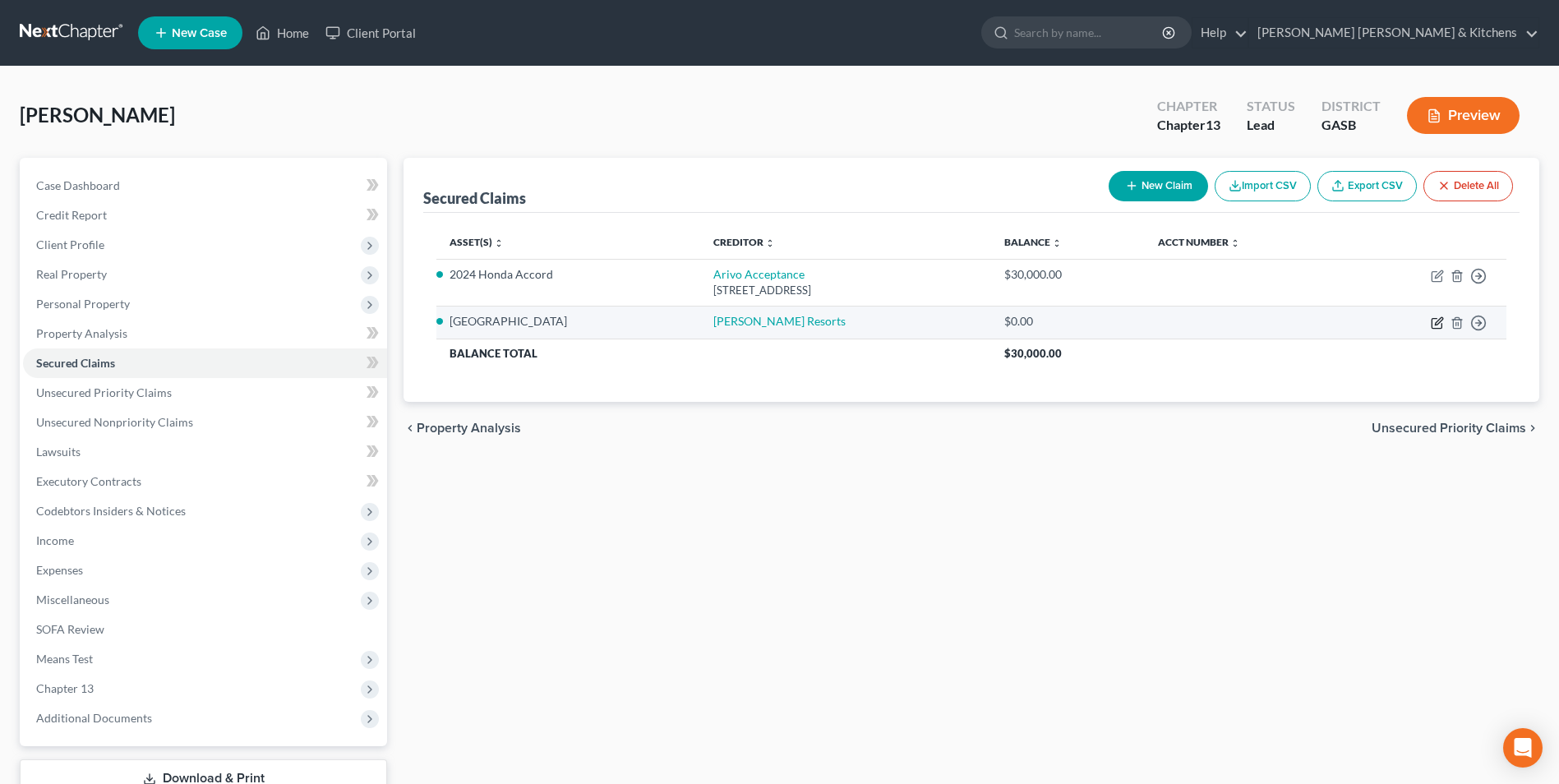
click at [1434, 321] on icon "button" at bounding box center [1438, 323] width 13 height 13
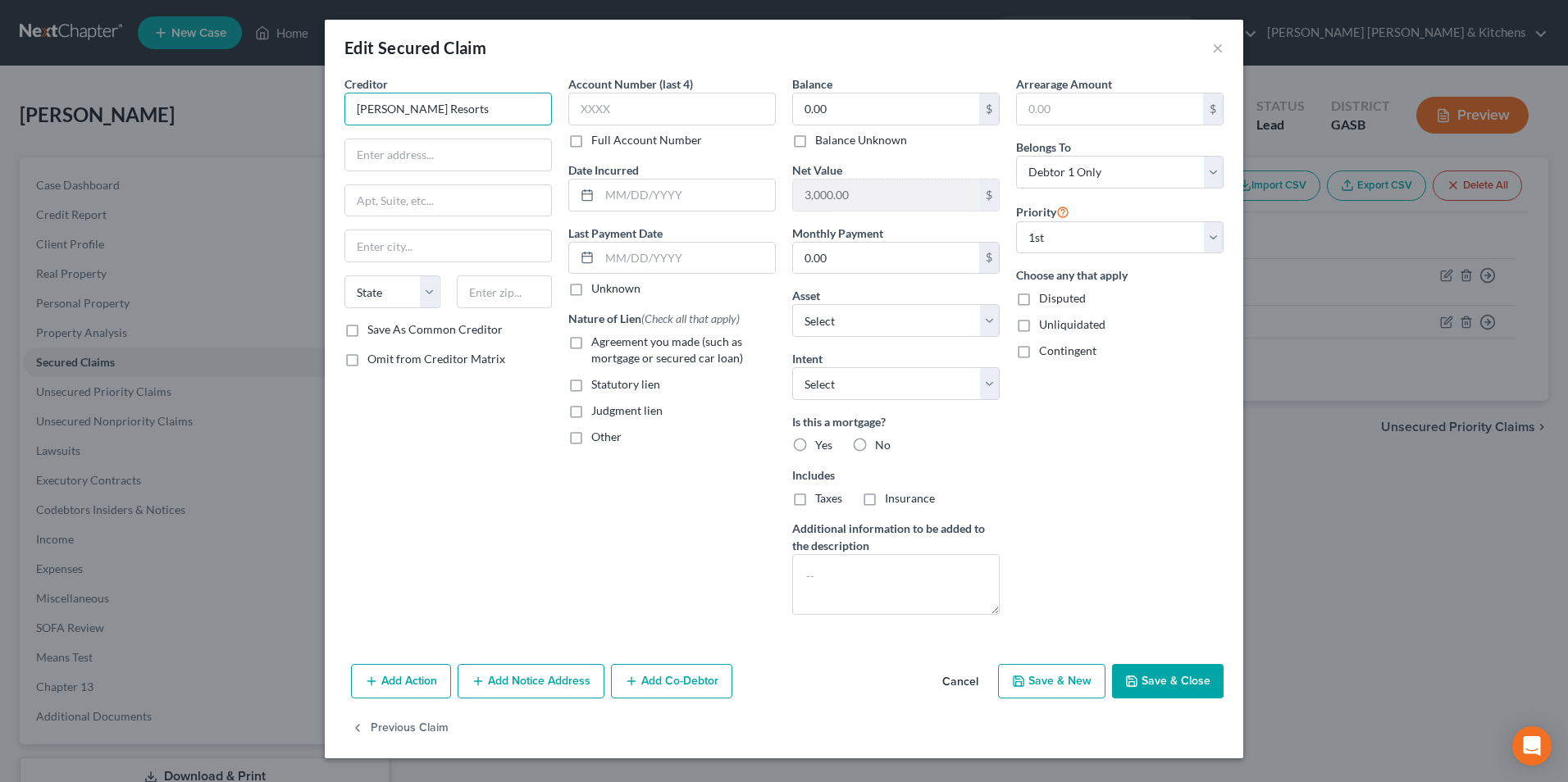
click at [363, 104] on input "[PERSON_NAME] Resorts" at bounding box center [448, 108] width 208 height 33
click at [883, 105] on input "0.00" at bounding box center [886, 108] width 186 height 31
drag, startPoint x: 478, startPoint y: 165, endPoint x: 474, endPoint y: 132, distance: 33.2
click at [478, 165] on input "text" at bounding box center [448, 155] width 206 height 31
click at [648, 190] on input "text" at bounding box center [687, 194] width 176 height 31
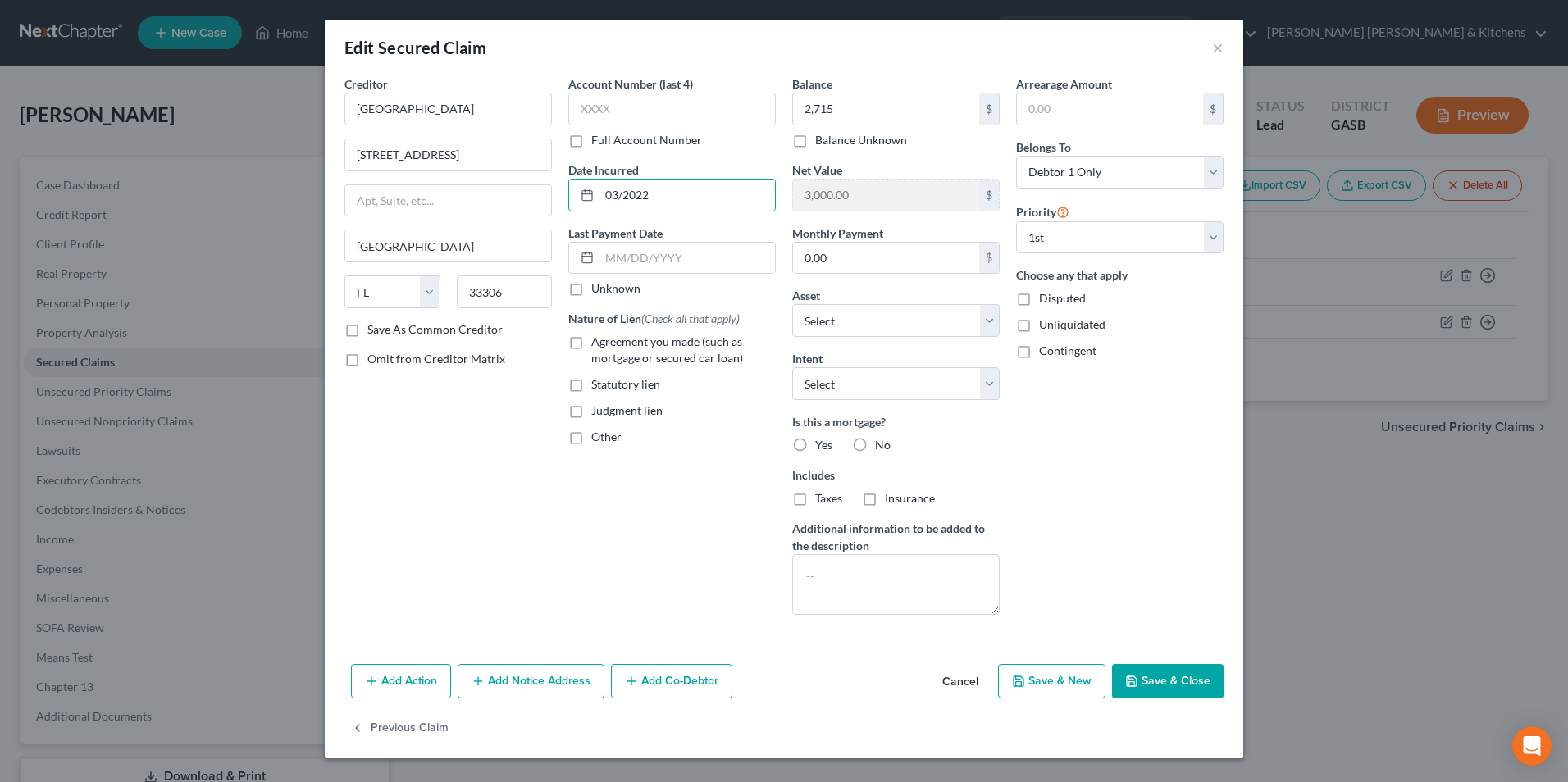
click at [591, 341] on label "Agreement you made (such as mortgage or secured car loan)" at bounding box center [683, 350] width 184 height 33
click at [598, 341] on input "Agreement you made (such as mortgage or secured car loan)" at bounding box center [603, 339] width 11 height 11
drag, startPoint x: 350, startPoint y: 334, endPoint x: 722, endPoint y: 579, distance: 445.4
click at [368, 333] on label "Save As Common Creditor" at bounding box center [435, 329] width 135 height 16
click at [374, 332] on input "Save As Common Creditor" at bounding box center [379, 326] width 11 height 11
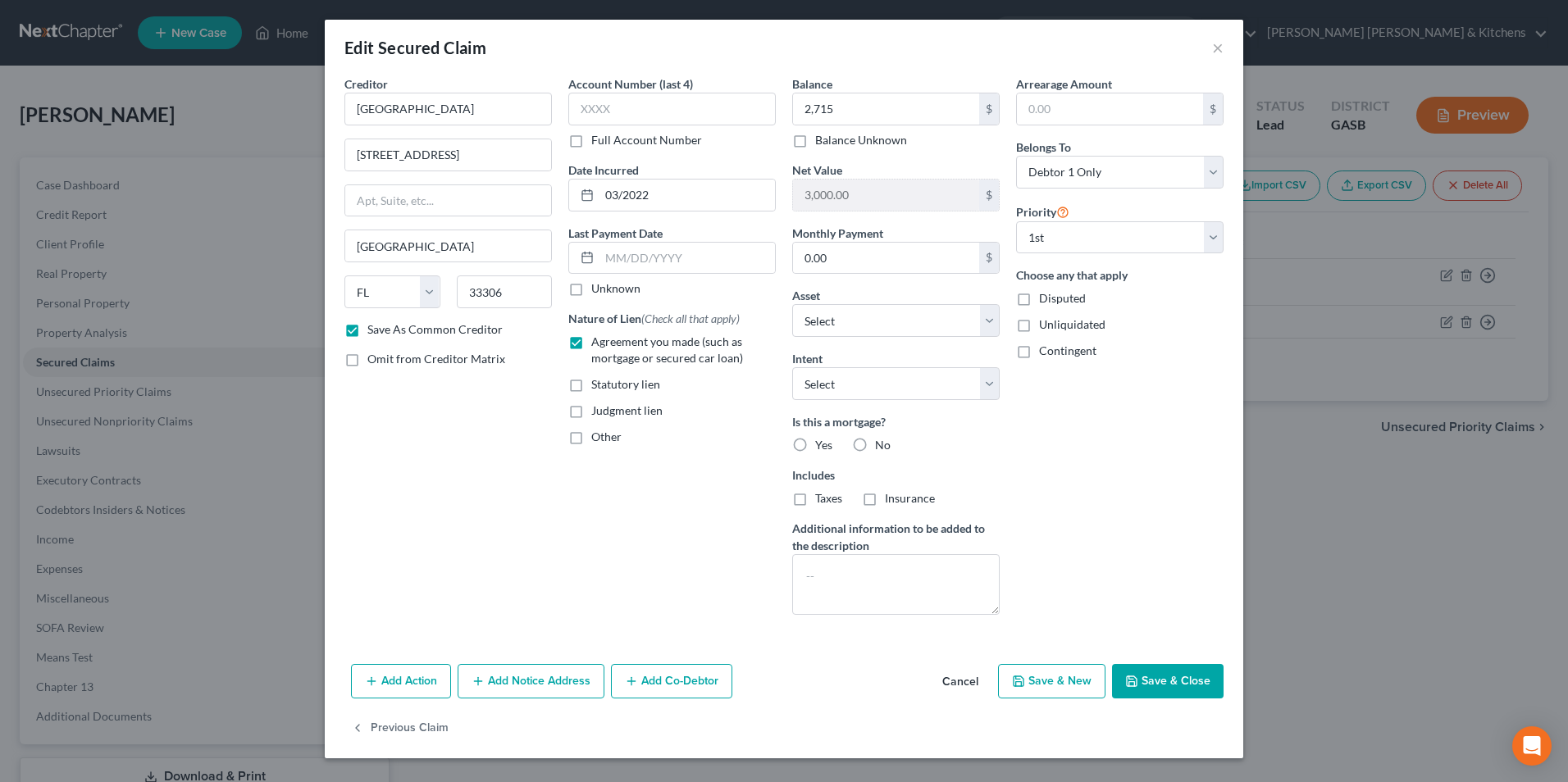
click at [1185, 673] on button "Save & Close" at bounding box center [1168, 681] width 112 height 34
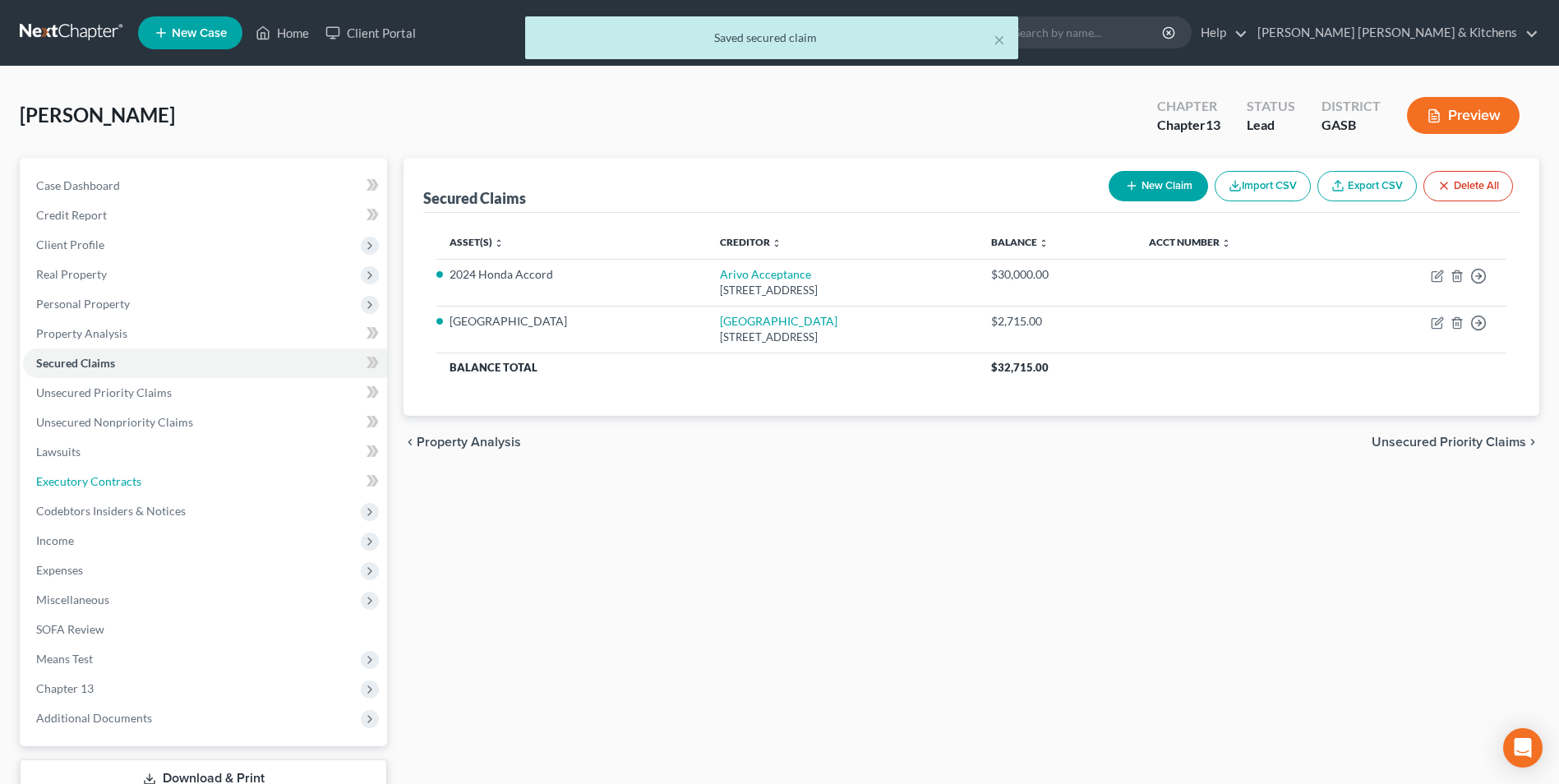
drag, startPoint x: 112, startPoint y: 487, endPoint x: 510, endPoint y: 513, distance: 398.8
click at [112, 487] on span "Executory Contracts" at bounding box center [89, 481] width 105 height 14
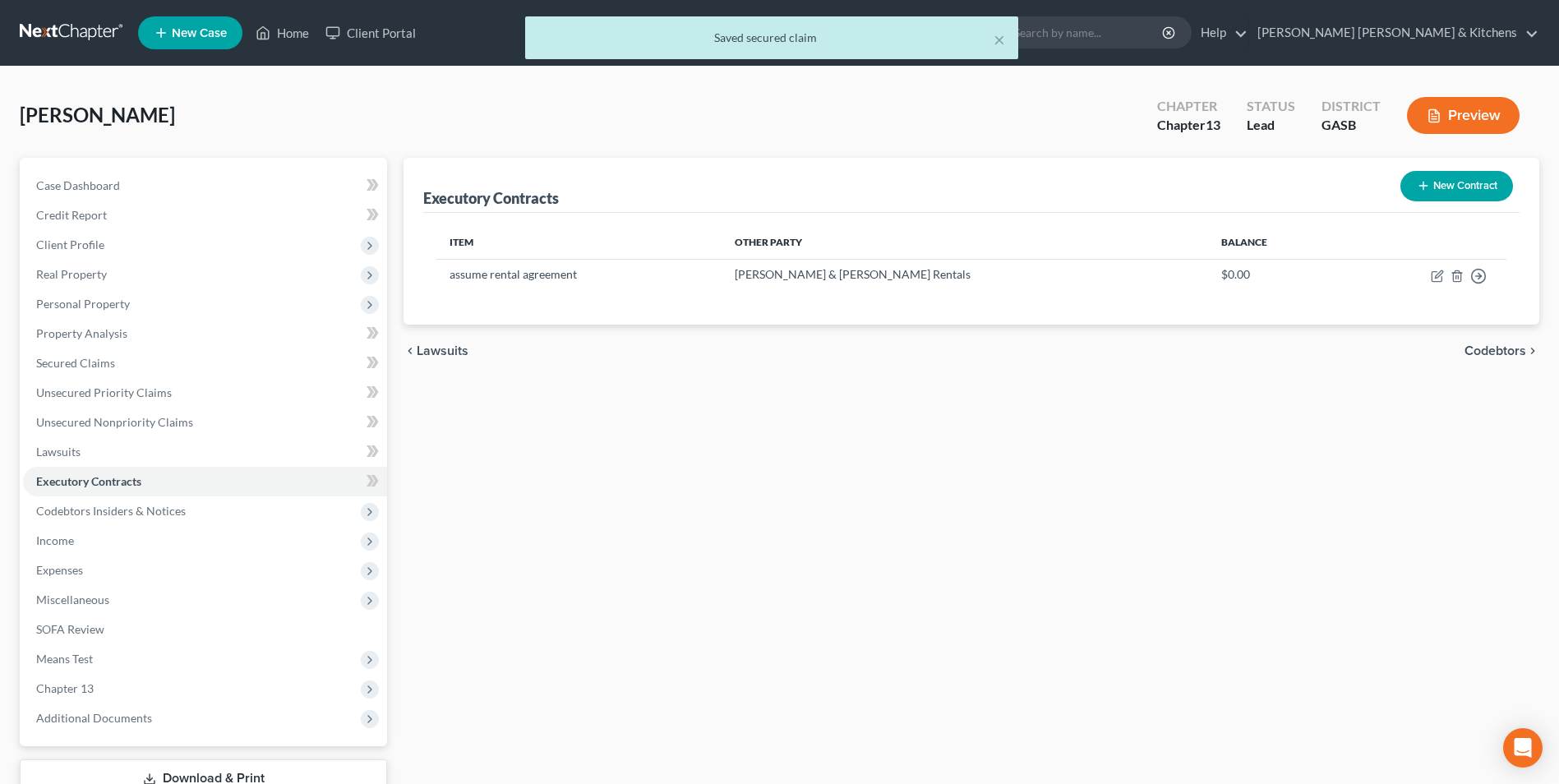
click at [1426, 188] on icon "button" at bounding box center [1424, 186] width 13 height 13
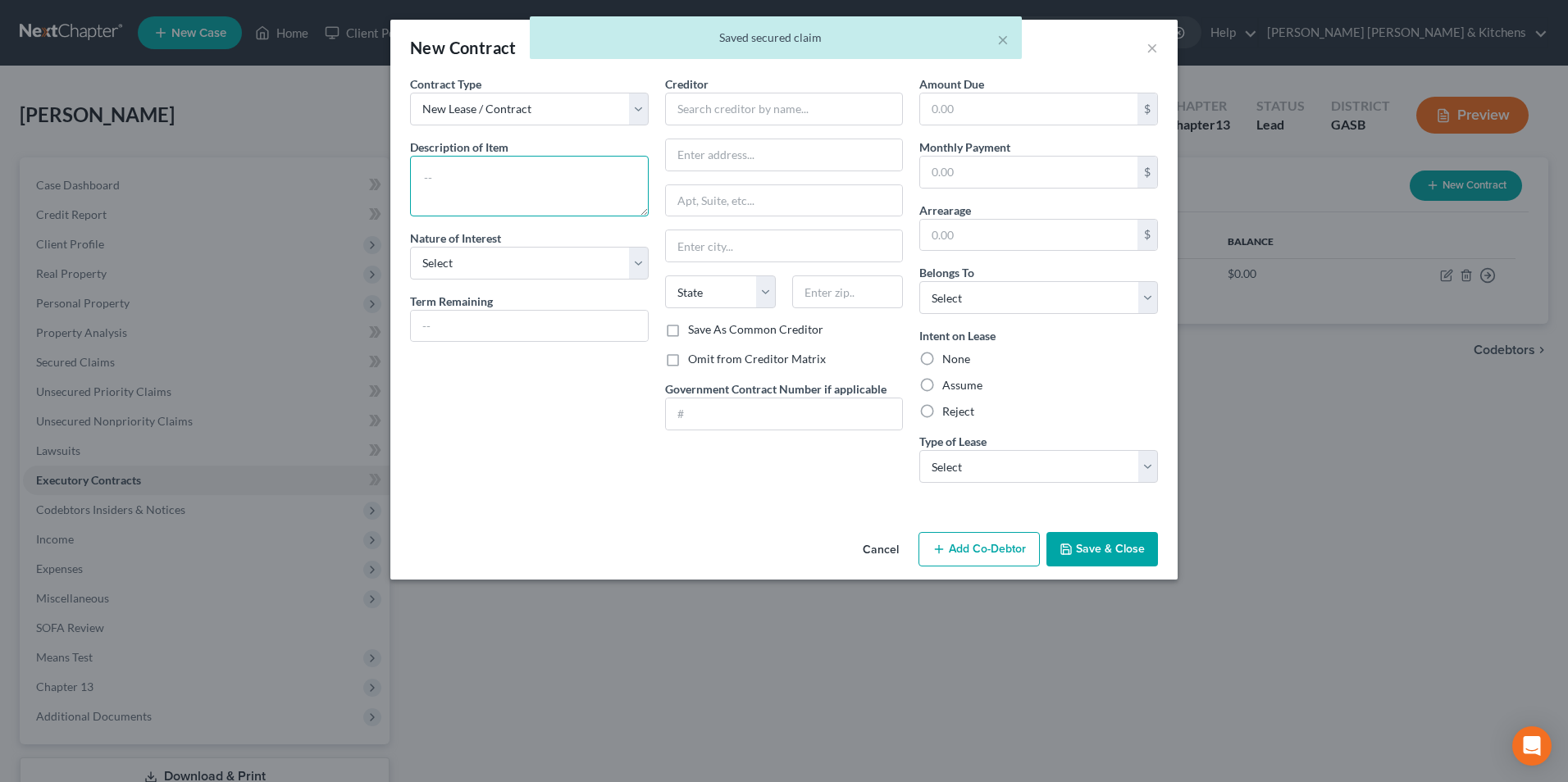
click at [511, 197] on textarea at bounding box center [529, 186] width 239 height 61
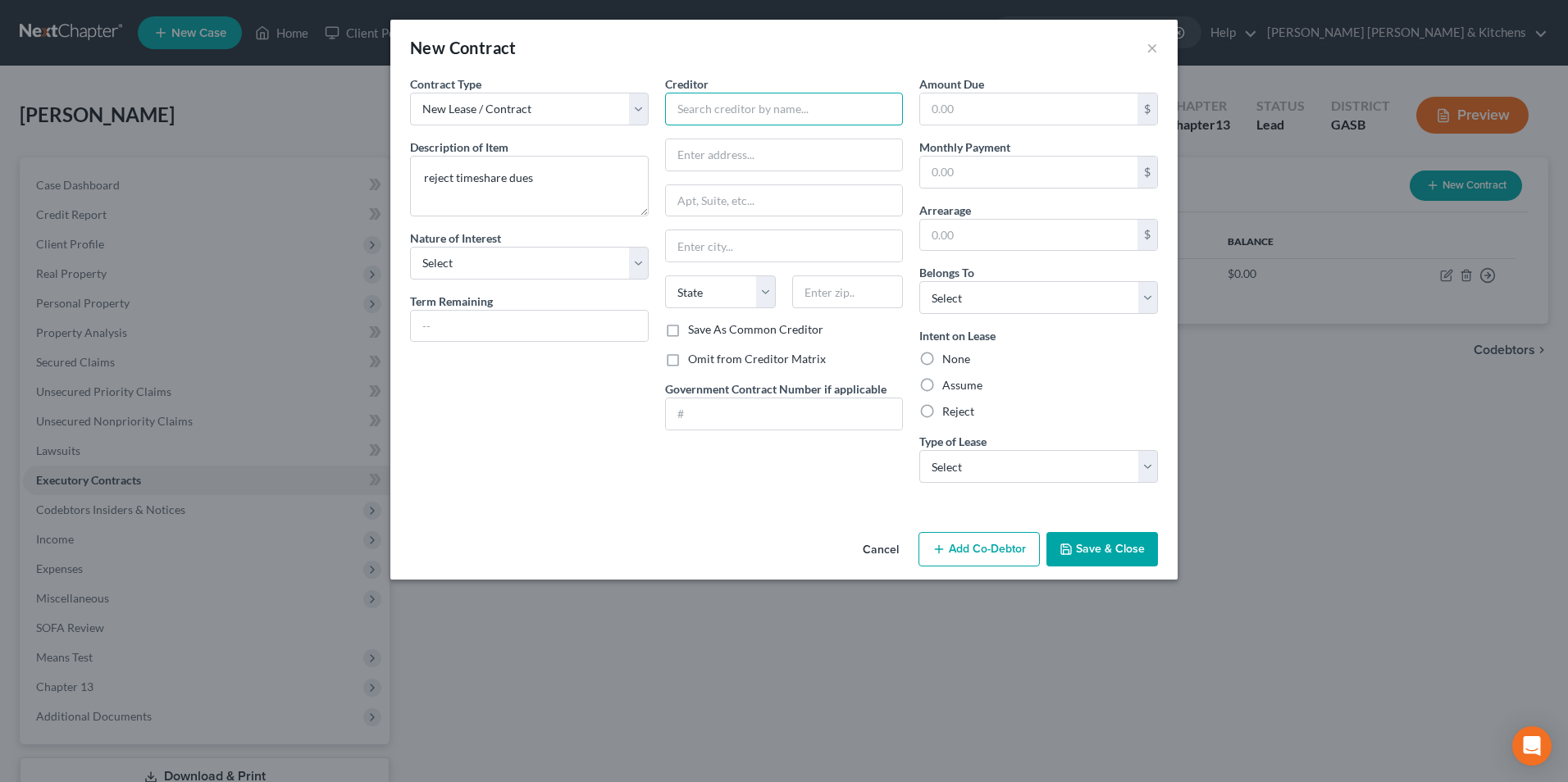
click at [723, 99] on input "text" at bounding box center [785, 108] width 239 height 33
click at [726, 137] on div "[GEOGRAPHIC_DATA]" at bounding box center [763, 137] width 171 height 16
drag, startPoint x: 978, startPoint y: 287, endPoint x: 980, endPoint y: 303, distance: 16.1
click at [980, 287] on select "Select Debtor 1 Only Debtor 2 Only Debtor 1 And Debtor 2 Only At Least One Of T…" at bounding box center [1039, 297] width 239 height 33
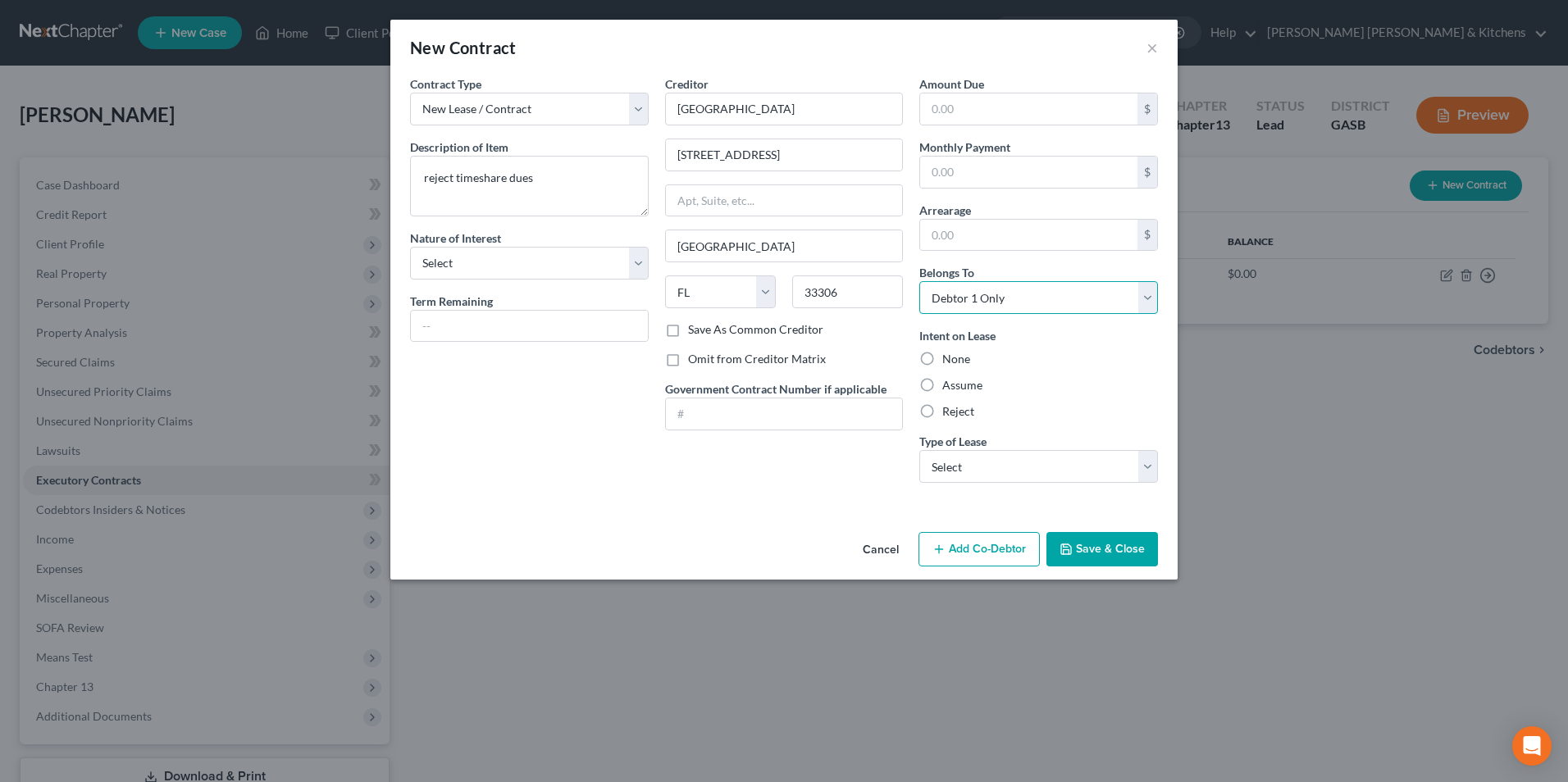
click at [919, 281] on select "Select Debtor 1 Only Debtor 2 Only Debtor 1 And Debtor 2 Only At Least One Of T…" at bounding box center [1039, 297] width 239 height 33
click at [942, 407] on label "Reject" at bounding box center [958, 411] width 32 height 16
click at [949, 407] on input "Reject" at bounding box center [954, 409] width 11 height 11
drag, startPoint x: 942, startPoint y: 468, endPoint x: 945, endPoint y: 485, distance: 17.3
click at [942, 471] on select "Select Real Estate Car Other" at bounding box center [1039, 466] width 239 height 33
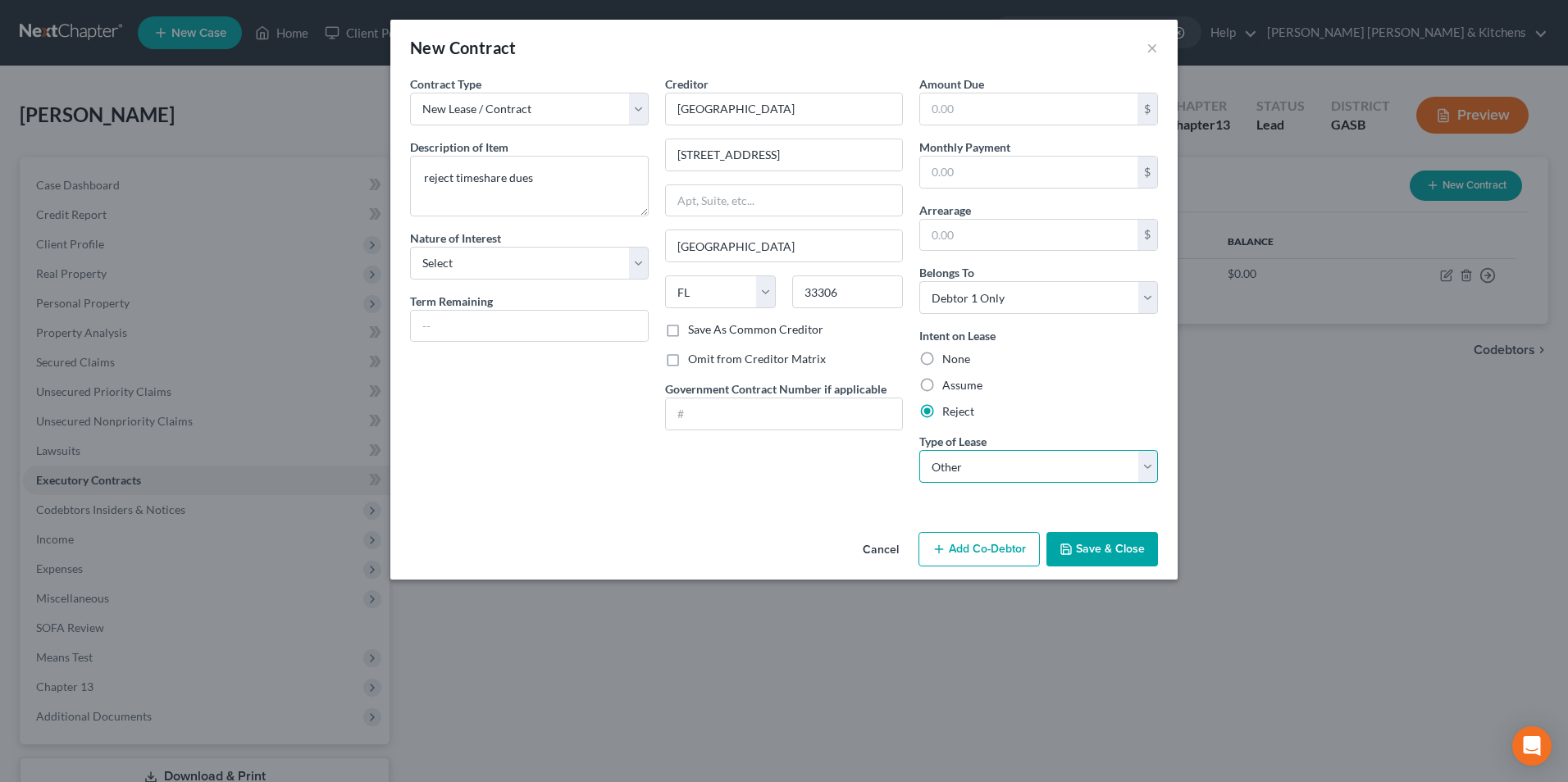
click at [919, 450] on select "Select Real Estate Car Other" at bounding box center [1039, 466] width 239 height 33
click at [1132, 542] on button "Save & Close" at bounding box center [1102, 549] width 112 height 34
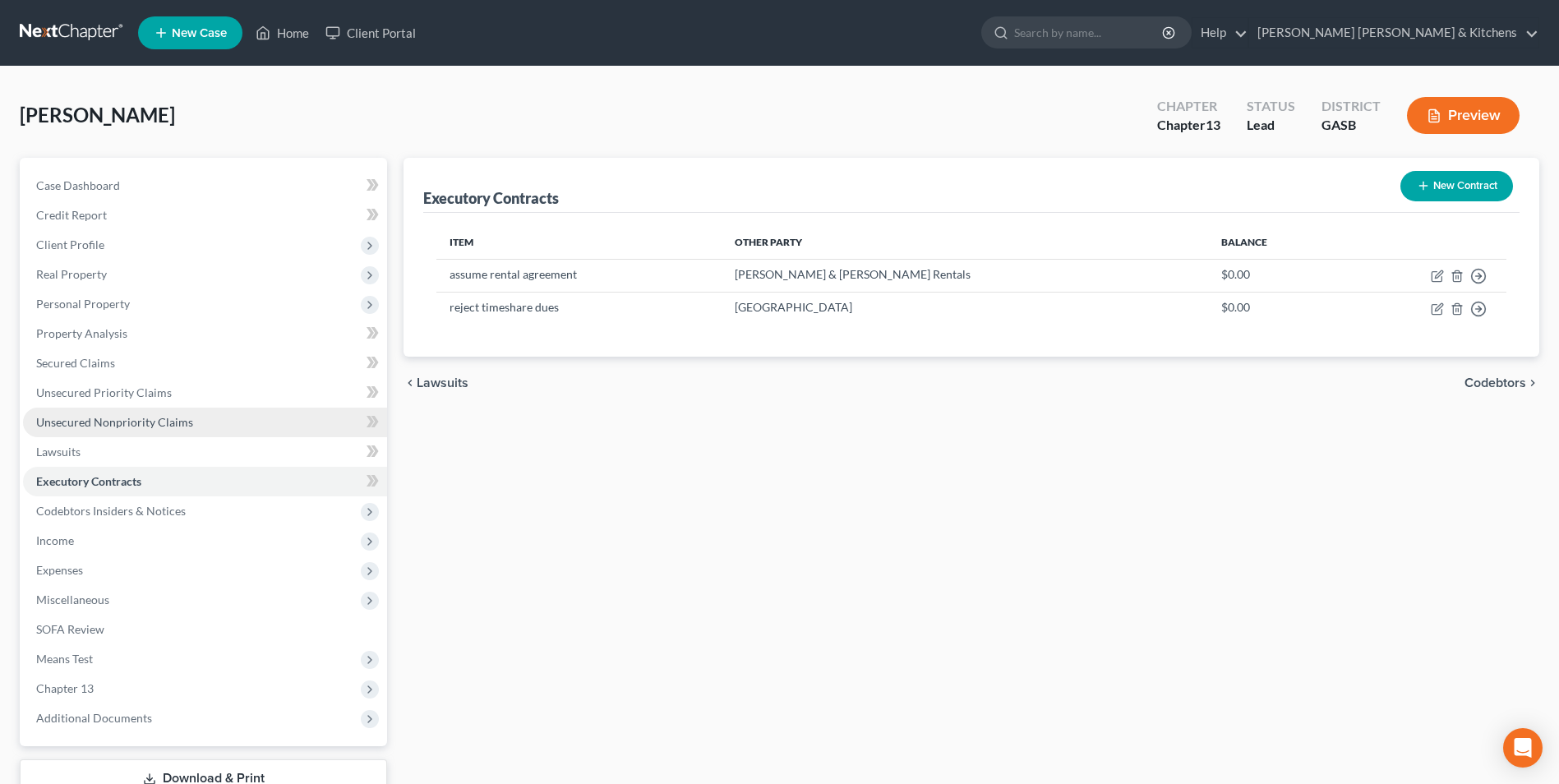
click at [72, 428] on span "Unsecured Nonpriority Claims" at bounding box center [115, 422] width 157 height 14
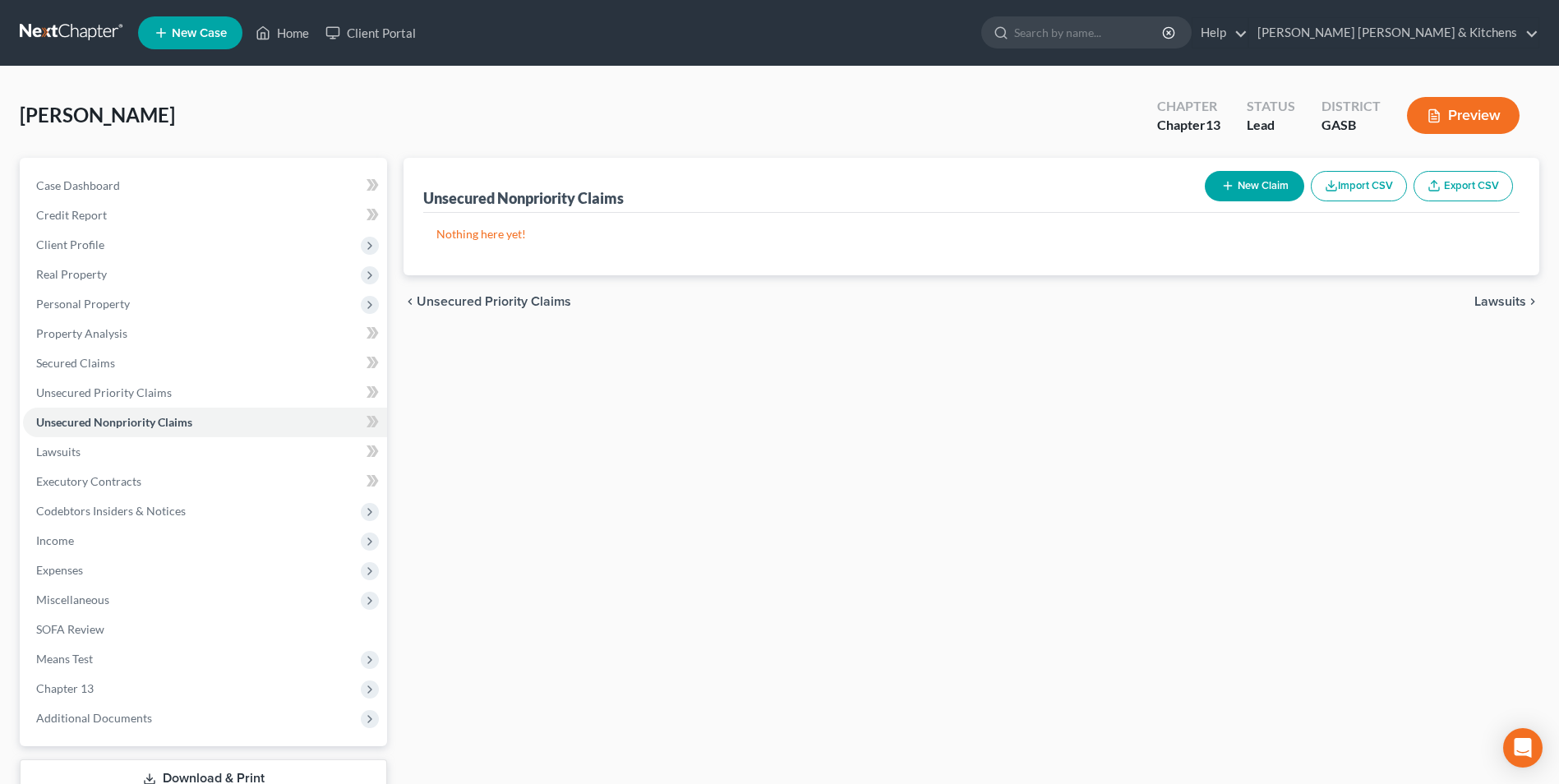
click at [1245, 194] on button "New Claim" at bounding box center [1255, 186] width 99 height 30
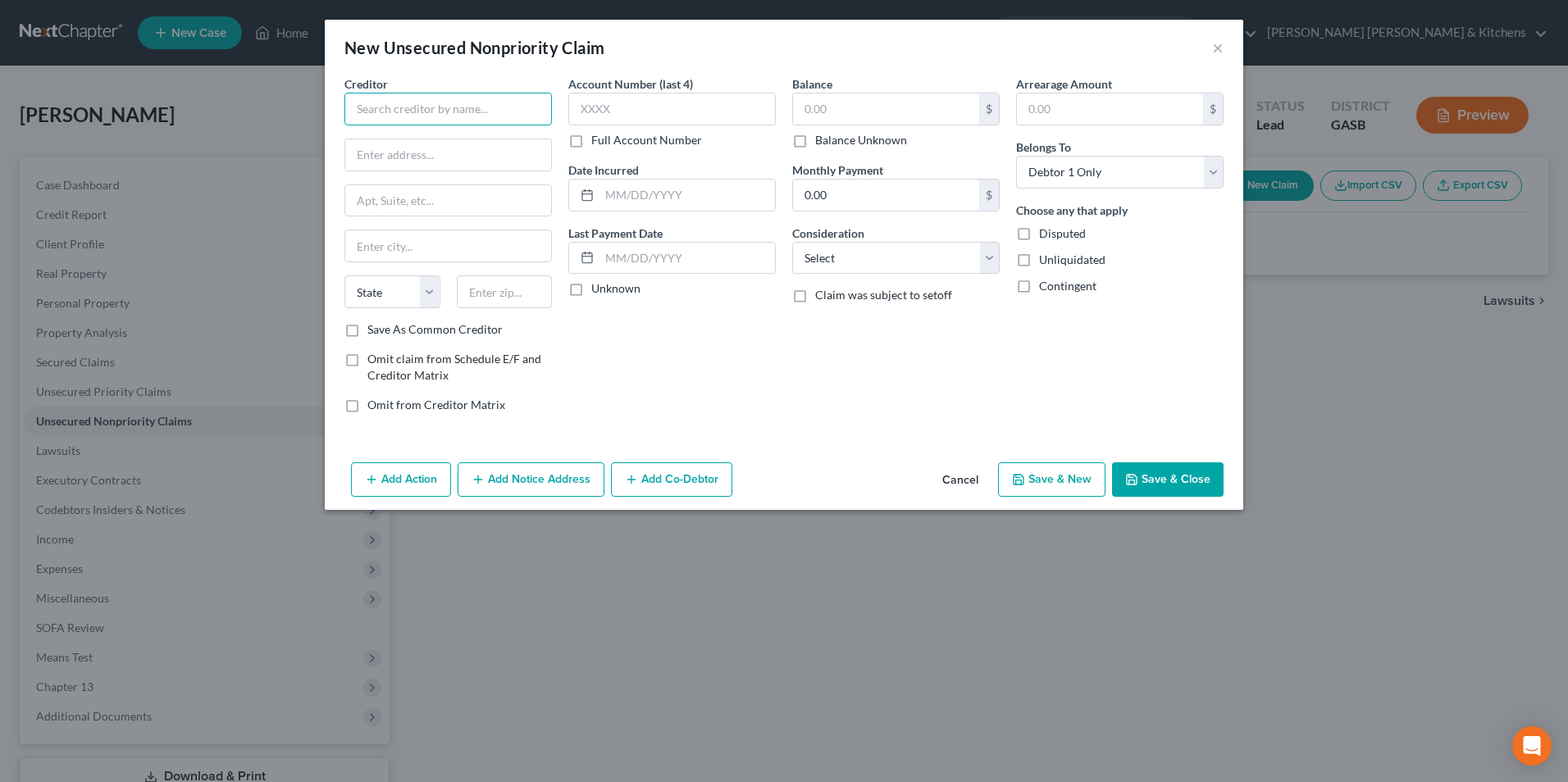
click at [442, 120] on input "text" at bounding box center [448, 108] width 208 height 33
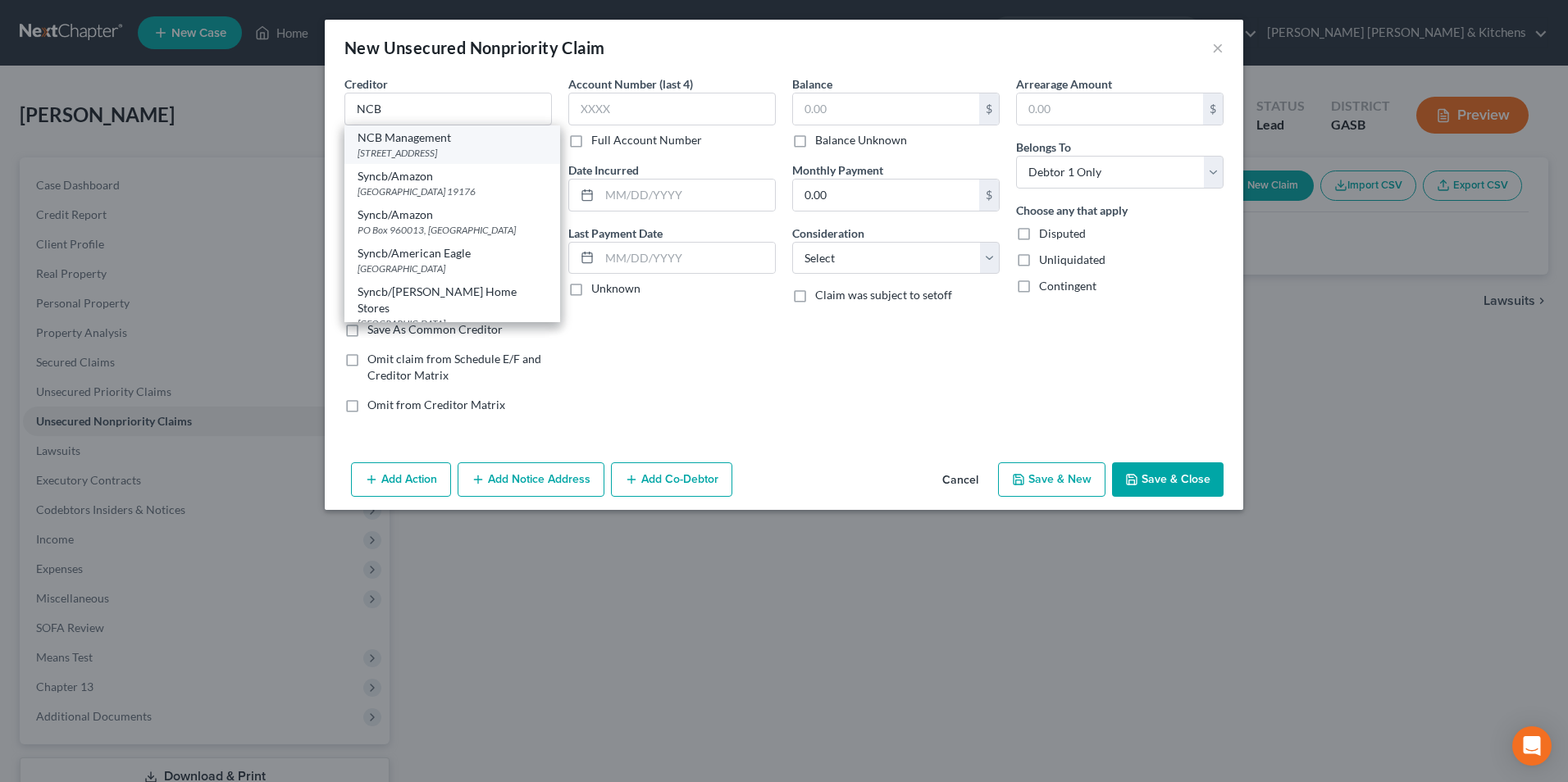
click at [471, 147] on div "[STREET_ADDRESS]" at bounding box center [452, 153] width 189 height 14
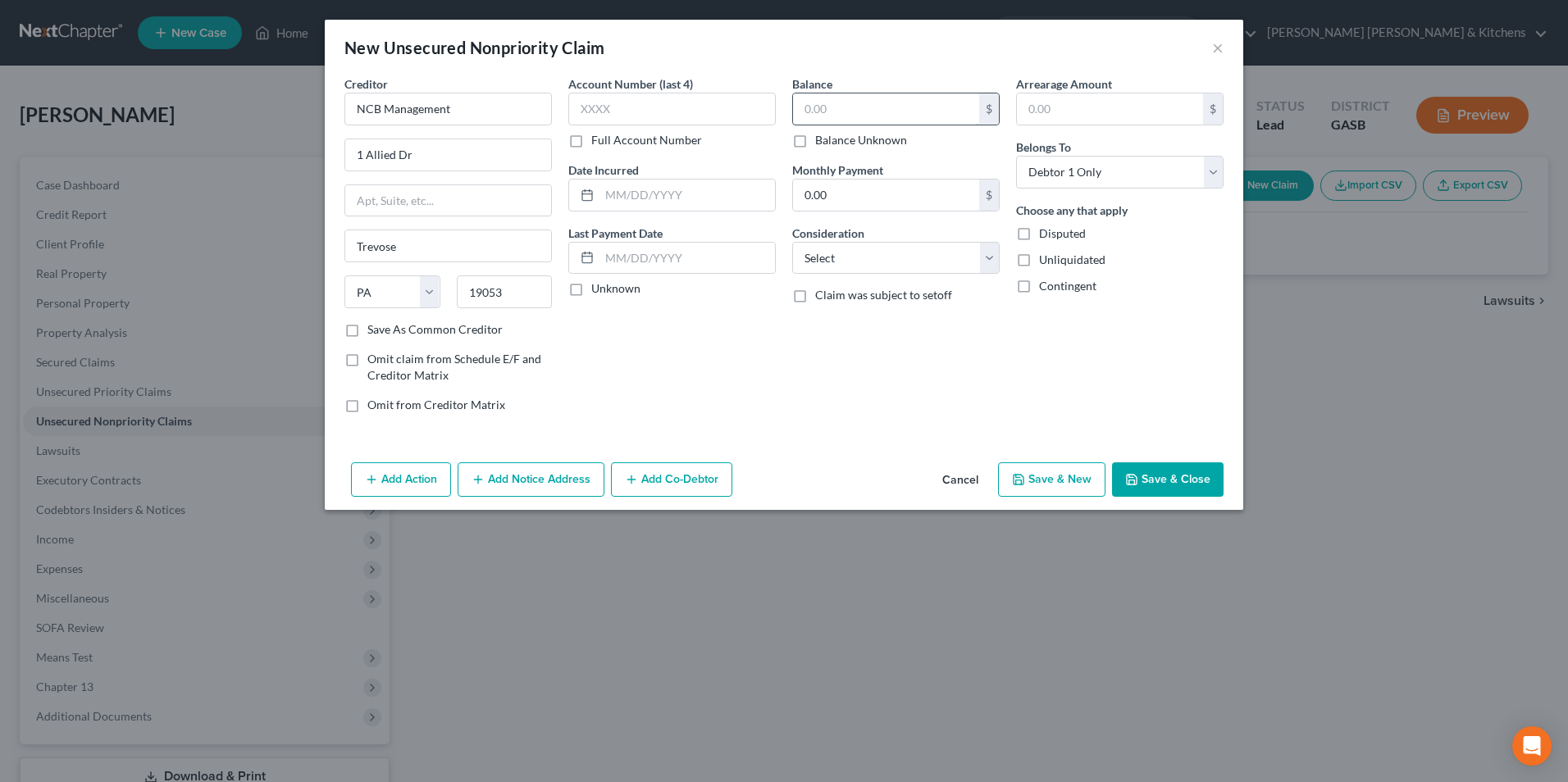
click at [808, 114] on input "text" at bounding box center [886, 108] width 186 height 31
click at [834, 262] on select "Select Cable / Satellite Services Collection Agency Credit Card Debt Debt Couns…" at bounding box center [896, 258] width 208 height 33
click at [792, 242] on select "Select Cable / Satellite Services Collection Agency Credit Card Debt Debt Couns…" at bounding box center [896, 258] width 208 height 33
click at [1173, 502] on div "Add Action Add Notice Address Add Co-Debtor Cancel Save & New Save & Close" at bounding box center [784, 483] width 919 height 54
click at [1198, 483] on button "Save & Close" at bounding box center [1168, 479] width 112 height 34
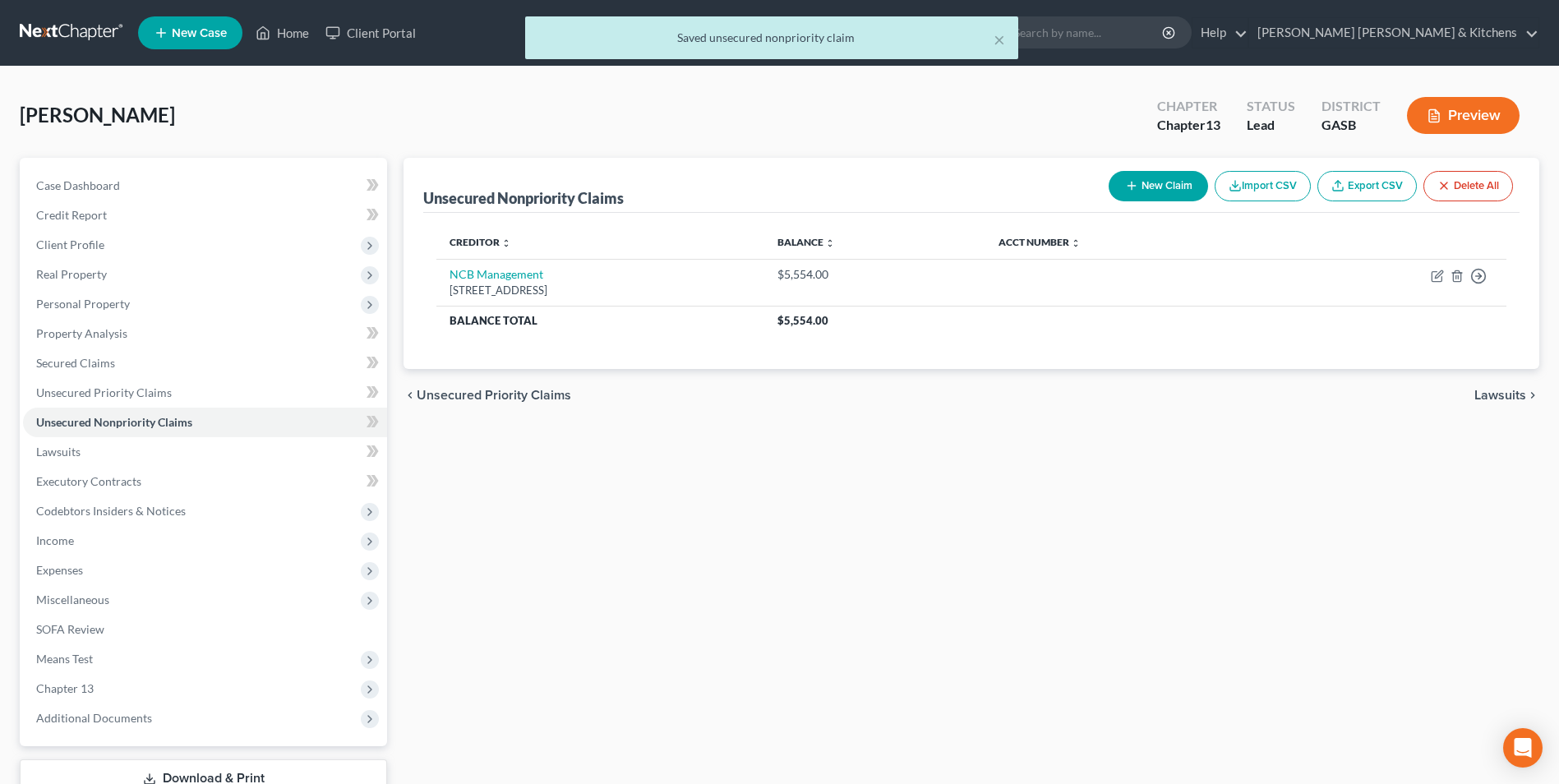
click at [1153, 186] on button "New Claim" at bounding box center [1158, 186] width 99 height 30
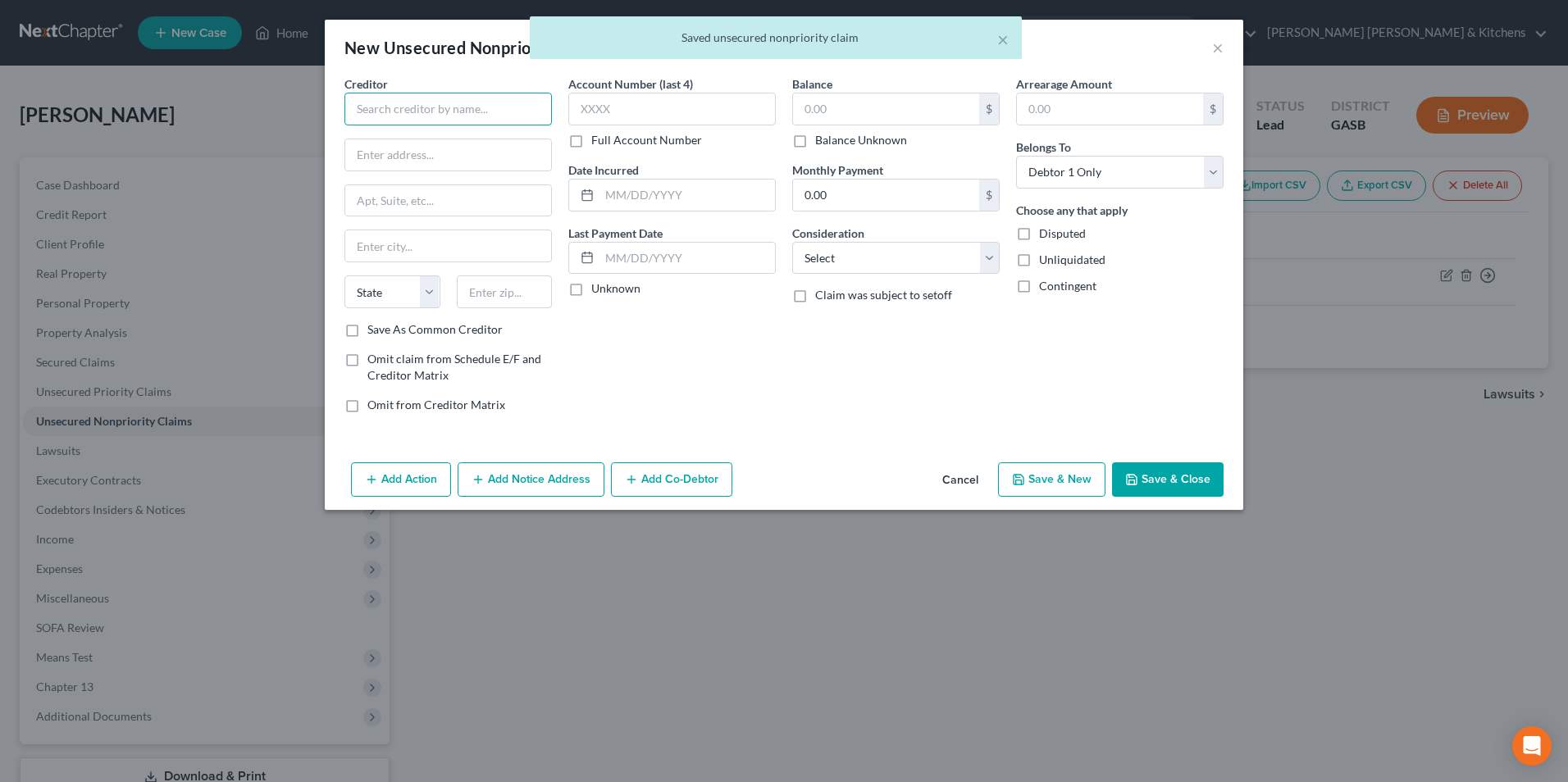
click at [474, 121] on input "text" at bounding box center [448, 108] width 208 height 33
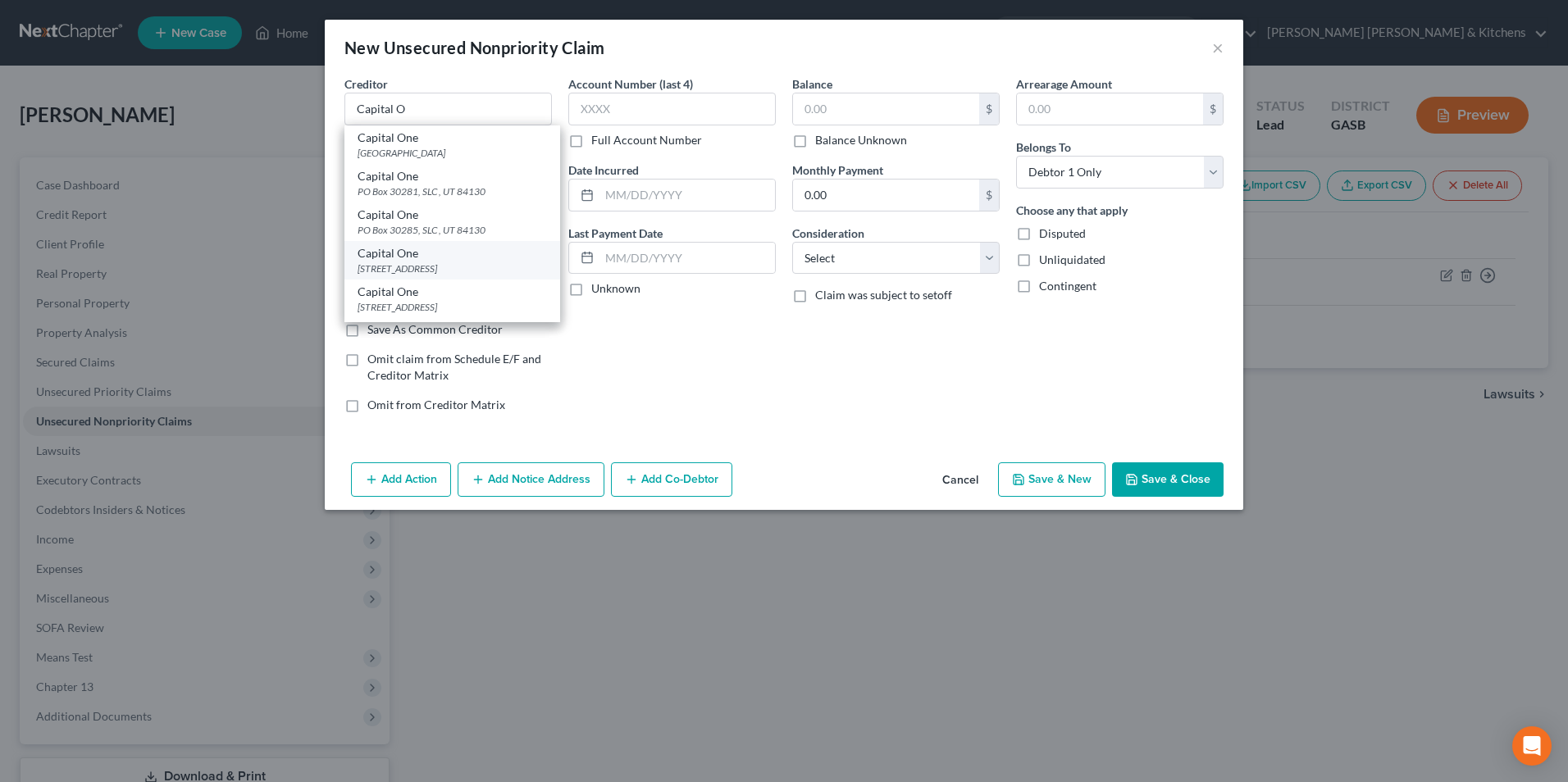
click at [462, 259] on div "Capital One" at bounding box center [452, 252] width 189 height 16
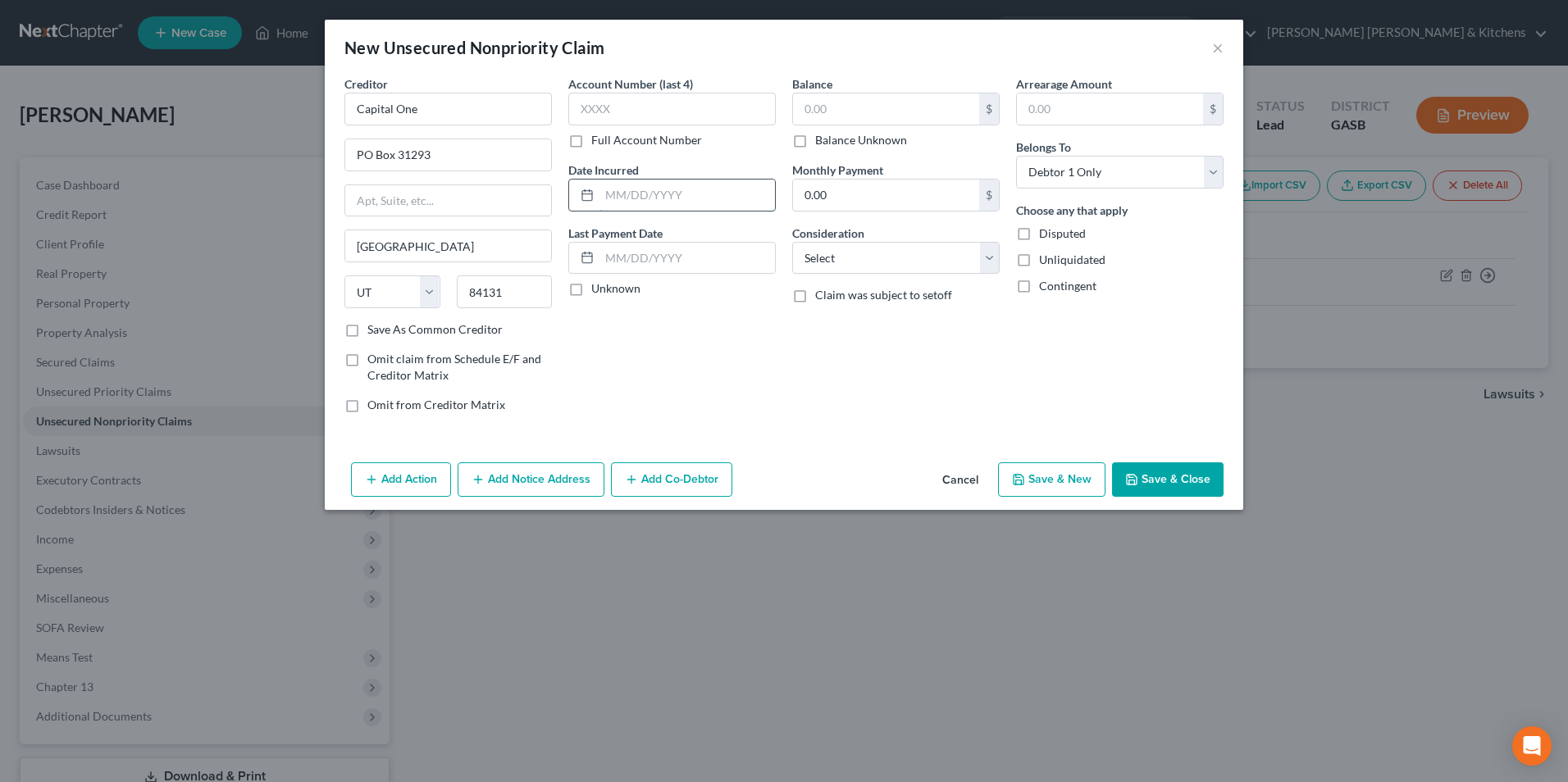
click at [620, 192] on input "text" at bounding box center [687, 194] width 176 height 31
click at [832, 118] on input "text" at bounding box center [886, 108] width 186 height 31
drag, startPoint x: 816, startPoint y: 260, endPoint x: 821, endPoint y: 274, distance: 14.9
click at [816, 260] on select "Select Cable / Satellite Services Collection Agency Credit Card Debt Debt Couns…" at bounding box center [896, 258] width 208 height 33
click at [792, 242] on select "Select Cable / Satellite Services Collection Agency Credit Card Debt Debt Couns…" at bounding box center [896, 258] width 208 height 33
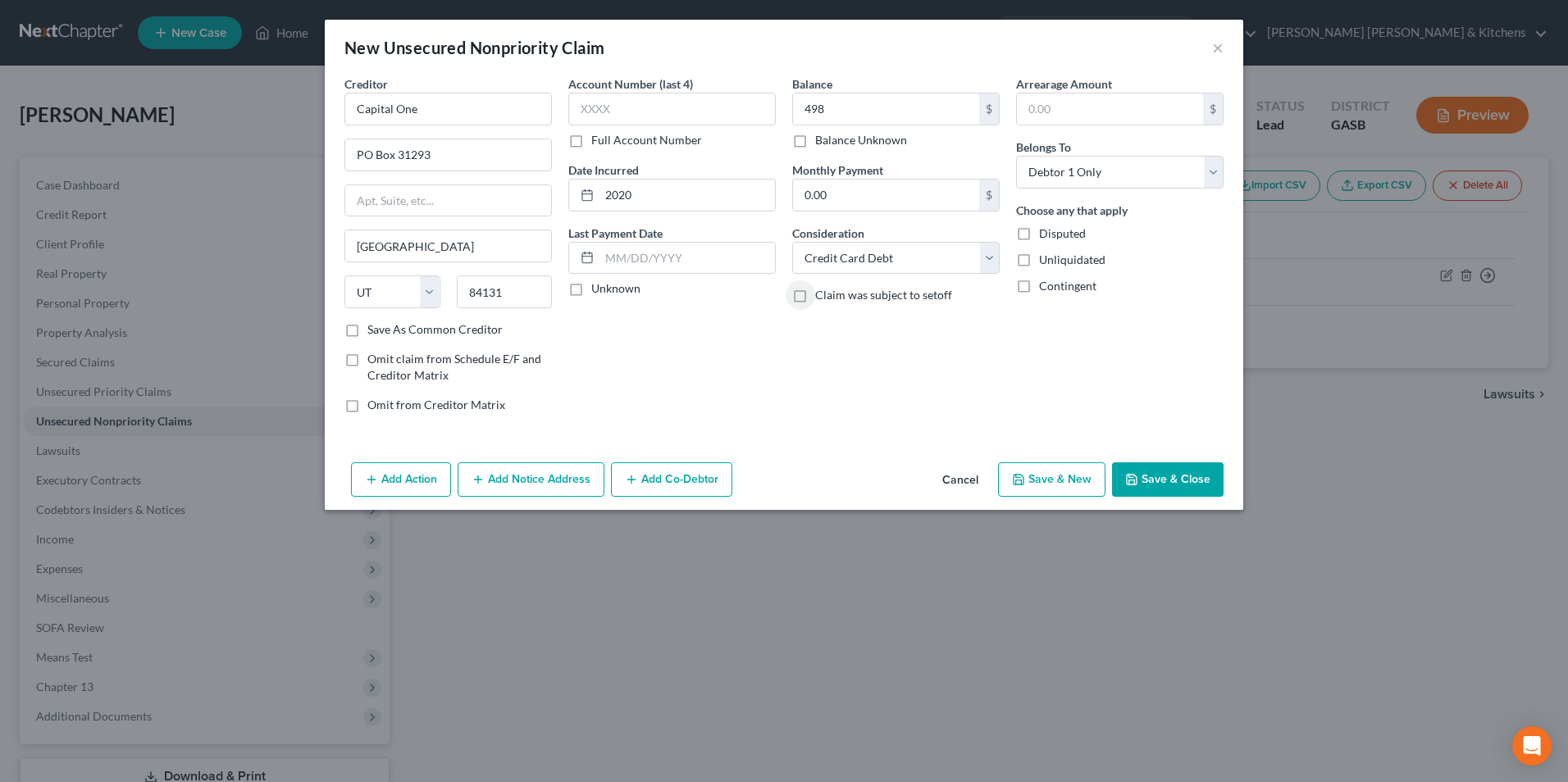
click at [1045, 473] on button "Save & New" at bounding box center [1052, 479] width 108 height 34
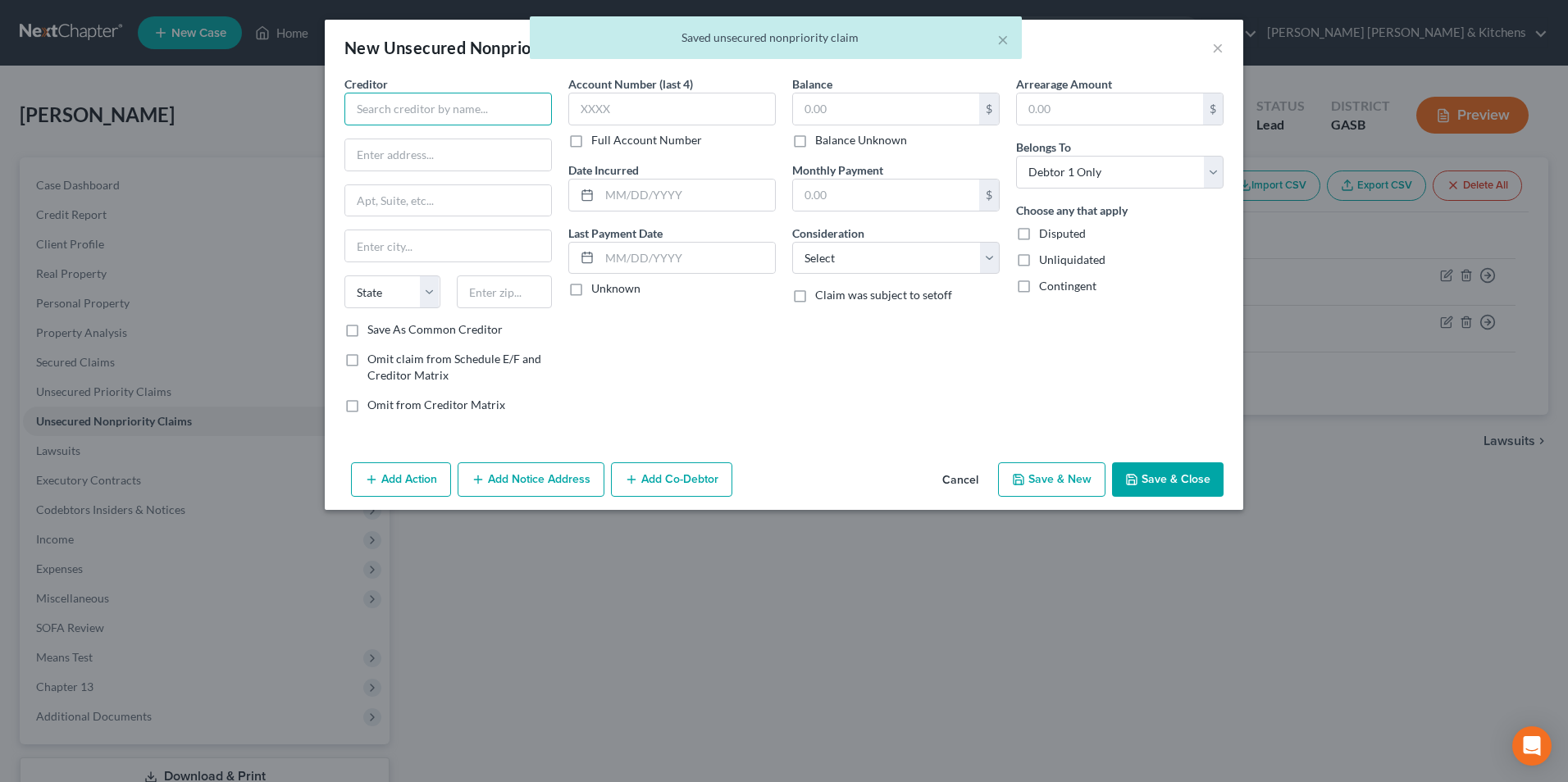
click at [389, 124] on input "text" at bounding box center [448, 108] width 208 height 33
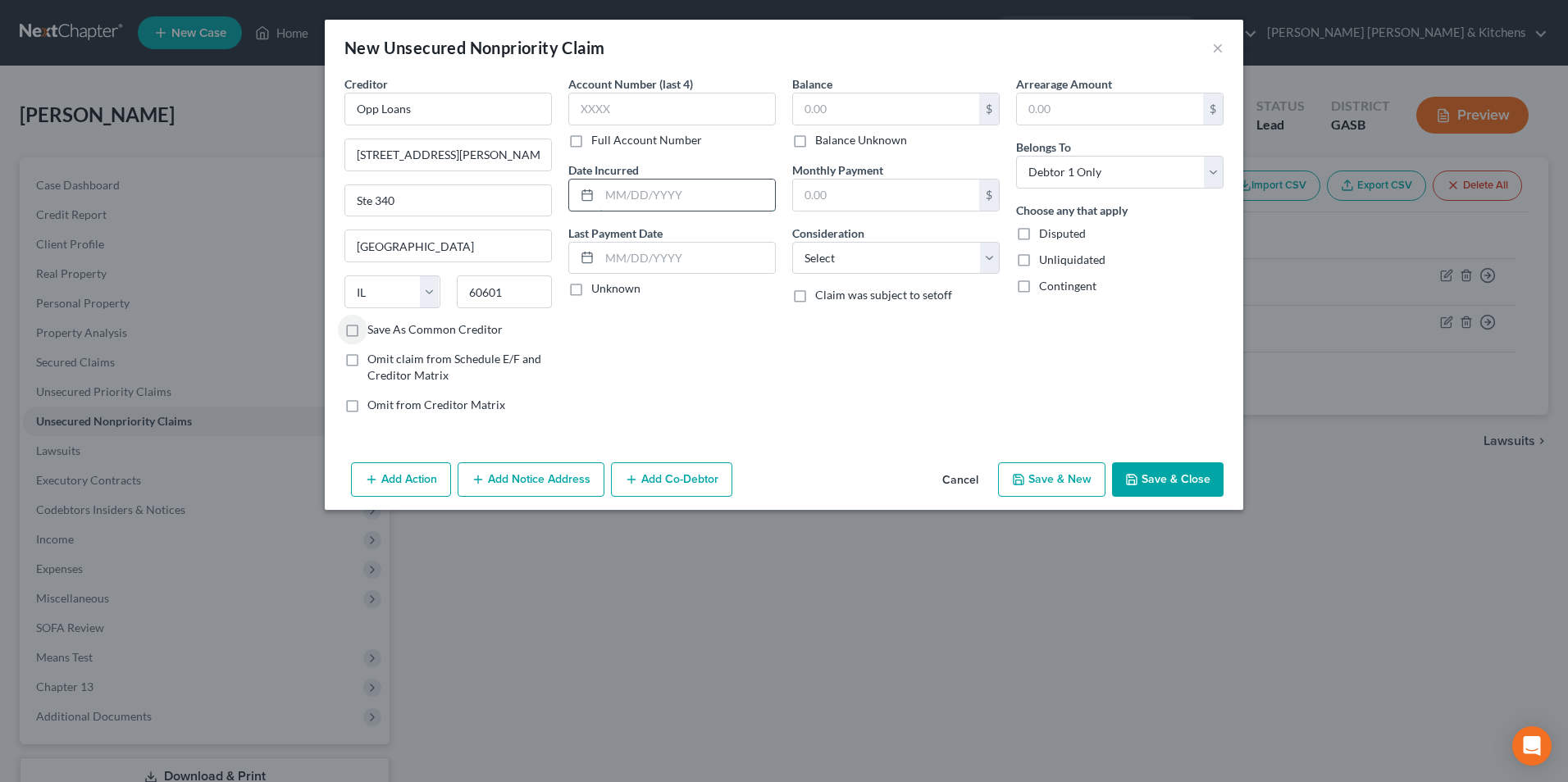
click at [634, 198] on input "text" at bounding box center [687, 194] width 176 height 31
drag, startPoint x: 814, startPoint y: 105, endPoint x: 817, endPoint y: 90, distance: 15.3
click at [814, 106] on input "text" at bounding box center [886, 108] width 186 height 31
click at [862, 268] on select "Select Cable / Satellite Services Collection Agency Credit Card Debt Debt Couns…" at bounding box center [896, 258] width 208 height 33
click at [792, 242] on select "Select Cable / Satellite Services Collection Agency Credit Card Debt Debt Couns…" at bounding box center [896, 258] width 208 height 33
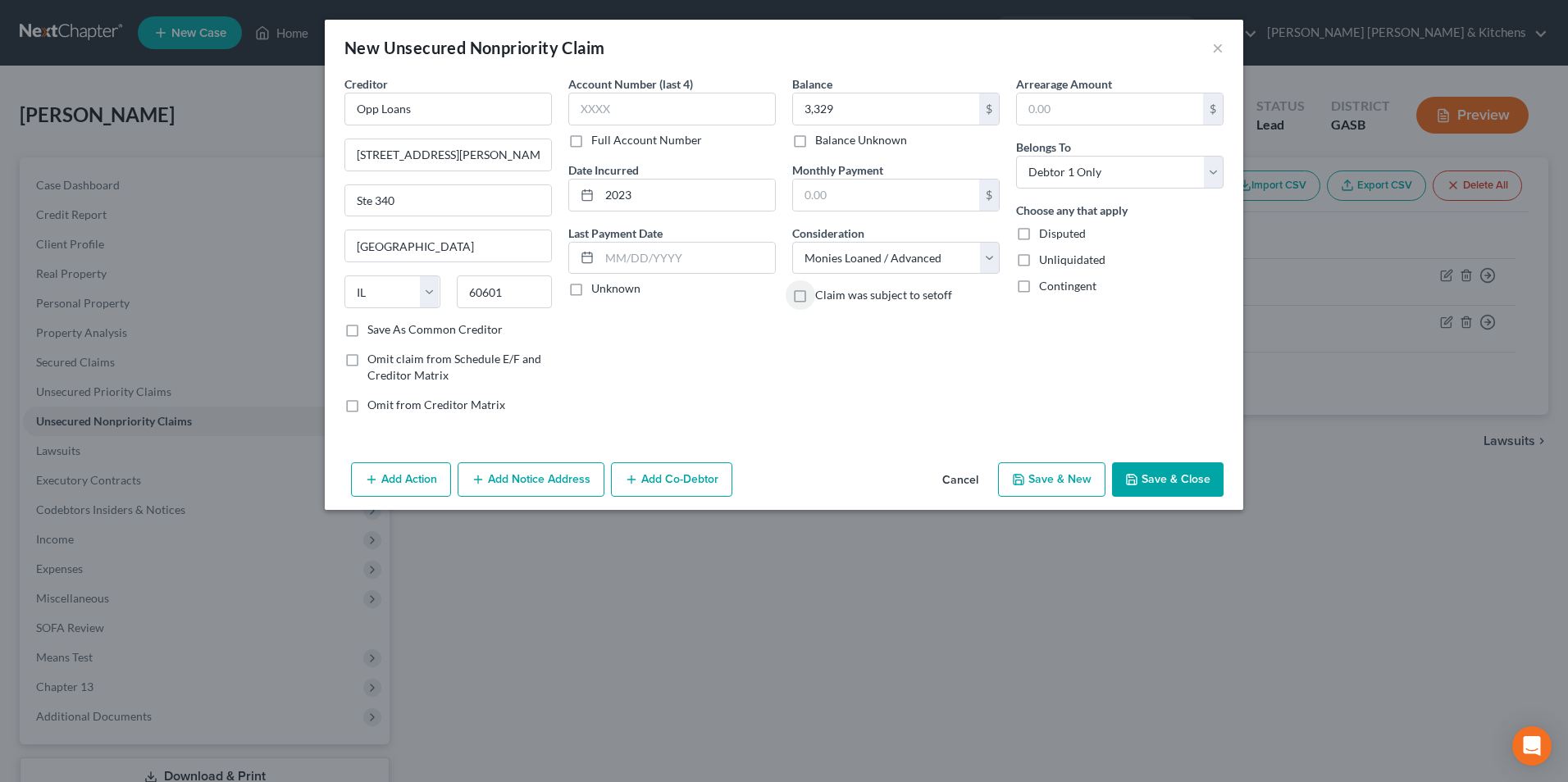
click at [1057, 478] on button "Save & New" at bounding box center [1052, 479] width 108 height 34
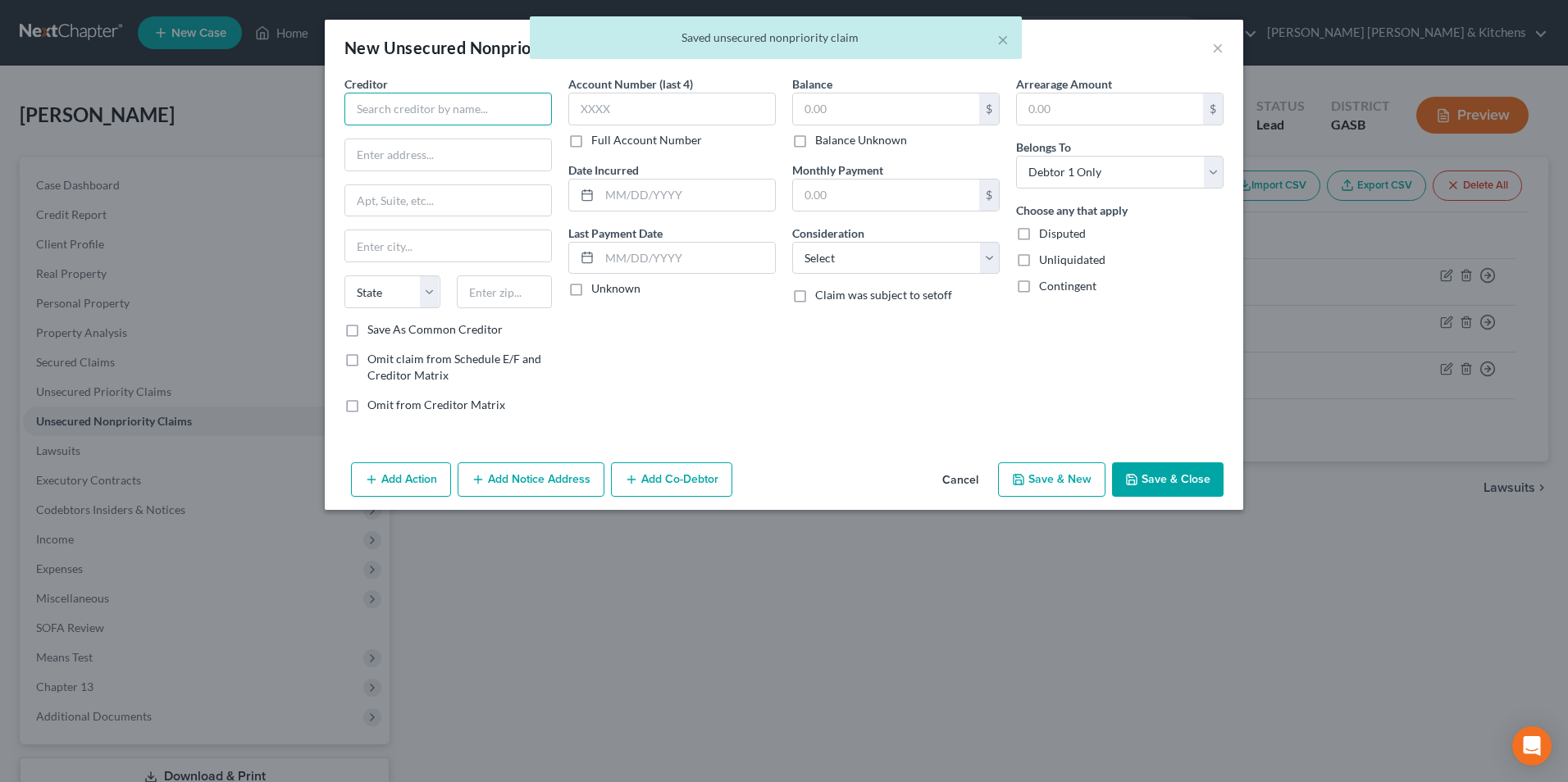
click at [472, 117] on input "text" at bounding box center [448, 108] width 208 height 33
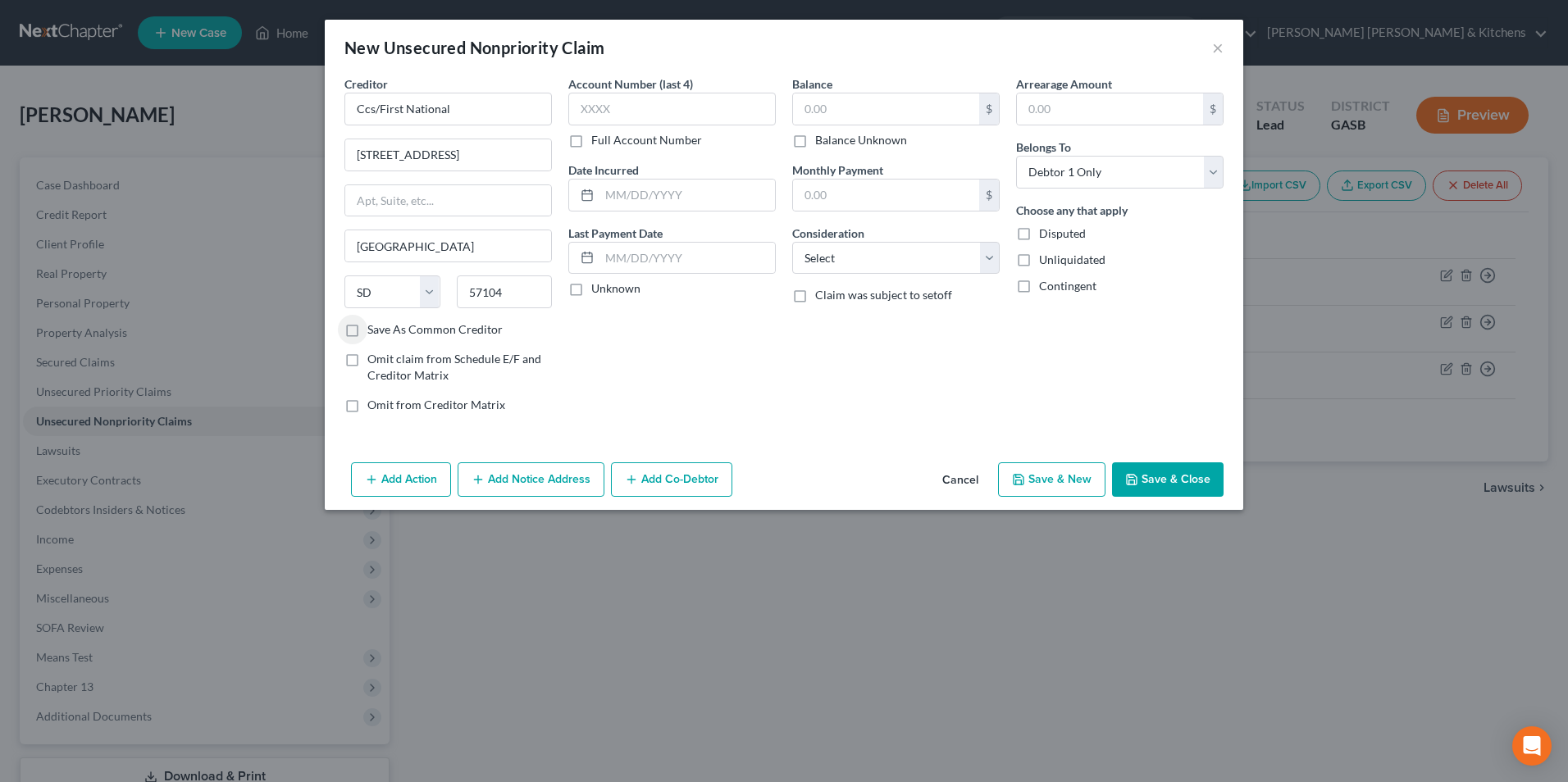
click at [368, 338] on label "Save As Common Creditor" at bounding box center [435, 329] width 135 height 16
click at [374, 332] on input "Save As Common Creditor" at bounding box center [379, 326] width 11 height 11
click at [624, 192] on input "text" at bounding box center [687, 194] width 176 height 31
click at [815, 112] on input "text" at bounding box center [886, 108] width 186 height 31
click at [829, 252] on select "Select Cable / Satellite Services Collection Agency Credit Card Debt Debt Couns…" at bounding box center [896, 258] width 208 height 33
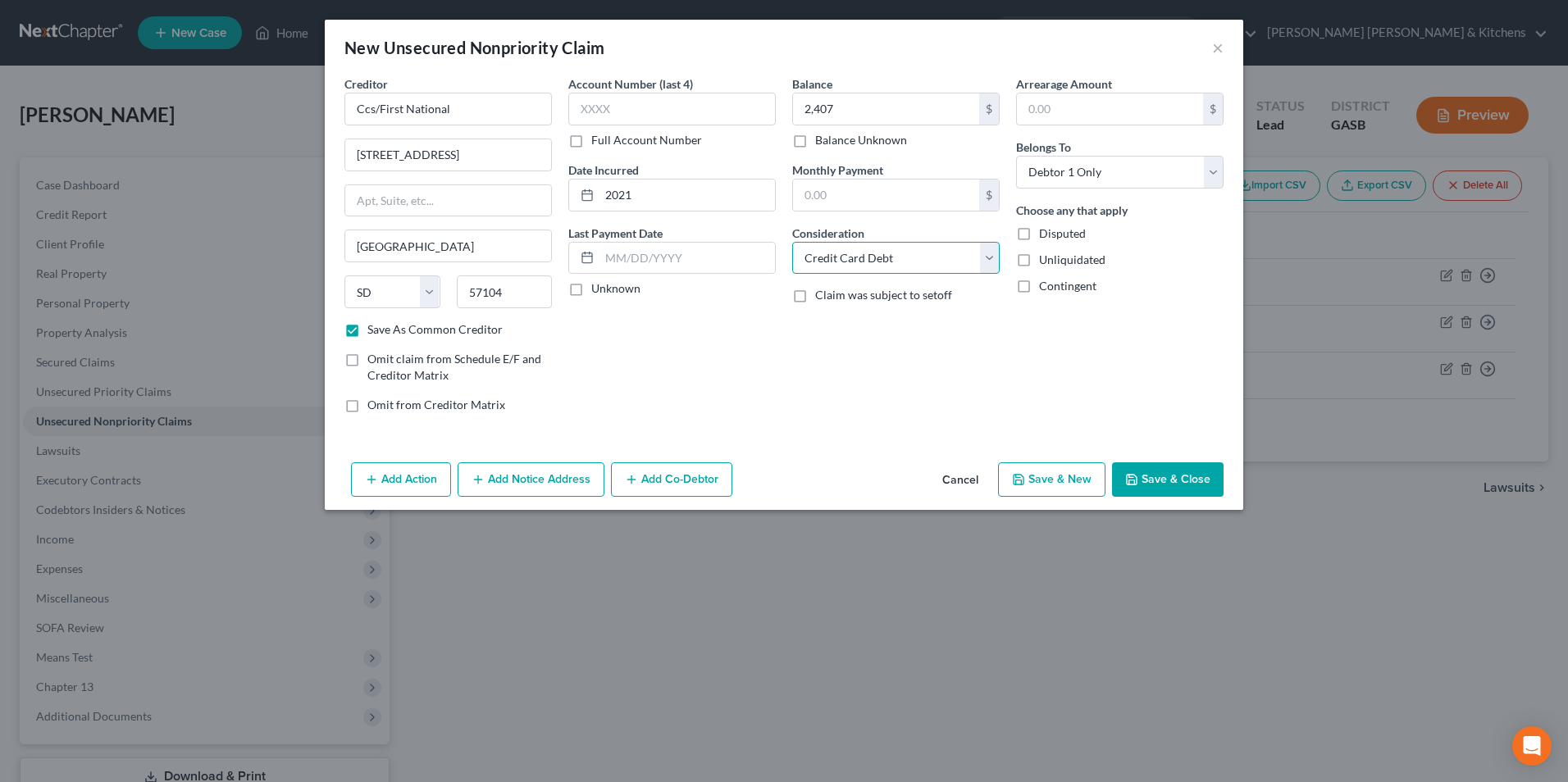
click at [792, 242] on select "Select Cable / Satellite Services Collection Agency Credit Card Debt Debt Couns…" at bounding box center [896, 258] width 208 height 33
click at [1055, 481] on button "Save & New" at bounding box center [1052, 479] width 108 height 34
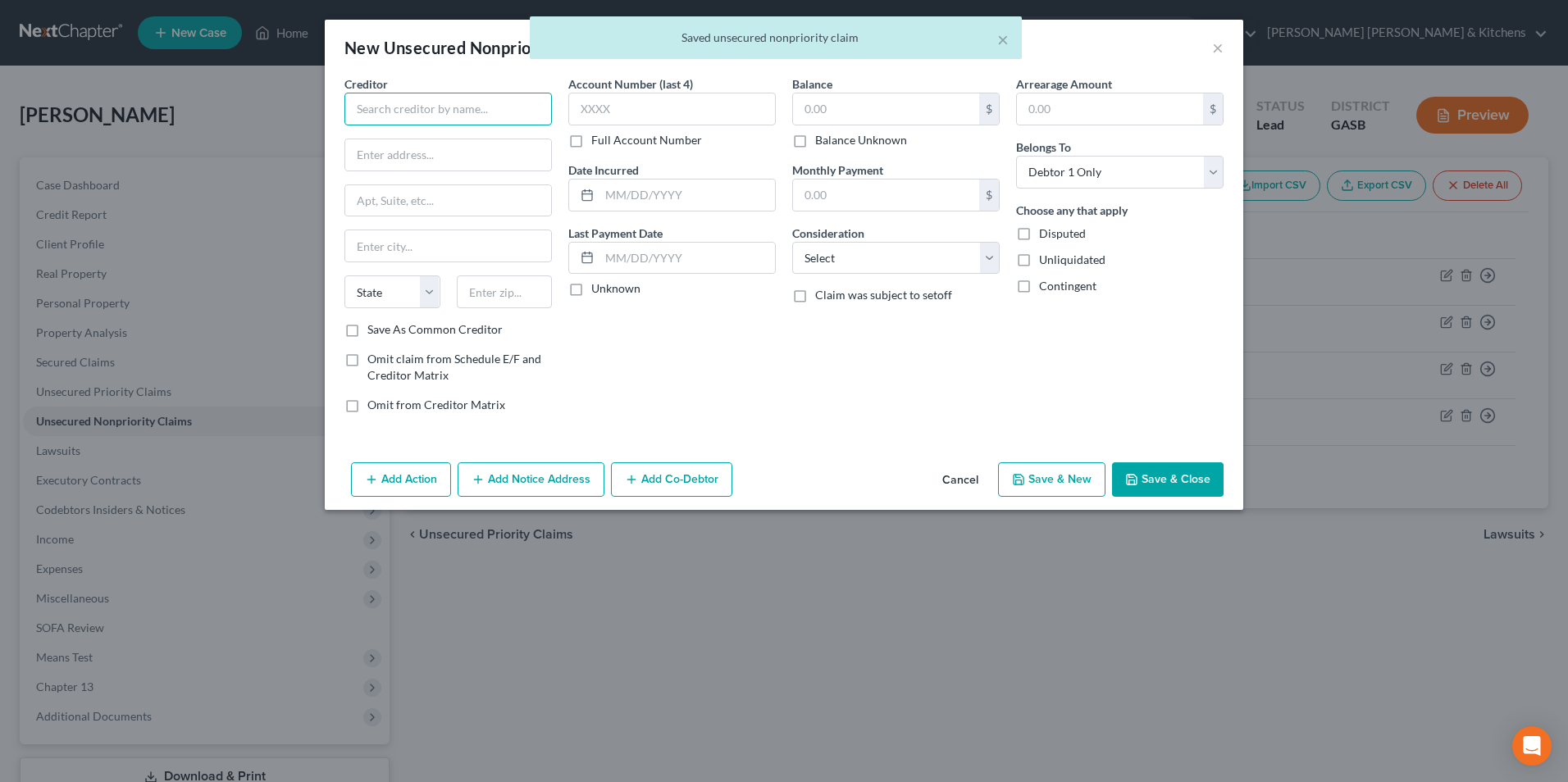
click at [471, 109] on input "text" at bounding box center [448, 108] width 208 height 33
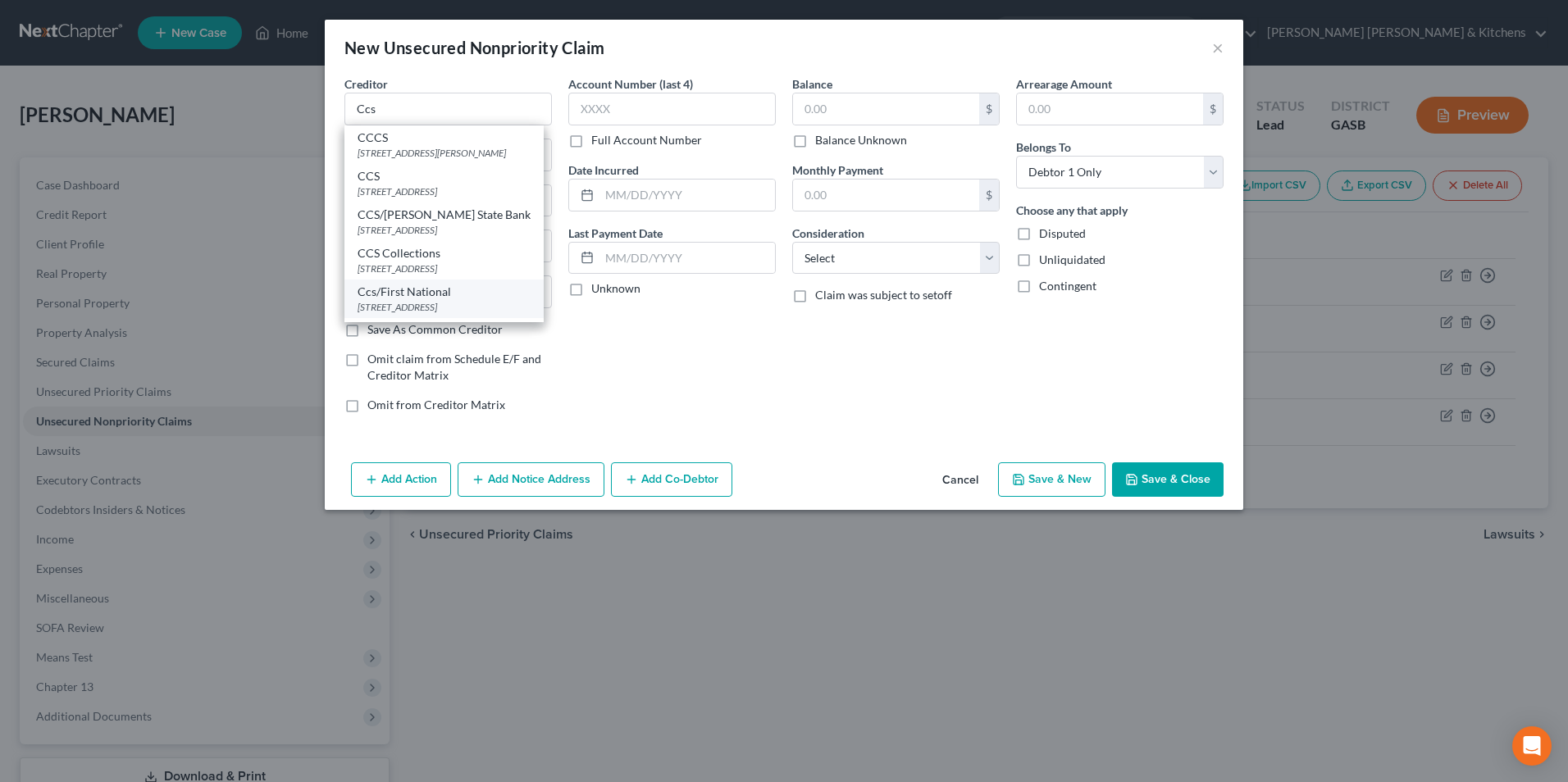
click at [455, 299] on div "Ccs/First National" at bounding box center [444, 291] width 173 height 16
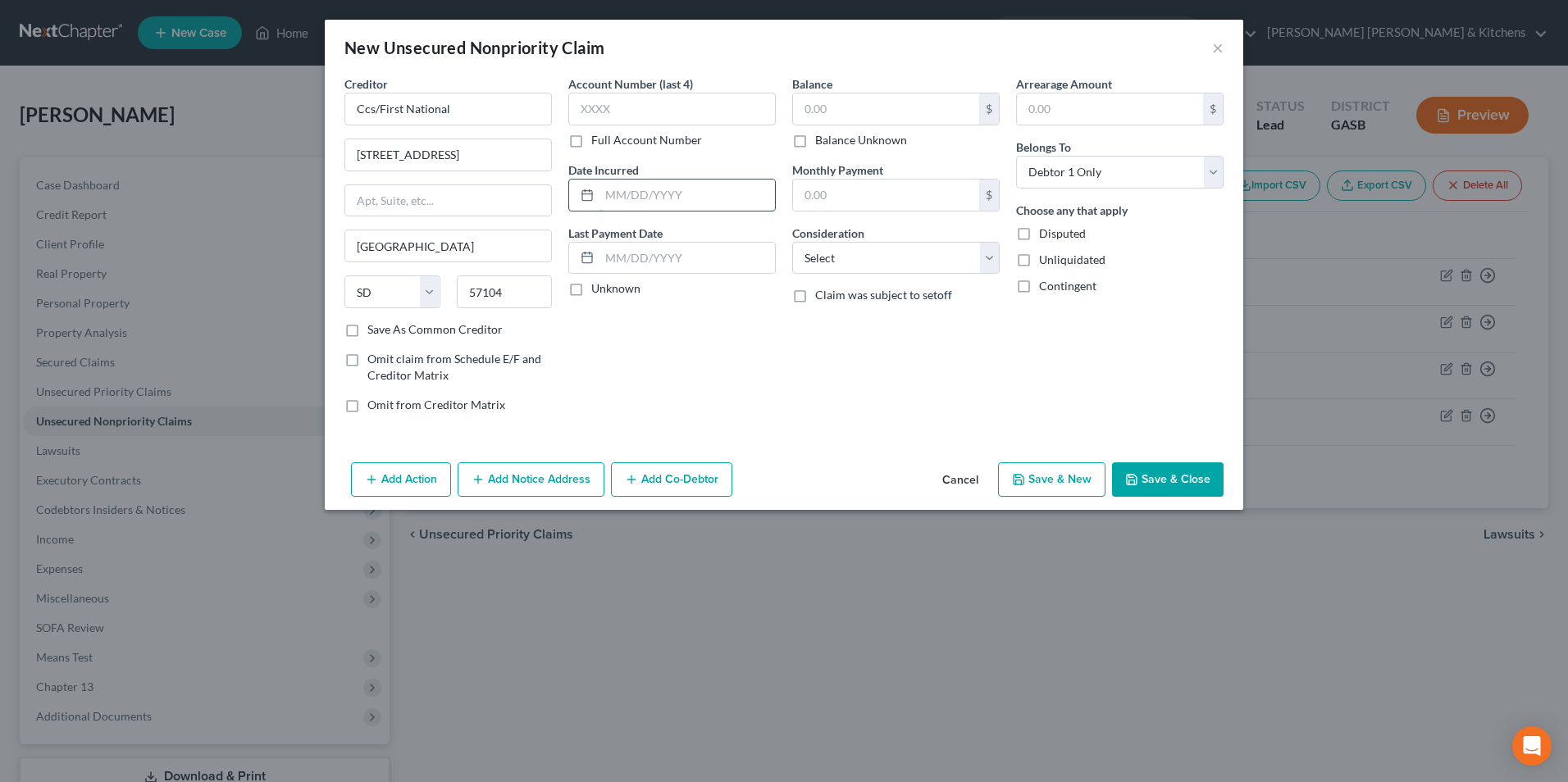
click at [636, 193] on input "text" at bounding box center [687, 194] width 176 height 31
click at [840, 112] on input "text" at bounding box center [886, 108] width 186 height 31
click at [848, 265] on select "Select Cable / Satellite Services Collection Agency Credit Card Debt Debt Couns…" at bounding box center [896, 258] width 208 height 33
click at [792, 242] on select "Select Cable / Satellite Services Collection Agency Credit Card Debt Debt Couns…" at bounding box center [896, 258] width 208 height 33
click at [1062, 473] on button "Save & New" at bounding box center [1052, 479] width 108 height 34
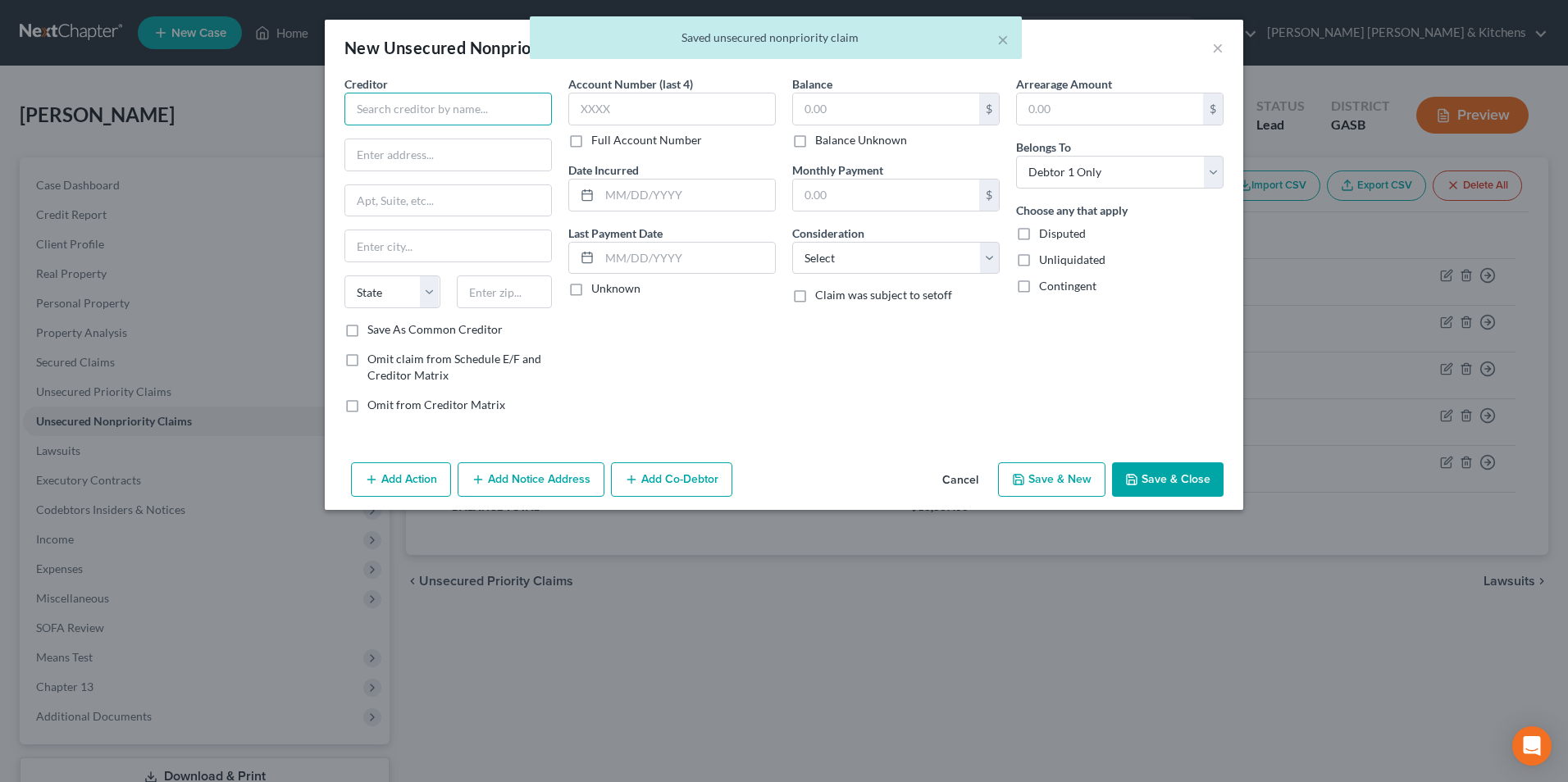
click at [495, 103] on input "text" at bounding box center [448, 108] width 208 height 33
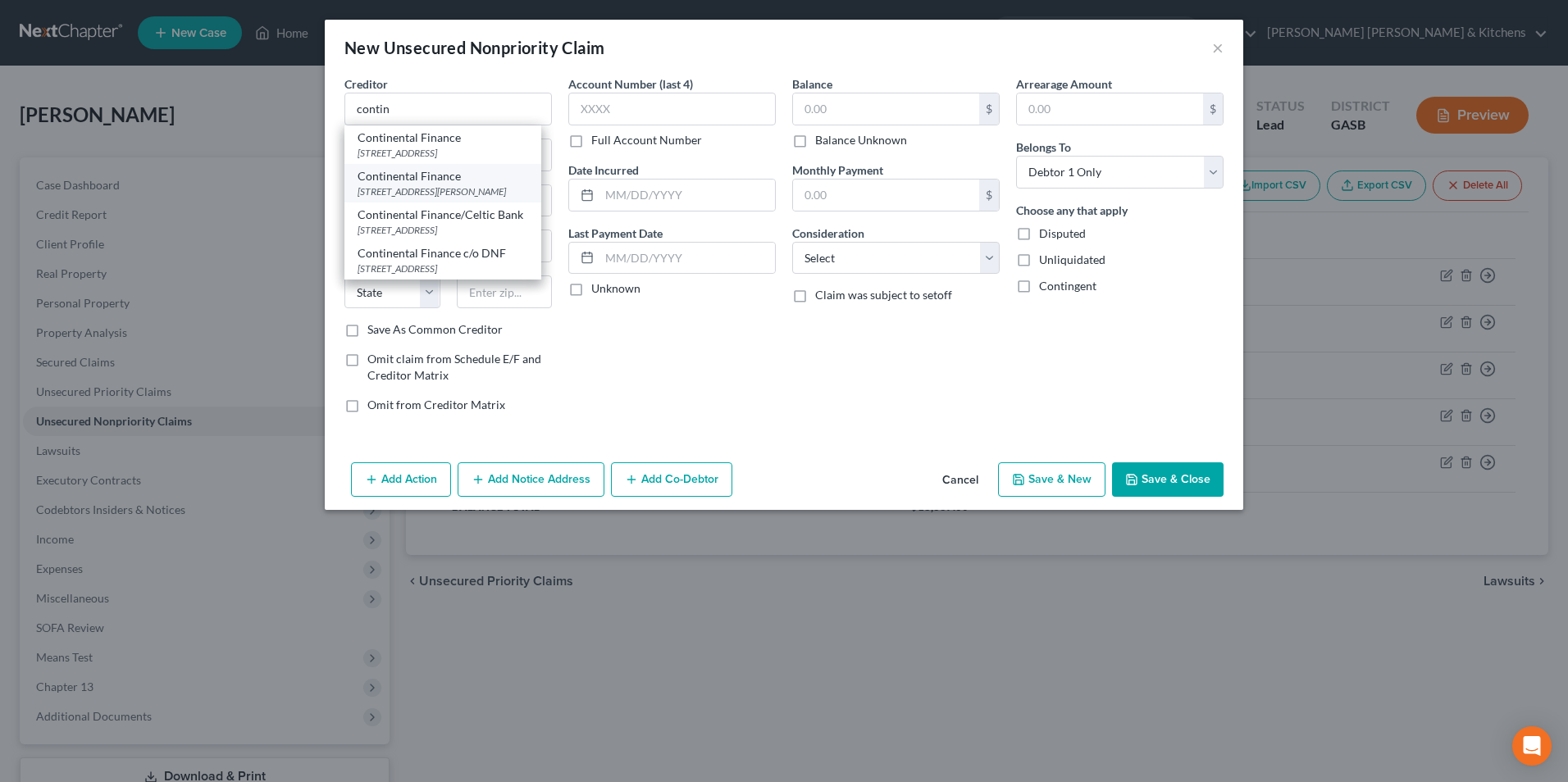
click at [448, 197] on div "[STREET_ADDRESS][PERSON_NAME]" at bounding box center [442, 191] width 171 height 14
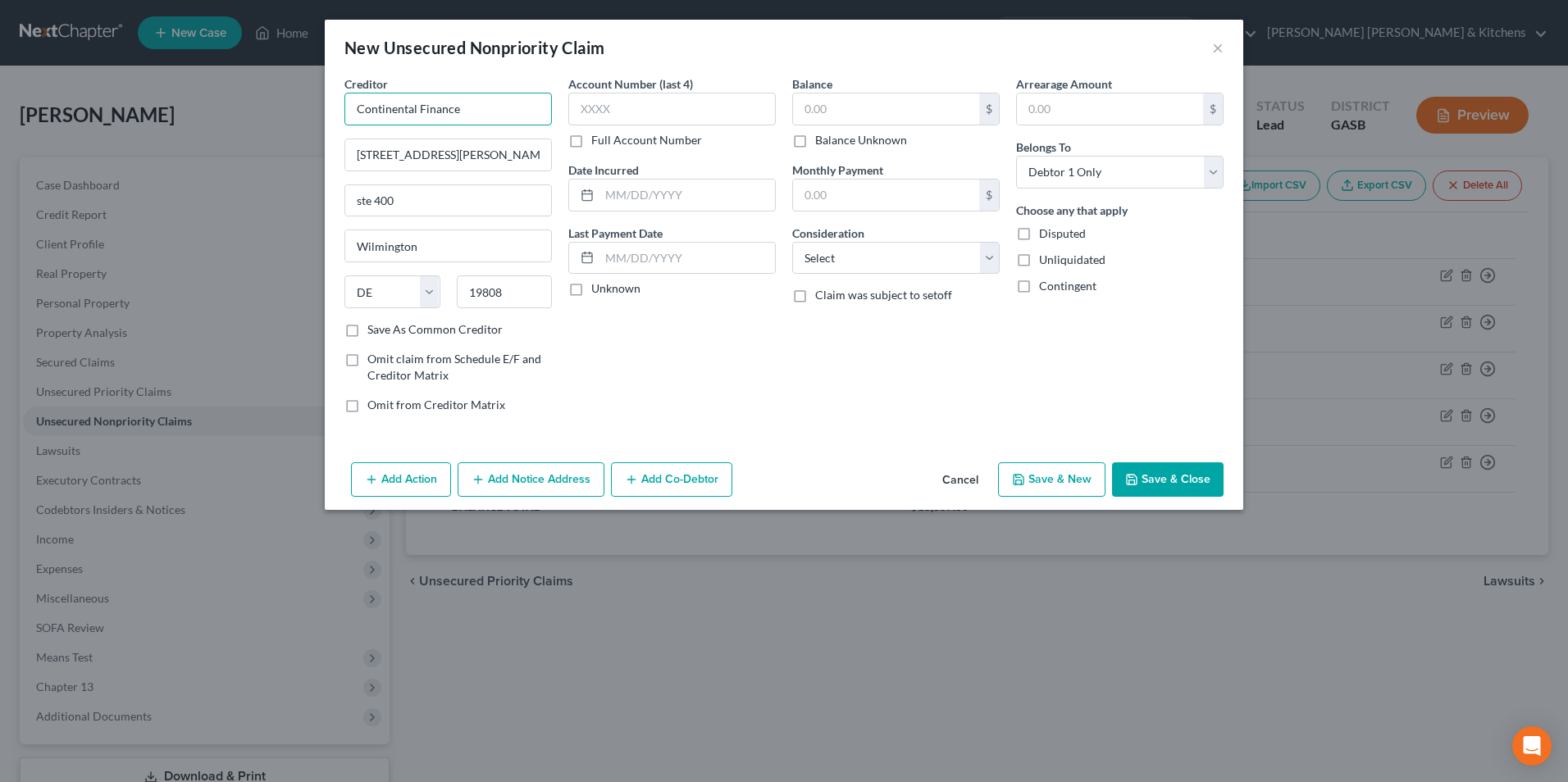
click at [358, 113] on input "Continental Finance" at bounding box center [448, 108] width 208 height 33
click at [644, 190] on input "text" at bounding box center [687, 194] width 176 height 31
click at [824, 108] on input "text" at bounding box center [886, 108] width 186 height 31
drag, startPoint x: 845, startPoint y: 262, endPoint x: 845, endPoint y: 275, distance: 13.0
click at [845, 262] on select "Select Cable / Satellite Services Collection Agency Credit Card Debt Debt Couns…" at bounding box center [896, 258] width 208 height 33
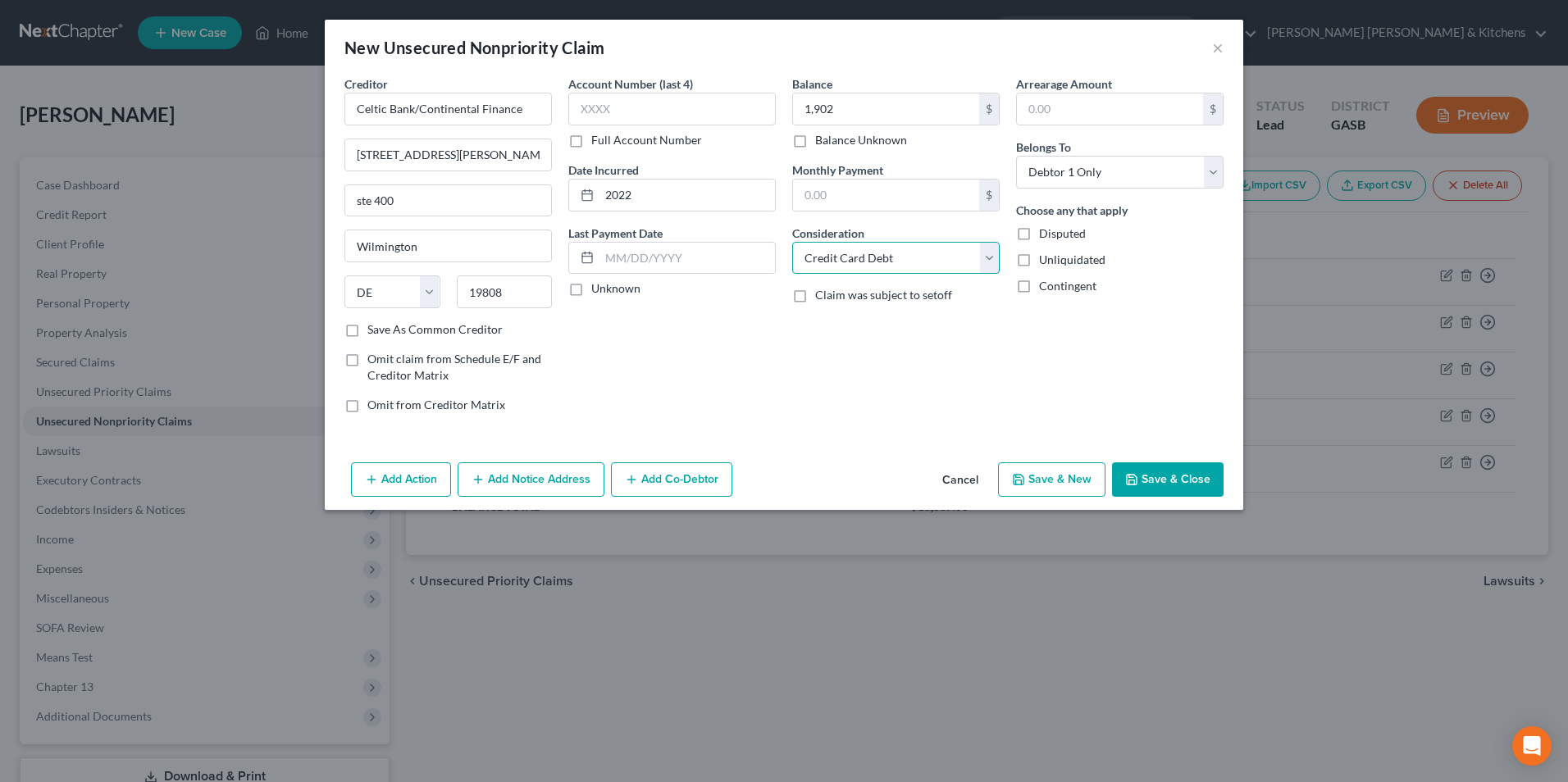
click at [792, 242] on select "Select Cable / Satellite Services Collection Agency Credit Card Debt Debt Couns…" at bounding box center [896, 258] width 208 height 33
click at [1040, 479] on button "Save & New" at bounding box center [1052, 479] width 108 height 34
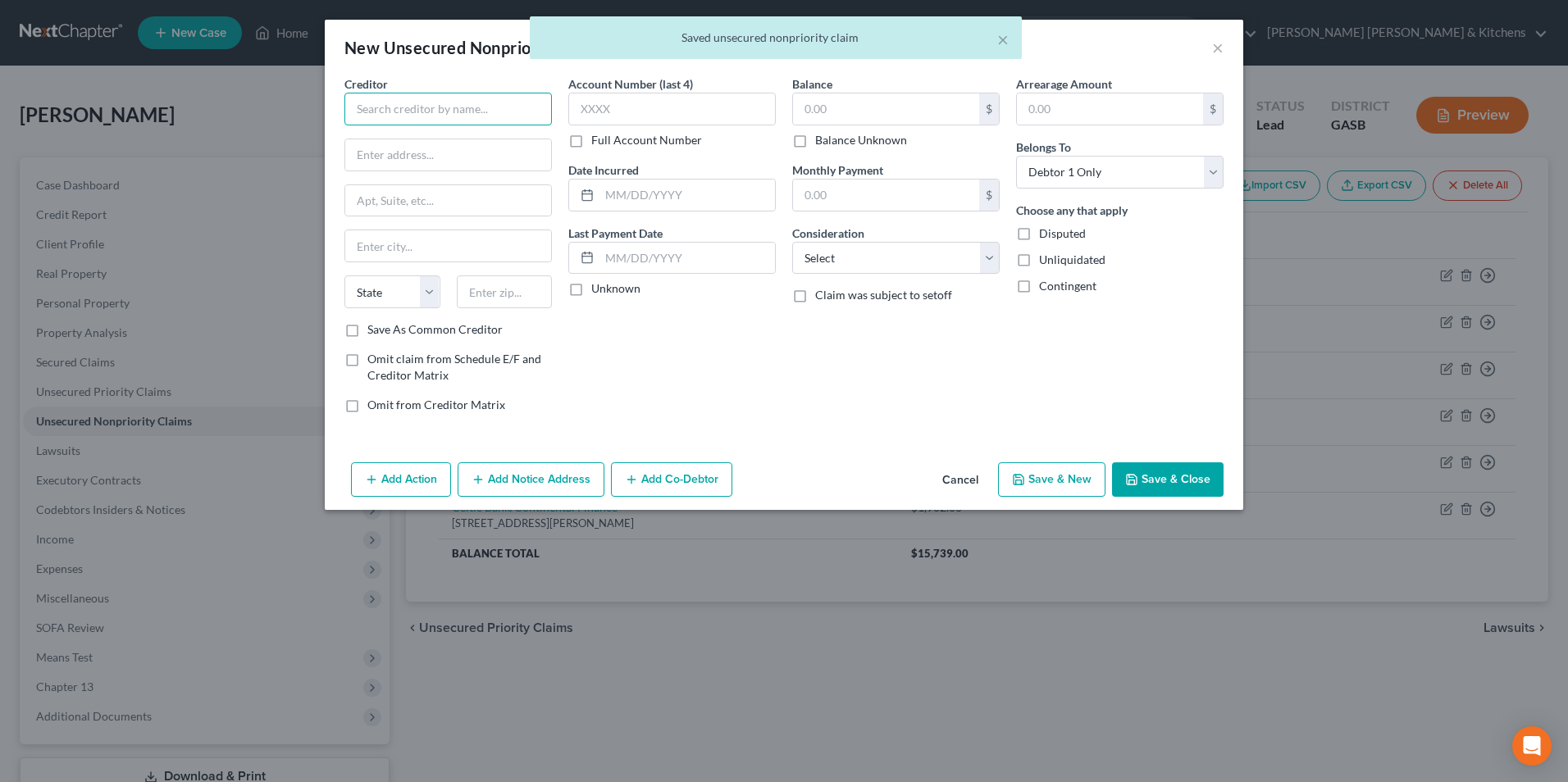
click at [439, 103] on input "text" at bounding box center [448, 108] width 208 height 33
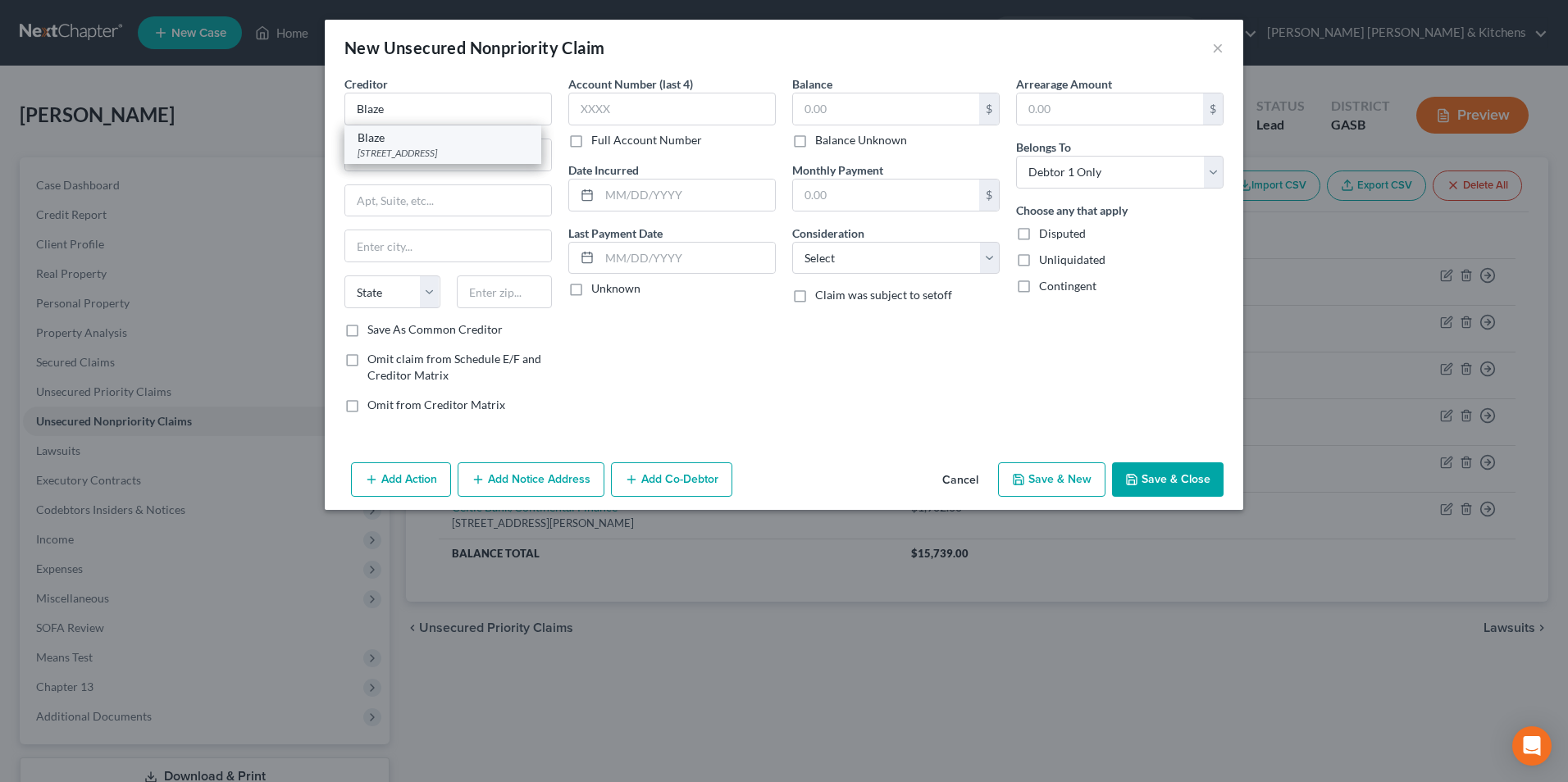
click at [429, 139] on div "Blaze" at bounding box center [442, 137] width 171 height 16
click at [619, 200] on input "text" at bounding box center [687, 194] width 176 height 31
click at [918, 119] on input "text" at bounding box center [886, 108] width 186 height 31
drag, startPoint x: 884, startPoint y: 255, endPoint x: 884, endPoint y: 273, distance: 18.0
click at [884, 256] on select "Select Cable / Satellite Services Collection Agency Credit Card Debt Debt Couns…" at bounding box center [896, 258] width 208 height 33
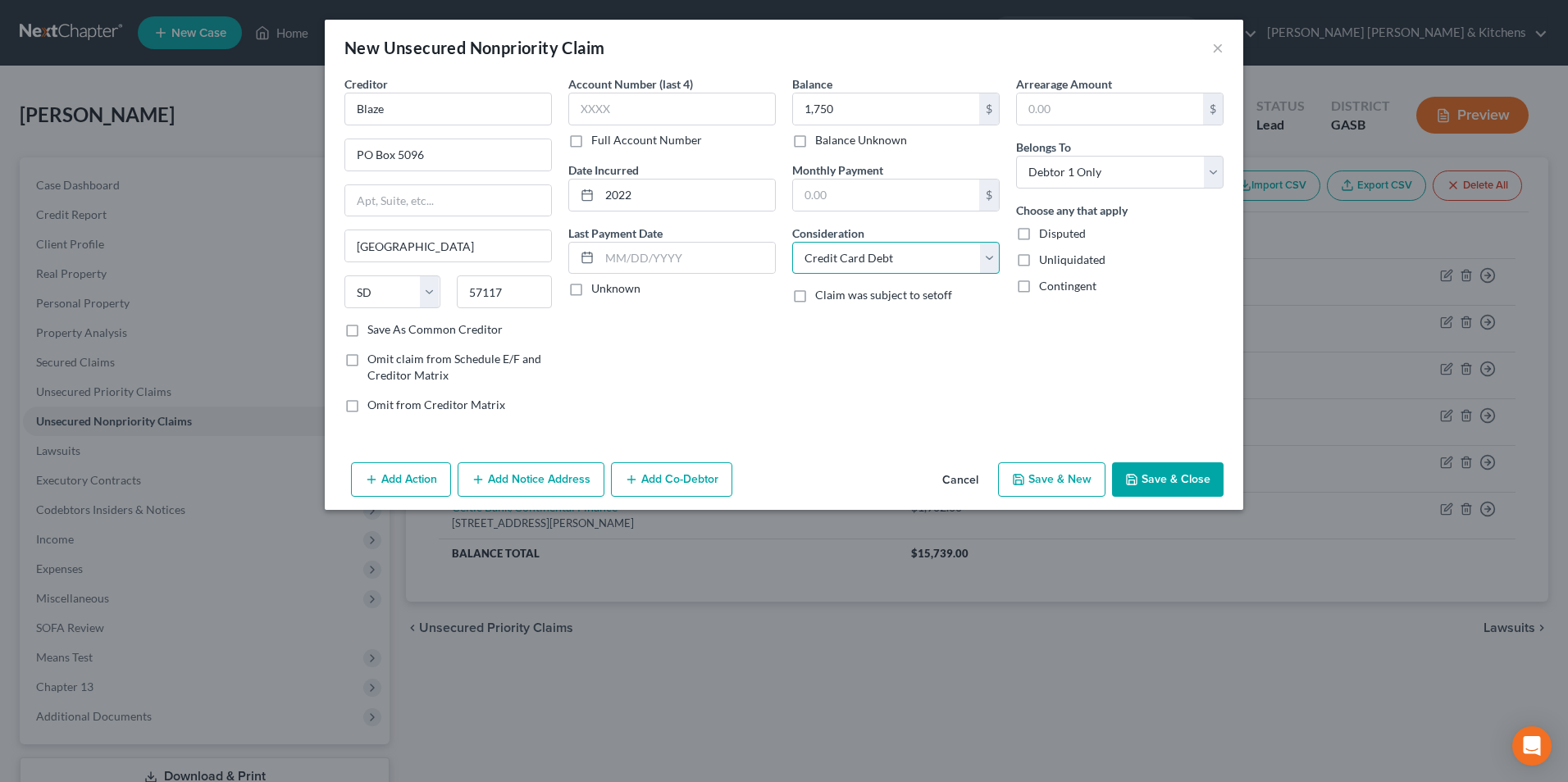
click at [792, 242] on select "Select Cable / Satellite Services Collection Agency Credit Card Debt Debt Couns…" at bounding box center [896, 258] width 208 height 33
click at [1070, 482] on button "Save & New" at bounding box center [1052, 479] width 108 height 34
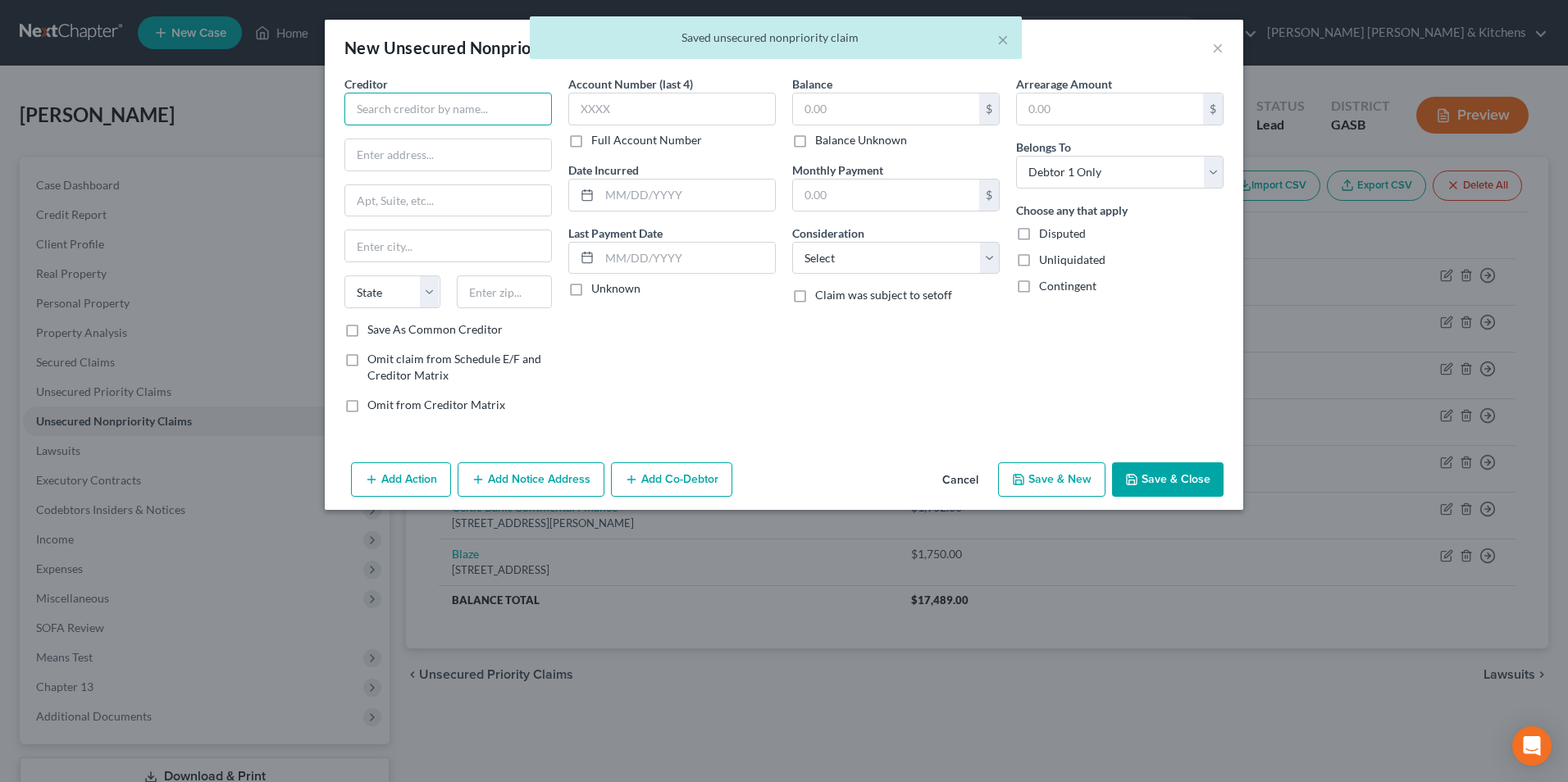
click at [426, 115] on input "text" at bounding box center [448, 108] width 208 height 33
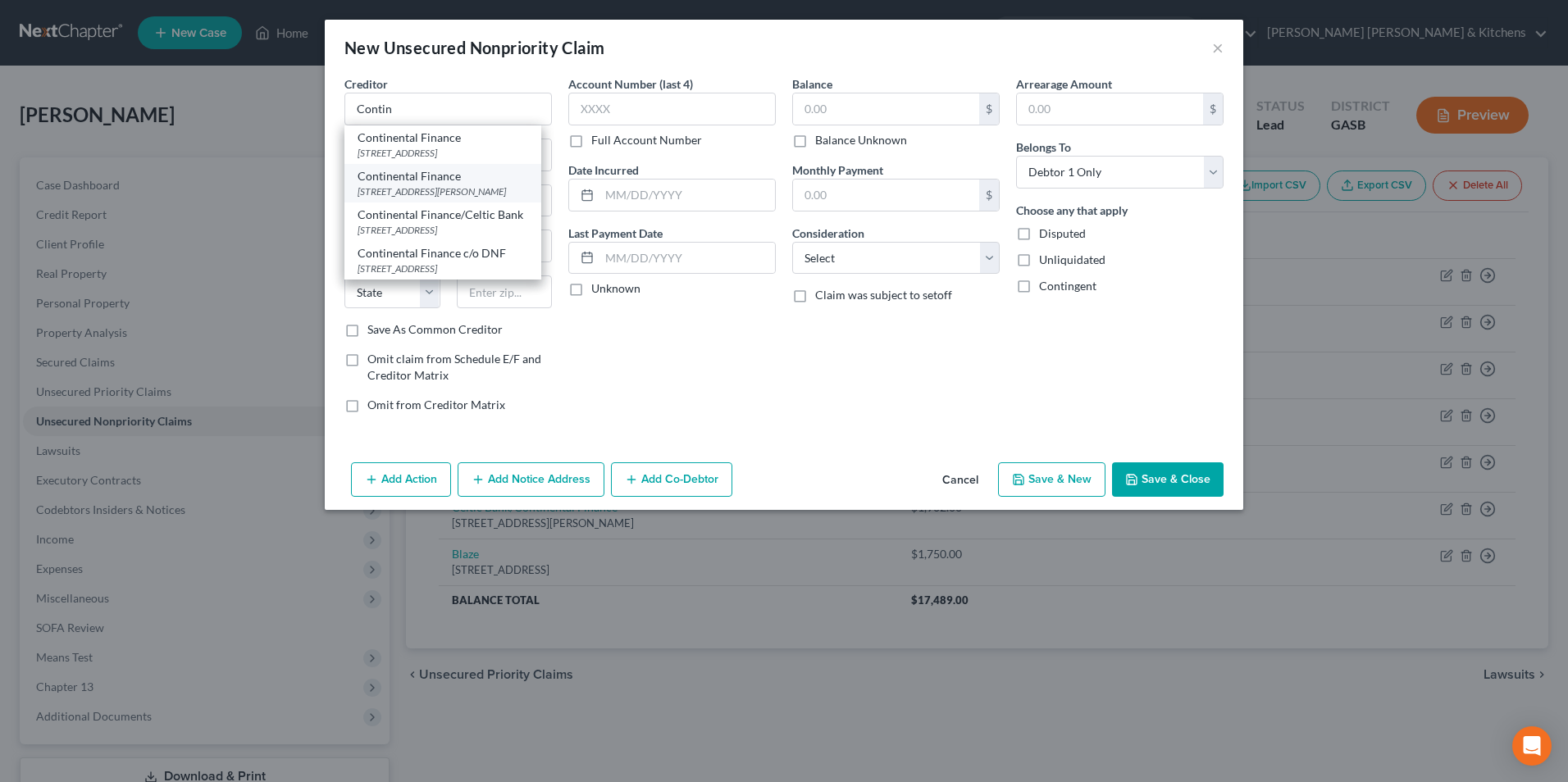
click at [437, 182] on div "Continental Finance" at bounding box center [442, 176] width 171 height 16
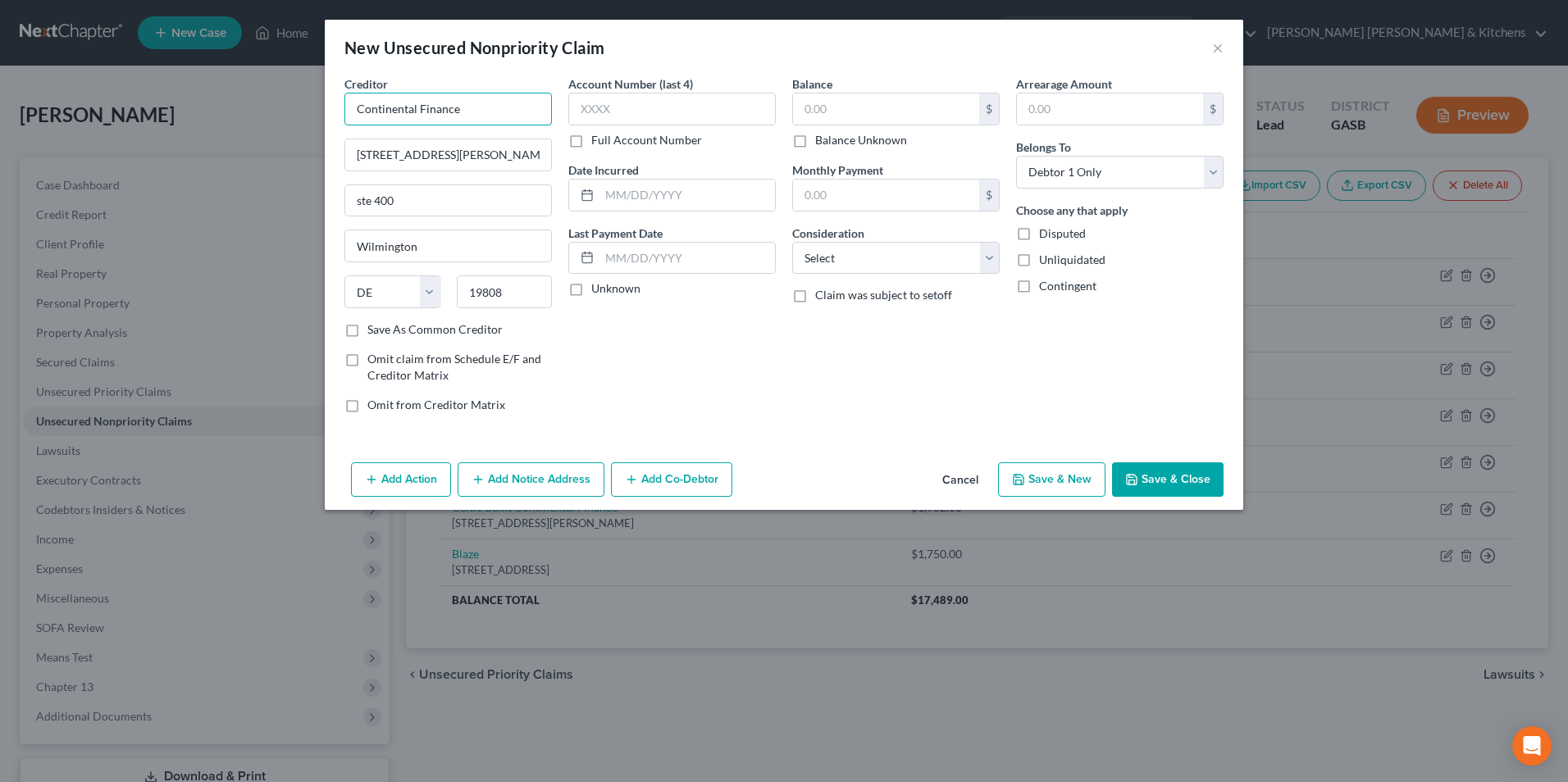
click at [358, 110] on input "Continental Finance" at bounding box center [448, 108] width 208 height 33
click at [656, 206] on input "text" at bounding box center [687, 194] width 176 height 31
click at [859, 103] on input "text" at bounding box center [886, 108] width 186 height 31
click at [864, 272] on select "Select Cable / Satellite Services Collection Agency Credit Card Debt Debt Couns…" at bounding box center [896, 258] width 208 height 33
click at [792, 242] on select "Select Cable / Satellite Services Collection Agency Credit Card Debt Debt Couns…" at bounding box center [896, 258] width 208 height 33
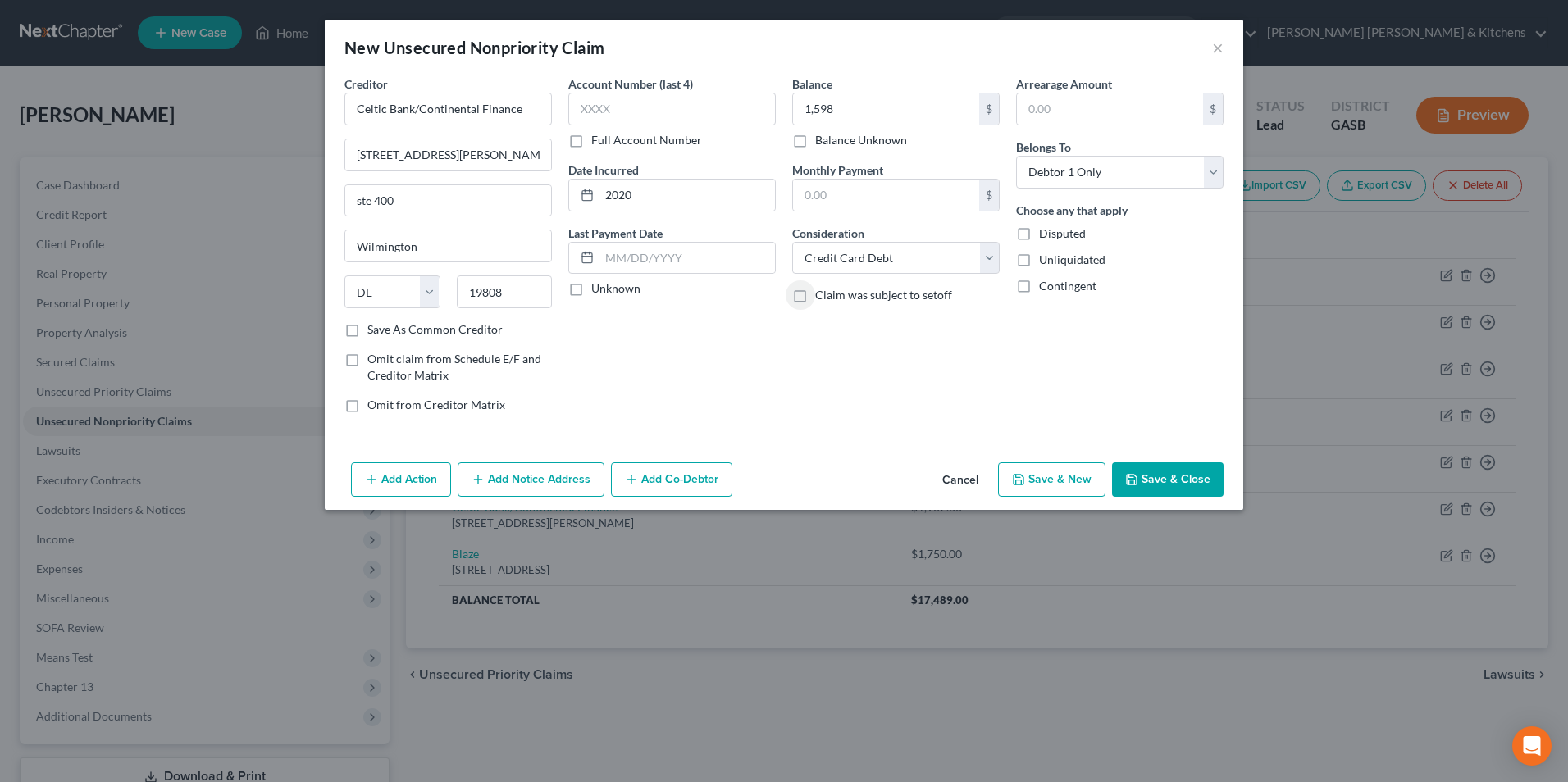
click at [1079, 477] on button "Save & New" at bounding box center [1052, 479] width 108 height 34
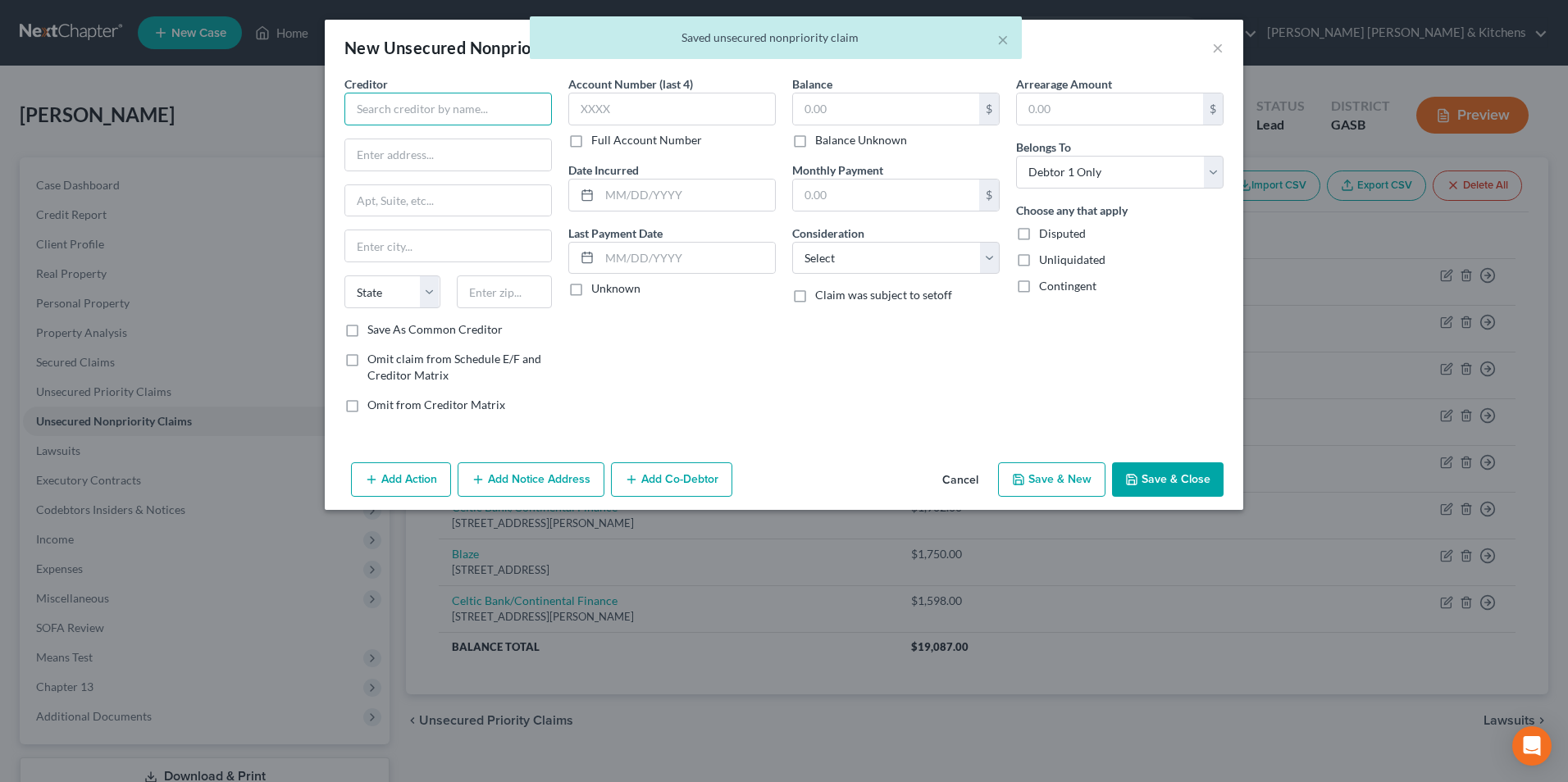
click at [382, 115] on input "text" at bounding box center [448, 108] width 208 height 33
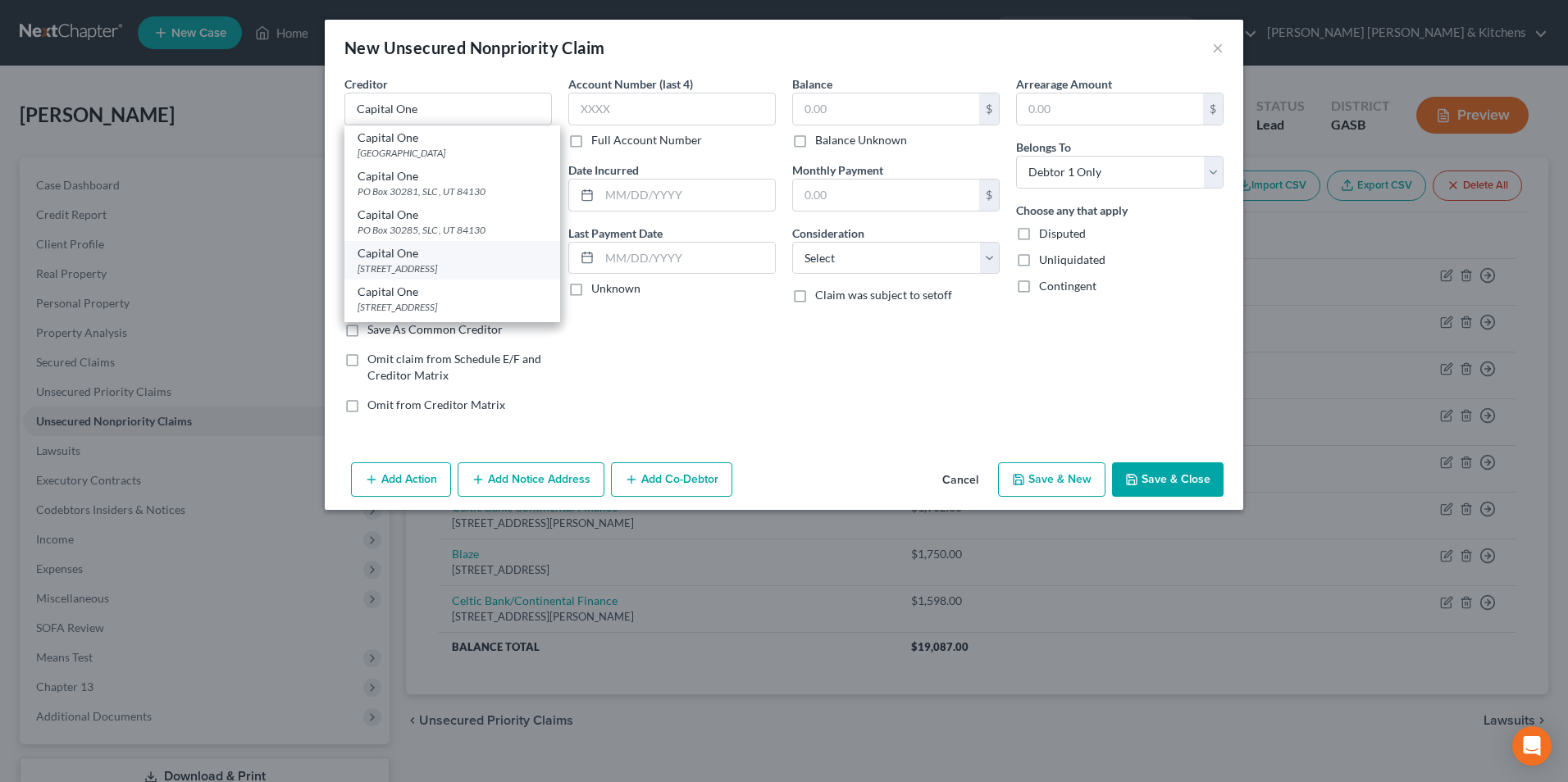
click at [400, 256] on div "Capital One" at bounding box center [452, 252] width 189 height 16
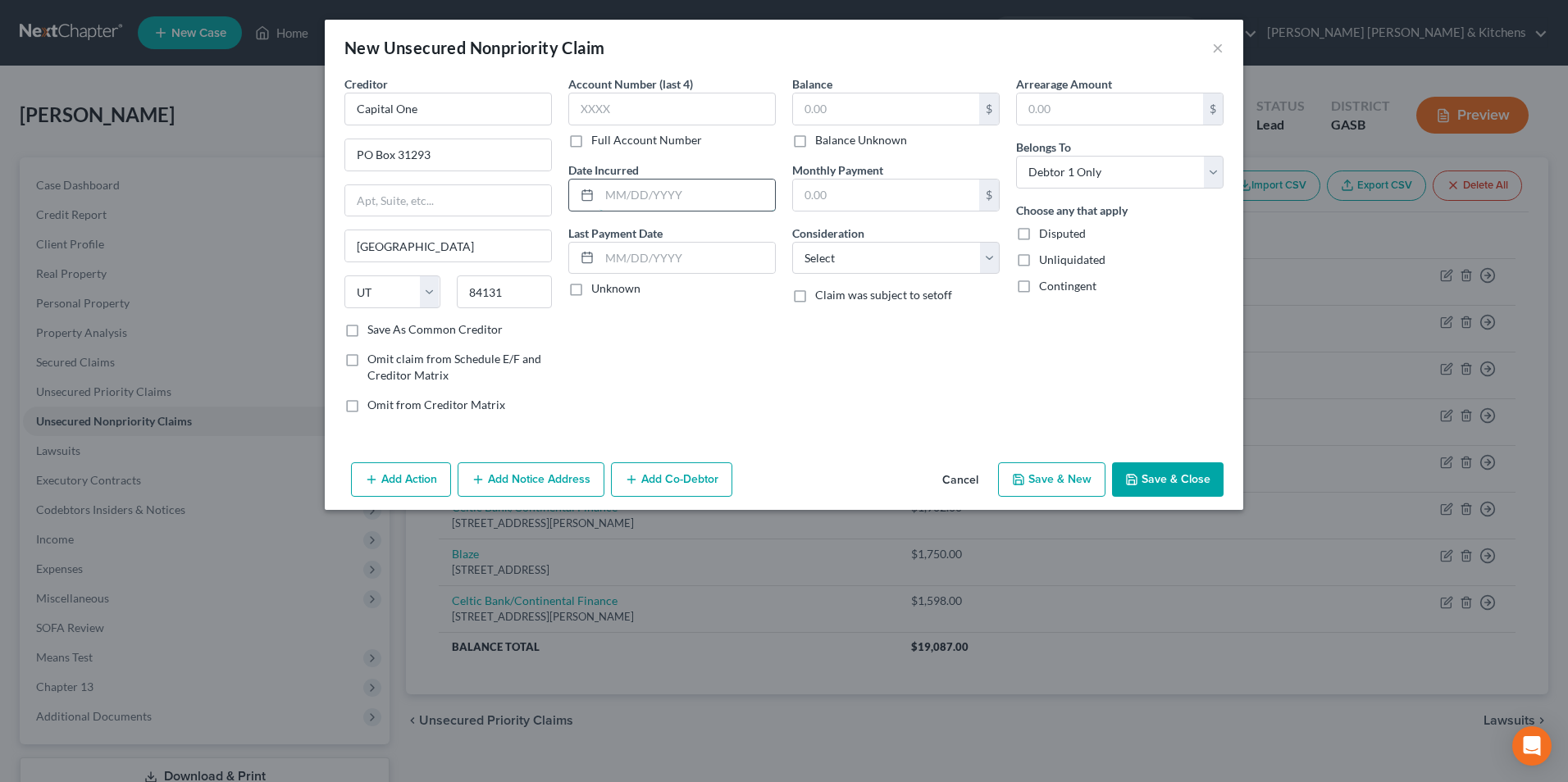
click at [638, 190] on input "text" at bounding box center [687, 194] width 176 height 31
click at [834, 119] on input "text" at bounding box center [886, 108] width 186 height 31
click at [815, 254] on select "Select Cable / Satellite Services Collection Agency Credit Card Debt Debt Couns…" at bounding box center [896, 258] width 208 height 33
click at [792, 242] on select "Select Cable / Satellite Services Collection Agency Credit Card Debt Debt Couns…" at bounding box center [896, 258] width 208 height 33
click at [1051, 478] on button "Save & New" at bounding box center [1052, 479] width 108 height 34
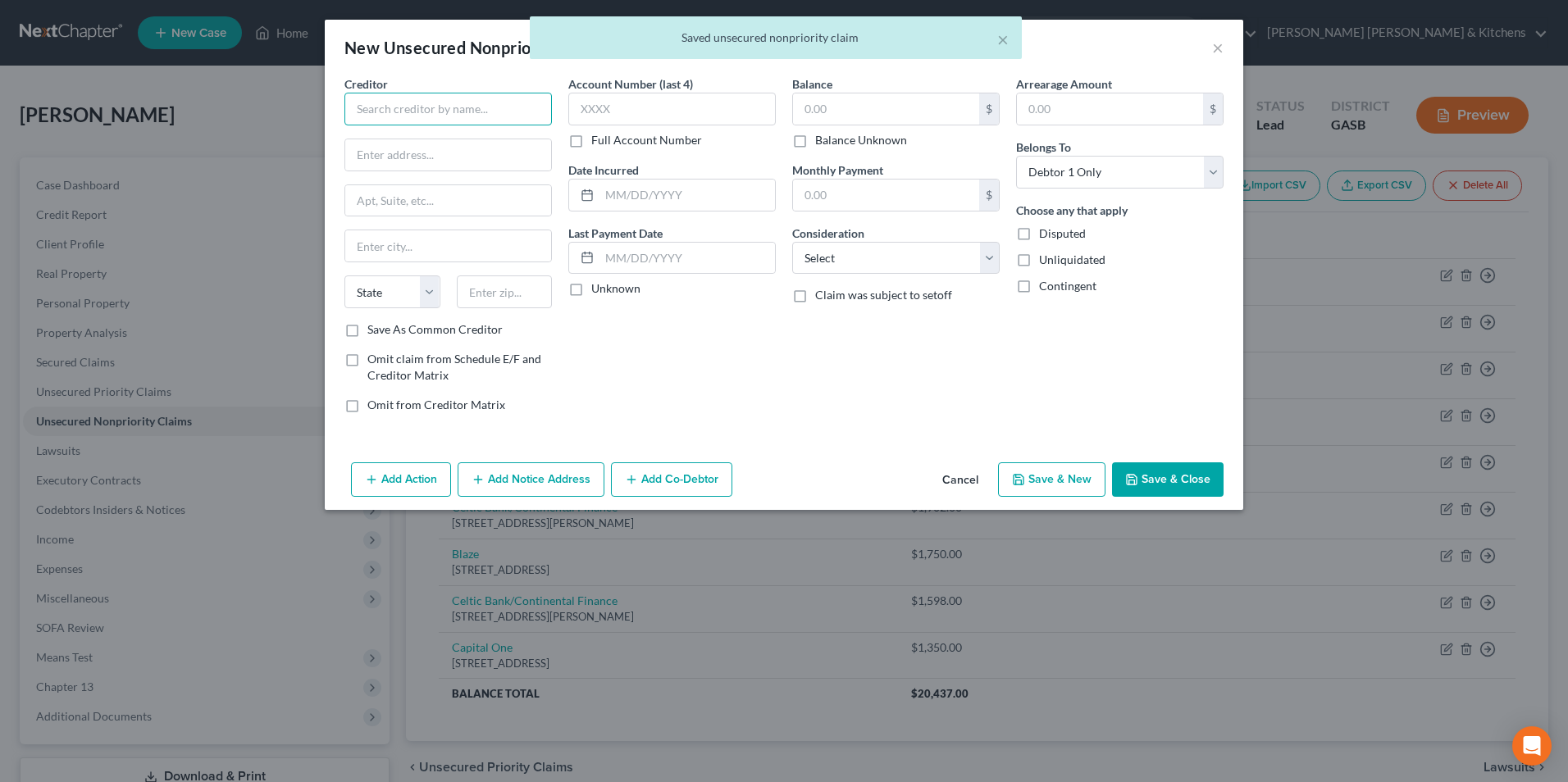
click at [408, 119] on input "text" at bounding box center [448, 108] width 208 height 33
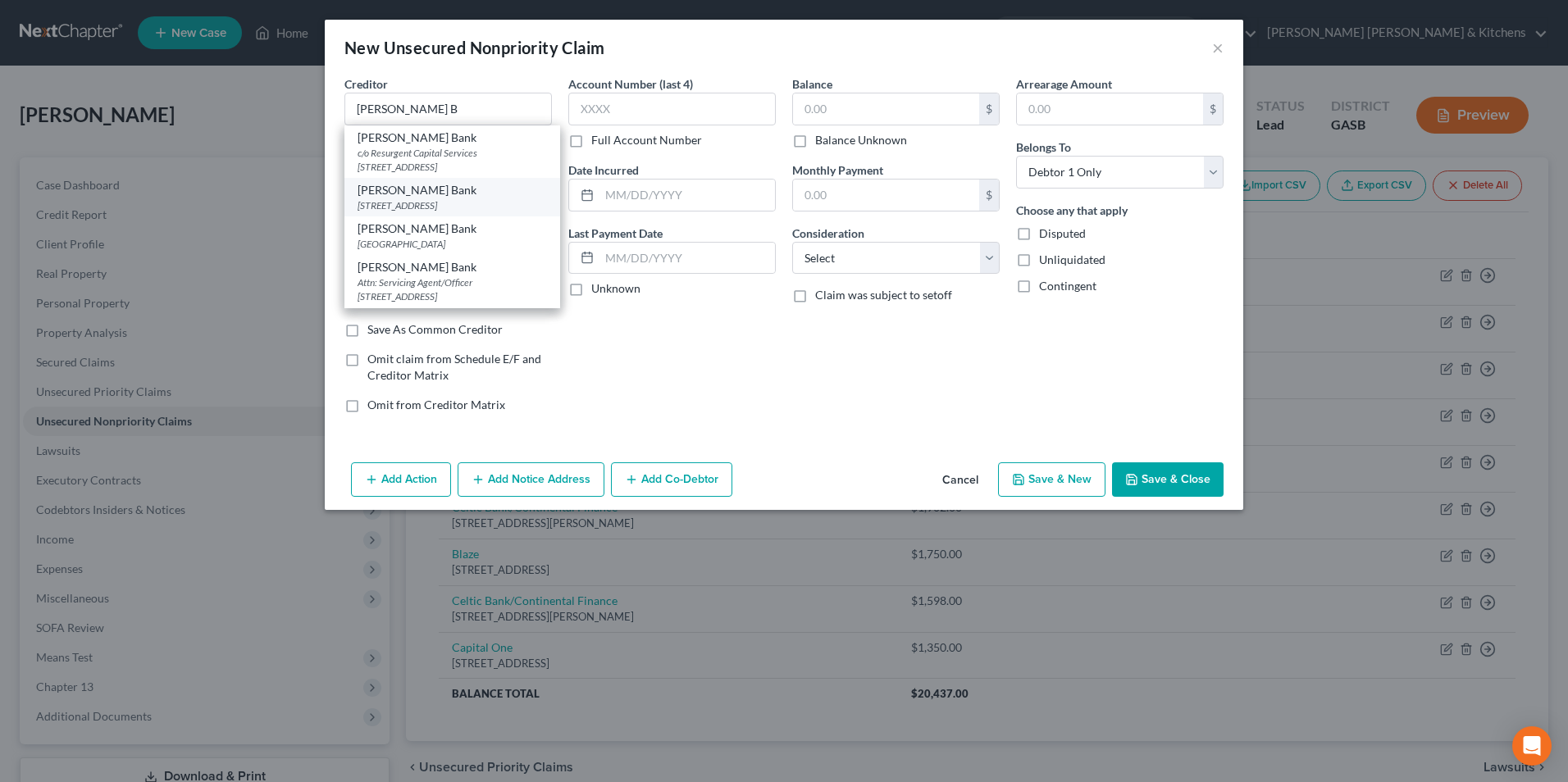
click at [415, 187] on div "[PERSON_NAME] Bank" at bounding box center [452, 189] width 189 height 16
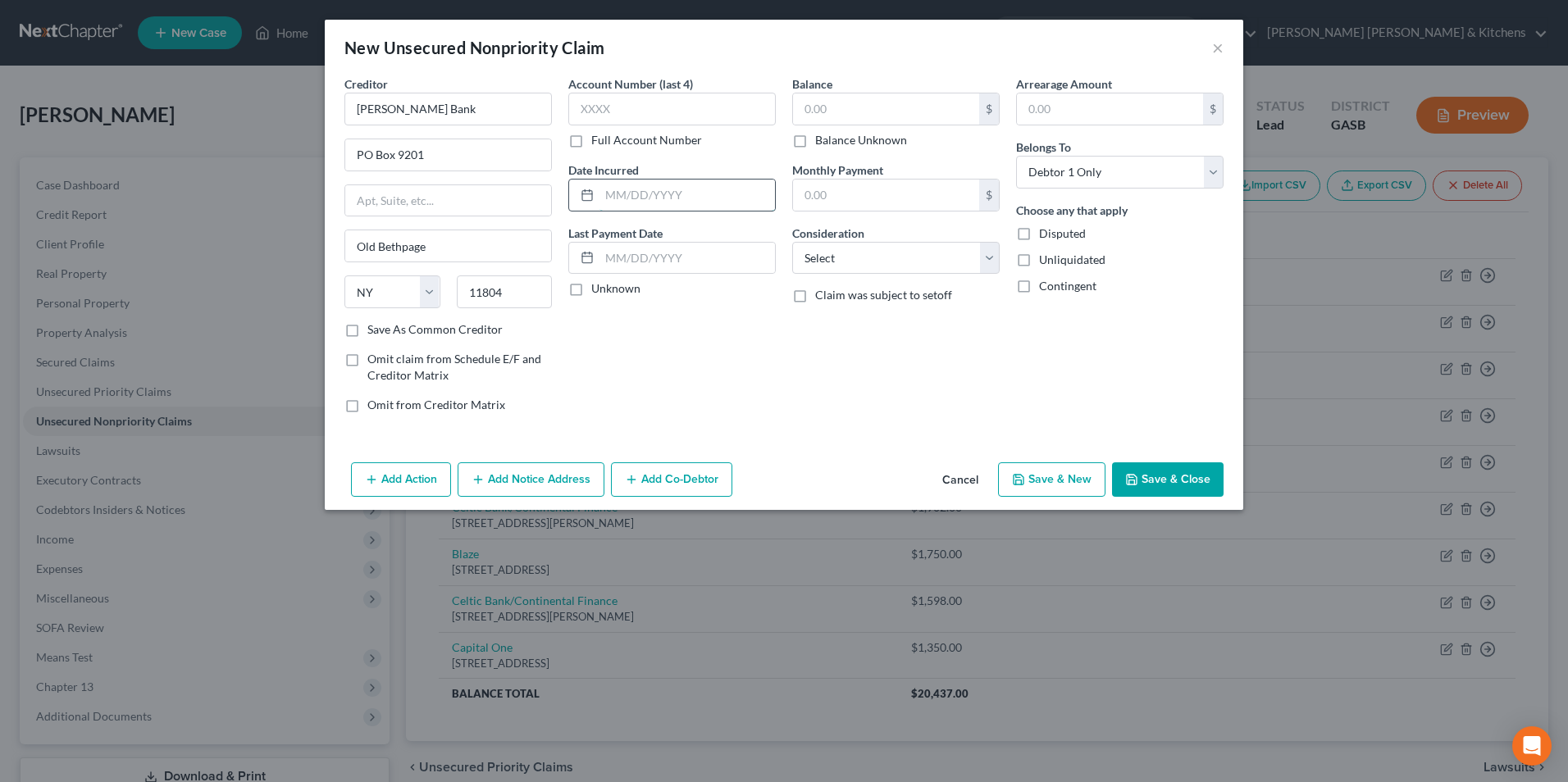
click at [681, 205] on input "text" at bounding box center [687, 194] width 176 height 31
click at [923, 116] on input "text" at bounding box center [886, 108] width 186 height 31
drag, startPoint x: 845, startPoint y: 256, endPoint x: 844, endPoint y: 271, distance: 15.0
click at [845, 256] on select "Select Cable / Satellite Services Collection Agency Credit Card Debt Debt Couns…" at bounding box center [896, 258] width 208 height 33
click at [792, 242] on select "Select Cable / Satellite Services Collection Agency Credit Card Debt Debt Couns…" at bounding box center [896, 258] width 208 height 33
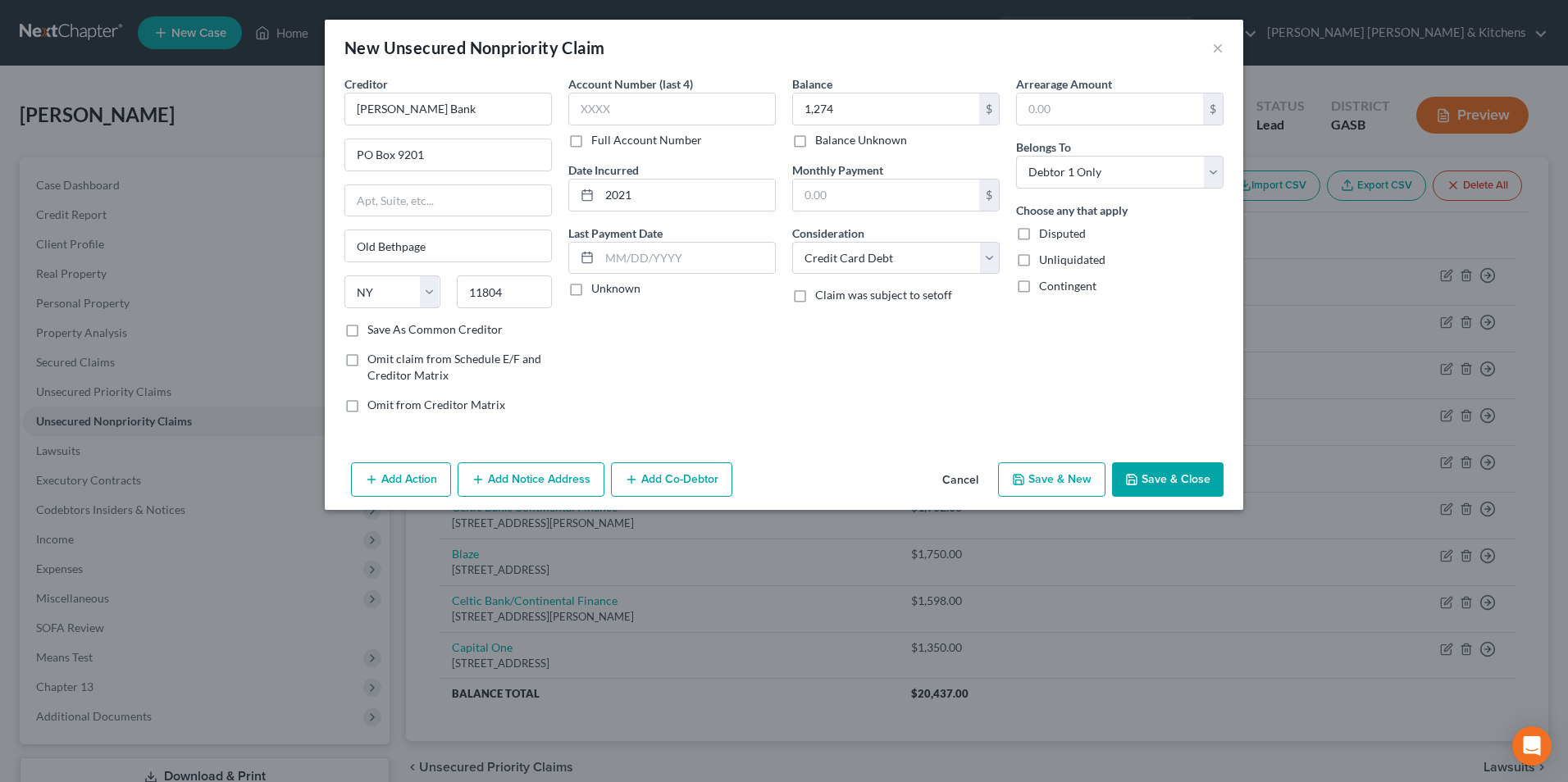
click at [1059, 481] on button "Save & New" at bounding box center [1052, 479] width 108 height 34
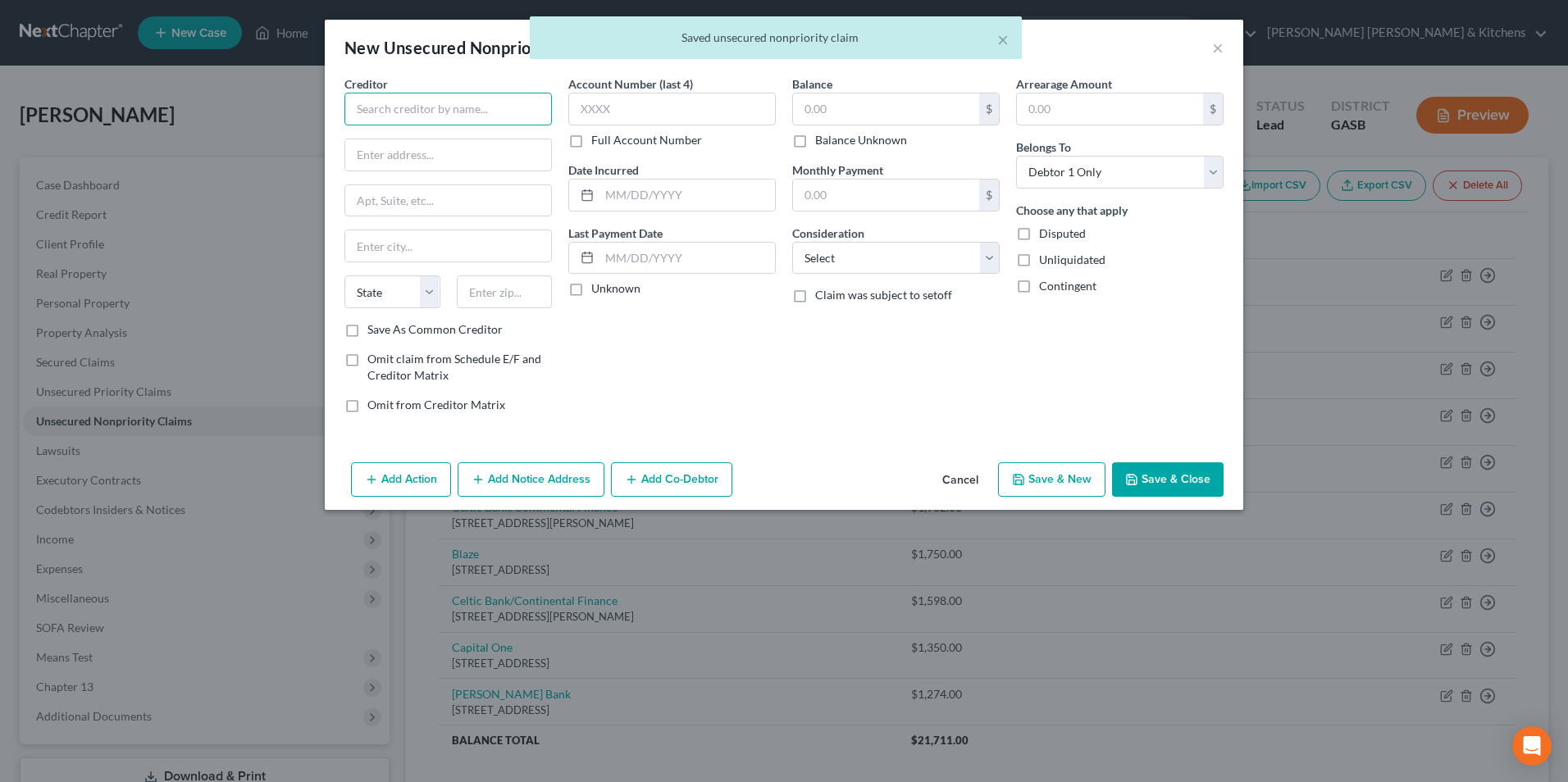
click at [374, 101] on input "text" at bounding box center [448, 108] width 208 height 33
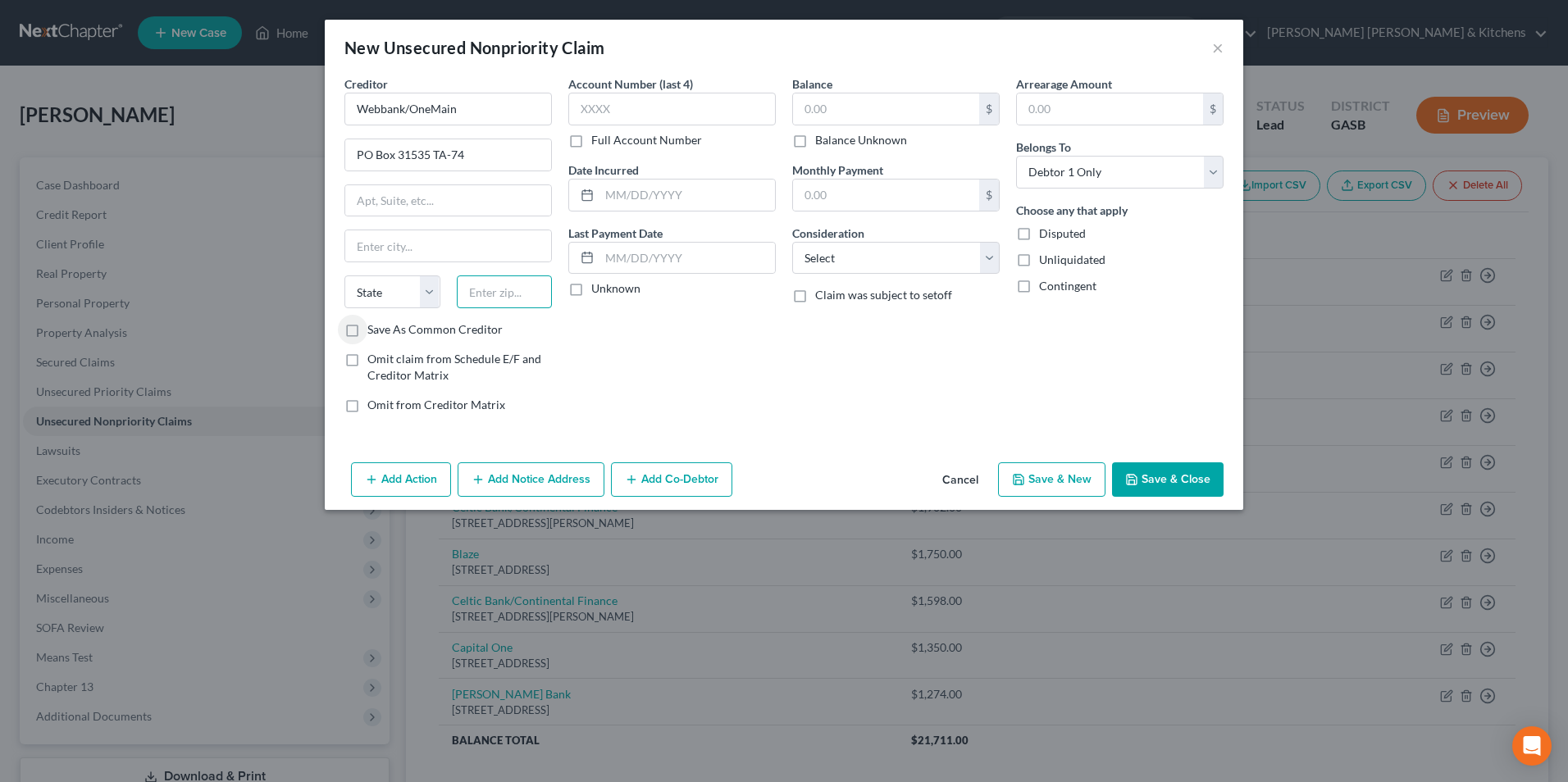
click at [487, 299] on input "text" at bounding box center [505, 292] width 96 height 33
click at [646, 202] on input "text" at bounding box center [687, 194] width 176 height 31
click at [824, 109] on input "text" at bounding box center [886, 108] width 186 height 31
drag, startPoint x: 826, startPoint y: 263, endPoint x: 826, endPoint y: 276, distance: 13.0
click at [826, 263] on select "Select Cable / Satellite Services Collection Agency Credit Card Debt Debt Couns…" at bounding box center [896, 258] width 208 height 33
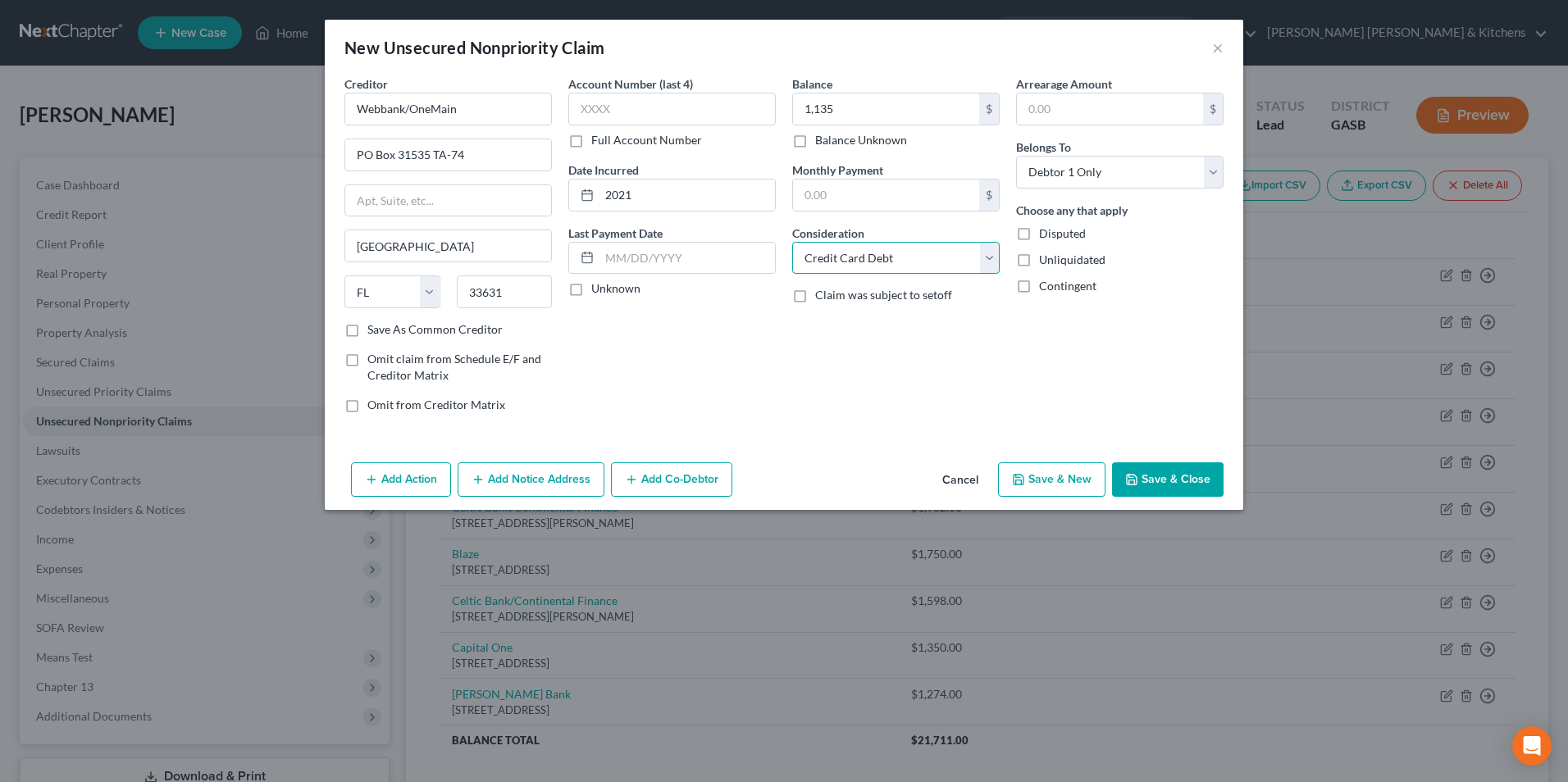
click at [792, 242] on select "Select Cable / Satellite Services Collection Agency Credit Card Debt Debt Couns…" at bounding box center [896, 258] width 208 height 33
click at [1051, 477] on button "Save & New" at bounding box center [1052, 479] width 108 height 34
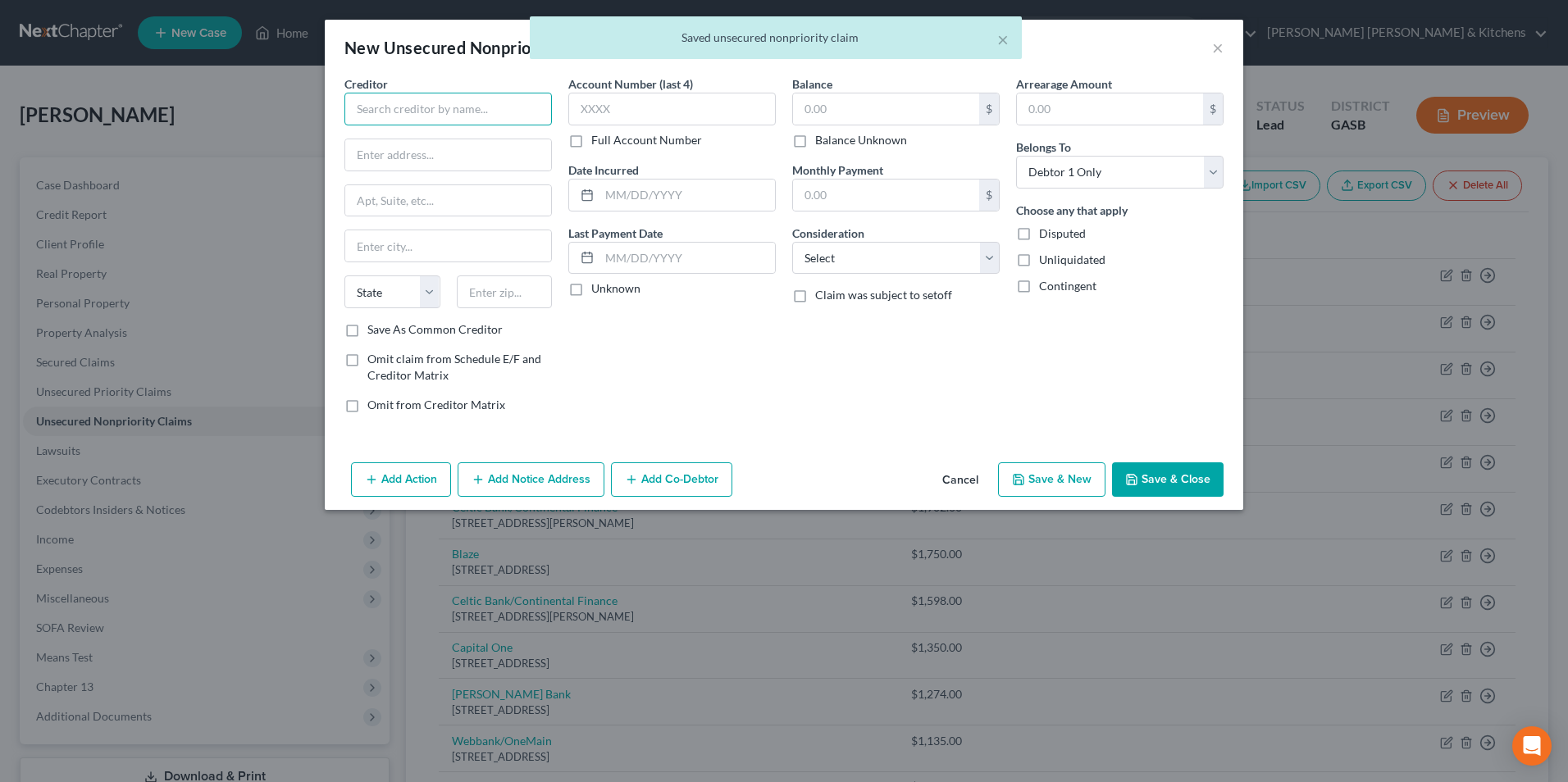
click at [457, 113] on input "text" at bounding box center [448, 108] width 208 height 33
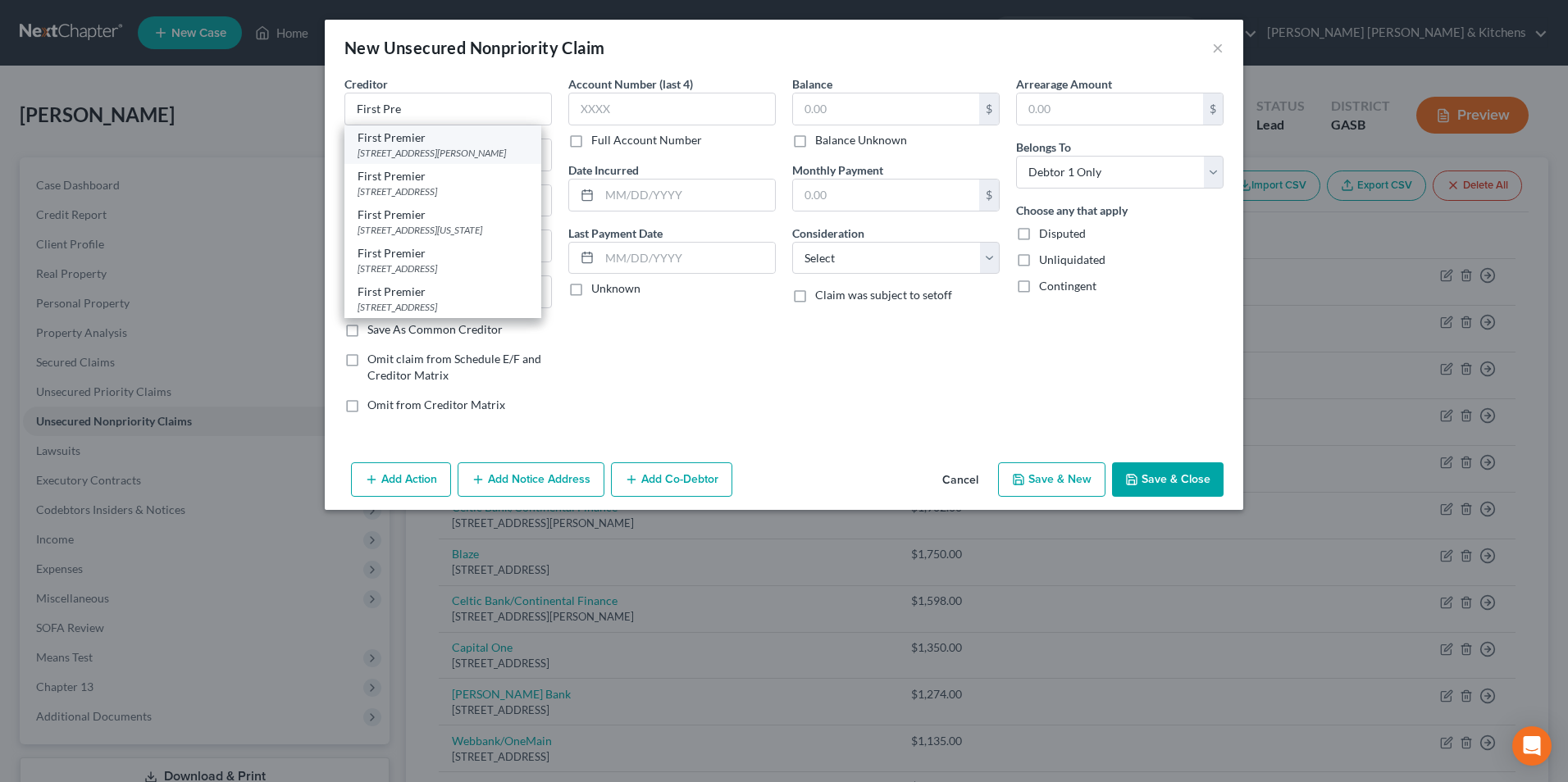
click at [457, 145] on div "First Premier" at bounding box center [442, 137] width 171 height 16
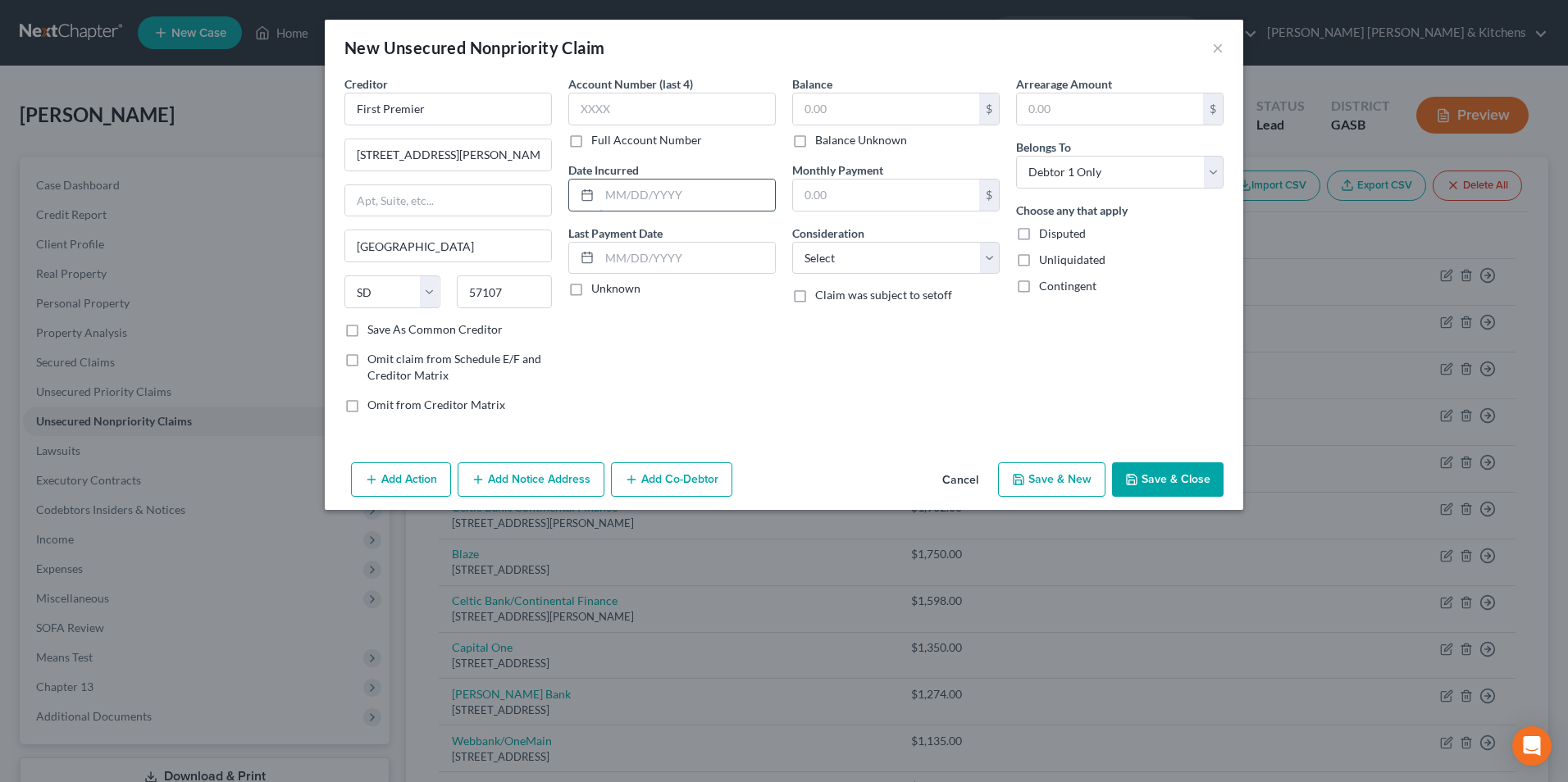
click at [654, 194] on input "text" at bounding box center [687, 194] width 176 height 31
click at [899, 92] on div "$" at bounding box center [896, 108] width 208 height 33
click at [834, 98] on input "text" at bounding box center [886, 108] width 186 height 31
drag, startPoint x: 832, startPoint y: 257, endPoint x: 831, endPoint y: 272, distance: 15.0
click at [832, 257] on select "Select Cable / Satellite Services Collection Agency Credit Card Debt Debt Couns…" at bounding box center [896, 258] width 208 height 33
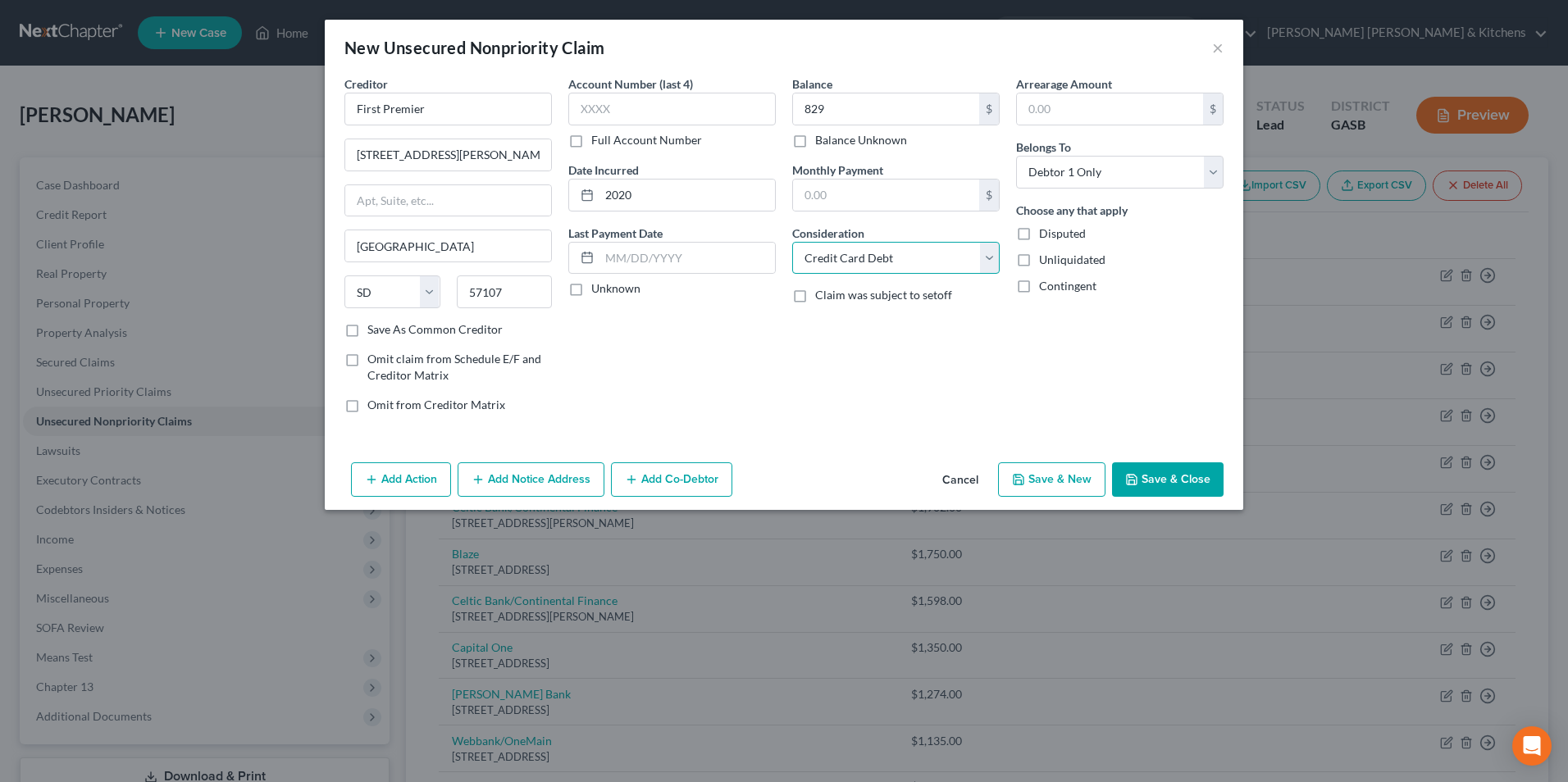
click at [792, 242] on select "Select Cable / Satellite Services Collection Agency Credit Card Debt Debt Couns…" at bounding box center [896, 258] width 208 height 33
click at [1191, 473] on button "Save & Close" at bounding box center [1168, 479] width 112 height 34
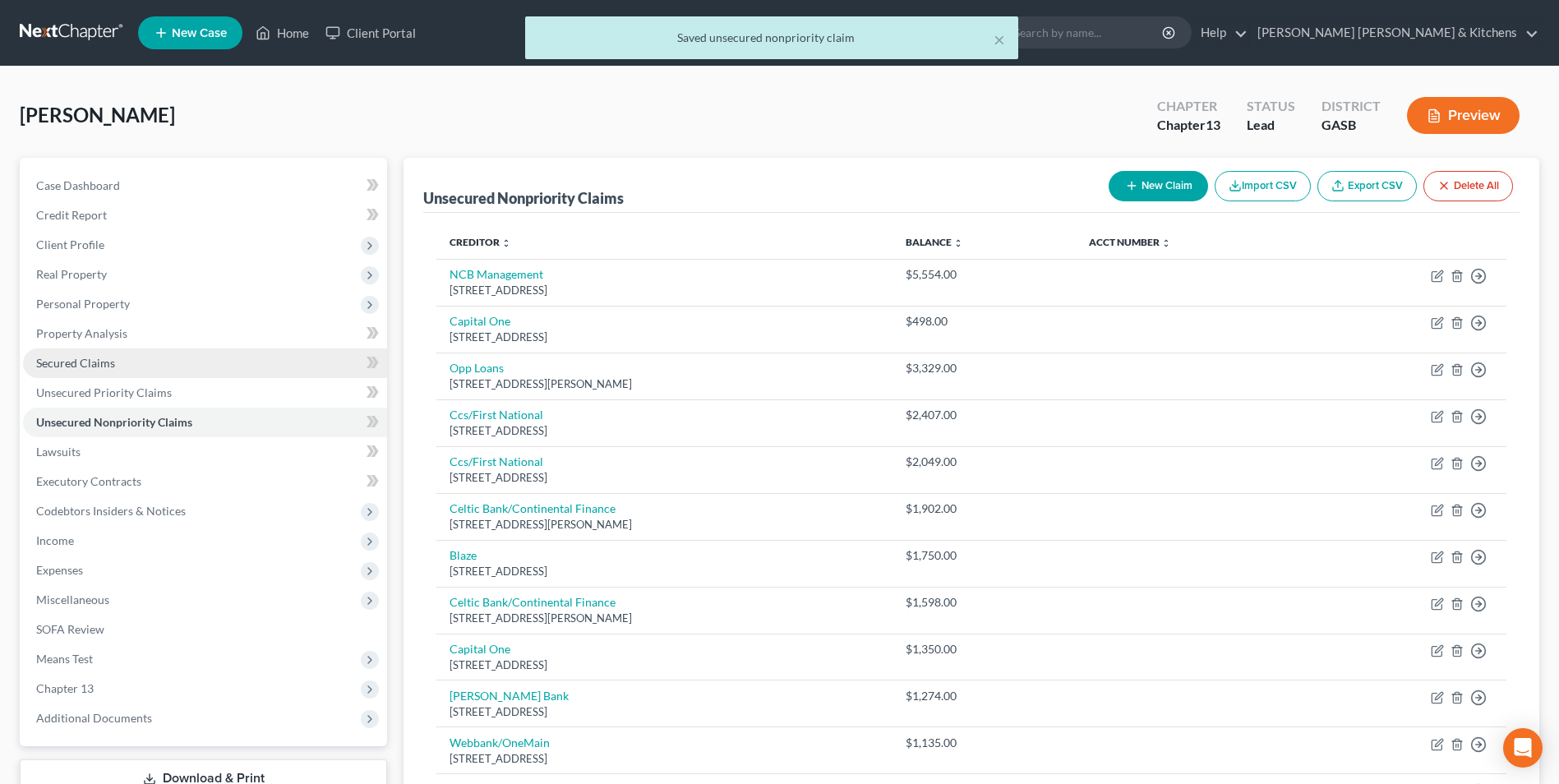
click at [82, 362] on span "Secured Claims" at bounding box center [76, 362] width 79 height 14
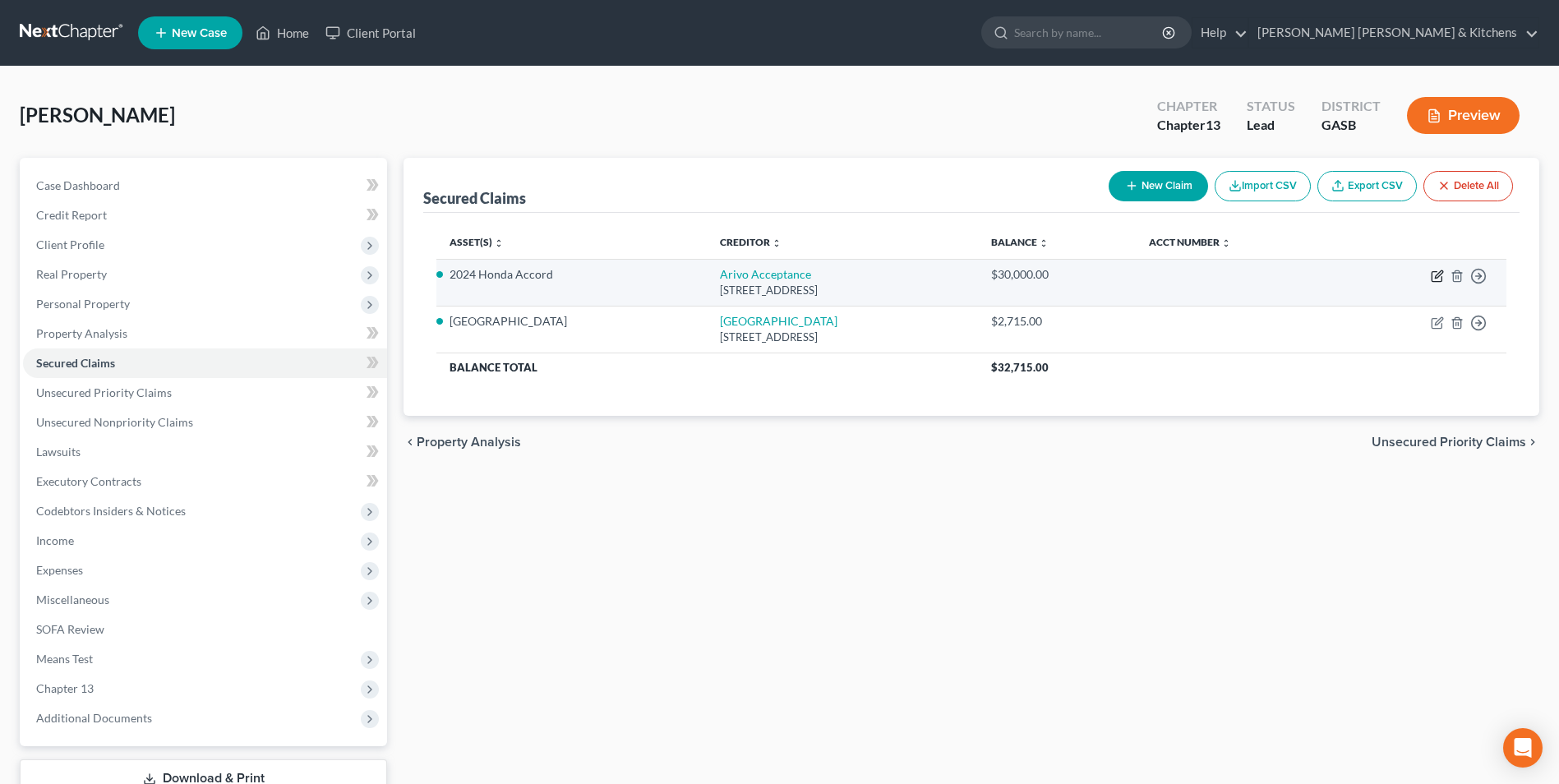
click at [1442, 275] on icon "button" at bounding box center [1438, 277] width 13 height 13
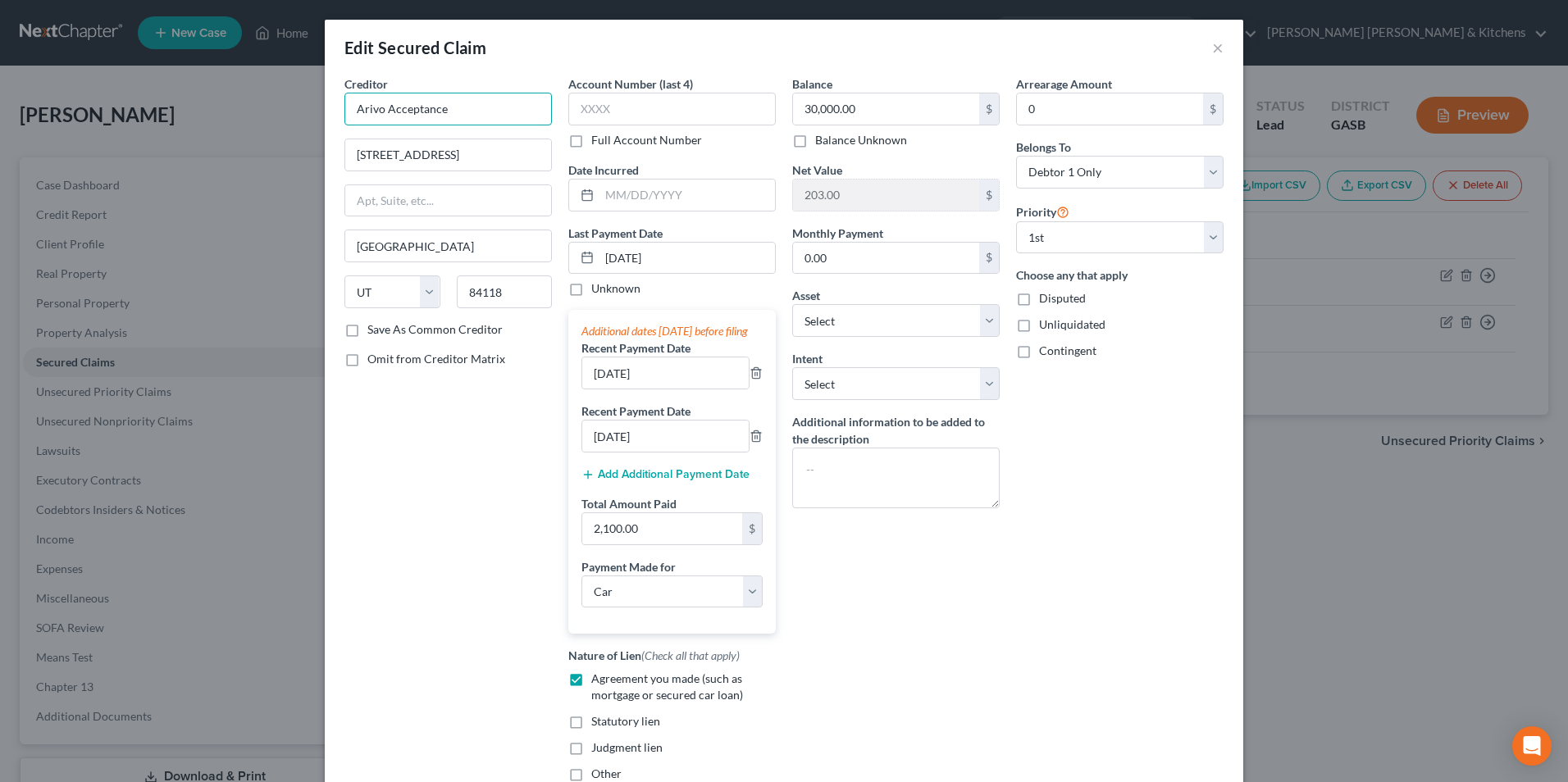
drag, startPoint x: 440, startPoint y: 118, endPoint x: 278, endPoint y: 114, distance: 162.0
click at [297, 136] on div "Edit Secured Claim × Creditor * Arivo Acceptance [GEOGRAPHIC_DATA] [US_STATE][G…" at bounding box center [784, 391] width 1568 height 782
click at [437, 181] on div "Consumer Portfolio Services" at bounding box center [442, 176] width 171 height 16
drag, startPoint x: 512, startPoint y: 112, endPoint x: 512, endPoint y: 121, distance: 9.0
click at [512, 114] on input "Consumer Portfolio Services" at bounding box center [448, 108] width 208 height 33
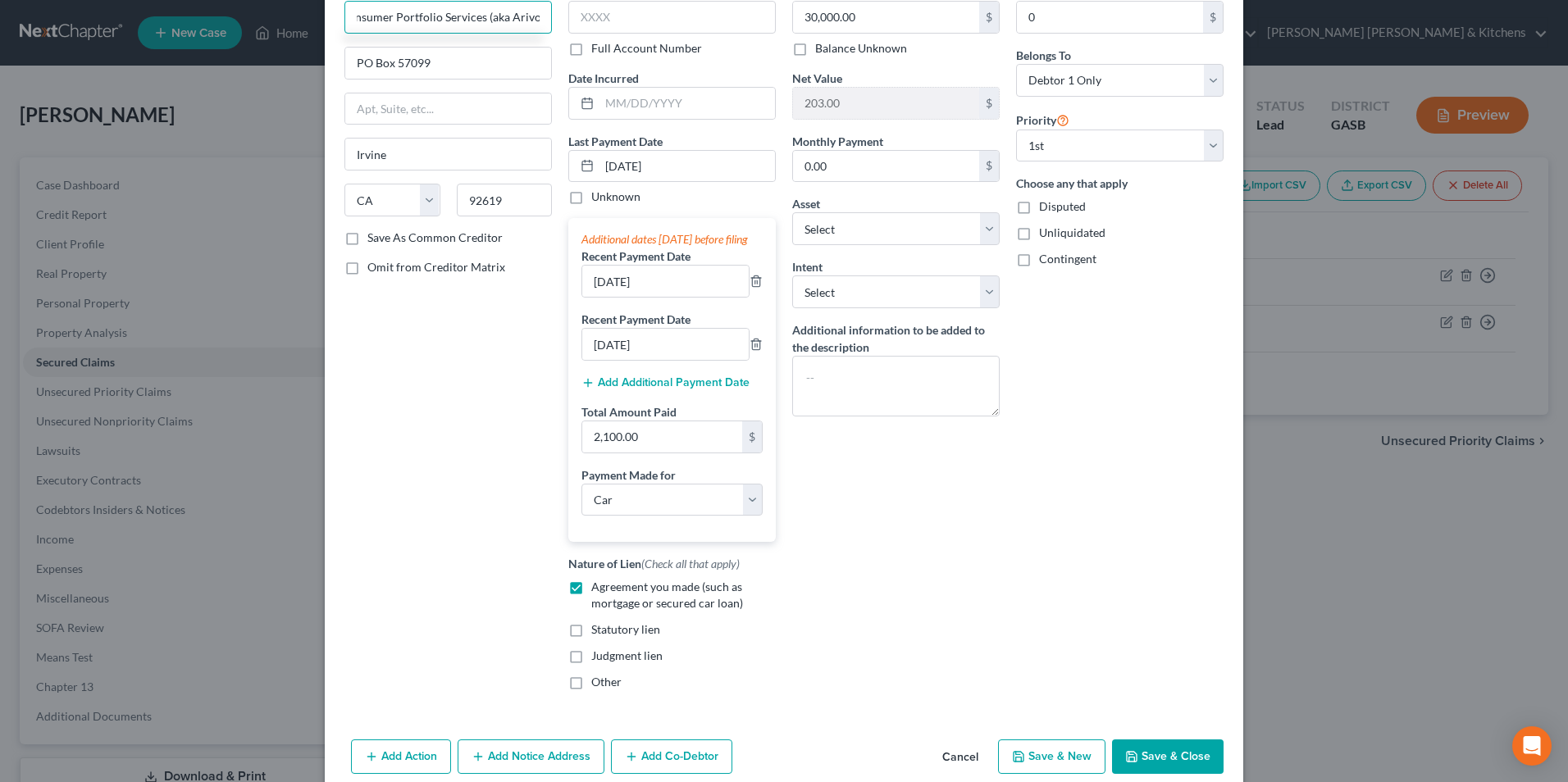
scroll to position [180, 0]
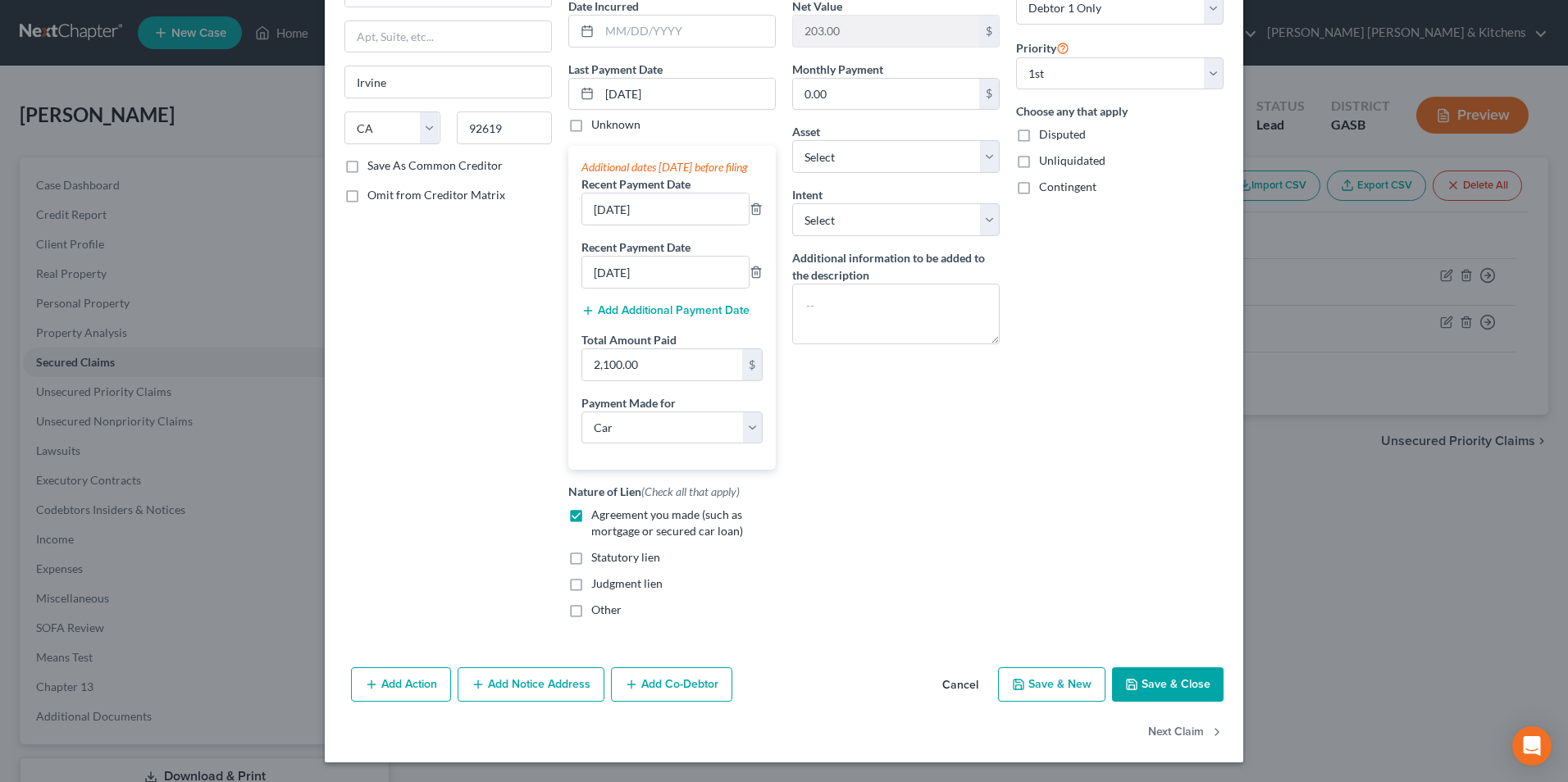
click at [1185, 697] on button "Save & Close" at bounding box center [1168, 684] width 112 height 34
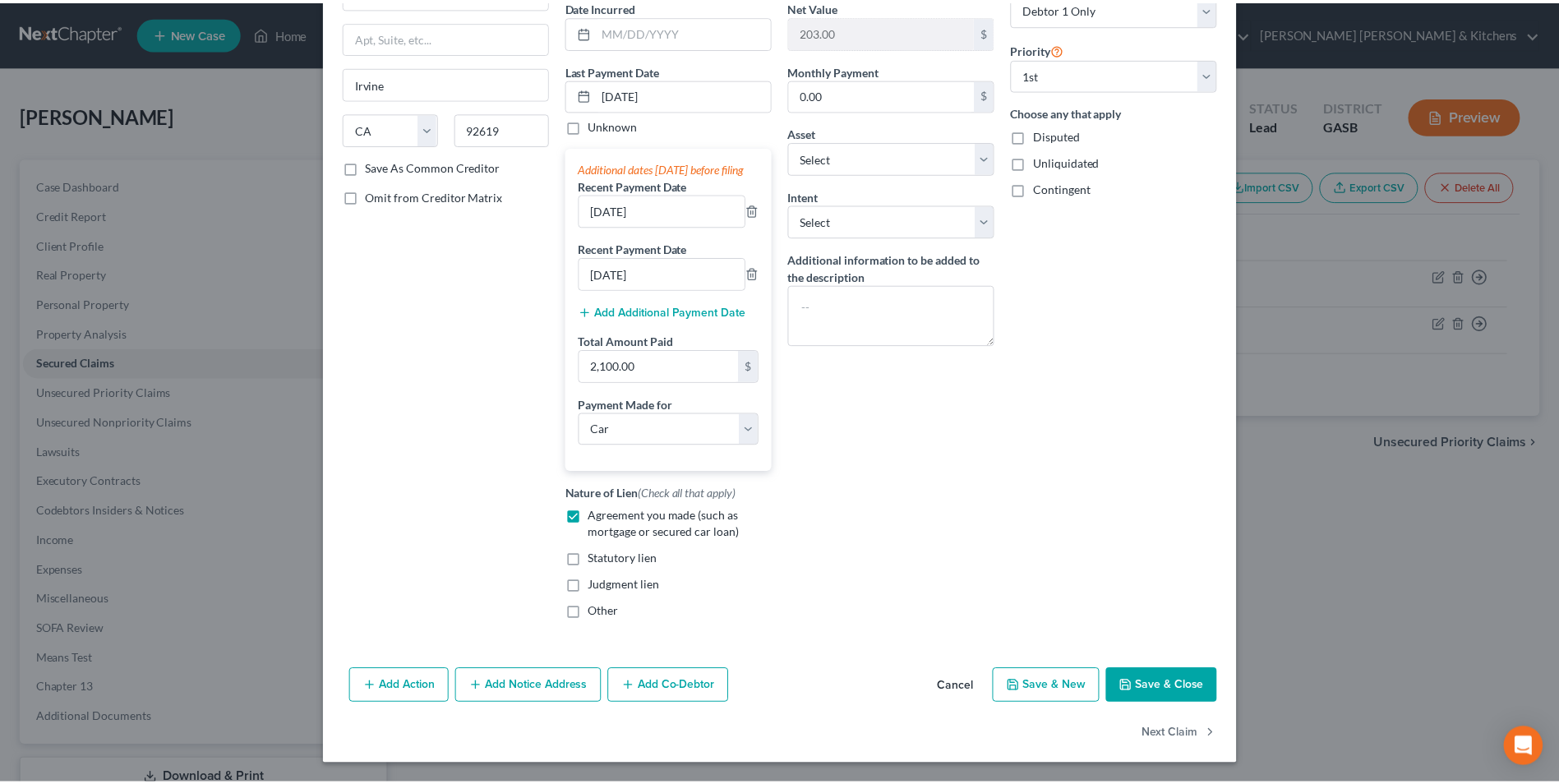
scroll to position [0, 0]
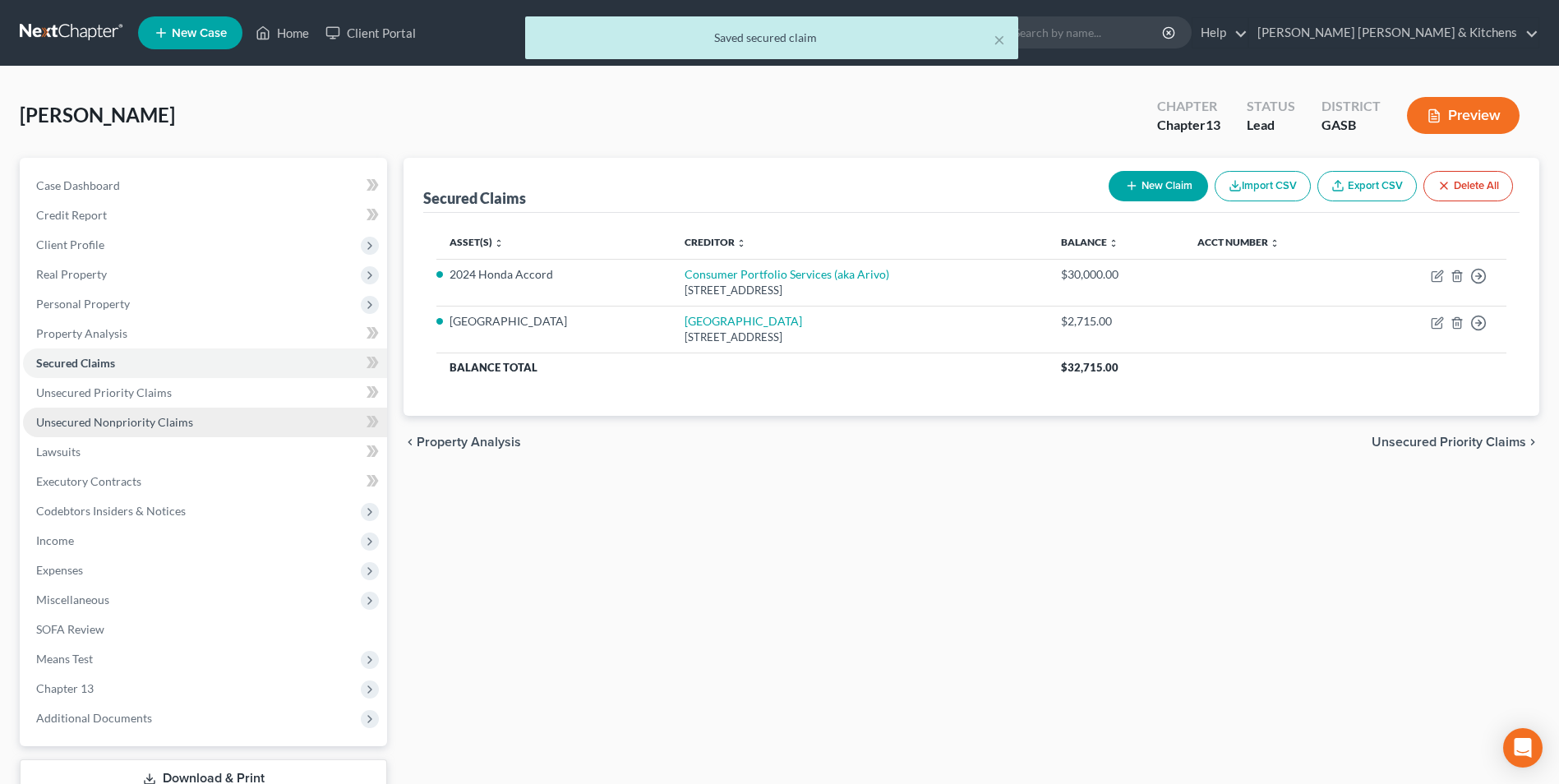
click at [168, 428] on span "Unsecured Nonpriority Claims" at bounding box center [115, 422] width 157 height 14
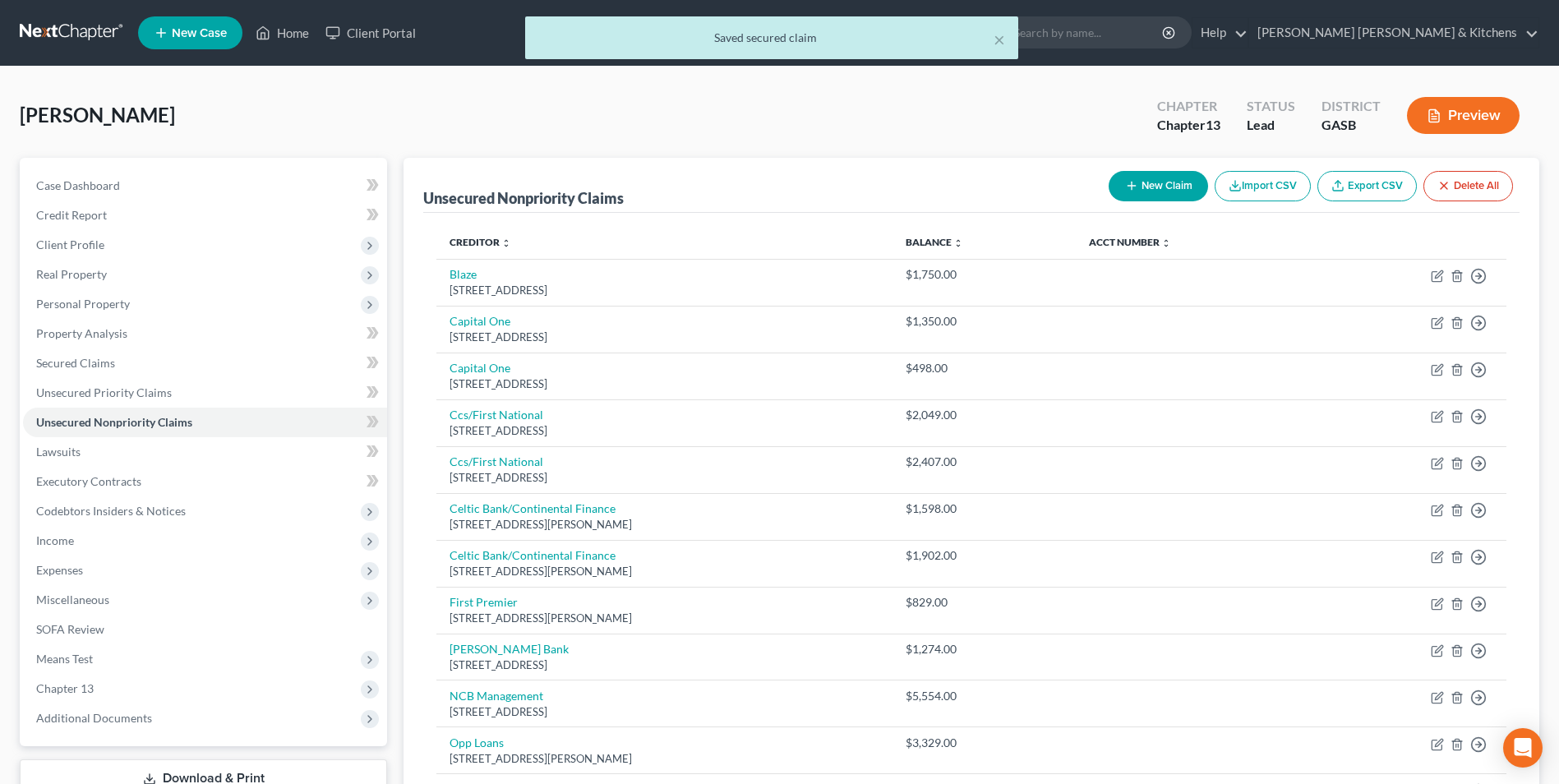
click at [1133, 184] on icon "button" at bounding box center [1132, 186] width 13 height 13
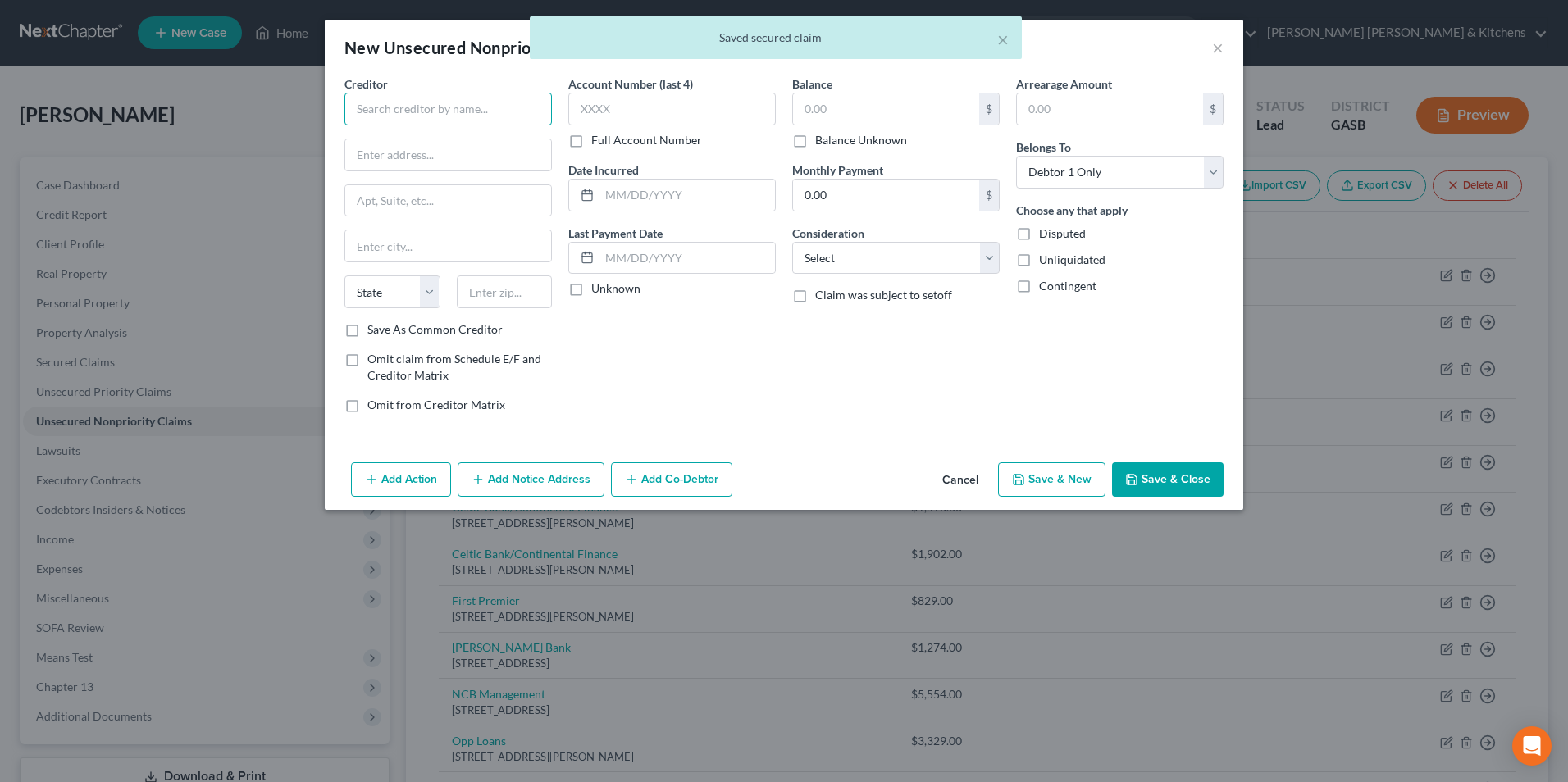
click at [436, 109] on input "text" at bounding box center [448, 108] width 208 height 33
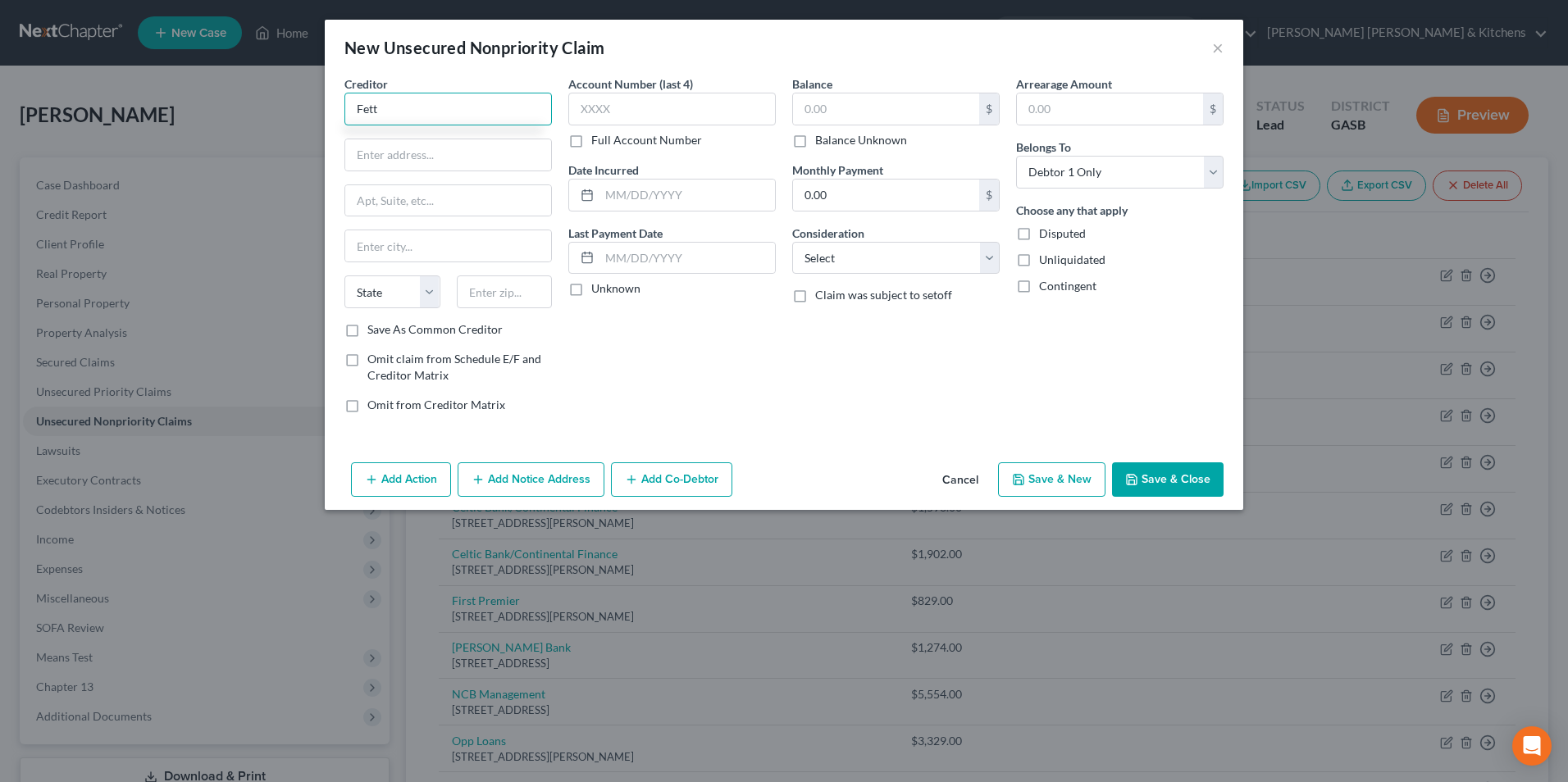
drag, startPoint x: 436, startPoint y: 111, endPoint x: 336, endPoint y: 114, distance: 100.0
click at [336, 114] on div "Creditor * Fett State [US_STATE] AK AR AZ CA CO CT DE DC [GEOGRAPHIC_DATA] [GEO…" at bounding box center [448, 251] width 224 height 351
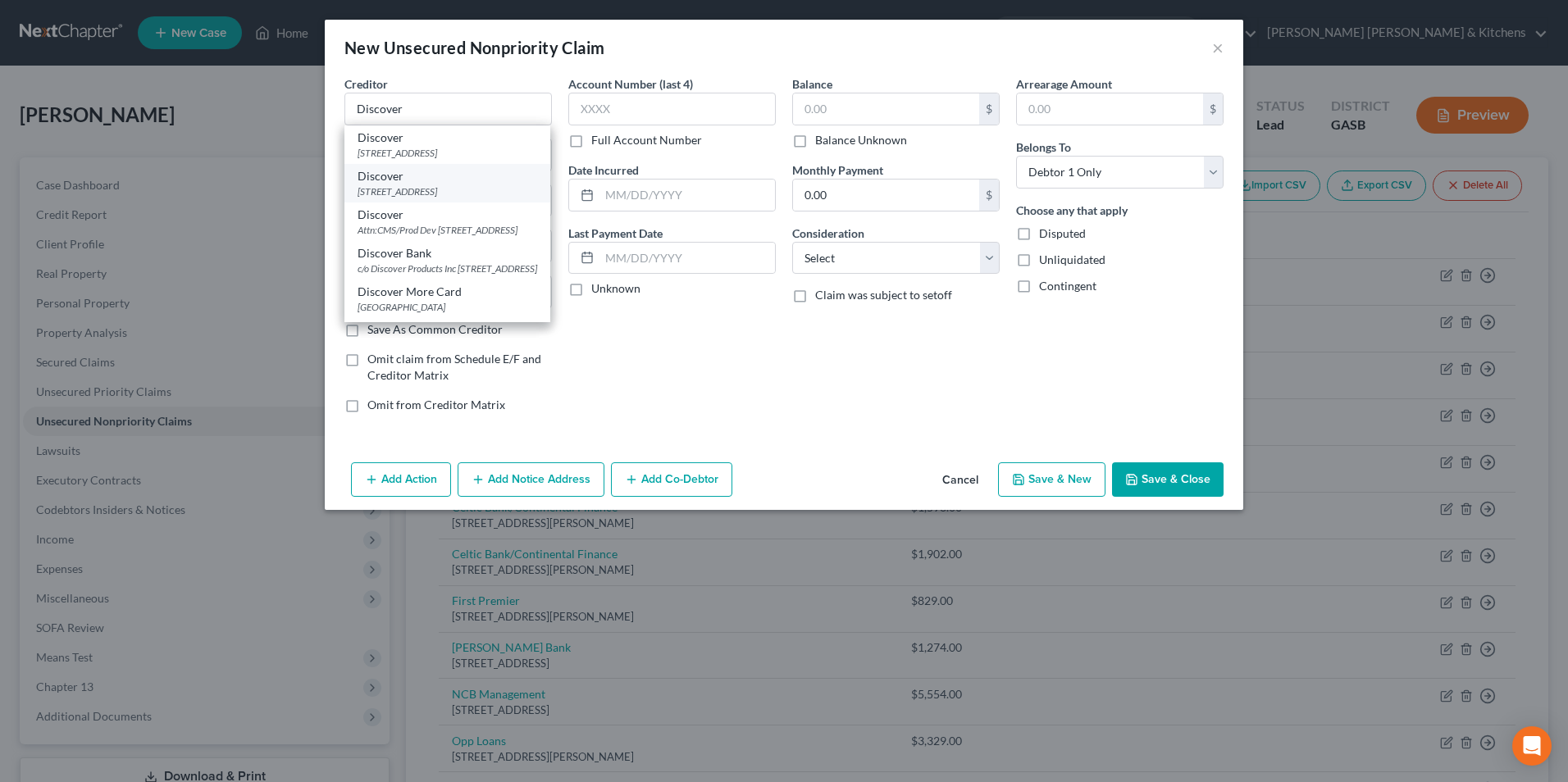
click at [401, 182] on div "Discover" at bounding box center [447, 176] width 179 height 16
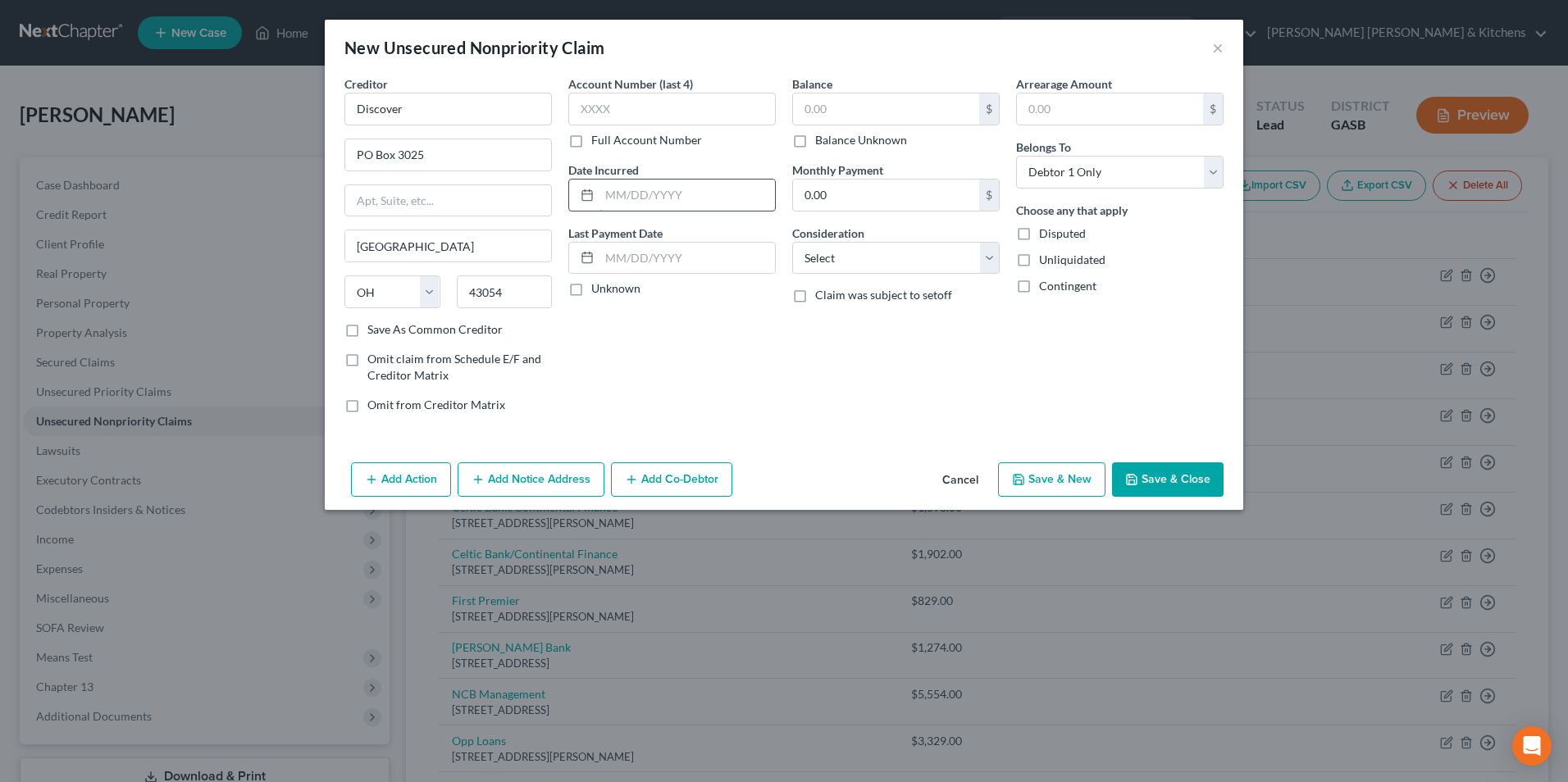
click at [730, 189] on input "text" at bounding box center [687, 194] width 176 height 31
click at [826, 112] on input "text" at bounding box center [886, 108] width 186 height 31
click at [861, 256] on select "Select Cable / Satellite Services Collection Agency Credit Card Debt Debt Couns…" at bounding box center [896, 258] width 208 height 33
click at [792, 242] on select "Select Cable / Satellite Services Collection Agency Credit Card Debt Debt Couns…" at bounding box center [896, 258] width 208 height 33
click at [1056, 486] on button "Save & New" at bounding box center [1052, 479] width 108 height 34
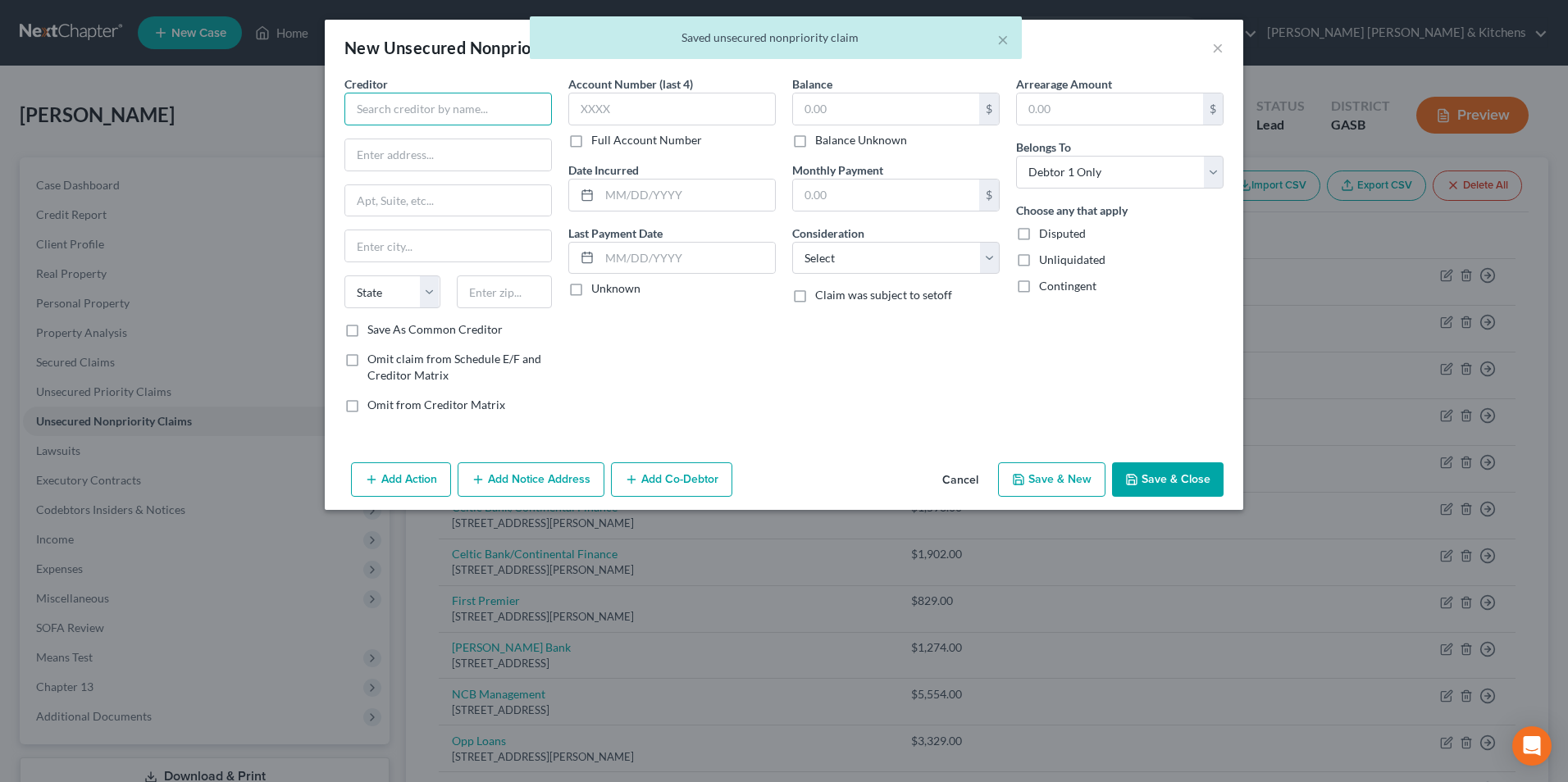
click at [394, 105] on input "text" at bounding box center [448, 108] width 208 height 33
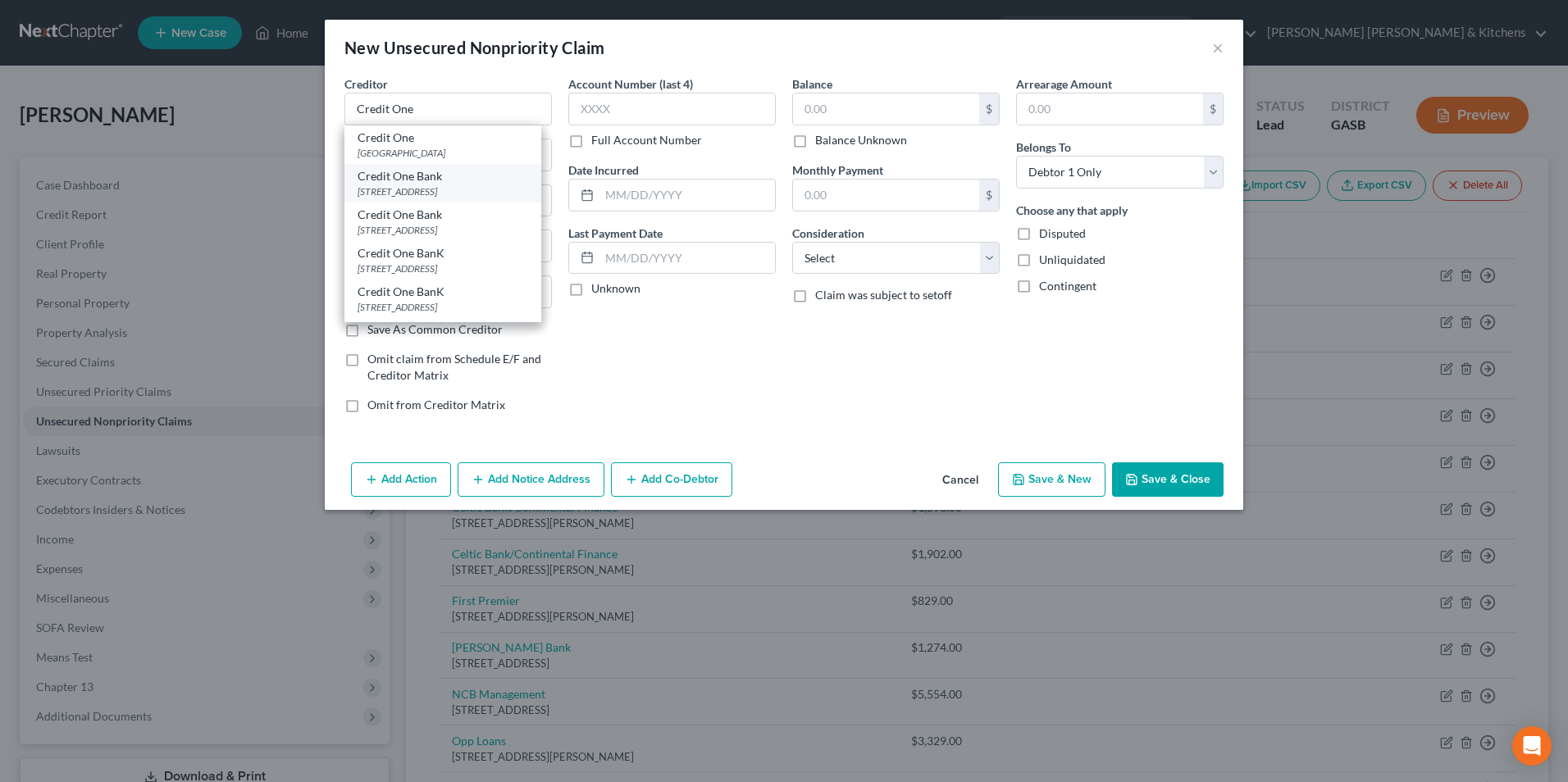
click at [416, 182] on div "Credit One Bank" at bounding box center [442, 176] width 171 height 16
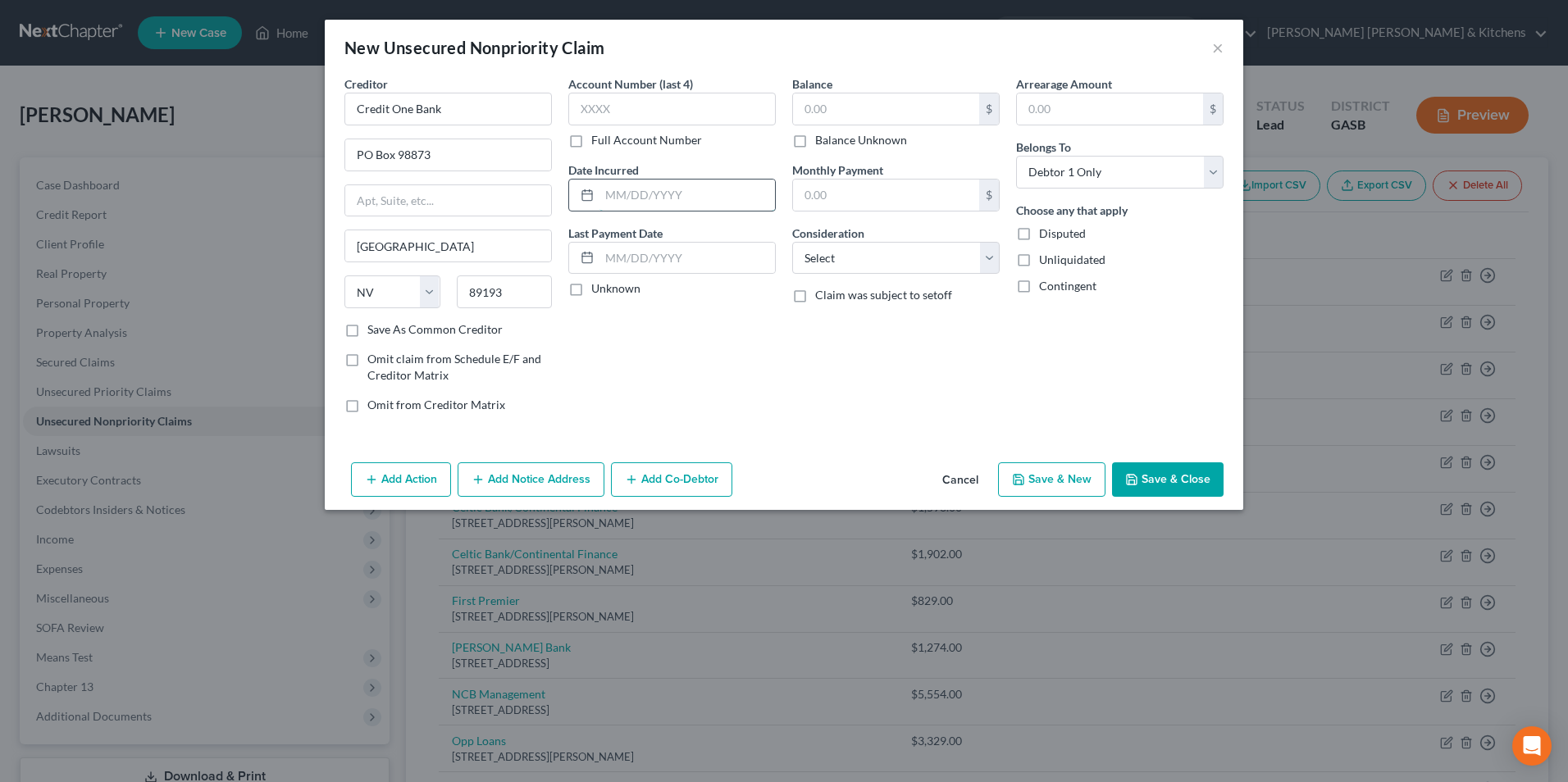
click at [722, 186] on input "text" at bounding box center [687, 194] width 176 height 31
click at [812, 108] on input "text" at bounding box center [886, 108] width 186 height 31
click at [839, 256] on select "Select Cable / Satellite Services Collection Agency Credit Card Debt Debt Couns…" at bounding box center [896, 258] width 208 height 33
click at [792, 242] on select "Select Cable / Satellite Services Collection Agency Credit Card Debt Debt Couns…" at bounding box center [896, 258] width 208 height 33
click at [1078, 481] on button "Save & New" at bounding box center [1052, 479] width 108 height 34
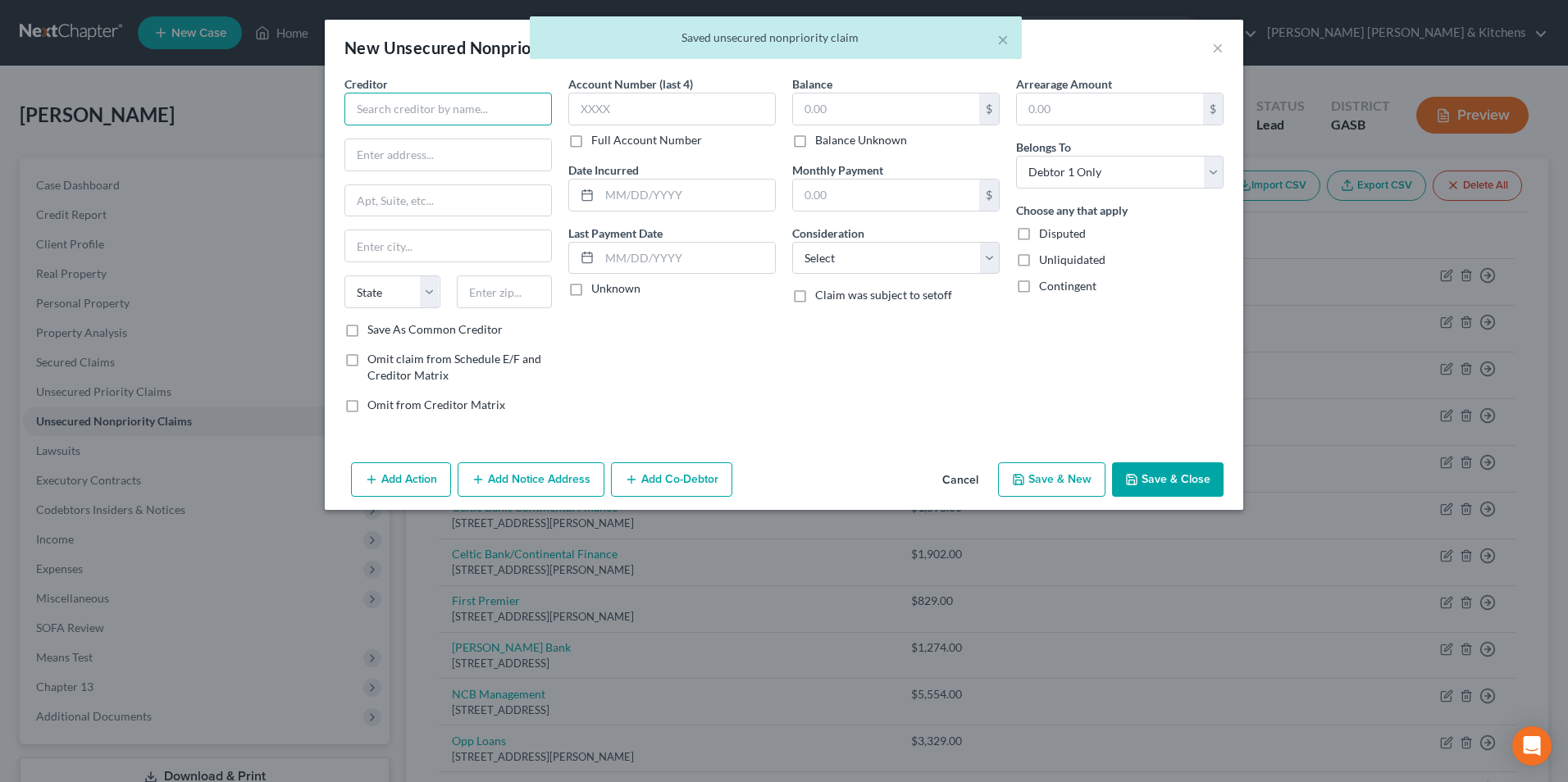
click at [476, 114] on input "text" at bounding box center [448, 108] width 208 height 33
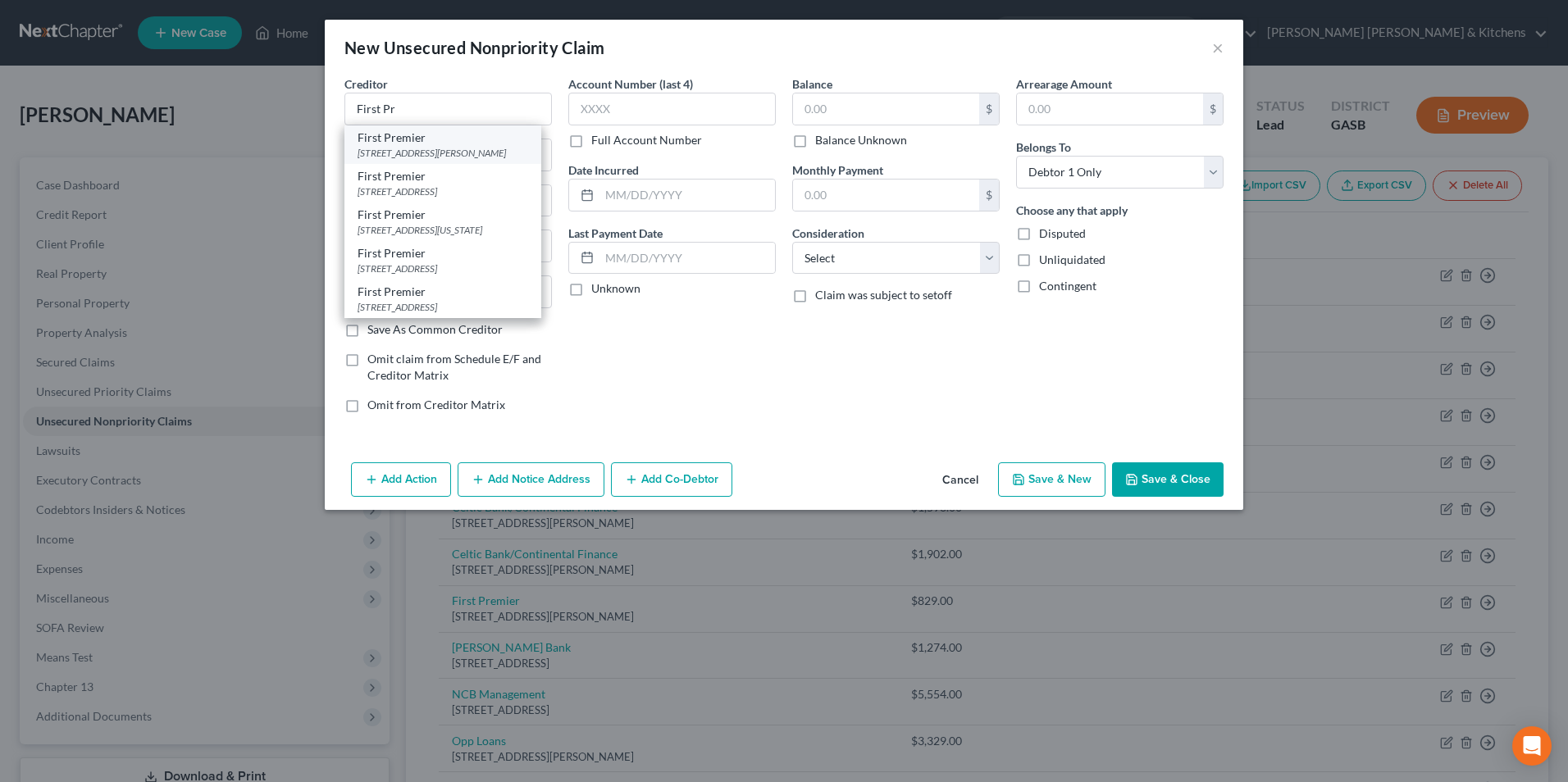
click at [474, 141] on div "First Premier" at bounding box center [442, 137] width 171 height 16
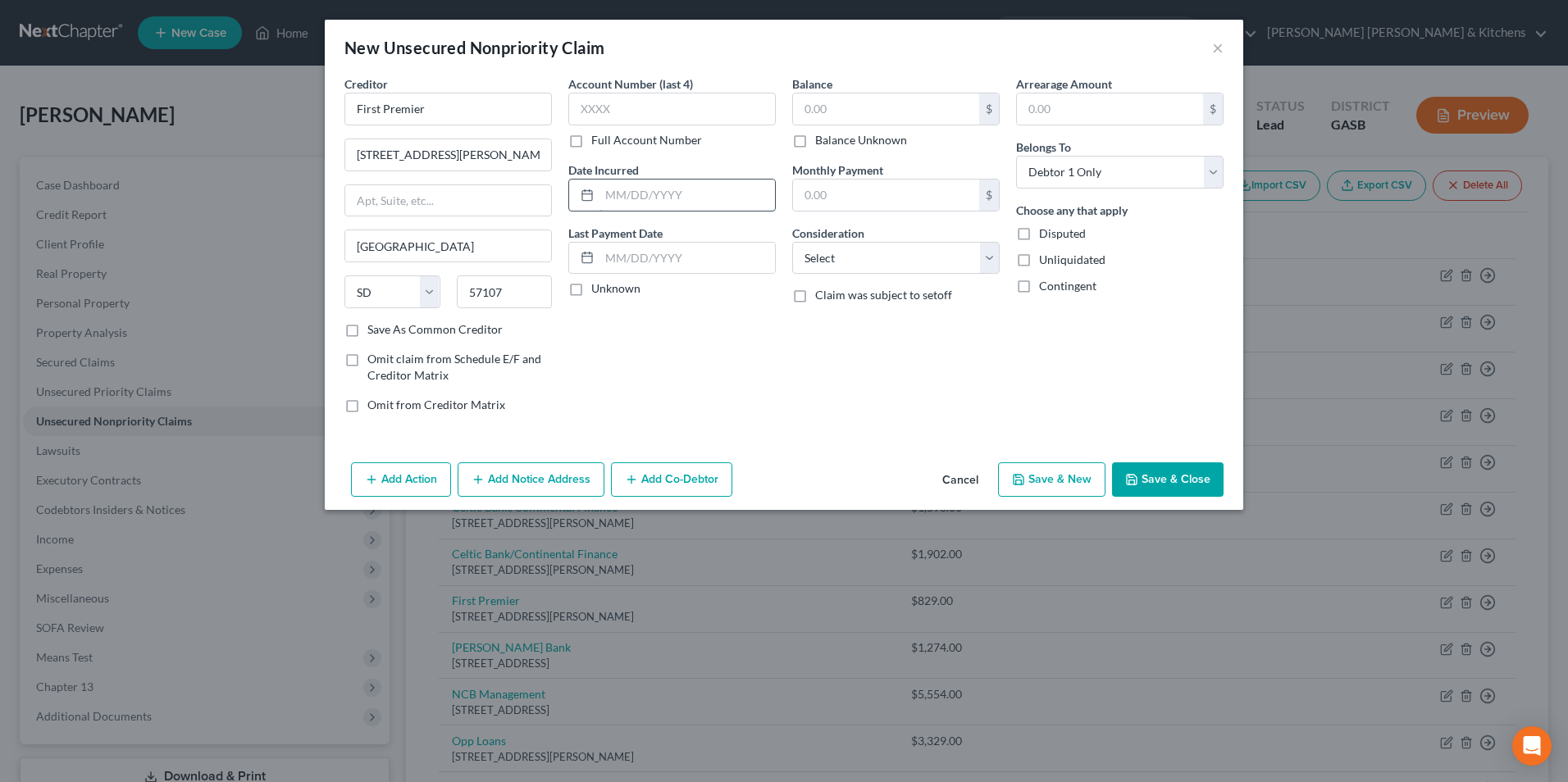
click at [735, 193] on input "text" at bounding box center [687, 194] width 176 height 31
drag, startPoint x: 871, startPoint y: 95, endPoint x: 874, endPoint y: 110, distance: 15.3
click at [871, 98] on input "text" at bounding box center [886, 108] width 186 height 31
drag, startPoint x: 822, startPoint y: 250, endPoint x: 831, endPoint y: 276, distance: 27.5
click at [822, 250] on select "Select Cable / Satellite Services Collection Agency Credit Card Debt Debt Couns…" at bounding box center [896, 258] width 208 height 33
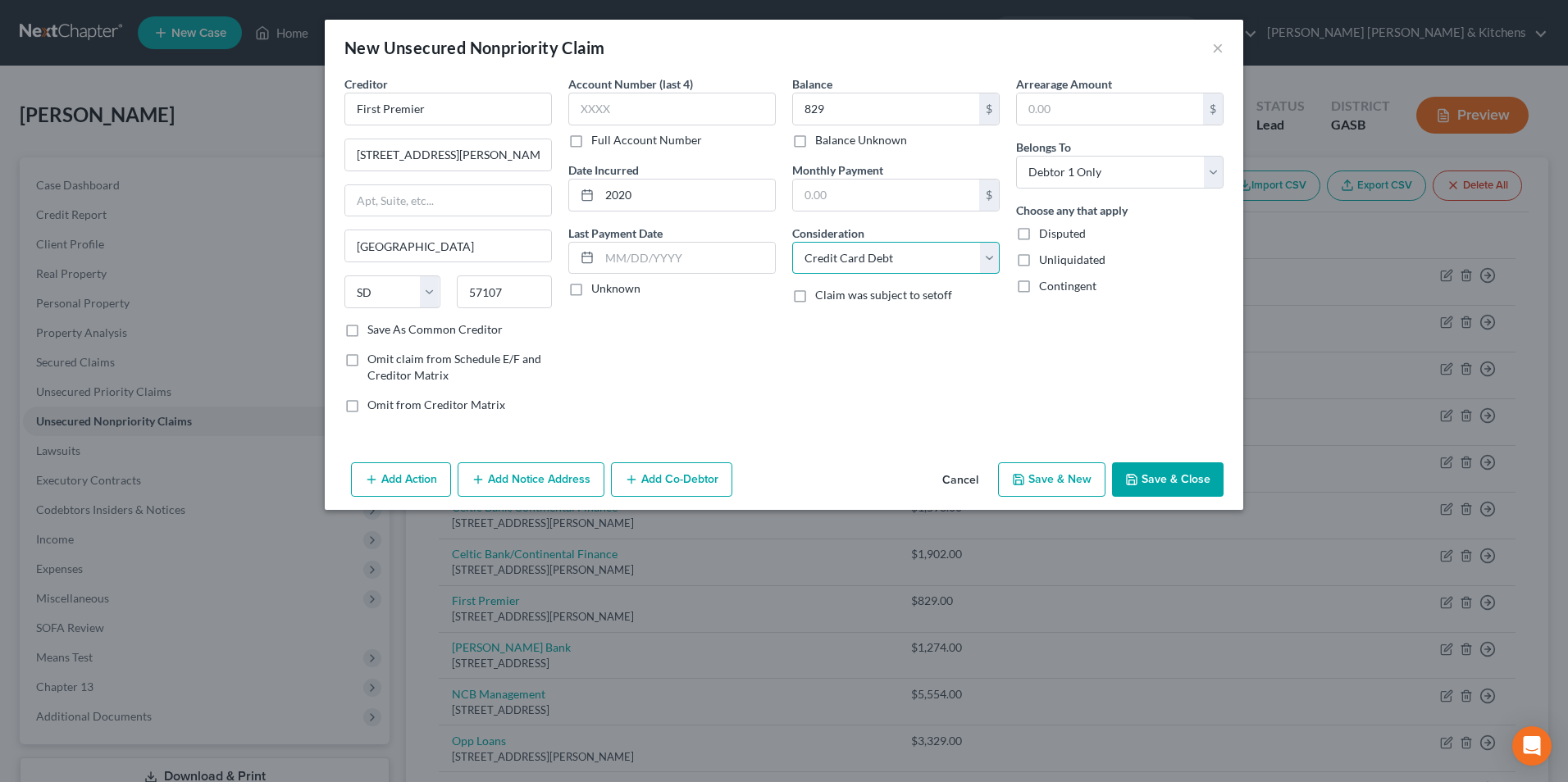
click at [792, 242] on select "Select Cable / Satellite Services Collection Agency Credit Card Debt Debt Couns…" at bounding box center [896, 258] width 208 height 33
click at [1050, 482] on button "Save & New" at bounding box center [1052, 479] width 108 height 34
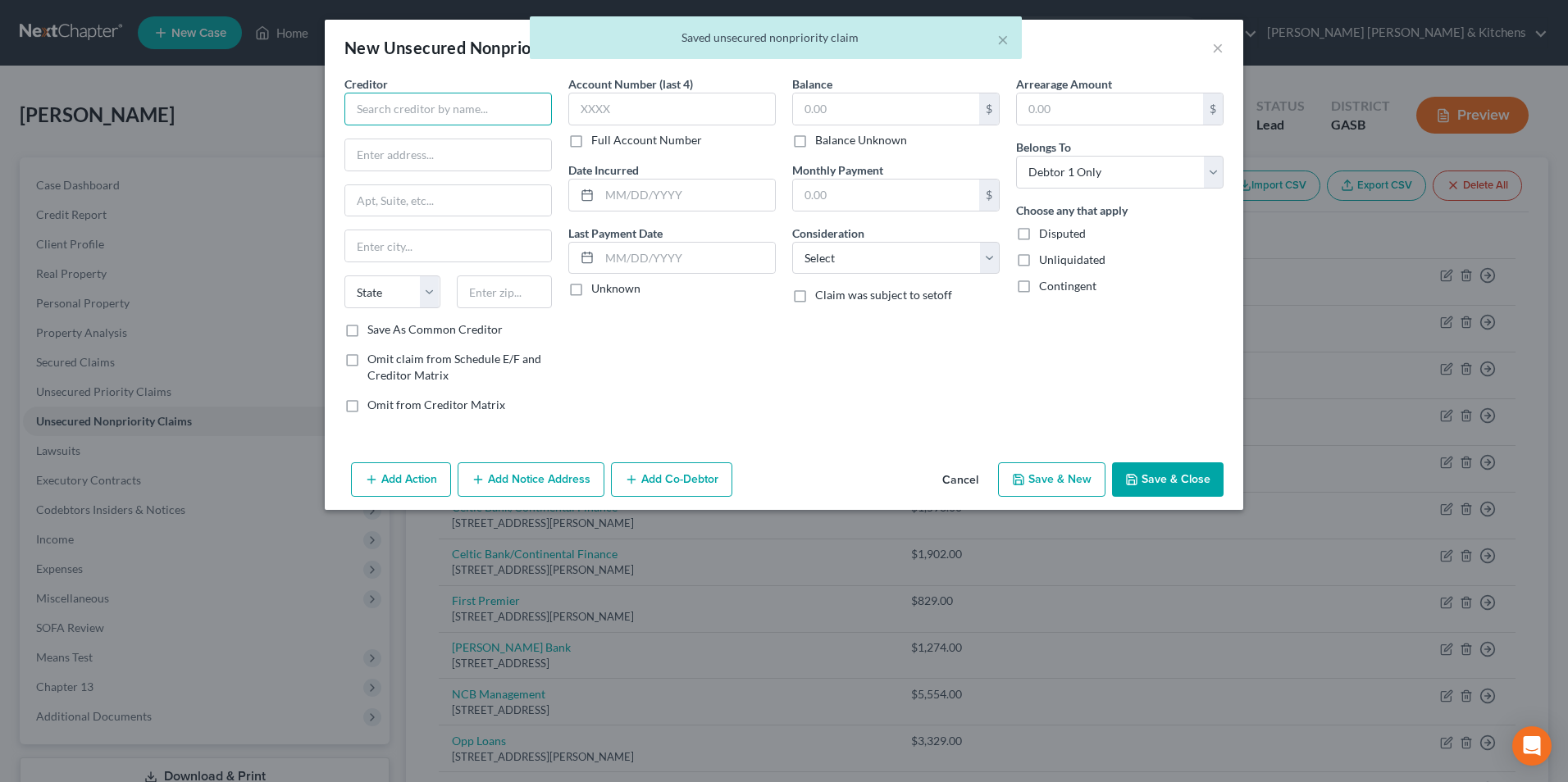
click at [408, 109] on input "text" at bounding box center [448, 108] width 208 height 33
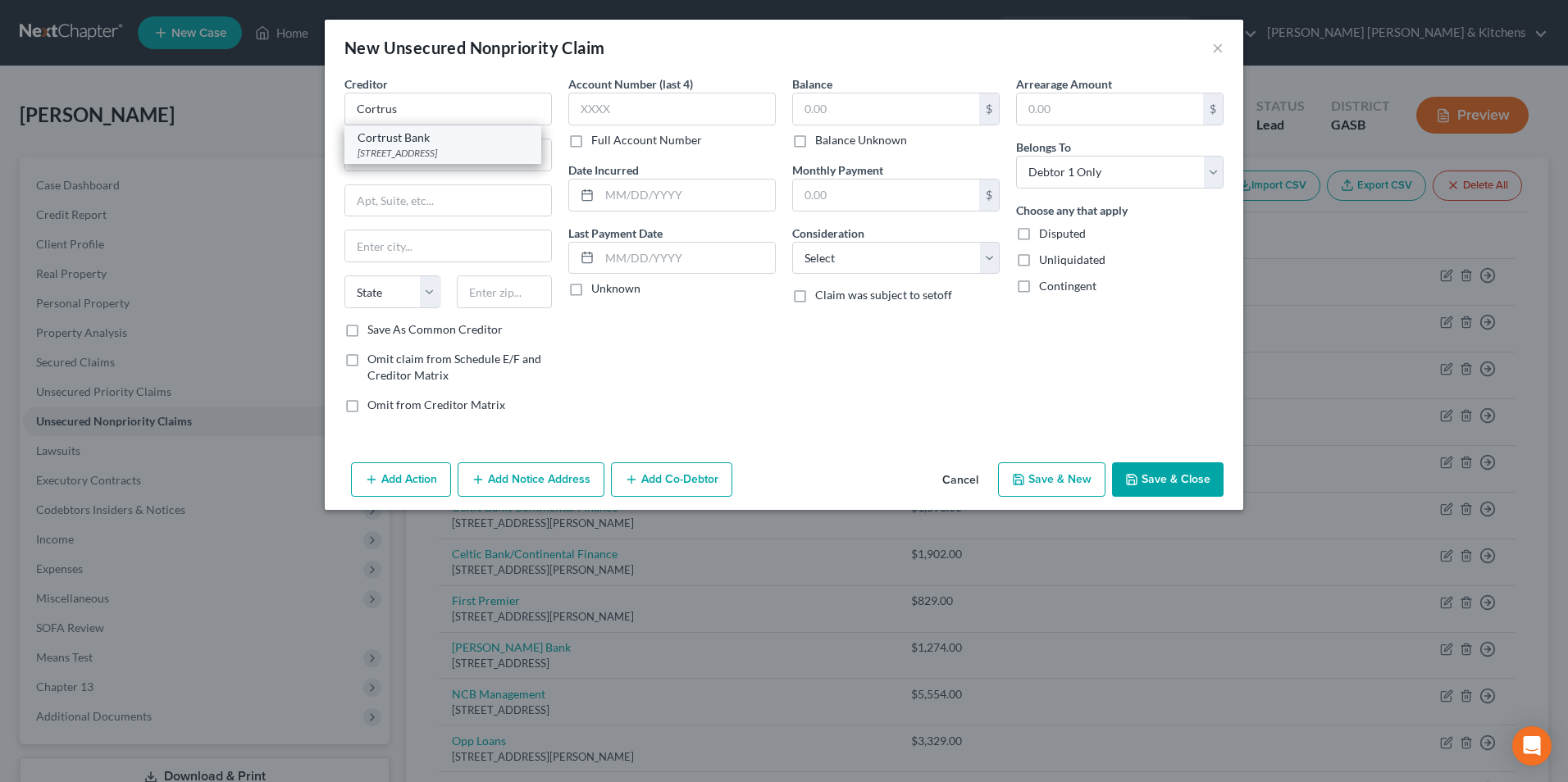
click at [416, 139] on div "Cortrust Bank" at bounding box center [442, 137] width 171 height 16
click at [661, 199] on input "text" at bounding box center [687, 194] width 176 height 31
click at [847, 108] on input "text" at bounding box center [886, 108] width 186 height 31
drag, startPoint x: 852, startPoint y: 266, endPoint x: 859, endPoint y: 276, distance: 12.2
click at [852, 266] on select "Select Cable / Satellite Services Collection Agency Credit Card Debt Debt Couns…" at bounding box center [896, 258] width 208 height 33
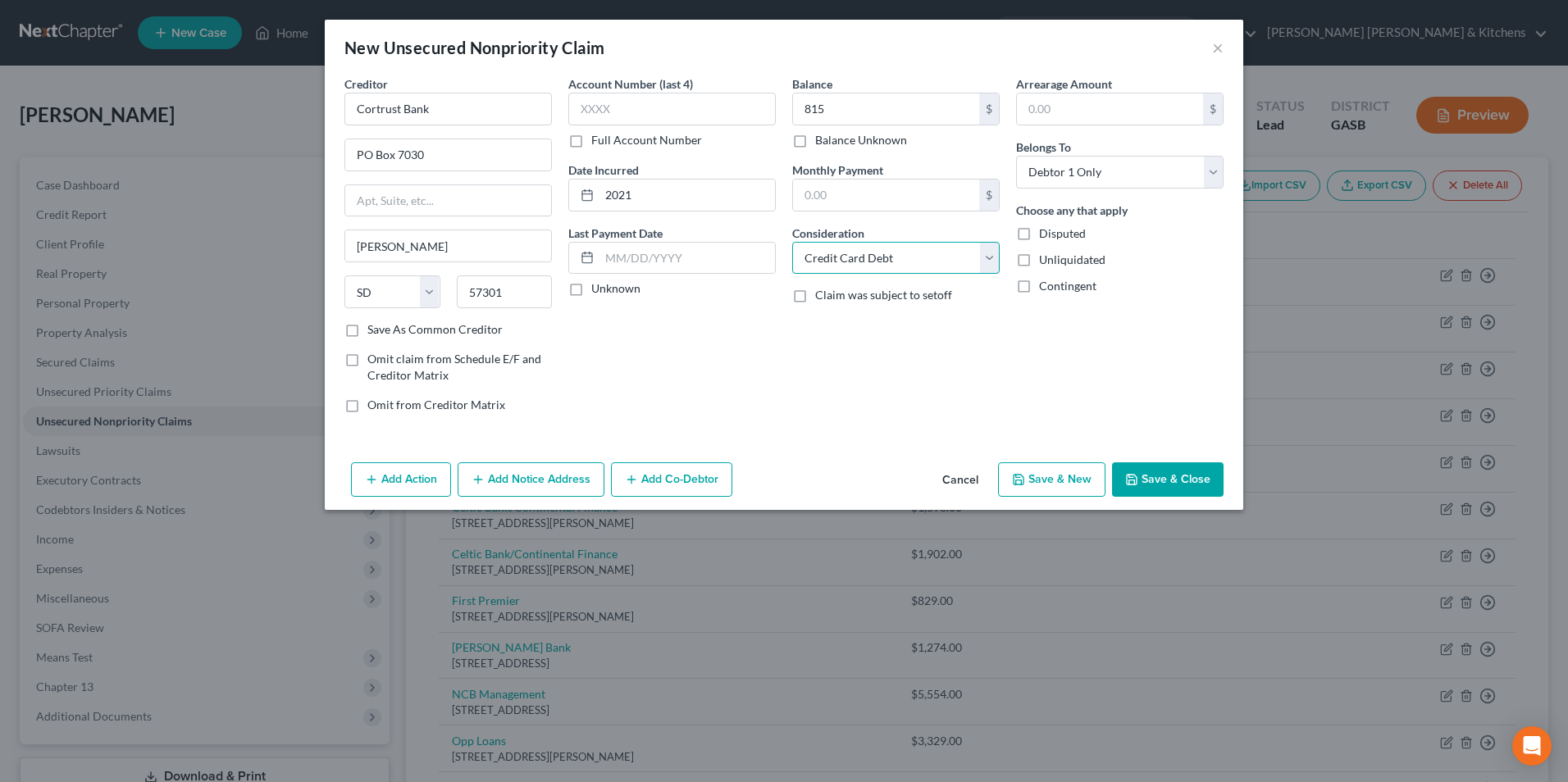
click at [792, 242] on select "Select Cable / Satellite Services Collection Agency Credit Card Debt Debt Couns…" at bounding box center [896, 258] width 208 height 33
click at [1040, 489] on button "Save & New" at bounding box center [1052, 479] width 108 height 34
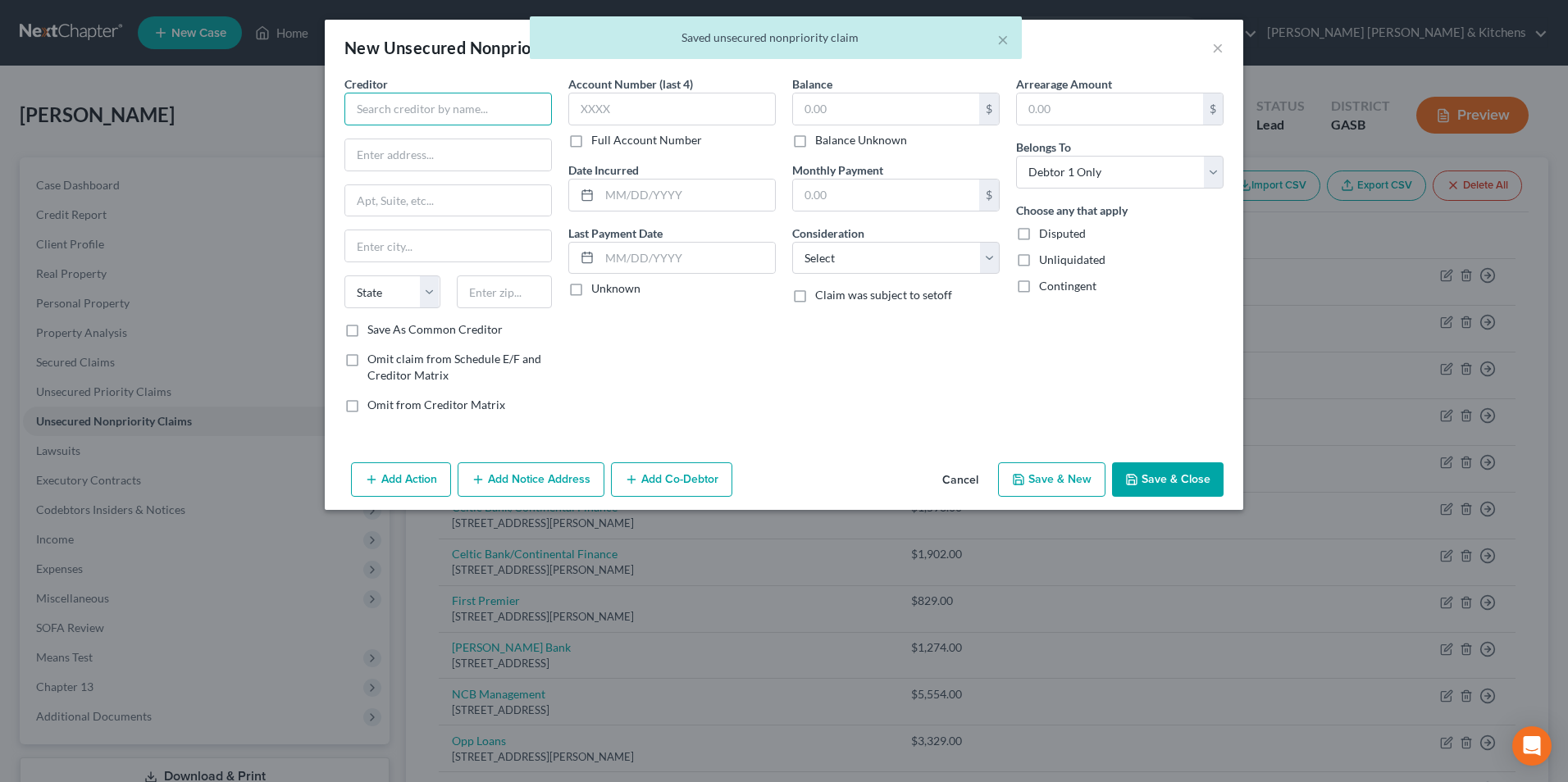
click at [369, 114] on input "text" at bounding box center [448, 108] width 208 height 33
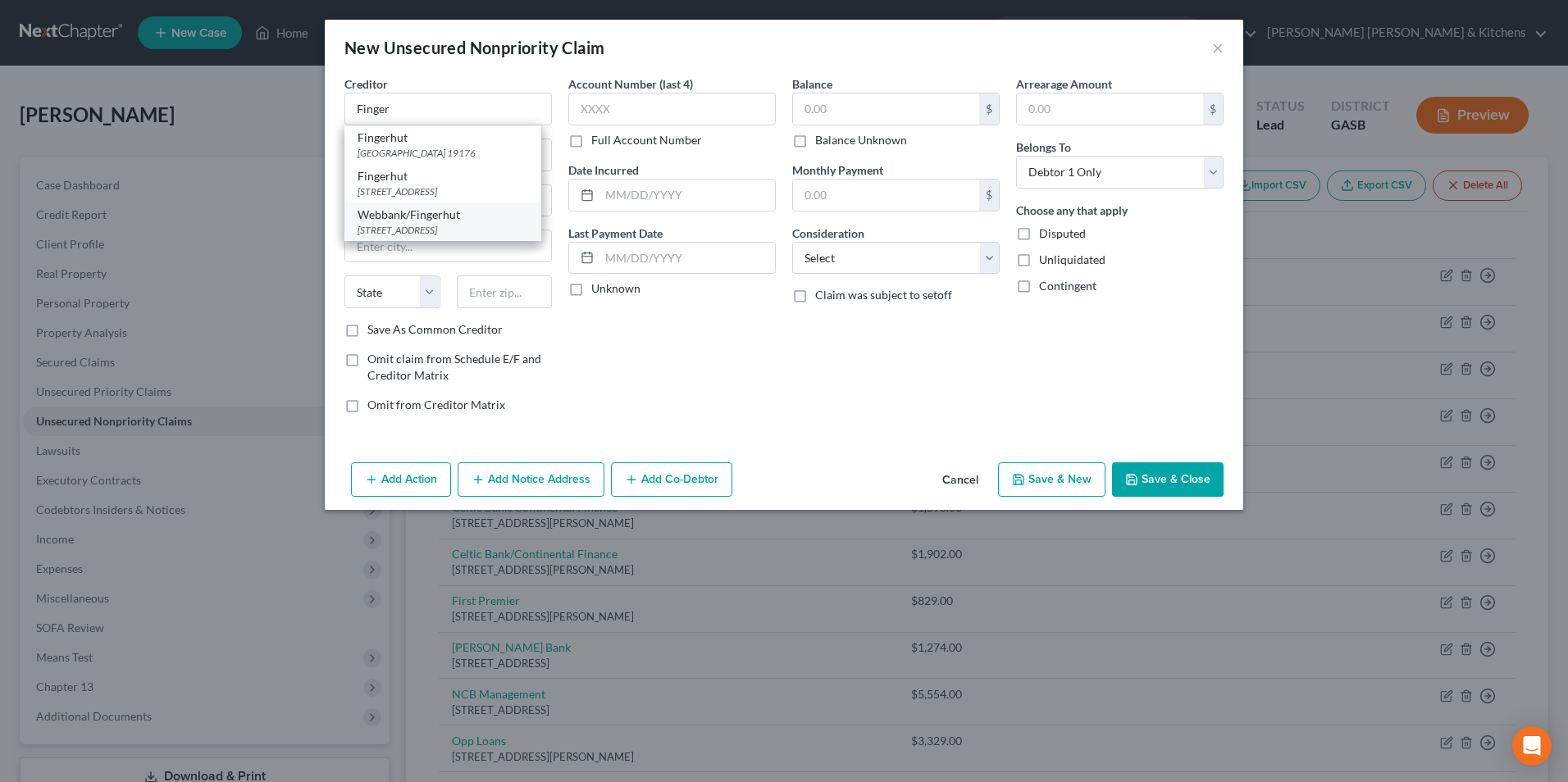
click at [415, 237] on div "[STREET_ADDRESS]" at bounding box center [442, 230] width 171 height 14
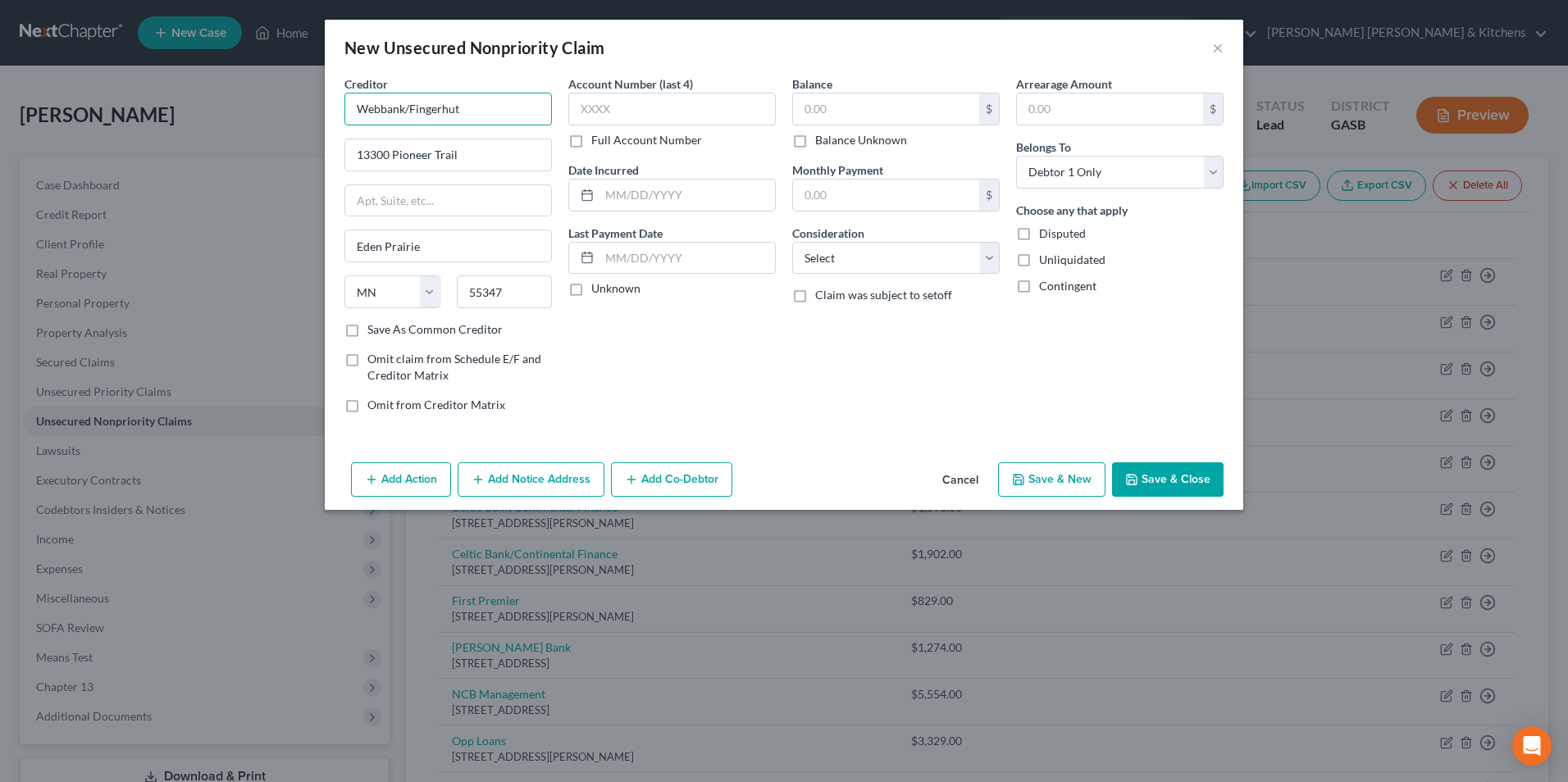
drag, startPoint x: 406, startPoint y: 113, endPoint x: 376, endPoint y: 103, distance: 31.6
click at [376, 103] on input "Webbank/Fingerhut" at bounding box center [448, 108] width 208 height 33
drag, startPoint x: 417, startPoint y: 108, endPoint x: 486, endPoint y: 114, distance: 69.3
click at [479, 114] on input "Webbank/Fingerhut" at bounding box center [448, 108] width 208 height 33
click at [714, 195] on input "text" at bounding box center [687, 194] width 176 height 31
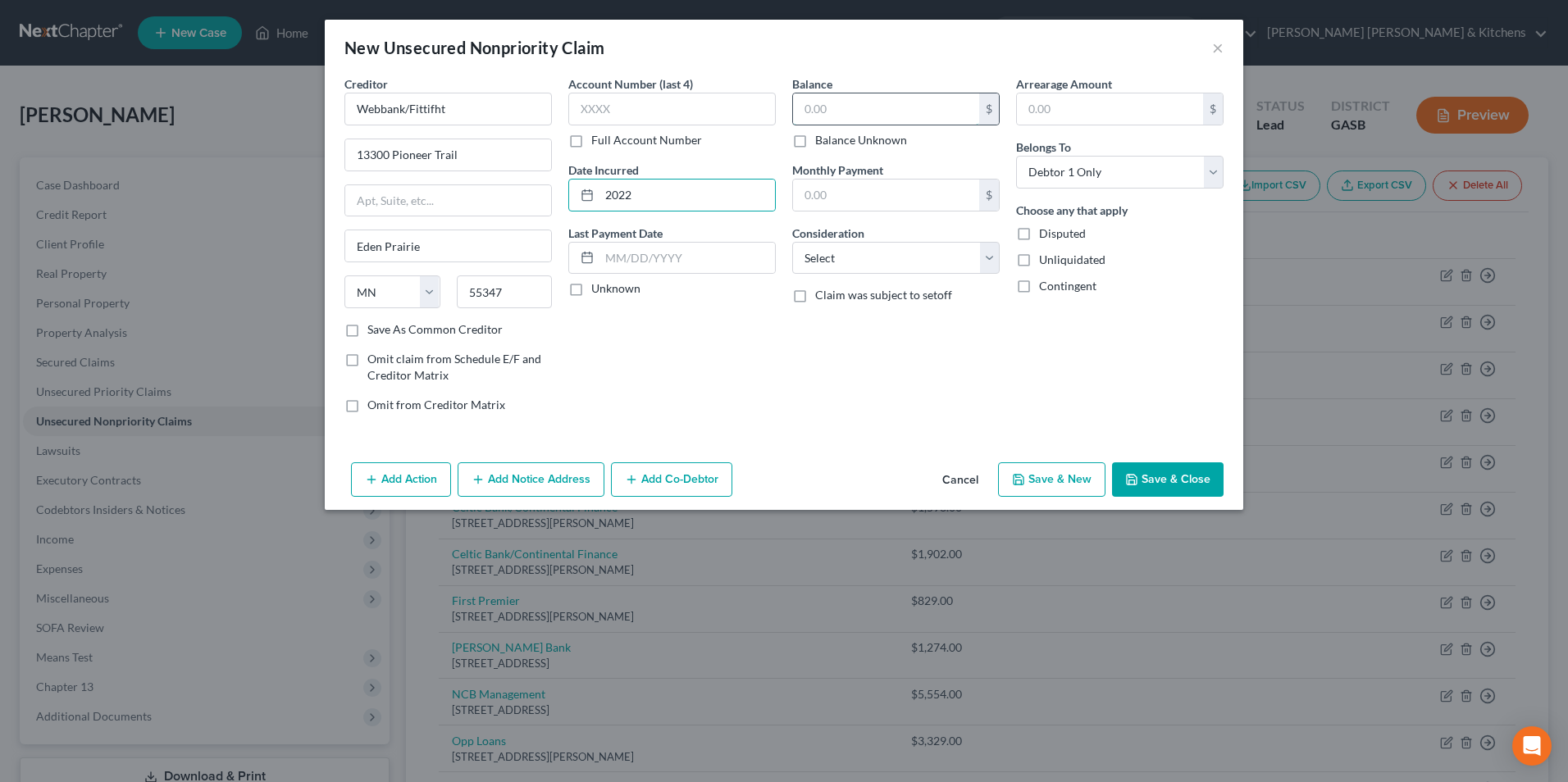
click at [872, 119] on input "text" at bounding box center [886, 108] width 186 height 31
click at [837, 267] on select "Select Cable / Satellite Services Collection Agency Credit Card Debt Debt Couns…" at bounding box center [896, 258] width 208 height 33
click at [792, 242] on select "Select Cable / Satellite Services Collection Agency Credit Card Debt Debt Couns…" at bounding box center [896, 258] width 208 height 33
click at [1163, 478] on button "Save & Close" at bounding box center [1168, 479] width 112 height 34
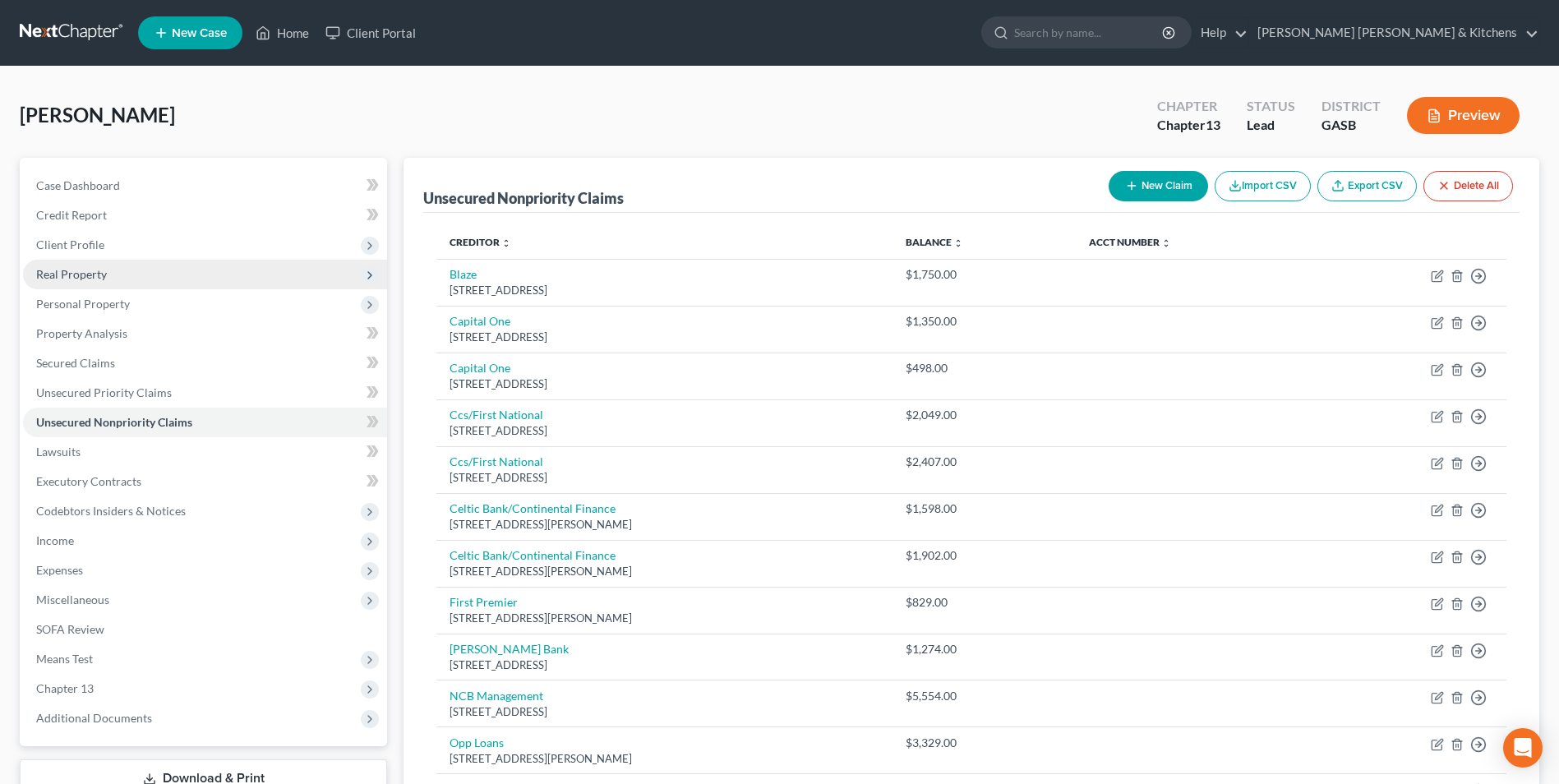
click at [82, 277] on span "Real Property" at bounding box center [72, 274] width 71 height 14
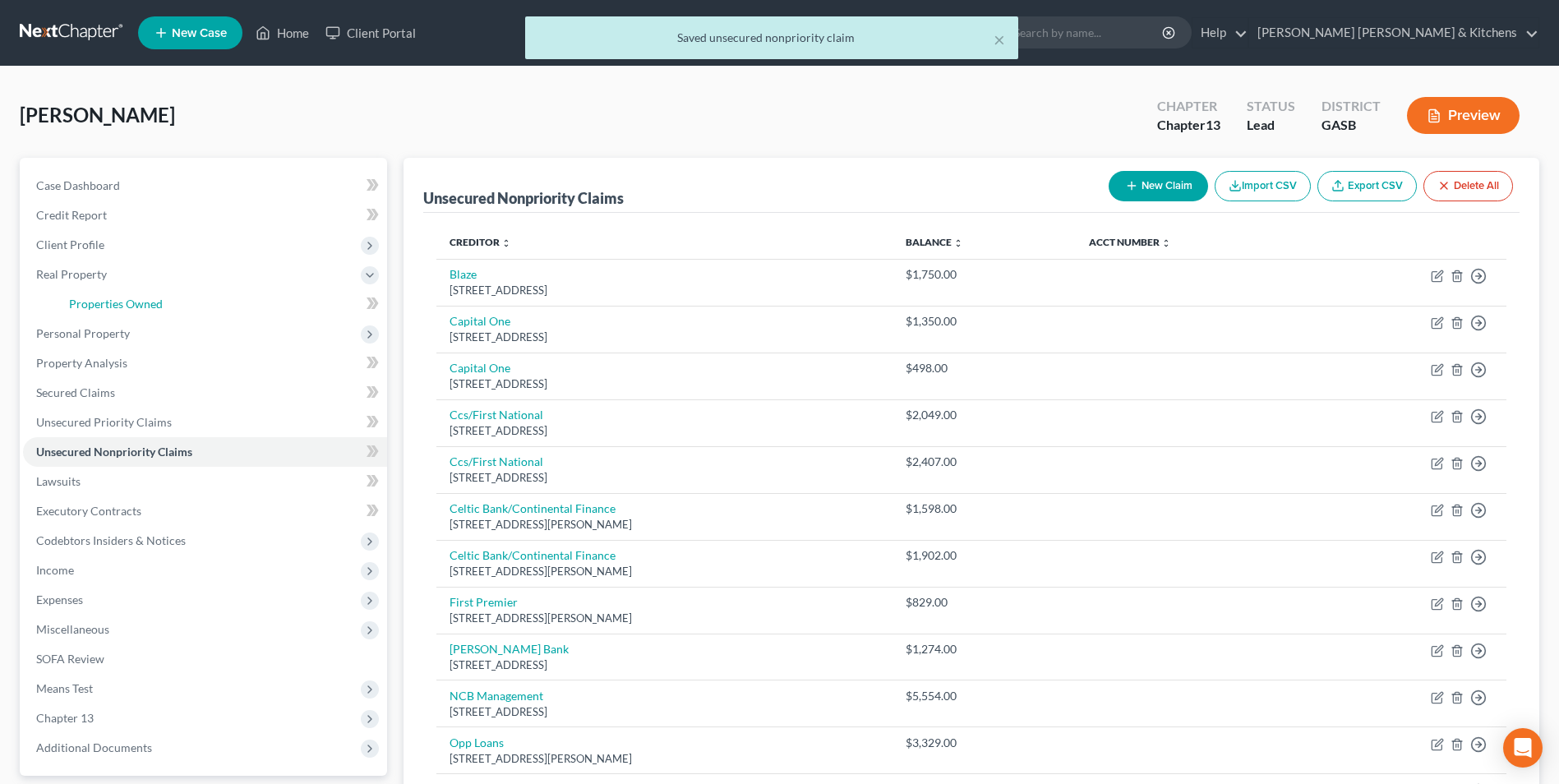
drag, startPoint x: 89, startPoint y: 293, endPoint x: 543, endPoint y: 410, distance: 468.8
click at [89, 293] on link "Properties Owned" at bounding box center [221, 303] width 331 height 30
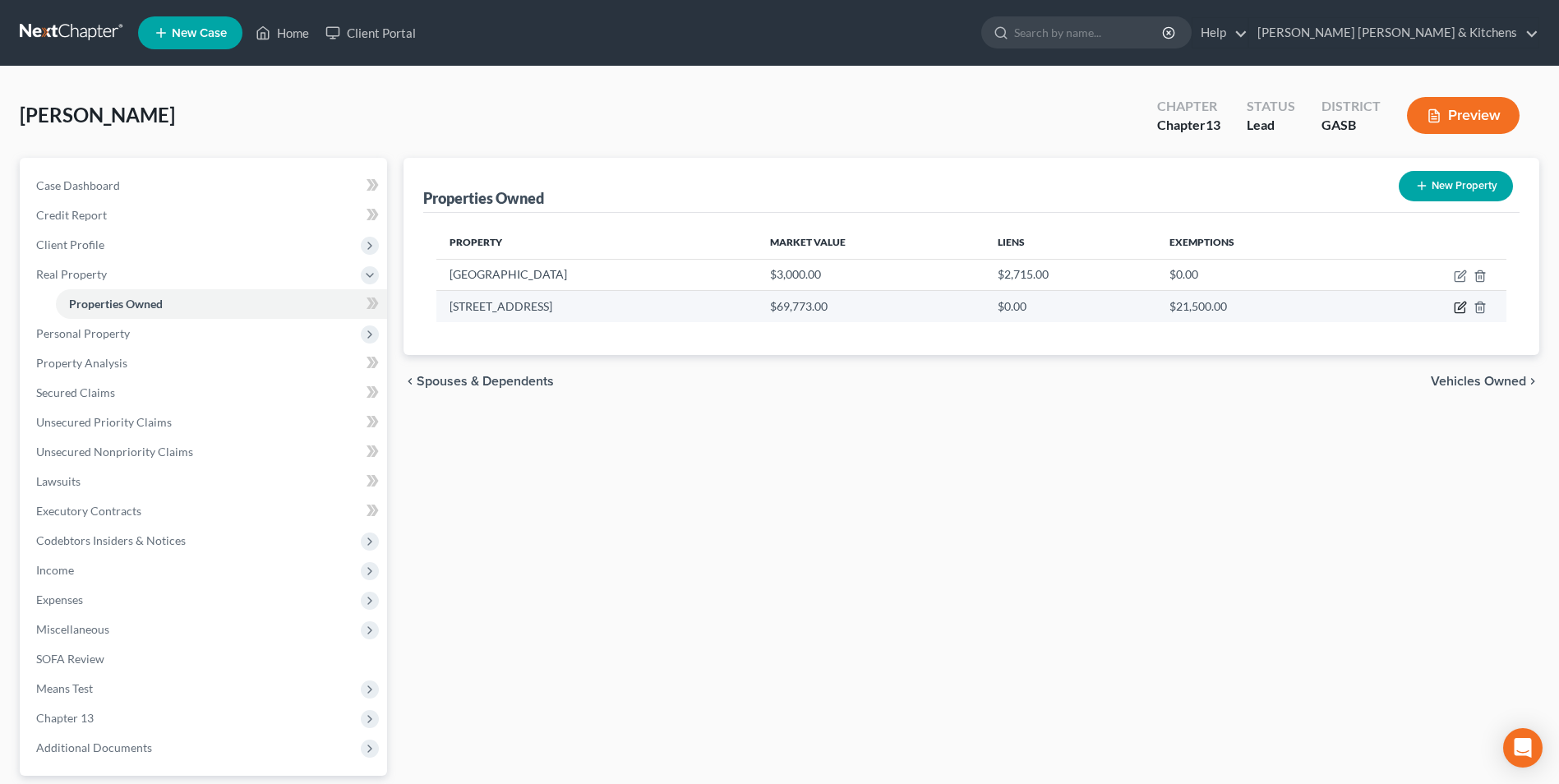
click at [1454, 303] on icon "button" at bounding box center [1460, 308] width 13 height 13
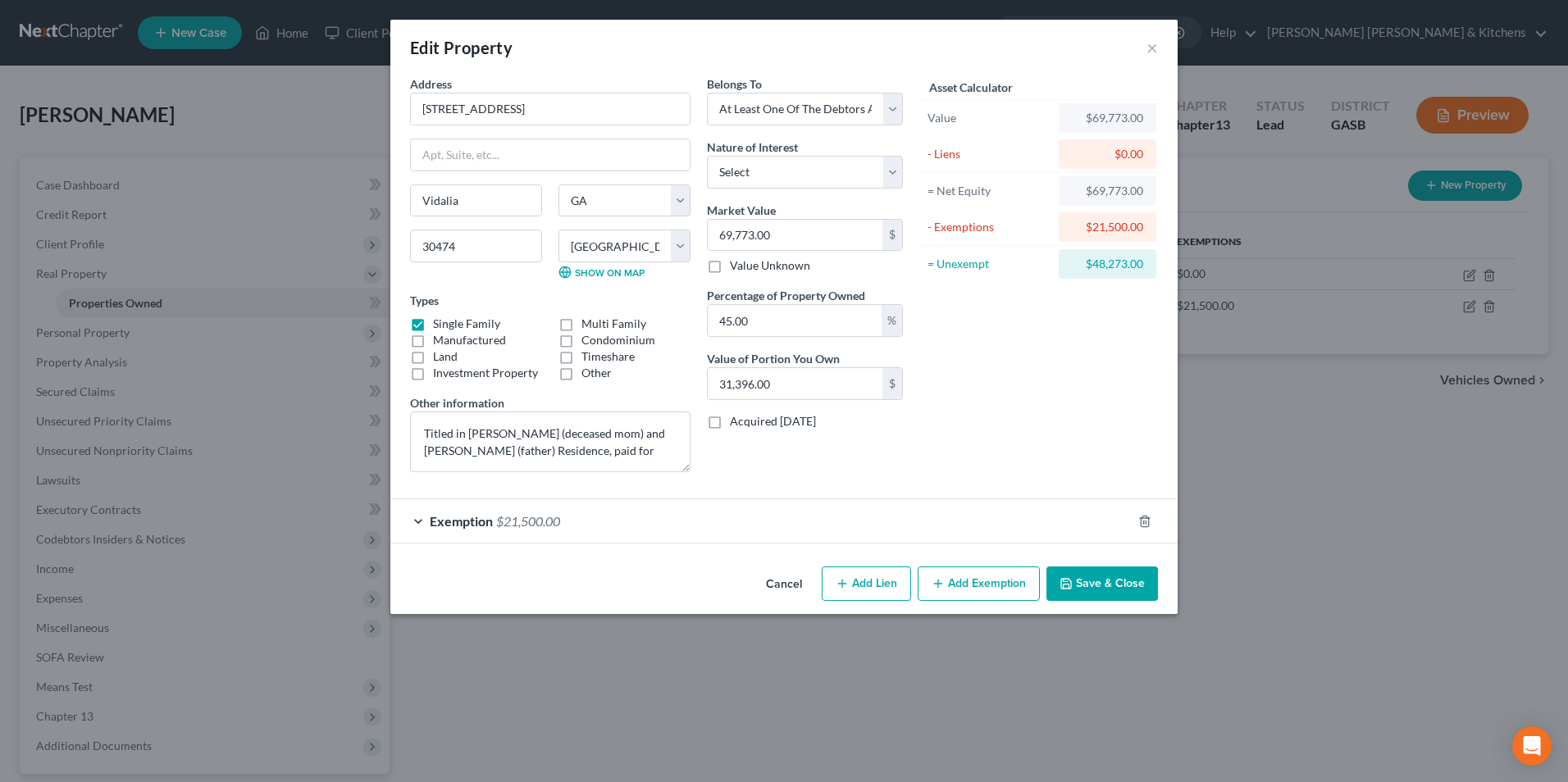
click at [1128, 579] on button "Save & Close" at bounding box center [1102, 584] width 112 height 34
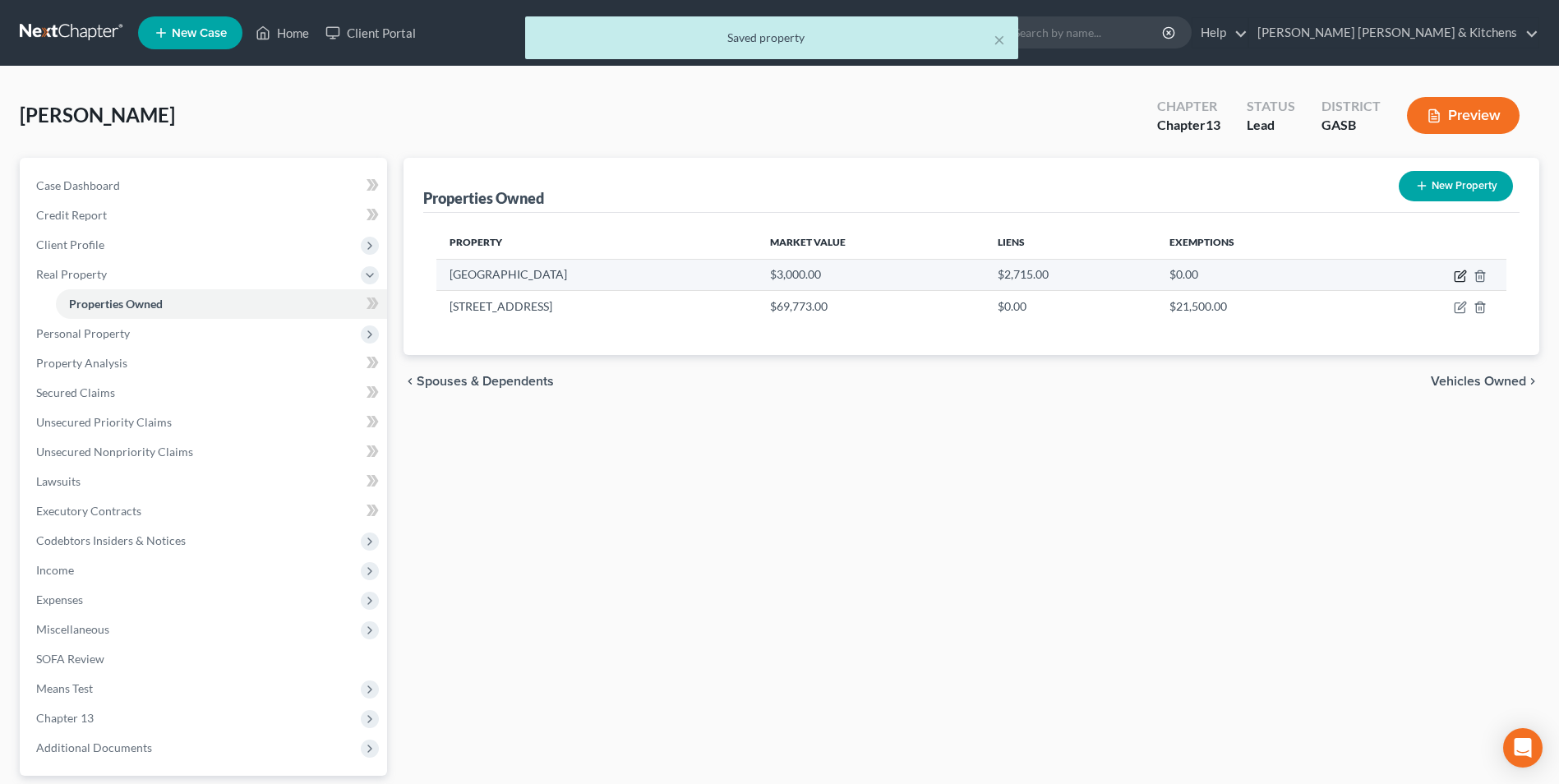
click at [1462, 277] on icon "button" at bounding box center [1460, 277] width 13 height 13
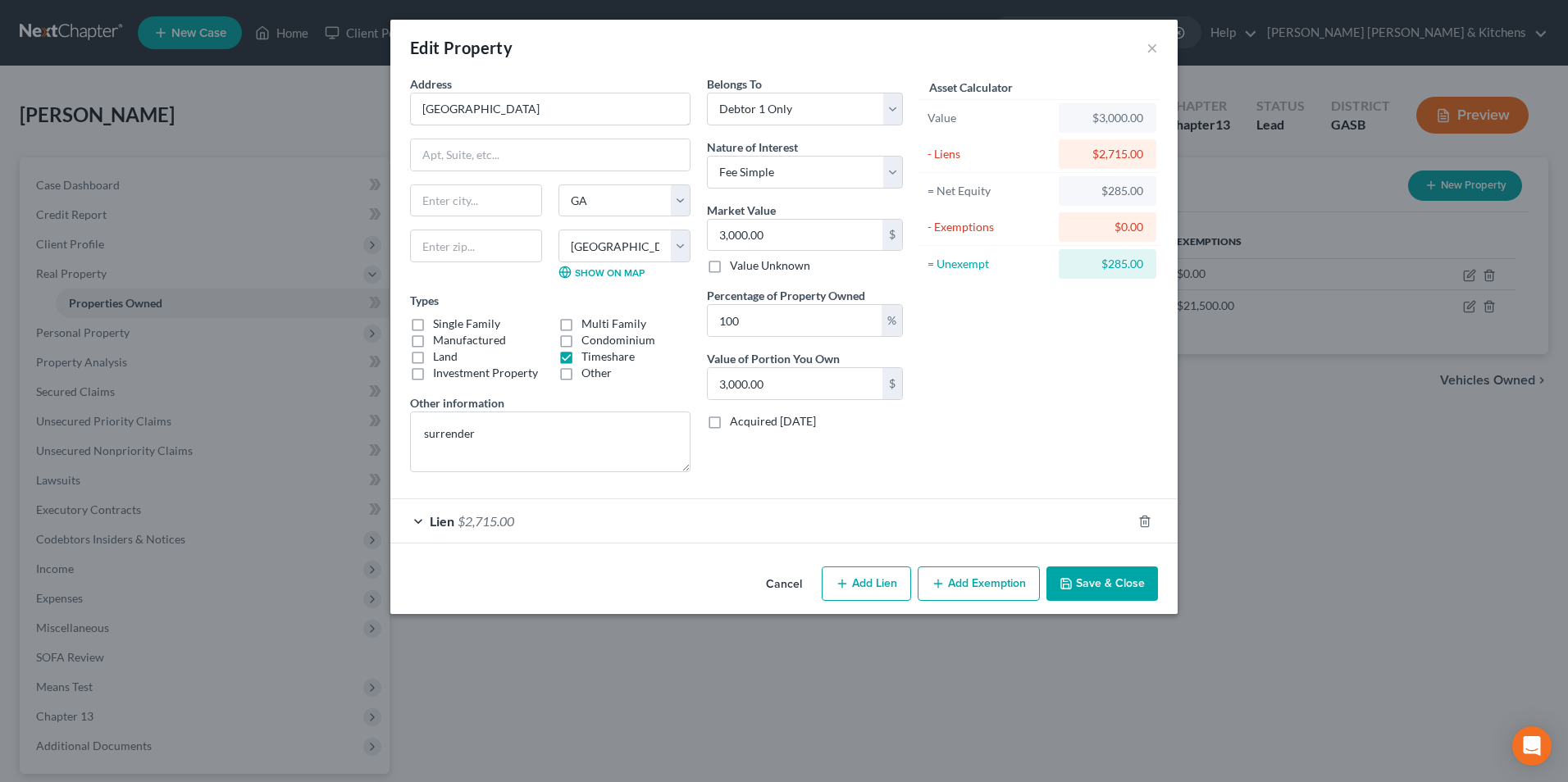
drag, startPoint x: 438, startPoint y: 114, endPoint x: 441, endPoint y: 132, distance: 18.2
click at [438, 114] on input "[GEOGRAPHIC_DATA]" at bounding box center [549, 108] width 278 height 31
drag, startPoint x: 470, startPoint y: 111, endPoint x: 434, endPoint y: 111, distance: 36.0
click at [434, 111] on input "Elderado Resorts" at bounding box center [549, 108] width 278 height 31
click at [508, 157] on input "text" at bounding box center [549, 155] width 278 height 31
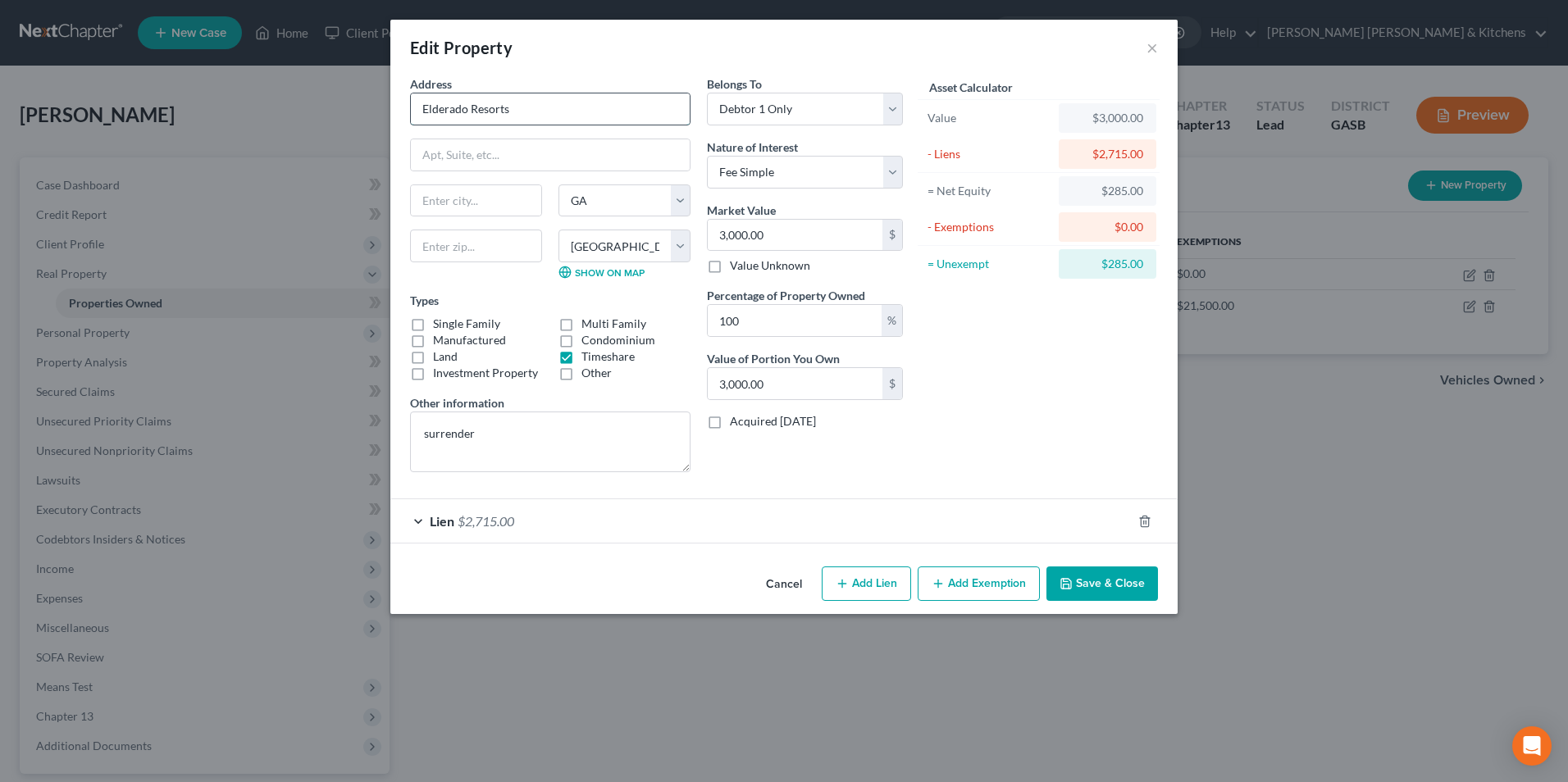
drag, startPoint x: 554, startPoint y: 114, endPoint x: 568, endPoint y: 117, distance: 14.3
click at [555, 114] on input "Elderado Resorts" at bounding box center [549, 108] width 278 height 31
click at [1126, 595] on button "Save & Close" at bounding box center [1102, 584] width 112 height 34
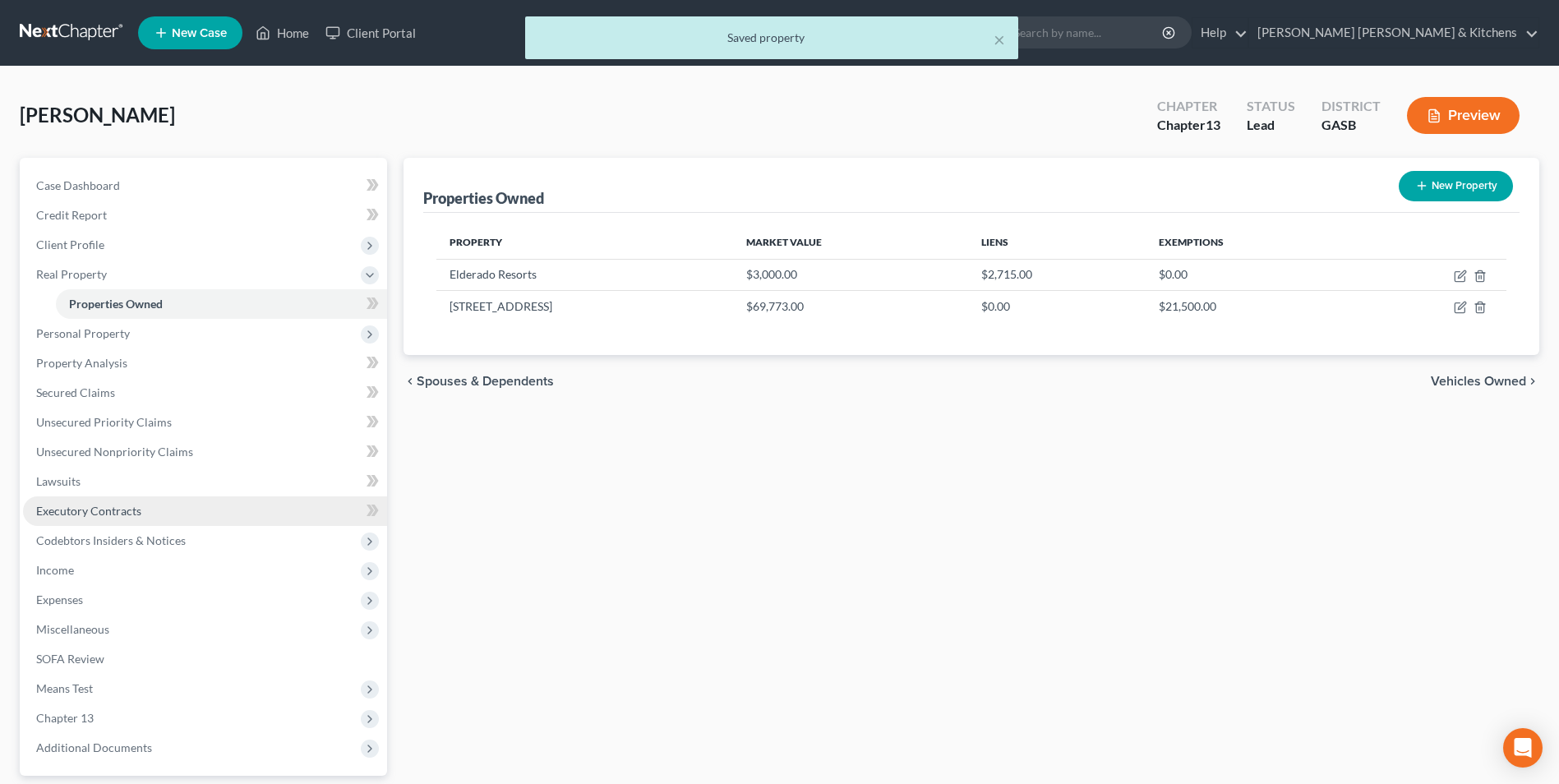
click at [39, 501] on link "Executory Contracts" at bounding box center [205, 511] width 364 height 30
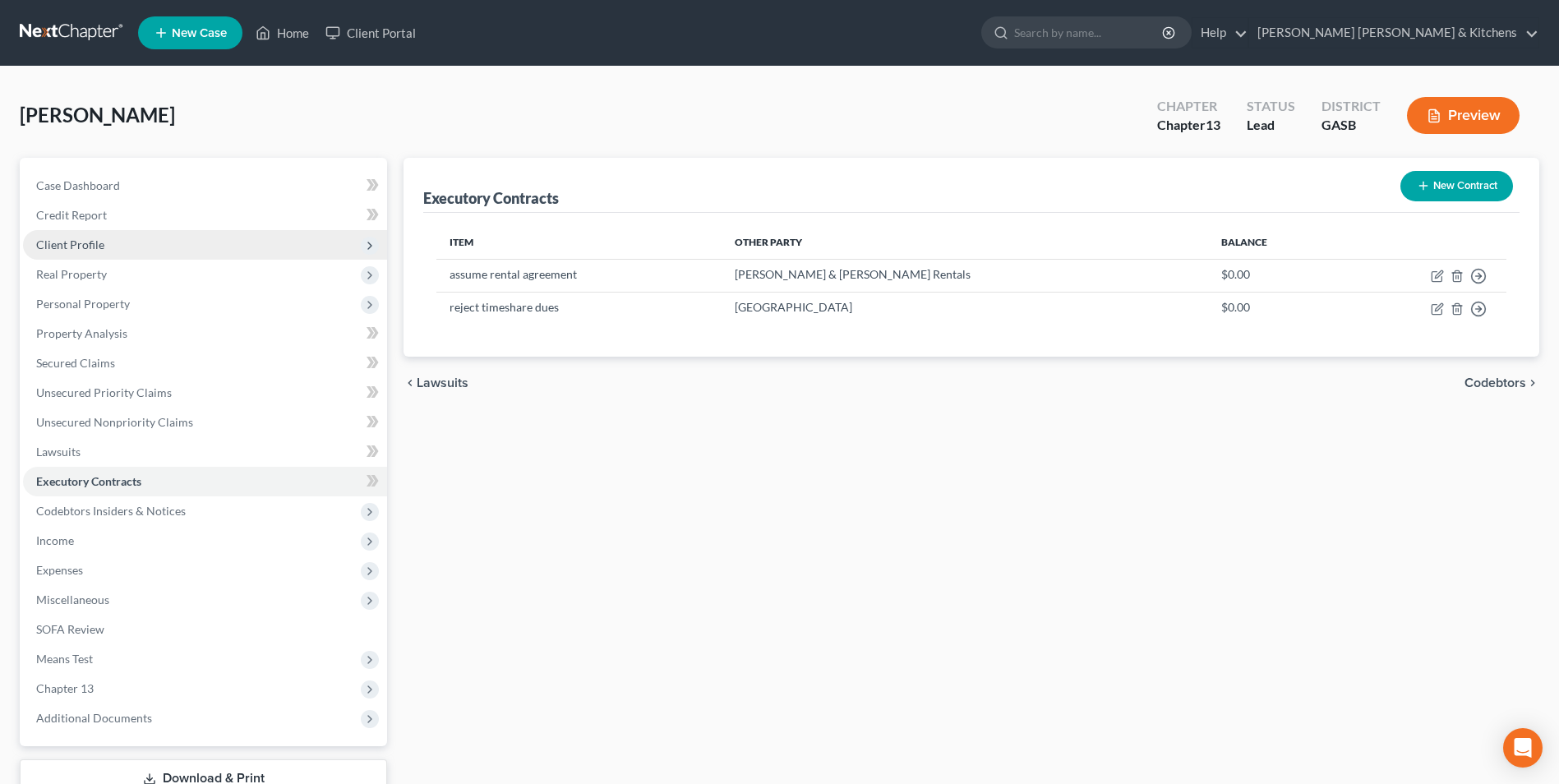
click at [78, 250] on span "Client Profile" at bounding box center [70, 244] width 68 height 14
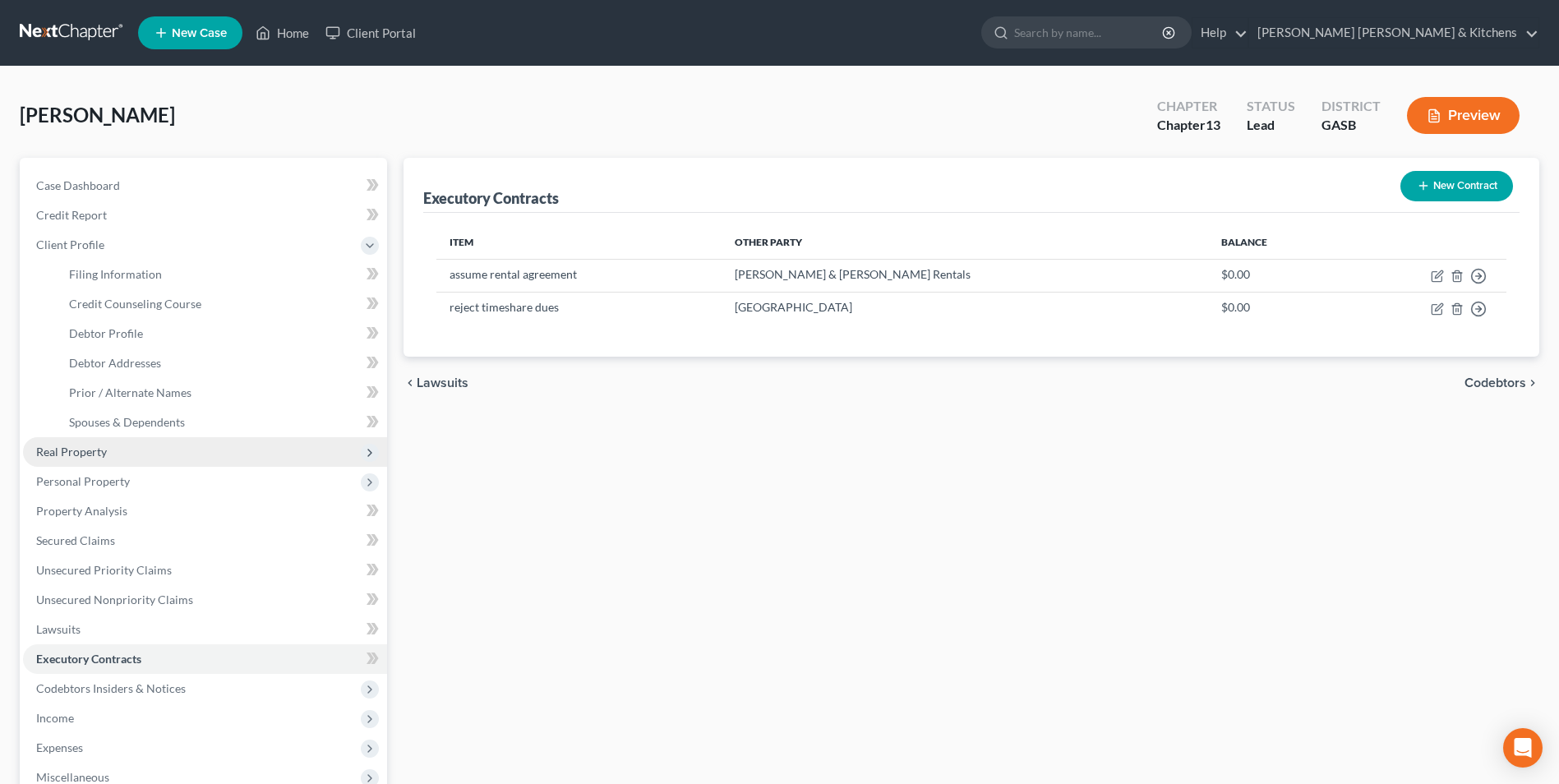
click at [51, 452] on span "Real Property" at bounding box center [72, 451] width 71 height 14
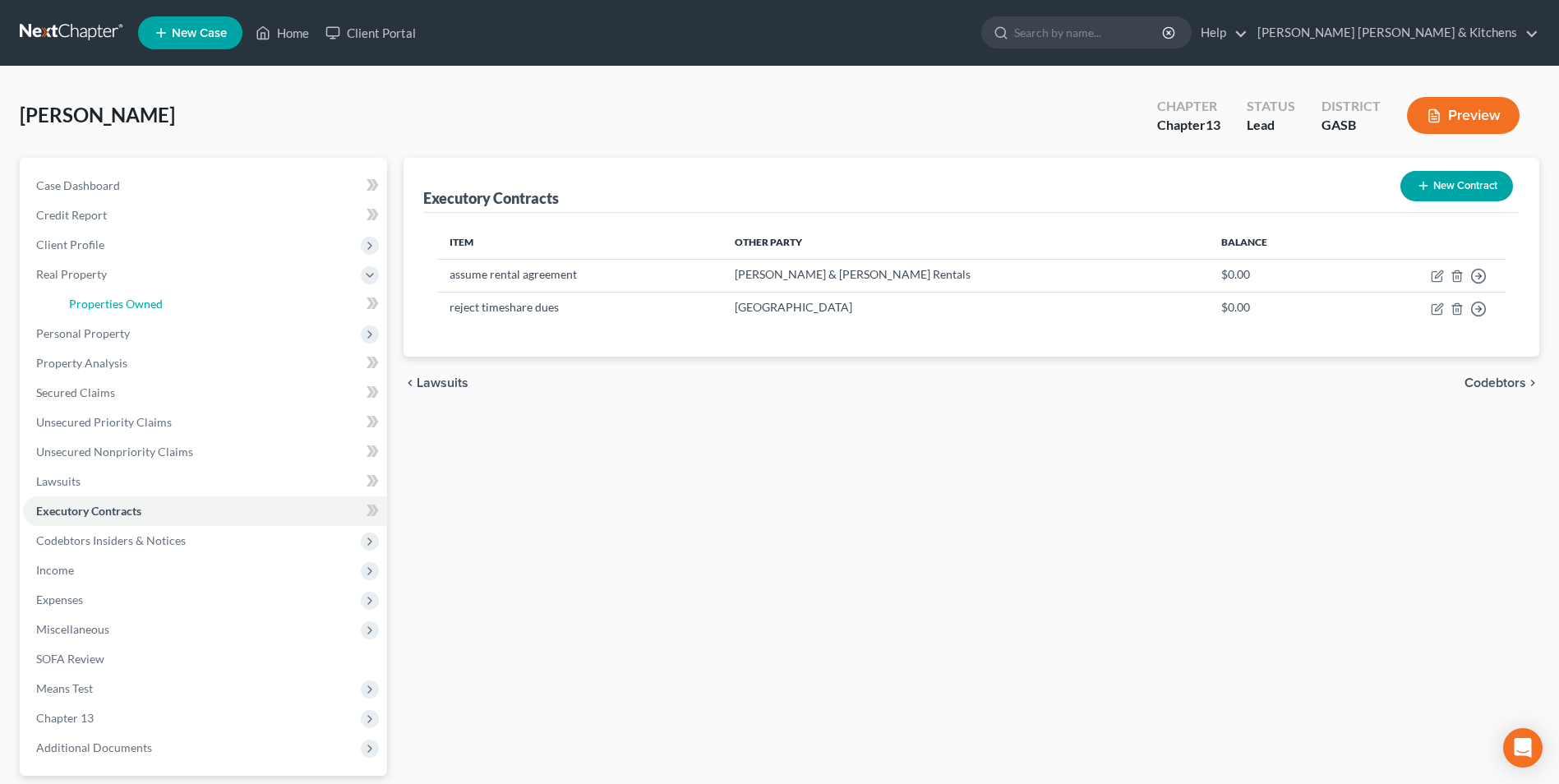
click at [103, 298] on span "Properties Owned" at bounding box center [116, 303] width 94 height 14
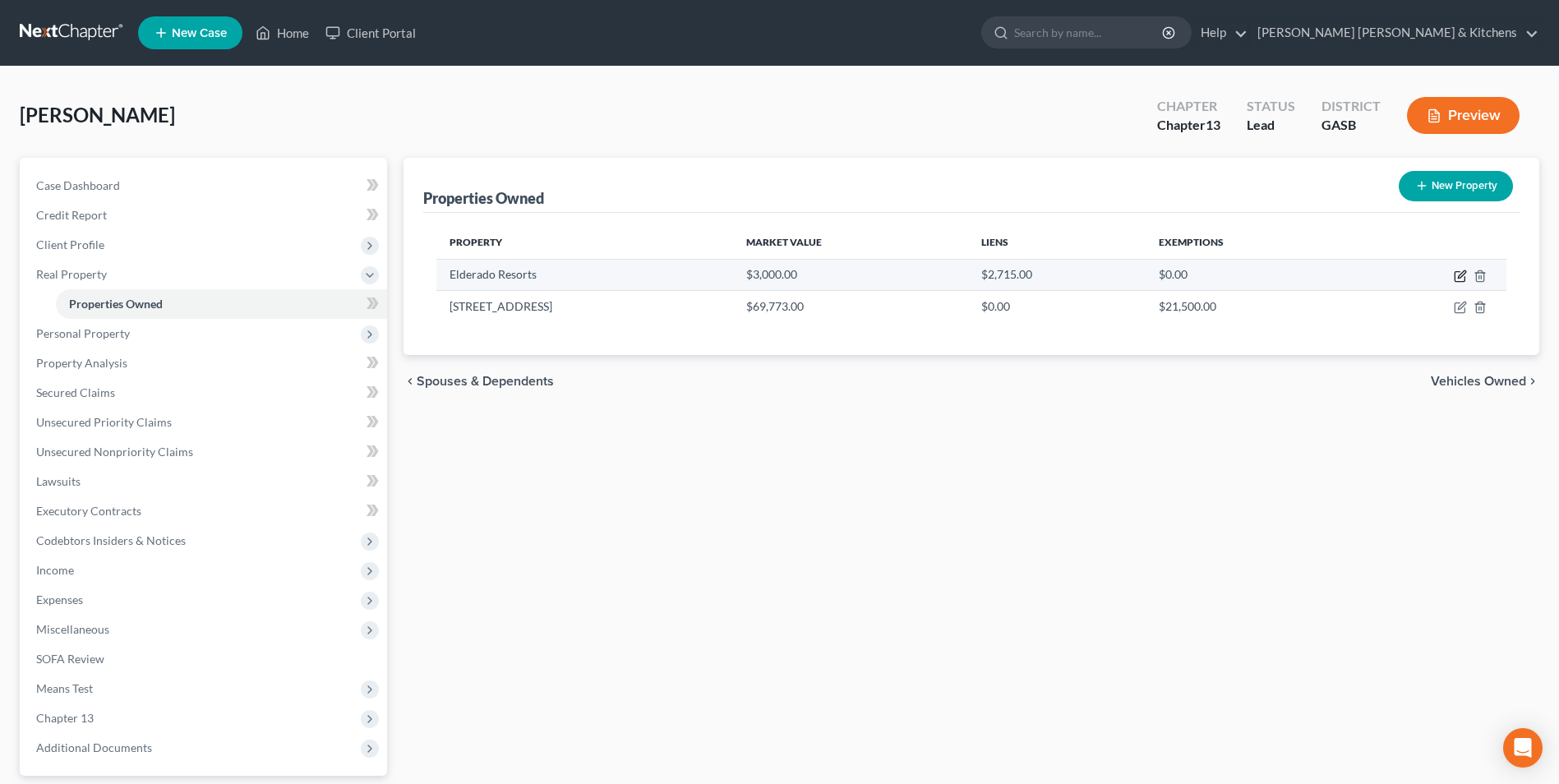
drag, startPoint x: 1464, startPoint y: 279, endPoint x: 1278, endPoint y: 264, distance: 186.6
click at [1463, 280] on icon "button" at bounding box center [1460, 277] width 13 height 13
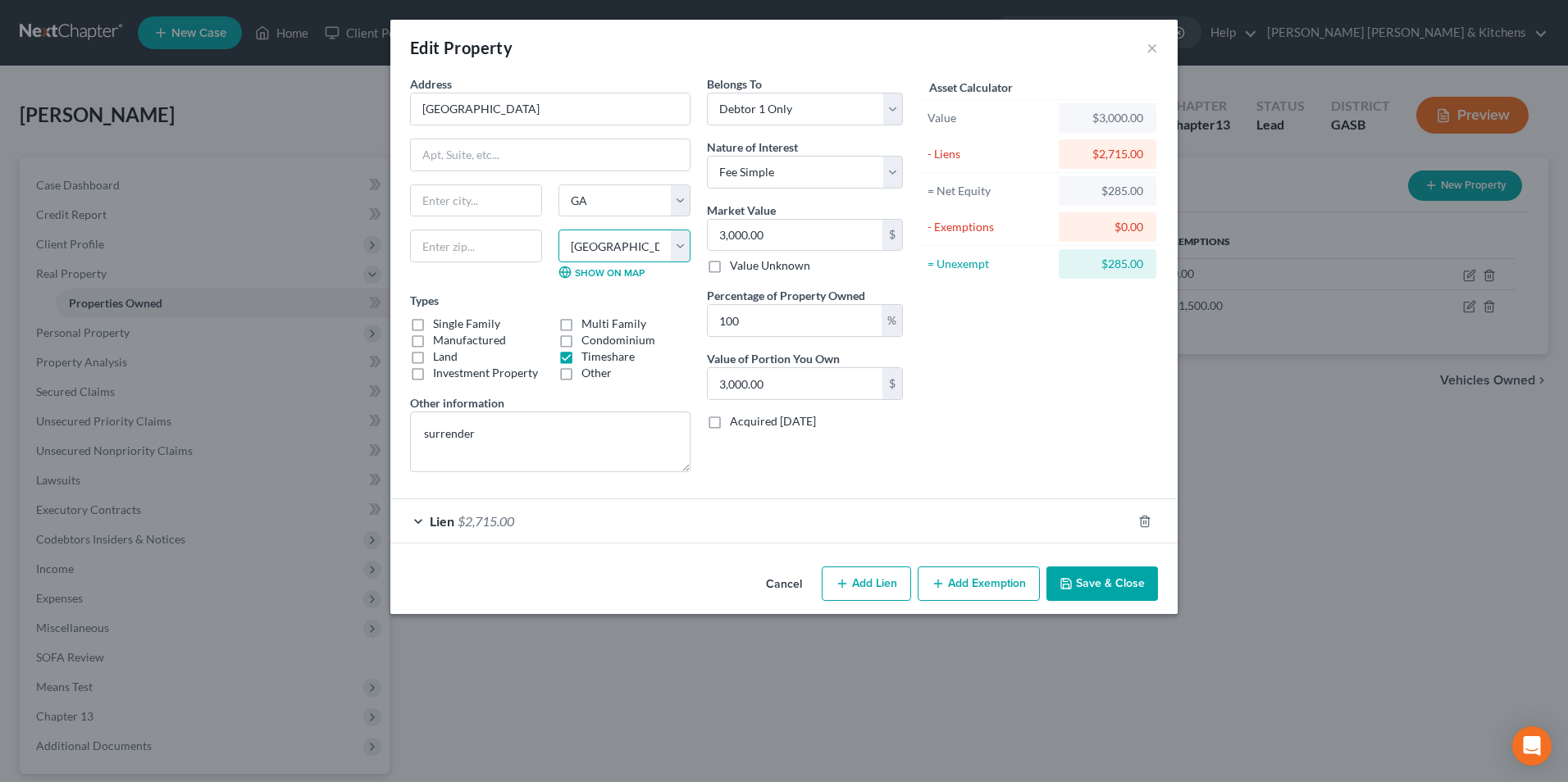
click at [650, 245] on select "County [GEOGRAPHIC_DATA] [GEOGRAPHIC_DATA] [GEOGRAPHIC_DATA] [GEOGRAPHIC_DATA] …" at bounding box center [624, 246] width 132 height 33
drag, startPoint x: 650, startPoint y: 245, endPoint x: 570, endPoint y: 242, distance: 80.1
click at [588, 249] on select "County [GEOGRAPHIC_DATA] [GEOGRAPHIC_DATA] [GEOGRAPHIC_DATA] [GEOGRAPHIC_DATA] …" at bounding box center [624, 246] width 132 height 33
drag, startPoint x: 569, startPoint y: 240, endPoint x: 588, endPoint y: 241, distance: 19.0
click at [588, 241] on select "County [GEOGRAPHIC_DATA] [GEOGRAPHIC_DATA] [GEOGRAPHIC_DATA] [GEOGRAPHIC_DATA] …" at bounding box center [624, 246] width 132 height 33
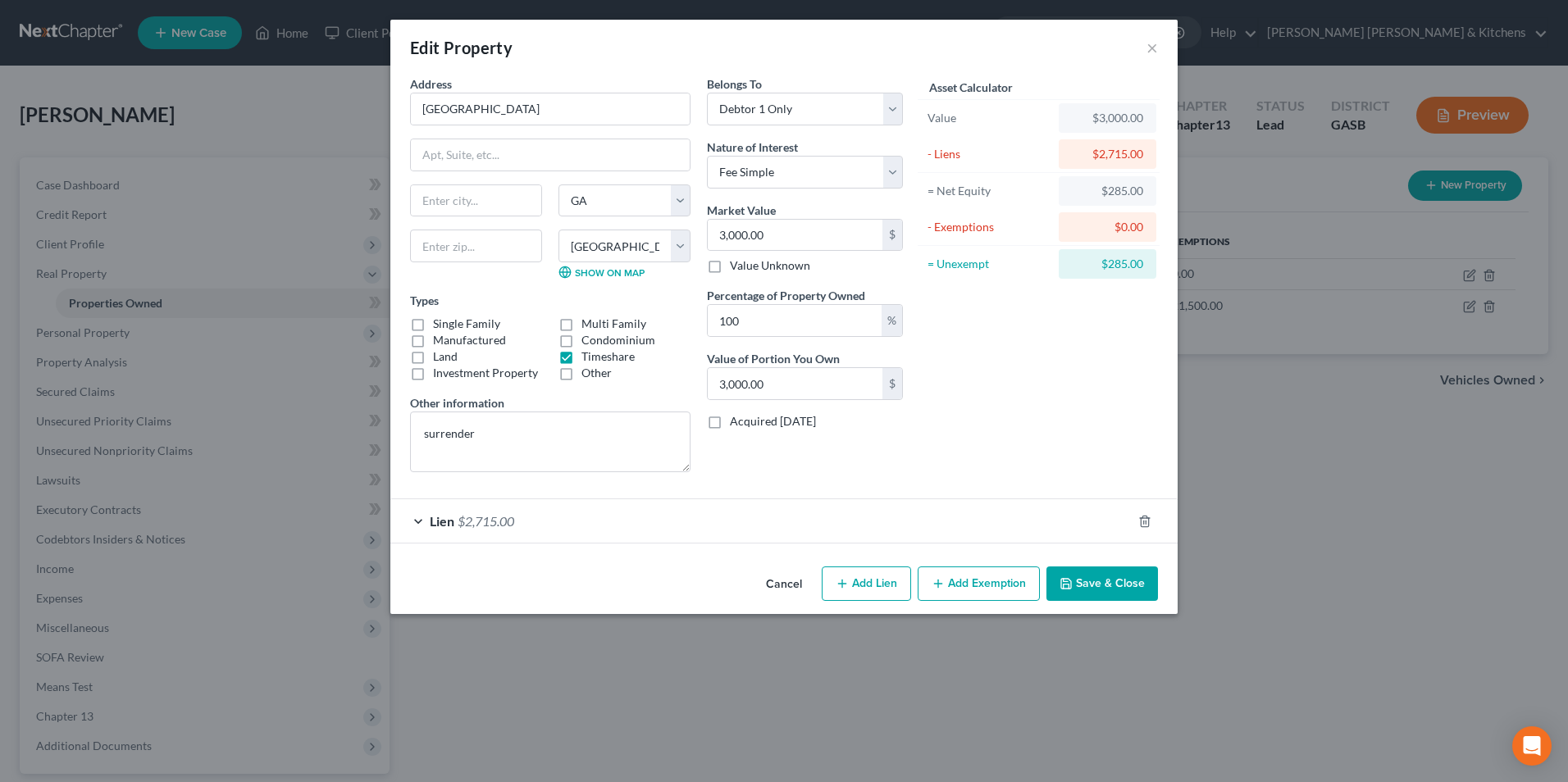
drag, startPoint x: 787, startPoint y: 587, endPoint x: 712, endPoint y: 580, distance: 75.3
click at [787, 587] on button "Cancel" at bounding box center [784, 584] width 62 height 33
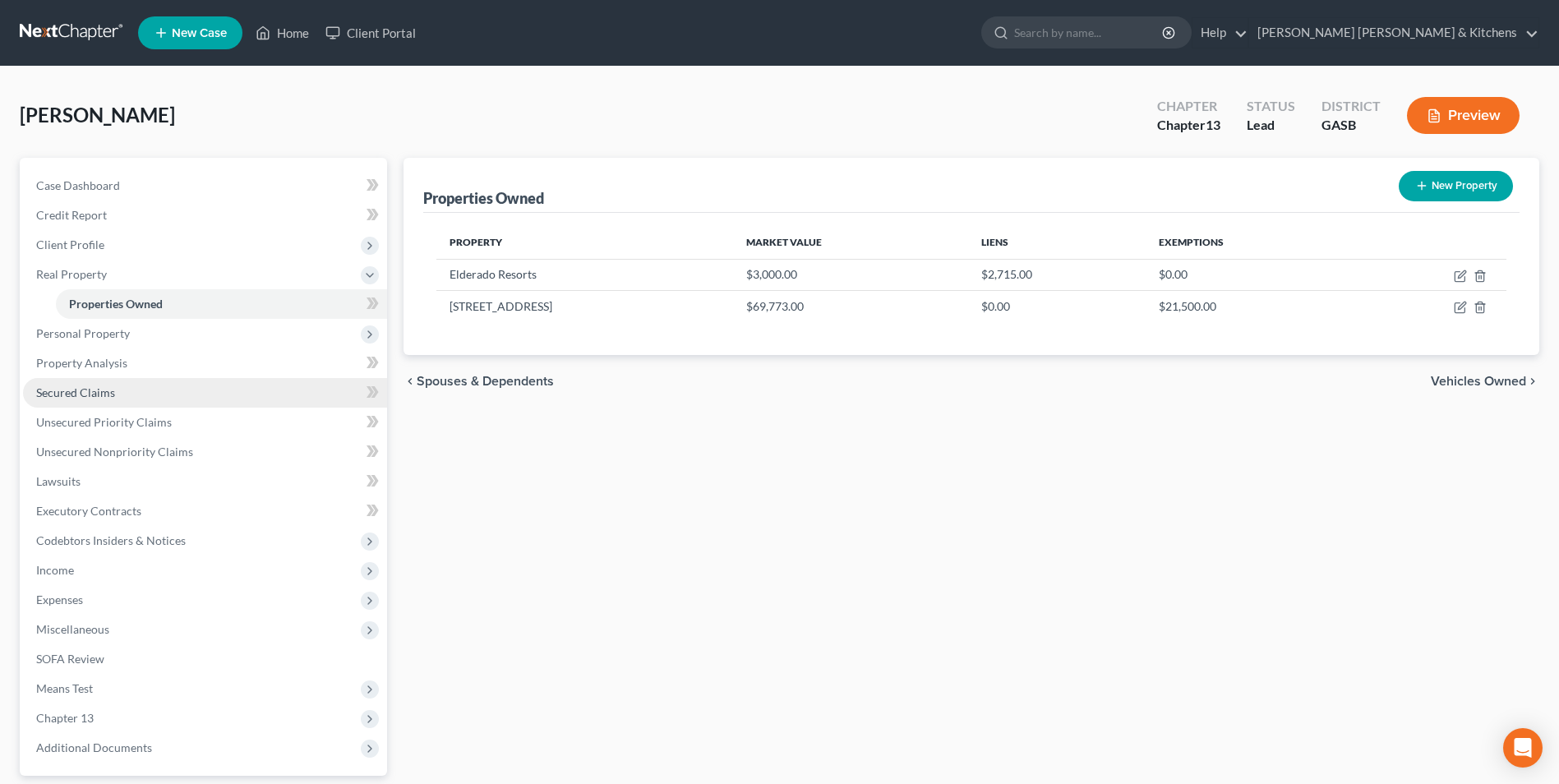
click at [51, 396] on span "Secured Claims" at bounding box center [76, 392] width 79 height 14
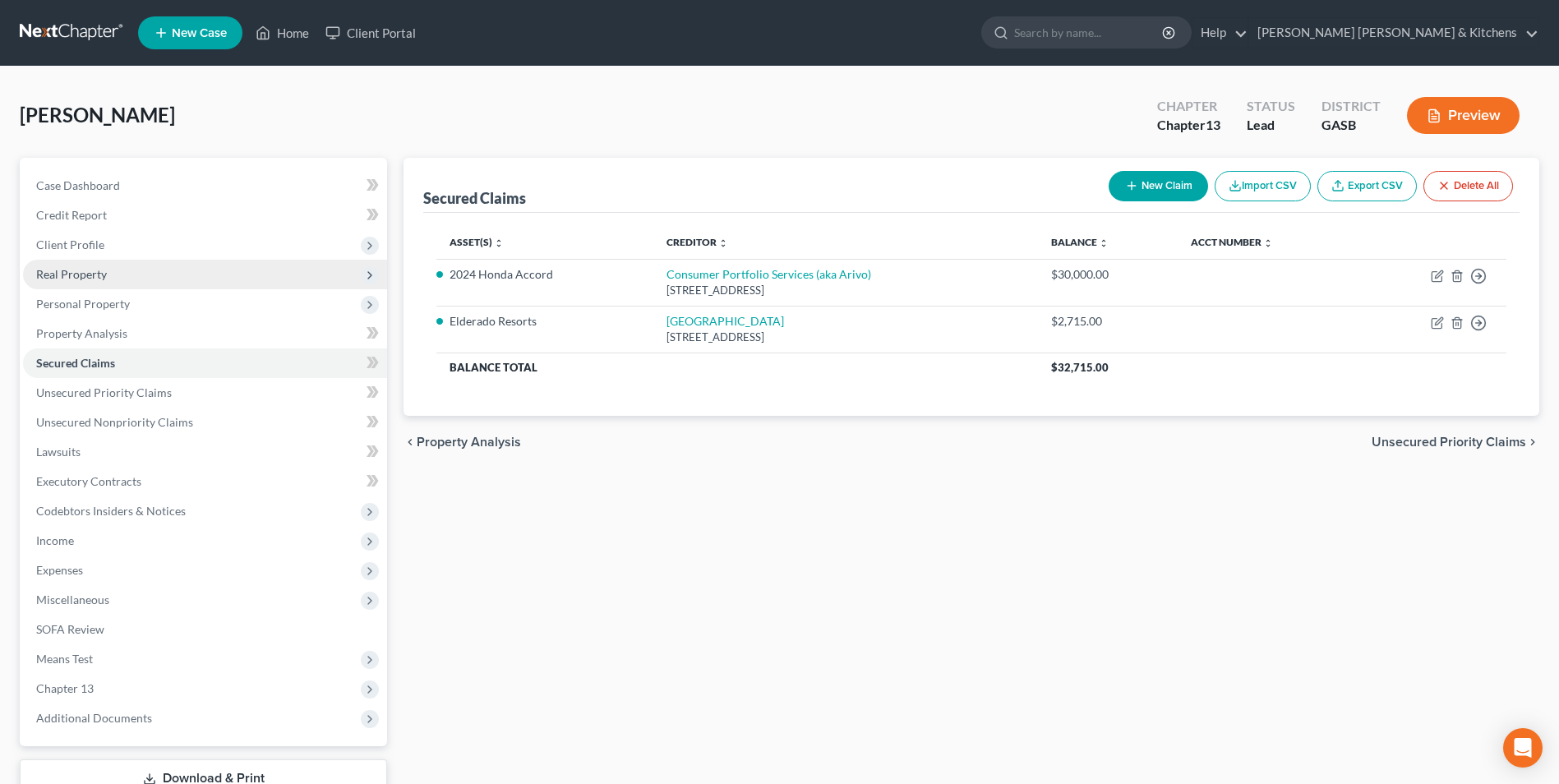
click at [58, 279] on span "Real Property" at bounding box center [72, 274] width 71 height 14
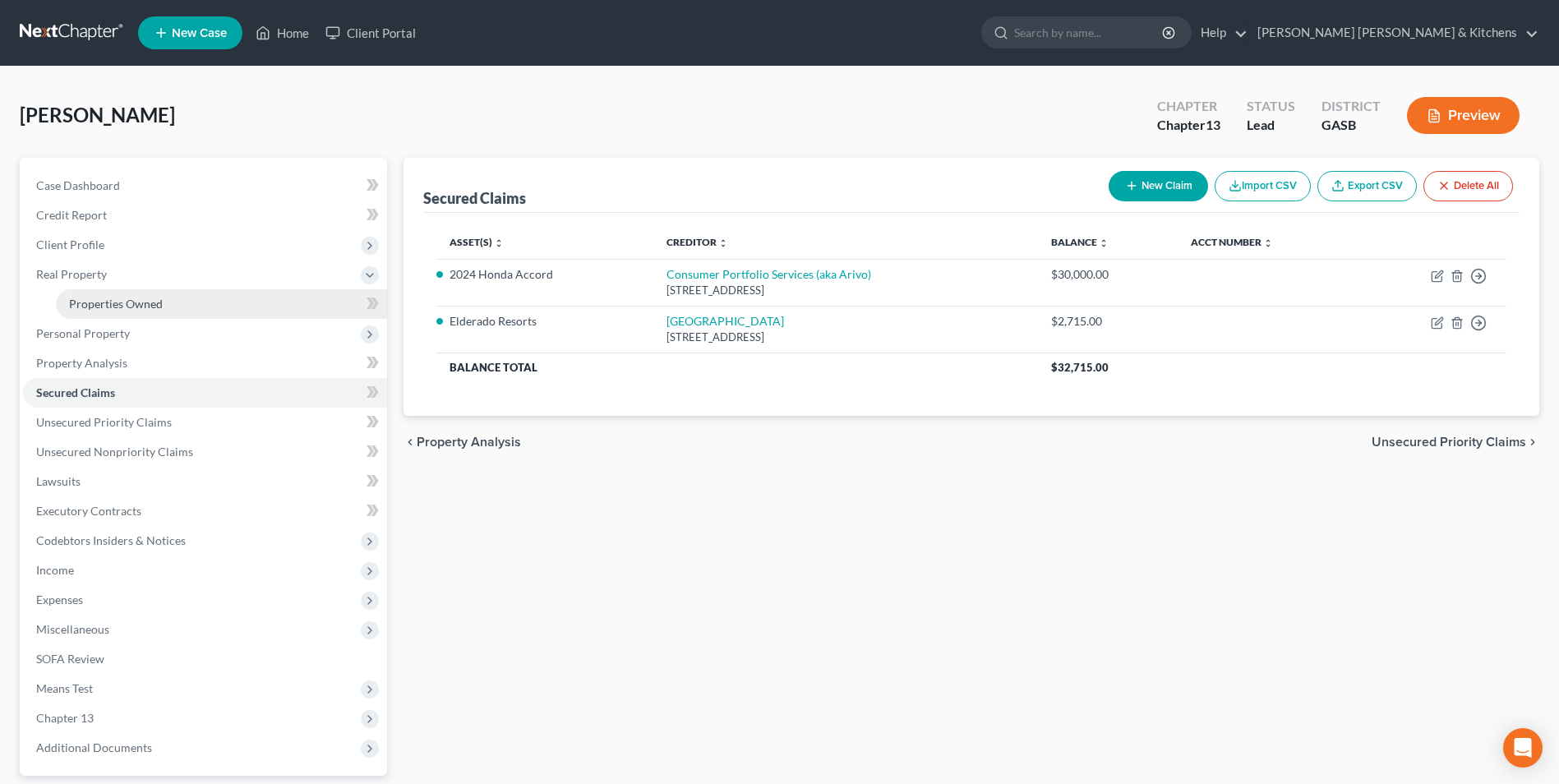
click at [137, 308] on span "Properties Owned" at bounding box center [116, 303] width 94 height 14
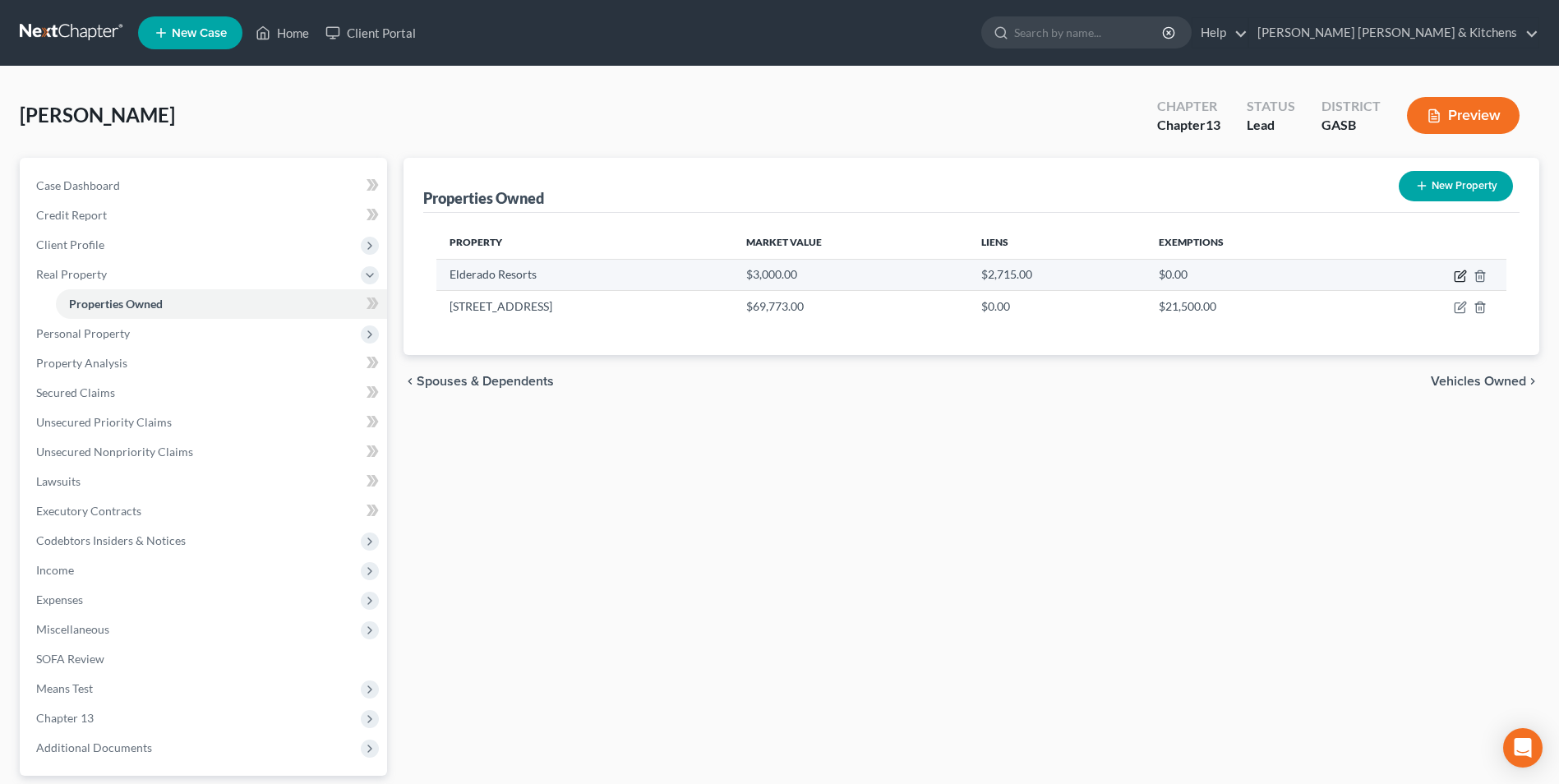
click at [1461, 275] on icon "button" at bounding box center [1460, 277] width 13 height 13
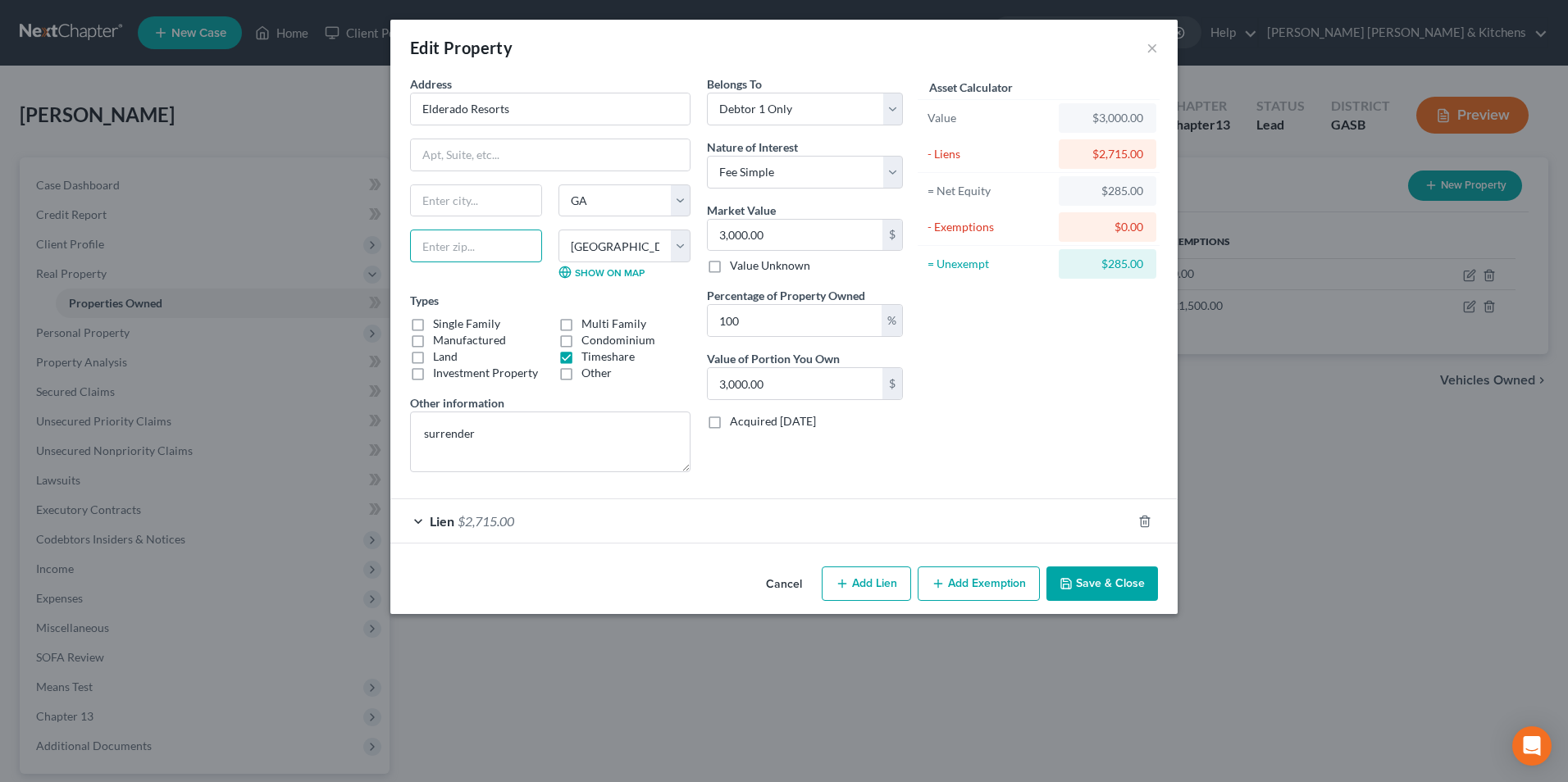
click at [516, 250] on input "text" at bounding box center [475, 246] width 132 height 33
click at [1095, 576] on button "Save & Close" at bounding box center [1102, 584] width 112 height 34
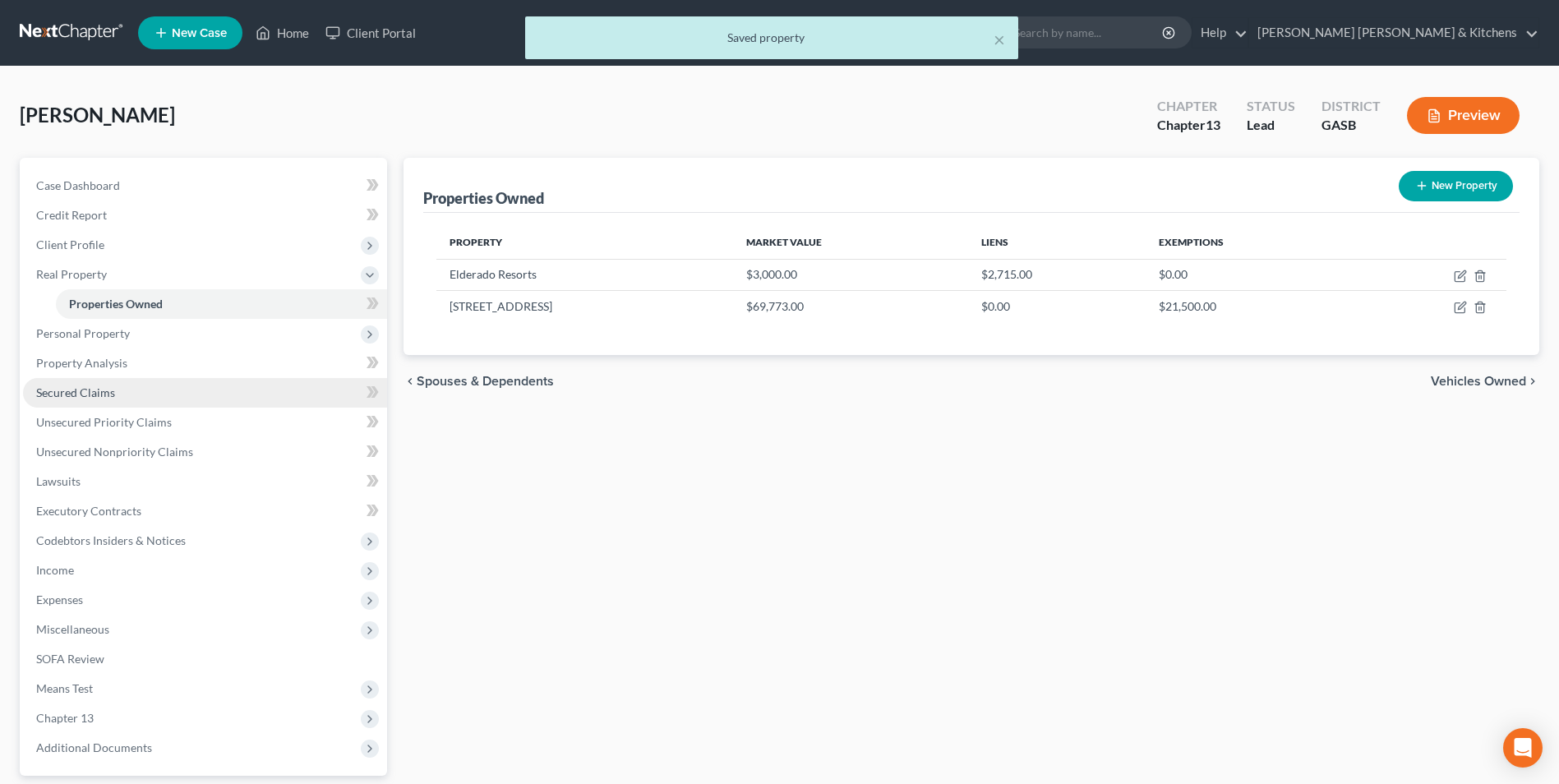
click at [64, 399] on span "Secured Claims" at bounding box center [76, 392] width 79 height 14
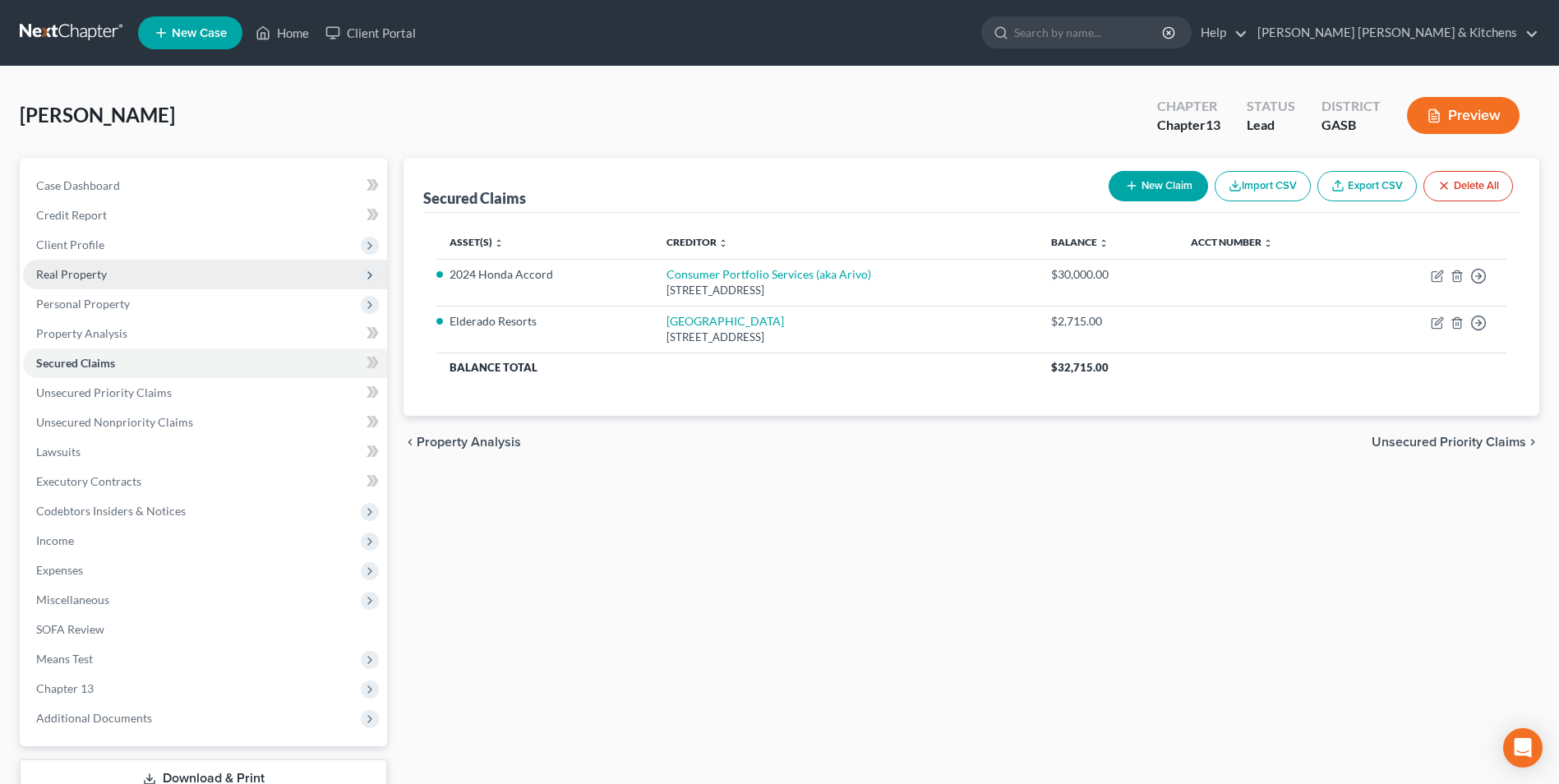
click at [73, 277] on span "Real Property" at bounding box center [72, 274] width 71 height 14
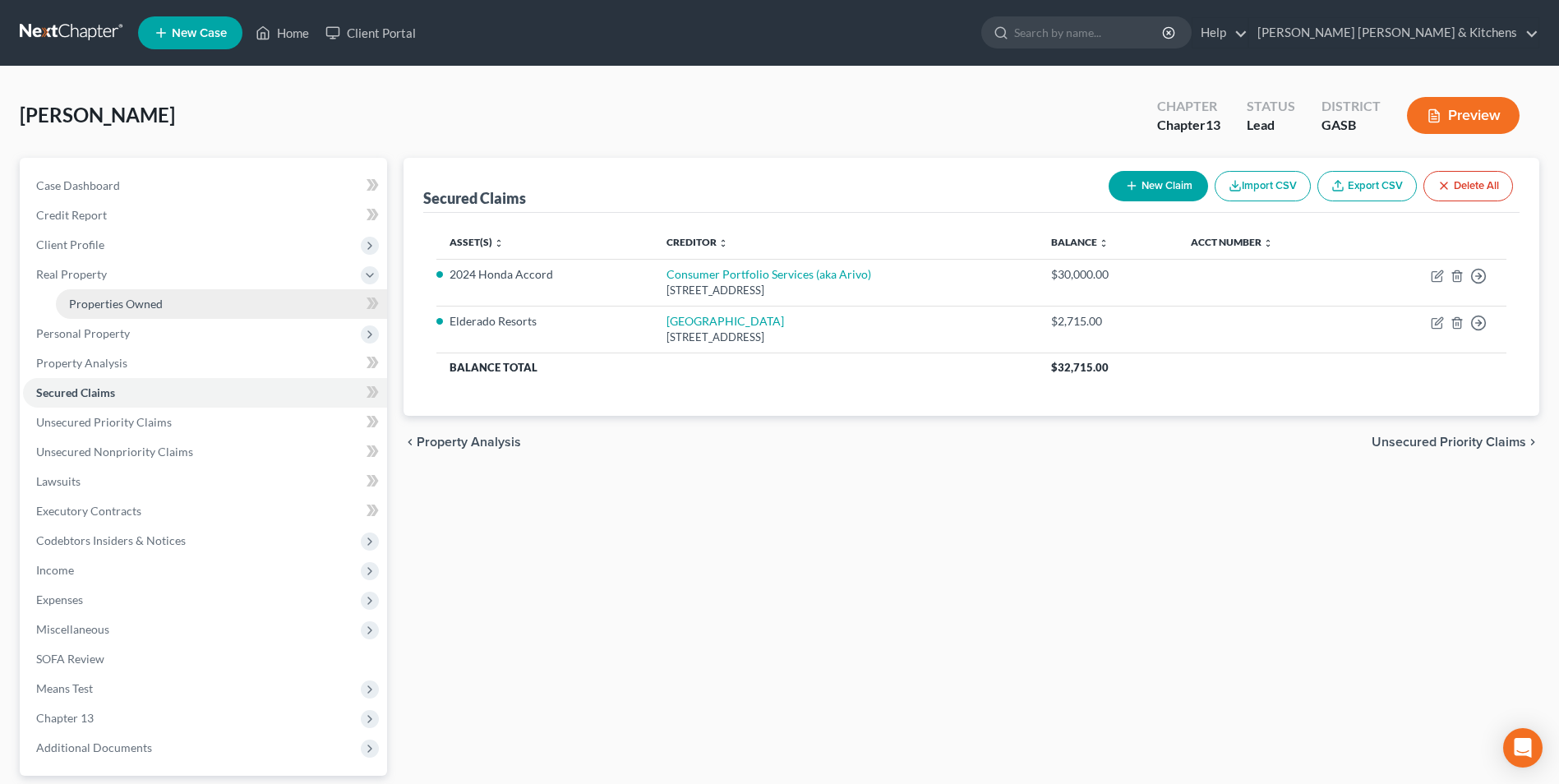
click at [88, 309] on span "Properties Owned" at bounding box center [116, 303] width 94 height 14
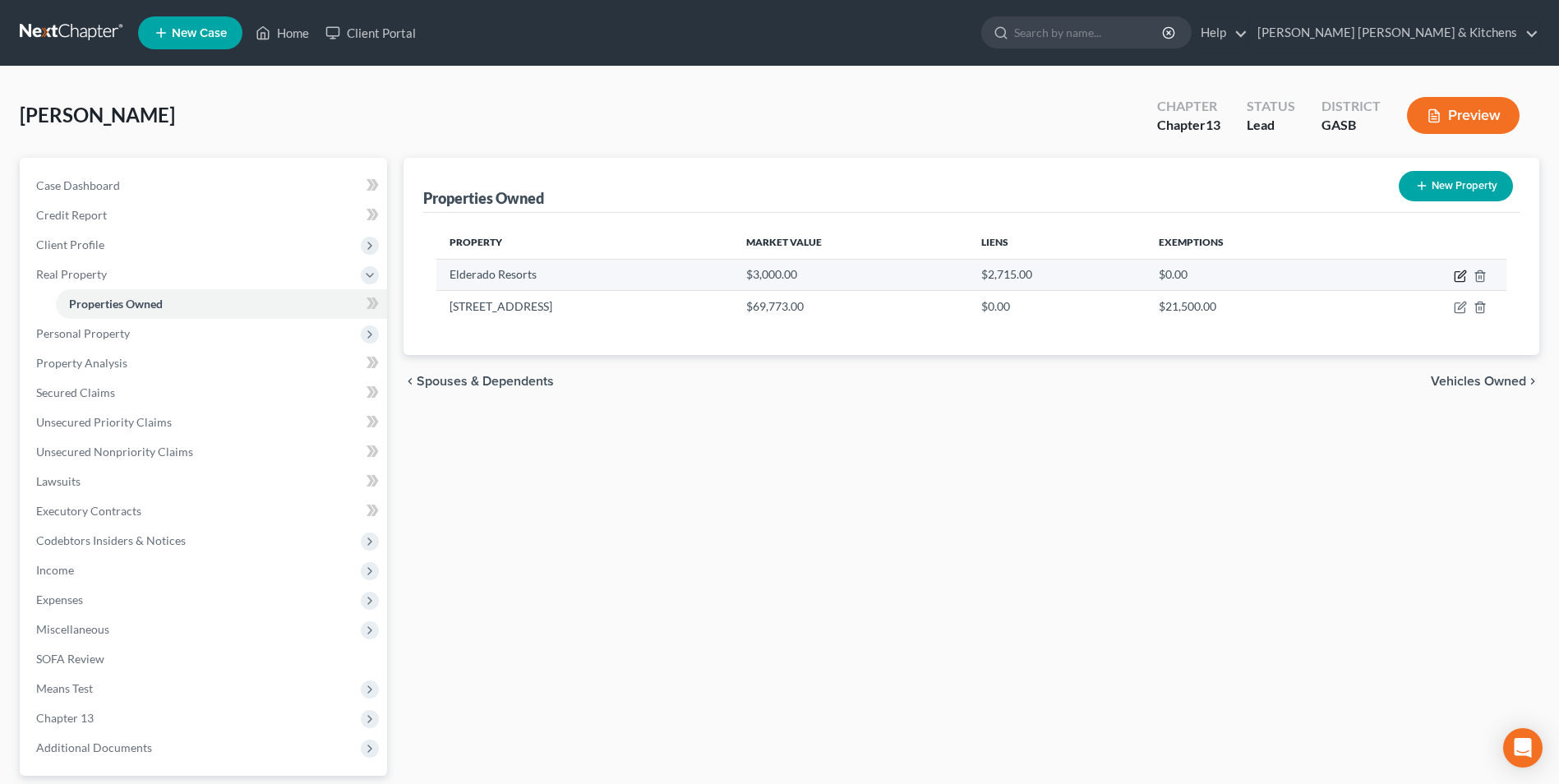
click at [1465, 276] on icon "button" at bounding box center [1460, 277] width 13 height 13
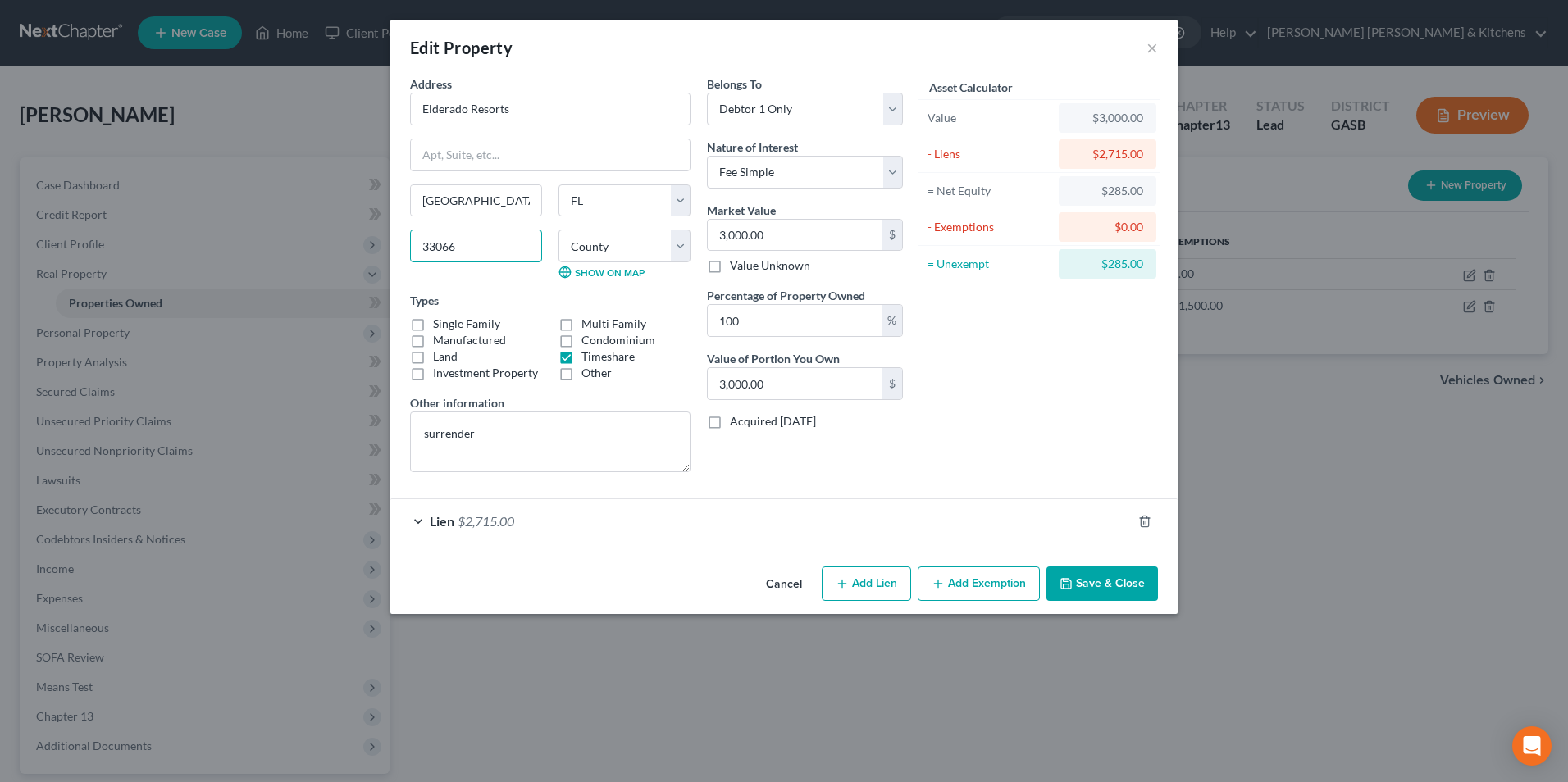
click at [439, 251] on input "33066" at bounding box center [475, 246] width 132 height 33
click at [1097, 589] on button "Save & Close" at bounding box center [1102, 584] width 112 height 34
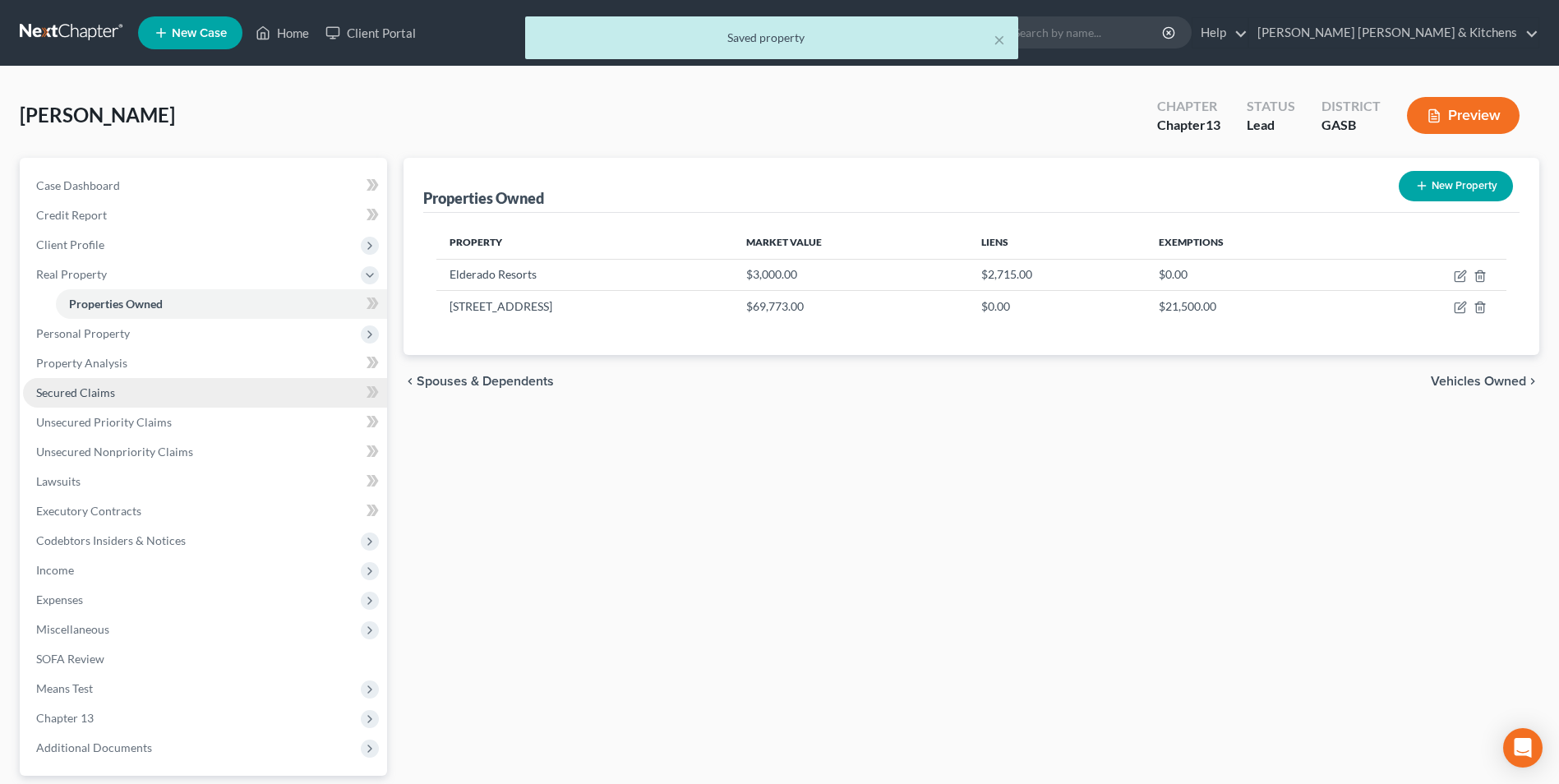
click at [94, 395] on span "Secured Claims" at bounding box center [76, 392] width 79 height 14
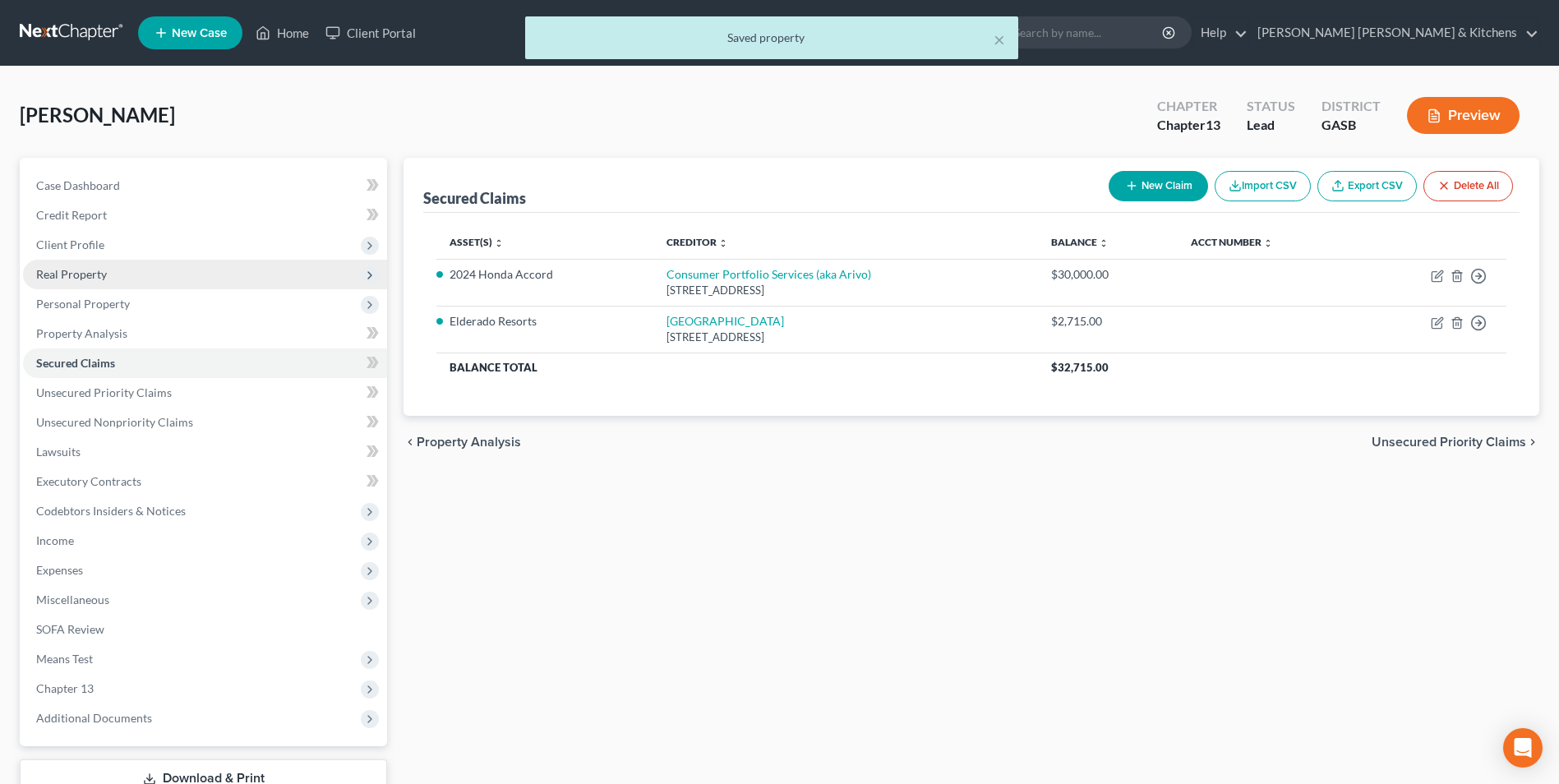
click at [90, 271] on span "Real Property" at bounding box center [72, 274] width 71 height 14
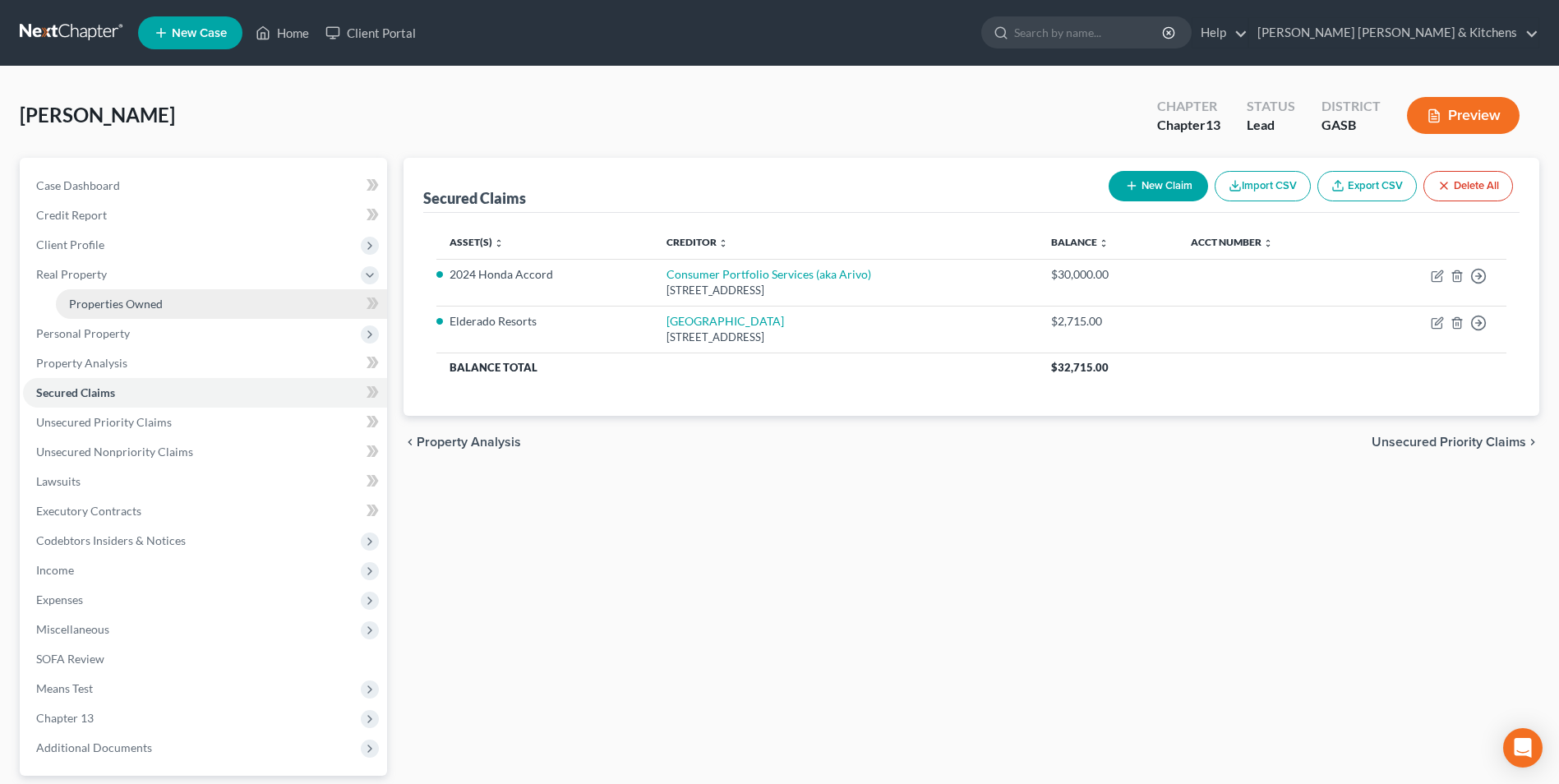
click at [105, 301] on span "Properties Owned" at bounding box center [116, 303] width 94 height 14
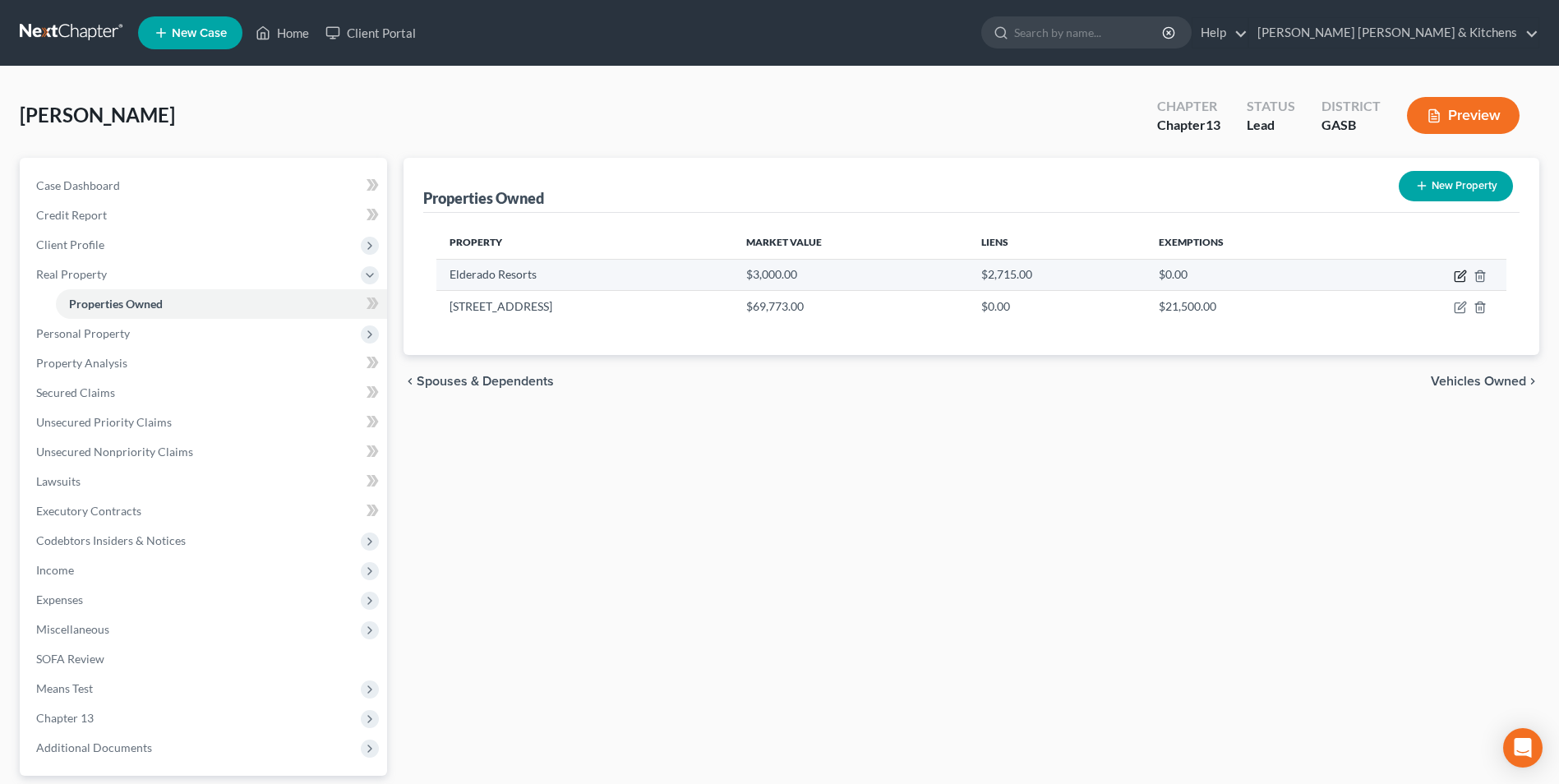
click at [1462, 272] on icon "button" at bounding box center [1461, 274] width 8 height 8
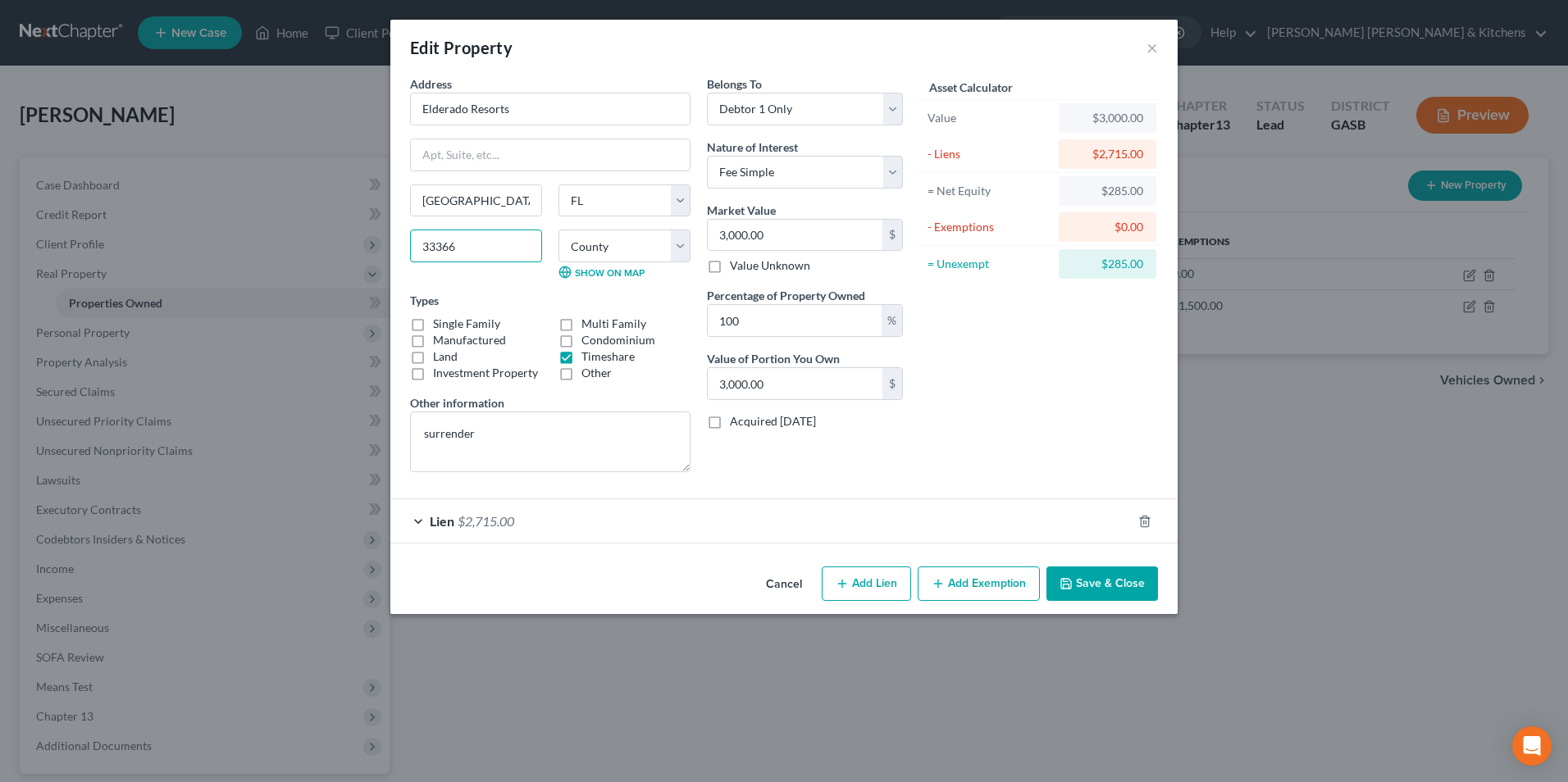
click at [445, 245] on input "33366" at bounding box center [475, 246] width 132 height 33
click at [1105, 579] on button "Save & Close" at bounding box center [1102, 584] width 112 height 34
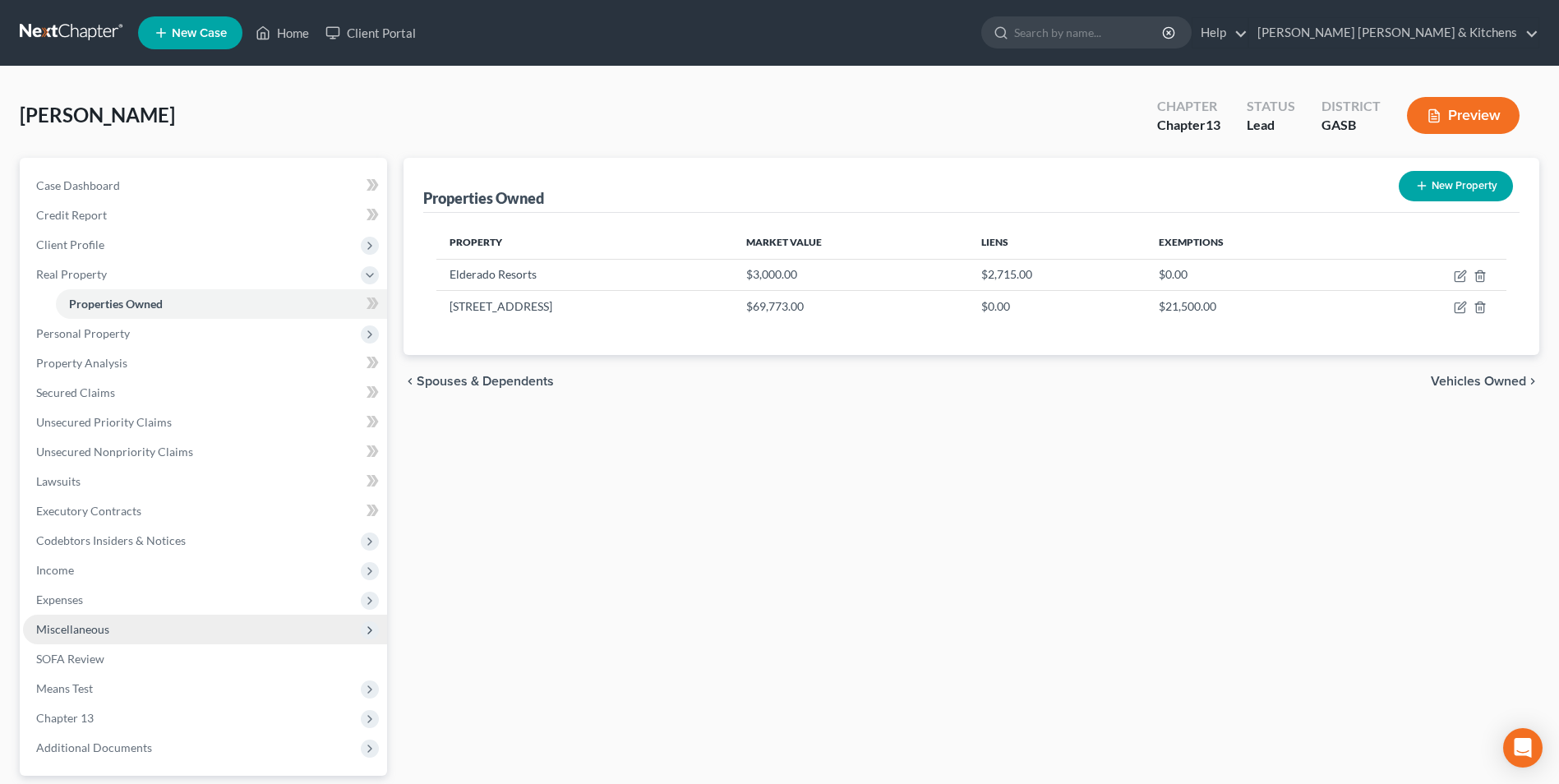
click at [67, 625] on span "Miscellaneous" at bounding box center [73, 629] width 73 height 14
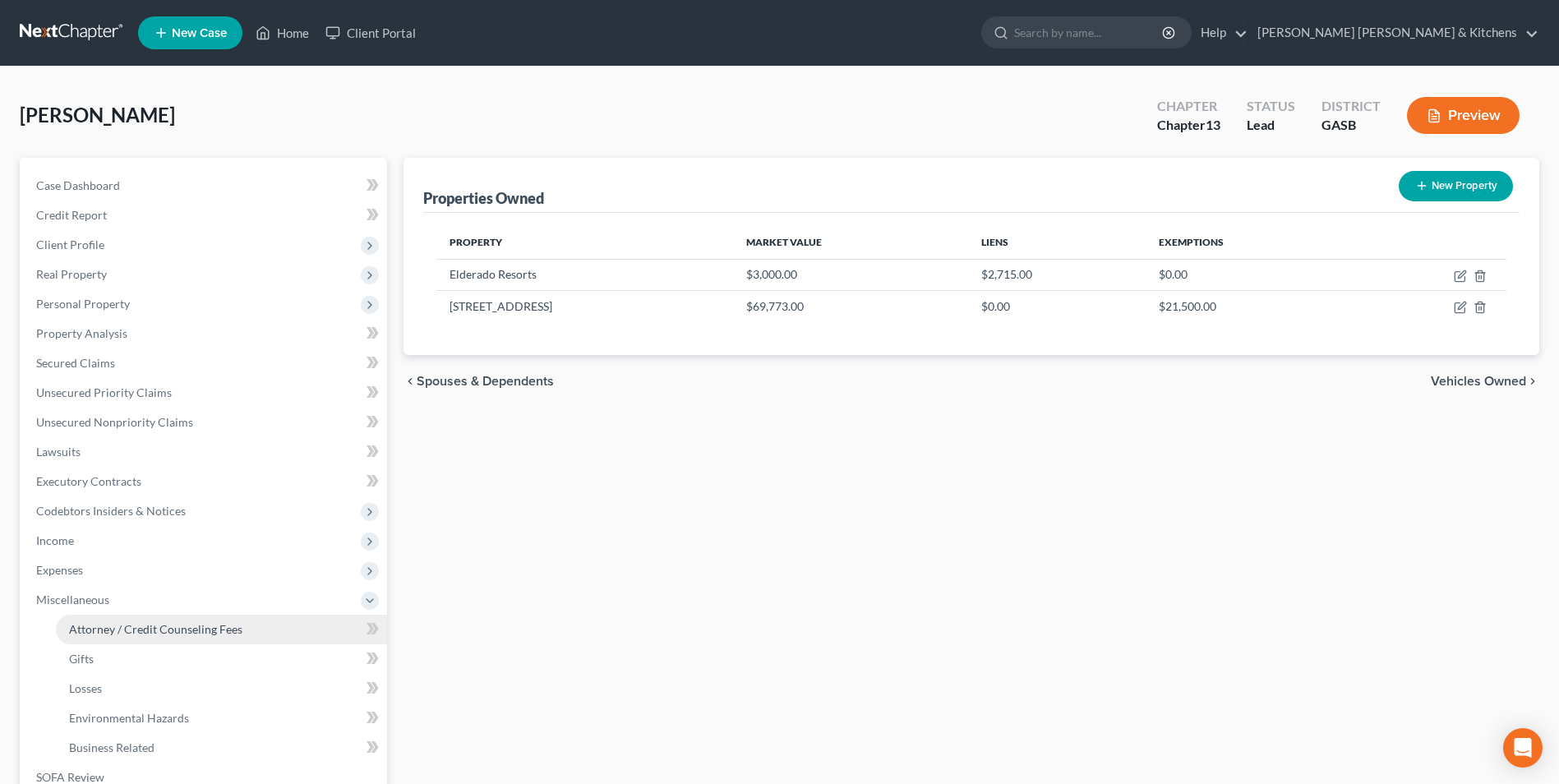
click at [96, 635] on span "Attorney / Credit Counseling Fees" at bounding box center [156, 629] width 174 height 14
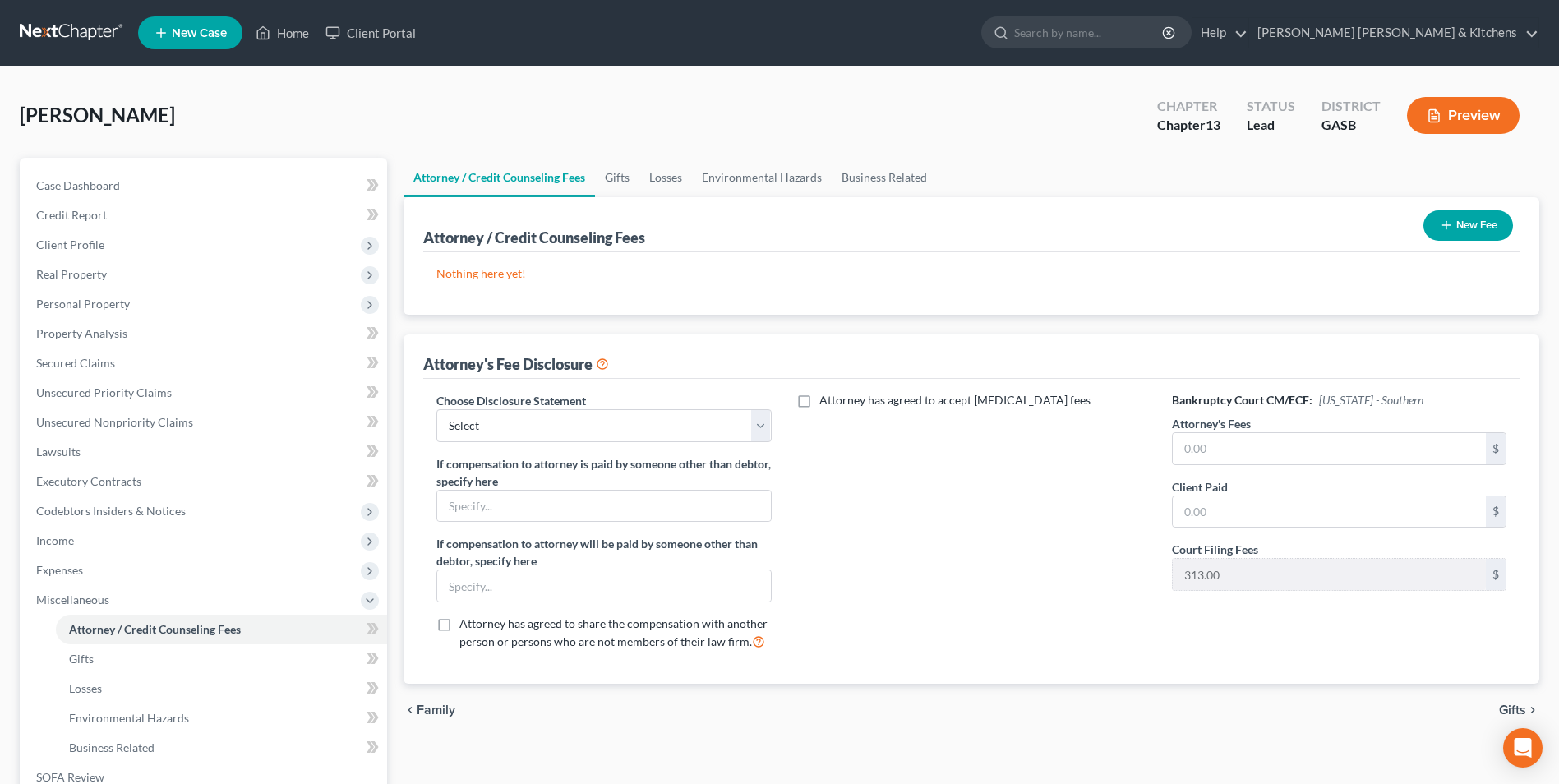
click at [1454, 227] on button "New Fee" at bounding box center [1468, 226] width 89 height 30
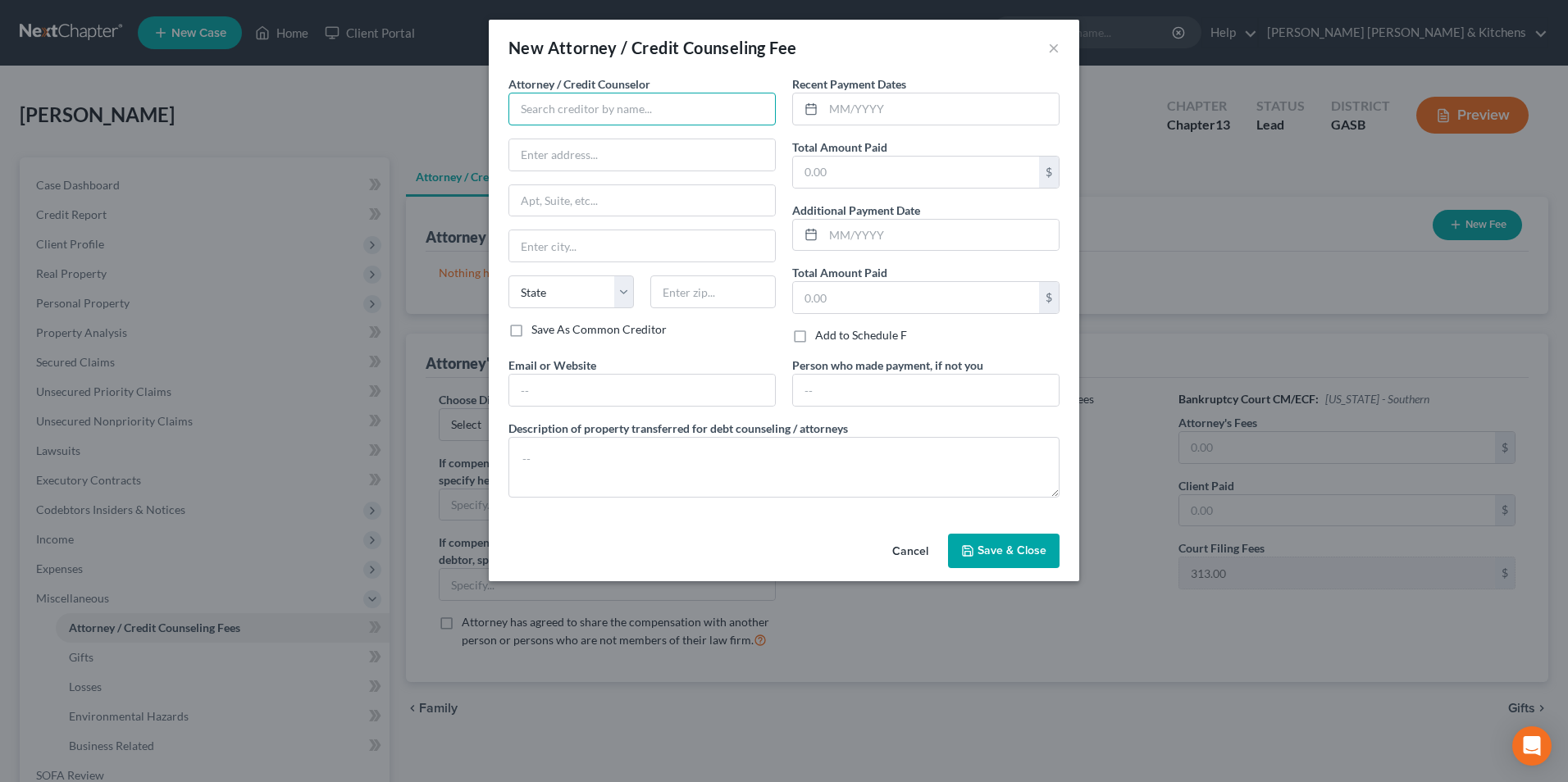
drag, startPoint x: 523, startPoint y: 103, endPoint x: 538, endPoint y: 110, distance: 16.6
click at [523, 103] on input "text" at bounding box center [642, 108] width 268 height 33
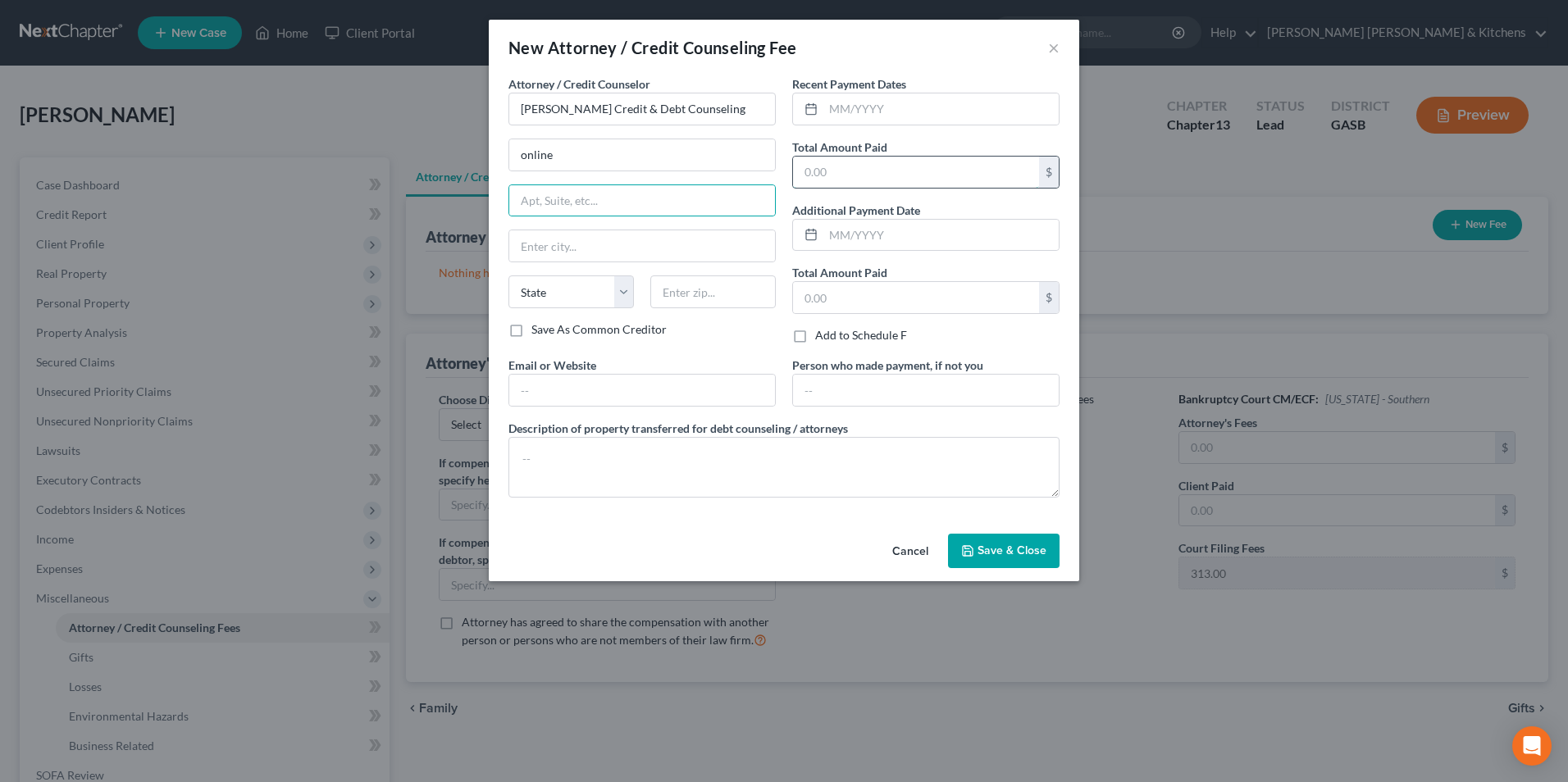
click at [803, 177] on input "text" at bounding box center [916, 172] width 246 height 31
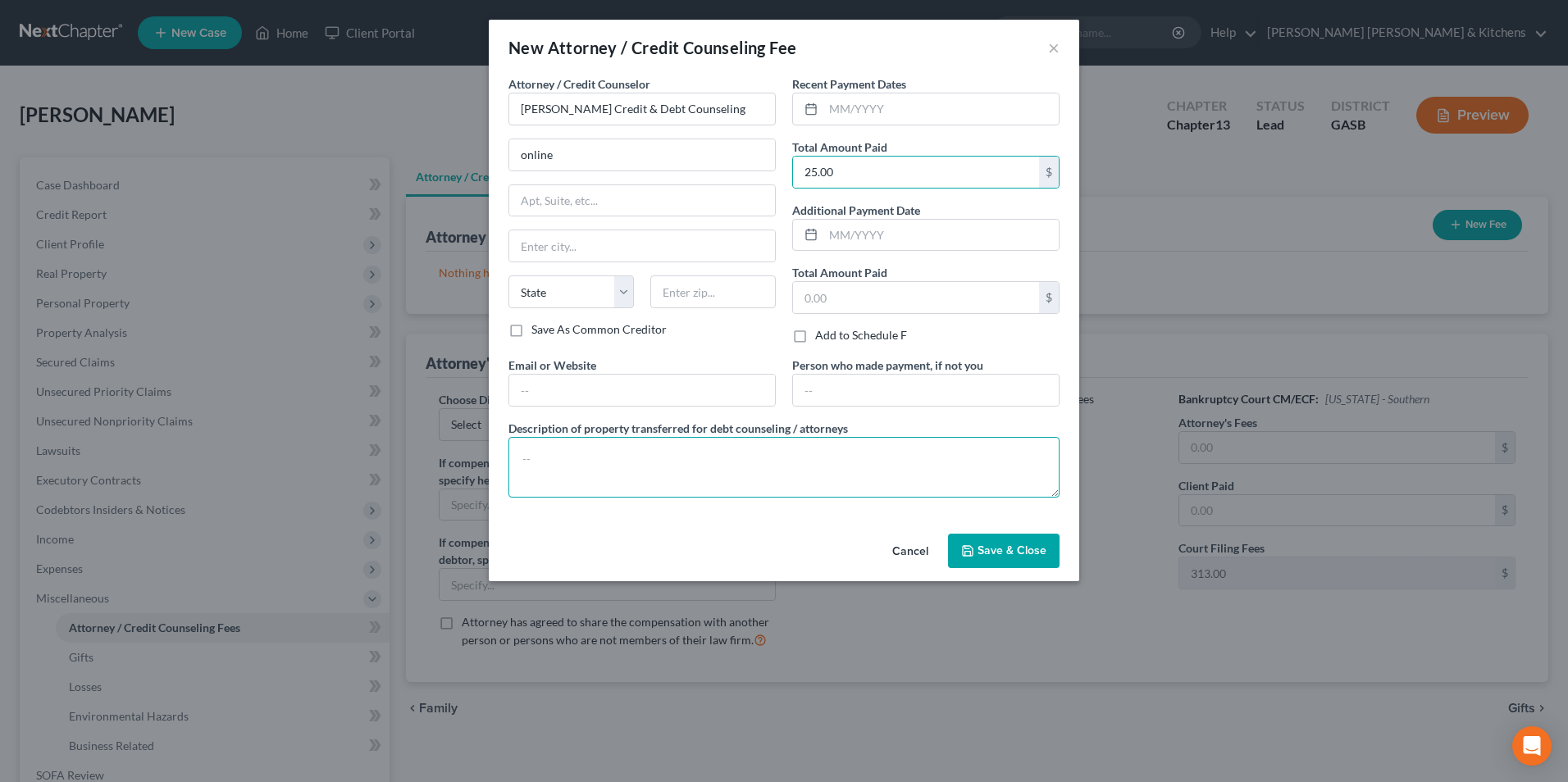
drag, startPoint x: 719, startPoint y: 455, endPoint x: 715, endPoint y: 476, distance: 21.4
click at [717, 468] on textarea at bounding box center [783, 468] width 551 height 61
click at [999, 551] on span "Save & Close" at bounding box center [1012, 550] width 69 height 14
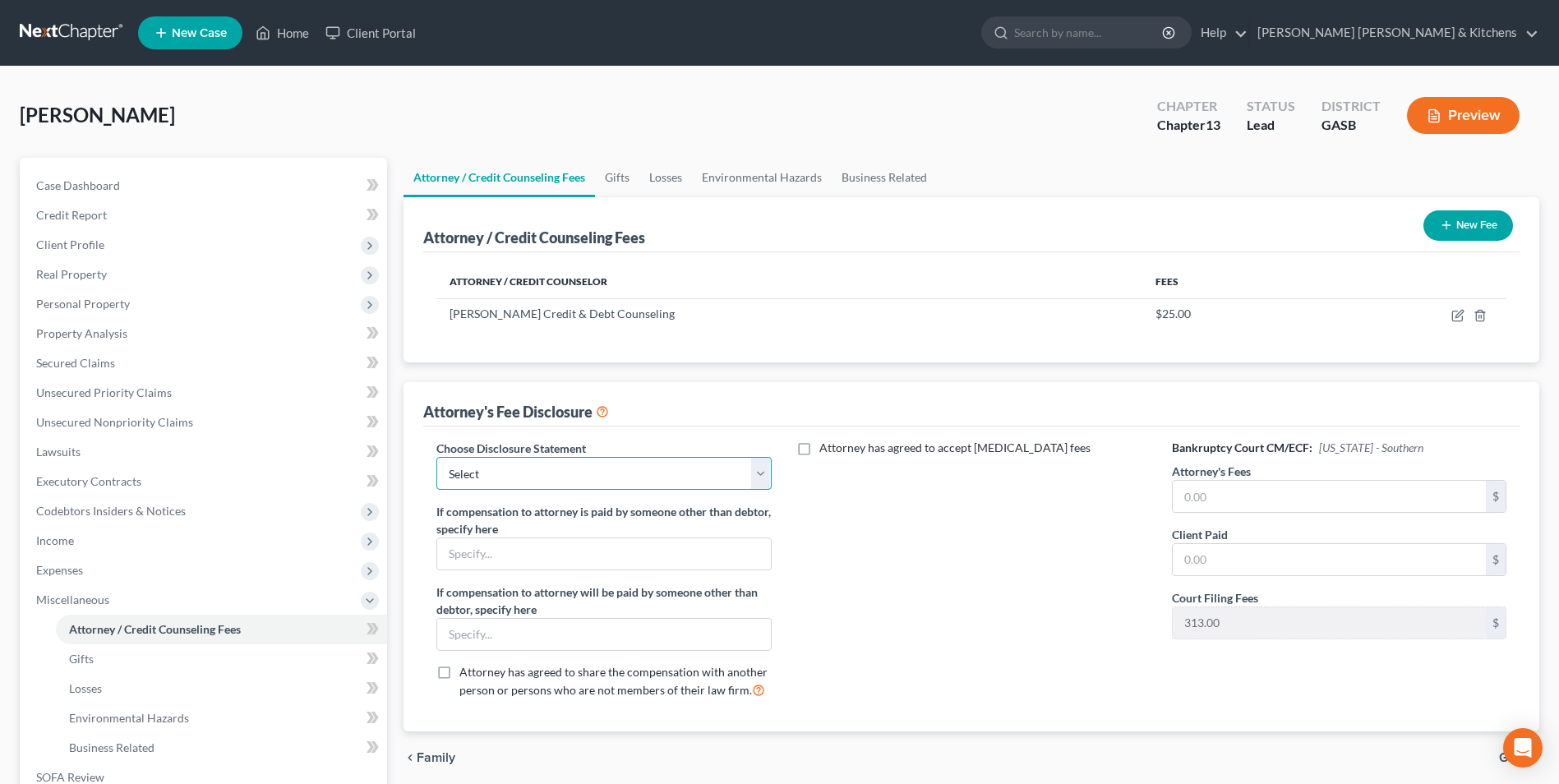
drag, startPoint x: 551, startPoint y: 480, endPoint x: 542, endPoint y: 492, distance: 15.0
click at [551, 480] on select "Select Disclosure of Compensation of Attorney For Debtors" at bounding box center [604, 473] width 335 height 33
click at [437, 457] on select "Select Disclosure of Compensation of Attorney For Debtors" at bounding box center [604, 473] width 335 height 33
click at [1218, 501] on input "text" at bounding box center [1329, 496] width 313 height 31
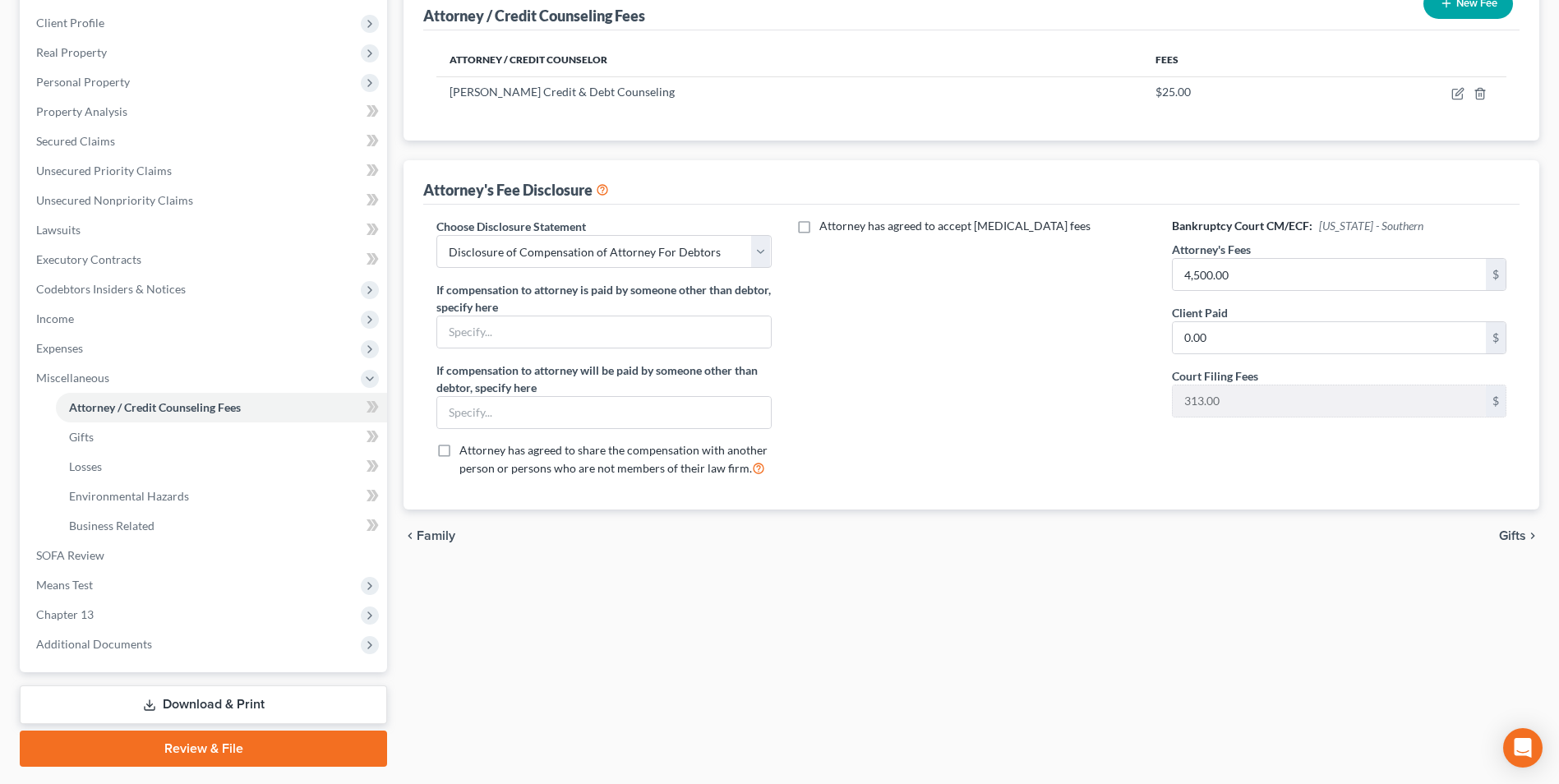
scroll to position [267, 0]
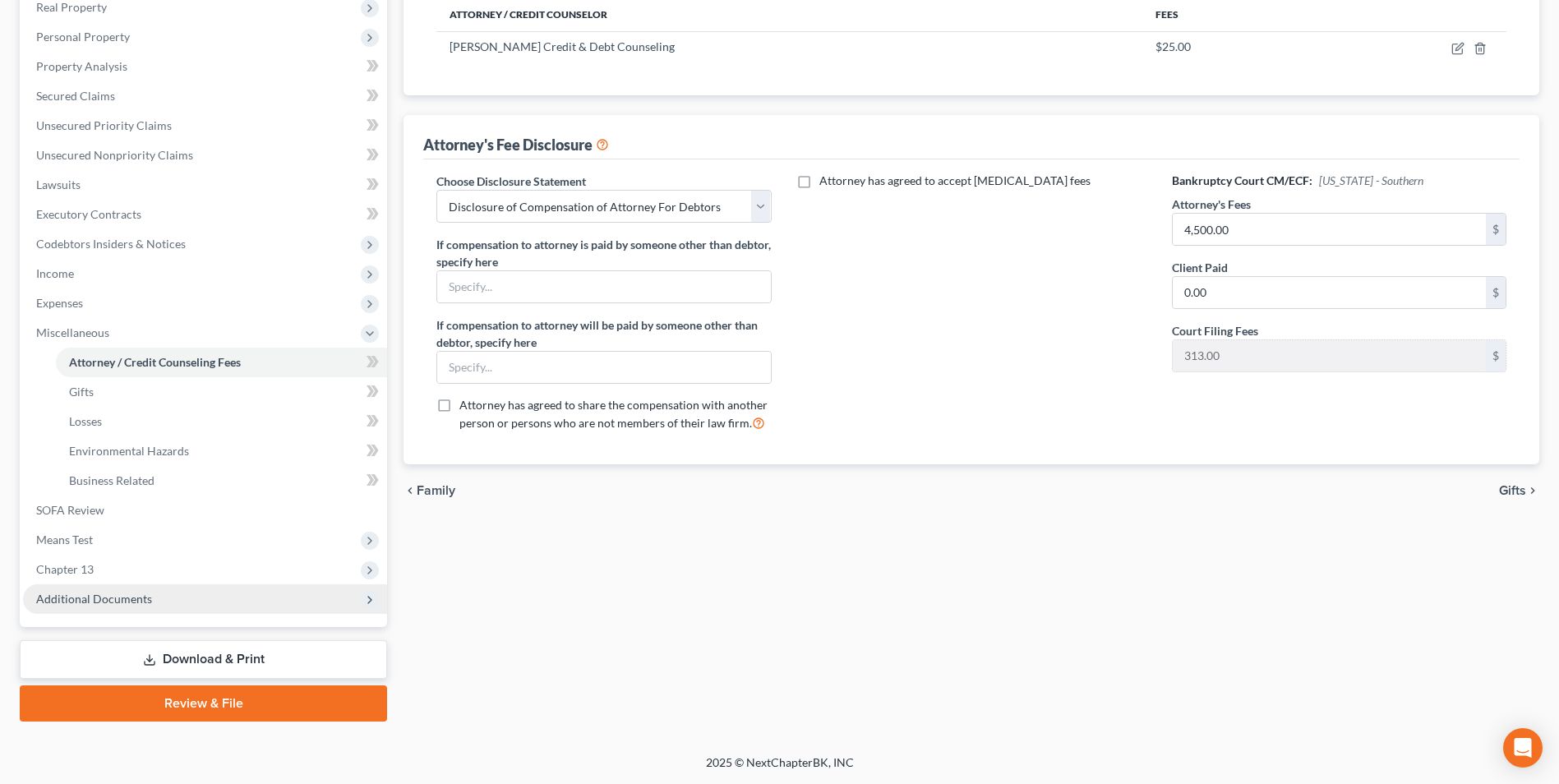
click at [142, 605] on span "Additional Documents" at bounding box center [205, 599] width 364 height 30
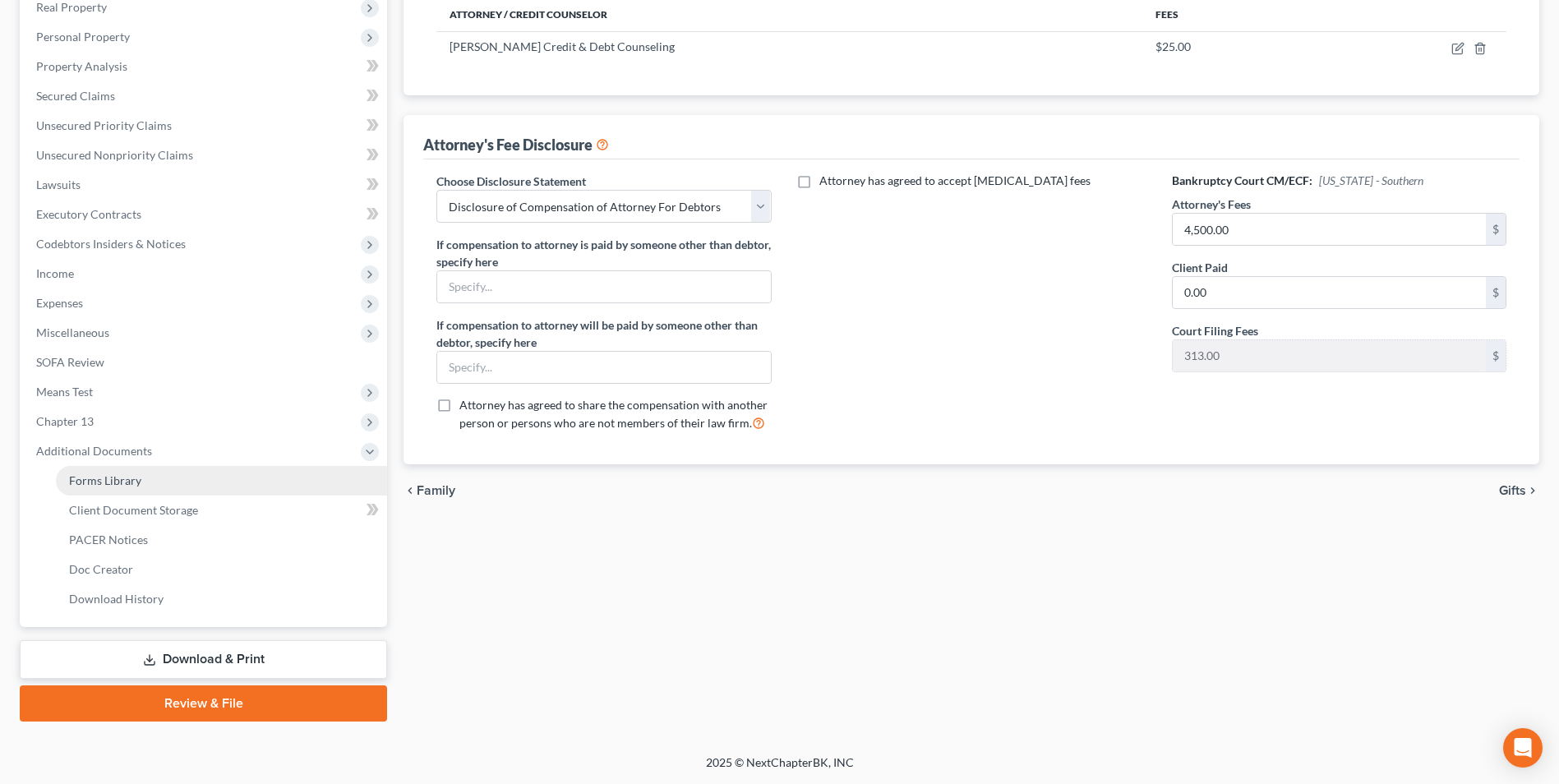
click at [105, 478] on span "Forms Library" at bounding box center [105, 481] width 73 height 14
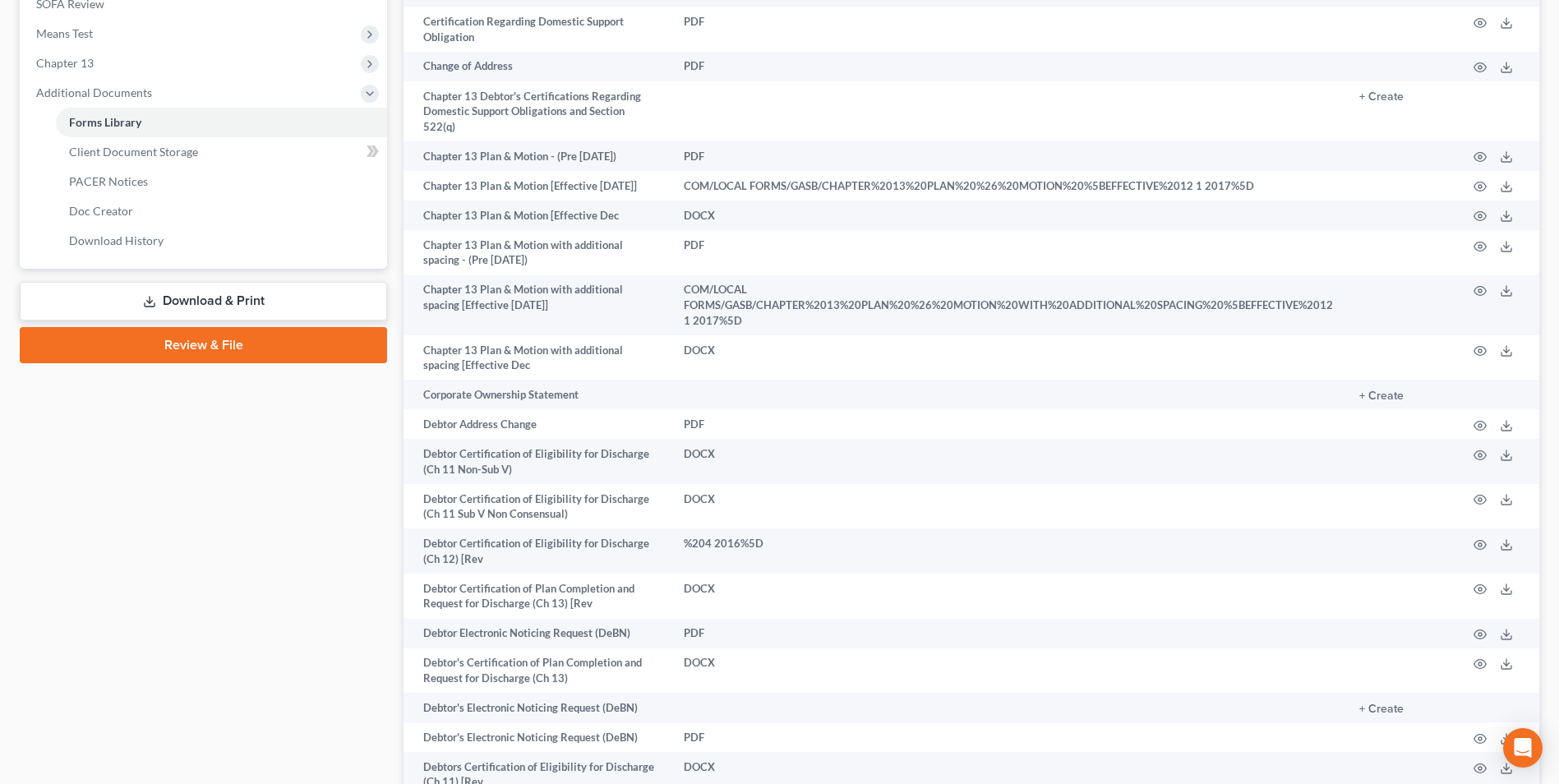
scroll to position [739, 0]
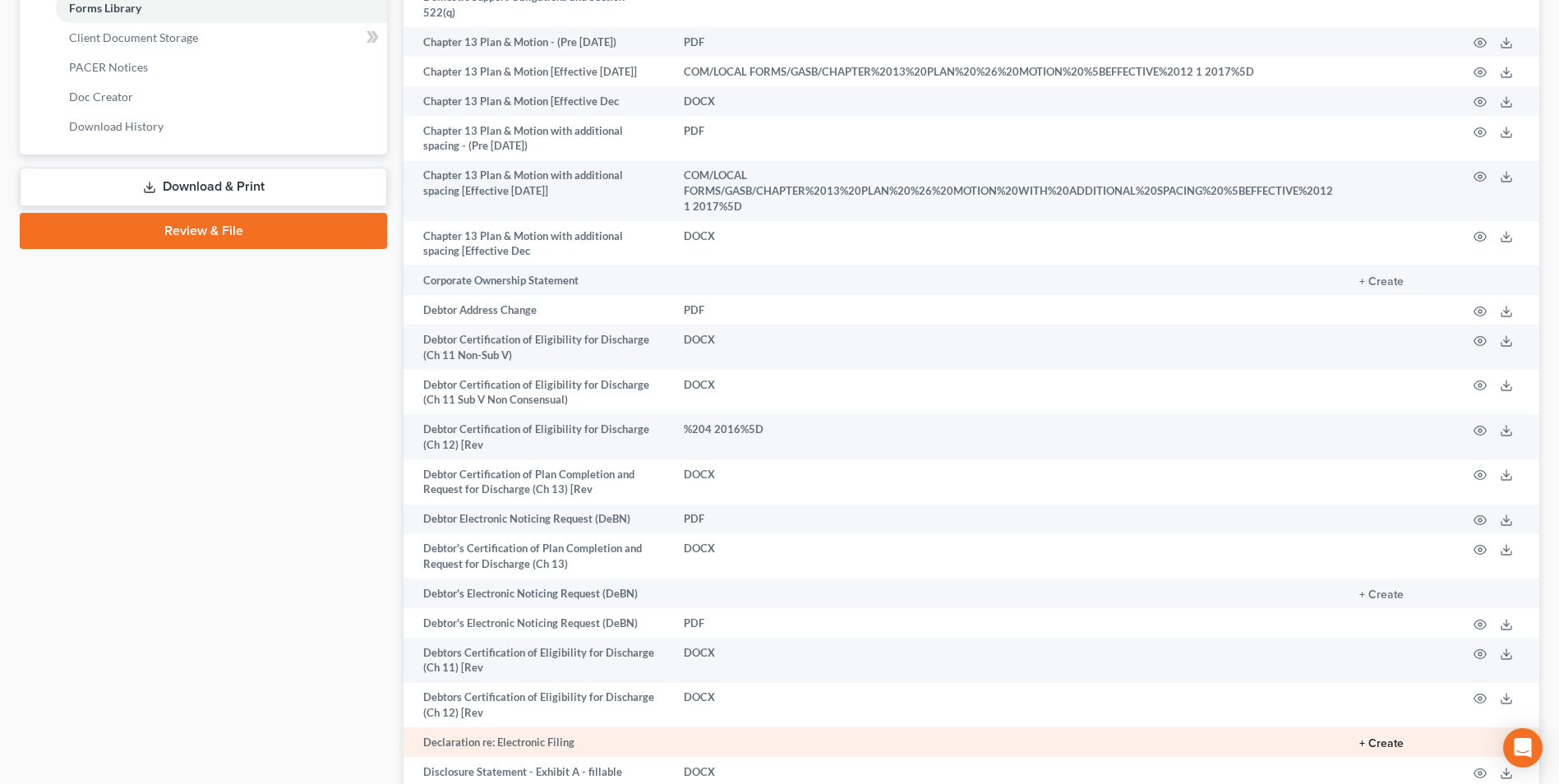
click at [1390, 738] on button "+ Create" at bounding box center [1381, 744] width 45 height 12
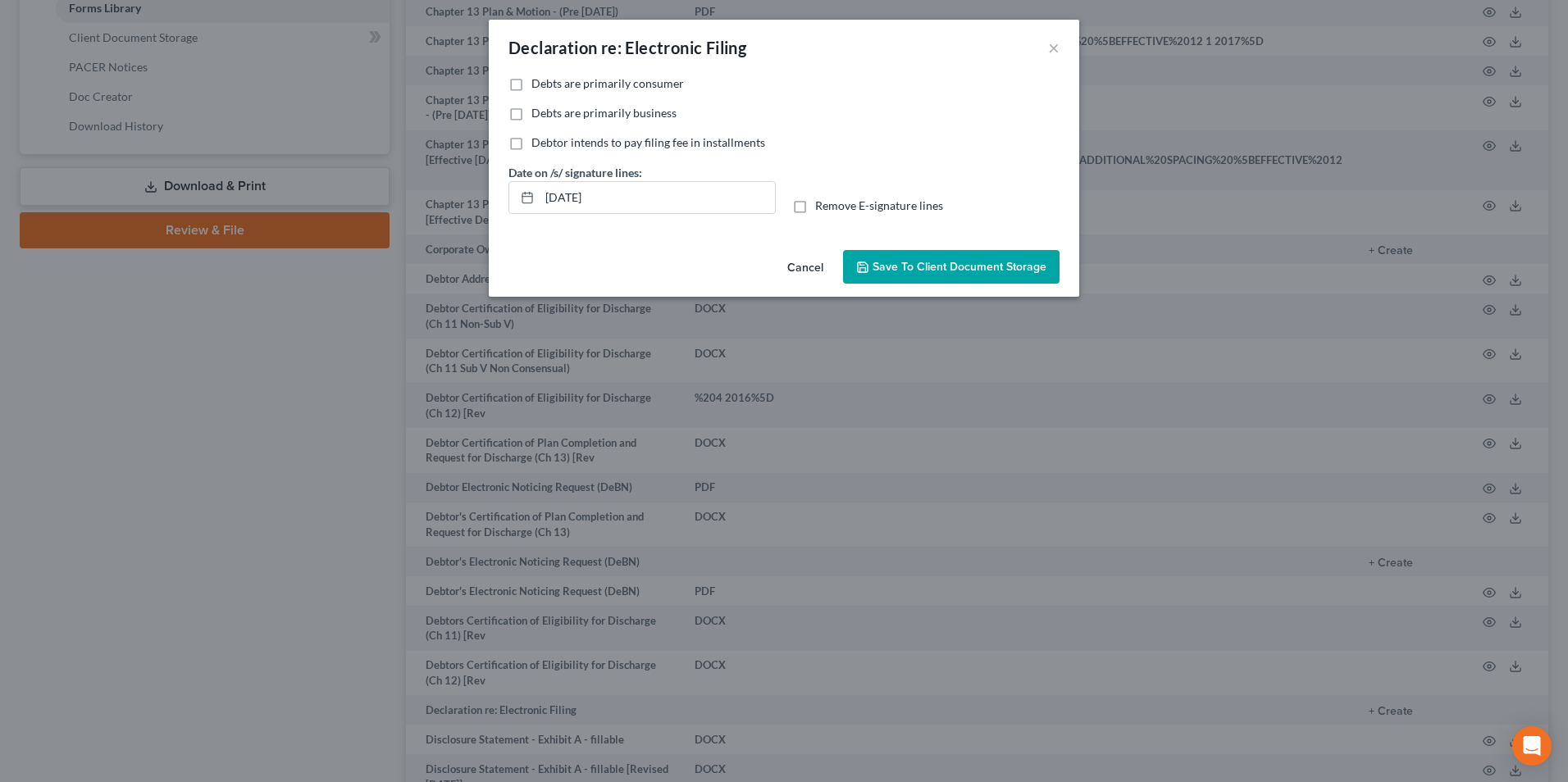
click at [532, 88] on label "Debts are primarily consumer" at bounding box center [607, 83] width 152 height 16
click at [538, 86] on input "Debts are primarily consumer" at bounding box center [543, 81] width 11 height 11
drag, startPoint x: 633, startPoint y: 209, endPoint x: 508, endPoint y: 215, distance: 125.1
click at [512, 212] on div "[DATE]" at bounding box center [642, 197] width 268 height 33
click at [815, 214] on label "Remove E-signature lines" at bounding box center [879, 205] width 128 height 16
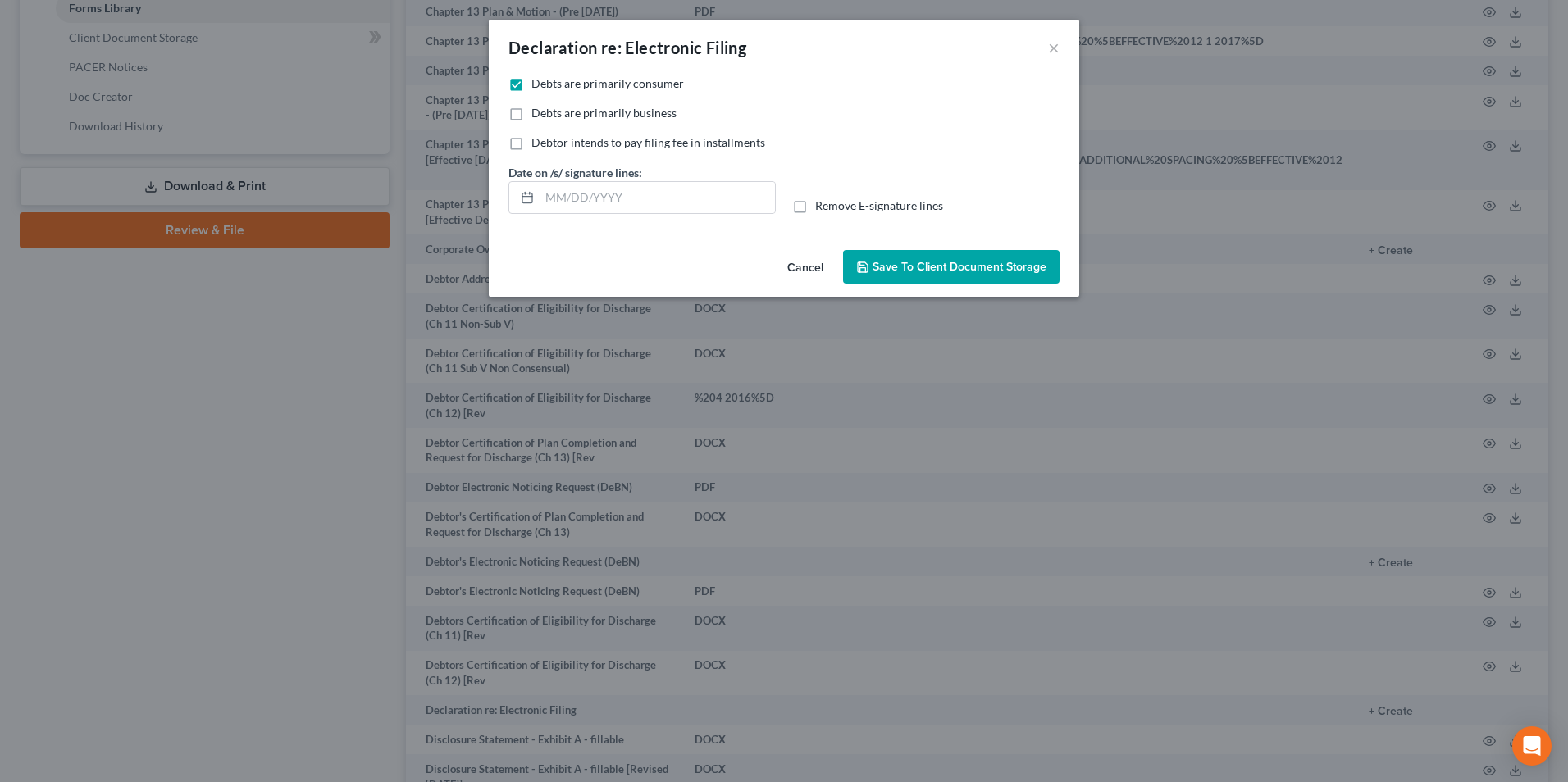
click at [822, 209] on input "Remove E-signature lines" at bounding box center [827, 203] width 11 height 11
click at [954, 272] on span "Save to Client Document Storage" at bounding box center [959, 267] width 174 height 14
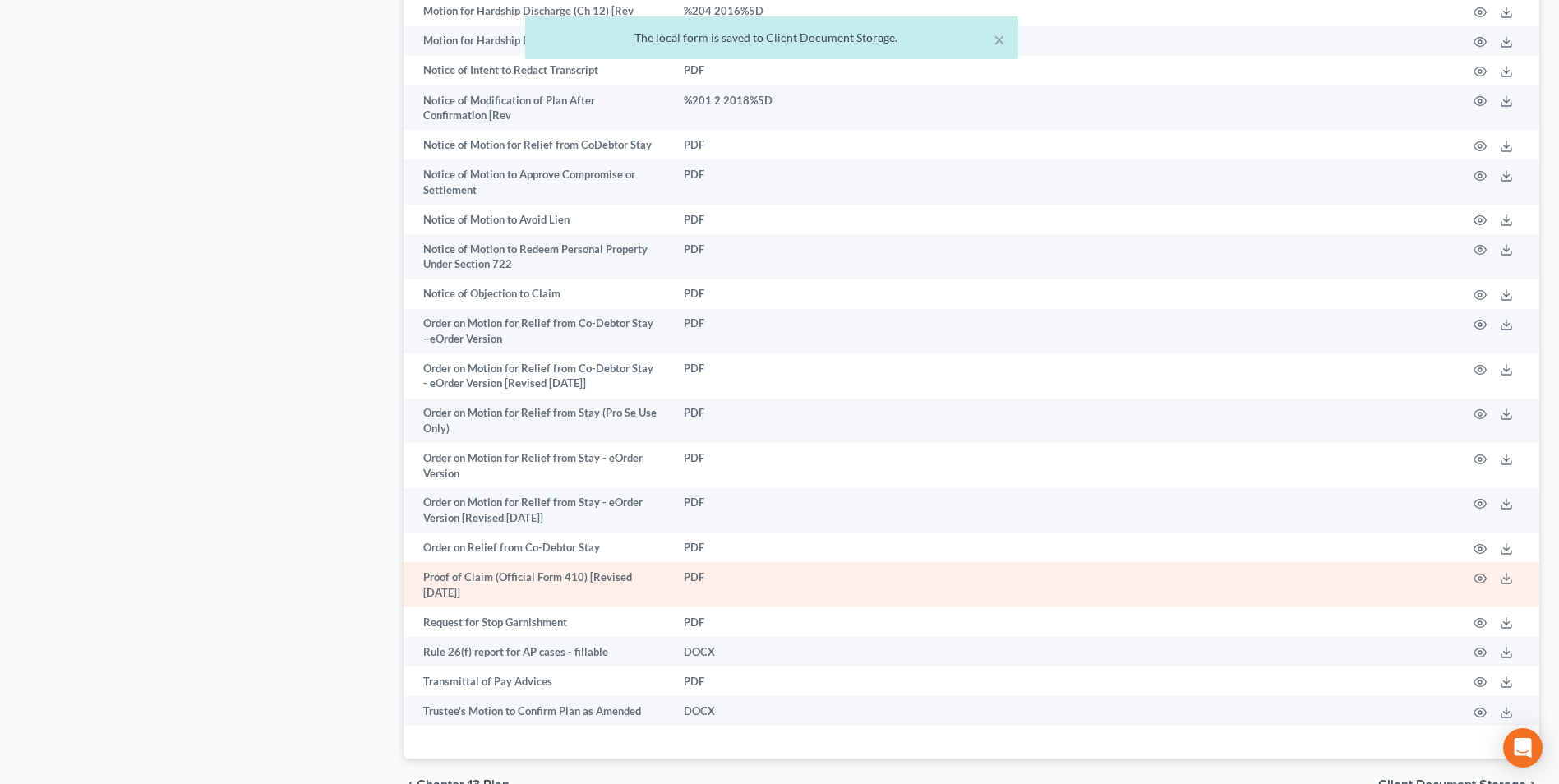
scroll to position [1768, 0]
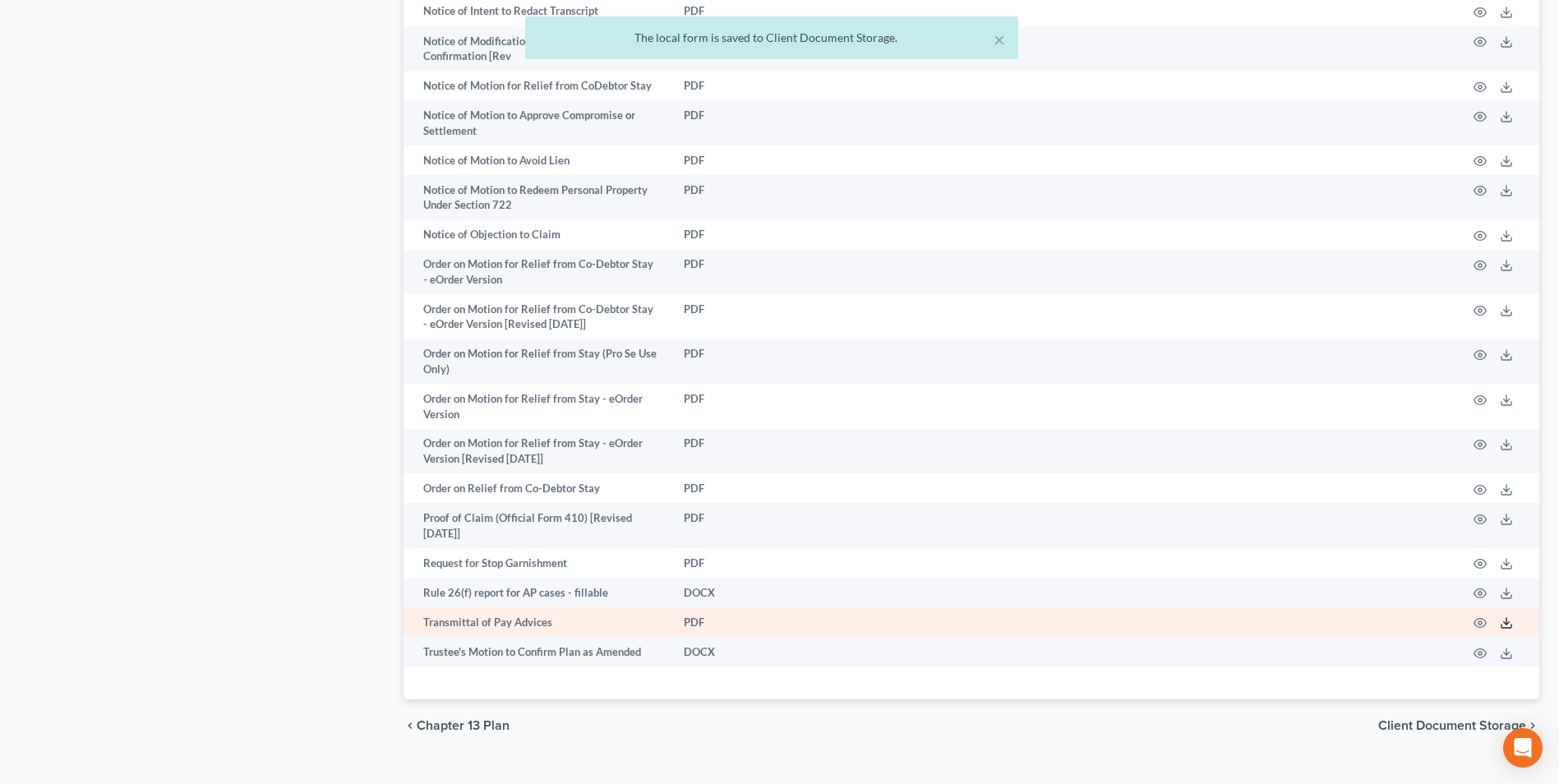
click at [1507, 618] on line at bounding box center [1507, 621] width 0 height 7
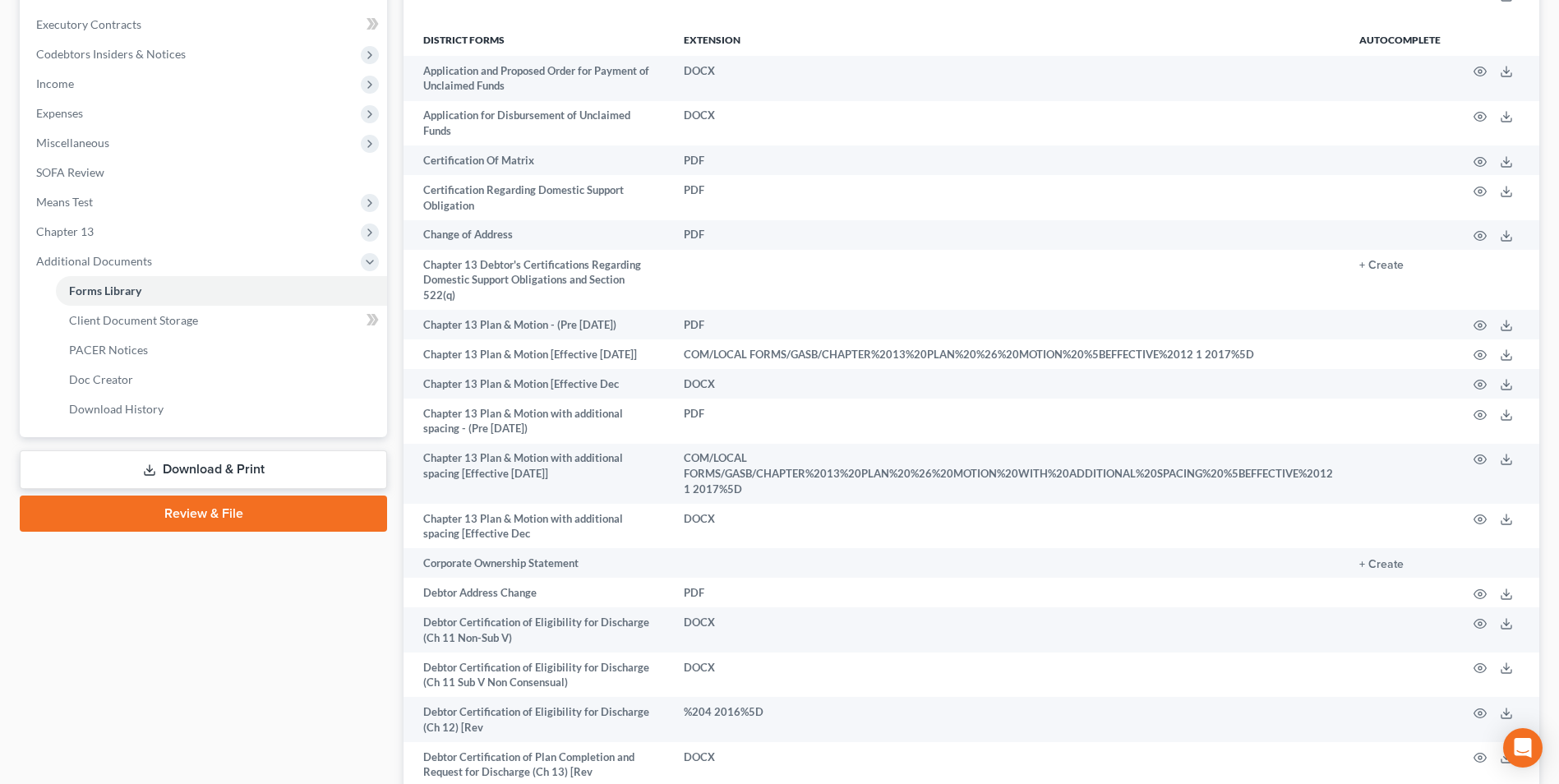
scroll to position [453, 0]
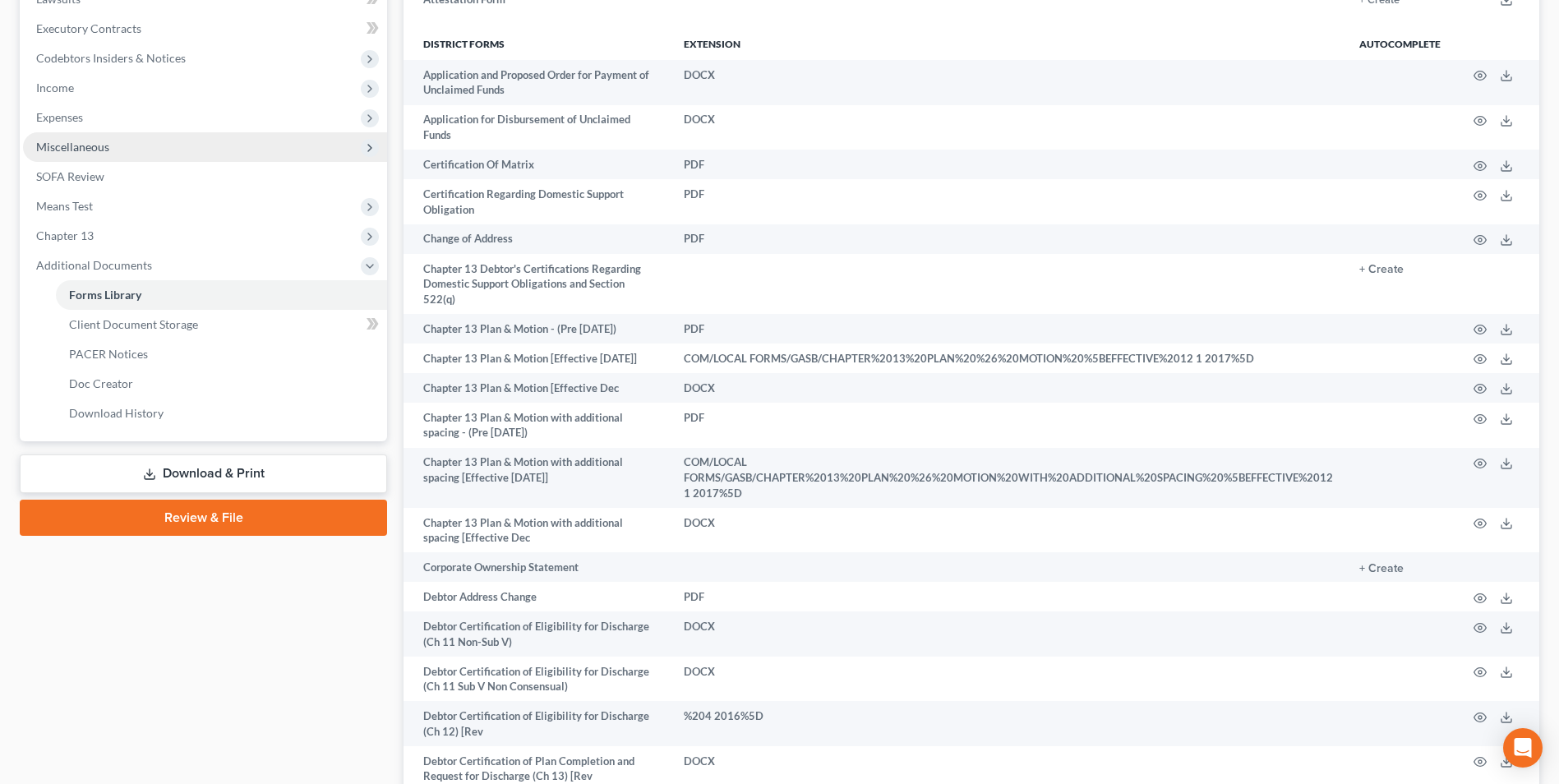
click at [73, 146] on span "Miscellaneous" at bounding box center [73, 147] width 73 height 14
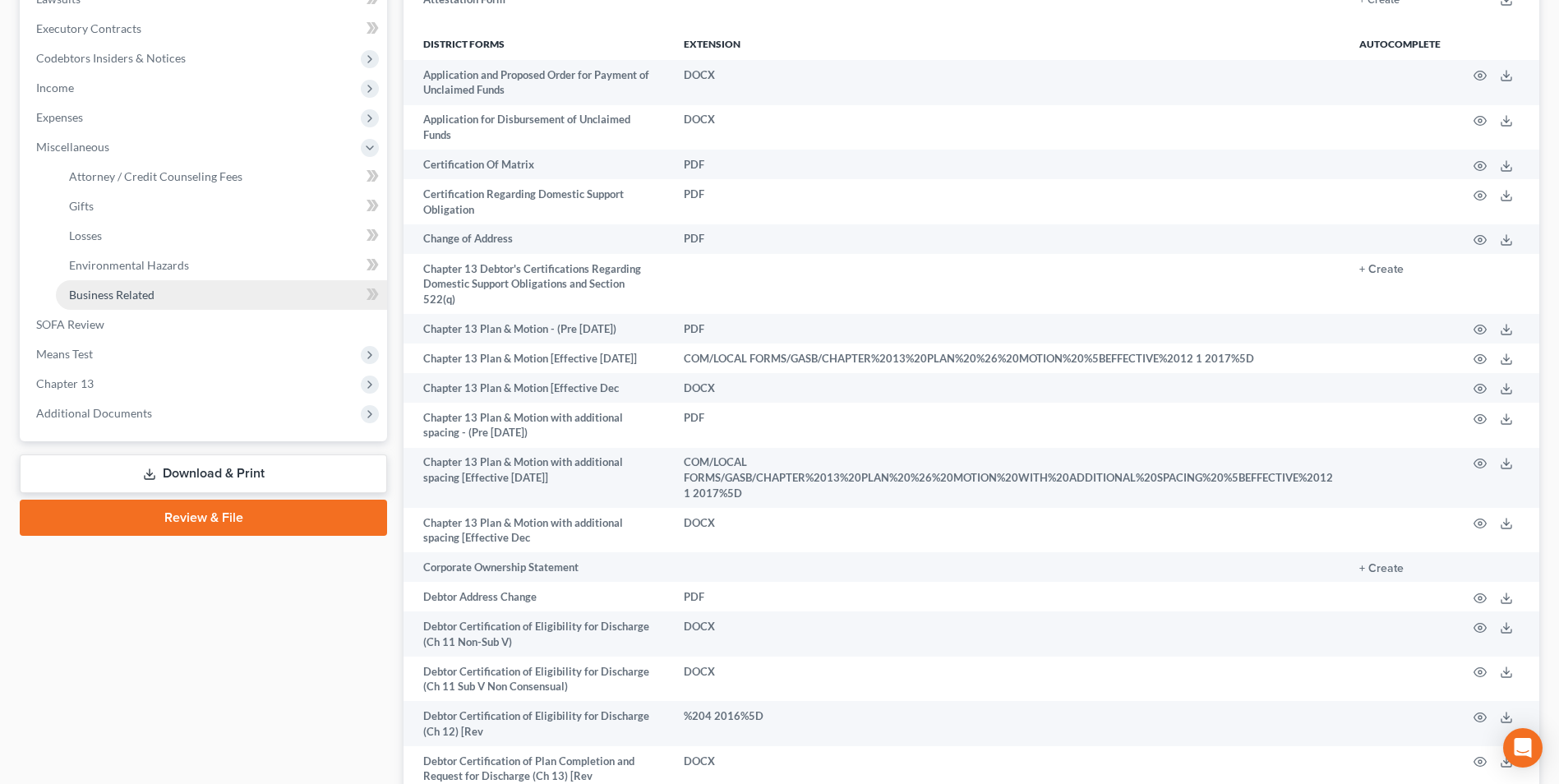
click at [99, 298] on span "Business Related" at bounding box center [111, 294] width 85 height 14
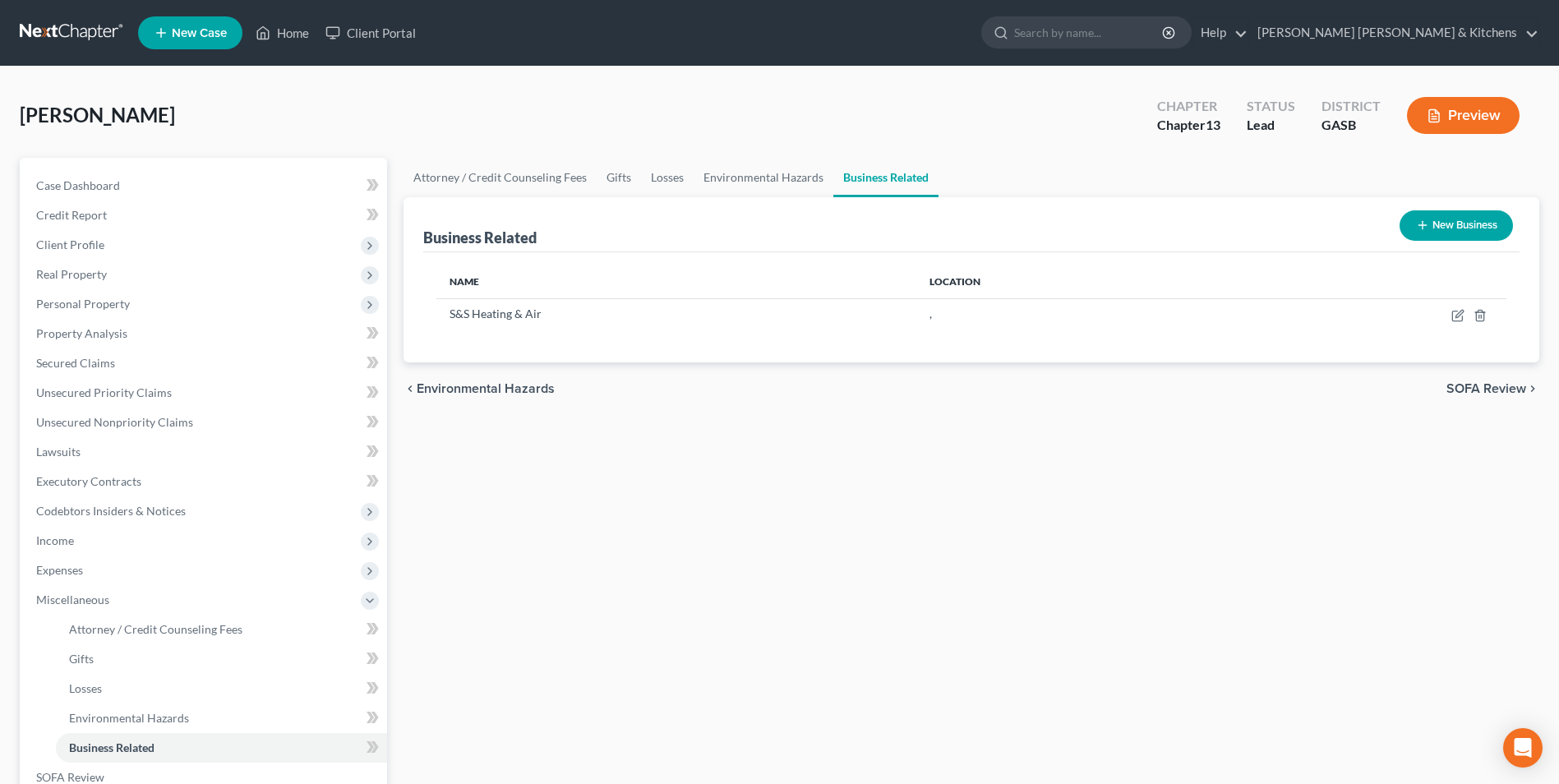
click at [1485, 223] on button "New Business" at bounding box center [1456, 226] width 114 height 30
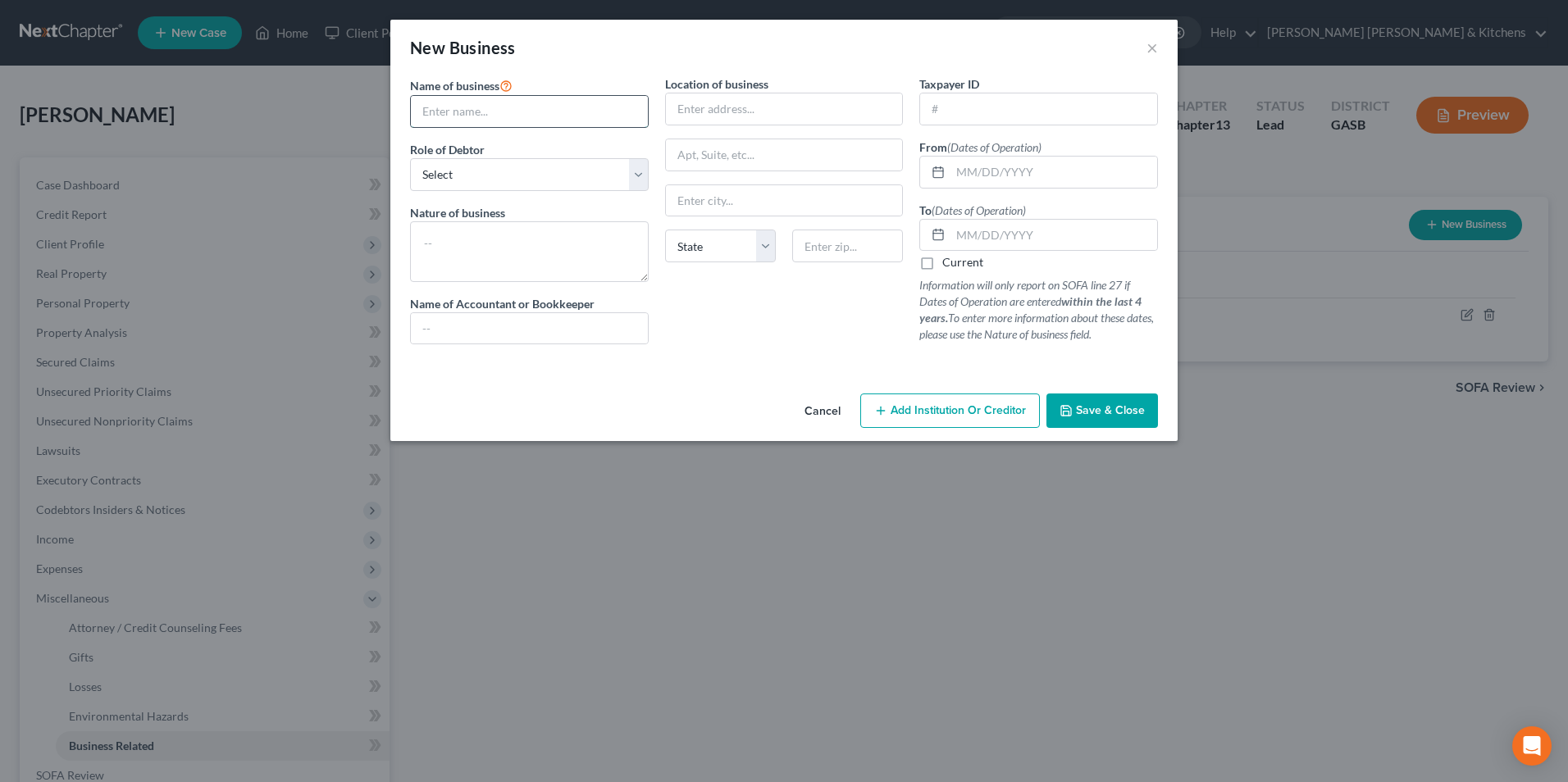
click at [524, 119] on input "text" at bounding box center [529, 111] width 237 height 31
click at [1017, 166] on input "text" at bounding box center [1054, 172] width 207 height 31
click at [942, 262] on label "Current" at bounding box center [962, 262] width 41 height 16
click at [949, 262] on input "Current" at bounding box center [954, 259] width 11 height 11
click at [1132, 426] on button "Save & Close" at bounding box center [1102, 410] width 112 height 34
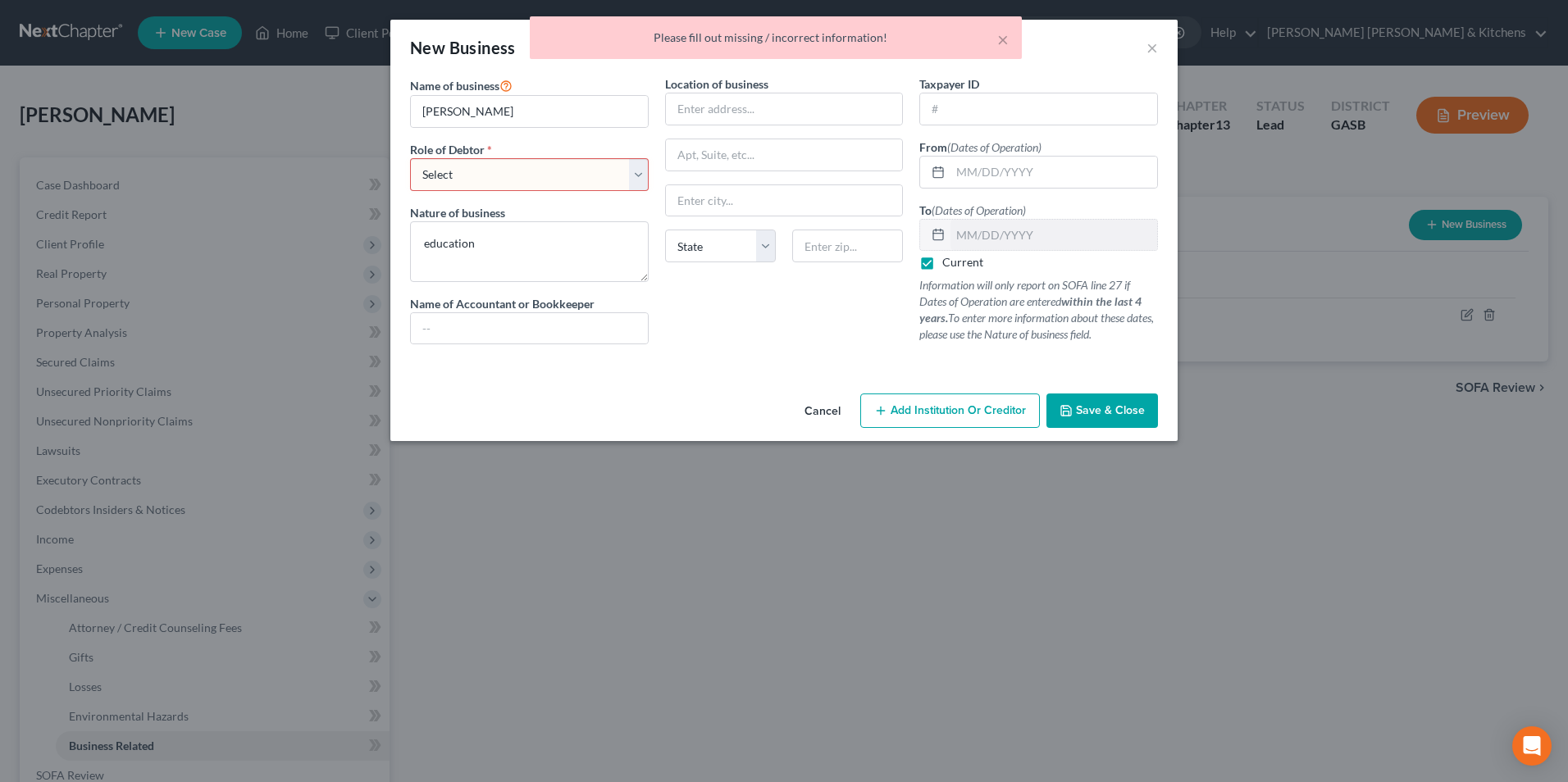
click at [478, 175] on select "Select A member of a limited liability company (LLC) or limited liability partn…" at bounding box center [529, 174] width 239 height 33
click at [410, 158] on select "Select A member of a limited liability company (LLC) or limited liability partn…" at bounding box center [529, 174] width 239 height 33
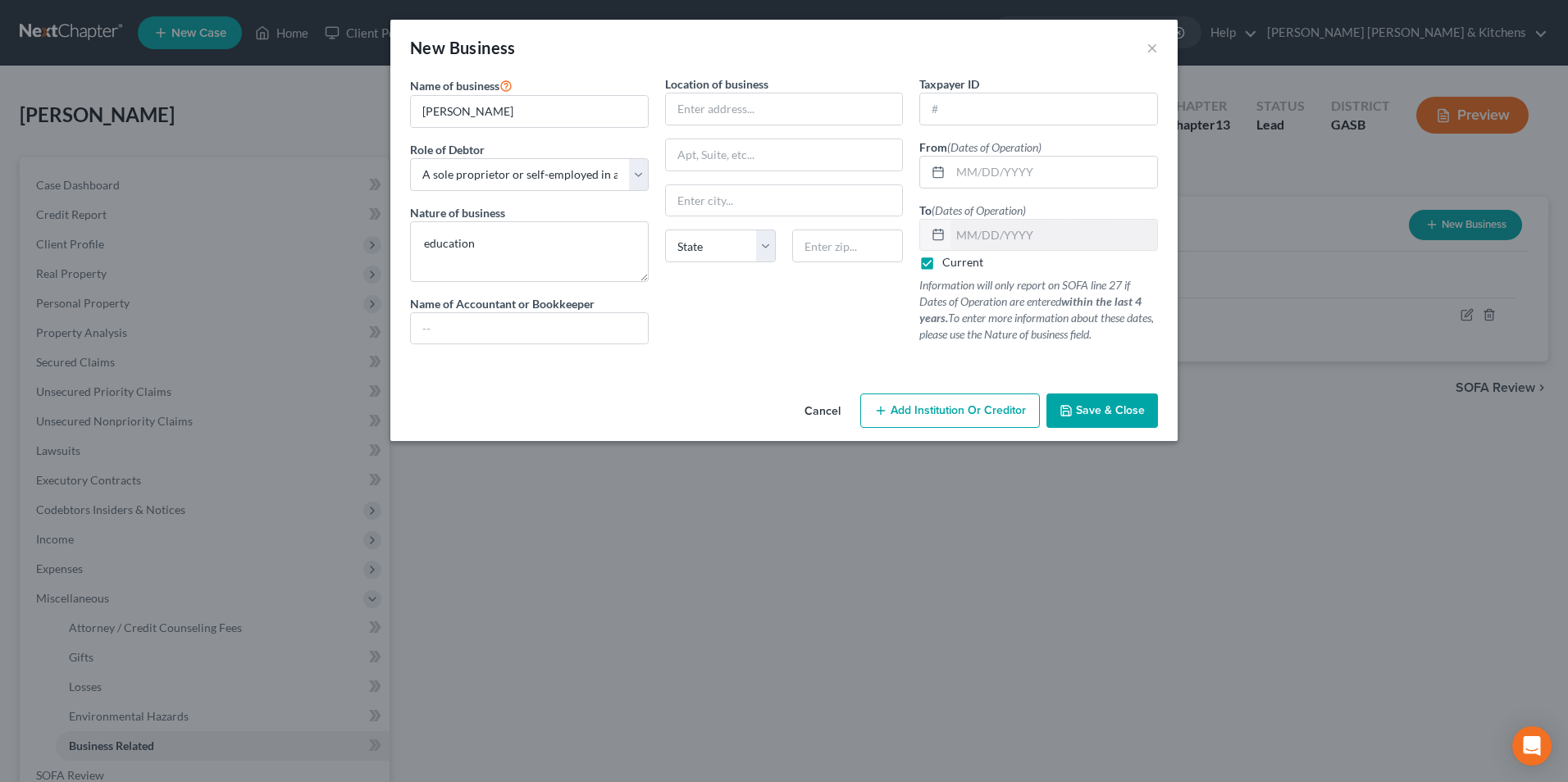
click at [1097, 415] on span "Save & Close" at bounding box center [1110, 410] width 69 height 14
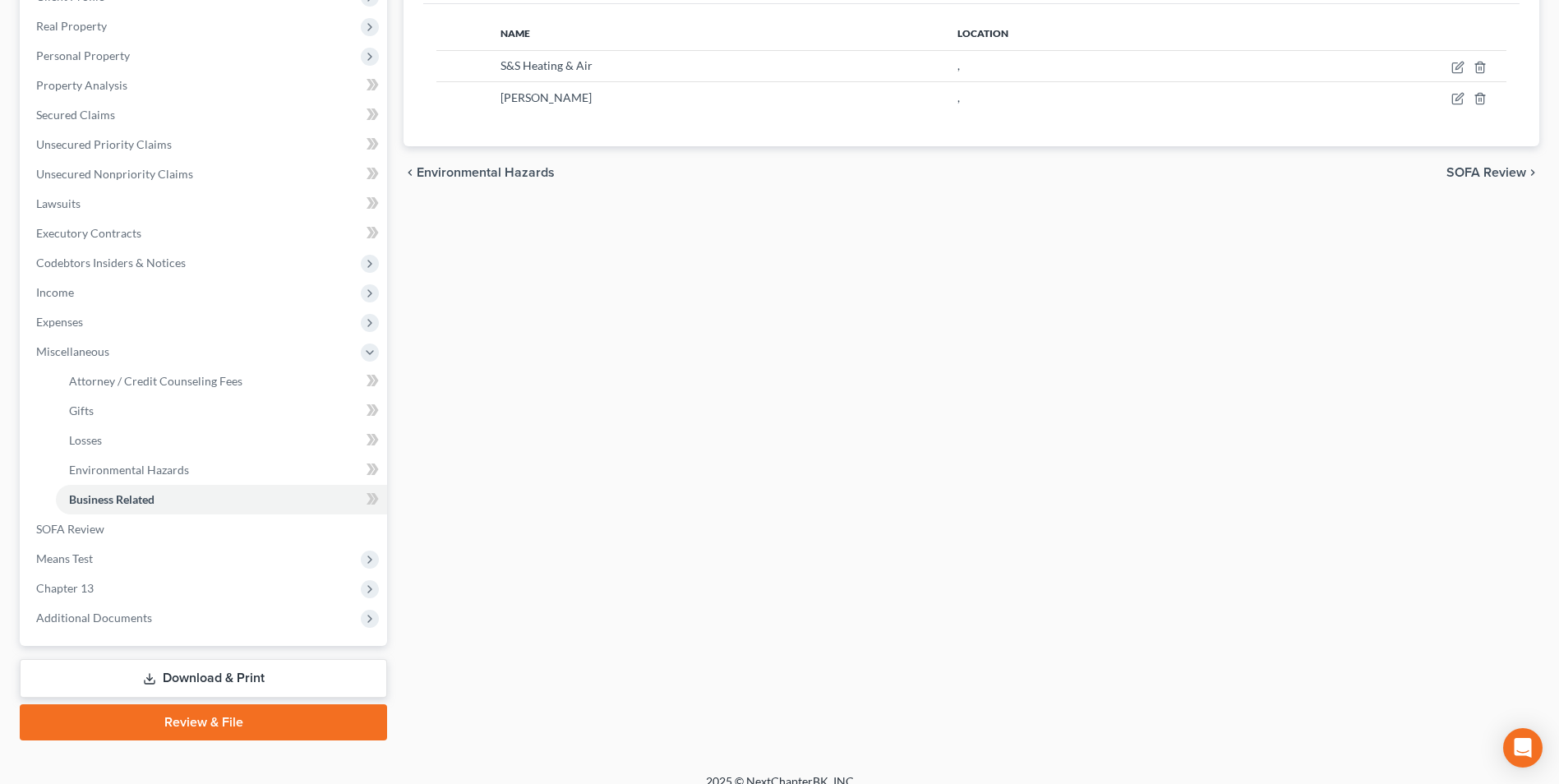
scroll to position [267, 0]
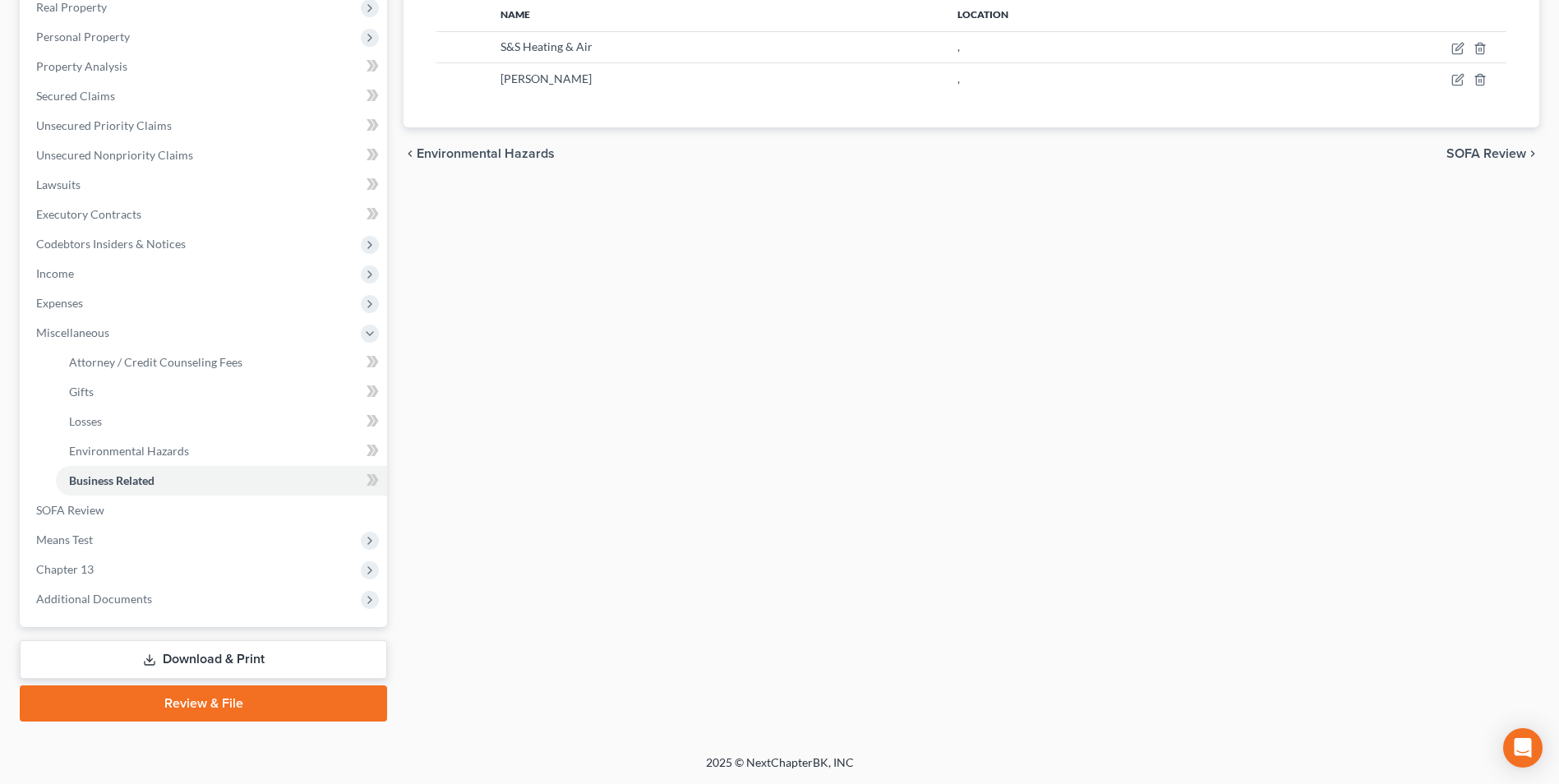
drag, startPoint x: 236, startPoint y: 654, endPoint x: 432, endPoint y: 688, distance: 198.9
click at [236, 654] on link "Download & Print" at bounding box center [203, 659] width 368 height 39
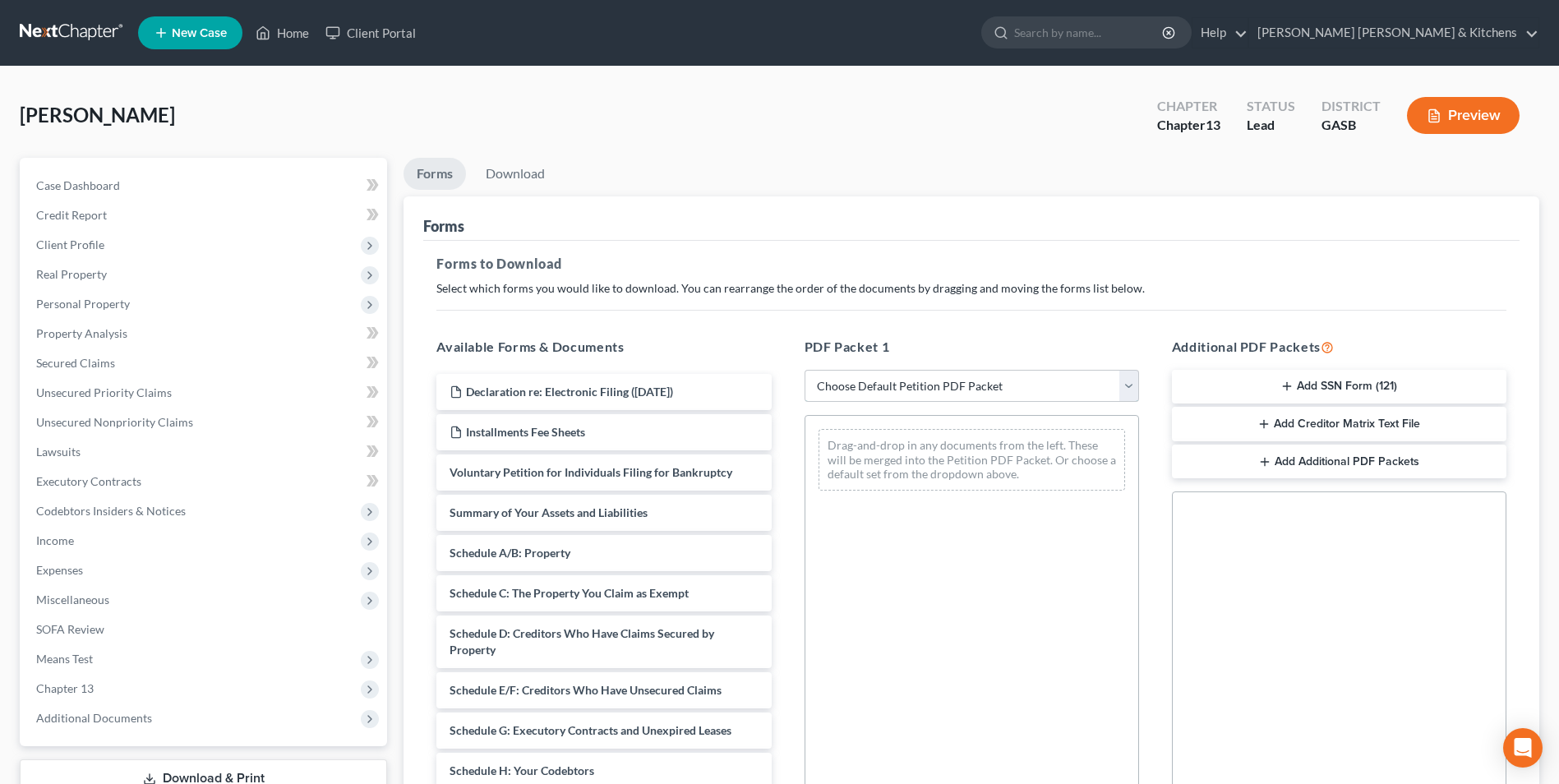
drag, startPoint x: 847, startPoint y: 389, endPoint x: 856, endPoint y: 396, distance: 11.4
click at [847, 389] on select "Choose Default Petition PDF Packet Complete Bankruptcy Petition (all forms and …" at bounding box center [971, 386] width 335 height 33
click at [804, 370] on select "Choose Default Petition PDF Packet Complete Bankruptcy Petition (all forms and …" at bounding box center [971, 386] width 335 height 33
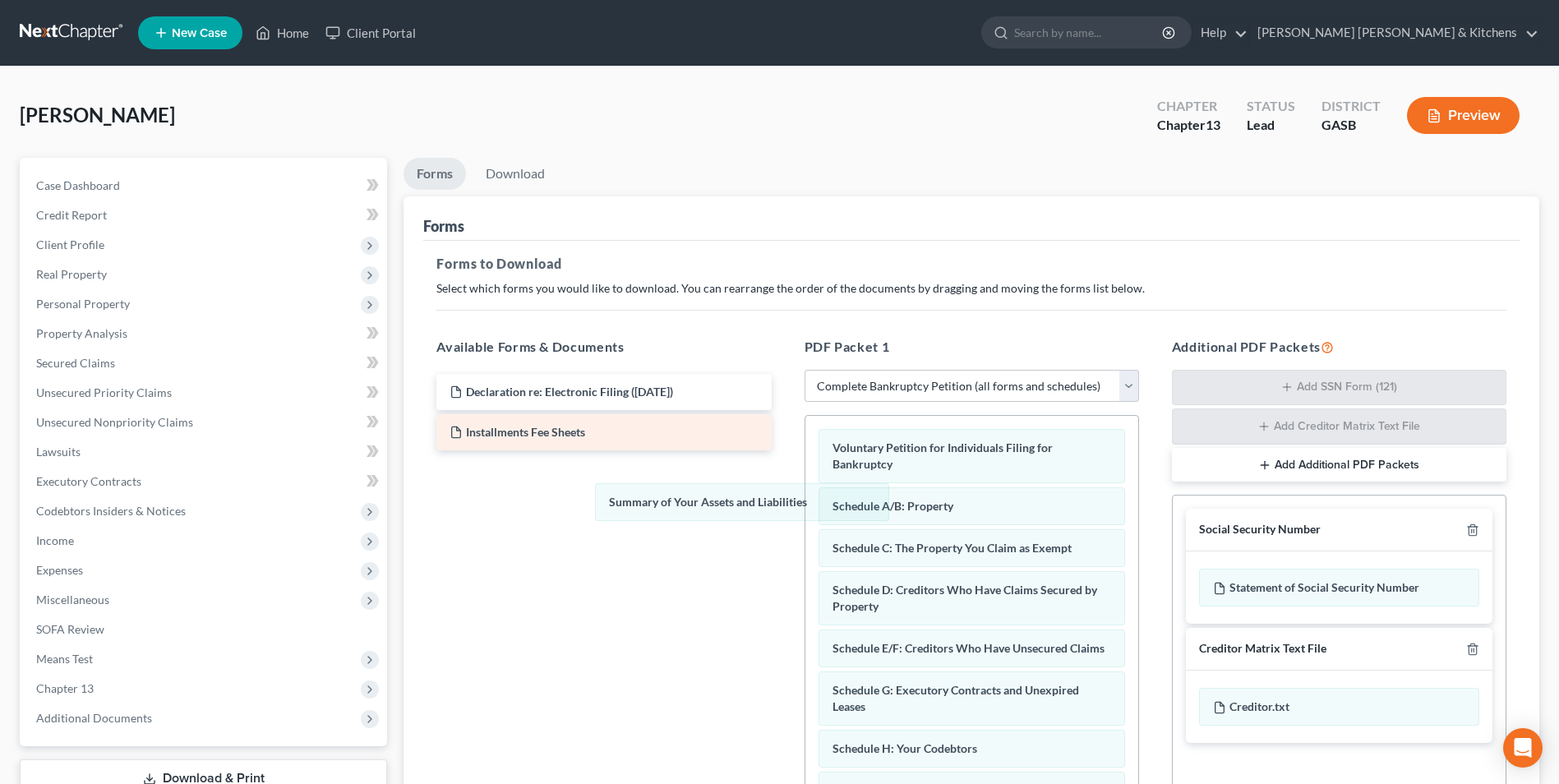
drag, startPoint x: 890, startPoint y: 507, endPoint x: 575, endPoint y: 448, distance: 320.5
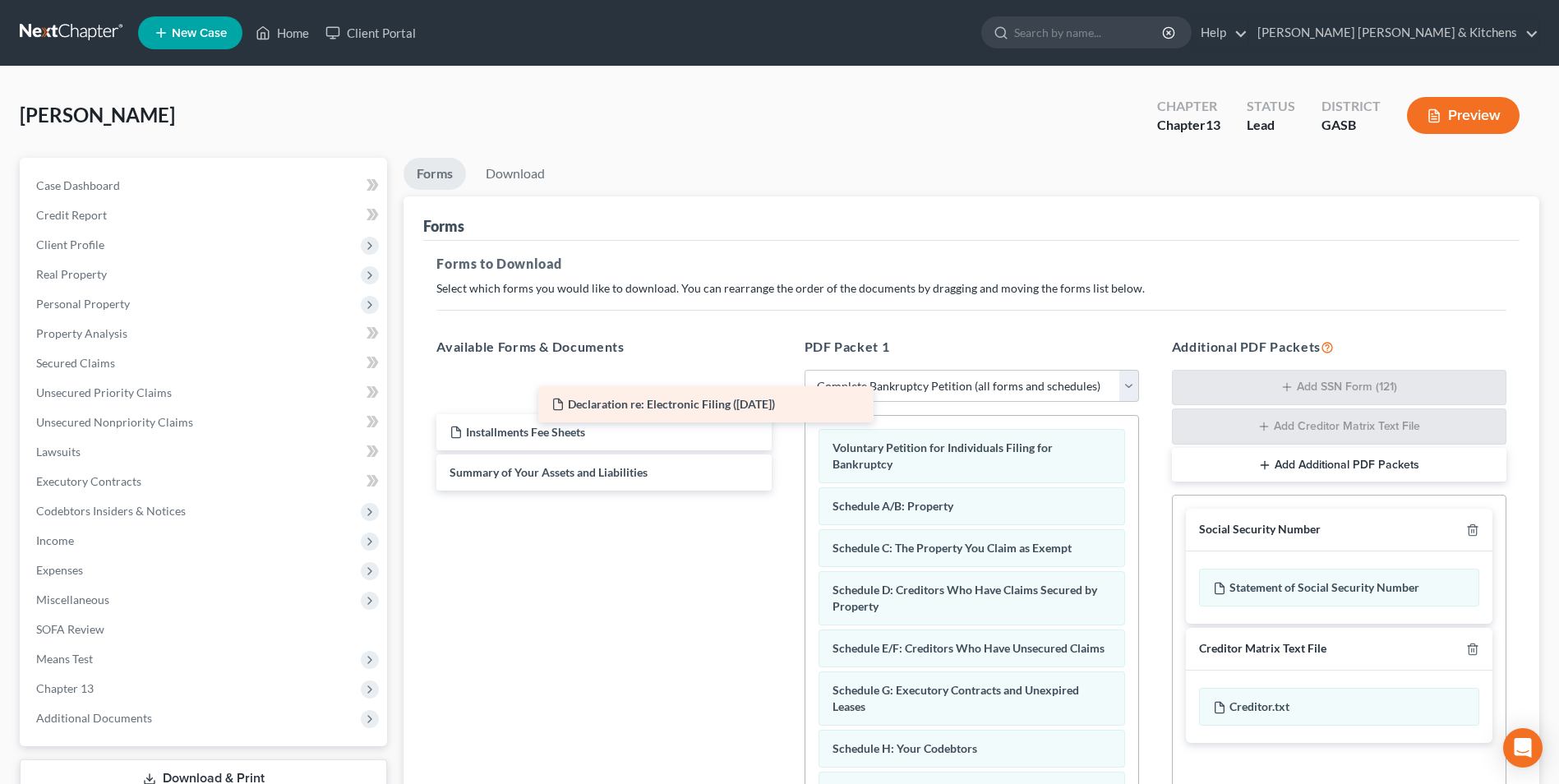
drag, startPoint x: 578, startPoint y: 389, endPoint x: 783, endPoint y: 425, distance: 208.1
click at [783, 425] on div "Declaration re: Electronic Filing ([DATE]) Declaration re: Electronic Filing ([…" at bounding box center [604, 432] width 361 height 116
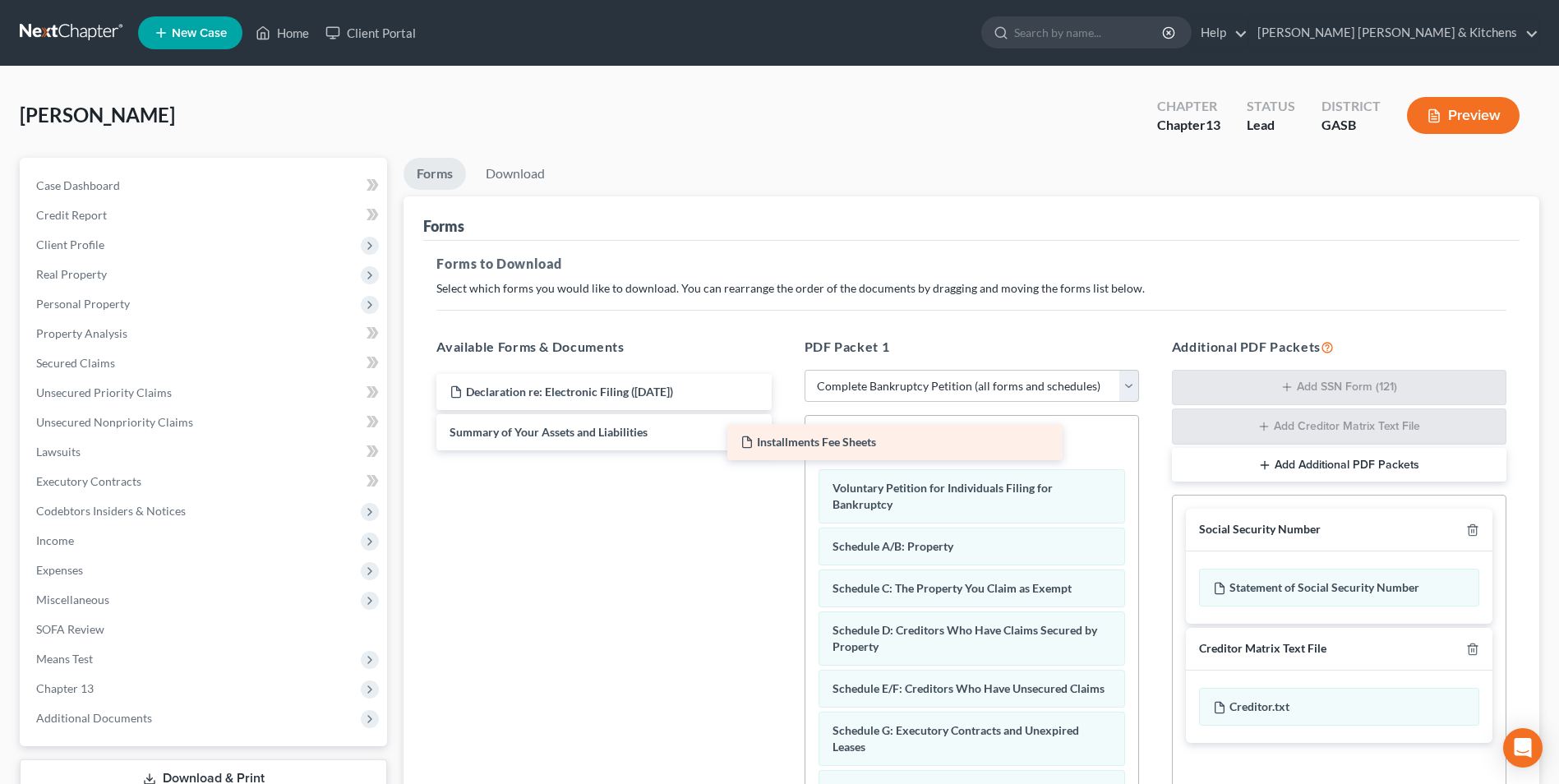
drag, startPoint x: 622, startPoint y: 434, endPoint x: 925, endPoint y: 443, distance: 303.1
click at [784, 443] on div "Installments Fee Sheets Declaration re: Electronic Filing ([DATE]) Installments…" at bounding box center [604, 412] width 361 height 77
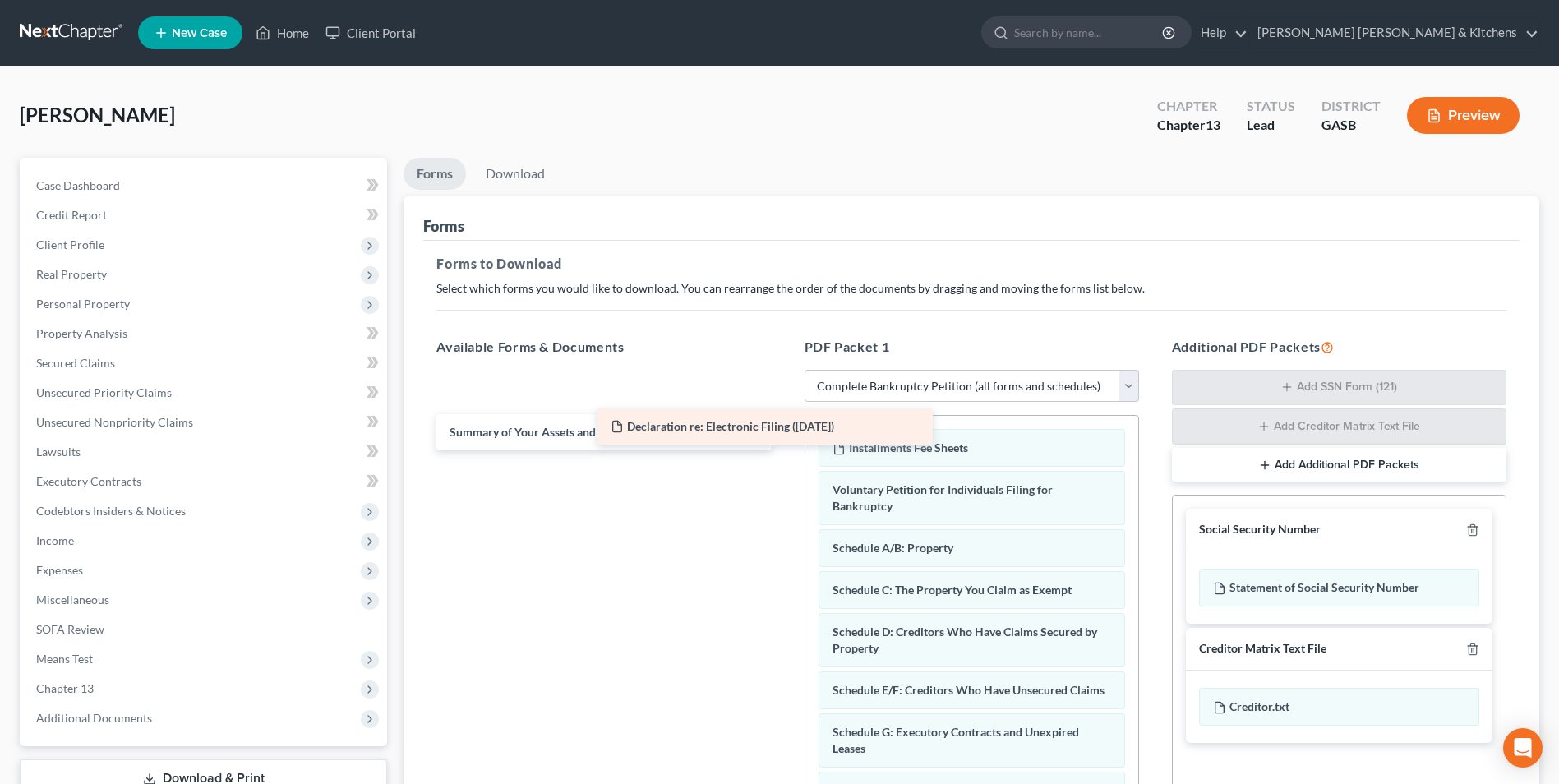
drag, startPoint x: 617, startPoint y: 392, endPoint x: 1046, endPoint y: 446, distance: 432.4
click at [784, 444] on div "Declaration re: Electronic Filing ([DATE]) Declaration re: Electronic Filing ([…" at bounding box center [604, 412] width 361 height 77
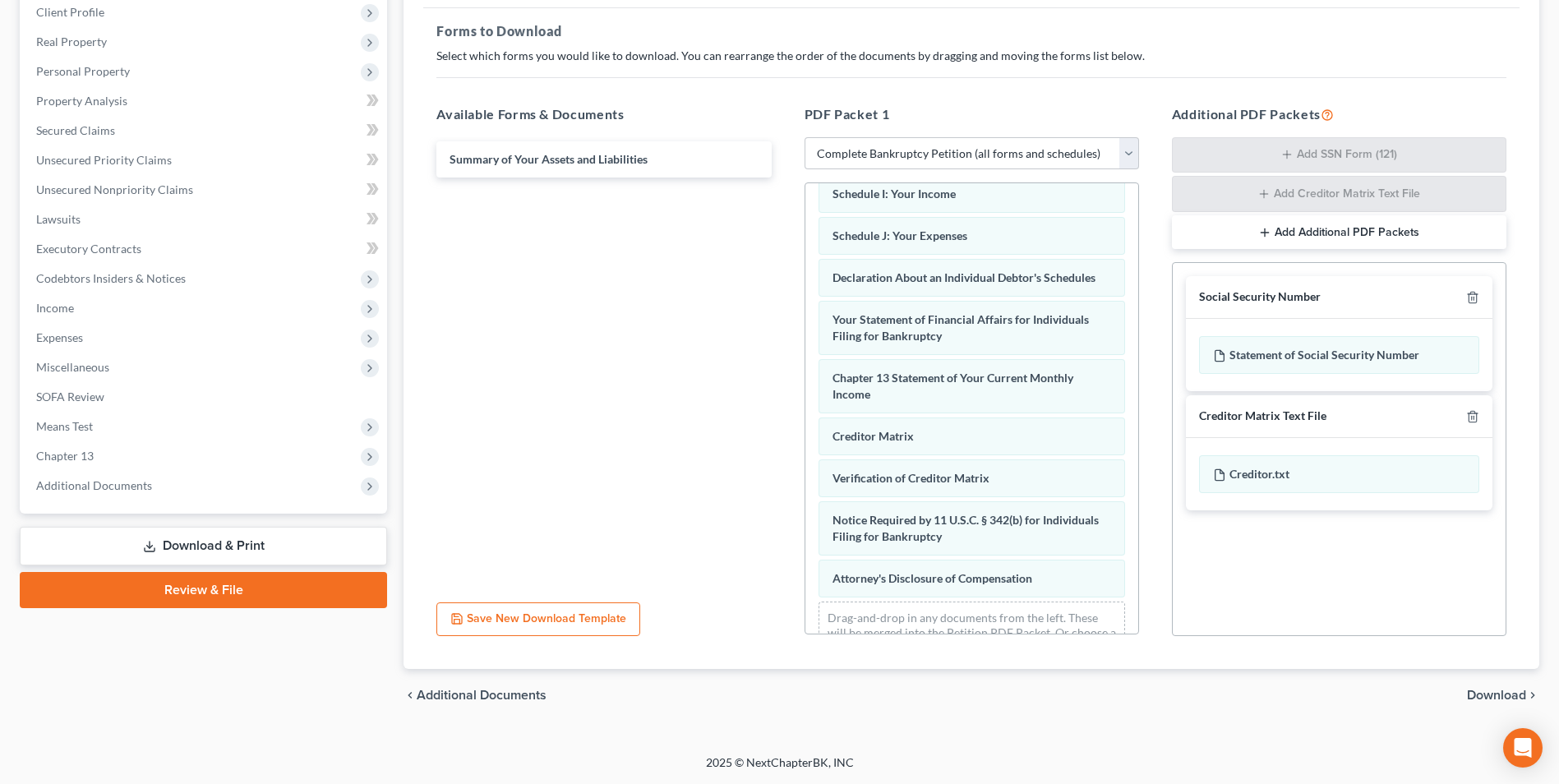
scroll to position [507, 0]
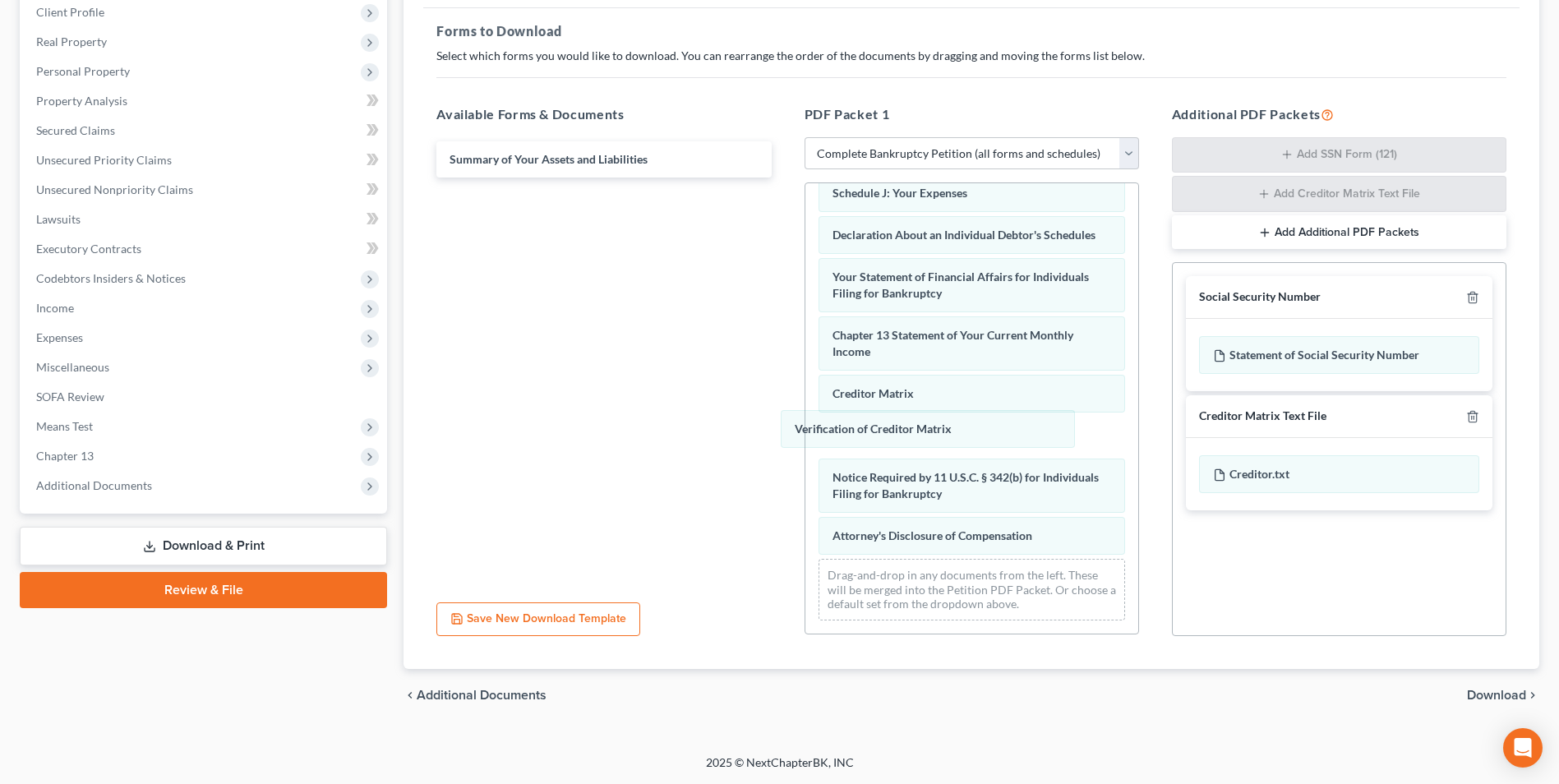
drag, startPoint x: 921, startPoint y: 438, endPoint x: 697, endPoint y: 349, distance: 241.0
click at [805, 373] on div "Verification of Creditor Matrix Declaration re: Electronic Filing ([DATE]) Inst…" at bounding box center [971, 163] width 333 height 941
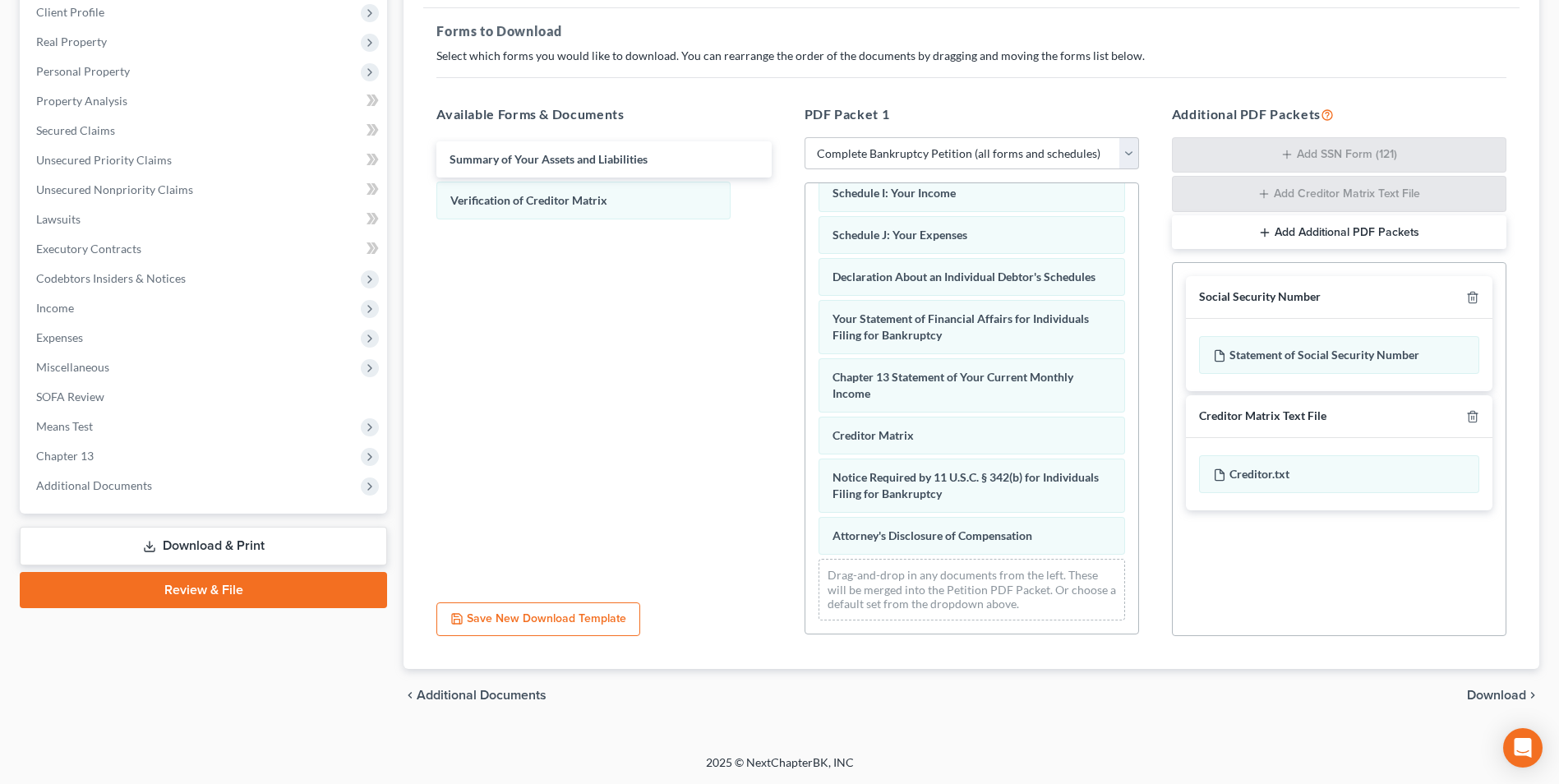
scroll to position [465, 0]
click at [1500, 691] on span "Download" at bounding box center [1497, 695] width 59 height 13
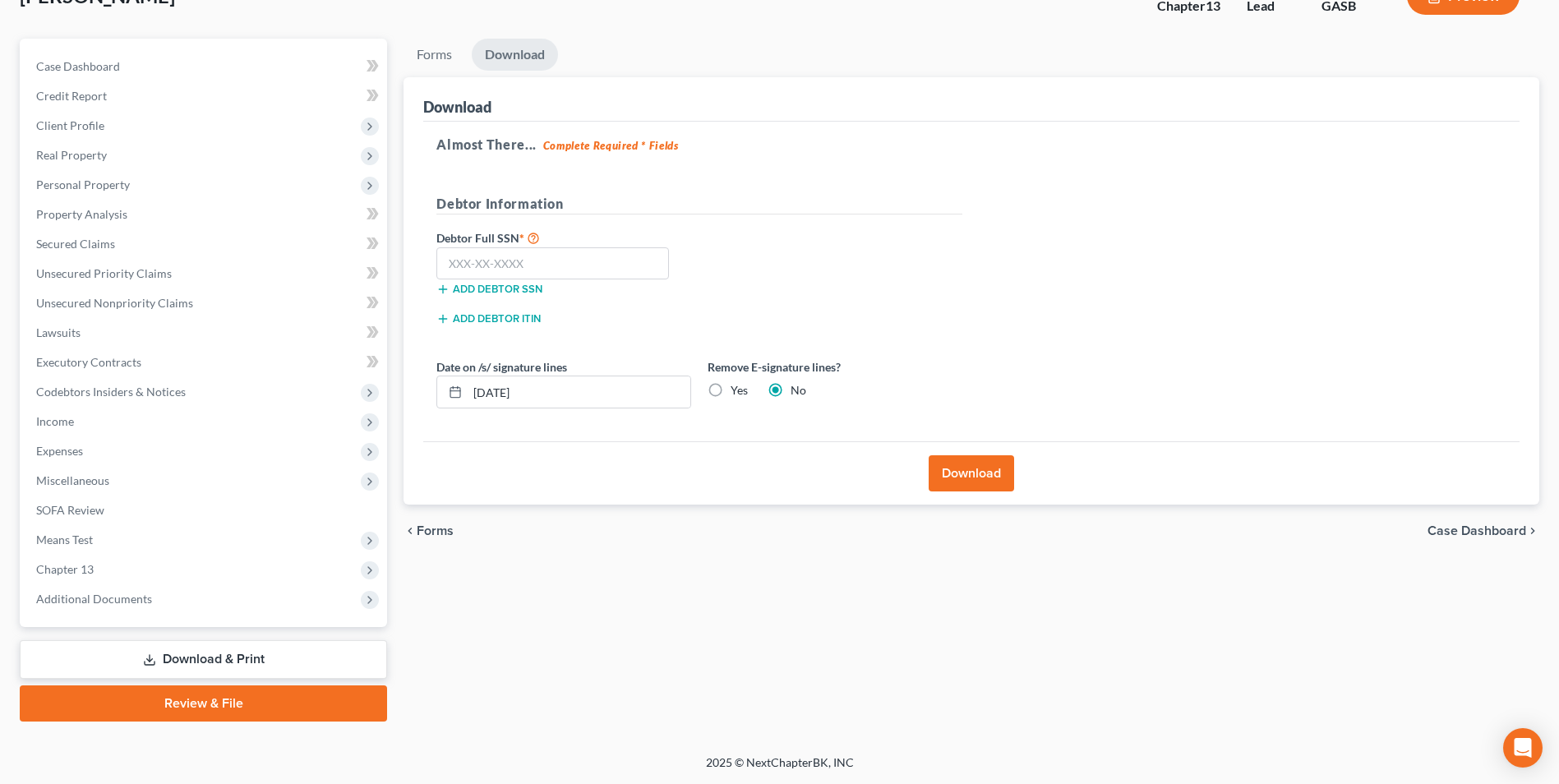
scroll to position [119, 0]
click at [536, 281] on div "Add debtor SSN" at bounding box center [564, 287] width 271 height 16
click at [508, 239] on label "Debtor Full SSN *" at bounding box center [564, 237] width 271 height 19
click at [503, 278] on input "text" at bounding box center [553, 263] width 233 height 33
drag, startPoint x: 550, startPoint y: 398, endPoint x: 438, endPoint y: 395, distance: 112.0
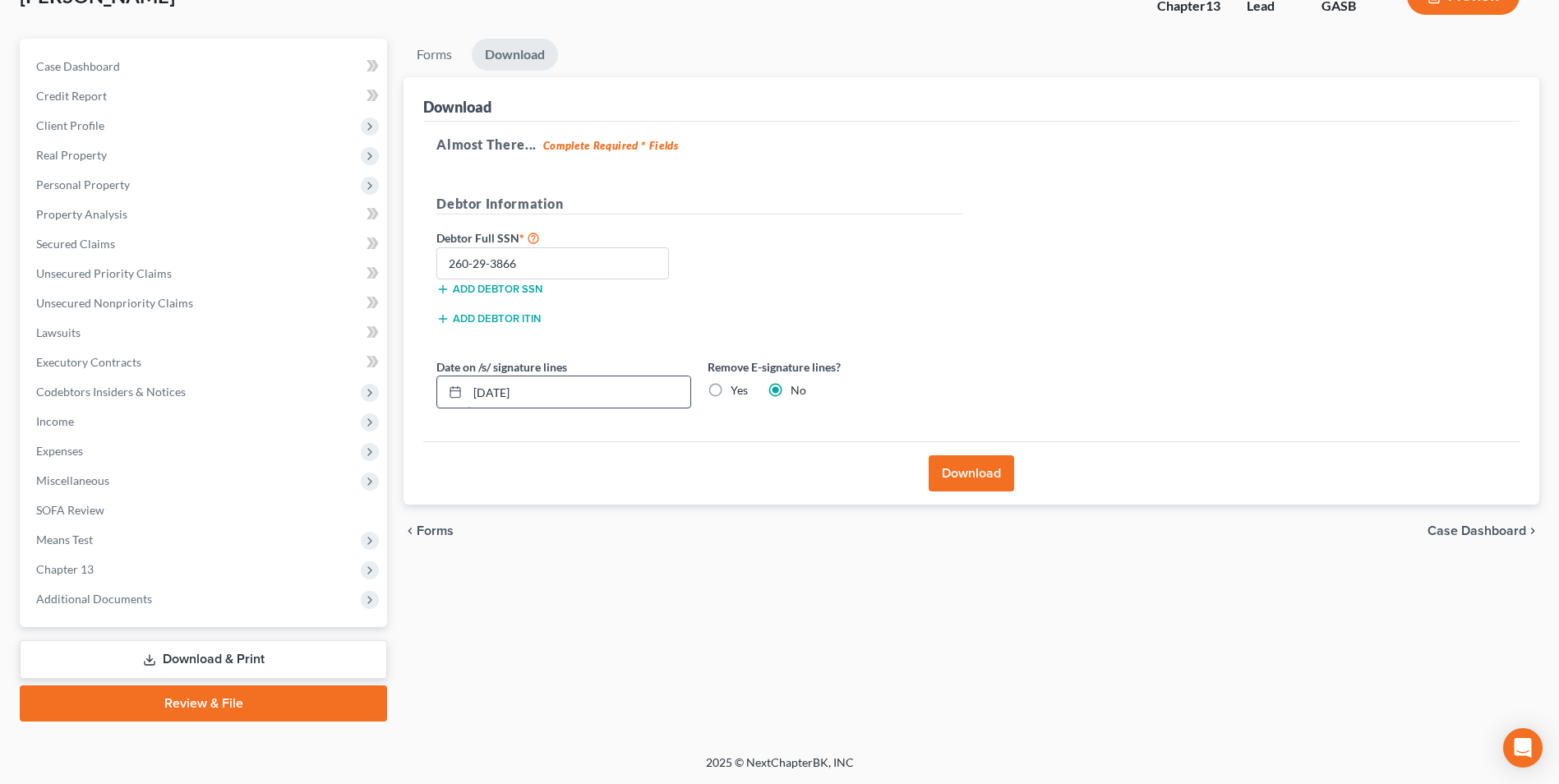
click at [442, 397] on div "[DATE]" at bounding box center [564, 391] width 255 height 33
drag, startPoint x: 708, startPoint y: 386, endPoint x: 754, endPoint y: 422, distance: 58.4
click at [731, 387] on label "Yes" at bounding box center [739, 389] width 17 height 16
click at [737, 387] on input "Yes" at bounding box center [742, 387] width 11 height 11
click at [966, 473] on button "Download" at bounding box center [971, 473] width 85 height 36
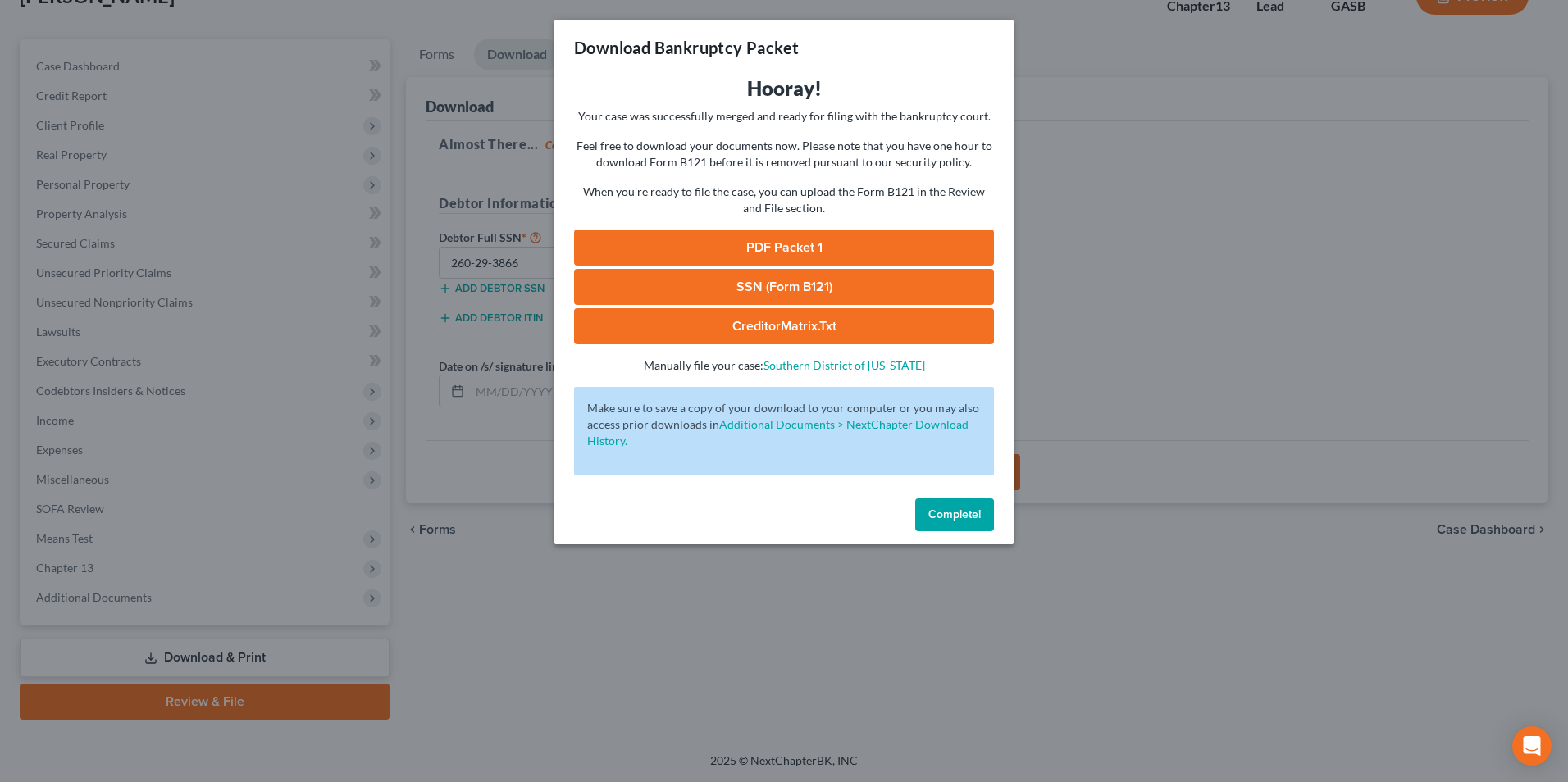
click at [680, 295] on link "SSN (Form B121)" at bounding box center [783, 287] width 420 height 36
click at [705, 251] on link "PDF Packet 1" at bounding box center [783, 247] width 420 height 36
click at [465, 634] on div "Download Bankruptcy Packet Hooray! Your case was successfully merged and ready …" at bounding box center [784, 391] width 1568 height 782
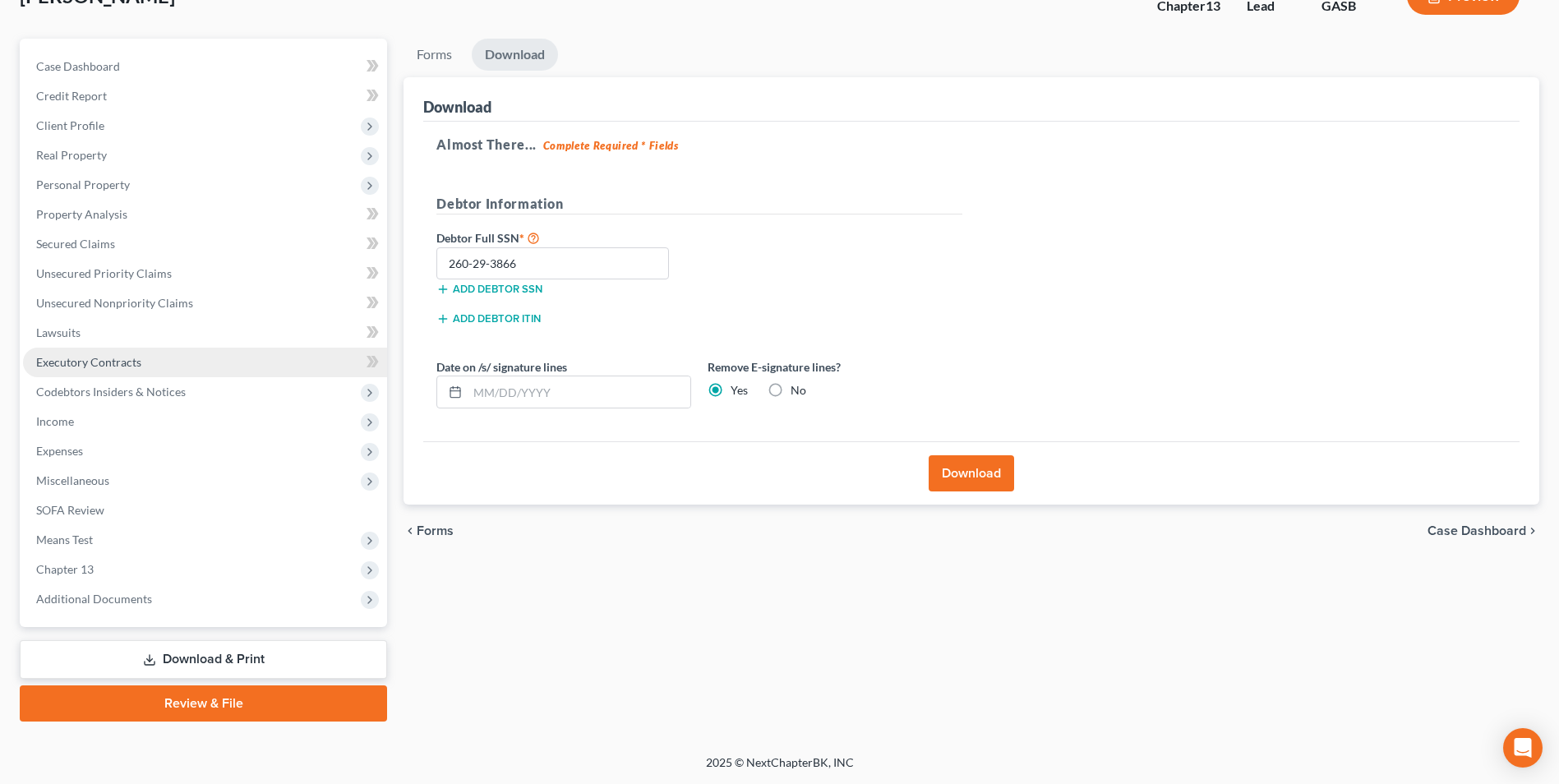
click at [78, 362] on span "Executory Contracts" at bounding box center [89, 362] width 105 height 14
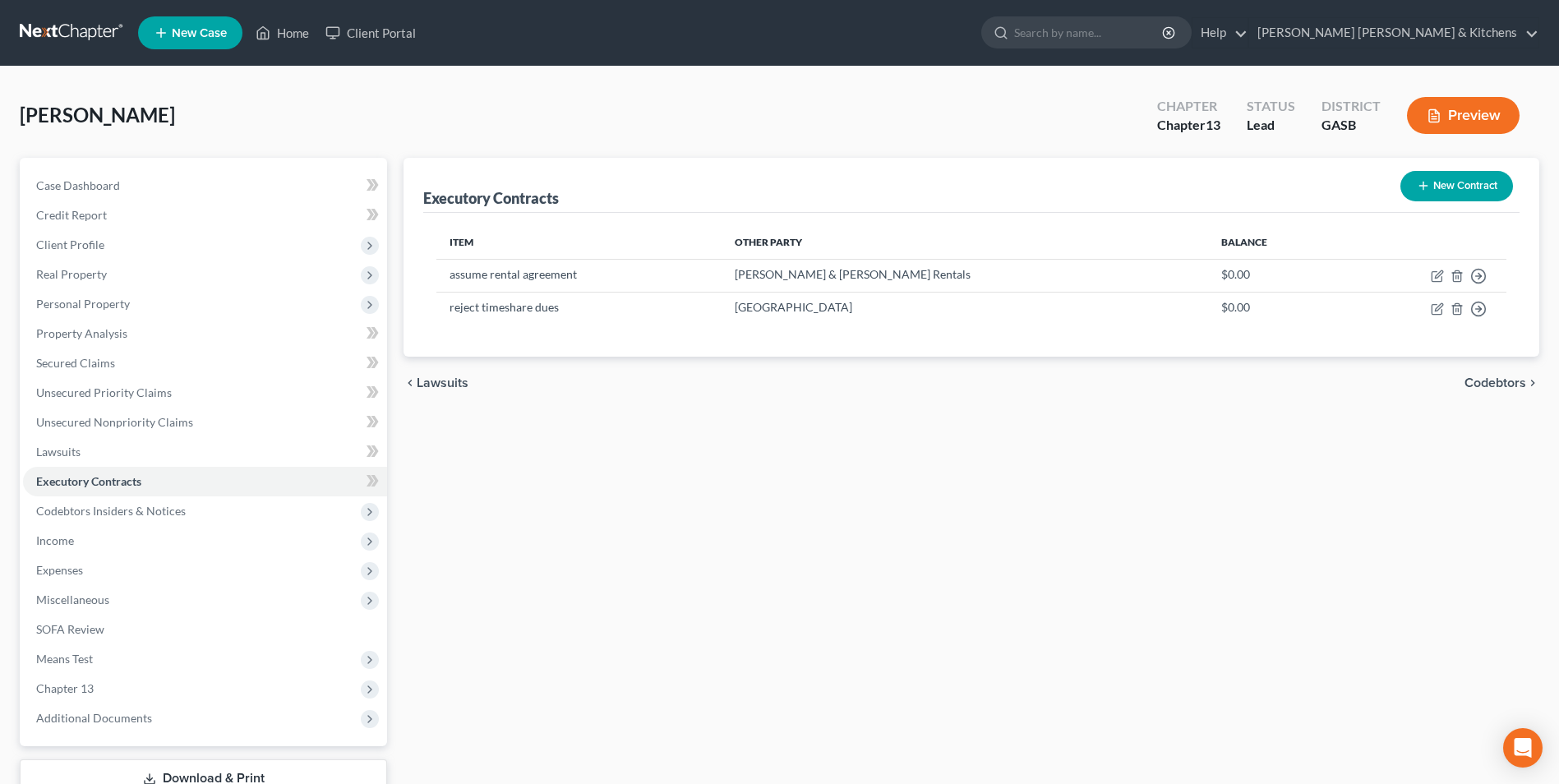
click at [1427, 179] on button "New Contract" at bounding box center [1457, 186] width 113 height 30
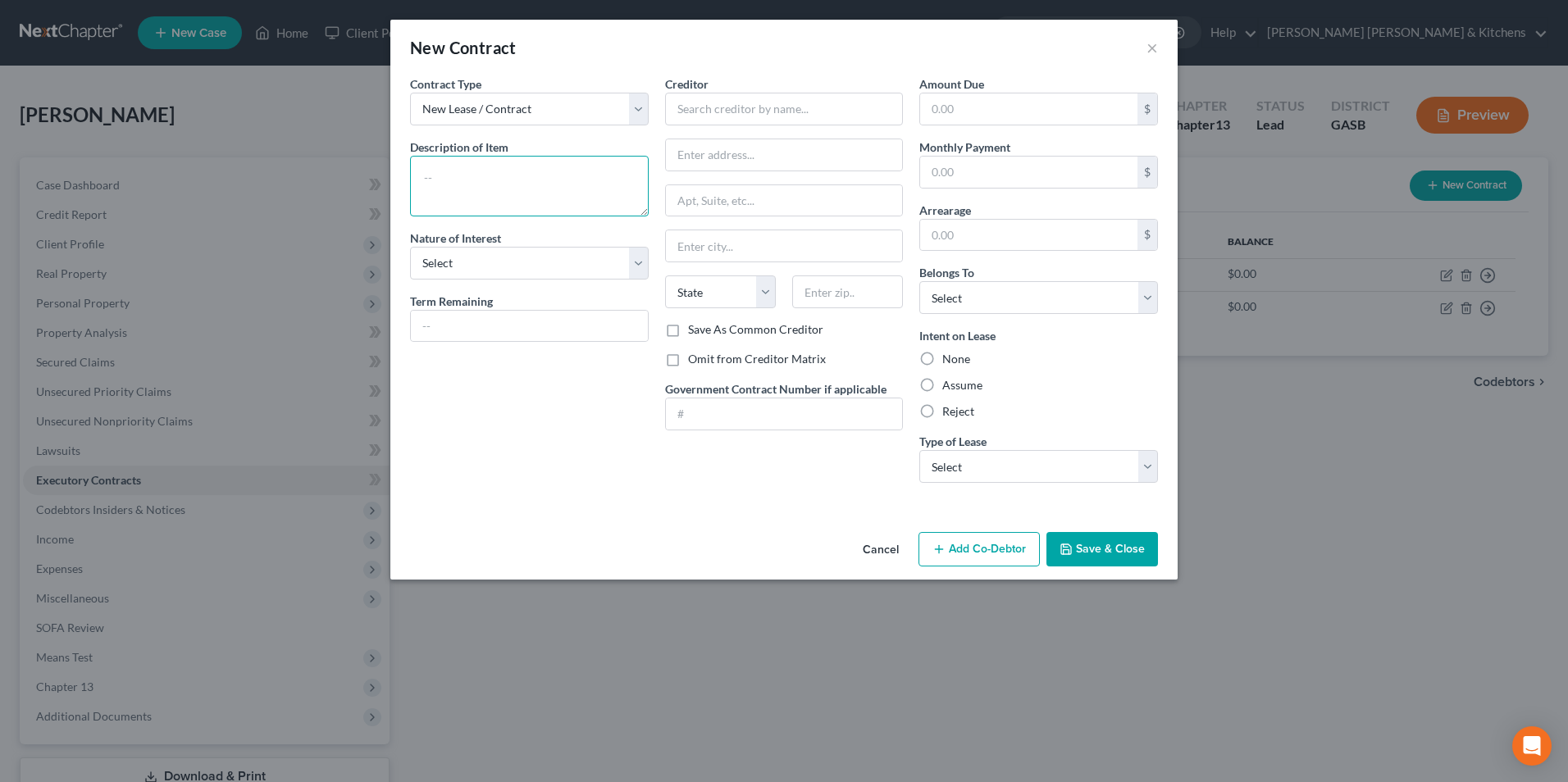
click at [564, 202] on textarea at bounding box center [529, 186] width 239 height 61
click at [675, 108] on input "text" at bounding box center [785, 108] width 239 height 33
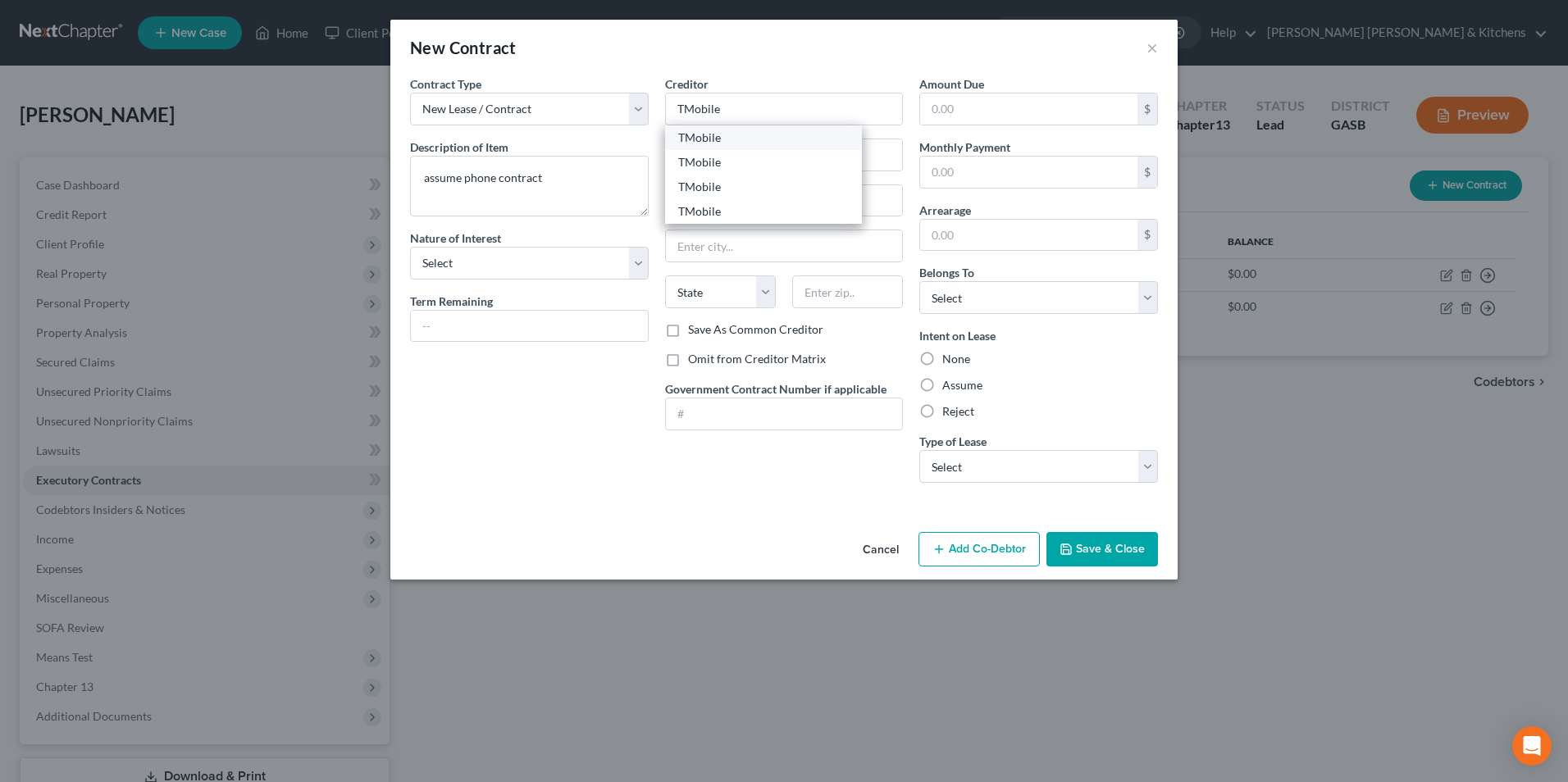
click at [697, 134] on div "TMobile" at bounding box center [763, 137] width 171 height 16
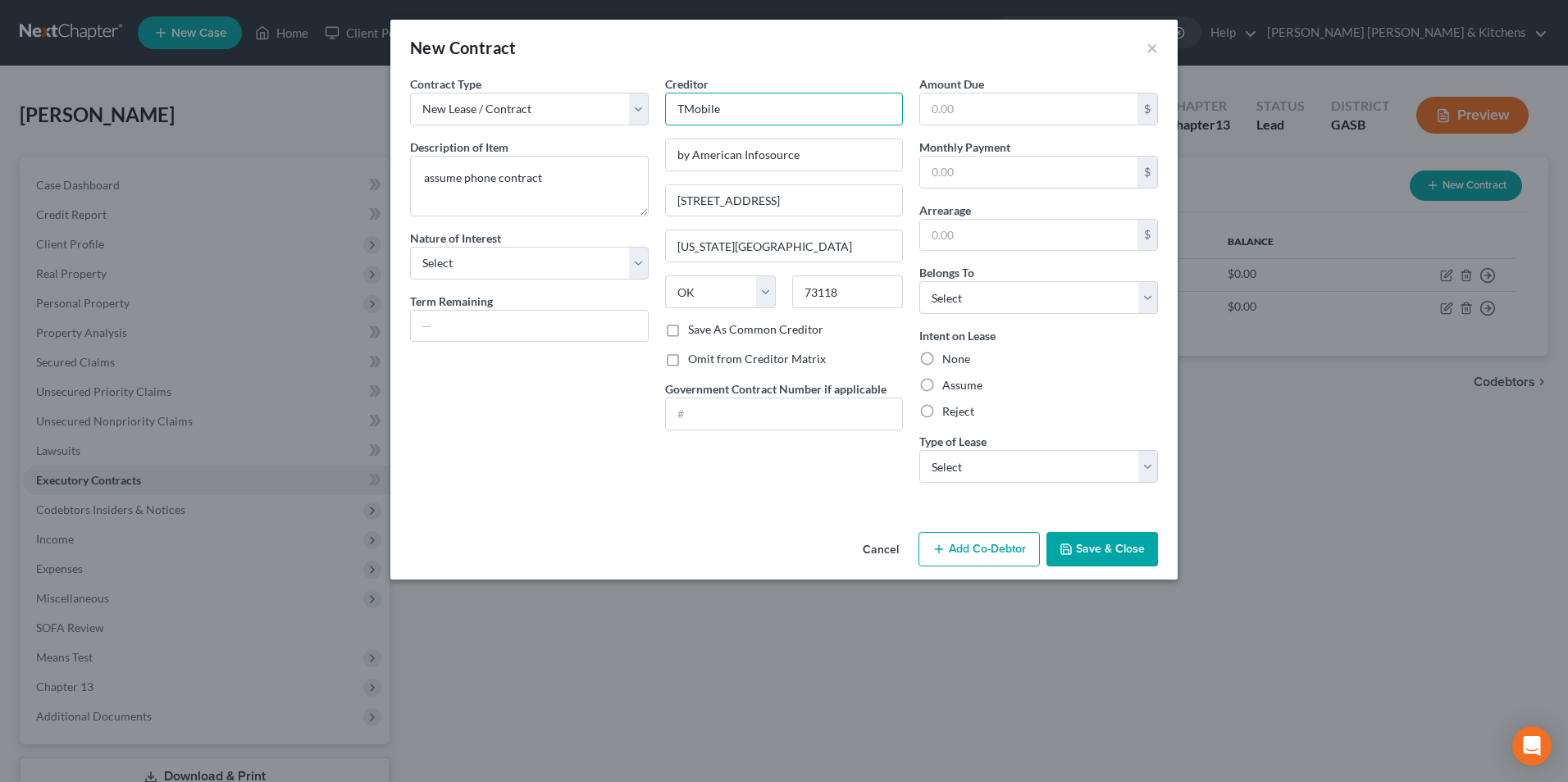
click at [739, 117] on input "TMobile" at bounding box center [785, 108] width 239 height 33
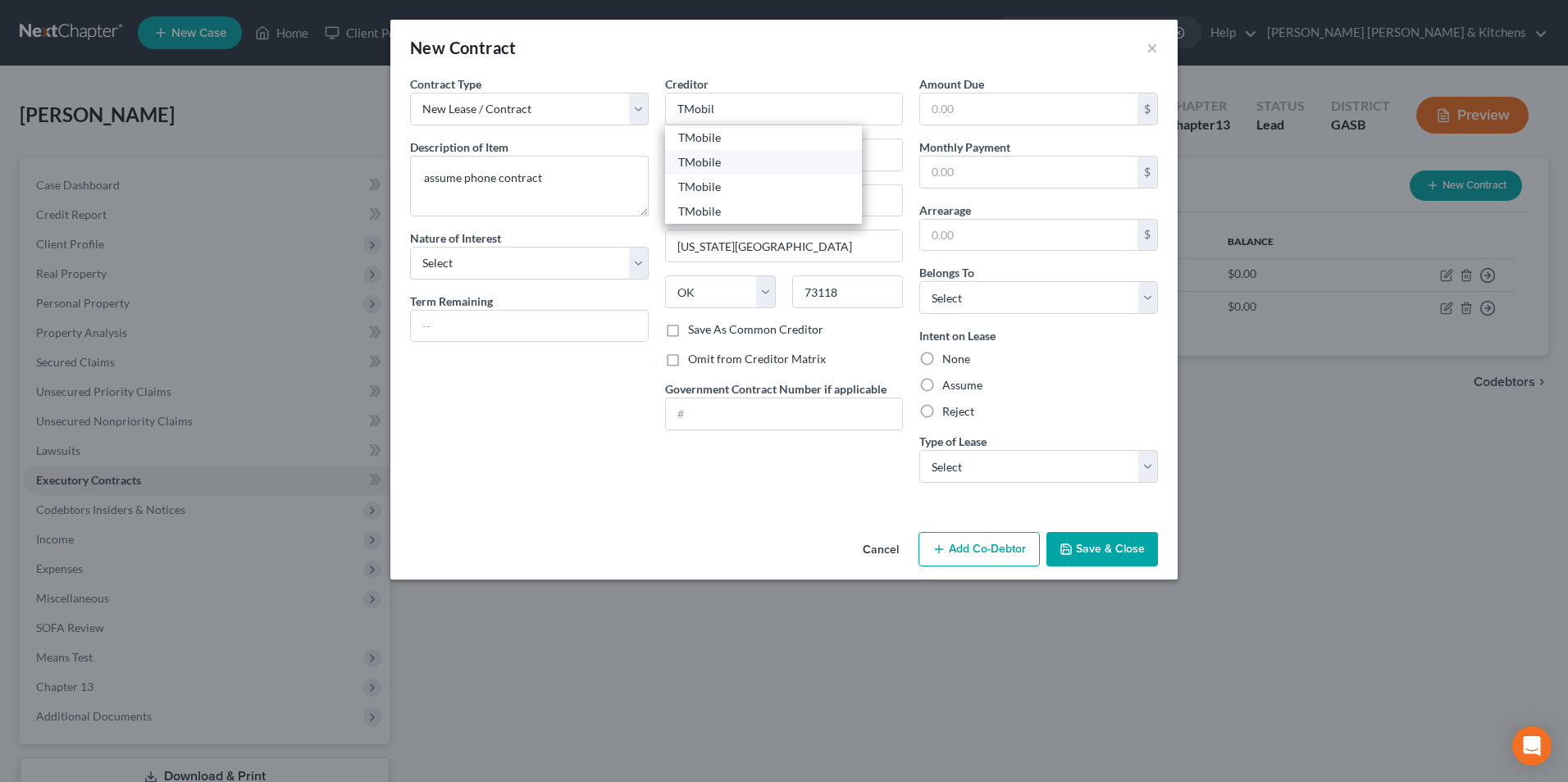
click at [741, 170] on div "TMobile" at bounding box center [763, 161] width 171 height 16
click at [749, 118] on input "TMobile" at bounding box center [785, 108] width 239 height 33
click at [703, 192] on div "TMobile" at bounding box center [763, 187] width 171 height 16
click at [941, 309] on select "Select Debtor 1 Only Debtor 2 Only Debtor 1 And Debtor 2 Only At Least One Of T…" at bounding box center [1039, 297] width 239 height 33
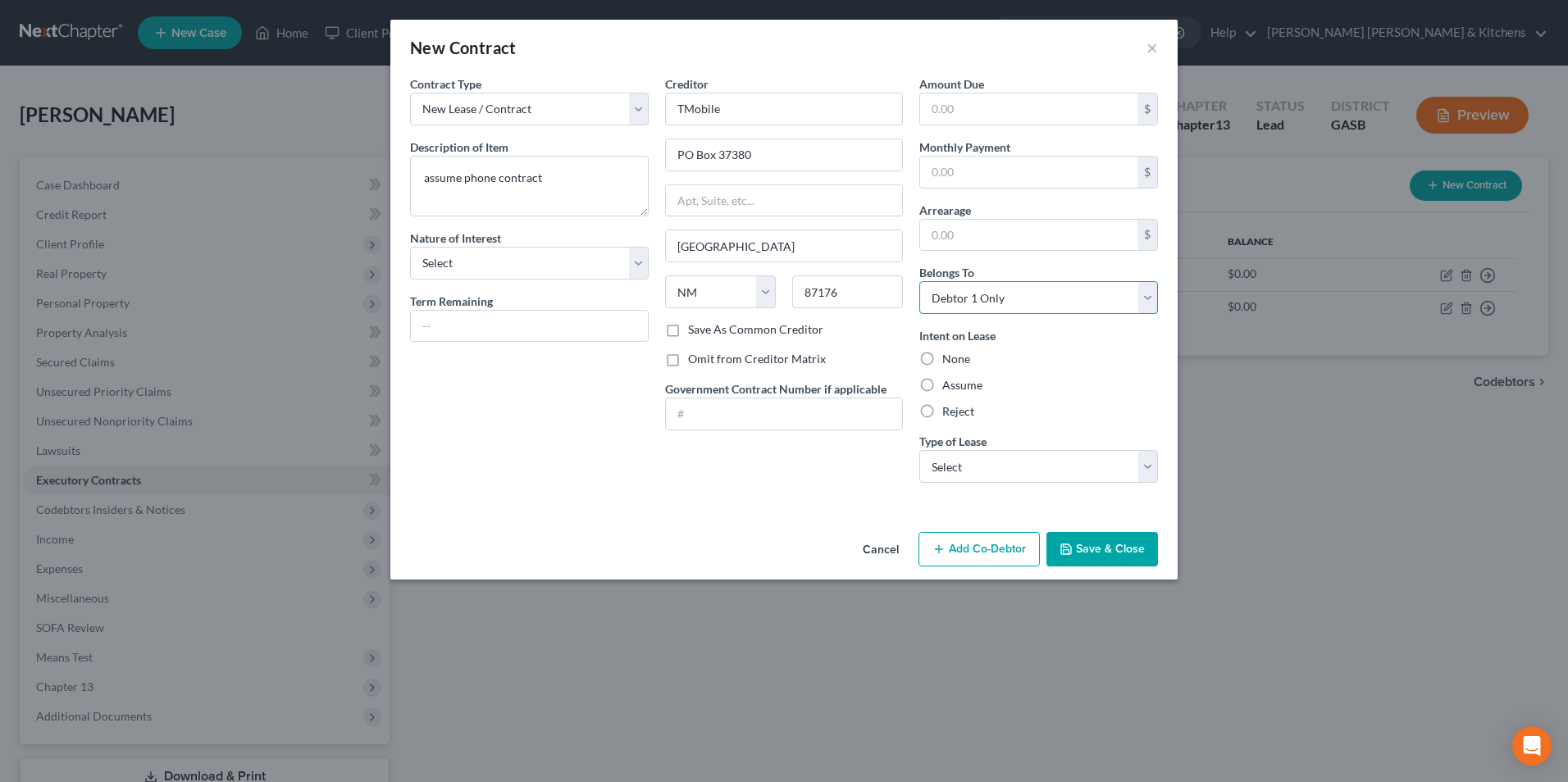
click at [919, 281] on select "Select Debtor 1 Only Debtor 2 Only Debtor 1 And Debtor 2 Only At Least One Of T…" at bounding box center [1039, 297] width 239 height 33
click at [942, 390] on label "Assume" at bounding box center [962, 384] width 40 height 16
click at [949, 388] on input "Assume" at bounding box center [954, 382] width 11 height 11
drag, startPoint x: 933, startPoint y: 466, endPoint x: 936, endPoint y: 482, distance: 16.3
click at [934, 470] on select "Select Real Estate Car Other" at bounding box center [1039, 466] width 239 height 33
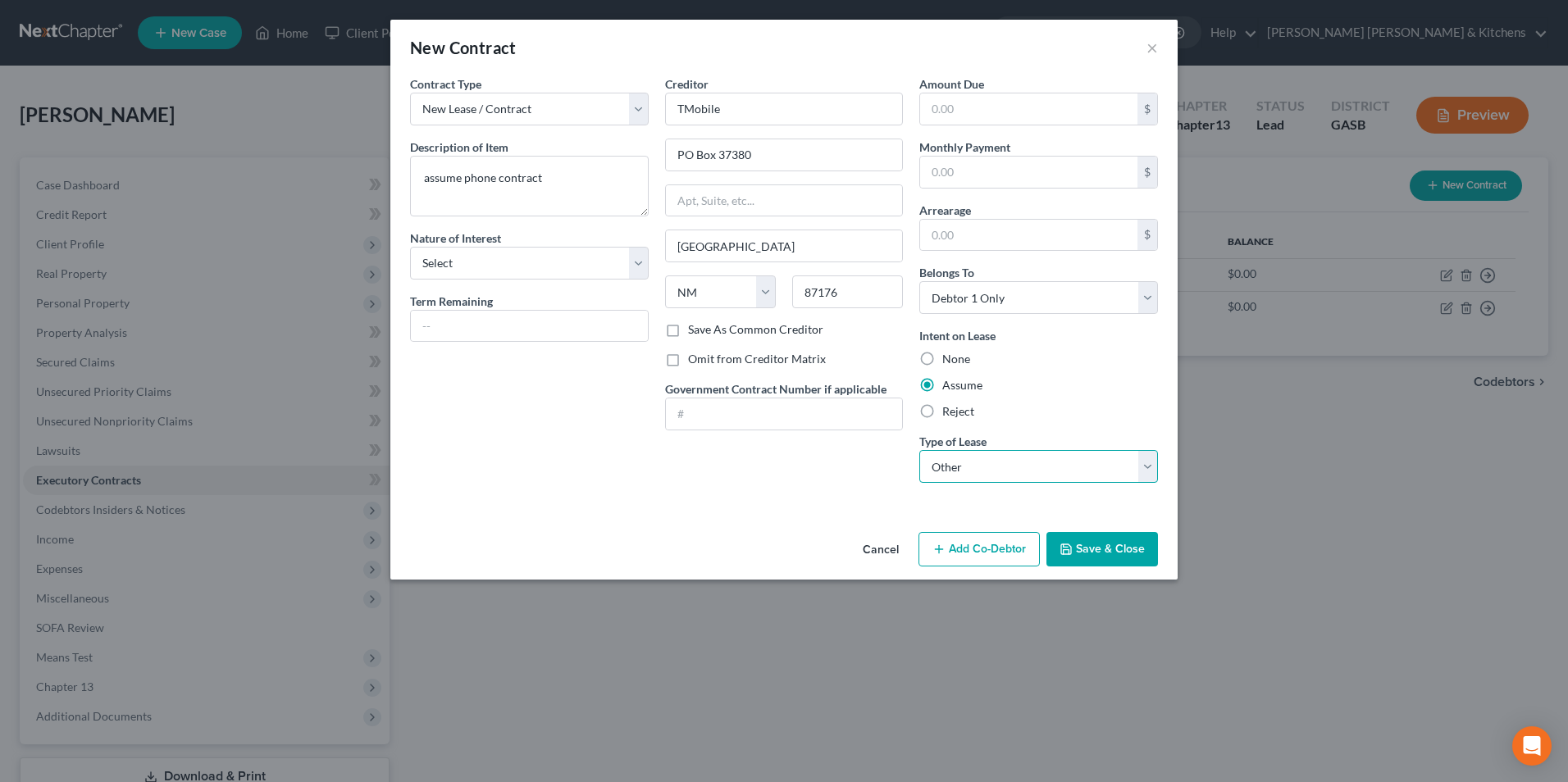
click at [919, 450] on select "Select Real Estate Car Other" at bounding box center [1039, 466] width 239 height 33
click at [1119, 541] on button "Save & Close" at bounding box center [1102, 549] width 112 height 34
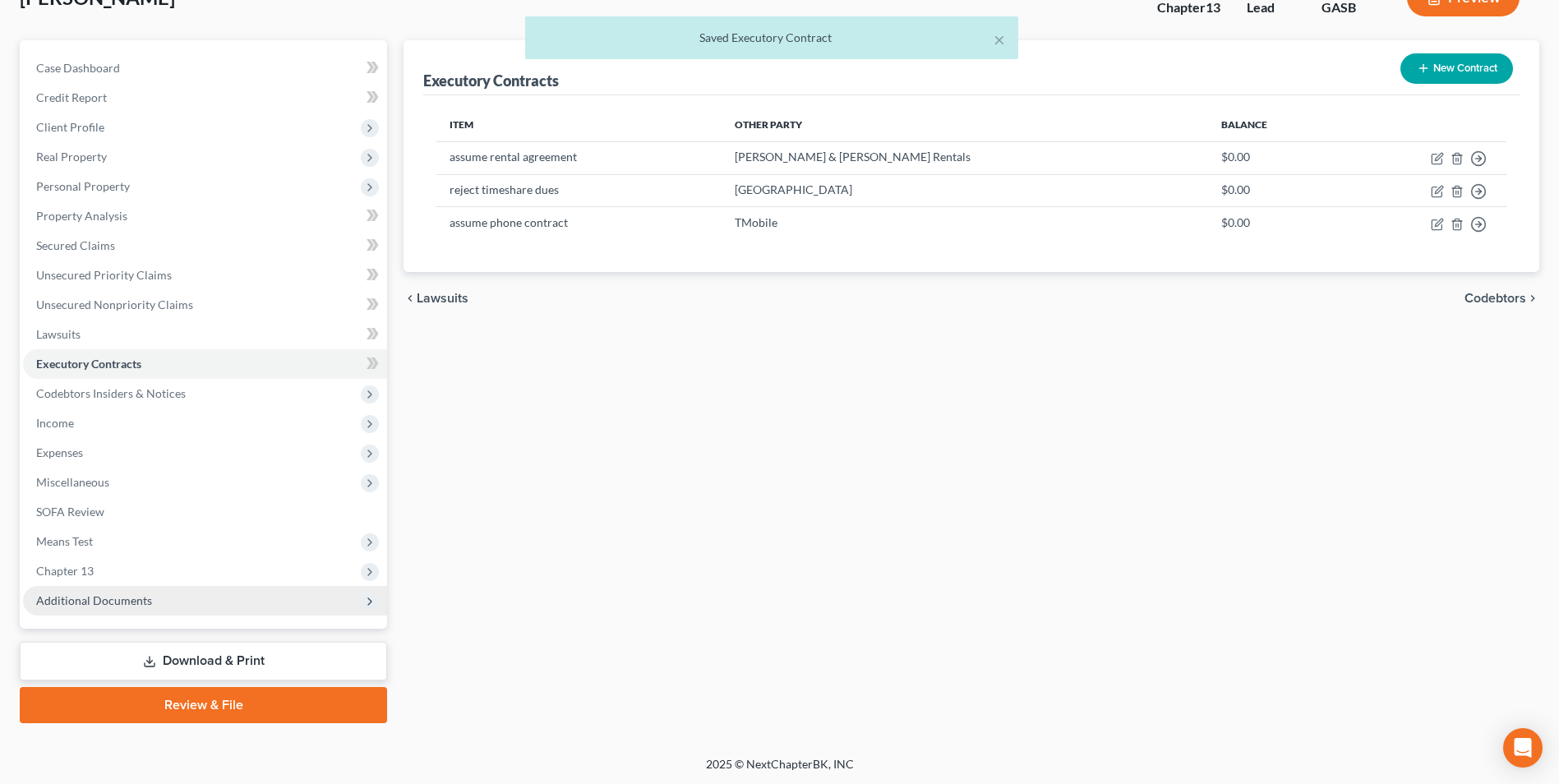
scroll to position [119, 0]
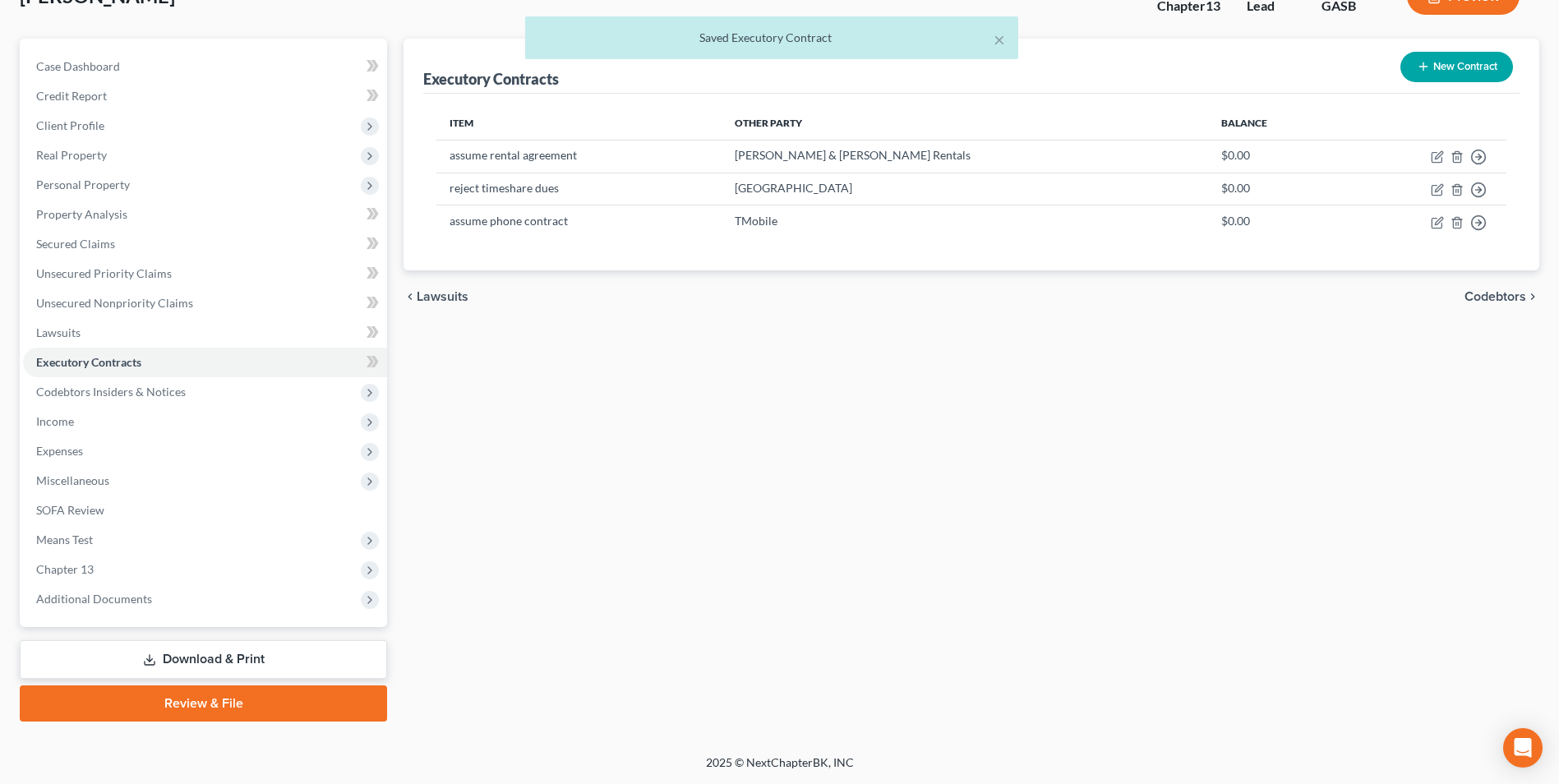
click at [207, 660] on link "Download & Print" at bounding box center [203, 659] width 368 height 39
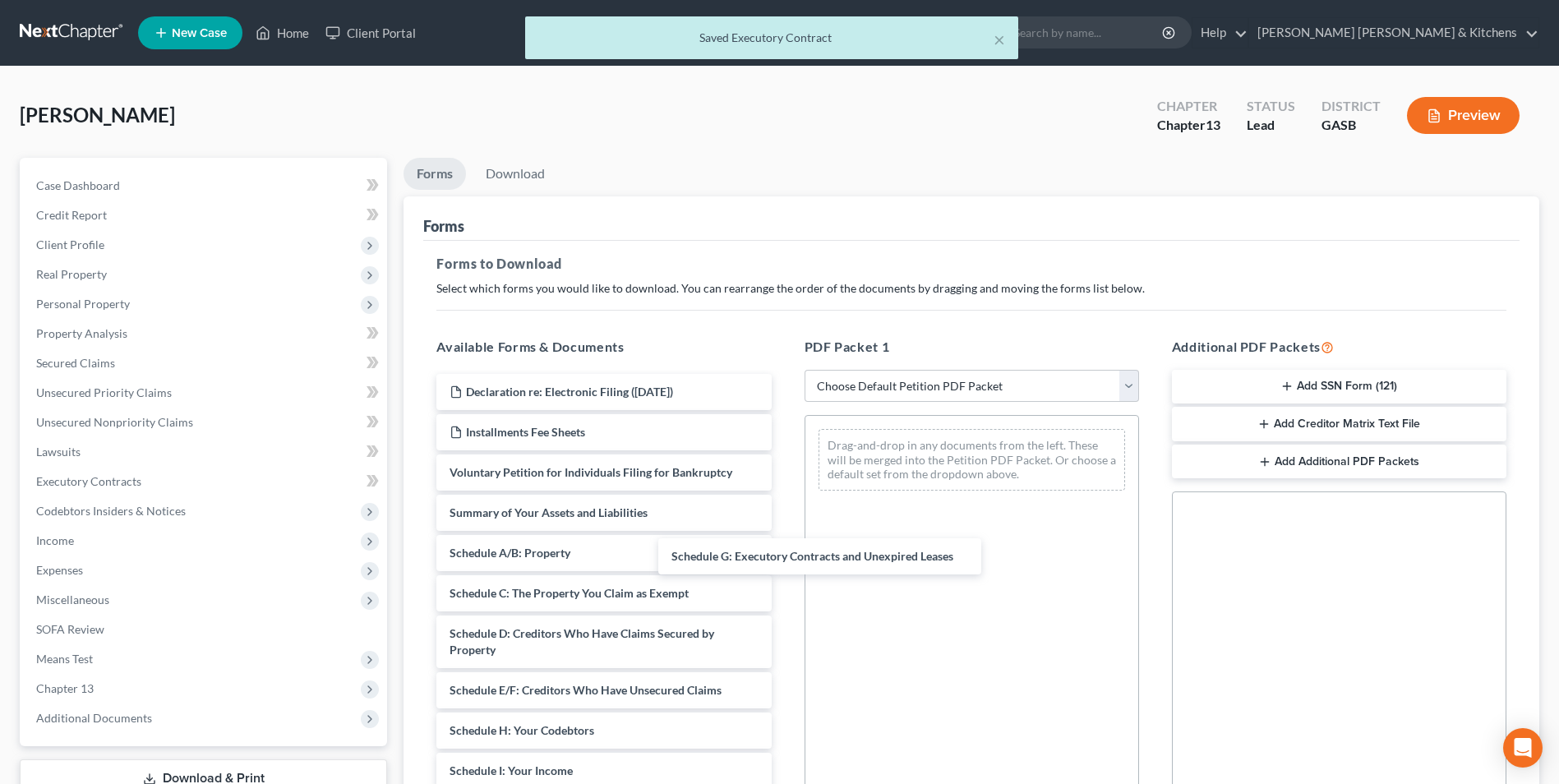
drag, startPoint x: 802, startPoint y: 622, endPoint x: 814, endPoint y: 539, distance: 83.9
click at [784, 470] on div "Schedule G: Executory Contracts and Unexpired Leases Declaration re: Electronic…" at bounding box center [604, 759] width 361 height 770
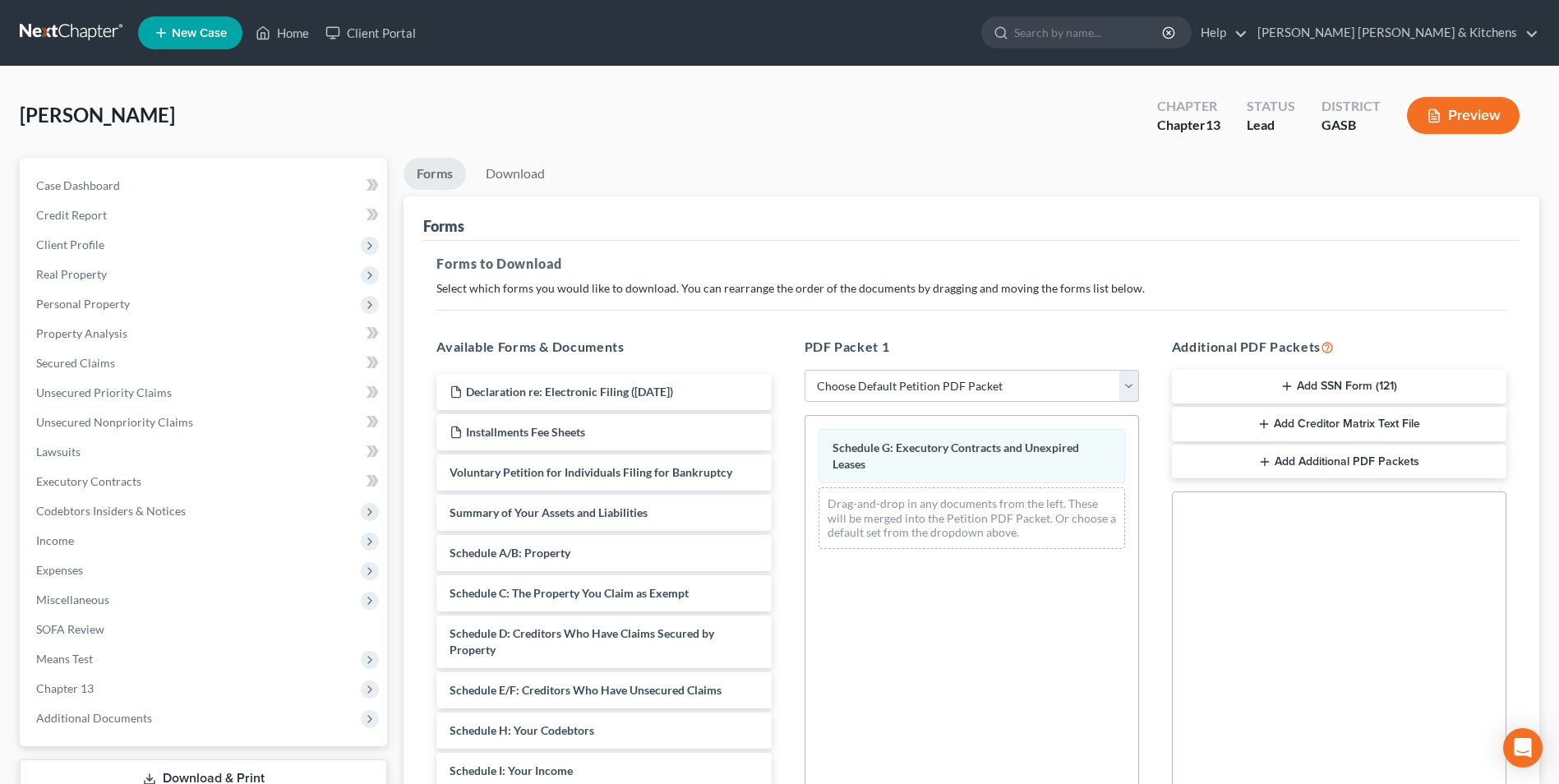
scroll to position [326, 0]
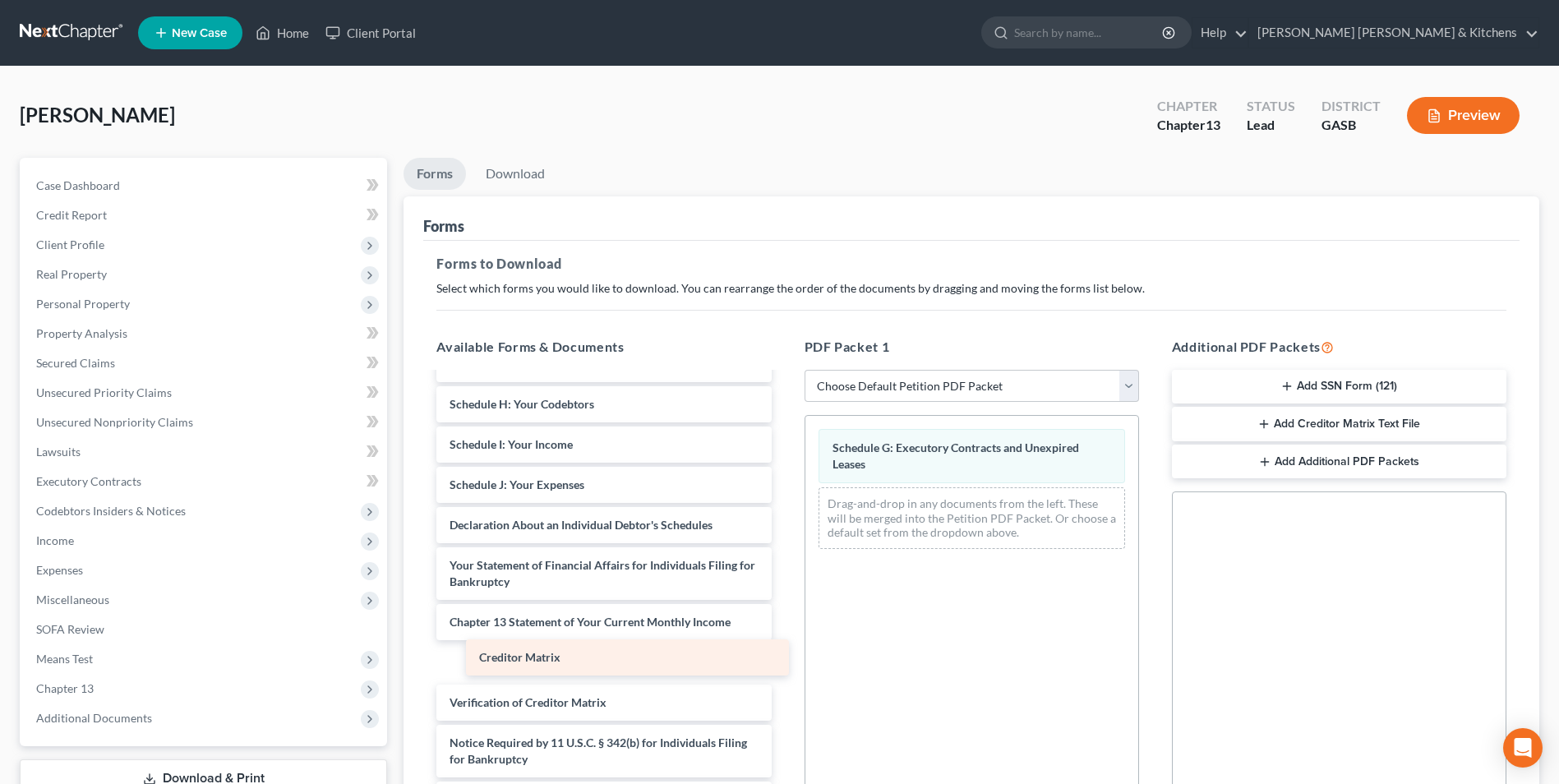
drag, startPoint x: 509, startPoint y: 658, endPoint x: 912, endPoint y: 561, distance: 414.5
click at [784, 556] on div "Creditor Matrix Declaration re: Electronic Filing ([DATE]) Installments Fee She…" at bounding box center [604, 432] width 361 height 770
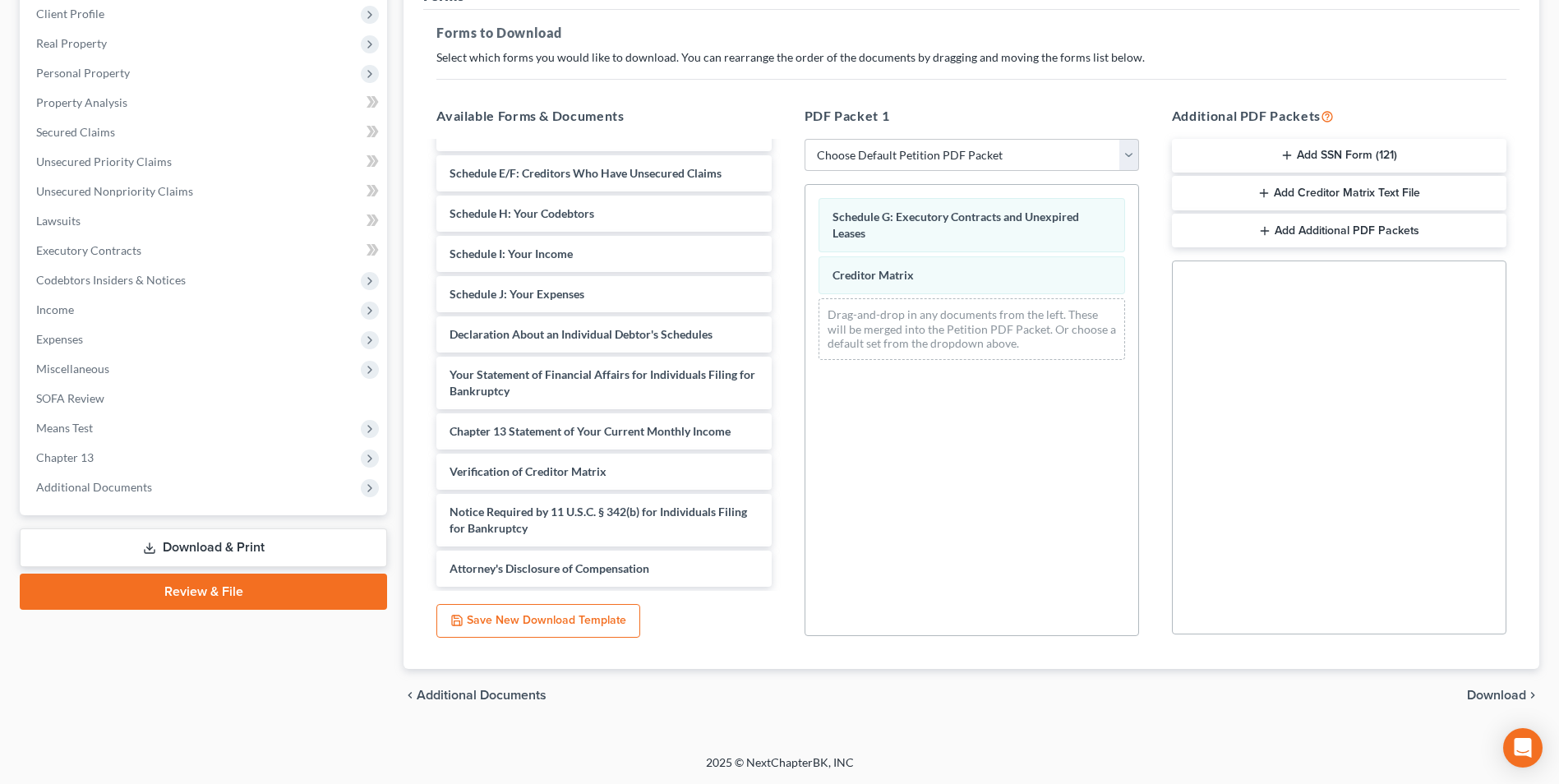
click at [1519, 695] on span "Download" at bounding box center [1497, 695] width 59 height 13
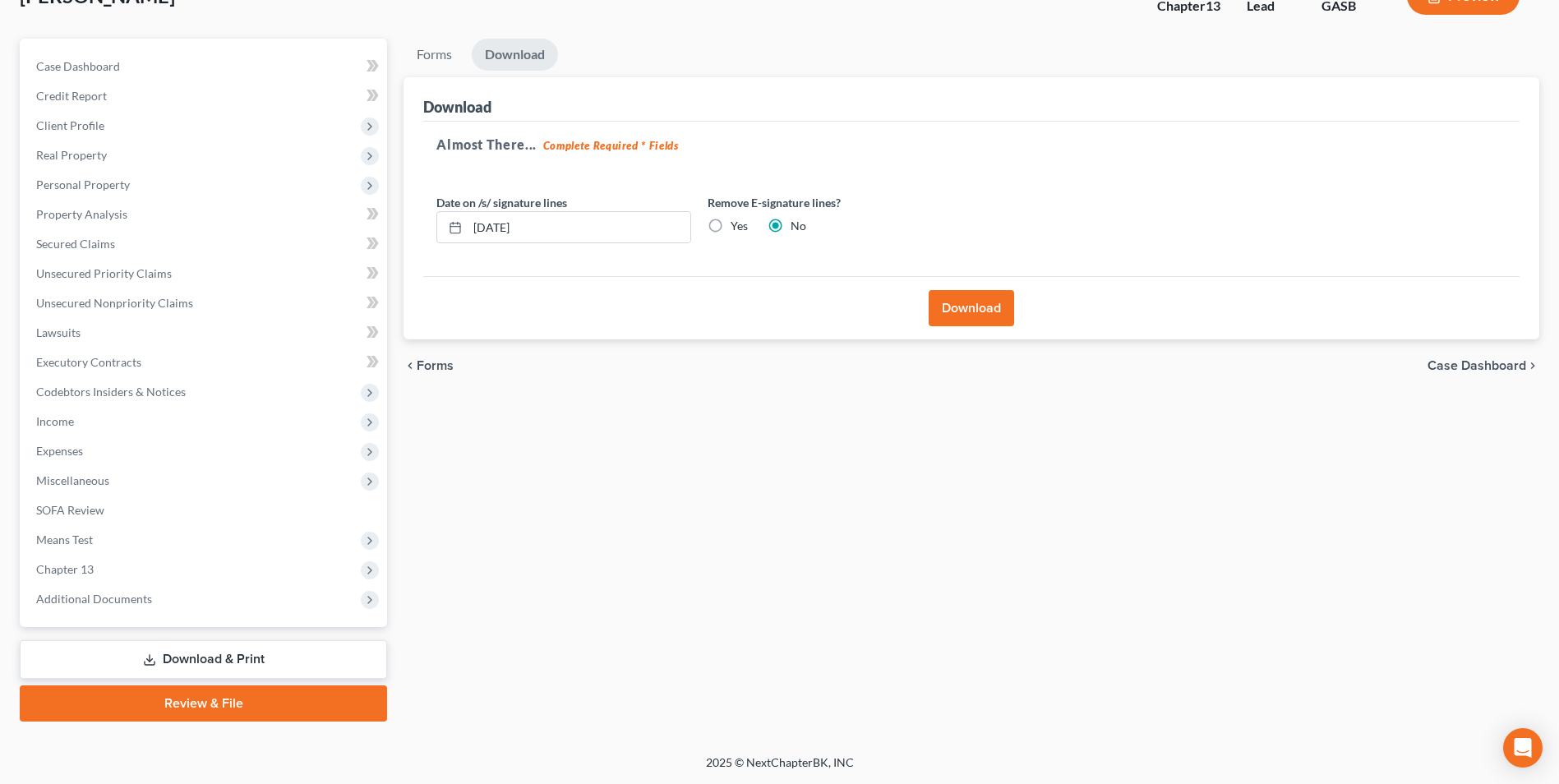
click at [1003, 305] on button "Download" at bounding box center [971, 308] width 85 height 36
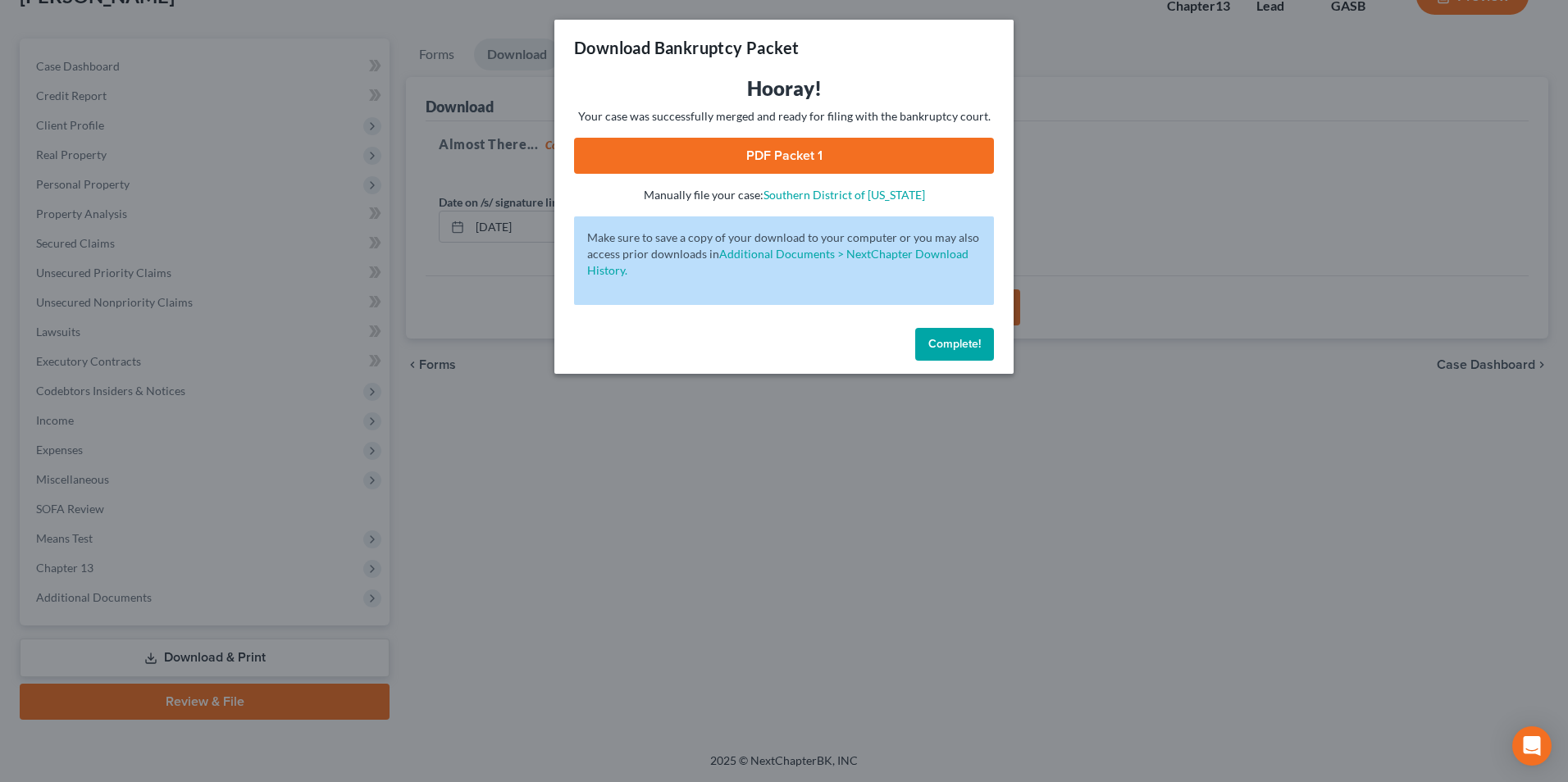
click at [790, 162] on link "PDF Packet 1" at bounding box center [783, 156] width 420 height 36
click at [687, 638] on div "Download Bankruptcy Packet Hooray! Your case was successfully merged and ready …" at bounding box center [784, 391] width 1568 height 782
